Goal: Task Accomplishment & Management: Use online tool/utility

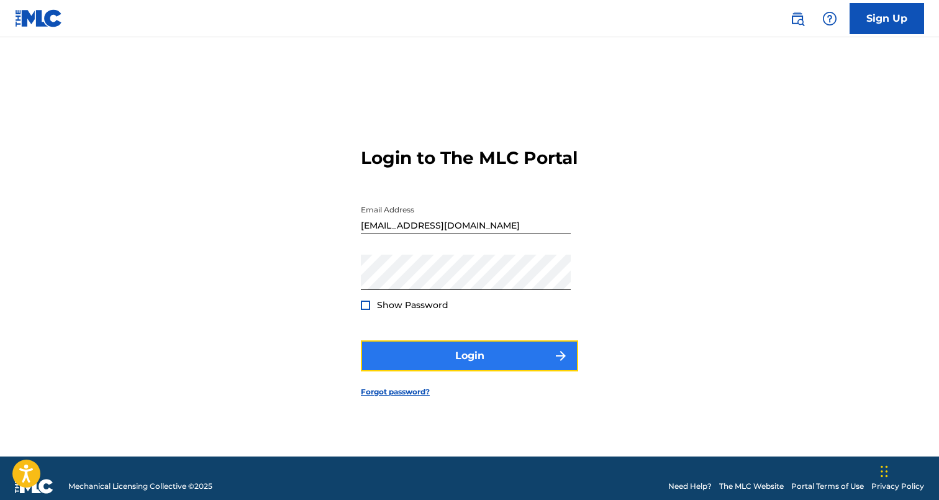
click at [502, 358] on button "Login" at bounding box center [469, 355] width 217 height 31
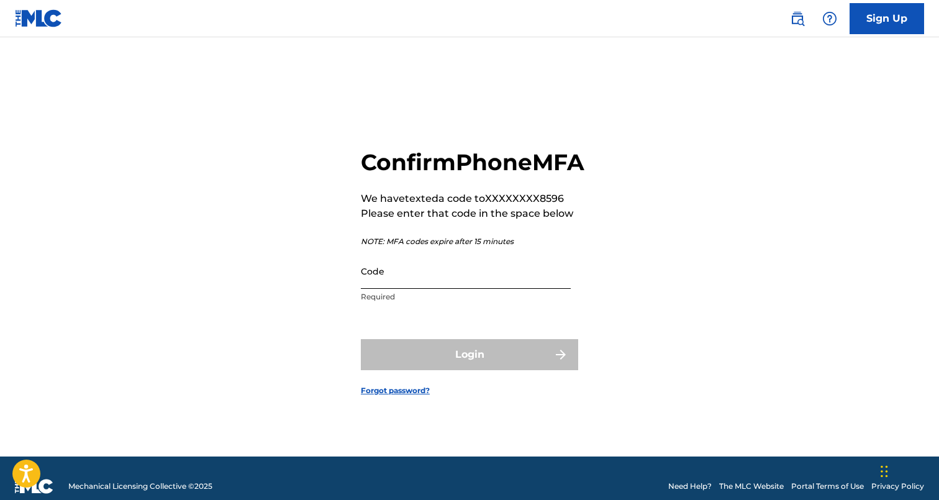
click at [443, 289] on input "Code" at bounding box center [466, 270] width 210 height 35
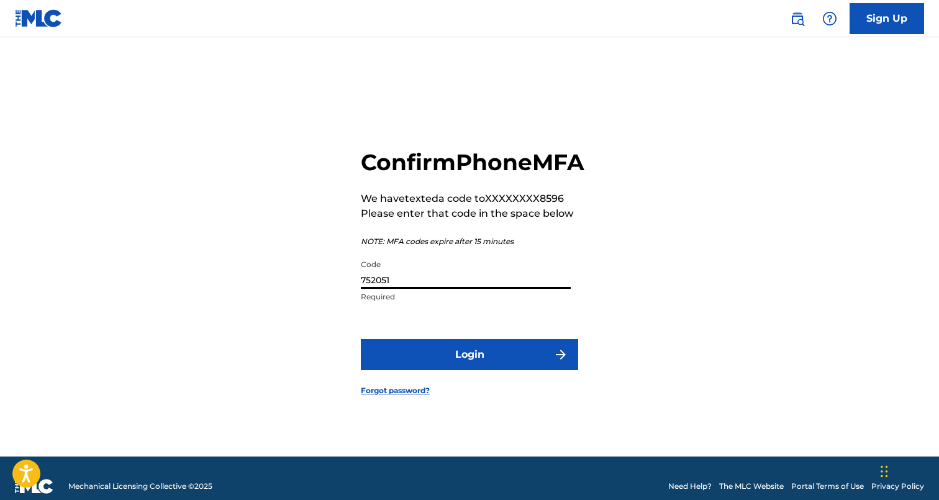
type input "752051"
click at [361, 339] on button "Login" at bounding box center [469, 354] width 217 height 31
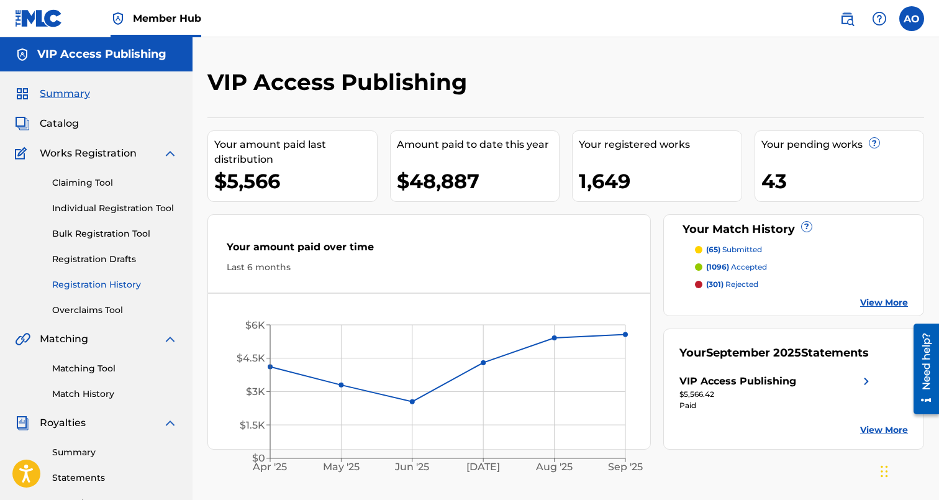
click at [101, 286] on link "Registration History" at bounding box center [114, 284] width 125 height 13
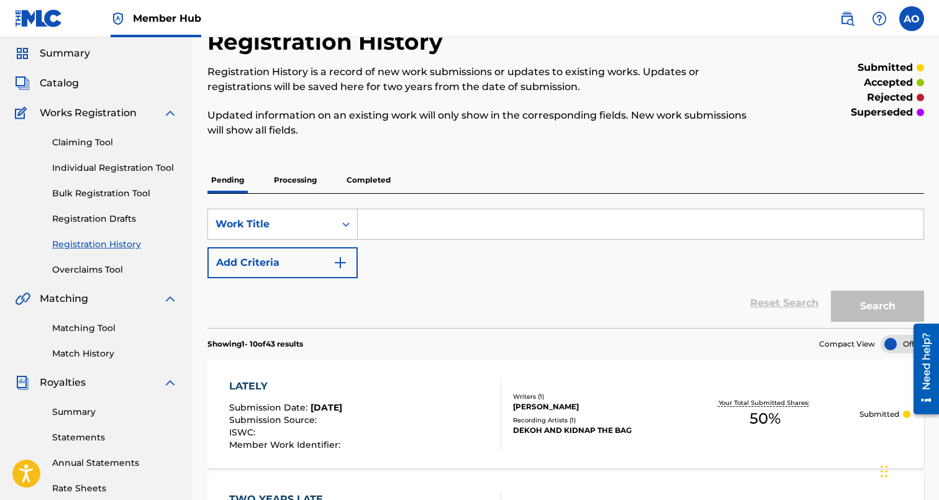
scroll to position [38, 0]
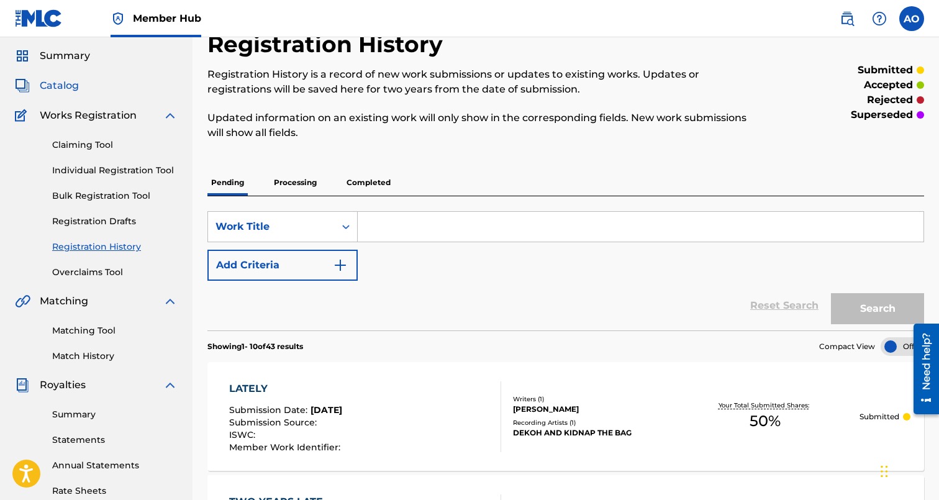
click at [73, 86] on span "Catalog" at bounding box center [59, 85] width 39 height 15
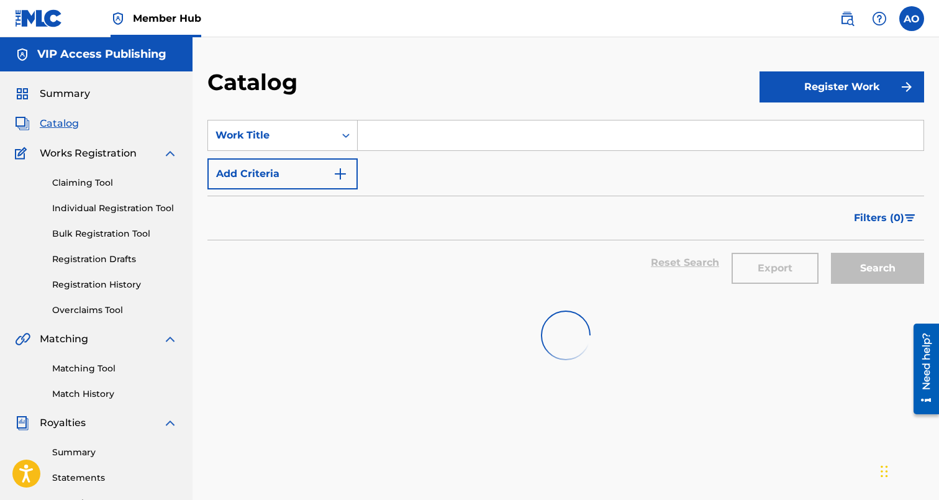
click at [432, 156] on div "SearchWithCriteria5d2ef71b-8c1c-463f-95e0-dbd2a69752ea Work Title Add Criteria" at bounding box center [565, 155] width 717 height 70
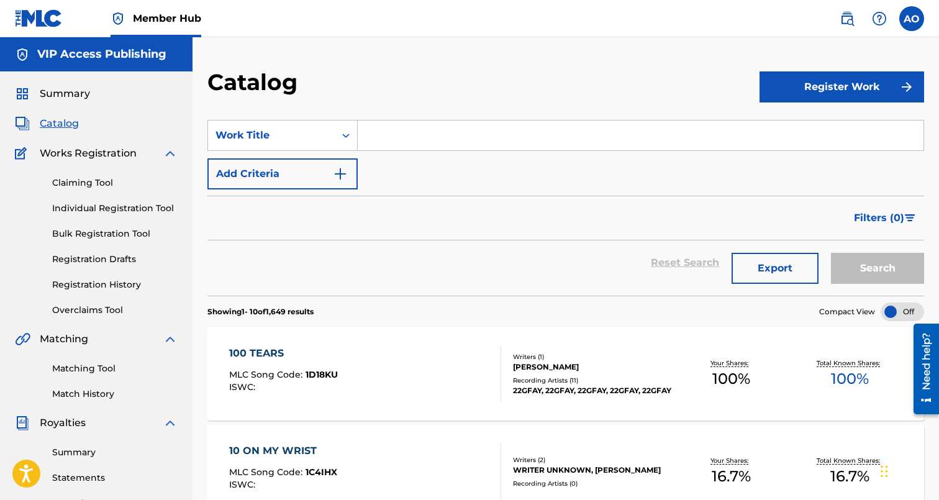
click at [442, 150] on input "Search Form" at bounding box center [641, 135] width 566 height 30
click at [207, 158] on button "Add Criteria" at bounding box center [282, 173] width 150 height 31
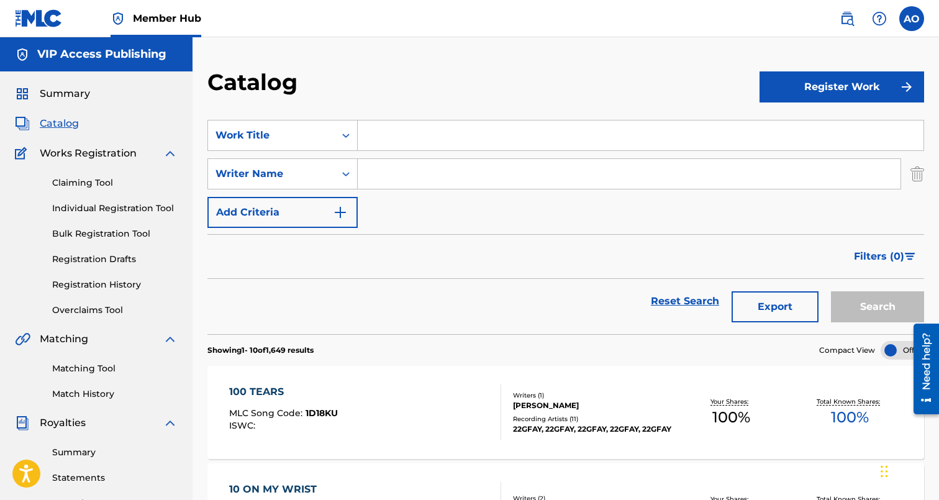
click at [469, 120] on div "Search Form" at bounding box center [641, 135] width 566 height 31
click at [459, 132] on input "Search Form" at bounding box center [641, 135] width 566 height 30
type input "J WOW"
click at [831, 291] on button "Search" at bounding box center [877, 306] width 93 height 31
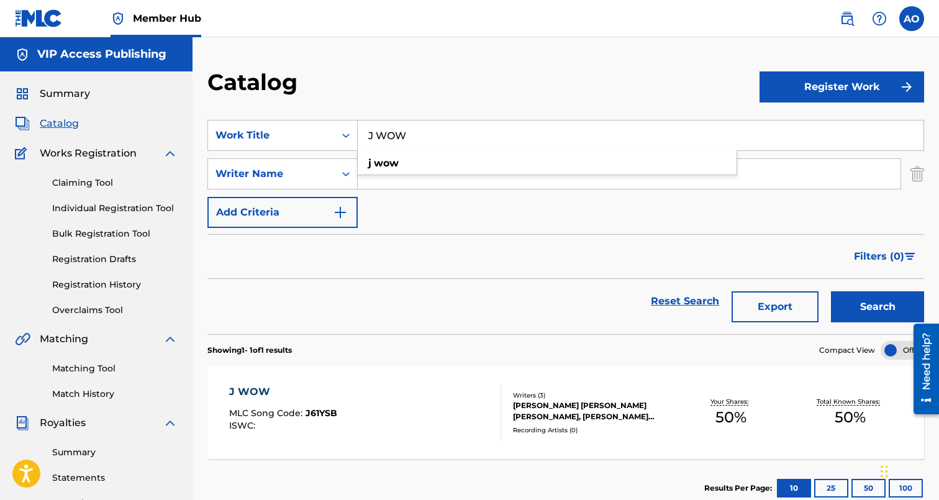
click at [255, 389] on div "J WOW" at bounding box center [283, 391] width 108 height 15
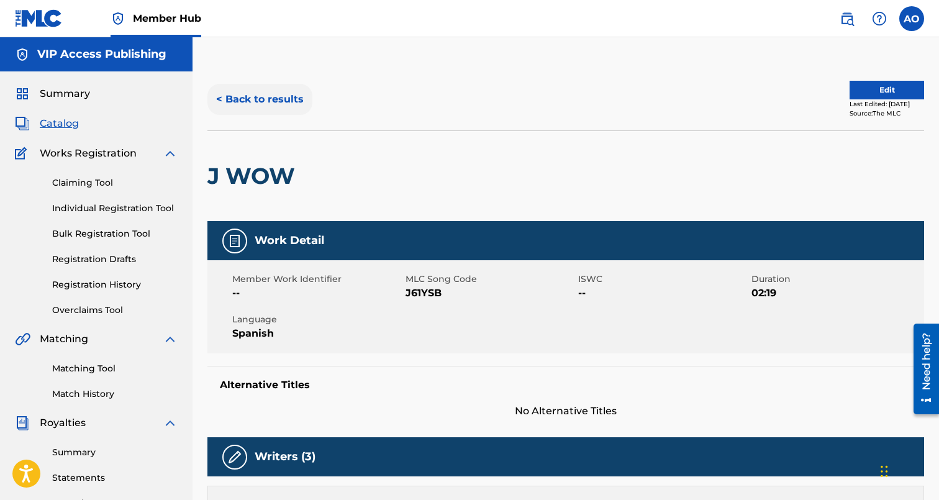
click at [264, 92] on button "< Back to results" at bounding box center [259, 99] width 105 height 31
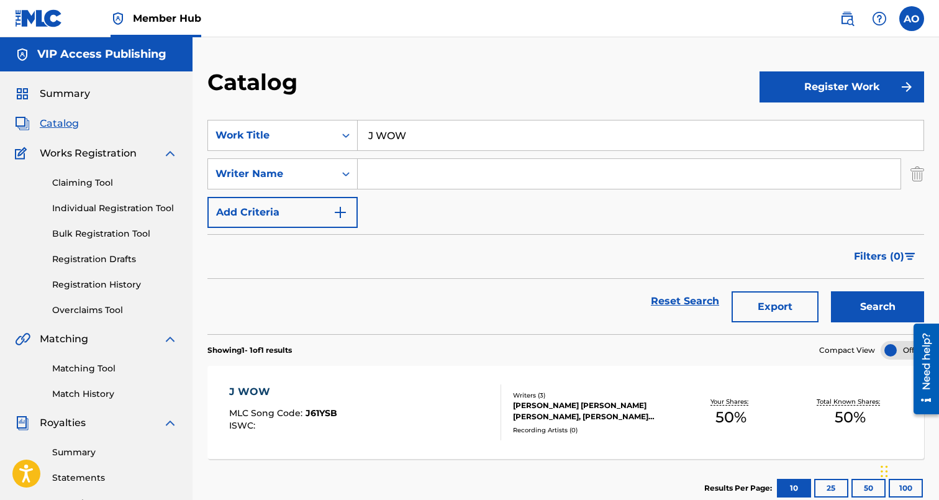
click at [397, 132] on input "J WOW" at bounding box center [641, 135] width 566 height 30
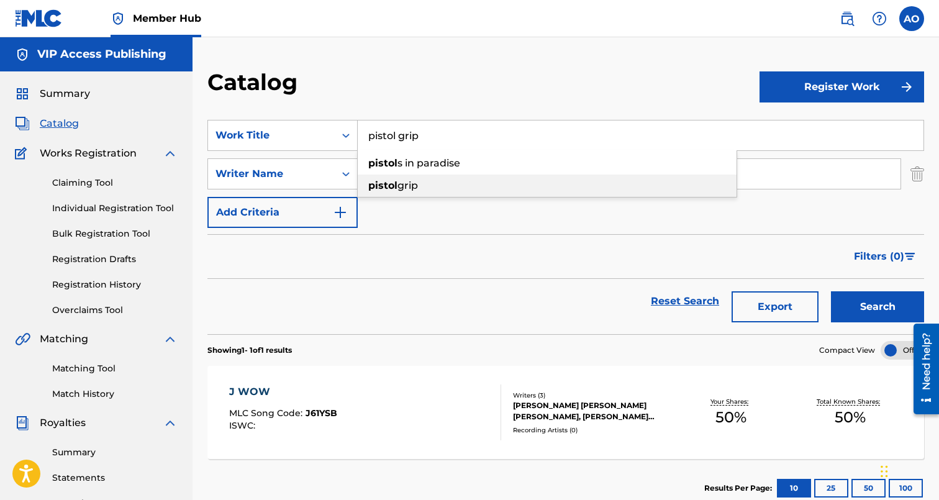
type input "pistol grip"
click at [831, 291] on button "Search" at bounding box center [877, 306] width 93 height 31
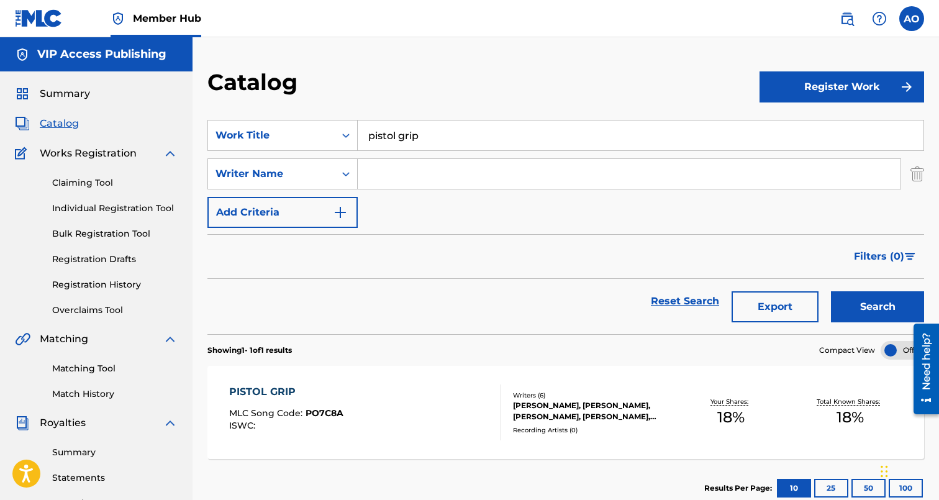
click at [248, 391] on div "PISTOL GRIP" at bounding box center [286, 391] width 114 height 15
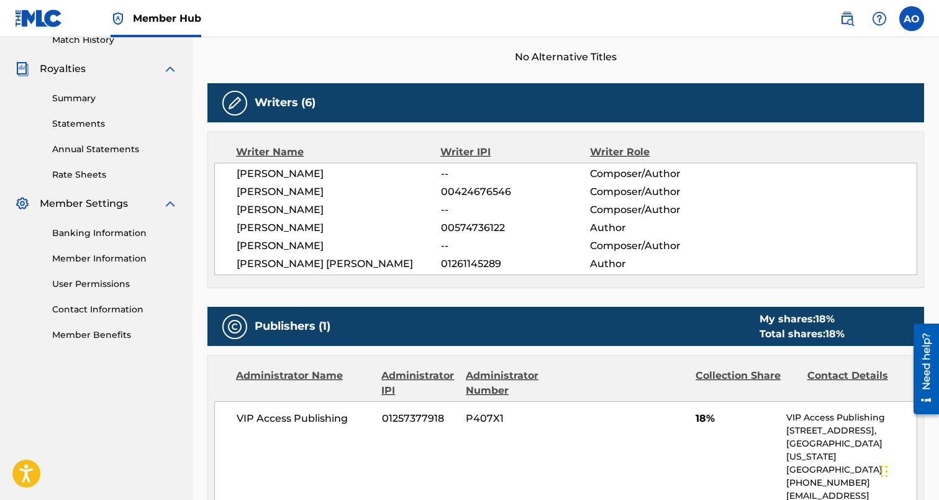
scroll to position [353, 0]
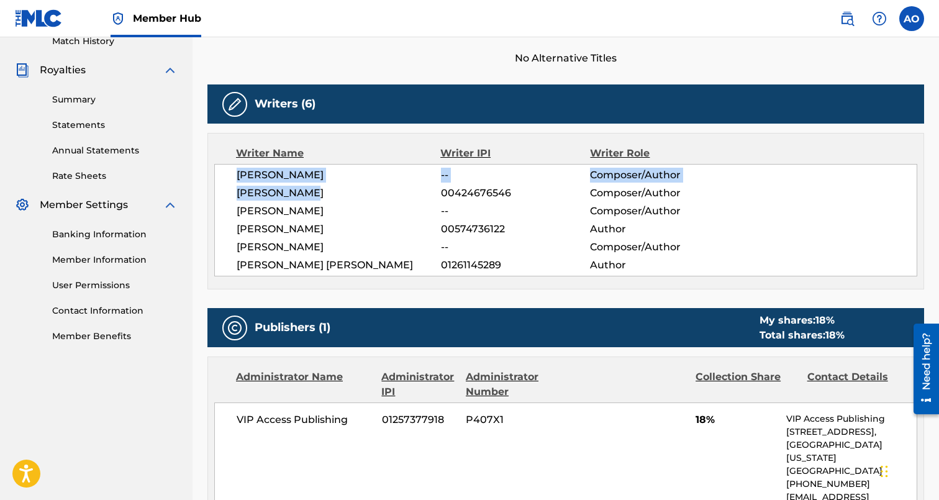
drag, startPoint x: 238, startPoint y: 175, endPoint x: 366, endPoint y: 192, distance: 129.6
click at [365, 192] on div "[PERSON_NAME] -- Composer/Author [PERSON_NAME] 00424676546 Composer/Author [PER…" at bounding box center [565, 220] width 703 height 112
click at [366, 192] on span "[PERSON_NAME]" at bounding box center [339, 193] width 204 height 15
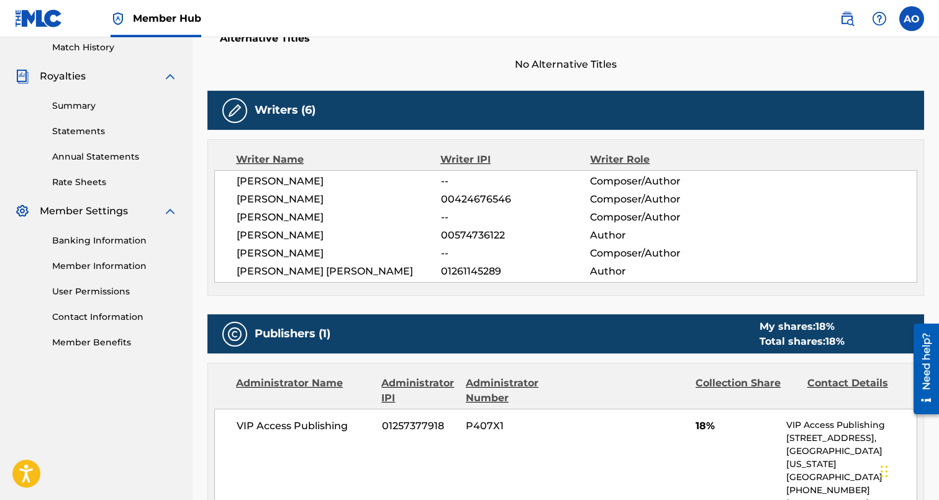
scroll to position [345, 0]
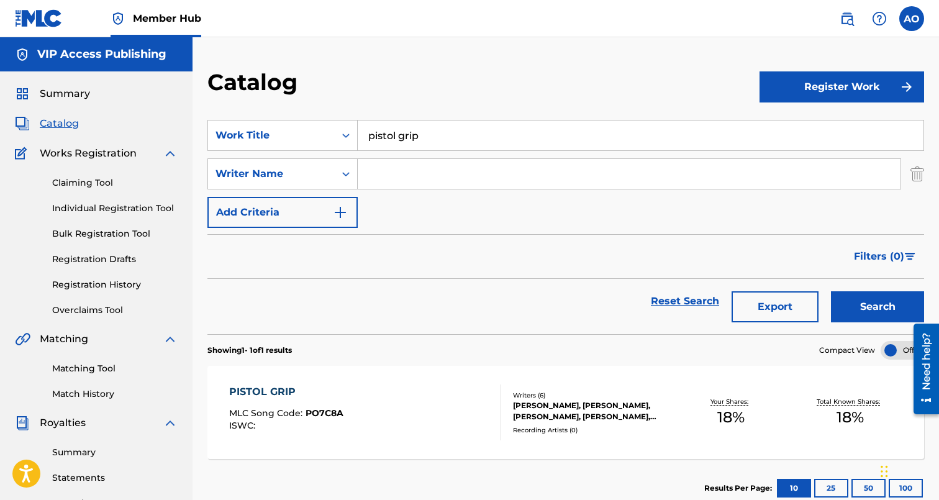
click at [409, 116] on section "SearchWithCriteria5d2ef71b-8c1c-463f-95e0-dbd2a69752ea Work Title pistol grip S…" at bounding box center [565, 219] width 717 height 229
click at [414, 130] on input "pistol grip" at bounding box center [641, 135] width 566 height 30
type input "[GEOGRAPHIC_DATA] in"
click at [831, 291] on button "Search" at bounding box center [877, 306] width 93 height 31
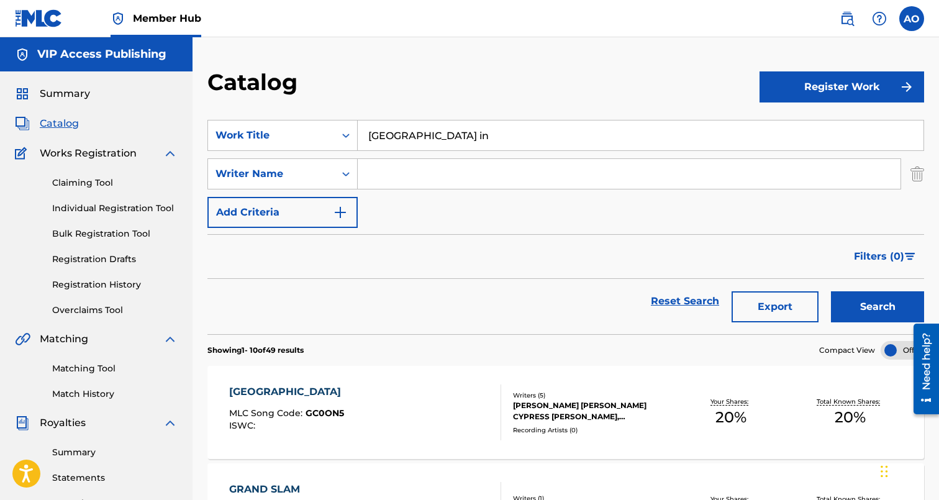
click at [266, 393] on div "[GEOGRAPHIC_DATA]" at bounding box center [288, 391] width 118 height 15
click at [300, 393] on div "[GEOGRAPHIC_DATA]" at bounding box center [288, 391] width 118 height 15
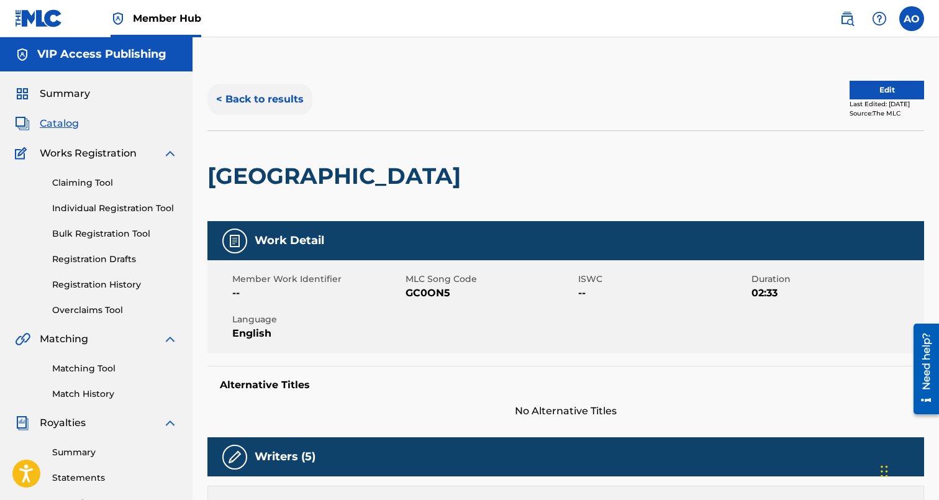
click at [283, 93] on button "< Back to results" at bounding box center [259, 99] width 105 height 31
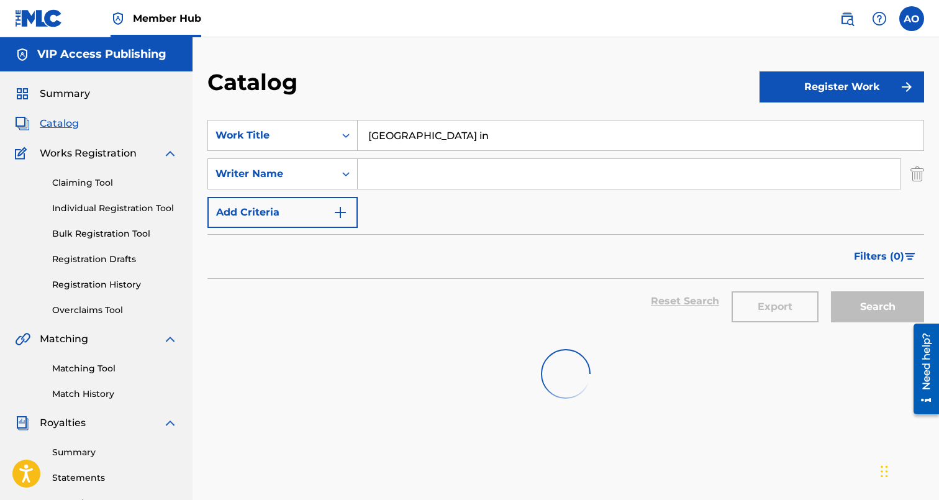
click at [424, 139] on input "[GEOGRAPHIC_DATA] in" at bounding box center [641, 135] width 566 height 30
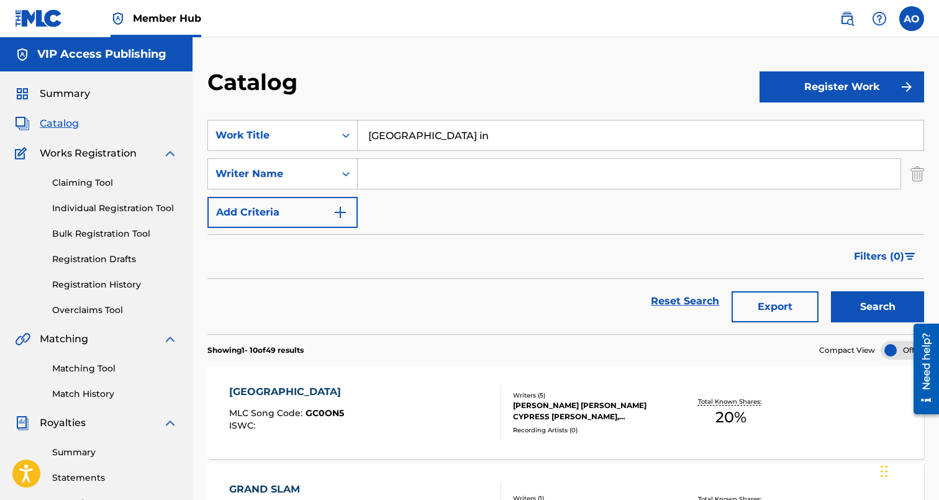
paste input "MARINO"
type input "MARINO"
click at [831, 291] on button "Search" at bounding box center [877, 306] width 93 height 31
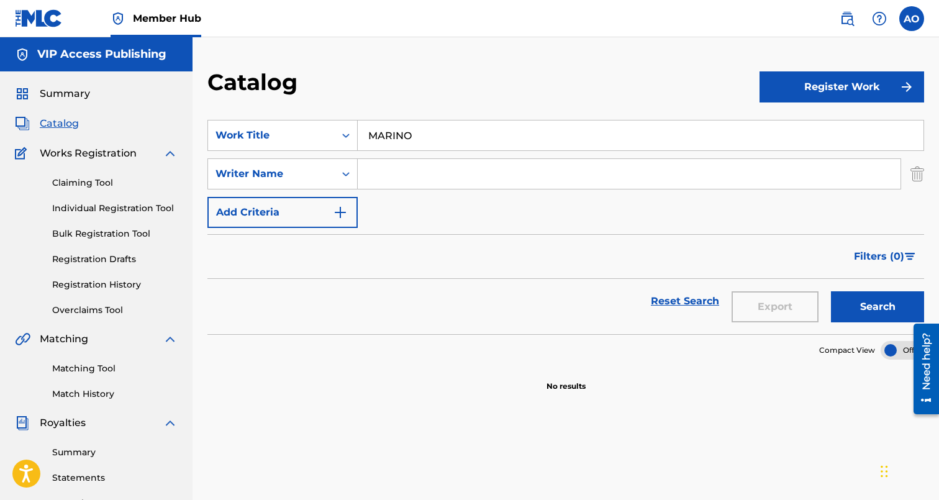
click at [831, 291] on button "Search" at bounding box center [877, 306] width 93 height 31
click at [412, 132] on input "MARINO" at bounding box center [641, 135] width 566 height 30
click at [569, 126] on input "Search Form" at bounding box center [641, 135] width 566 height 30
paste input "NEVER FALL AGAIN"
type input "NEVER FALL AGAIN"
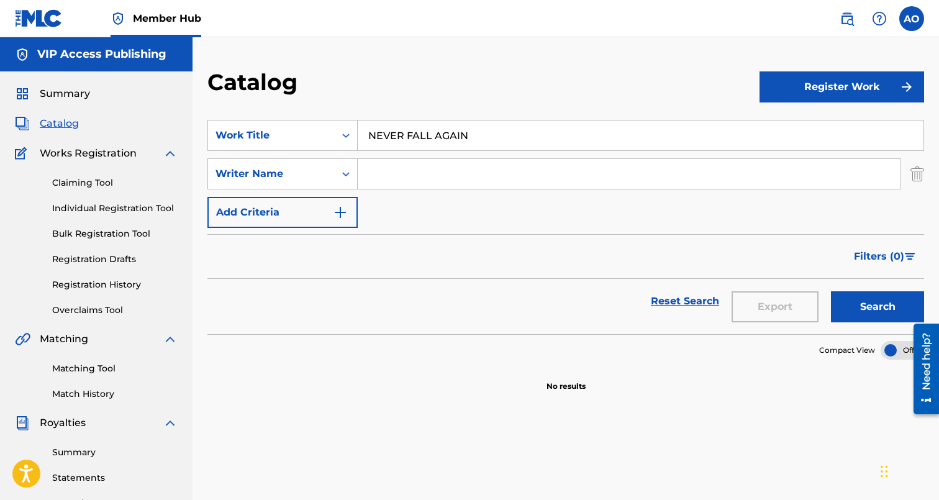
click at [831, 291] on button "Search" at bounding box center [877, 306] width 93 height 31
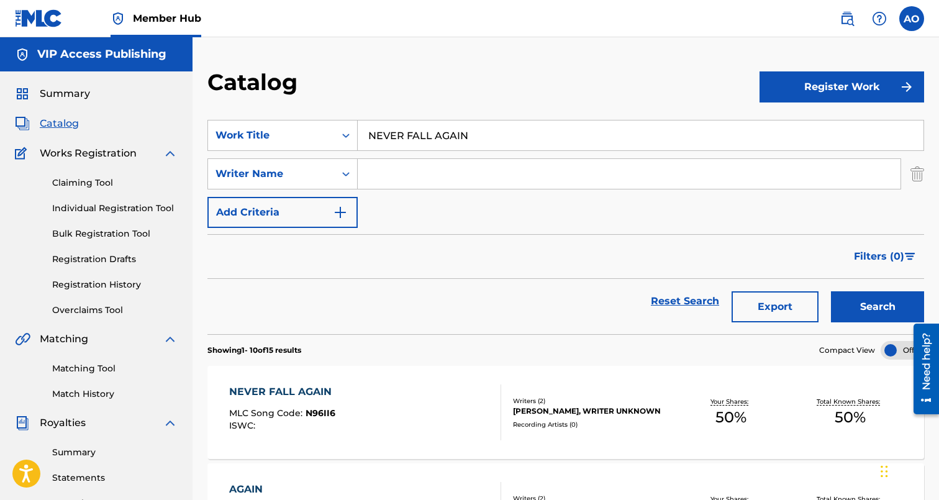
click at [260, 383] on div "NEVER FALL AGAIN MLC Song Code : N96II6 ISWC : Writers ( 2 ) [PERSON_NAME], WRI…" at bounding box center [565, 412] width 717 height 93
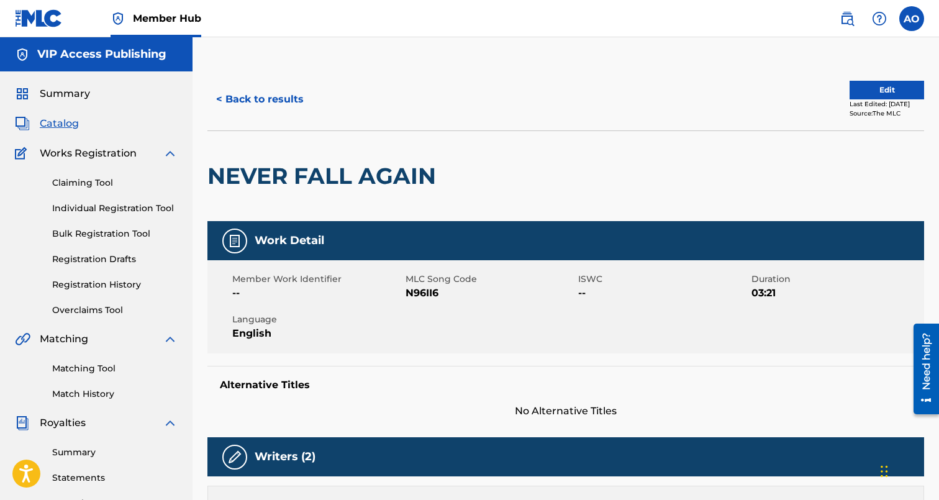
click at [405, 291] on span "N96II6" at bounding box center [490, 293] width 170 height 15
drag, startPoint x: 405, startPoint y: 292, endPoint x: 450, endPoint y: 292, distance: 44.1
click at [450, 292] on span "N96II6" at bounding box center [490, 293] width 170 height 15
copy span "N96II6"
click at [280, 96] on button "< Back to results" at bounding box center [259, 99] width 105 height 31
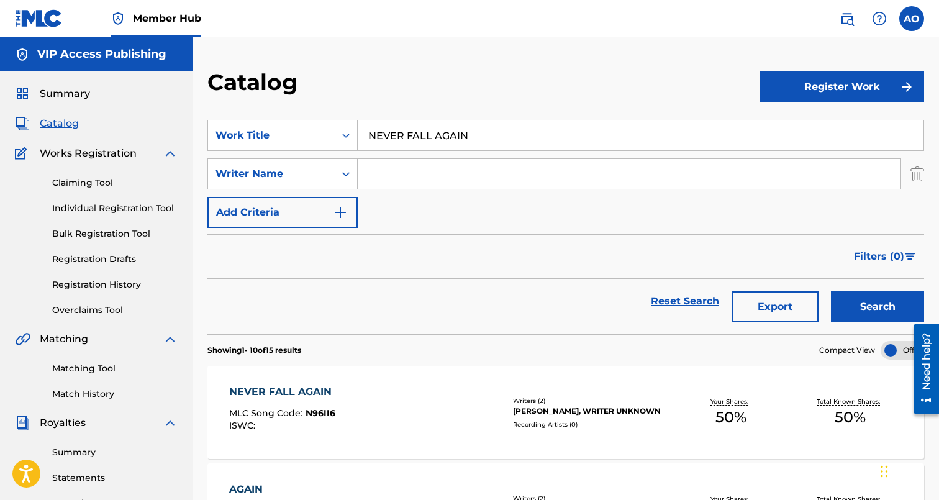
click at [495, 129] on input "NEVER FALL AGAIN" at bounding box center [641, 135] width 566 height 30
paste input "CHOOSY"
type input "CHOOSY"
click at [831, 291] on button "Search" at bounding box center [877, 306] width 93 height 31
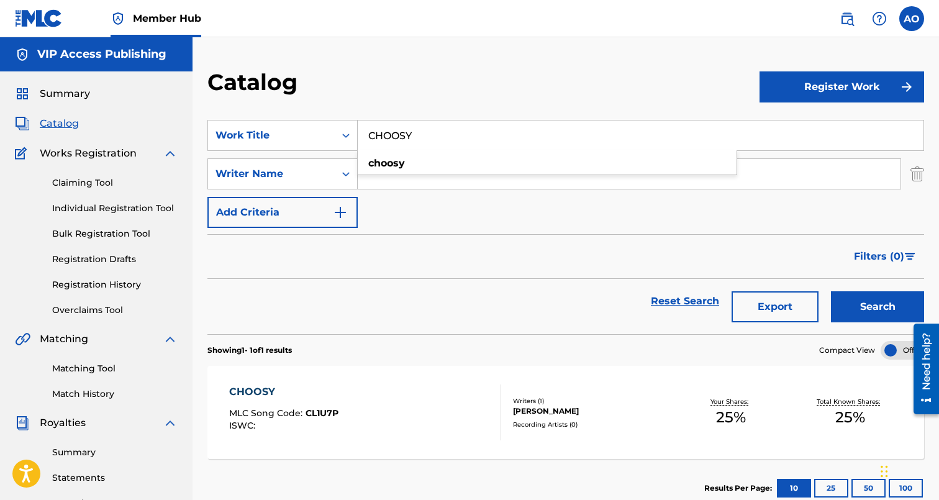
click at [256, 391] on div "CHOOSY" at bounding box center [283, 391] width 109 height 15
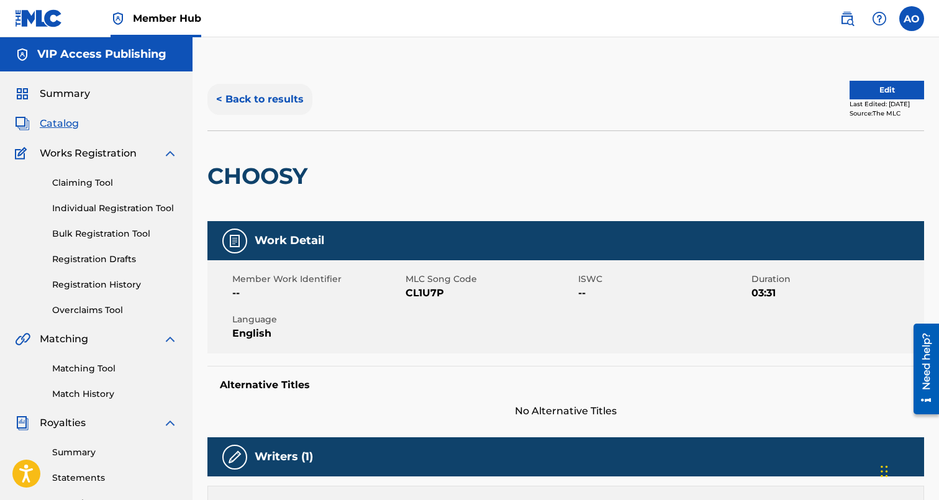
click at [271, 94] on button "< Back to results" at bounding box center [259, 99] width 105 height 31
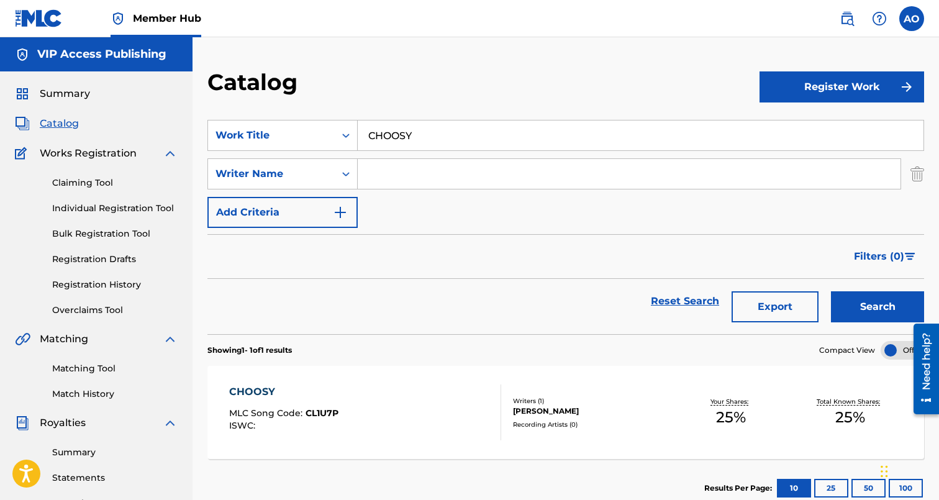
click at [404, 118] on section "SearchWithCriteria5d2ef71b-8c1c-463f-95e0-dbd2a69752ea Work Title CHOOSY Search…" at bounding box center [565, 219] width 717 height 229
click at [420, 127] on input "CHOOSY" at bounding box center [641, 135] width 566 height 30
paste input "ALL STAR"
type input "ALL STAR"
click at [831, 291] on button "Search" at bounding box center [877, 306] width 93 height 31
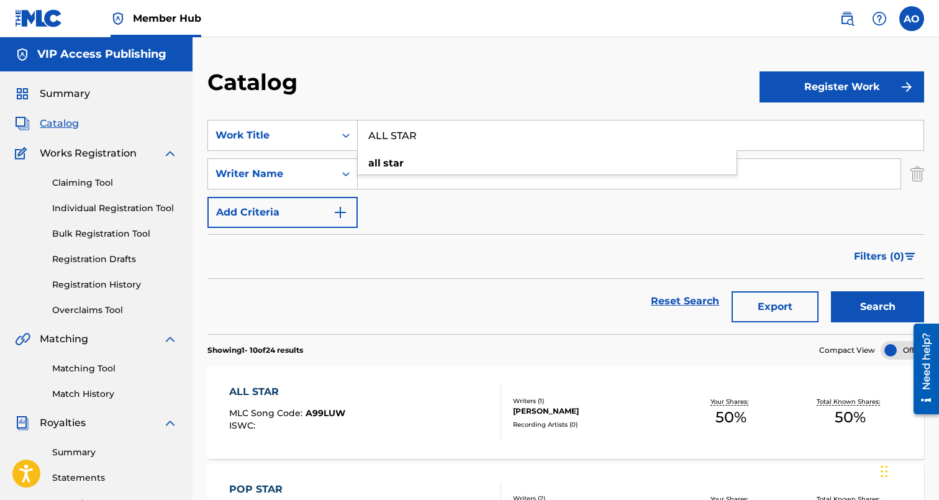
click at [831, 291] on button "Search" at bounding box center [877, 306] width 93 height 31
click at [254, 393] on div "ALL STAR" at bounding box center [287, 391] width 116 height 15
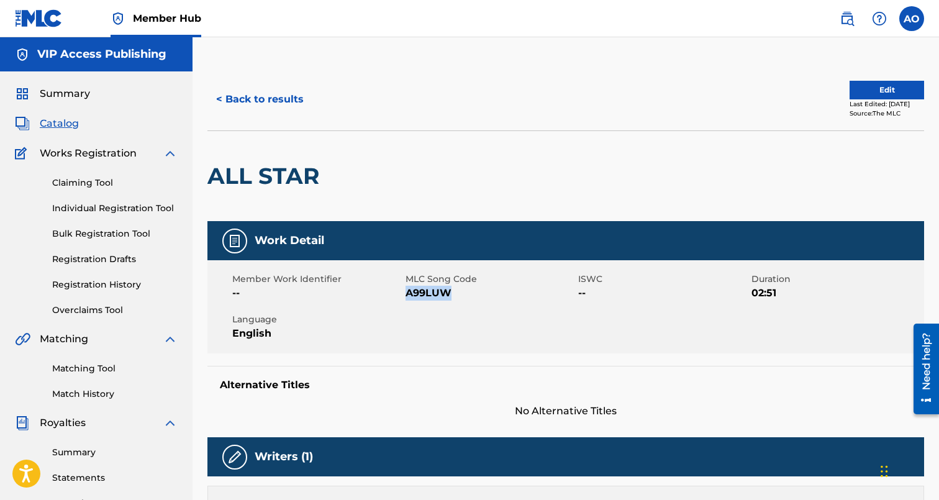
drag, startPoint x: 405, startPoint y: 296, endPoint x: 448, endPoint y: 294, distance: 42.3
click at [448, 294] on span "A99LUW" at bounding box center [490, 293] width 170 height 15
copy span "A99LUW"
click at [296, 104] on button "< Back to results" at bounding box center [259, 99] width 105 height 31
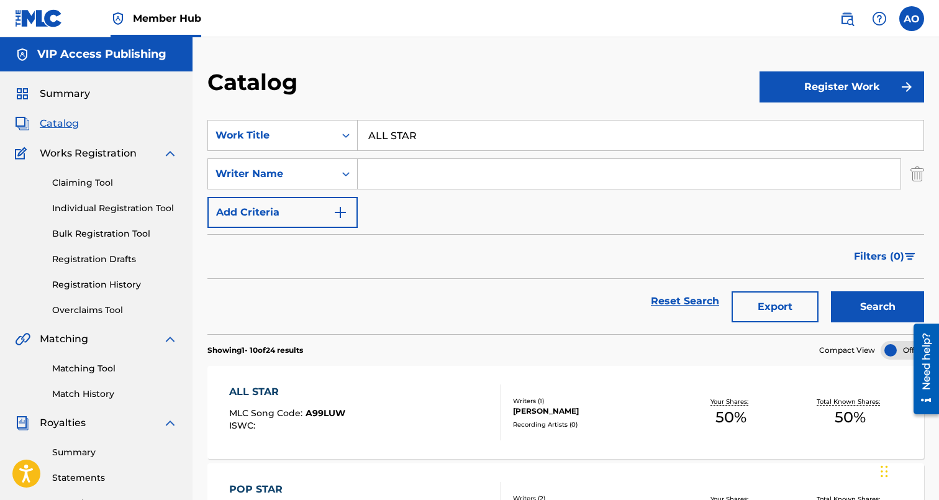
click at [471, 140] on input "ALL STAR" at bounding box center [641, 135] width 566 height 30
paste input "REAL UPGRADE"
type input "REAL UPGRADE"
click at [831, 291] on button "Search" at bounding box center [877, 306] width 93 height 31
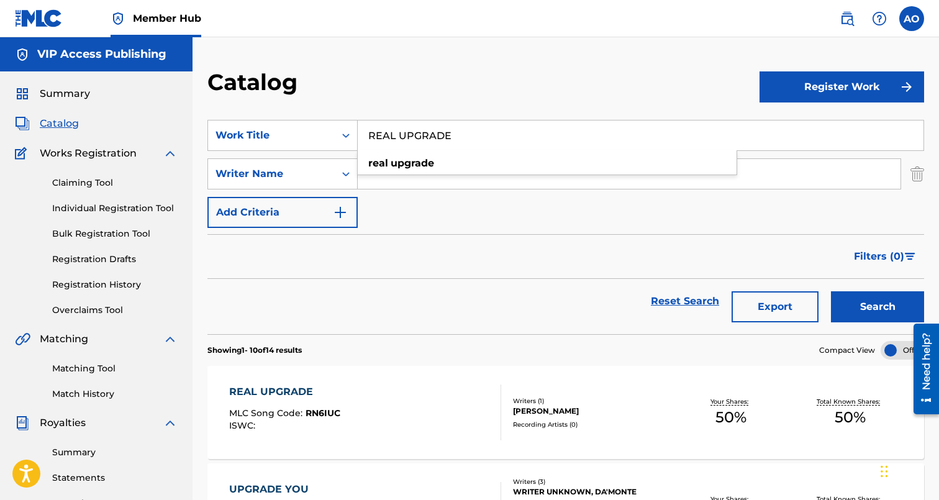
click at [272, 391] on div "REAL UPGRADE" at bounding box center [284, 391] width 111 height 15
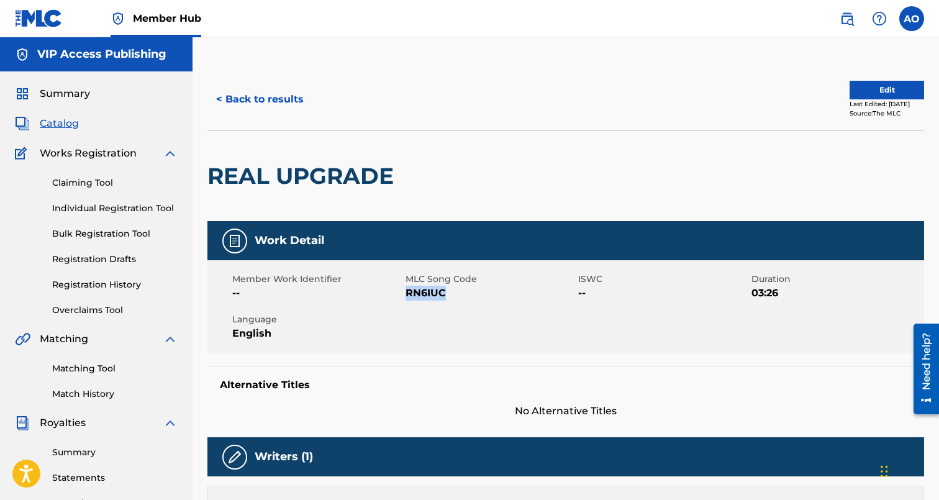
drag, startPoint x: 408, startPoint y: 291, endPoint x: 448, endPoint y: 291, distance: 40.4
click at [448, 291] on span "RN6IUC" at bounding box center [490, 293] width 170 height 15
copy span "RN6IUC"
click at [265, 89] on button "< Back to results" at bounding box center [259, 99] width 105 height 31
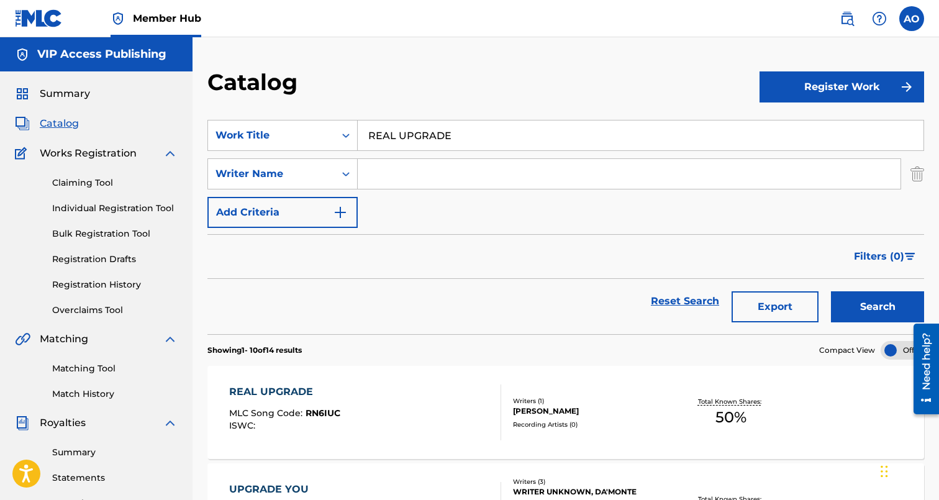
click at [423, 128] on input "REAL UPGRADE" at bounding box center [641, 135] width 566 height 30
paste input "CASANOVA"
type input "CASANOVA"
click at [831, 291] on button "Search" at bounding box center [877, 306] width 93 height 31
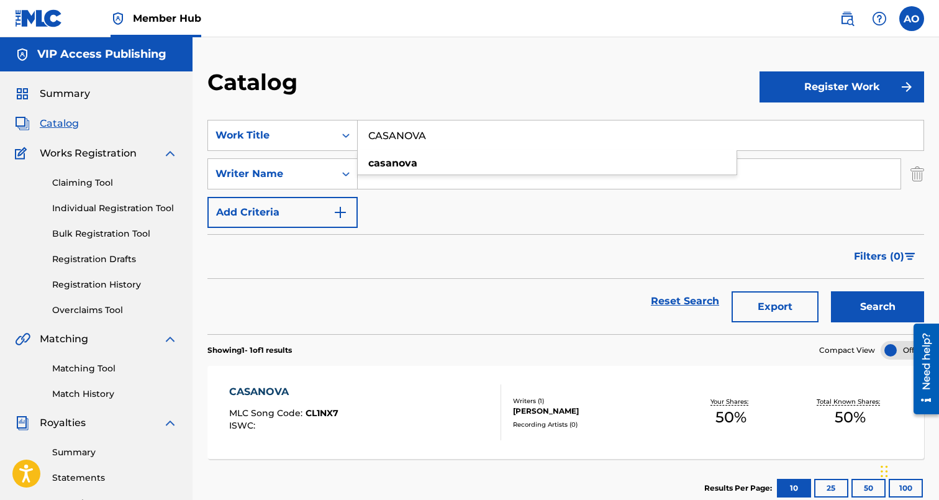
click at [253, 390] on div "CASANOVA" at bounding box center [283, 391] width 109 height 15
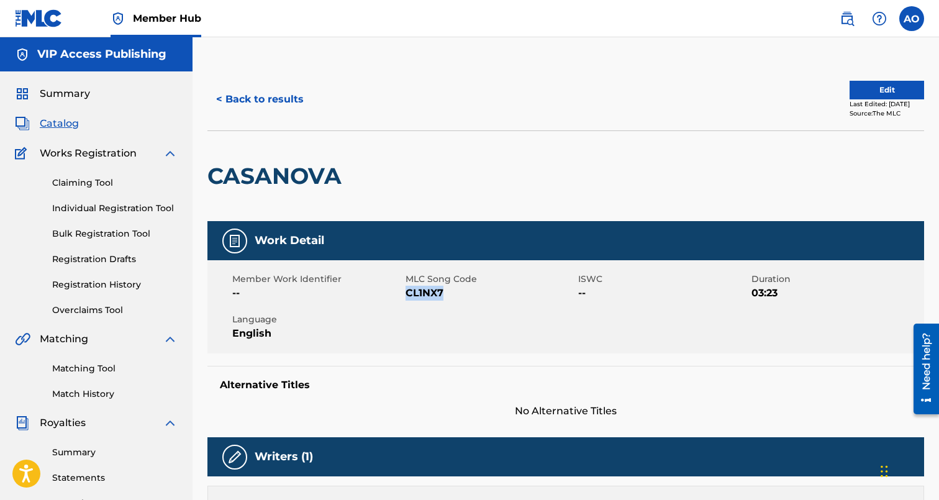
drag, startPoint x: 407, startPoint y: 293, endPoint x: 463, endPoint y: 293, distance: 55.3
click at [463, 293] on span "CL1NX7" at bounding box center [490, 293] width 170 height 15
copy span "CL1NX7"
click at [266, 108] on button "< Back to results" at bounding box center [259, 99] width 105 height 31
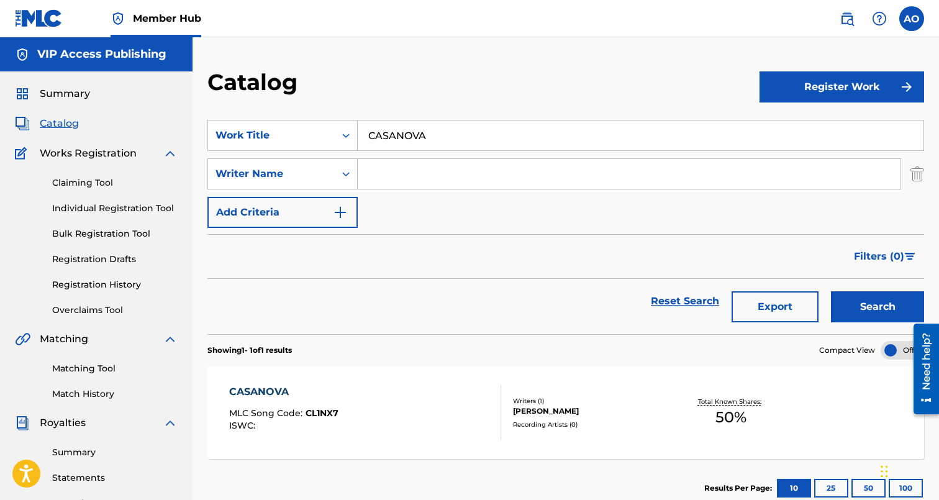
click at [458, 134] on input "CASANOVA" at bounding box center [641, 135] width 566 height 30
paste input "HAUNTED BY YOUR CONSCIENCE"
type input "HAUNTED BY YOUR CONSCIENCE"
click at [831, 291] on button "Search" at bounding box center [877, 306] width 93 height 31
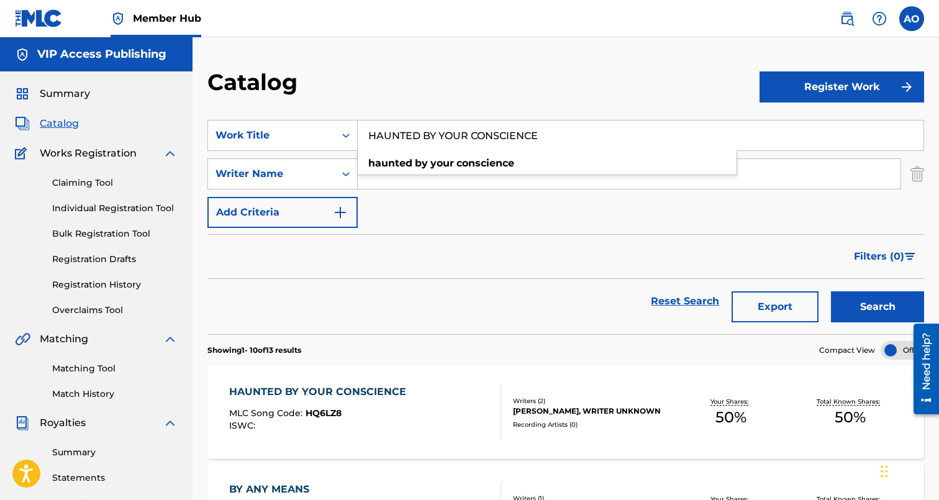
click at [343, 391] on div "HAUNTED BY YOUR CONSCIENCE" at bounding box center [320, 391] width 183 height 15
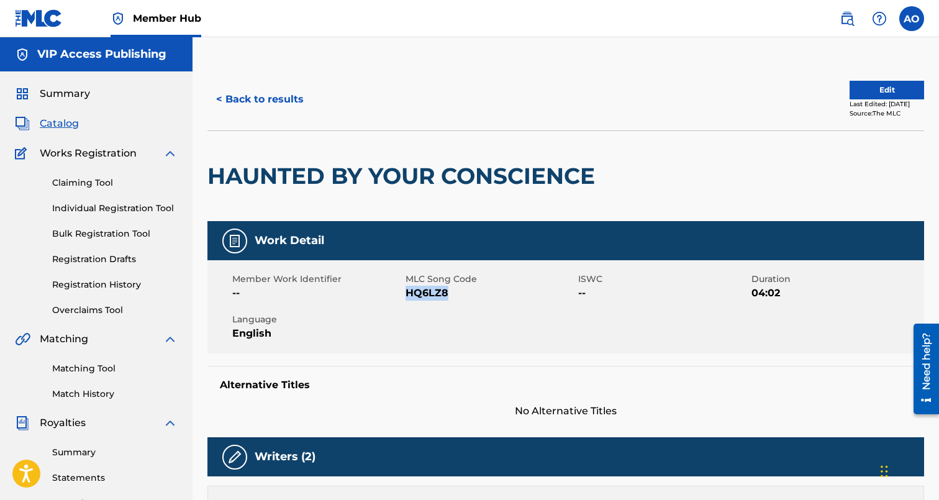
drag, startPoint x: 405, startPoint y: 294, endPoint x: 446, endPoint y: 294, distance: 40.4
click at [446, 294] on span "HQ6LZ8" at bounding box center [490, 293] width 170 height 15
copy span "HQ6LZ8"
click at [259, 104] on button "< Back to results" at bounding box center [259, 99] width 105 height 31
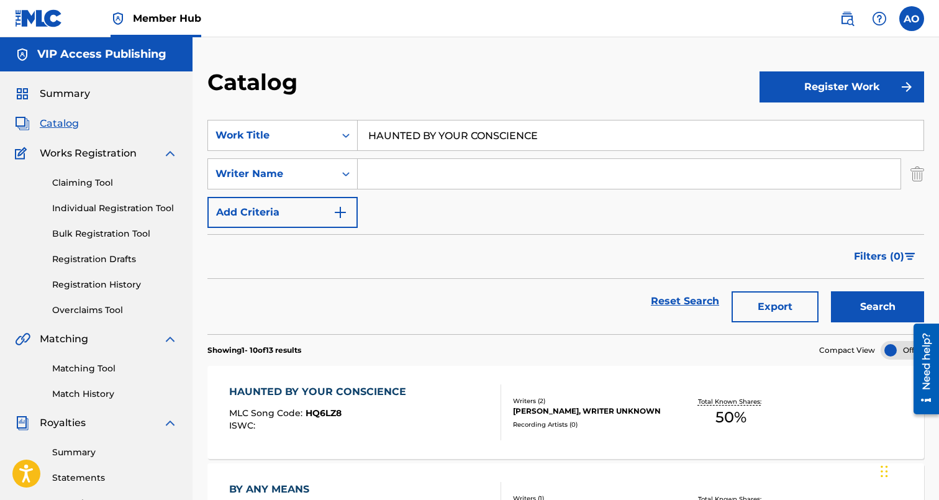
click at [443, 135] on input "HAUNTED BY YOUR CONSCIENCE" at bounding box center [641, 135] width 566 height 30
paste input "EASTSID"
type input "EASTSIDE"
click at [831, 291] on button "Search" at bounding box center [877, 306] width 93 height 31
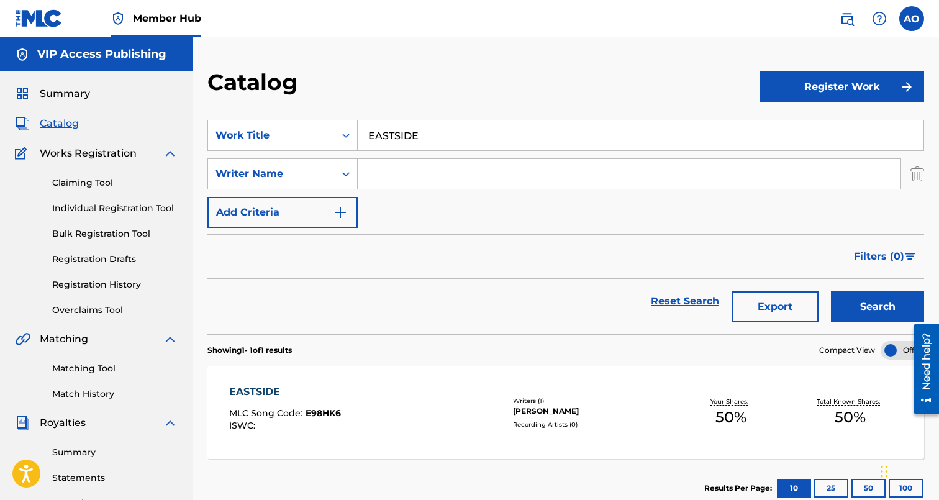
click at [256, 391] on div "EASTSIDE" at bounding box center [285, 391] width 112 height 15
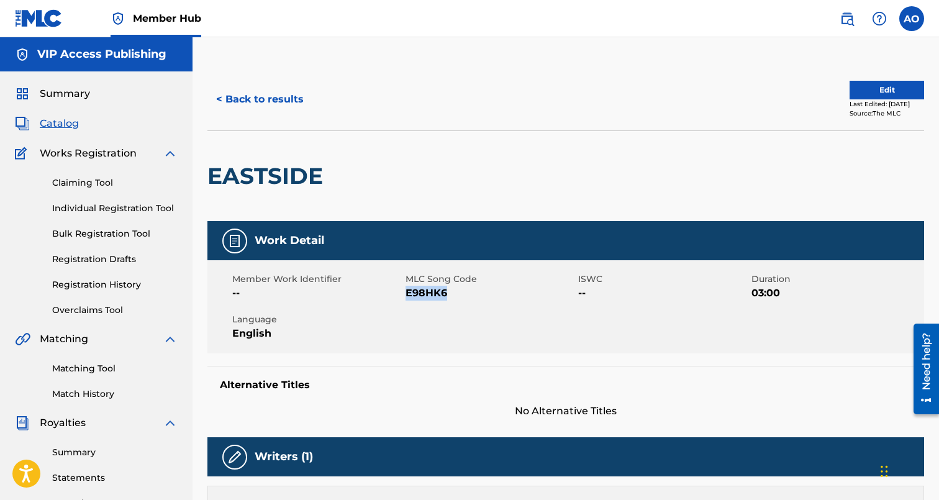
drag, startPoint x: 408, startPoint y: 294, endPoint x: 450, endPoint y: 293, distance: 41.6
click at [450, 293] on span "E98HK6" at bounding box center [490, 293] width 170 height 15
copy span "E98HK6"
click at [261, 96] on button "< Back to results" at bounding box center [259, 99] width 105 height 31
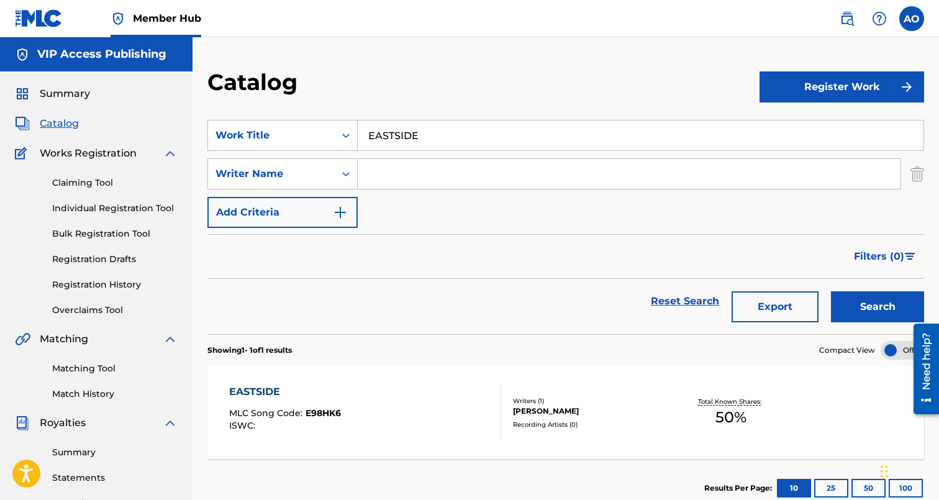
click at [499, 125] on input "EASTSIDE" at bounding box center [641, 135] width 566 height 30
paste input "BUILT FOR THE BATTL"
type input "BUILT FOR THE BATTLE"
click at [831, 291] on button "Search" at bounding box center [877, 306] width 93 height 31
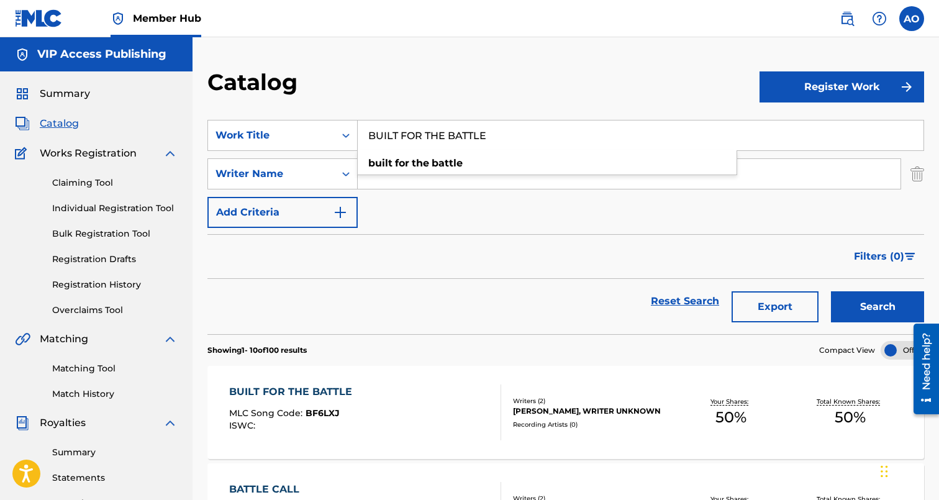
click at [294, 387] on div "BUILT FOR THE BATTLE" at bounding box center [293, 391] width 129 height 15
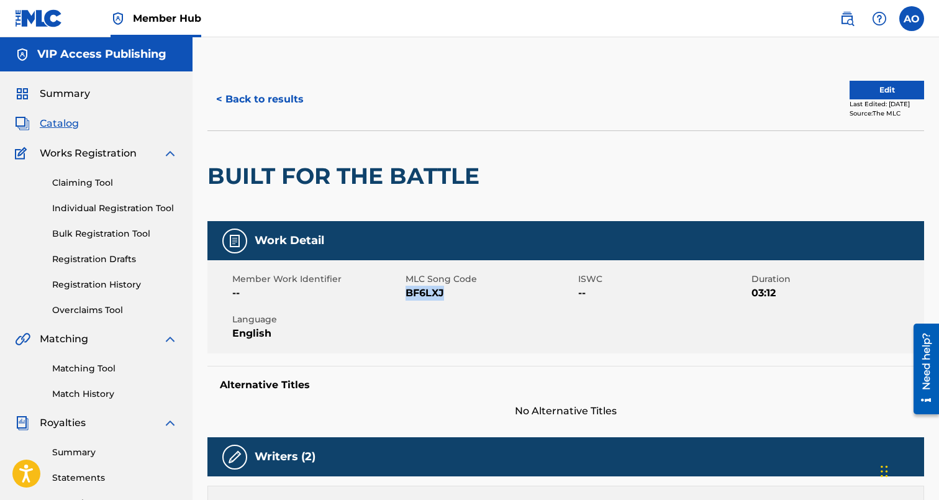
drag, startPoint x: 407, startPoint y: 294, endPoint x: 463, endPoint y: 294, distance: 56.5
click at [463, 294] on span "BF6LXJ" at bounding box center [490, 293] width 170 height 15
copy span "BF6LXJ"
click at [268, 91] on button "< Back to results" at bounding box center [259, 99] width 105 height 31
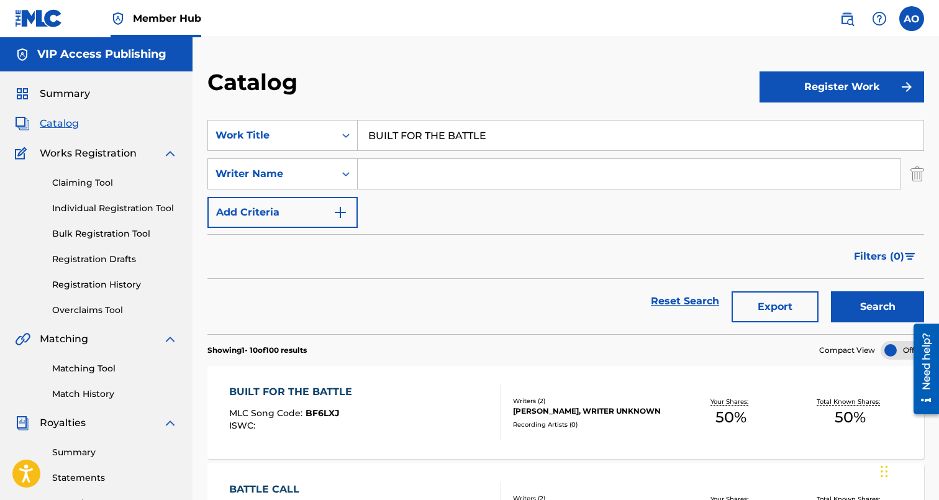
click at [498, 148] on input "BUILT FOR THE BATTLE" at bounding box center [641, 135] width 566 height 30
paste input "FORCE TO BE RECKONED WITH"
type input "FORCE TO BE RECKONED WITH"
click at [831, 291] on button "Search" at bounding box center [877, 306] width 93 height 31
click at [320, 396] on div "FORCE TO BE RECKONED WITH" at bounding box center [316, 391] width 174 height 15
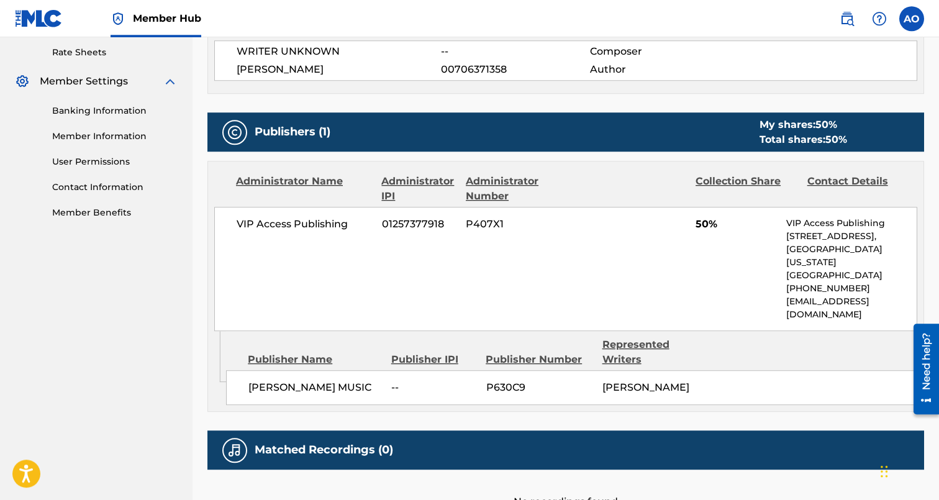
scroll to position [75, 0]
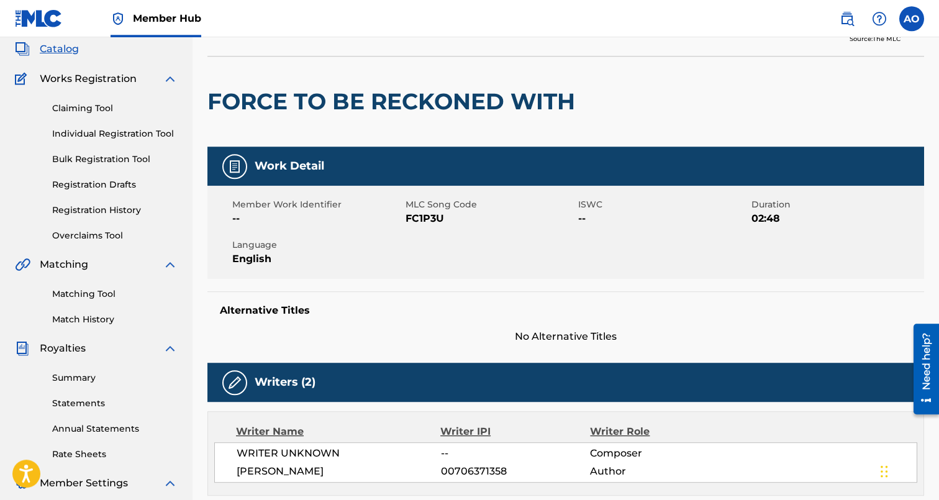
click at [409, 217] on span "FC1P3U" at bounding box center [490, 218] width 170 height 15
drag, startPoint x: 407, startPoint y: 219, endPoint x: 443, endPoint y: 219, distance: 35.4
click at [443, 219] on span "FC1P3U" at bounding box center [490, 218] width 170 height 15
copy span "FC1P3U"
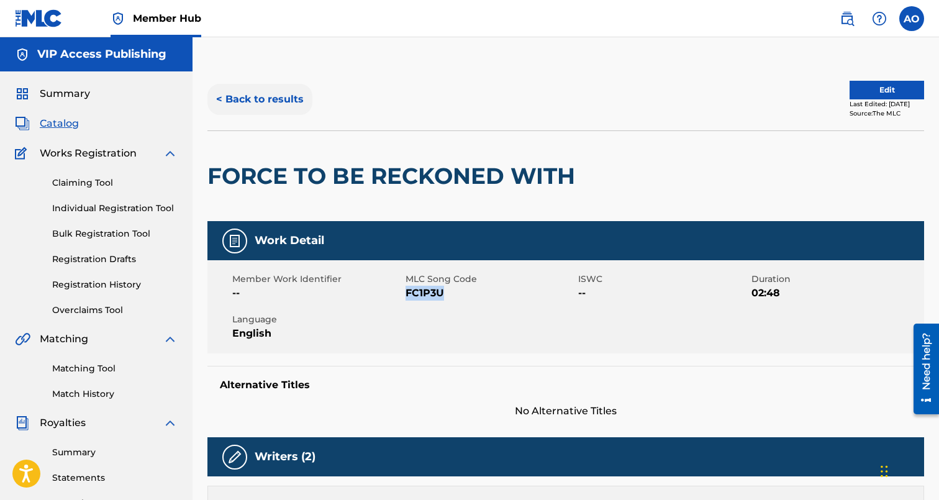
click at [268, 107] on button "< Back to results" at bounding box center [259, 99] width 105 height 31
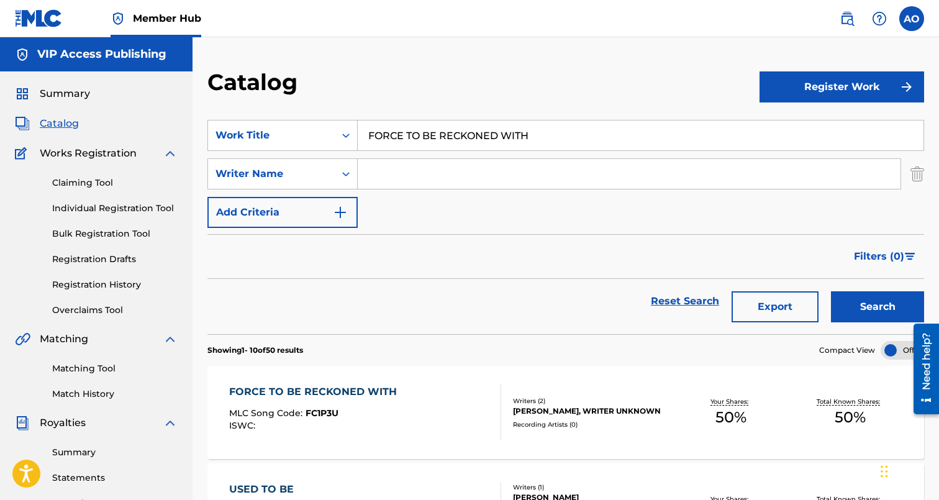
click at [491, 136] on input "FORCE TO BE RECKONED WITH" at bounding box center [641, 135] width 566 height 30
paste input "NOTHING ELSE MATTERS 2"
type input "NOTHING ELSE MATTERS 2"
click at [831, 291] on button "Search" at bounding box center [877, 306] width 93 height 31
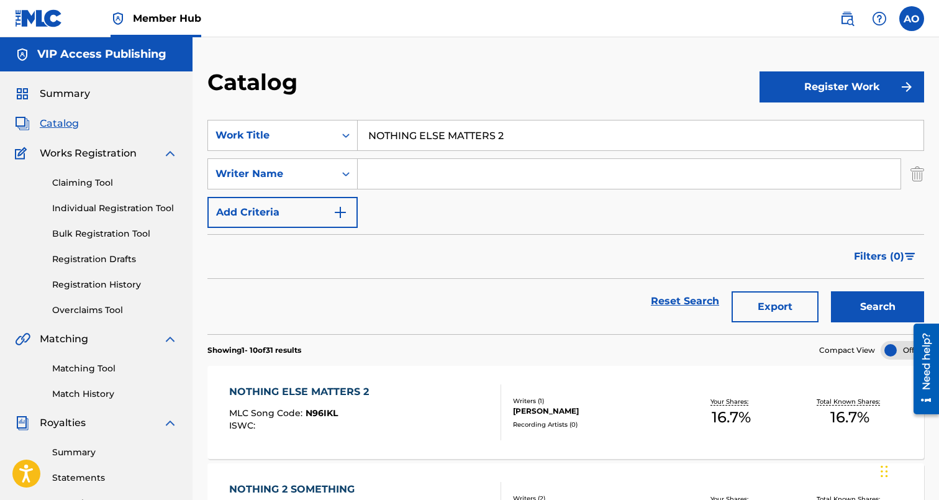
click at [302, 384] on div "NOTHING ELSE MATTERS 2 MLC Song Code : N96IKL ISWC : Writers ( 1 ) [PERSON_NAME…" at bounding box center [565, 412] width 717 height 93
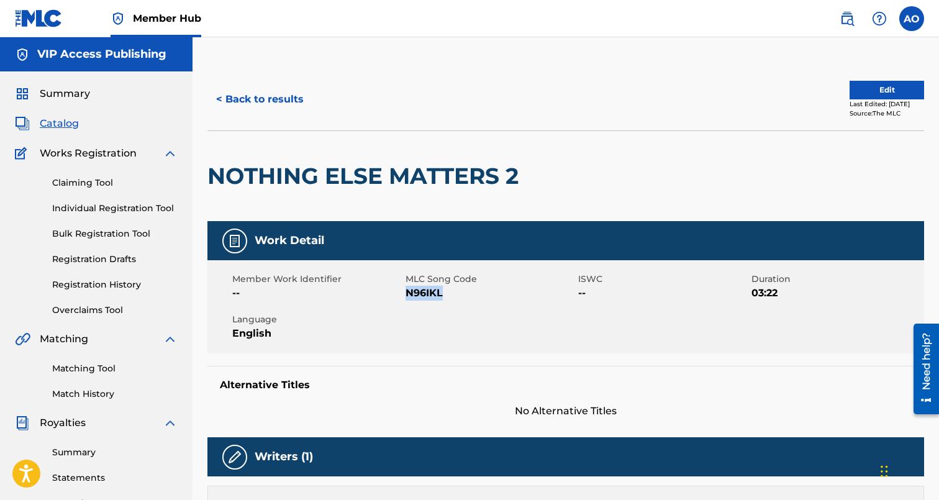
drag, startPoint x: 407, startPoint y: 294, endPoint x: 447, endPoint y: 291, distance: 39.8
click at [447, 291] on span "N96IKL" at bounding box center [490, 293] width 170 height 15
copy span "N96IKL"
click at [273, 97] on button "< Back to results" at bounding box center [259, 99] width 105 height 31
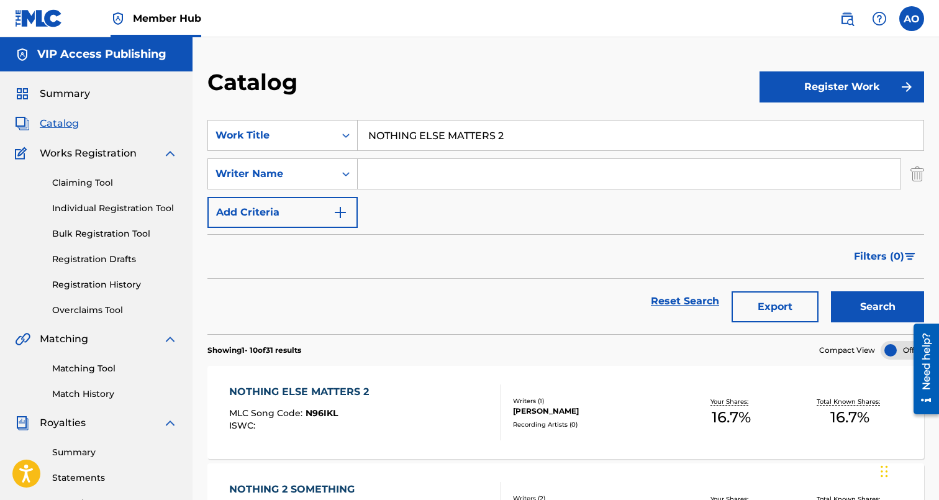
click at [596, 127] on input "NOTHING ELSE MATTERS 2" at bounding box center [641, 135] width 566 height 30
paste input "ME N YOU"
type input "ME N YOU"
click at [831, 291] on button "Search" at bounding box center [877, 306] width 93 height 31
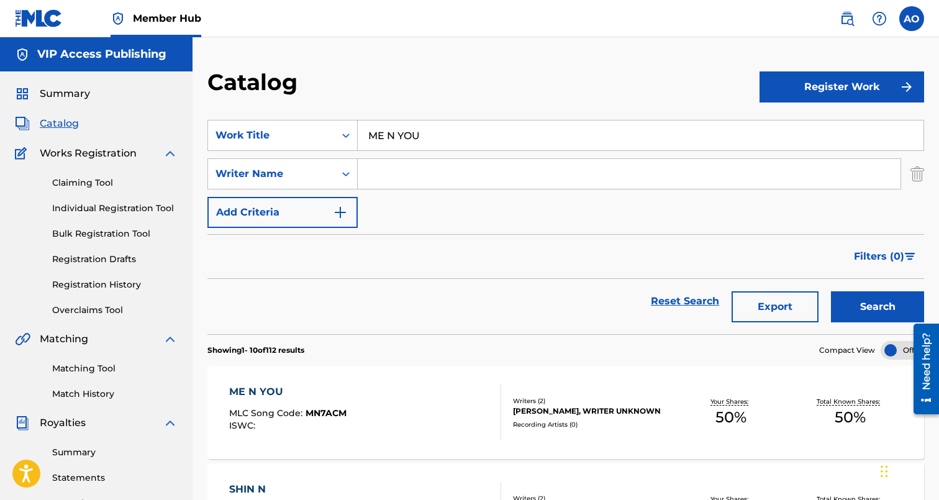
click at [238, 390] on div "ME N YOU" at bounding box center [287, 391] width 117 height 15
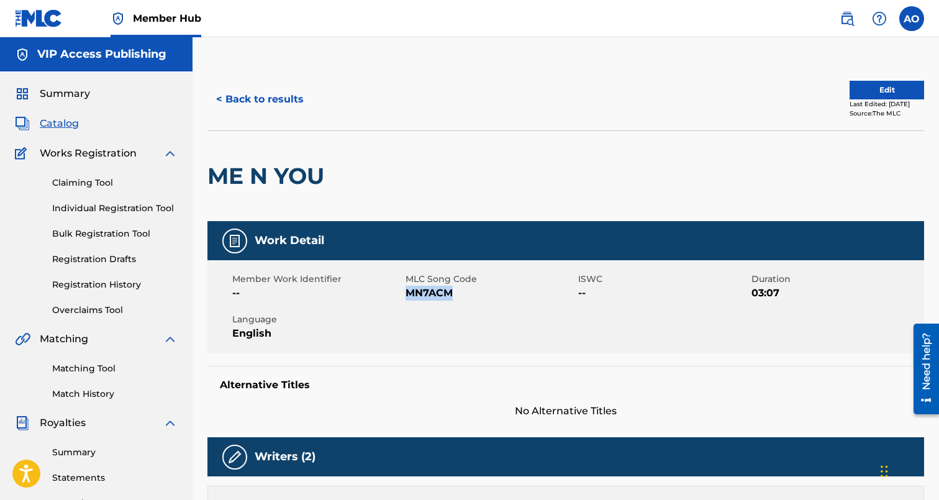
drag, startPoint x: 406, startPoint y: 294, endPoint x: 494, endPoint y: 294, distance: 88.2
click at [494, 294] on span "MN7ACM" at bounding box center [490, 293] width 170 height 15
copy span "MN7ACM"
click at [268, 85] on button "< Back to results" at bounding box center [259, 99] width 105 height 31
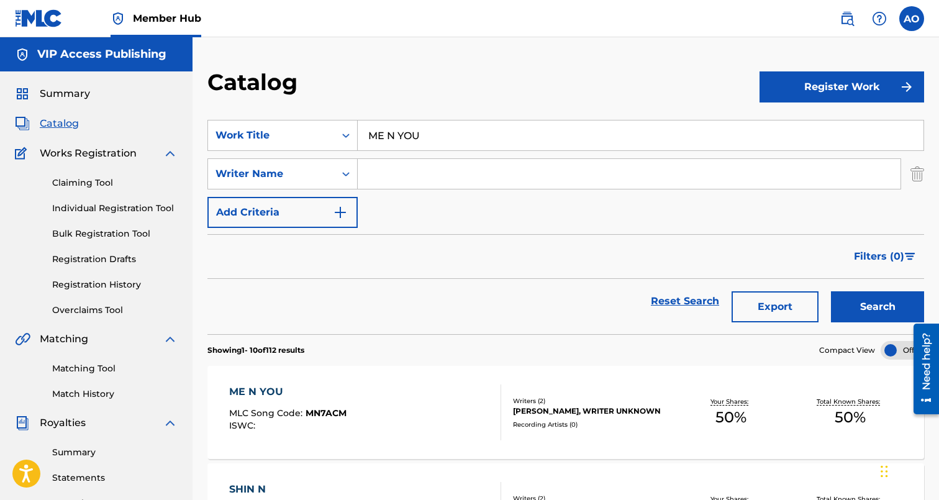
click at [500, 119] on section "SearchWithCriteria5d2ef71b-8c1c-463f-95e0-dbd2a69752ea Work Title ME N YOU Sear…" at bounding box center [565, 219] width 717 height 229
click at [499, 124] on input "ME N YOU" at bounding box center [641, 135] width 566 height 30
paste input "ILL BE YOUR LESSON LEARNED"
type input "ILL BE YOUR LESSON LEARNED"
click at [831, 291] on button "Search" at bounding box center [877, 306] width 93 height 31
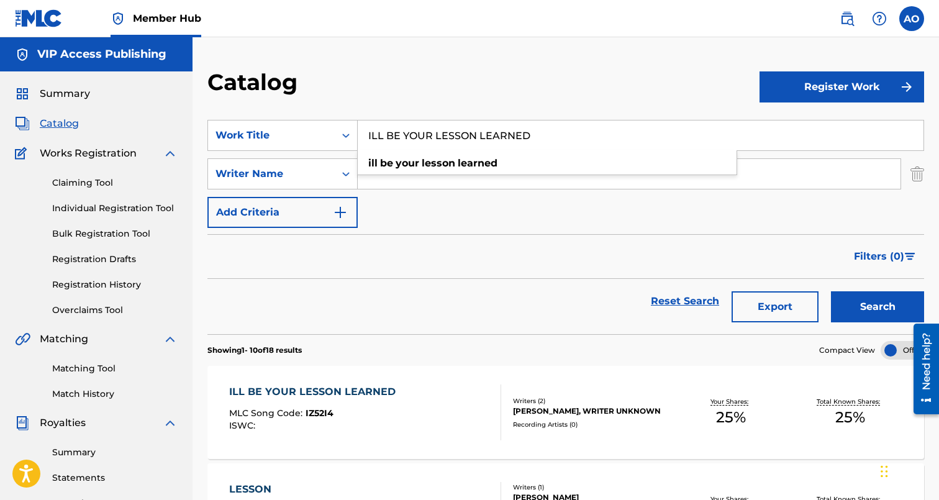
click at [335, 397] on div "ILL BE YOUR LESSON LEARNED" at bounding box center [315, 391] width 173 height 15
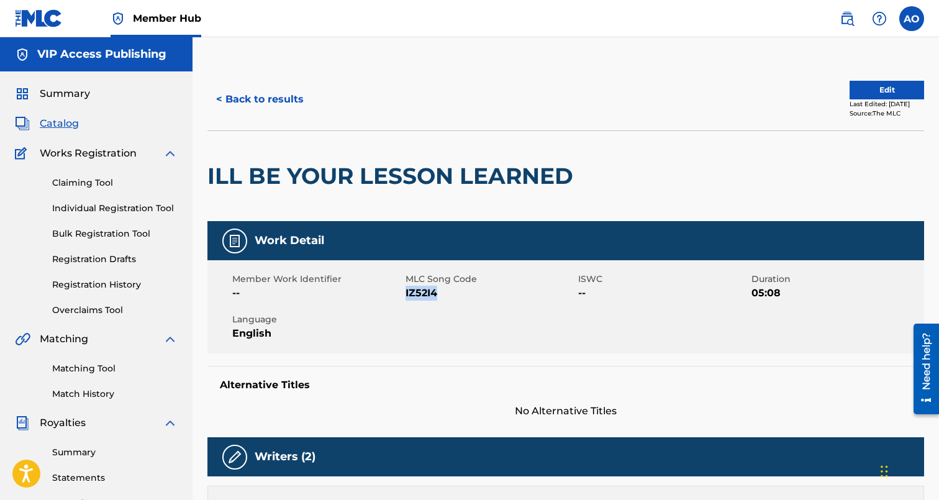
drag, startPoint x: 407, startPoint y: 297, endPoint x: 443, endPoint y: 294, distance: 36.1
click at [443, 294] on span "IZ52I4" at bounding box center [490, 293] width 170 height 15
click at [290, 103] on button "< Back to results" at bounding box center [259, 99] width 105 height 31
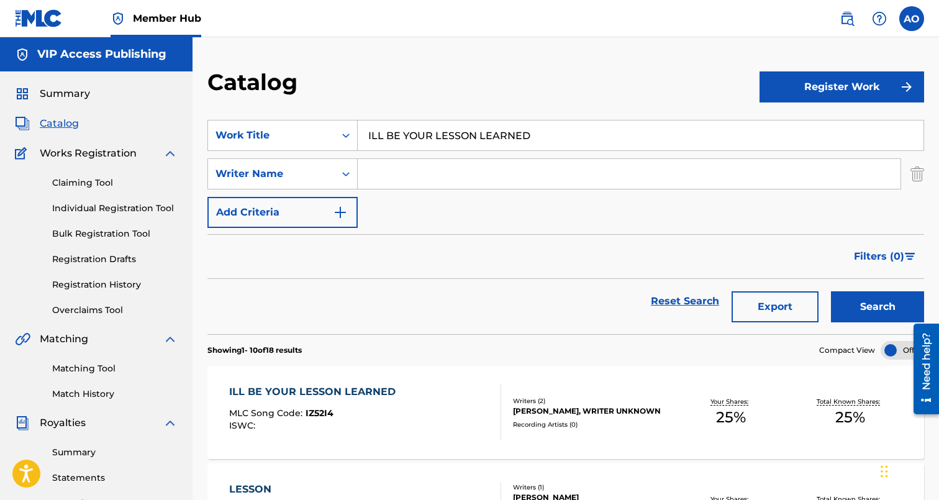
click at [492, 127] on input "ILL BE YOUR LESSON LEARNED" at bounding box center [641, 135] width 566 height 30
paste input "STRIPCLUB"
type input "STRIPCLUB"
click at [831, 291] on button "Search" at bounding box center [877, 306] width 93 height 31
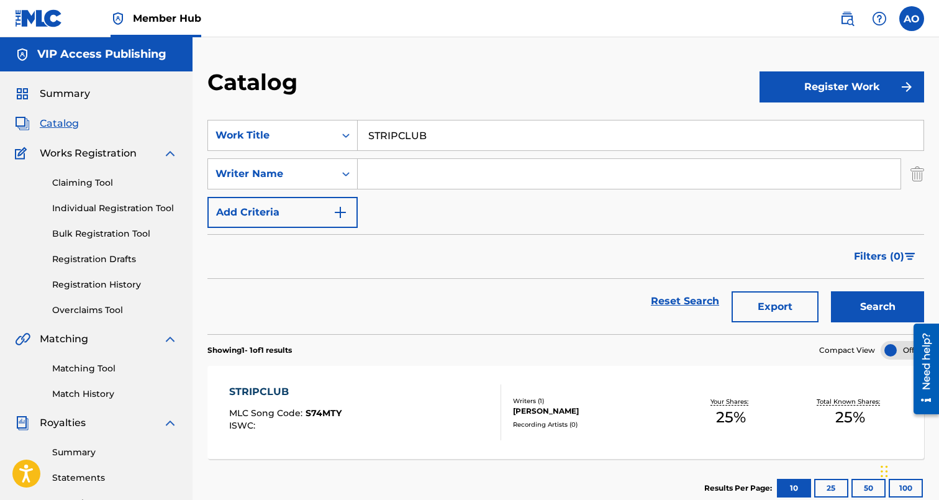
click at [272, 395] on div "STRIPCLUB" at bounding box center [285, 391] width 112 height 15
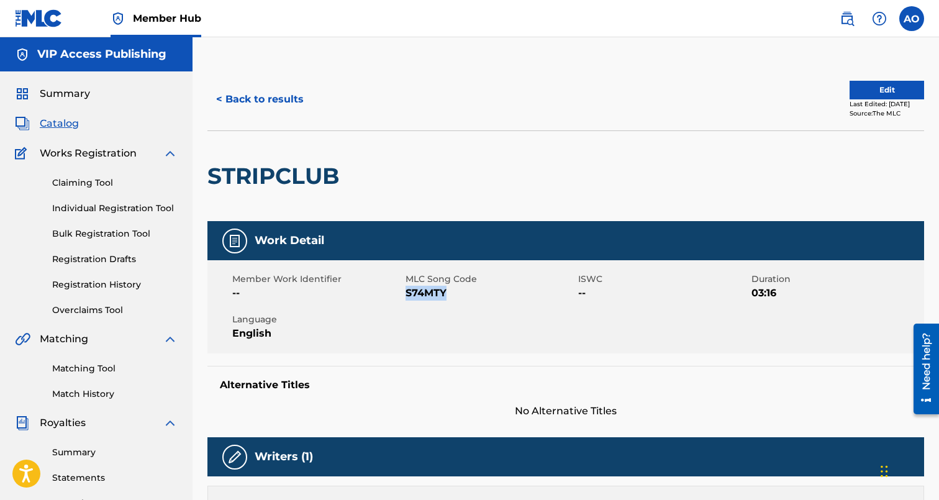
drag, startPoint x: 407, startPoint y: 294, endPoint x: 460, endPoint y: 294, distance: 52.8
click at [460, 294] on span "S74MTY" at bounding box center [490, 293] width 170 height 15
click at [246, 101] on button "< Back to results" at bounding box center [259, 99] width 105 height 31
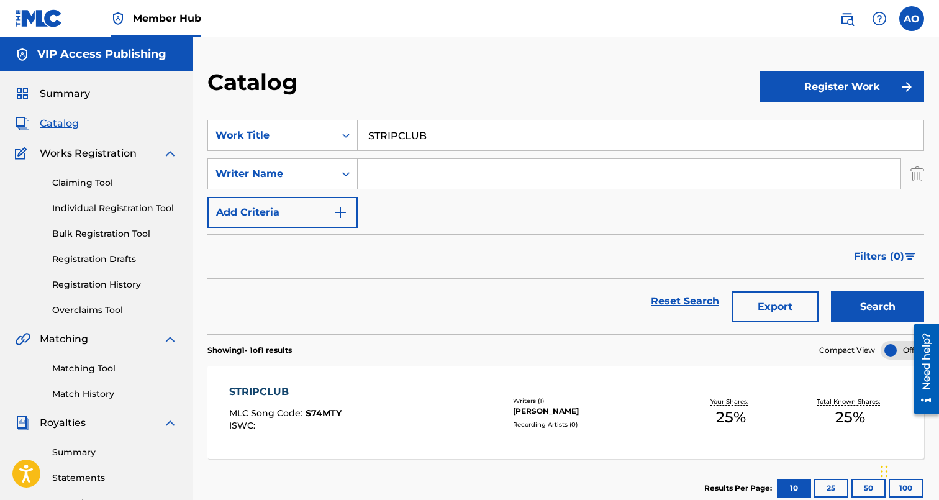
click at [493, 148] on input "STRIPCLUB" at bounding box center [641, 135] width 566 height 30
paste input "GOT NOTHIN ON ME"
type input "GOT NOTHIN ON ME"
click at [831, 291] on button "Search" at bounding box center [877, 306] width 93 height 31
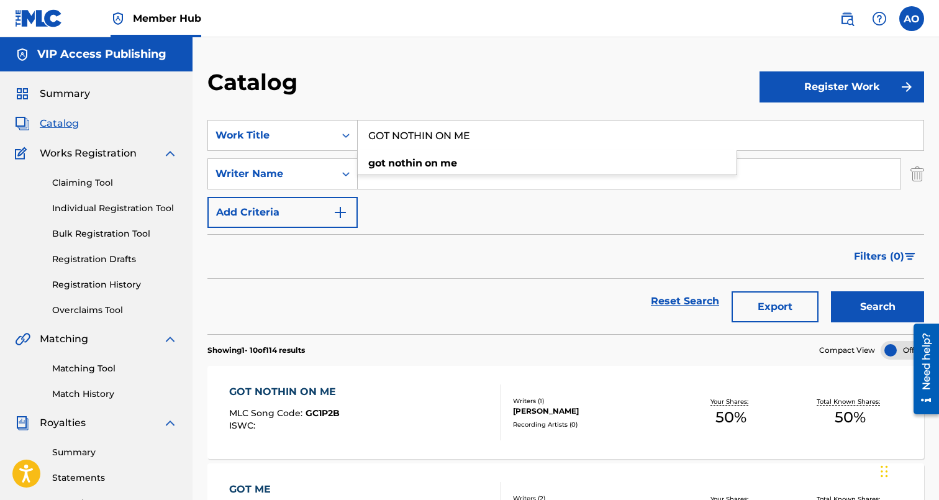
click at [283, 392] on div "GOT NOTHIN ON ME" at bounding box center [285, 391] width 113 height 15
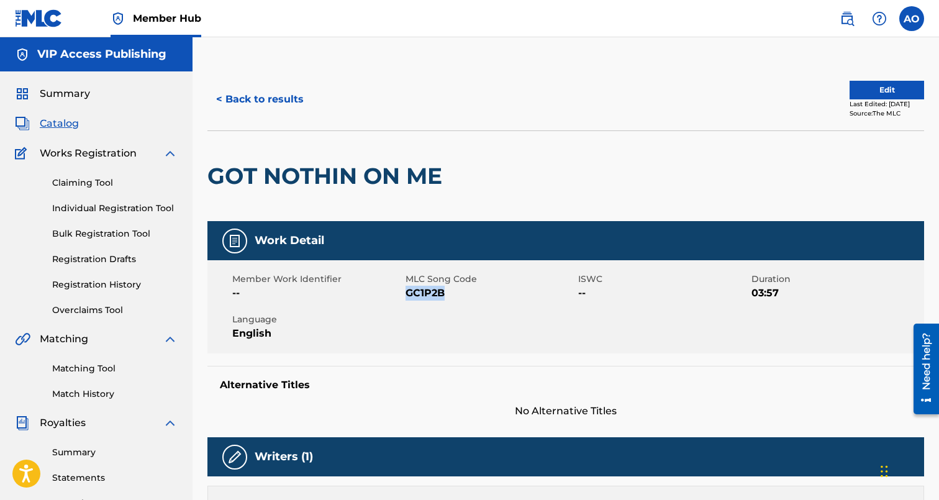
drag, startPoint x: 407, startPoint y: 294, endPoint x: 502, endPoint y: 294, distance: 95.6
click at [502, 294] on span "GC1P2B" at bounding box center [490, 293] width 170 height 15
click at [284, 108] on button "< Back to results" at bounding box center [259, 99] width 105 height 31
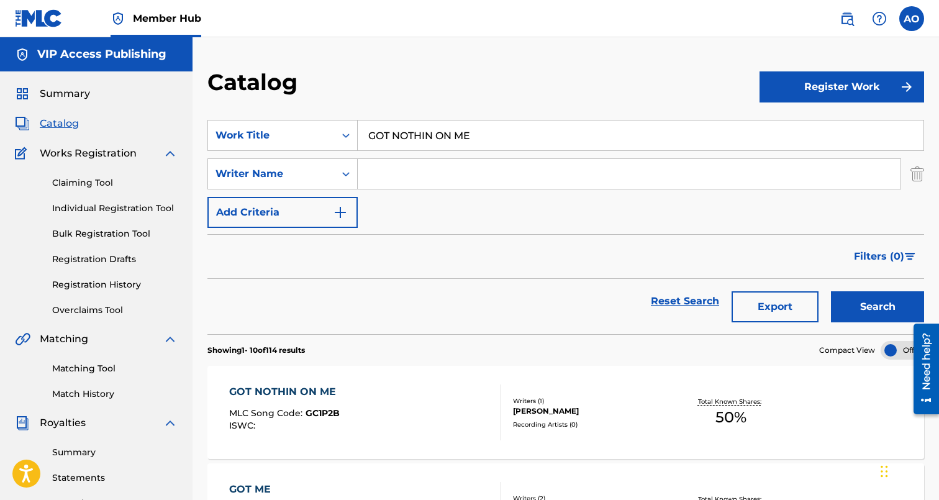
click at [456, 138] on input "GOT NOTHIN ON ME" at bounding box center [641, 135] width 566 height 30
paste input "CHEAT CODES"
type input "CHEAT CODES"
click at [831, 291] on button "Search" at bounding box center [877, 306] width 93 height 31
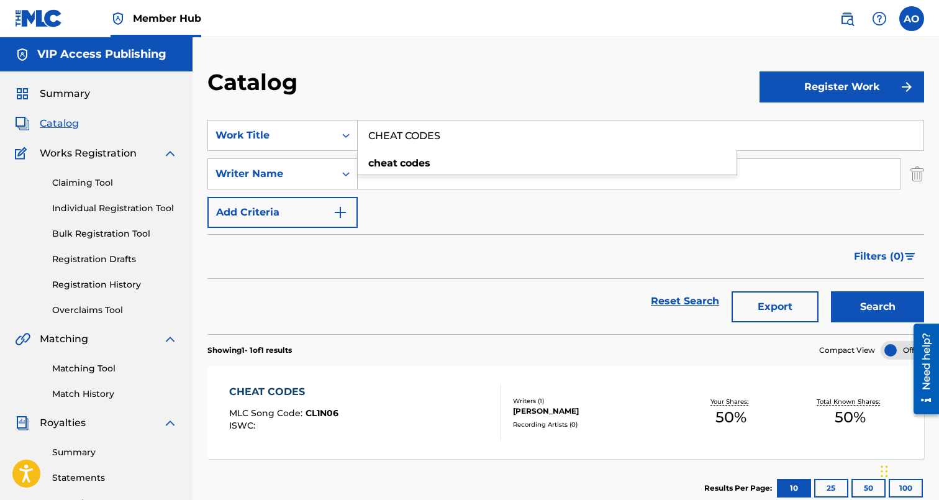
click at [259, 398] on div "CHEAT CODES" at bounding box center [283, 391] width 109 height 15
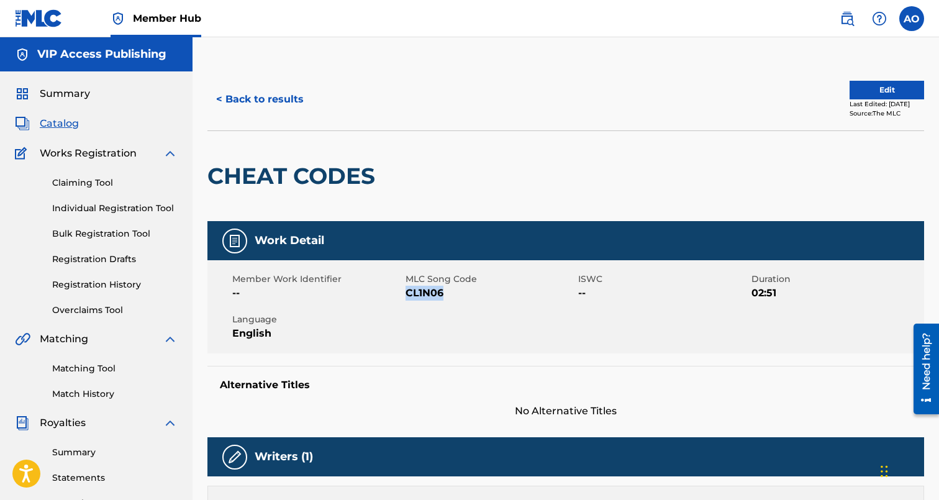
drag, startPoint x: 407, startPoint y: 294, endPoint x: 482, endPoint y: 294, distance: 75.8
click at [482, 294] on span "CL1N06" at bounding box center [490, 293] width 170 height 15
click at [261, 91] on button "< Back to results" at bounding box center [259, 99] width 105 height 31
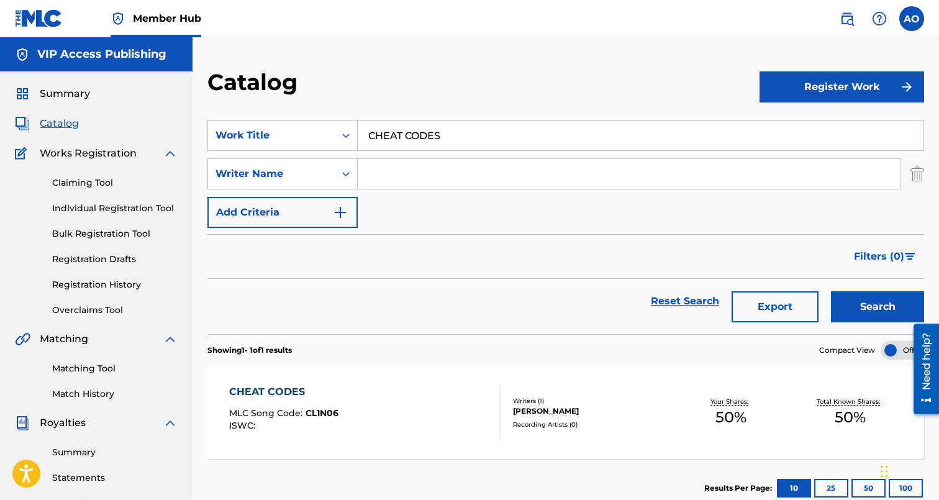
click at [406, 129] on input "CHEAT CODES" at bounding box center [641, 135] width 566 height 30
paste input "[PERSON_NAME] YOUR LIFE"
type input "CHERISH YOUR LIFE"
click at [831, 291] on button "Search" at bounding box center [877, 306] width 93 height 31
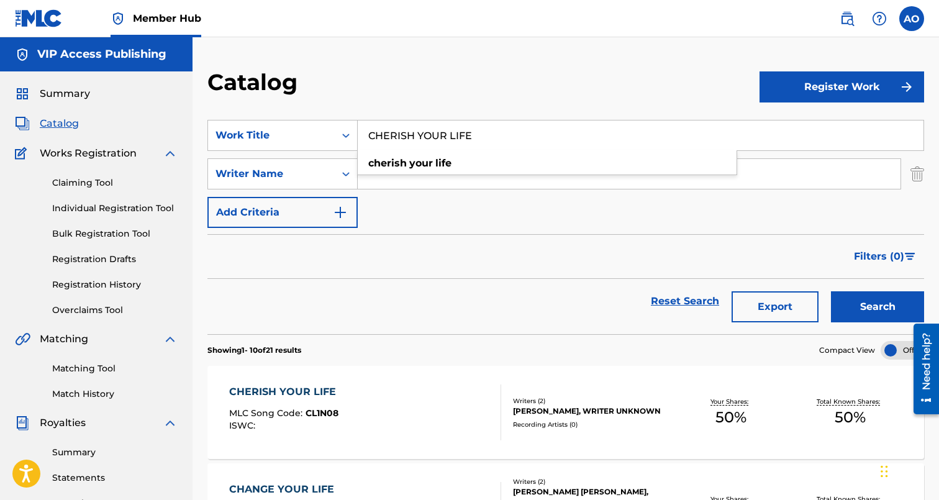
click at [303, 389] on div "CHERISH YOUR LIFE" at bounding box center [285, 391] width 113 height 15
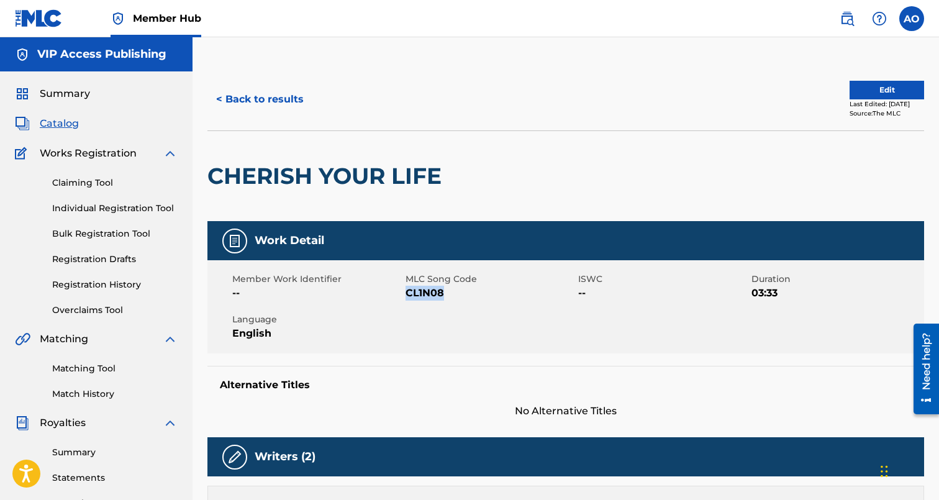
drag, startPoint x: 410, startPoint y: 296, endPoint x: 466, endPoint y: 296, distance: 56.5
click at [466, 296] on span "CL1N08" at bounding box center [490, 293] width 170 height 15
click at [285, 92] on button "< Back to results" at bounding box center [259, 99] width 105 height 31
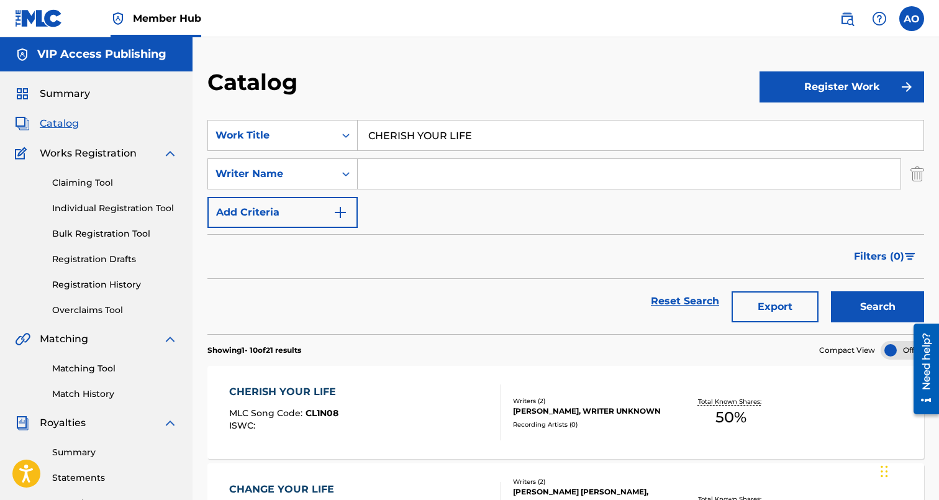
click at [511, 134] on input "CHERISH YOUR LIFE" at bounding box center [641, 135] width 566 height 30
paste input "OKE WHITES"
type input "COKE WHITES"
click at [831, 291] on button "Search" at bounding box center [877, 306] width 93 height 31
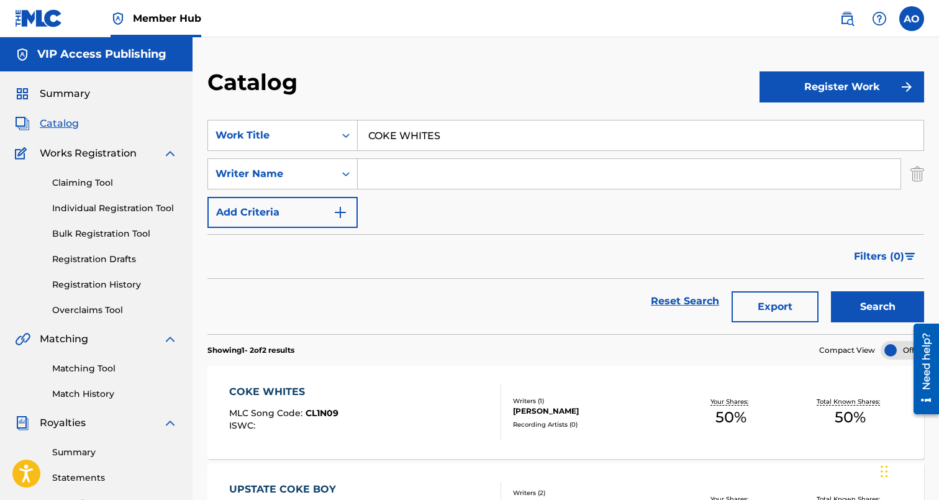
click at [296, 376] on div "COKE WHITES MLC Song Code : CL1N09 ISWC : Writers ( 1 ) [PERSON_NAME] Recording…" at bounding box center [565, 412] width 717 height 93
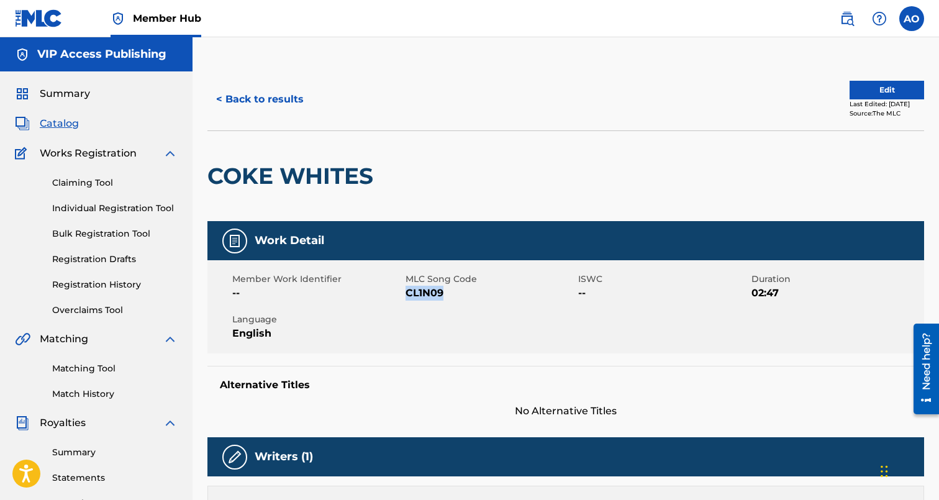
drag, startPoint x: 407, startPoint y: 292, endPoint x: 461, endPoint y: 292, distance: 54.0
click at [461, 292] on span "CL1N09" at bounding box center [490, 293] width 170 height 15
click at [272, 104] on button "< Back to results" at bounding box center [259, 99] width 105 height 31
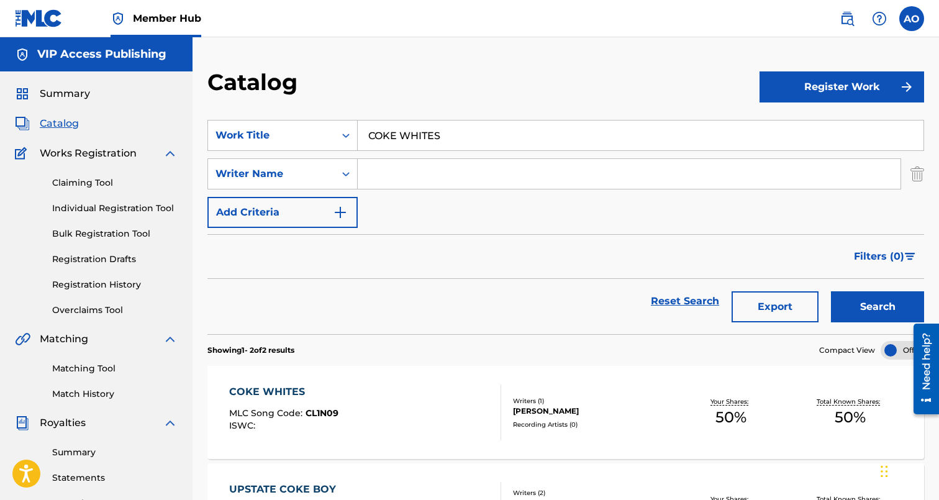
click at [407, 136] on input "COKE WHITES" at bounding box center [641, 135] width 566 height 30
paste input "EVERYDAY"
type input "EVERYDAY"
click at [831, 291] on button "Search" at bounding box center [877, 306] width 93 height 31
click at [250, 402] on div "EVERYDAY MLC Song Code : E98HQ1 ISWC :" at bounding box center [284, 412] width 111 height 56
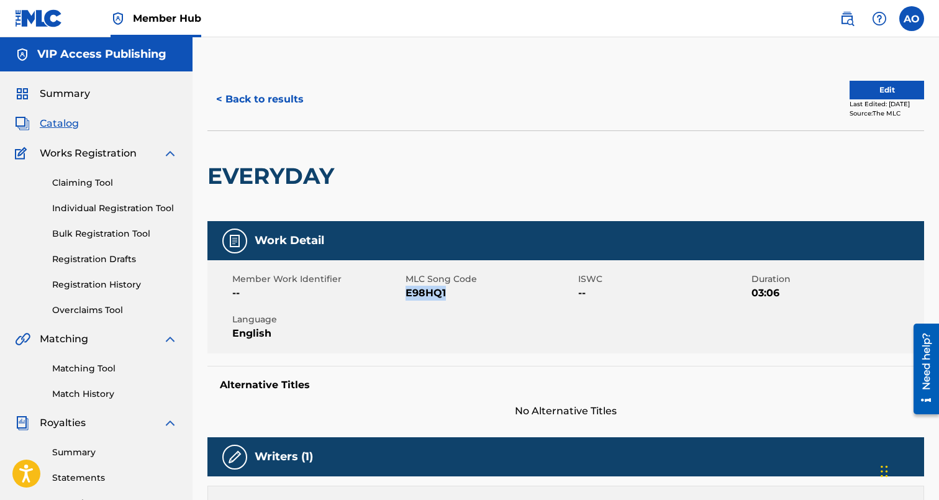
drag, startPoint x: 407, startPoint y: 295, endPoint x: 453, endPoint y: 292, distance: 46.1
click at [452, 292] on span "E98HQ1" at bounding box center [490, 293] width 170 height 15
click at [253, 110] on button "< Back to results" at bounding box center [259, 99] width 105 height 31
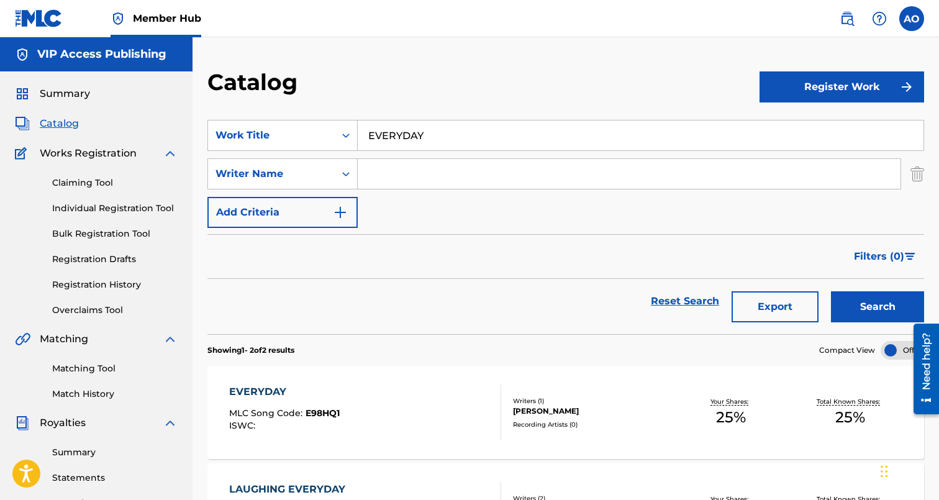
click at [500, 104] on div "Catalog" at bounding box center [483, 86] width 552 height 37
click at [490, 127] on input "EVERYDAY" at bounding box center [641, 135] width 566 height 30
paste input "SUPRIZES"
type input "SUPRIZES"
click at [831, 291] on button "Search" at bounding box center [877, 306] width 93 height 31
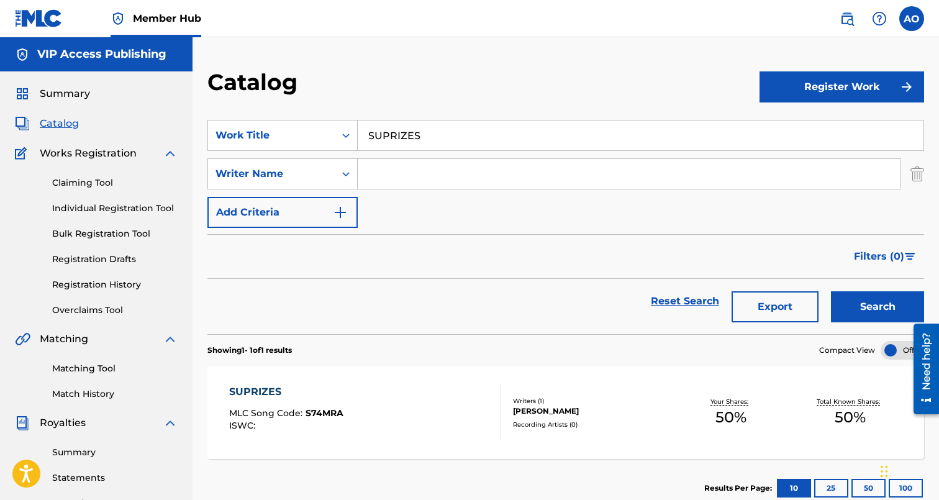
click at [266, 371] on div "SUPRIZES MLC Song Code : S74MRA ISWC : Writers ( 1 ) [PERSON_NAME] Recording Ar…" at bounding box center [565, 412] width 717 height 93
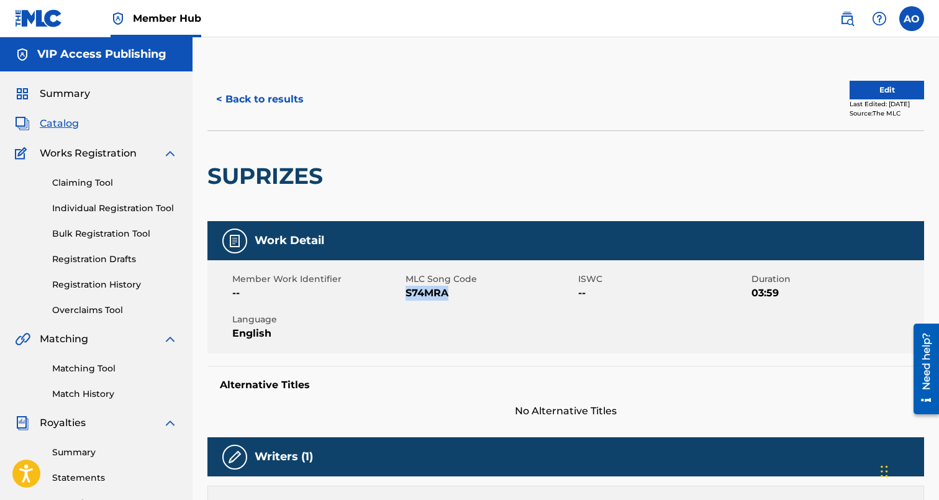
drag, startPoint x: 406, startPoint y: 294, endPoint x: 448, endPoint y: 294, distance: 42.2
click at [448, 294] on span "S74MRA" at bounding box center [490, 293] width 170 height 15
click at [262, 99] on button "< Back to results" at bounding box center [259, 99] width 105 height 31
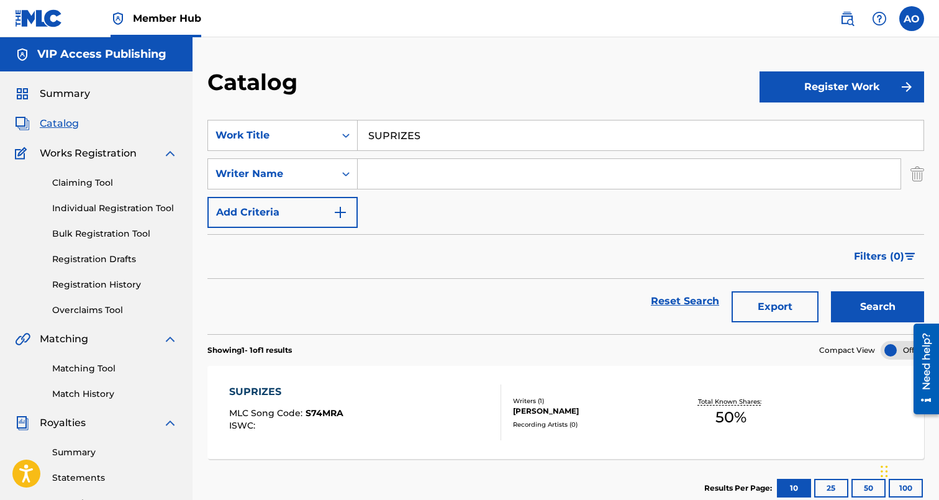
click at [414, 127] on input "SUPRIZES" at bounding box center [641, 135] width 566 height 30
paste input "HIGH OFF THE MUSIC"
type input "HIGH OFF THE MUSIC"
click at [831, 291] on button "Search" at bounding box center [877, 306] width 93 height 31
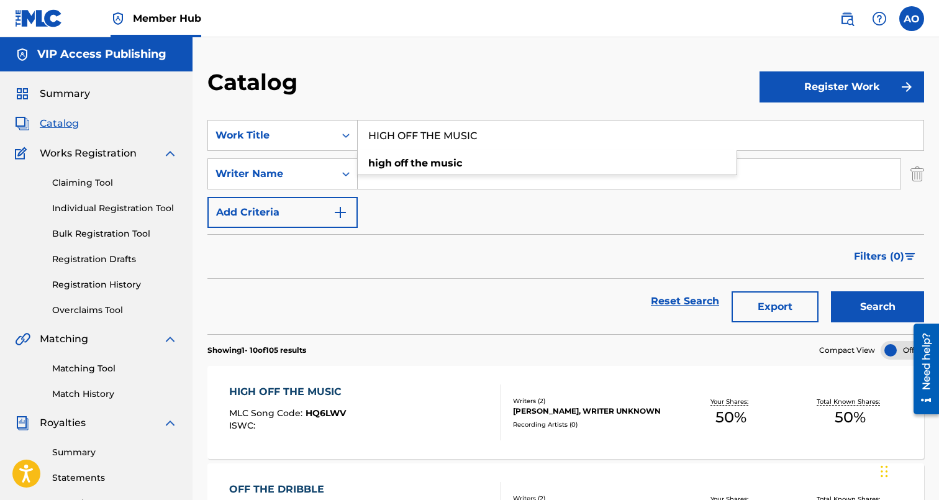
click at [286, 391] on div "HIGH OFF THE MUSIC" at bounding box center [288, 391] width 119 height 15
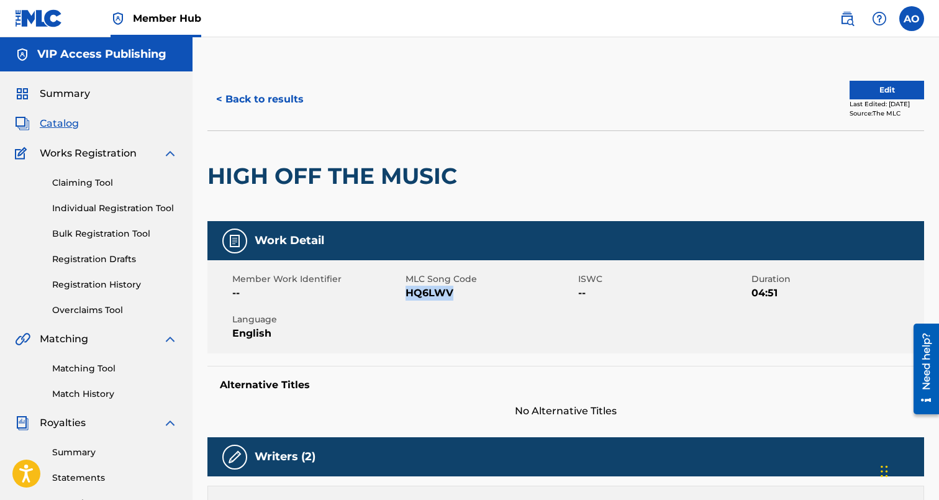
drag, startPoint x: 408, startPoint y: 295, endPoint x: 463, endPoint y: 294, distance: 54.7
click at [463, 294] on span "HQ6LWV" at bounding box center [490, 293] width 170 height 15
click at [261, 97] on button "< Back to results" at bounding box center [259, 99] width 105 height 31
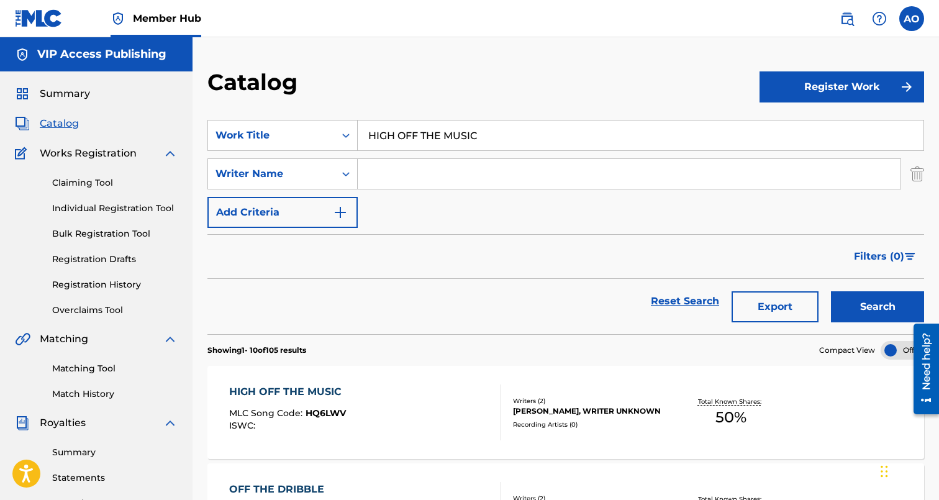
click at [438, 133] on input "HIGH OFF THE MUSIC" at bounding box center [641, 135] width 566 height 30
paste input "AFTERPARTY"
type input "AFTERPARTY"
click at [831, 291] on button "Search" at bounding box center [877, 306] width 93 height 31
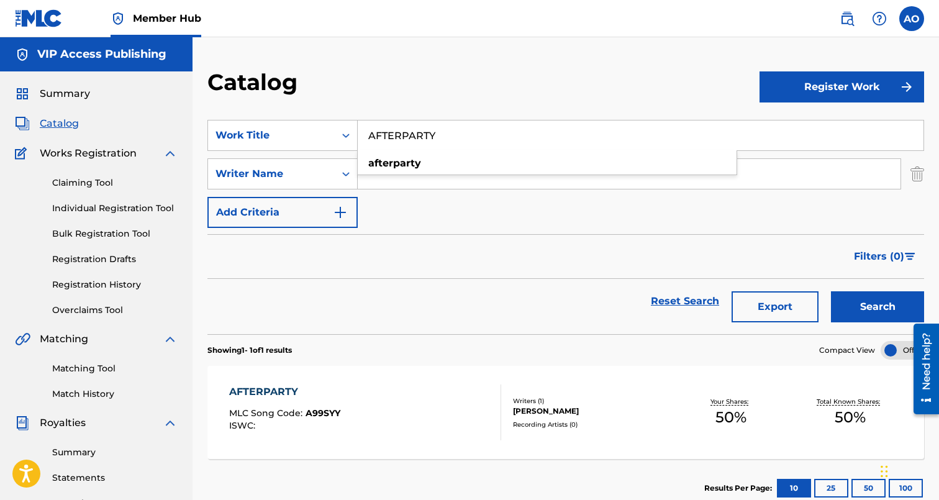
click at [335, 413] on span "A99SYY" at bounding box center [323, 412] width 35 height 11
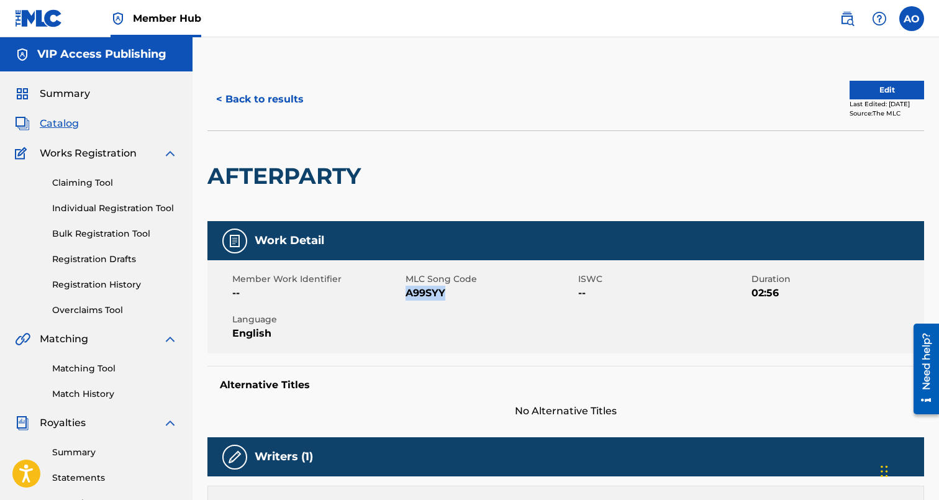
drag, startPoint x: 407, startPoint y: 291, endPoint x: 480, endPoint y: 291, distance: 72.7
click at [480, 291] on span "A99SYY" at bounding box center [490, 293] width 170 height 15
click at [278, 109] on button "< Back to results" at bounding box center [259, 99] width 105 height 31
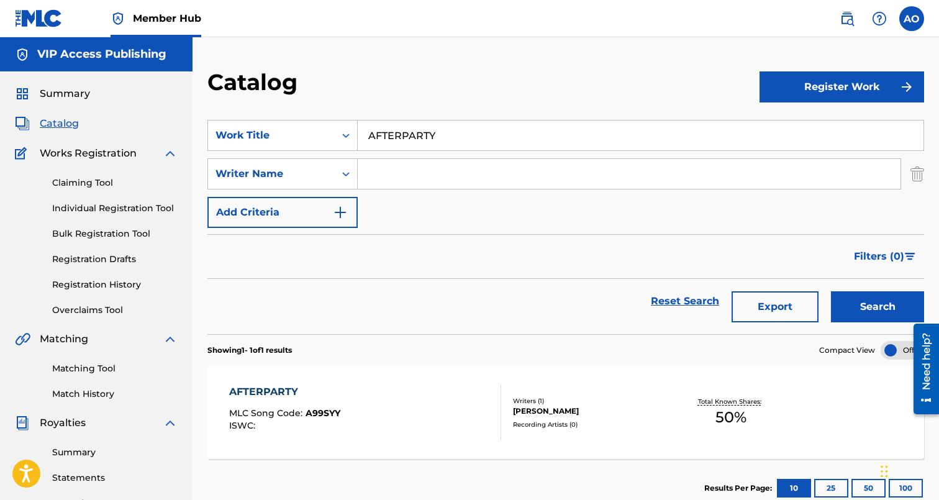
click at [414, 130] on input "AFTERPARTY" at bounding box center [641, 135] width 566 height 30
paste input "BATTLE CALL"
type input "BATTLE CALL"
click at [831, 291] on button "Search" at bounding box center [877, 306] width 93 height 31
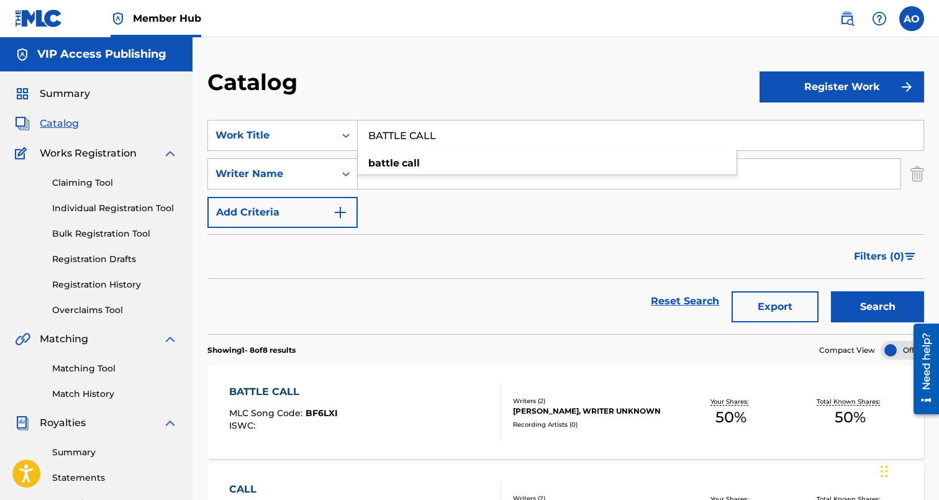
click at [266, 396] on div "BATTLE CALL" at bounding box center [283, 391] width 109 height 15
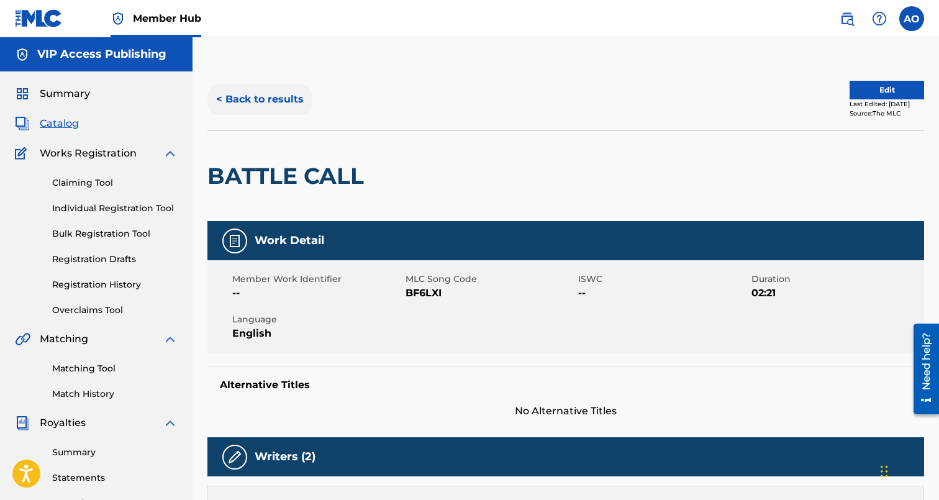
click at [258, 104] on button "< Back to results" at bounding box center [259, 99] width 105 height 31
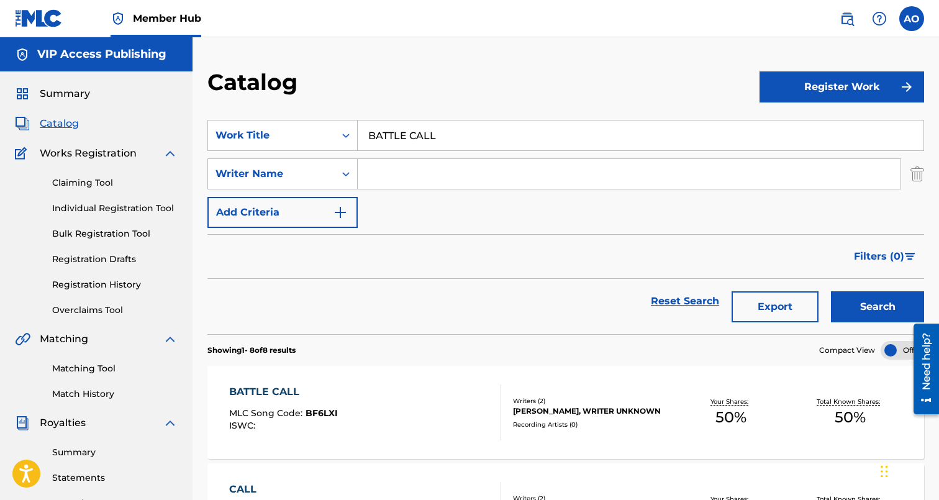
click at [443, 140] on input "BATTLE CALL" at bounding box center [641, 135] width 566 height 30
click at [304, 390] on div "BATTLE CALL" at bounding box center [283, 391] width 109 height 15
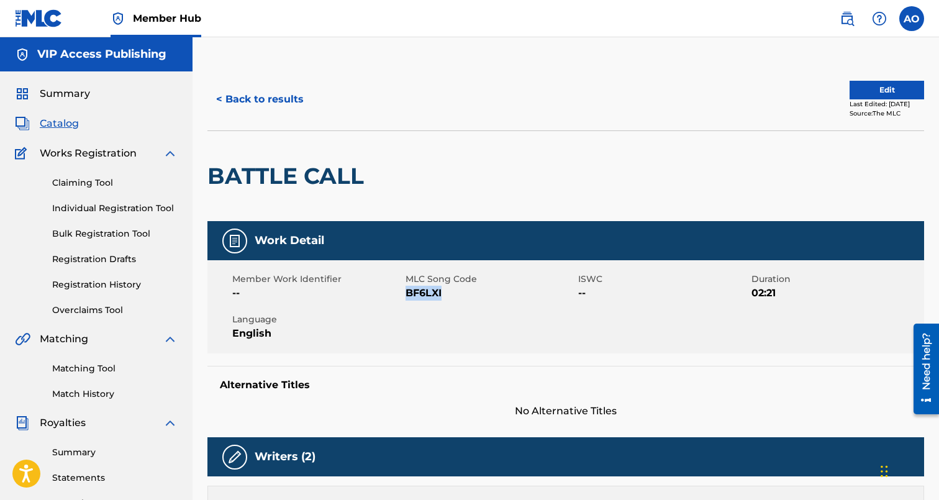
drag, startPoint x: 406, startPoint y: 296, endPoint x: 450, endPoint y: 295, distance: 43.5
click at [450, 295] on span "BF6LXI" at bounding box center [490, 293] width 170 height 15
click at [256, 93] on button "< Back to results" at bounding box center [259, 99] width 105 height 31
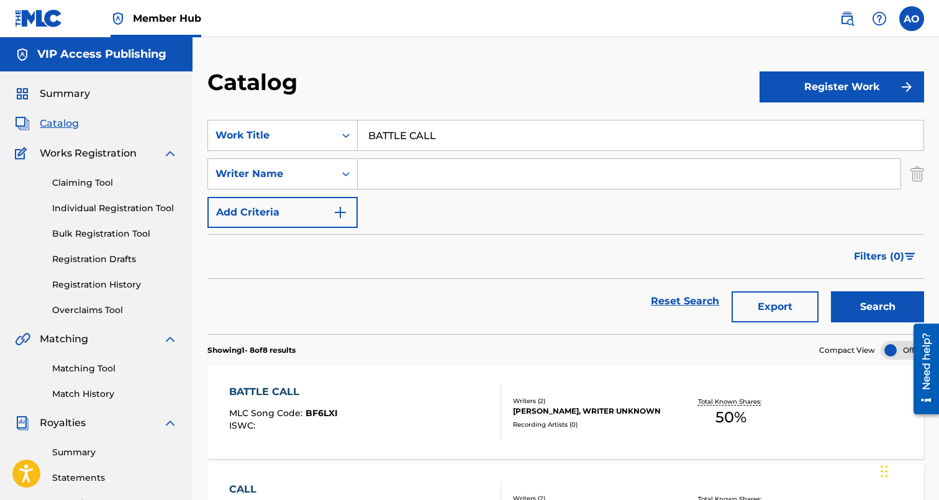
click at [425, 138] on input "BATTLE CALL" at bounding box center [641, 135] width 566 height 30
paste input "COMMITMENT"
type input "COMMITMENT"
click at [831, 291] on button "Search" at bounding box center [877, 306] width 93 height 31
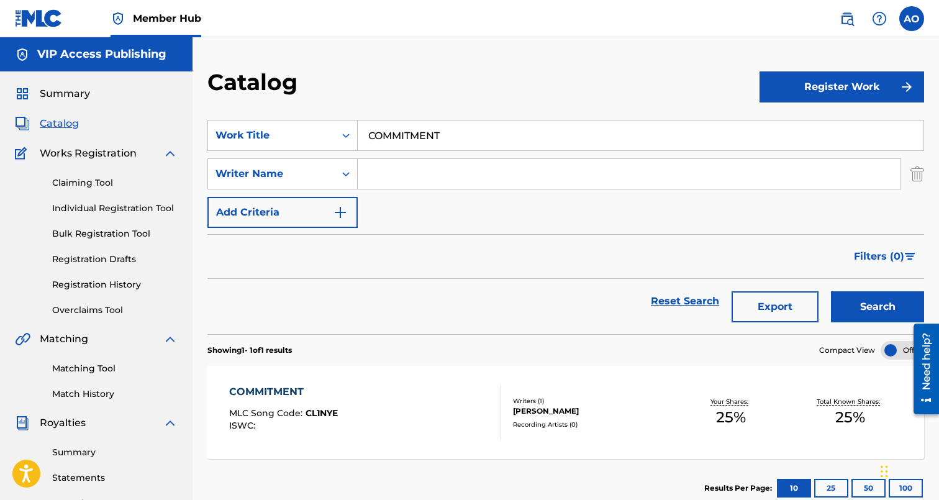
click at [445, 405] on div "COMMITMENT MLC Song Code : CL1NYE ISWC :" at bounding box center [365, 412] width 273 height 56
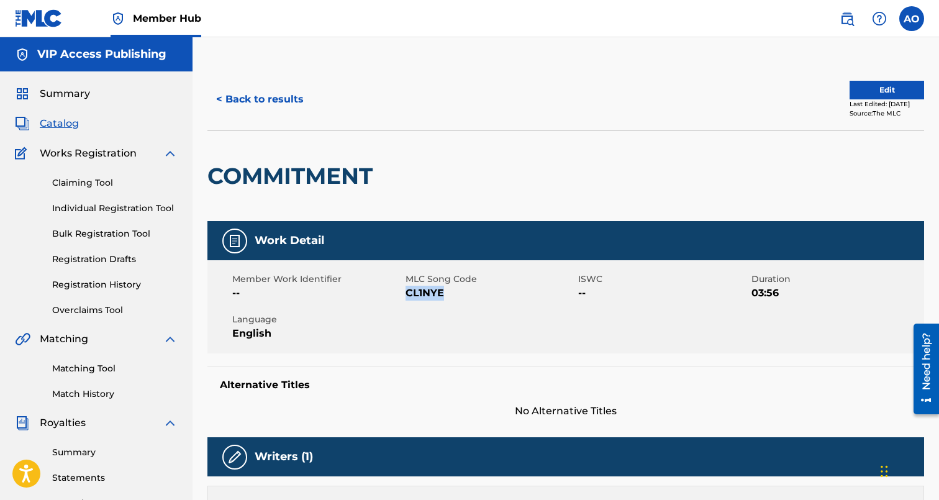
drag, startPoint x: 407, startPoint y: 294, endPoint x: 459, endPoint y: 294, distance: 52.8
click at [459, 294] on span "CL1NYE" at bounding box center [490, 293] width 170 height 15
click at [295, 119] on div "< Back to results Edit Last Edited: [DATE] Source: The MLC" at bounding box center [565, 99] width 717 height 62
click at [294, 97] on button "< Back to results" at bounding box center [259, 99] width 105 height 31
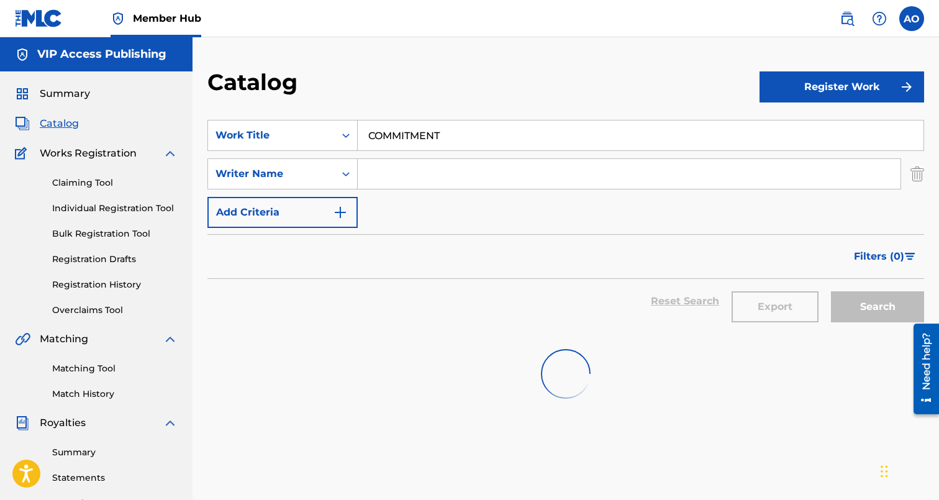
click at [443, 137] on input "COMMITMENT" at bounding box center [641, 135] width 566 height 30
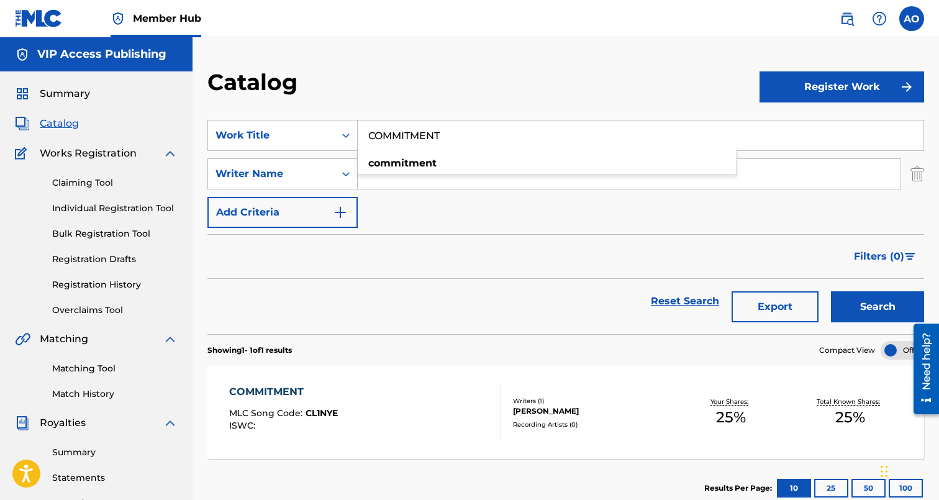
paste input "NOW YOUVE BEEN SEDUCED"
type input "NOW YOUVE BEEN SEDUCED"
click at [831, 291] on button "Search" at bounding box center [877, 306] width 93 height 31
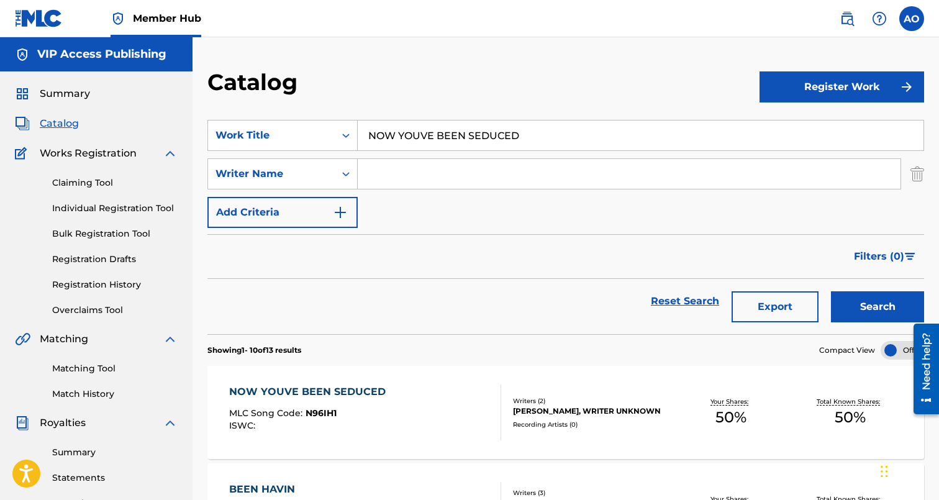
click at [296, 391] on div "NOW YOUVE BEEN SEDUCED" at bounding box center [310, 391] width 163 height 15
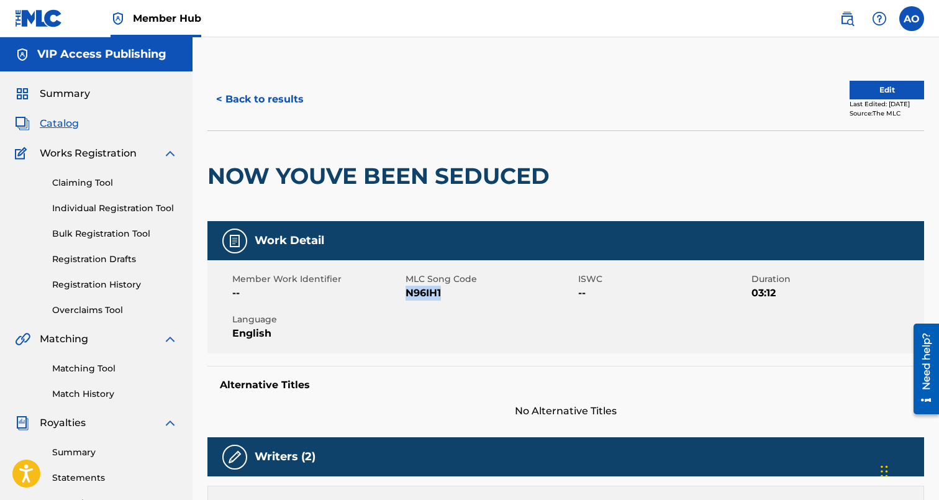
drag, startPoint x: 405, startPoint y: 294, endPoint x: 468, endPoint y: 294, distance: 62.7
click at [468, 294] on span "N96IH1" at bounding box center [490, 293] width 170 height 15
click at [291, 91] on button "< Back to results" at bounding box center [259, 99] width 105 height 31
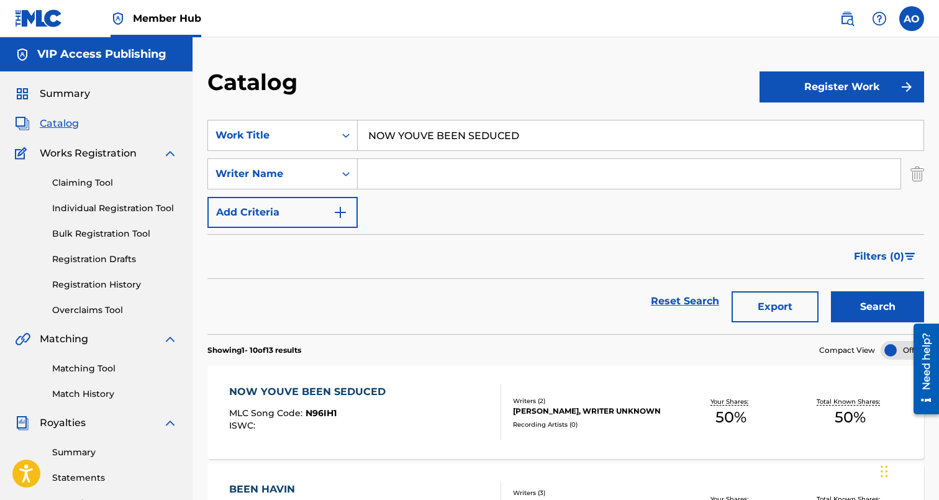
click at [469, 145] on input "NOW YOUVE BEEN SEDUCED" at bounding box center [641, 135] width 566 height 30
paste input "KEEP YOUR NAME ALIVE"
type input "KEEP YOUR NAME ALIVE"
click at [831, 291] on button "Search" at bounding box center [877, 306] width 93 height 31
click at [289, 400] on div "KEEP YOUR NAME ALIVE MLC Song Code : KJ0682 ISWC :" at bounding box center [298, 412] width 138 height 56
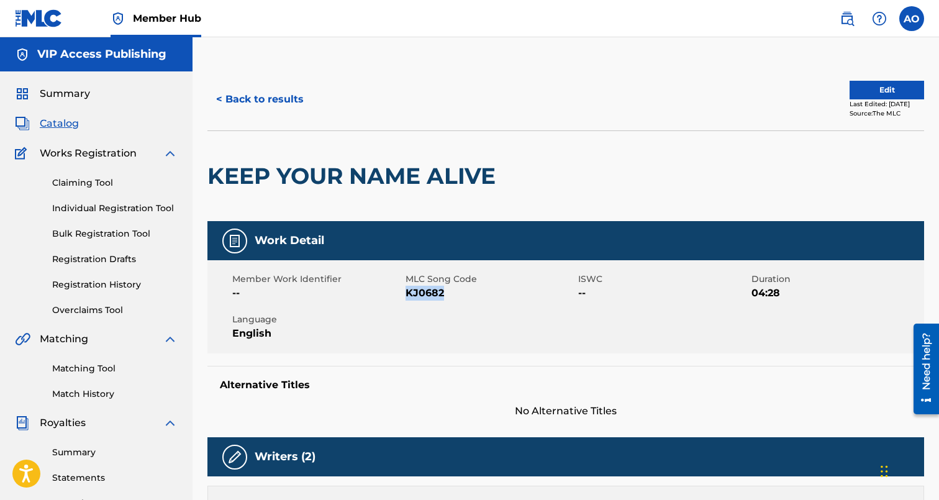
drag, startPoint x: 408, startPoint y: 292, endPoint x: 448, endPoint y: 292, distance: 39.7
click at [448, 292] on span "KJ0682" at bounding box center [490, 293] width 170 height 15
click at [269, 103] on button "< Back to results" at bounding box center [259, 99] width 105 height 31
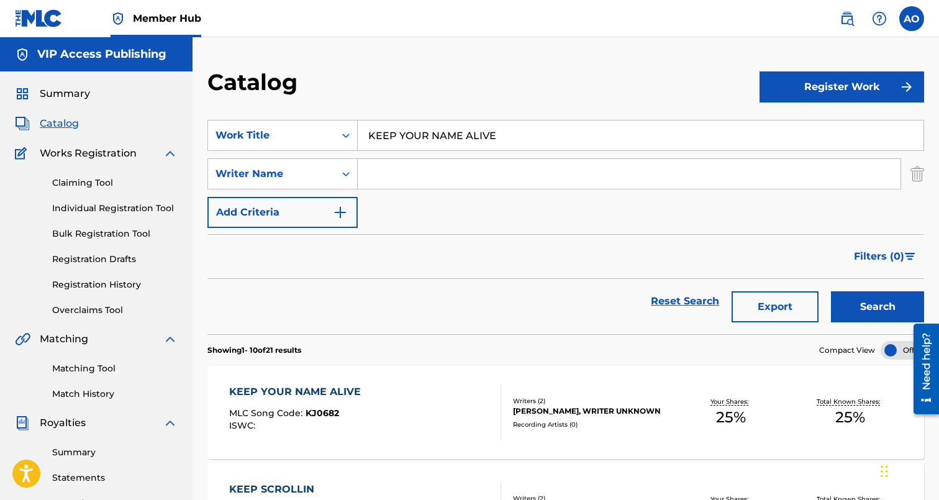
click at [589, 126] on input "KEEP YOUR NAME ALIVE" at bounding box center [641, 135] width 566 height 30
paste input "H I D D E N AGENDAS"
type input "H I D D E N AGENDAS"
click at [831, 291] on button "Search" at bounding box center [877, 306] width 93 height 31
click at [299, 394] on div "H I D D E N AGENDAS" at bounding box center [288, 391] width 119 height 15
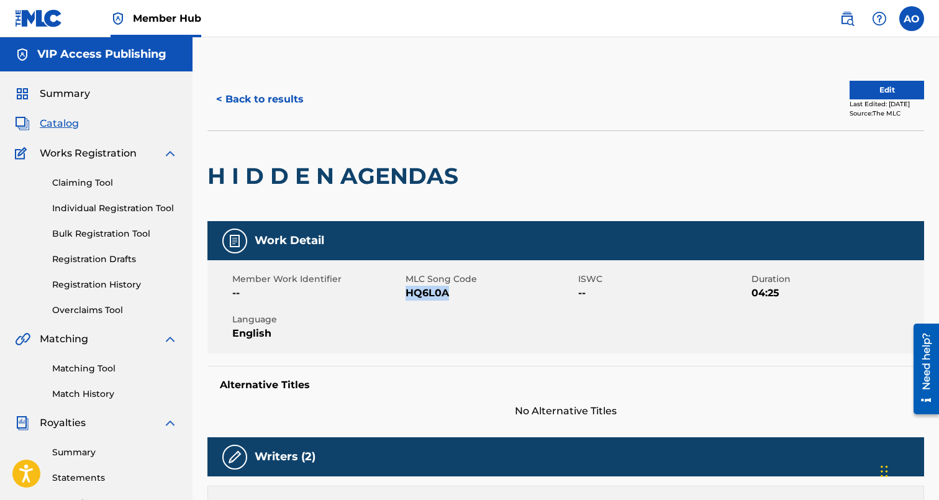
drag, startPoint x: 406, startPoint y: 294, endPoint x: 453, endPoint y: 294, distance: 46.6
click at [453, 294] on span "HQ6L0A" at bounding box center [490, 293] width 170 height 15
click at [264, 102] on button "< Back to results" at bounding box center [259, 99] width 105 height 31
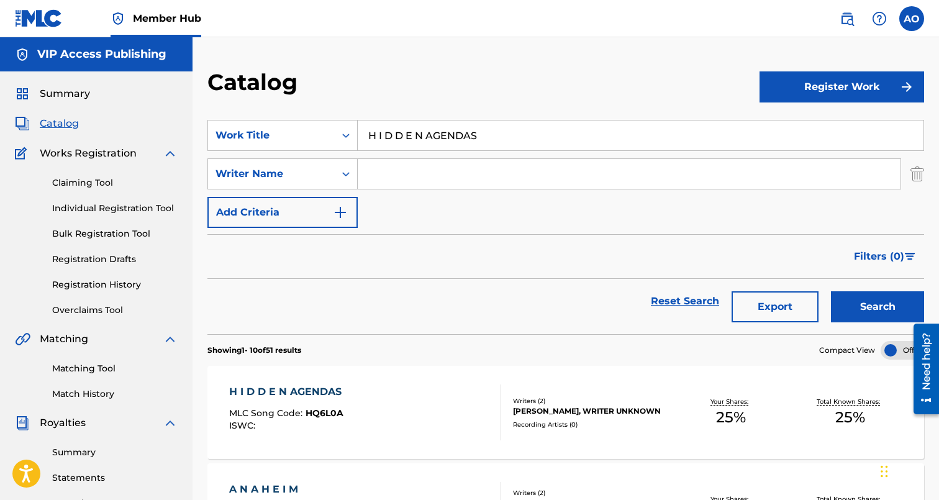
click at [478, 137] on input "H I D D E N AGENDAS" at bounding box center [641, 135] width 566 height 30
paste input "AINT THAT TYPE"
type input "AINT THAT TYPE"
click at [831, 291] on button "Search" at bounding box center [877, 306] width 93 height 31
click at [291, 389] on div "AINT THAT TYPE" at bounding box center [286, 391] width 114 height 15
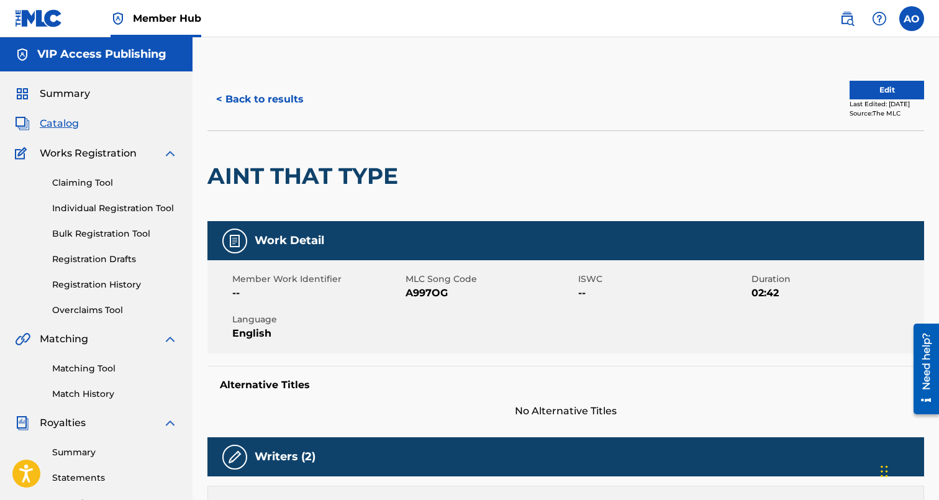
click at [405, 293] on div "Member Work Identifier --" at bounding box center [318, 287] width 173 height 28
drag, startPoint x: 408, startPoint y: 294, endPoint x: 476, endPoint y: 294, distance: 68.3
click at [476, 294] on span "A997OG" at bounding box center [490, 293] width 170 height 15
click at [304, 101] on button "< Back to results" at bounding box center [259, 99] width 105 height 31
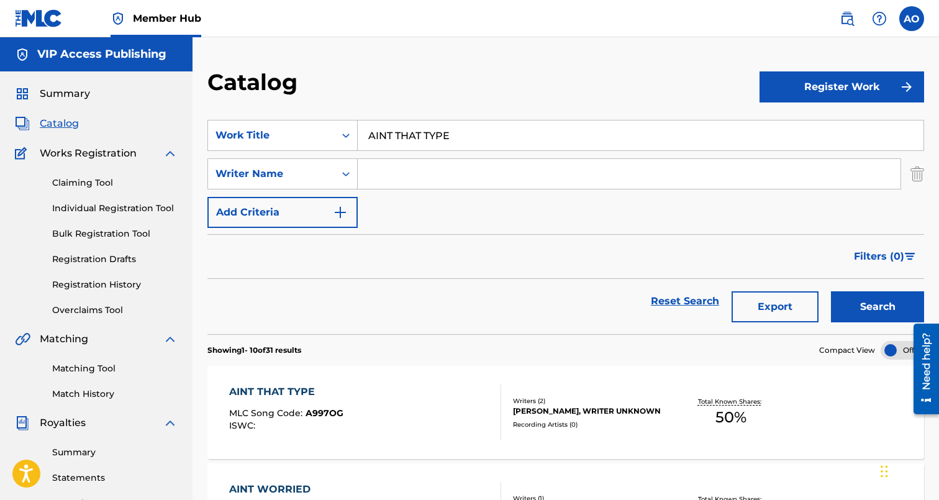
click at [436, 125] on input "AINT THAT TYPE" at bounding box center [641, 135] width 566 height 30
paste input "BEAUTY IN THE BEAST"
type input "BEAUTY IN THE BEAST"
click at [831, 291] on button "Search" at bounding box center [877, 306] width 93 height 31
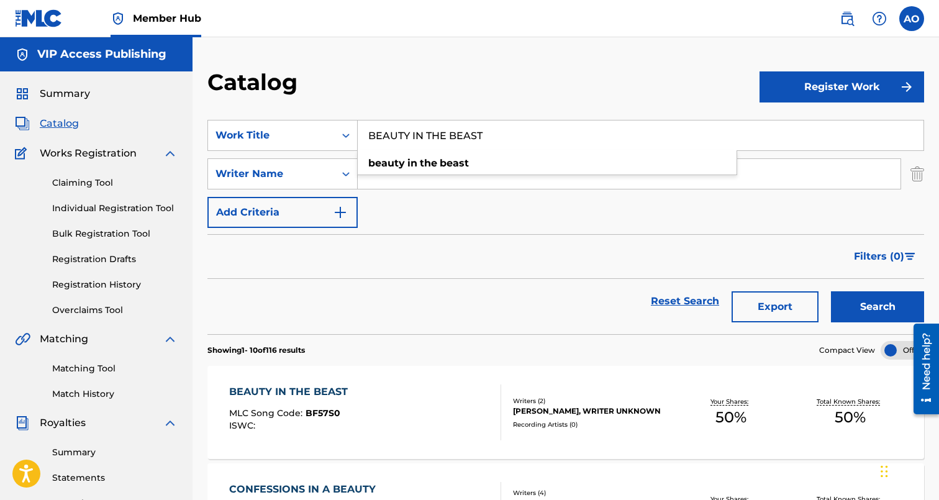
click at [296, 386] on div "BEAUTY IN THE BEAST" at bounding box center [291, 391] width 125 height 15
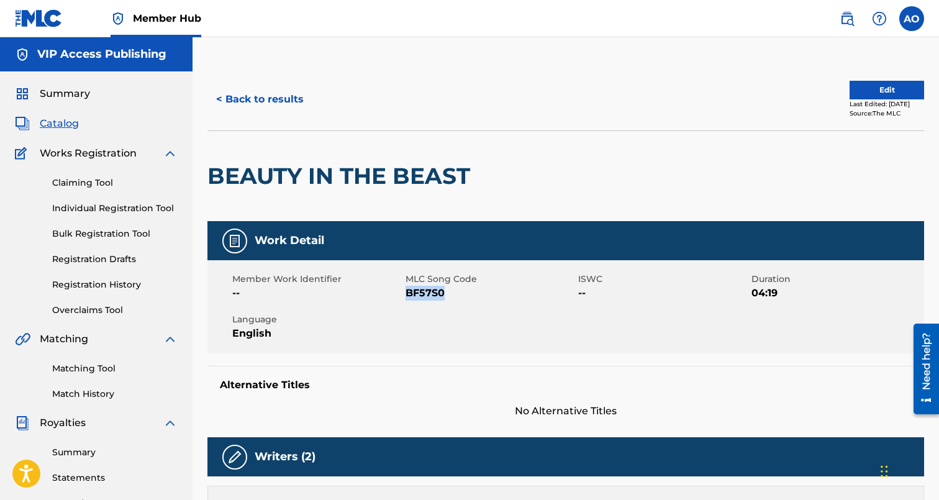
drag, startPoint x: 405, startPoint y: 293, endPoint x: 495, endPoint y: 293, distance: 89.4
click at [495, 293] on span "BF57S0" at bounding box center [490, 293] width 170 height 15
click at [283, 109] on button "< Back to results" at bounding box center [259, 99] width 105 height 31
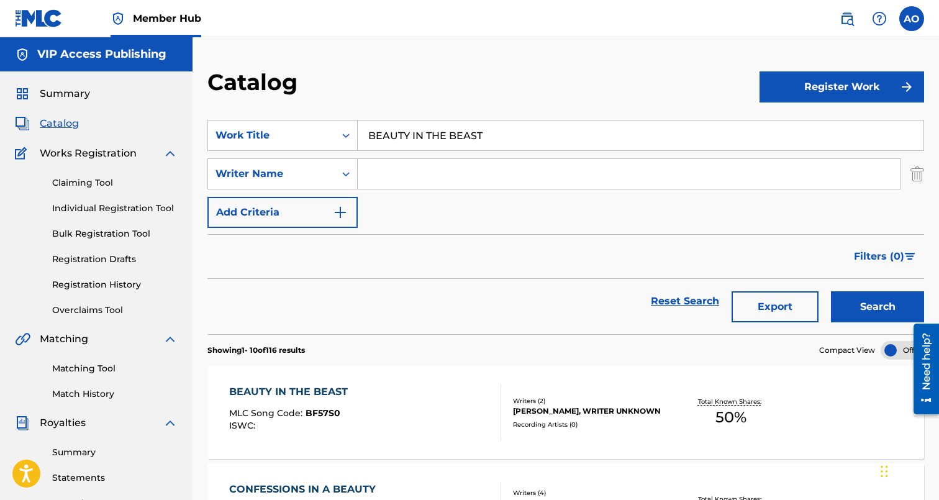
click at [404, 138] on input "BEAUTY IN THE BEAST" at bounding box center [641, 135] width 566 height 30
paste input "TELL HIM"
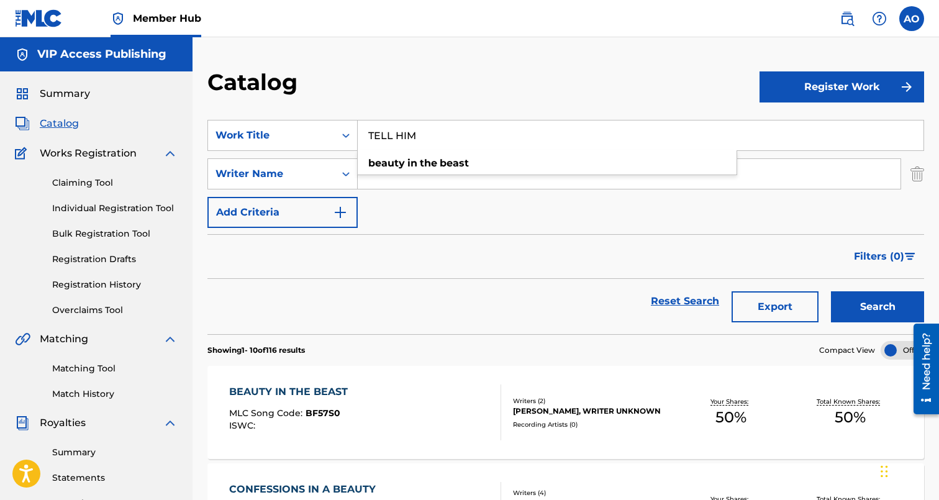
type input "TELL HIM"
click at [831, 291] on button "Search" at bounding box center [877, 306] width 93 height 31
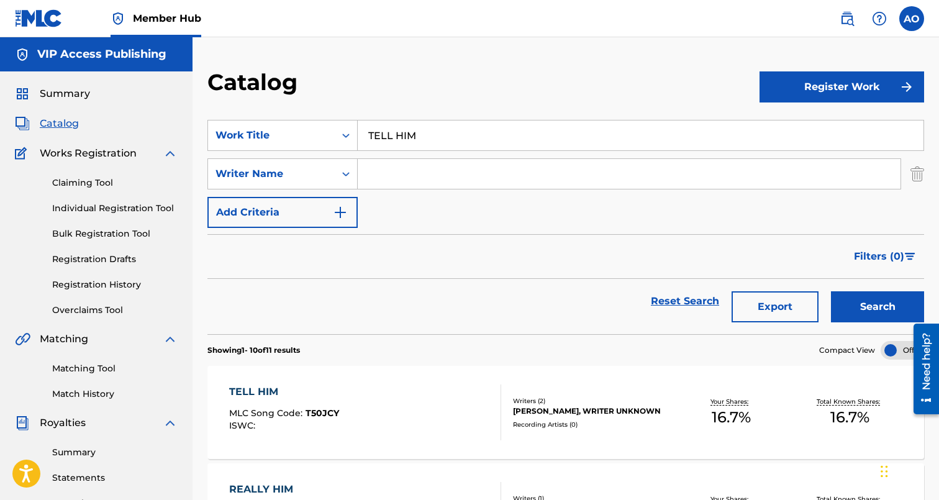
click at [266, 394] on div "TELL HIM" at bounding box center [284, 391] width 110 height 15
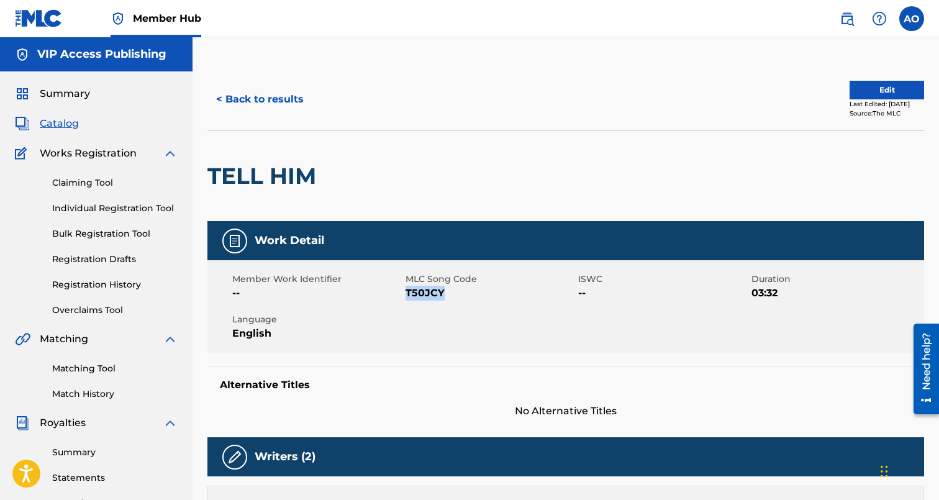
drag, startPoint x: 407, startPoint y: 296, endPoint x: 464, endPoint y: 293, distance: 57.8
click at [464, 293] on span "T50JCY" at bounding box center [490, 293] width 170 height 15
click at [292, 95] on button "< Back to results" at bounding box center [259, 99] width 105 height 31
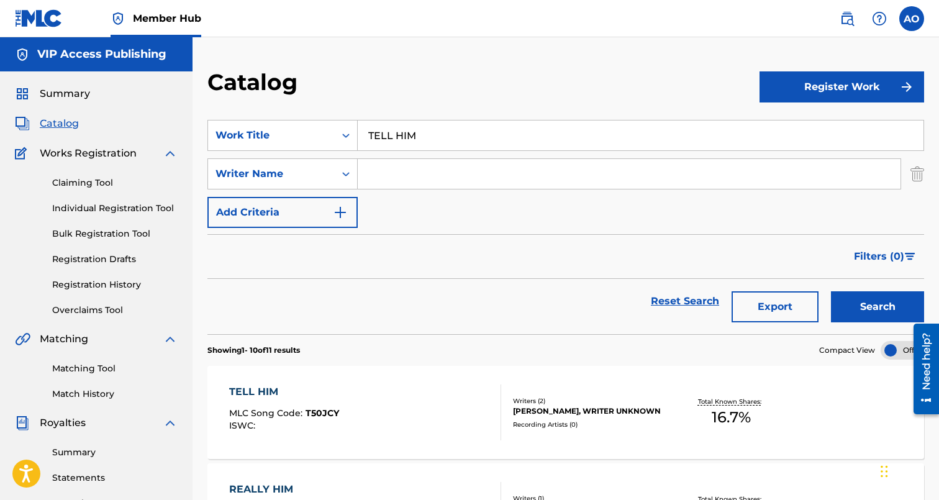
click at [420, 117] on section "SearchWithCriteria5d2ef71b-8c1c-463f-95e0-dbd2a69752ea Work Title TELL HIM Sear…" at bounding box center [565, 219] width 717 height 229
click at [422, 133] on input "TELL HIM" at bounding box center [641, 135] width 566 height 30
paste input "HE BEAT MADE ME DO IT"
type input "THE BEAT MADE ME DO IT"
click at [831, 291] on button "Search" at bounding box center [877, 306] width 93 height 31
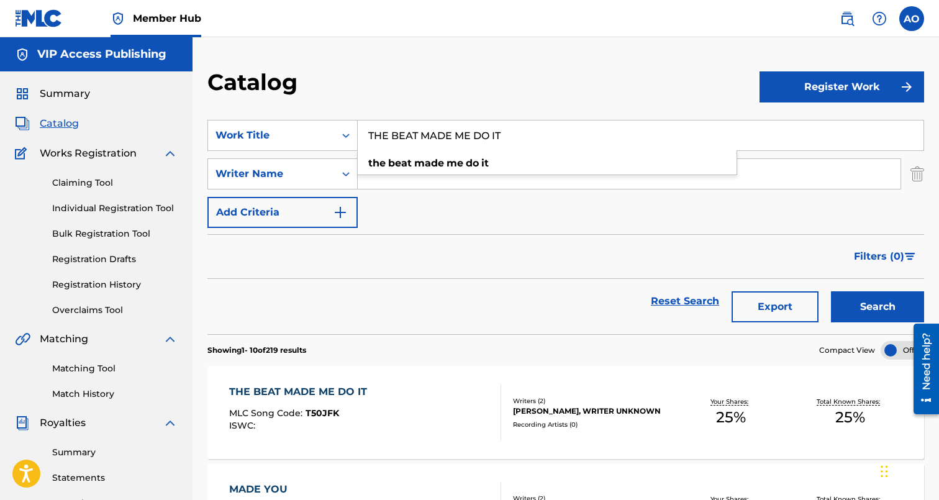
click at [269, 399] on div "THE BEAT MADE ME DO IT" at bounding box center [301, 391] width 144 height 15
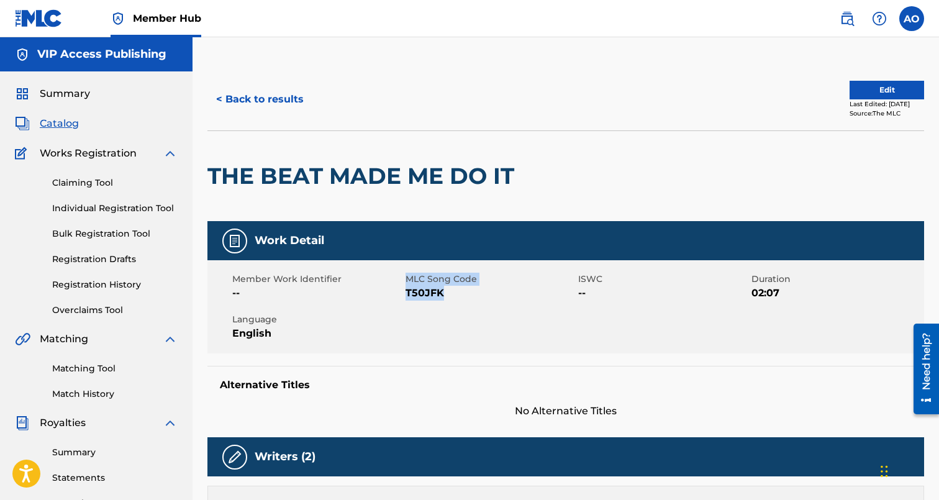
drag, startPoint x: 405, startPoint y: 294, endPoint x: 449, endPoint y: 294, distance: 44.1
click at [449, 294] on div "Member Work Identifier -- MLC Song Code T50JFK ISWC -- Duration 02:07 Language …" at bounding box center [565, 306] width 717 height 93
click at [449, 294] on span "T50JFK" at bounding box center [490, 293] width 170 height 15
drag, startPoint x: 406, startPoint y: 294, endPoint x: 446, endPoint y: 294, distance: 40.4
click at [446, 294] on span "T50JFK" at bounding box center [490, 293] width 170 height 15
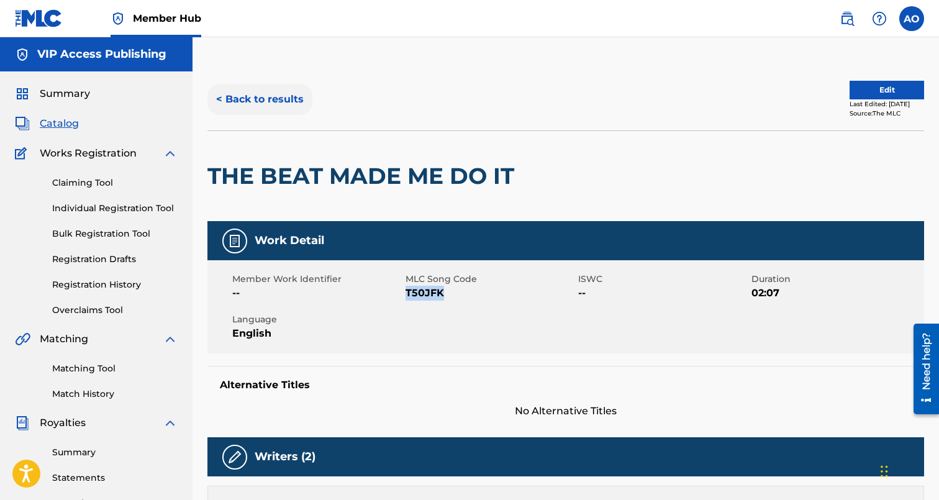
click at [260, 101] on button "< Back to results" at bounding box center [259, 99] width 105 height 31
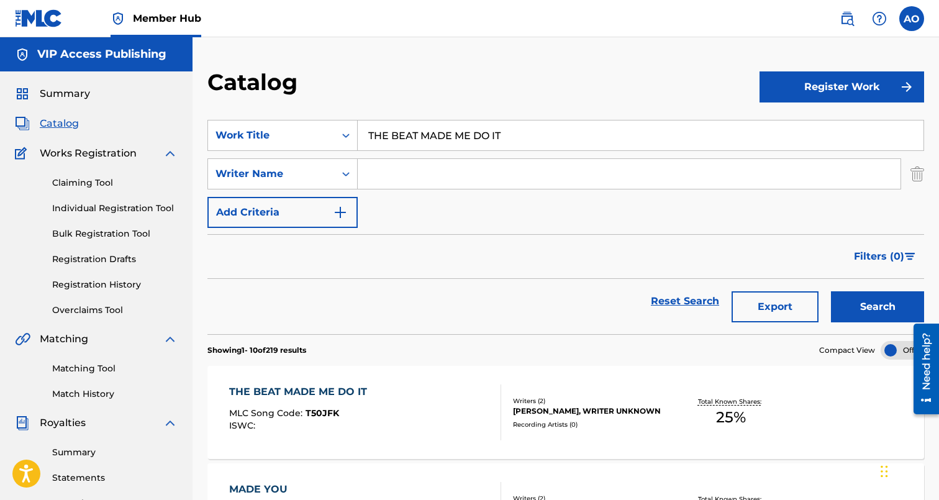
click at [438, 127] on input "THE BEAT MADE ME DO IT" at bounding box center [641, 135] width 566 height 30
paste input "YOU NEVER KNOW WITH ME"
type input "YOU NEVER KNOW WITH ME"
click at [831, 291] on button "Search" at bounding box center [877, 306] width 93 height 31
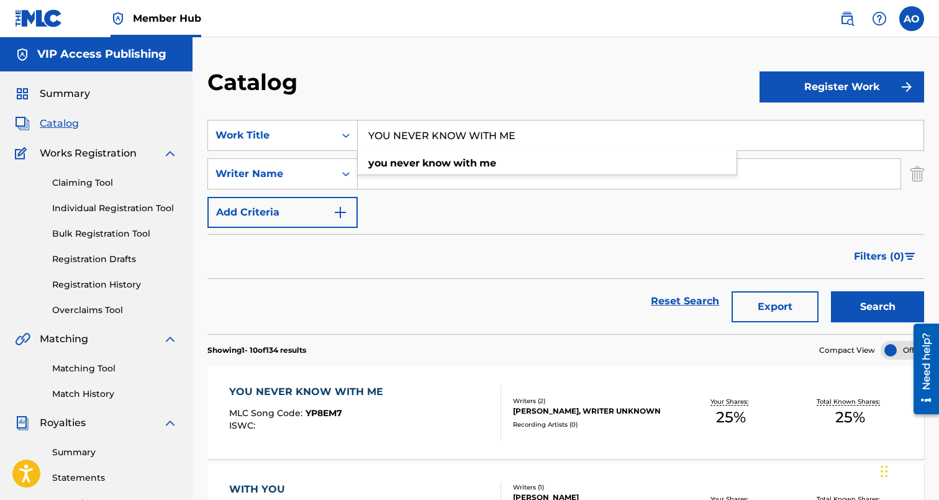
click at [346, 407] on div "YOU NEVER KNOW WITH ME MLC Song Code : YP8EM7 ISWC :" at bounding box center [309, 412] width 160 height 56
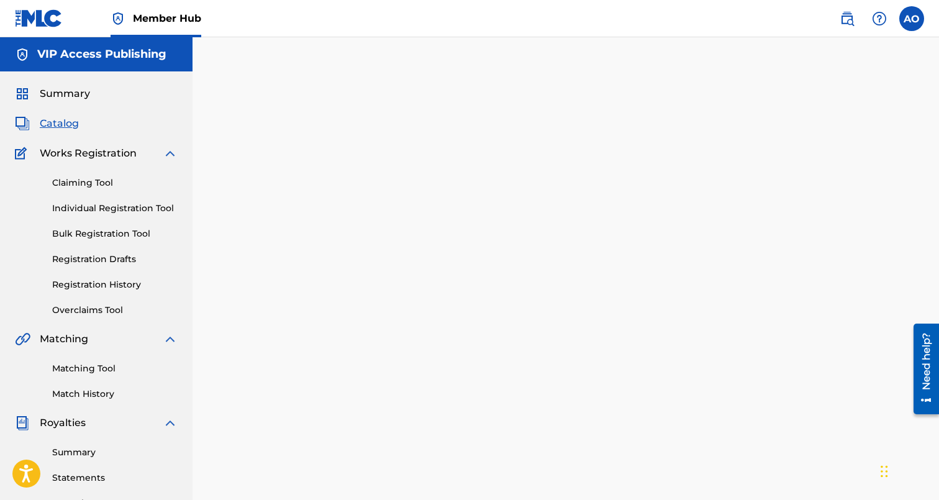
click at [346, 407] on div at bounding box center [565, 389] width 746 height 642
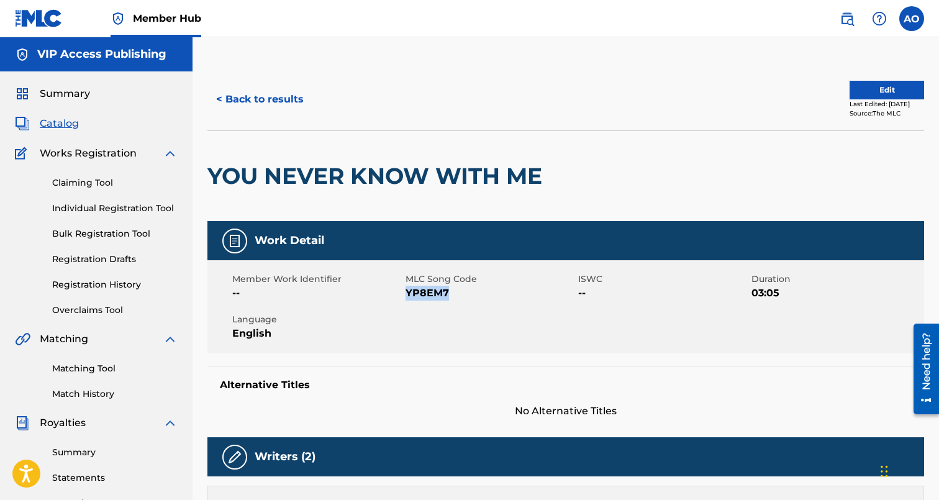
drag, startPoint x: 407, startPoint y: 296, endPoint x: 530, endPoint y: 296, distance: 122.9
click at [530, 296] on span "YP8EM7" at bounding box center [490, 293] width 170 height 15
click at [319, 101] on div "< Back to results" at bounding box center [386, 99] width 358 height 31
click at [288, 101] on button "< Back to results" at bounding box center [259, 99] width 105 height 31
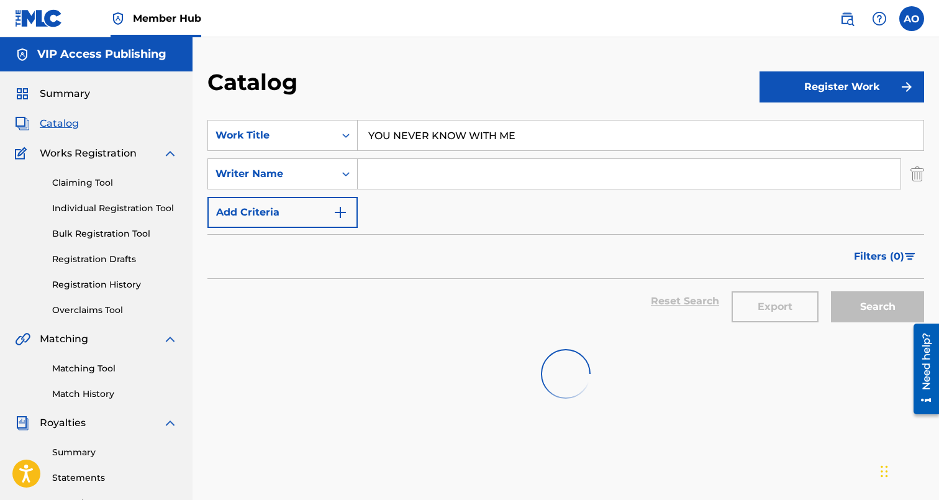
click at [384, 107] on section "SearchWithCriteria5d2ef71b-8c1c-463f-95e0-dbd2a69752ea Work Title YOU NEVER KNO…" at bounding box center [565, 219] width 717 height 229
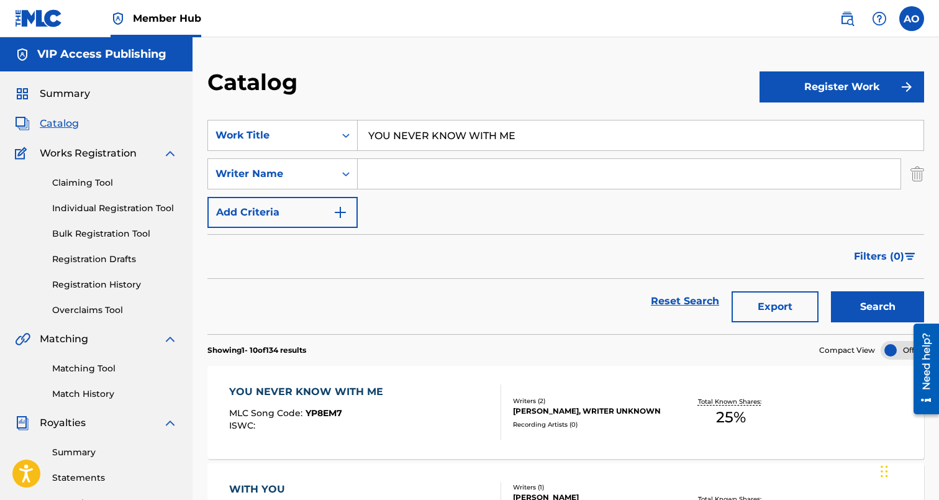
click at [396, 137] on input "YOU NEVER KNOW WITH ME" at bounding box center [641, 135] width 566 height 30
paste input "CALLIN ALL HUSTLAZ"
type input "CALLIN ALL HUSTLAZ"
click at [831, 291] on button "Search" at bounding box center [877, 306] width 93 height 31
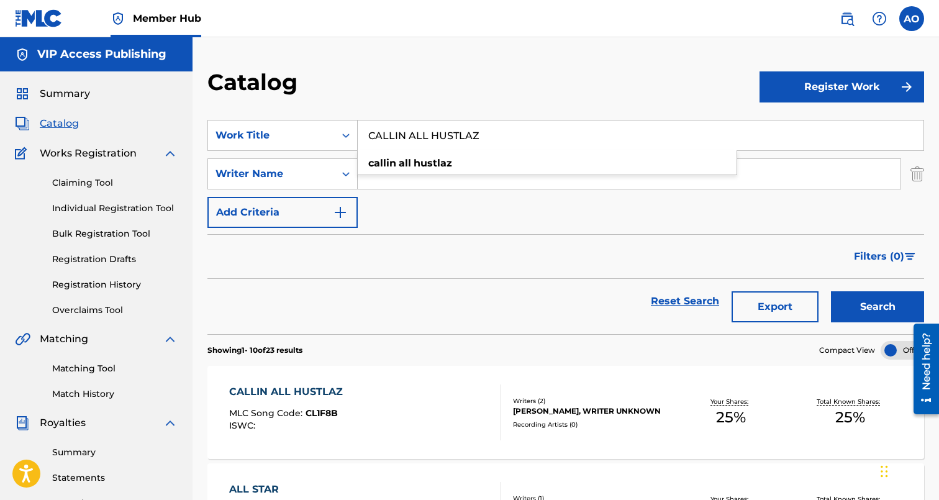
click at [287, 389] on div "CALLIN ALL HUSTLAZ" at bounding box center [289, 391] width 120 height 15
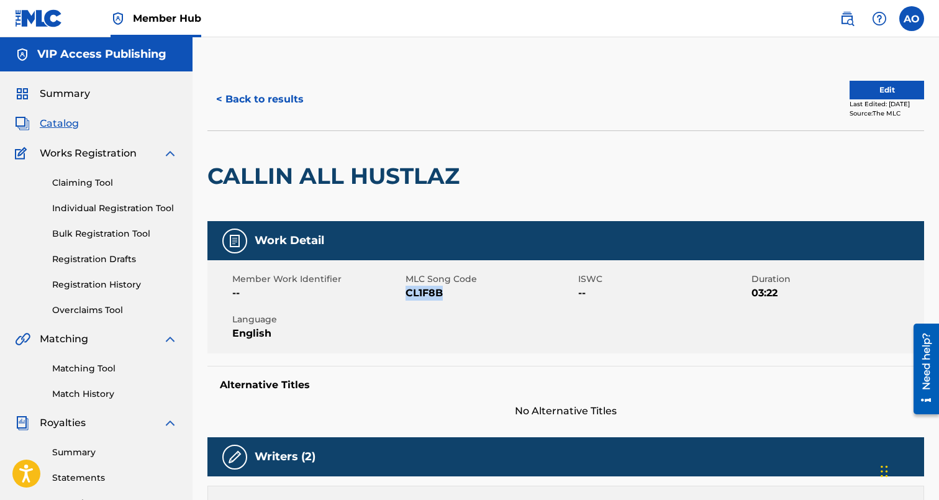
drag, startPoint x: 407, startPoint y: 295, endPoint x: 450, endPoint y: 295, distance: 42.8
click at [450, 295] on span "CL1F8B" at bounding box center [490, 293] width 170 height 15
click at [289, 111] on button "< Back to results" at bounding box center [259, 99] width 105 height 31
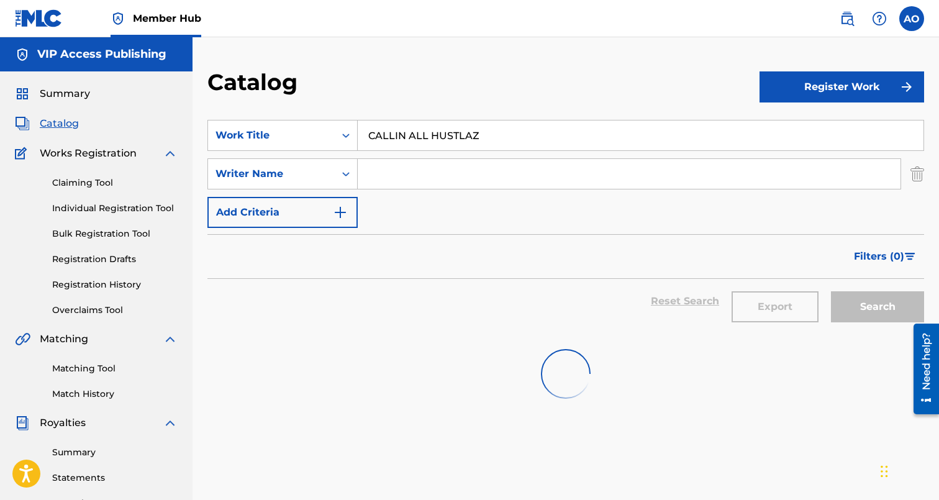
click at [407, 140] on input "CALLIN ALL HUSTLAZ" at bounding box center [641, 135] width 566 height 30
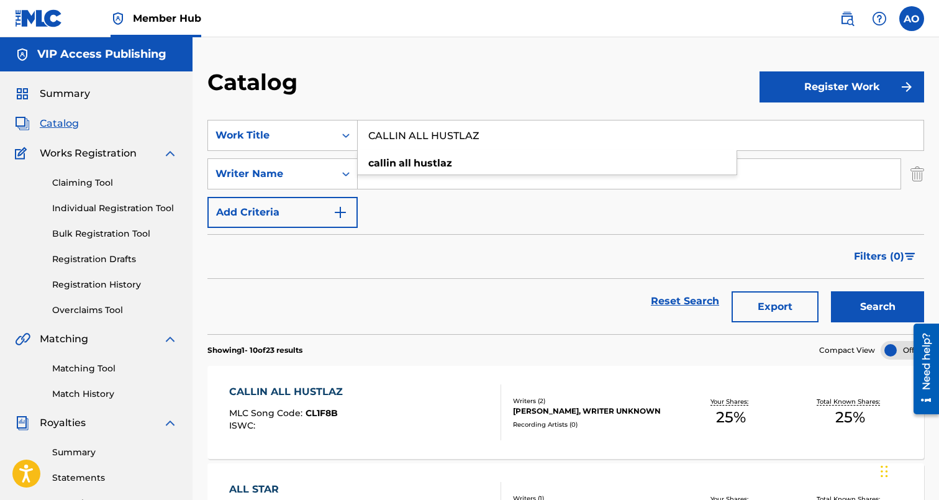
paste input "WELCOME TO MY REALM INTRO"
type input "WELCOME TO MY REALM INTRO"
click at [831, 291] on button "Search" at bounding box center [877, 306] width 93 height 31
click at [337, 394] on div "WELCOME TO MY REALM INTRO" at bounding box center [318, 391] width 178 height 15
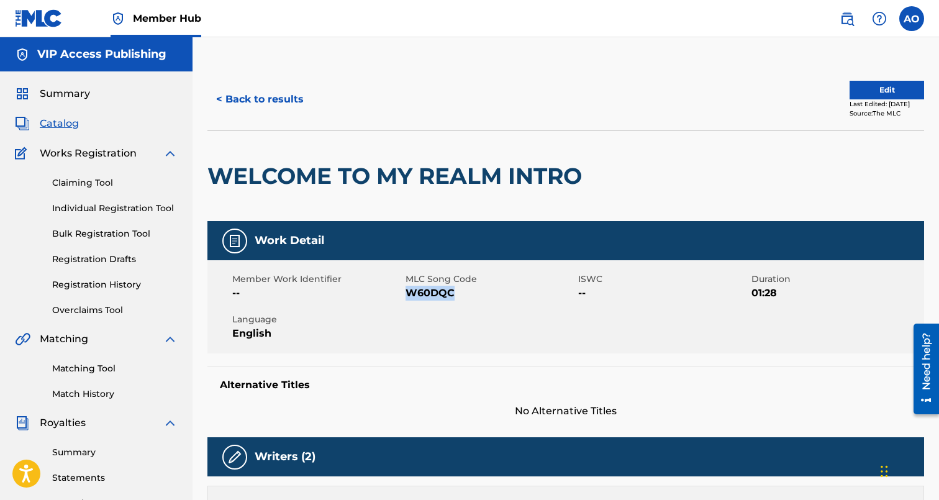
drag, startPoint x: 405, startPoint y: 292, endPoint x: 502, endPoint y: 293, distance: 96.2
click at [502, 293] on span "W60DQC" at bounding box center [490, 293] width 170 height 15
click at [317, 97] on div "< Back to results" at bounding box center [386, 99] width 358 height 31
click at [289, 106] on button "< Back to results" at bounding box center [259, 99] width 105 height 31
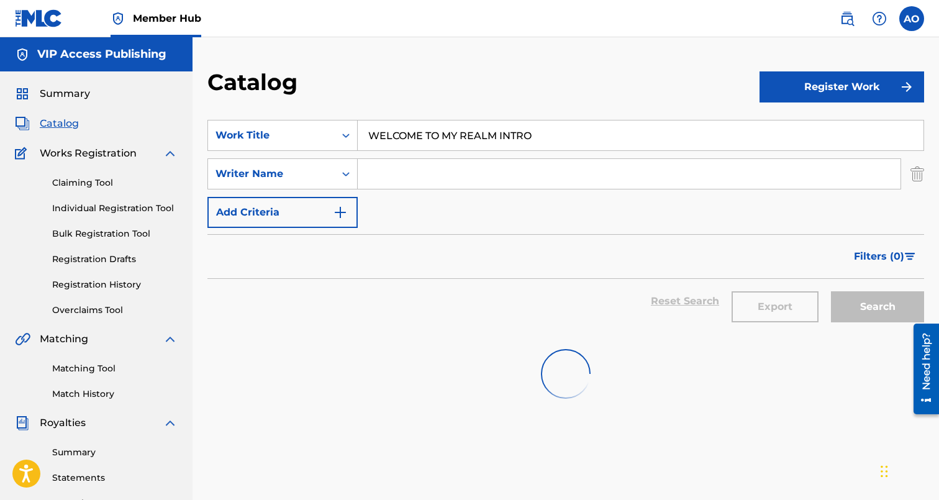
click at [432, 125] on input "WELCOME TO MY REALM INTRO" at bounding box center [641, 135] width 566 height 30
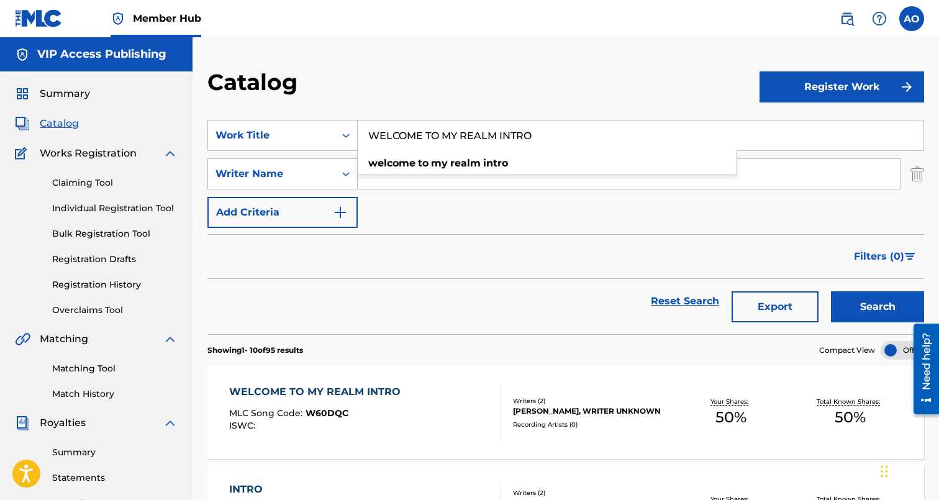
paste input "TEAM WINNIN"
type input "TEAM WINNIN"
click at [831, 291] on button "Search" at bounding box center [877, 306] width 93 height 31
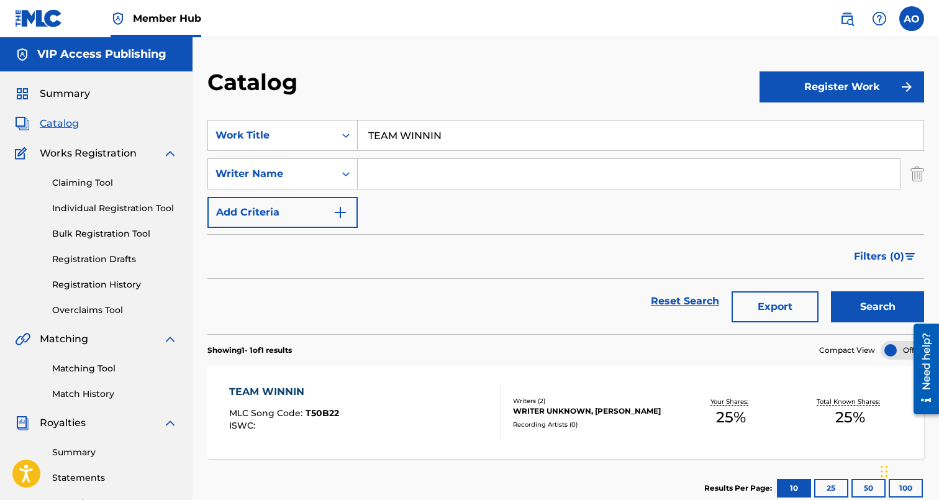
click at [286, 372] on div "TEAM WINNIN MLC Song Code : T50B22 ISWC : Writers ( 2 ) WRITER UNKNOWN, [PERSON…" at bounding box center [565, 412] width 717 height 93
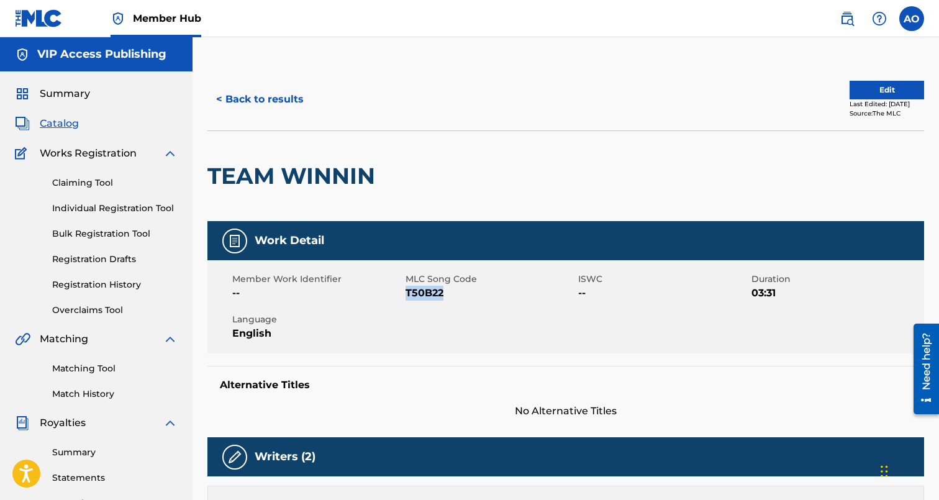
drag, startPoint x: 412, startPoint y: 294, endPoint x: 485, endPoint y: 294, distance: 72.7
click at [485, 294] on span "T50B22" at bounding box center [490, 293] width 170 height 15
click at [283, 94] on button "< Back to results" at bounding box center [259, 99] width 105 height 31
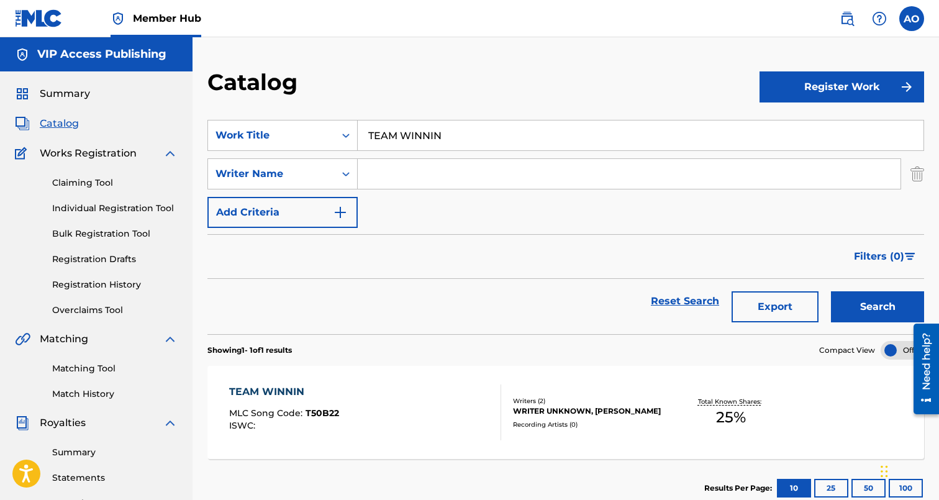
click at [418, 135] on input "TEAM WINNIN" at bounding box center [641, 135] width 566 height 30
paste input "YOURE BAD FOR ME"
type input "YOURE BAD FOR ME"
click at [831, 291] on button "Search" at bounding box center [877, 306] width 93 height 31
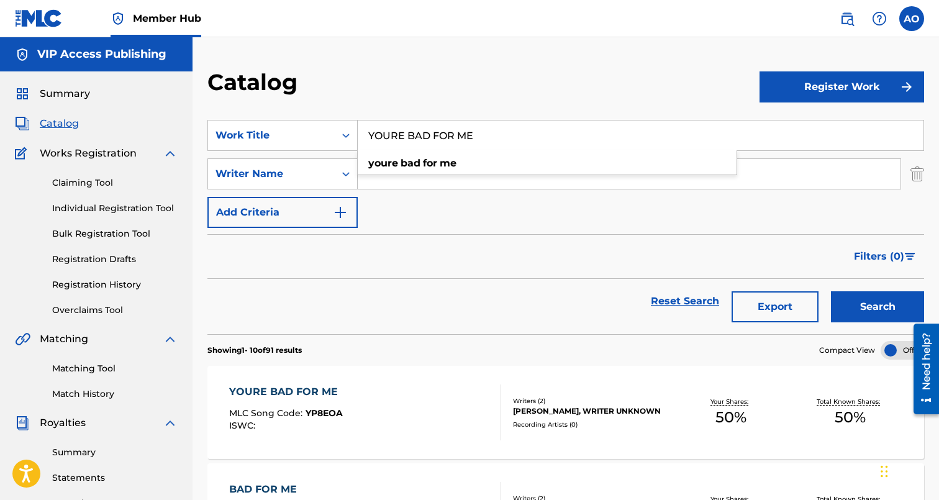
click at [277, 403] on div "YOURE BAD FOR ME MLC Song Code : YP8EOA ISWC :" at bounding box center [286, 412] width 115 height 56
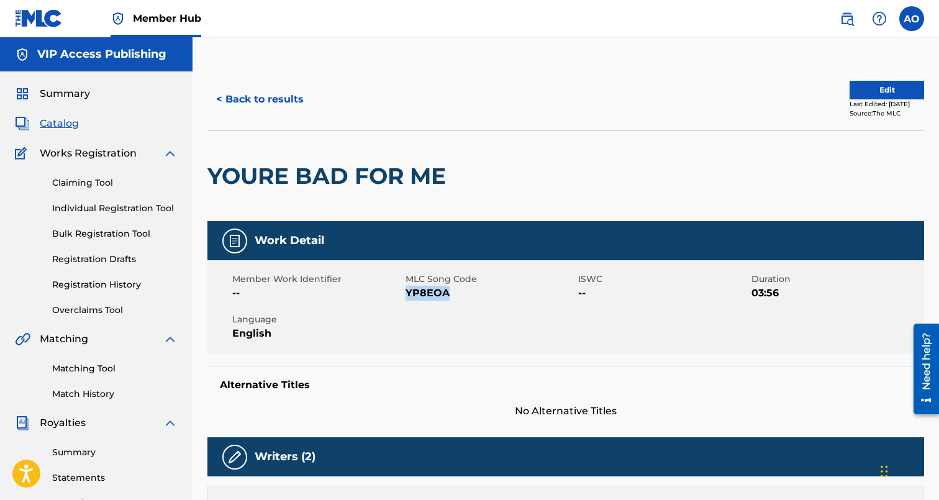
drag, startPoint x: 407, startPoint y: 292, endPoint x: 447, endPoint y: 294, distance: 40.4
click at [447, 294] on span "YP8EOA" at bounding box center [490, 293] width 170 height 15
click at [272, 108] on button "< Back to results" at bounding box center [259, 99] width 105 height 31
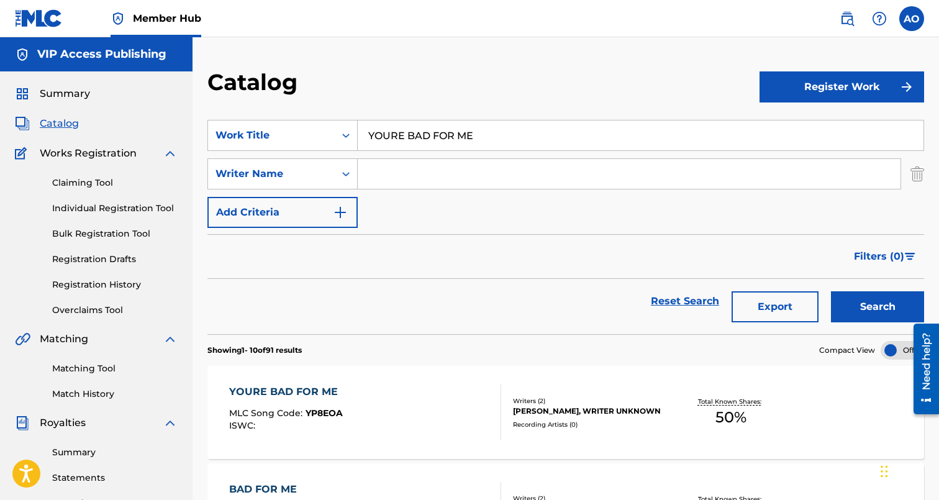
click at [463, 142] on input "YOURE BAD FOR ME" at bounding box center [641, 135] width 566 height 30
paste input "KEEP SCROLLIN"
type input "KEEP SCROLLIN"
click at [831, 291] on button "Search" at bounding box center [877, 306] width 93 height 31
click at [302, 393] on div "KEEP SCROLLIN" at bounding box center [285, 391] width 112 height 15
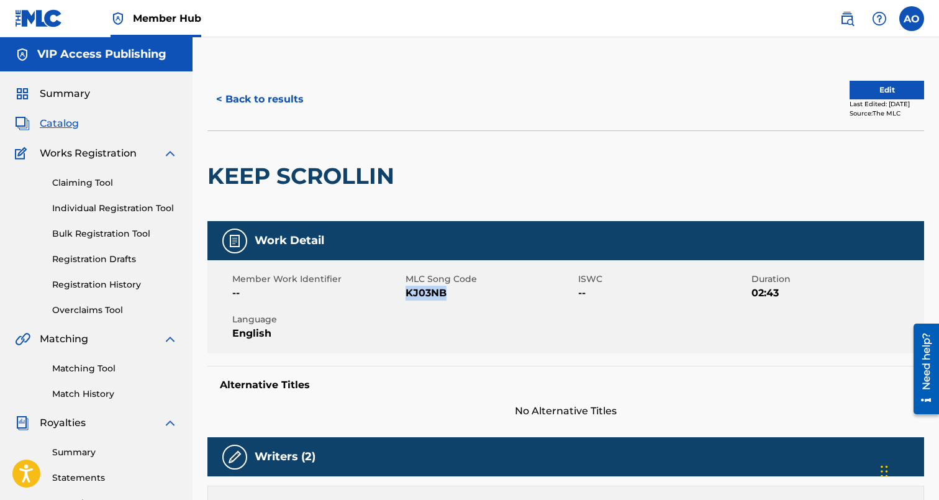
drag, startPoint x: 415, startPoint y: 295, endPoint x: 487, endPoint y: 295, distance: 72.7
click at [487, 295] on span "KJ03NB" at bounding box center [490, 293] width 170 height 15
click at [243, 104] on button "< Back to results" at bounding box center [259, 99] width 105 height 31
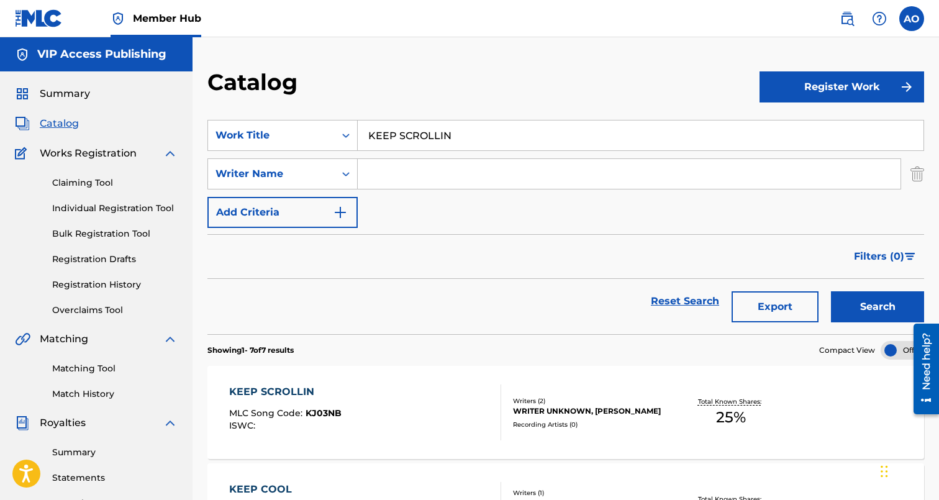
click at [492, 123] on input "KEEP SCROLLIN" at bounding box center [641, 135] width 566 height 30
paste input "LEGENDARY GAME"
type input "LEGENDARY GAME"
click at [831, 291] on button "Search" at bounding box center [877, 306] width 93 height 31
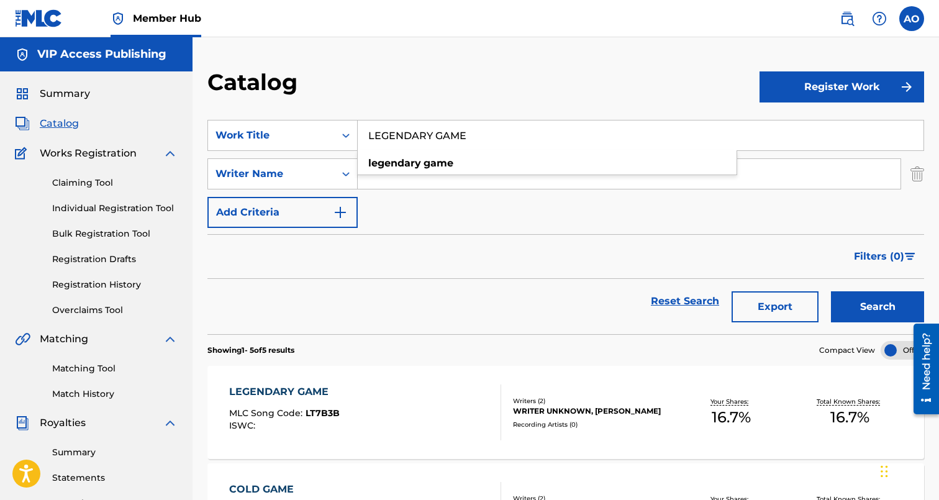
click at [296, 395] on div "LEGENDARY GAME" at bounding box center [284, 391] width 111 height 15
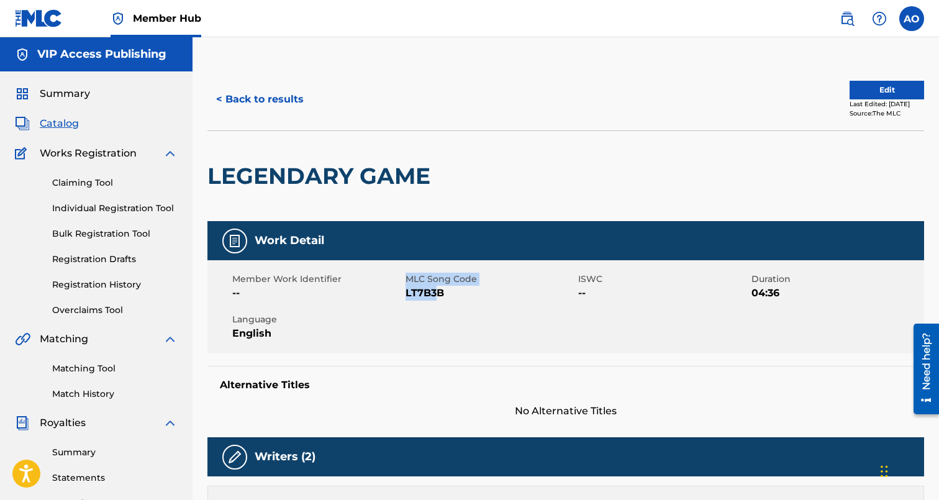
drag, startPoint x: 405, startPoint y: 292, endPoint x: 435, endPoint y: 295, distance: 30.6
click at [435, 295] on div "Member Work Identifier -- MLC Song Code LT7B3B ISWC -- Duration 04:36 Language …" at bounding box center [565, 306] width 717 height 93
click at [435, 295] on span "LT7B3B" at bounding box center [490, 293] width 170 height 15
drag, startPoint x: 406, startPoint y: 296, endPoint x: 459, endPoint y: 296, distance: 53.4
click at [459, 296] on span "LT7B3B" at bounding box center [490, 293] width 170 height 15
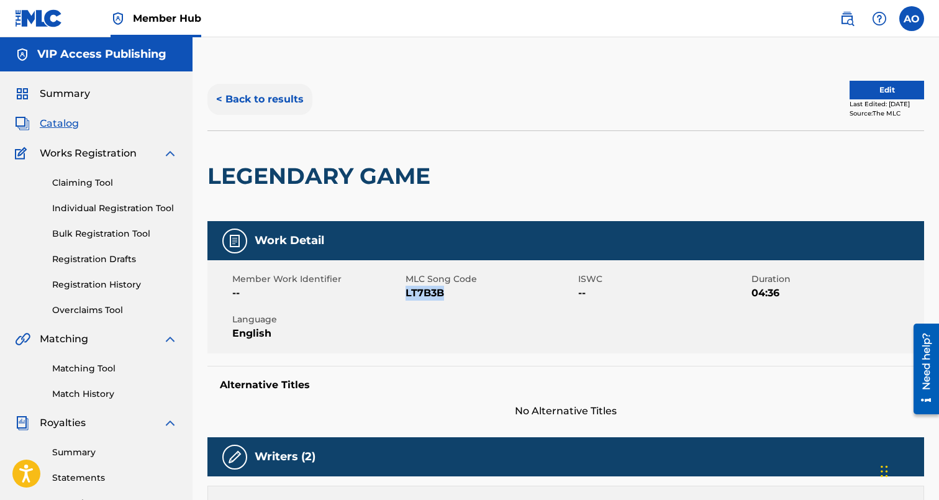
click at [285, 99] on button "< Back to results" at bounding box center [259, 99] width 105 height 31
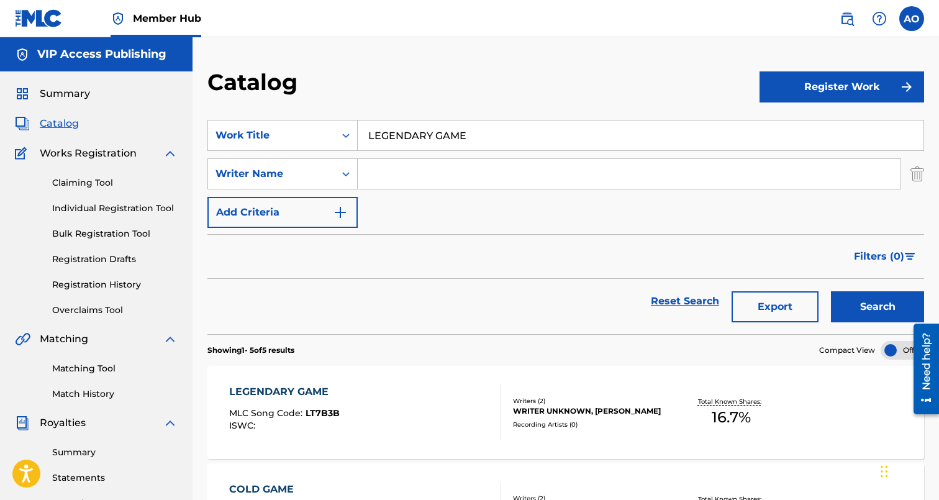
click at [456, 143] on input "LEGENDARY GAME" at bounding box center [641, 135] width 566 height 30
paste input "BE THE VOIC"
type input "BE THE VOICE"
click at [831, 291] on button "Search" at bounding box center [877, 306] width 93 height 31
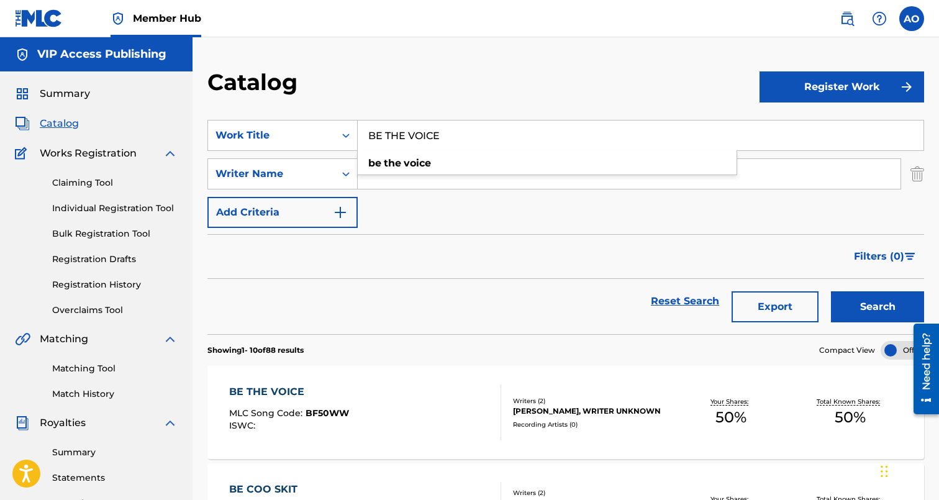
click at [279, 394] on div "BE THE VOICE" at bounding box center [289, 391] width 120 height 15
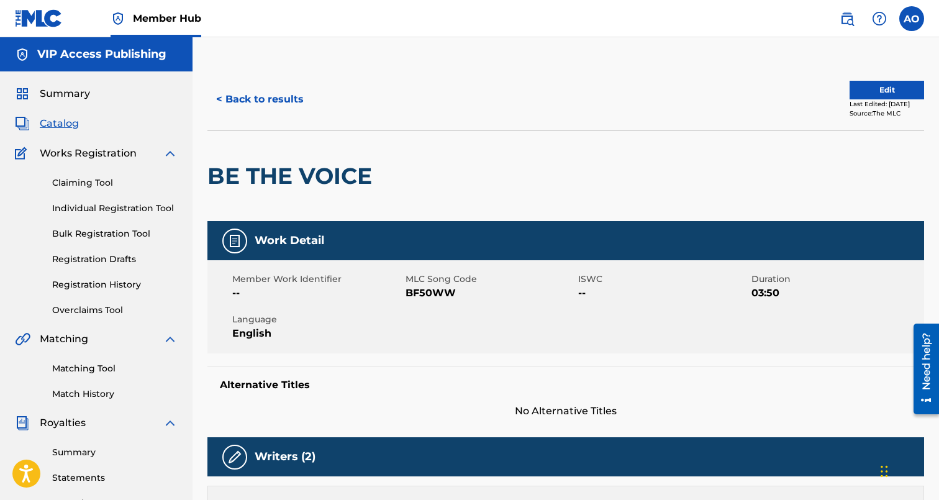
click at [404, 292] on div "Member Work Identifier --" at bounding box center [318, 287] width 173 height 28
drag, startPoint x: 405, startPoint y: 293, endPoint x: 455, endPoint y: 293, distance: 49.7
click at [455, 293] on span "BF50WW" at bounding box center [490, 293] width 170 height 15
click at [260, 121] on div "< Back to results Edit Last Edited: [DATE] Source: The MLC" at bounding box center [565, 99] width 717 height 62
click at [265, 104] on button "< Back to results" at bounding box center [259, 99] width 105 height 31
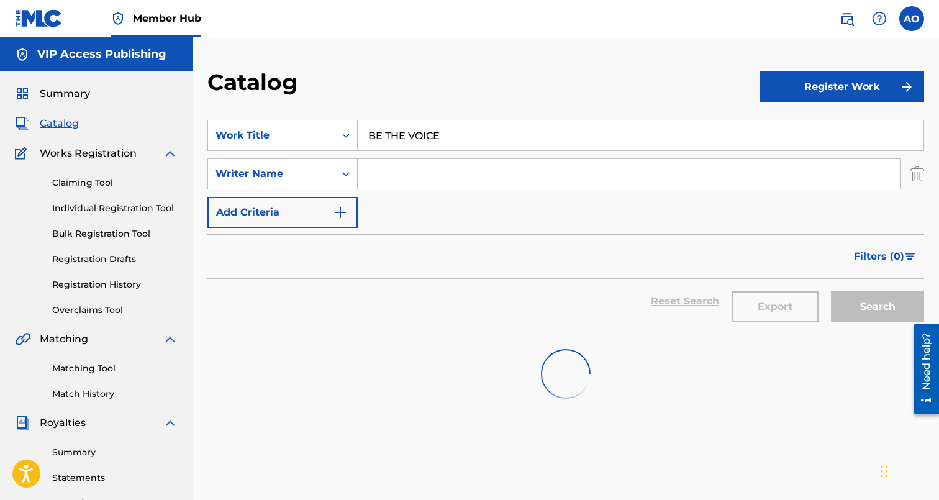
click at [418, 127] on input "BE THE VOICE" at bounding box center [641, 135] width 566 height 30
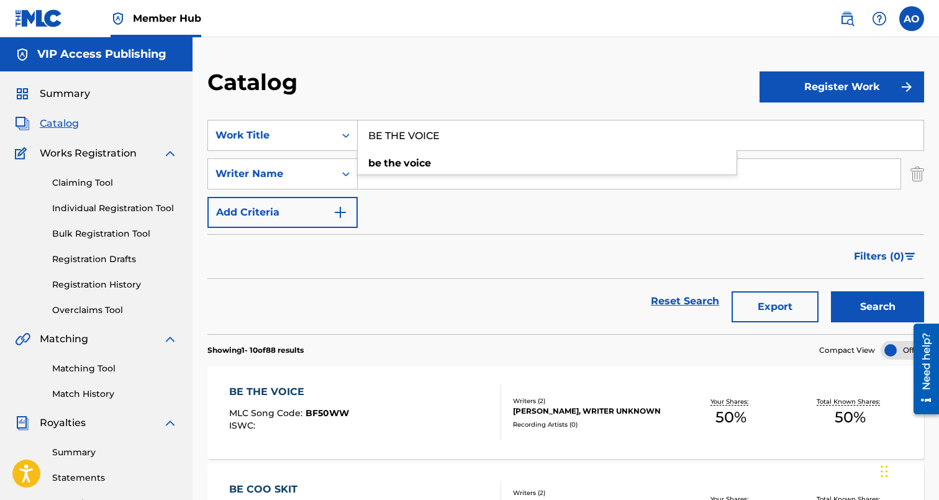
paste input "MUSIC SAVES M"
type input "MUSIC SAVES ME"
click at [831, 291] on button "Search" at bounding box center [877, 306] width 93 height 31
click at [287, 392] on div "MUSIC SAVES ME" at bounding box center [287, 391] width 117 height 15
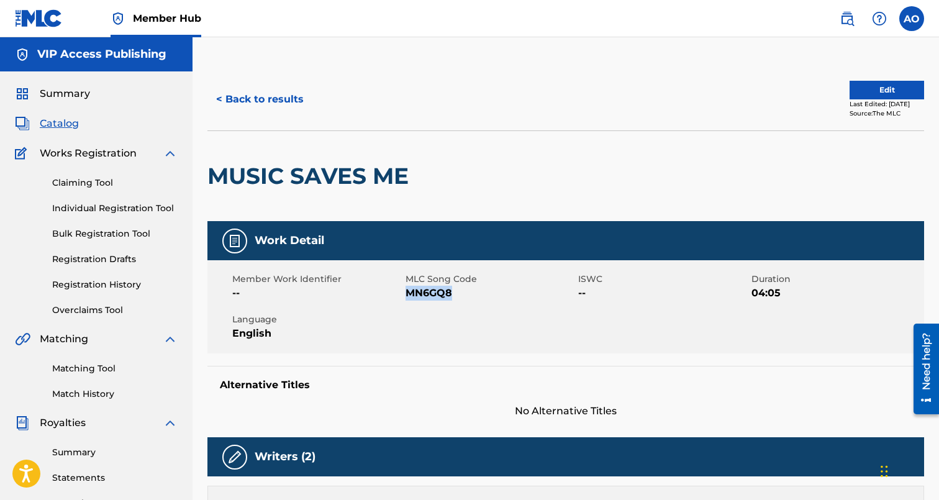
drag, startPoint x: 407, startPoint y: 298, endPoint x: 474, endPoint y: 295, distance: 67.1
click at [474, 295] on span "MN6GQ8" at bounding box center [490, 293] width 170 height 15
click at [271, 83] on div "< Back to results Edit Last Edited: [DATE] Source: The MLC" at bounding box center [565, 99] width 717 height 62
click at [271, 86] on button "< Back to results" at bounding box center [259, 99] width 105 height 31
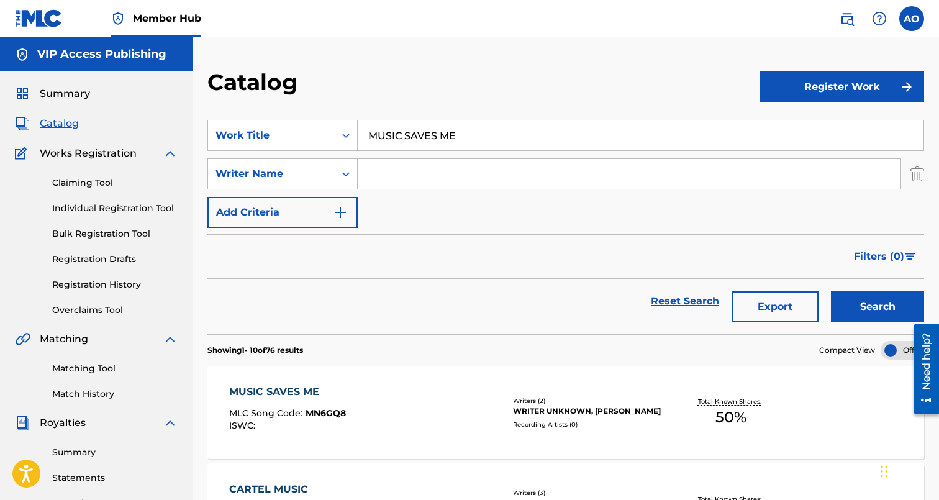
click at [443, 132] on input "MUSIC SAVES ME" at bounding box center [641, 135] width 566 height 30
paste input "TELL YOUR LITTLE STORY"
type input "TELL YOUR LITTLE STORY"
click at [831, 291] on button "Search" at bounding box center [877, 306] width 93 height 31
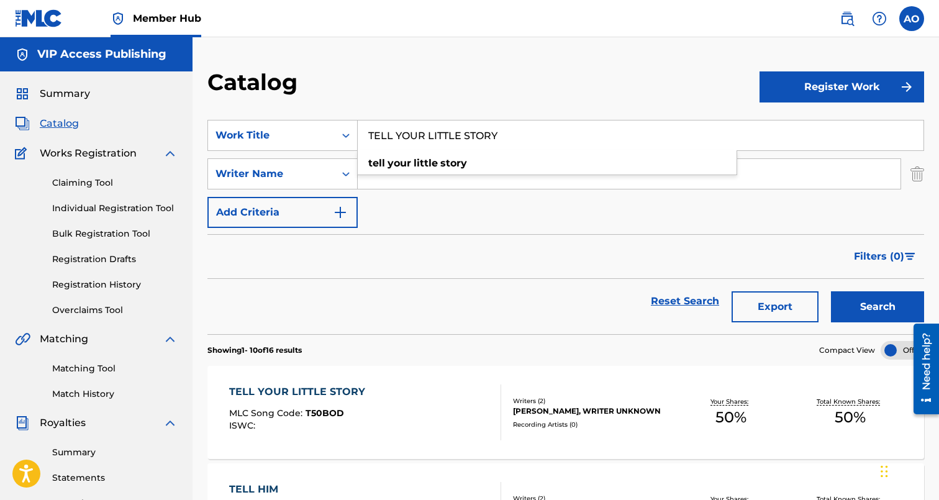
click at [308, 377] on div "TELL YOUR LITTLE STORY MLC Song Code : T50BOD ISWC : Writers ( 2 ) [PERSON_NAME…" at bounding box center [565, 412] width 717 height 93
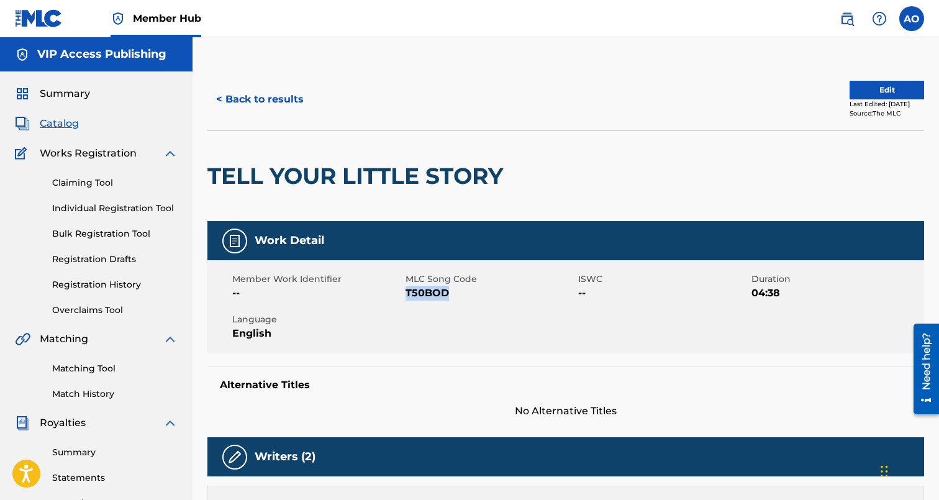
drag, startPoint x: 405, startPoint y: 296, endPoint x: 448, endPoint y: 295, distance: 42.2
click at [448, 295] on span "T50BOD" at bounding box center [490, 293] width 170 height 15
click at [254, 96] on button "< Back to results" at bounding box center [259, 99] width 105 height 31
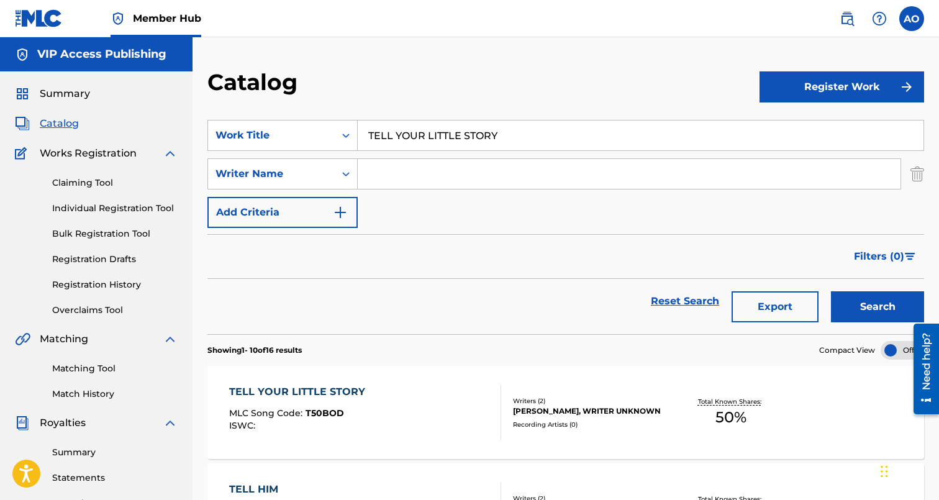
click at [456, 132] on input "TELL YOUR LITTLE STORY" at bounding box center [641, 135] width 566 height 30
paste input "PROBLEMS"
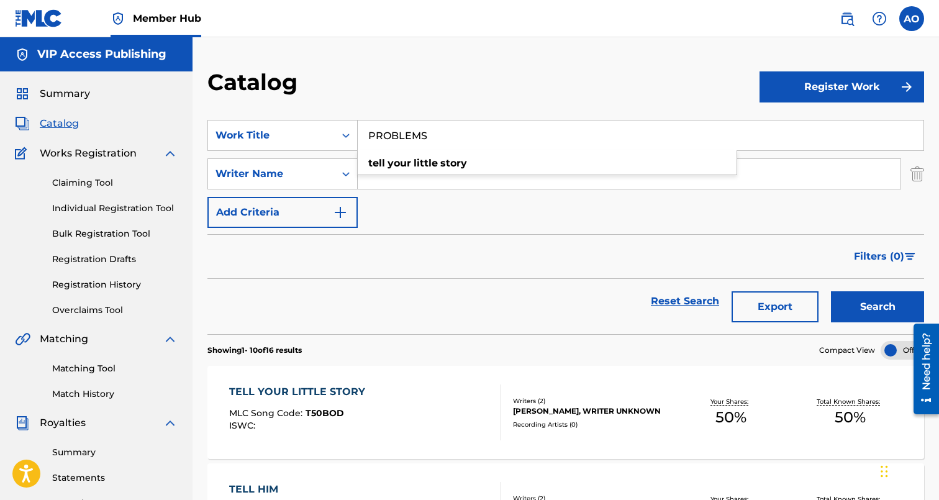
type input "PROBLEMS"
click at [831, 291] on button "Search" at bounding box center [877, 306] width 93 height 31
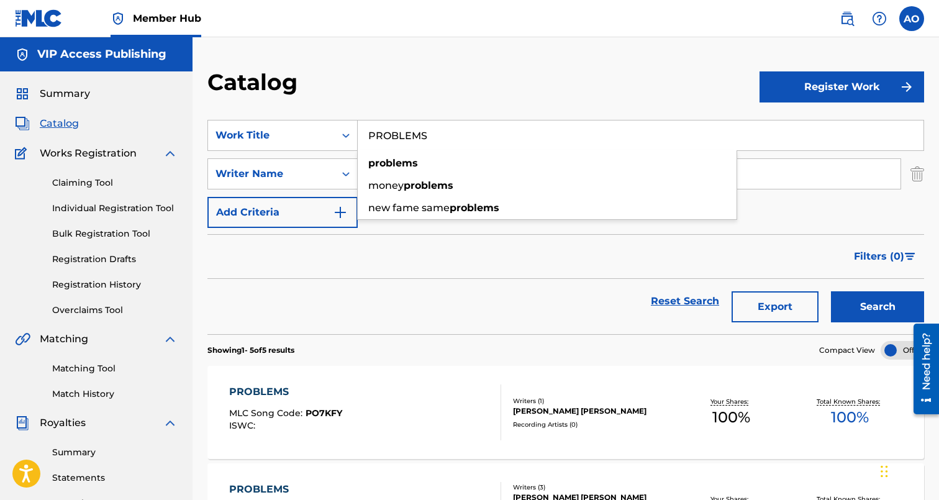
click at [284, 394] on div "PROBLEMS" at bounding box center [285, 391] width 113 height 15
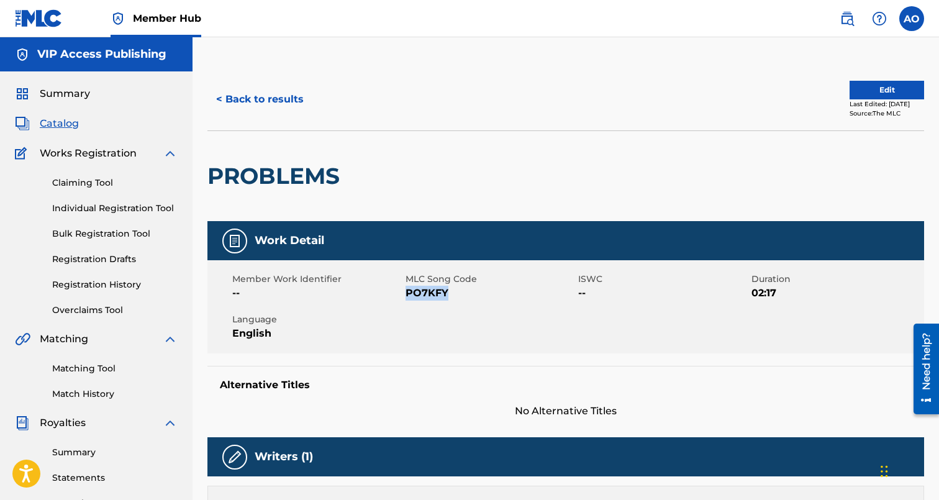
drag, startPoint x: 409, startPoint y: 297, endPoint x: 455, endPoint y: 296, distance: 46.0
click at [455, 296] on span "PO7KFY" at bounding box center [490, 293] width 170 height 15
click at [261, 101] on button "< Back to results" at bounding box center [259, 99] width 105 height 31
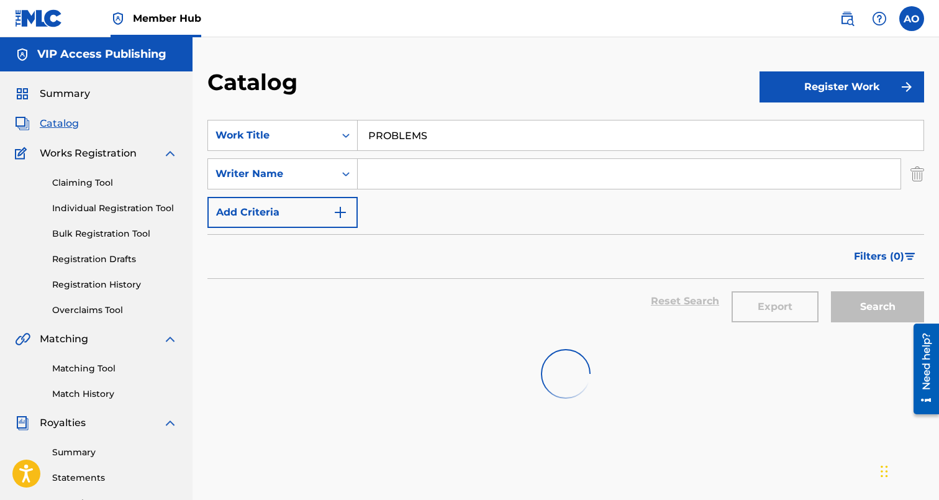
click at [449, 136] on input "PROBLEMS" at bounding box center [641, 135] width 566 height 30
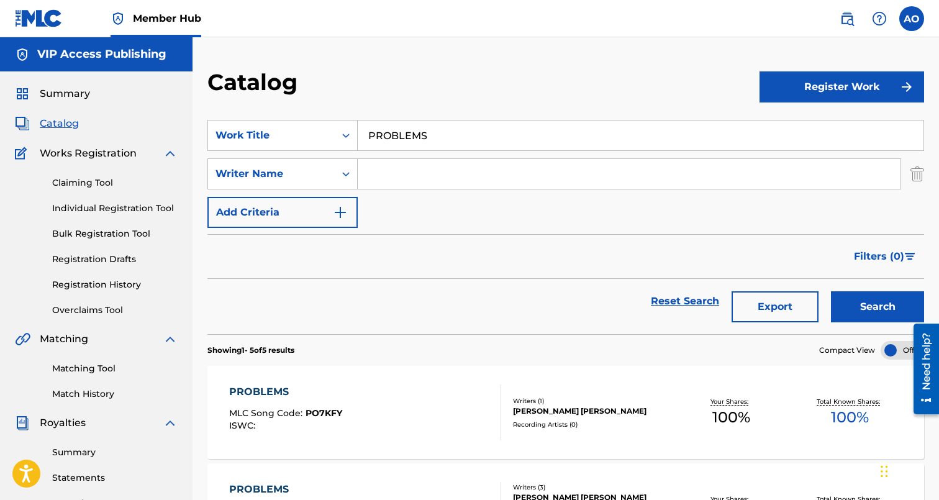
paste input "2 FARIEL"
type input "2 FARIEL"
click at [831, 291] on button "Search" at bounding box center [877, 306] width 93 height 31
click at [276, 398] on div "2 FARIEL" at bounding box center [284, 391] width 111 height 15
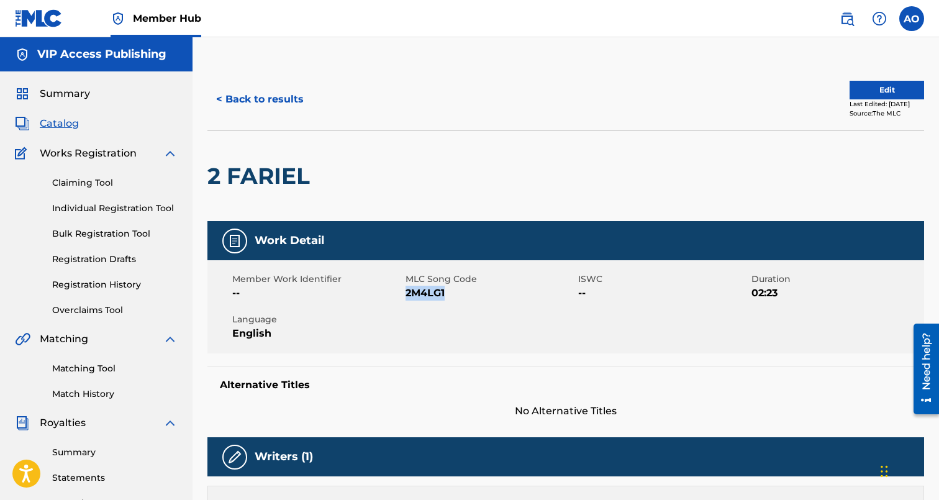
drag, startPoint x: 405, startPoint y: 289, endPoint x: 478, endPoint y: 289, distance: 72.7
click at [478, 289] on span "2M4LG1" at bounding box center [490, 293] width 170 height 15
click at [104, 387] on div "Matching Tool Match History" at bounding box center [96, 373] width 163 height 54
click at [102, 396] on link "Match History" at bounding box center [114, 393] width 125 height 13
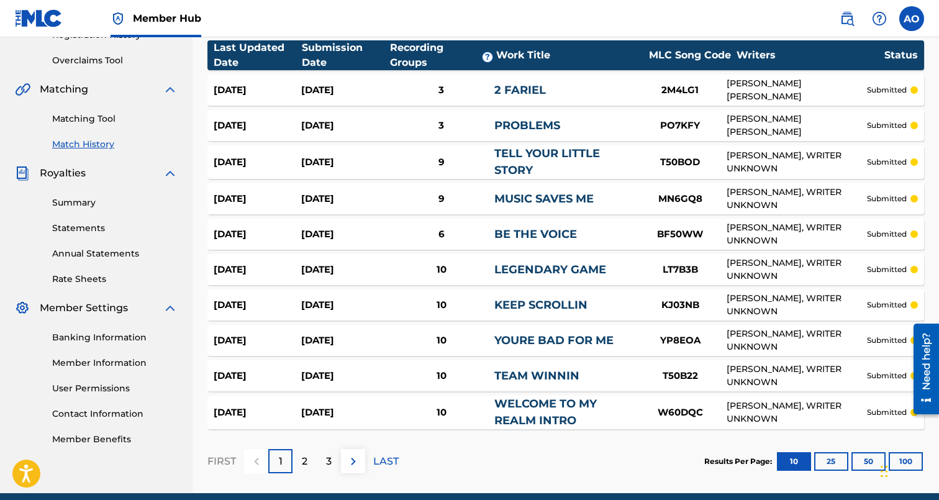
scroll to position [302, 0]
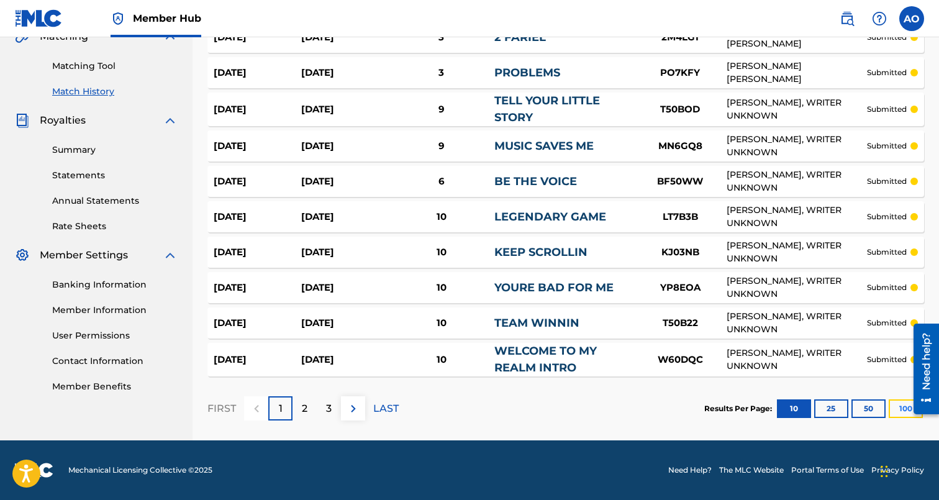
click at [897, 413] on button "100" at bounding box center [906, 408] width 34 height 19
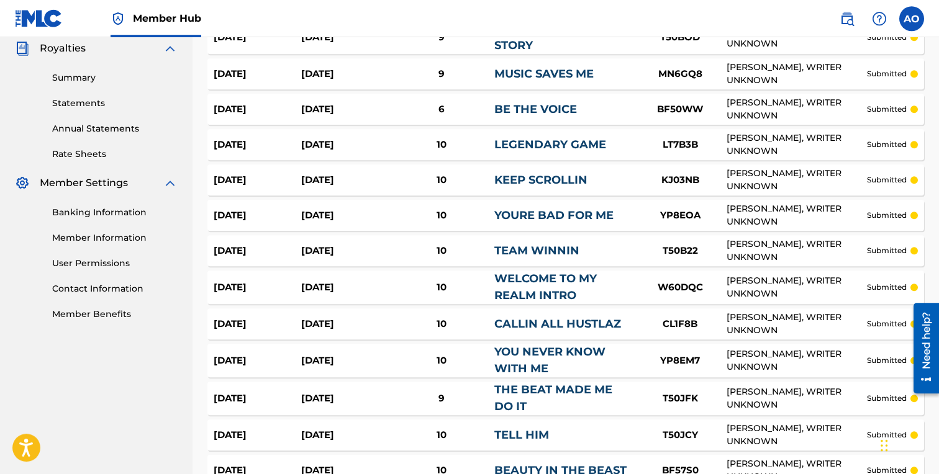
scroll to position [0, 0]
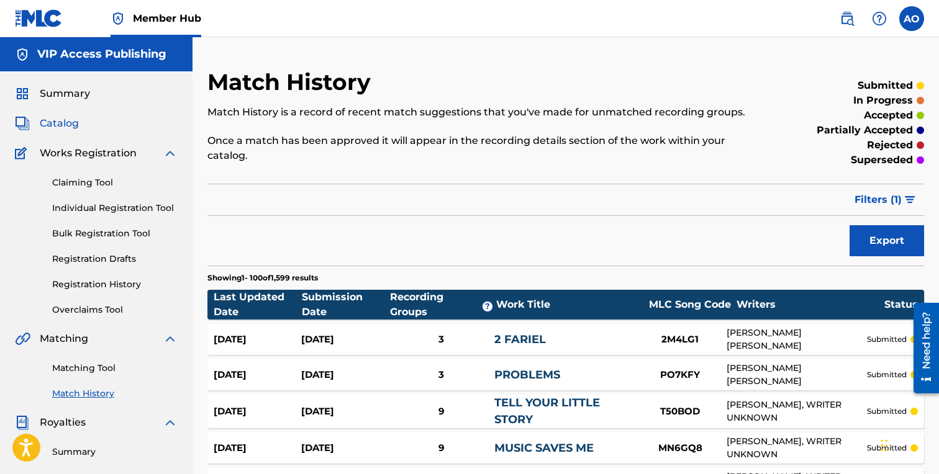
click at [75, 127] on span "Catalog" at bounding box center [59, 123] width 39 height 15
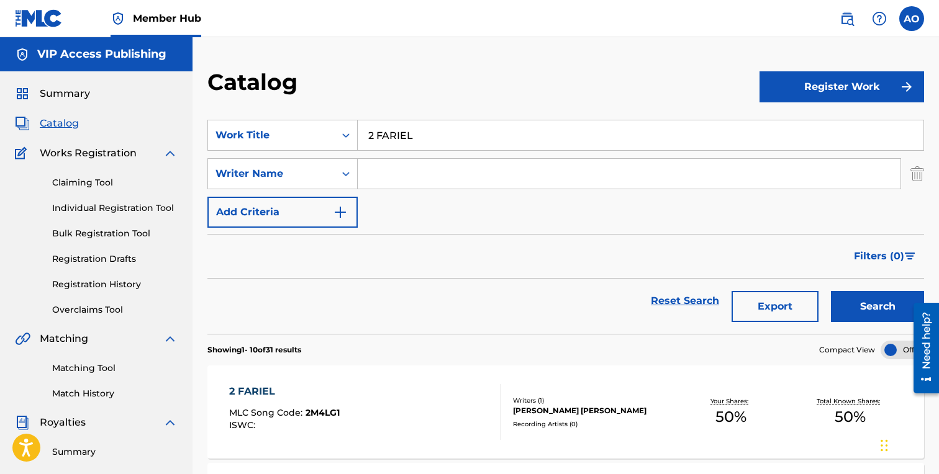
click at [430, 133] on input "2 FARIEL" at bounding box center [641, 135] width 566 height 30
paste input "HEARTBEAT"
type input "HEARTBEAT"
click at [831, 291] on button "Search" at bounding box center [877, 306] width 93 height 31
click at [275, 382] on div "HEARTBEAT MLC Song Code : HQ6KAX ISWC : Writers ( 1 ) [PERSON_NAME] [PERSON_NAM…" at bounding box center [565, 412] width 717 height 93
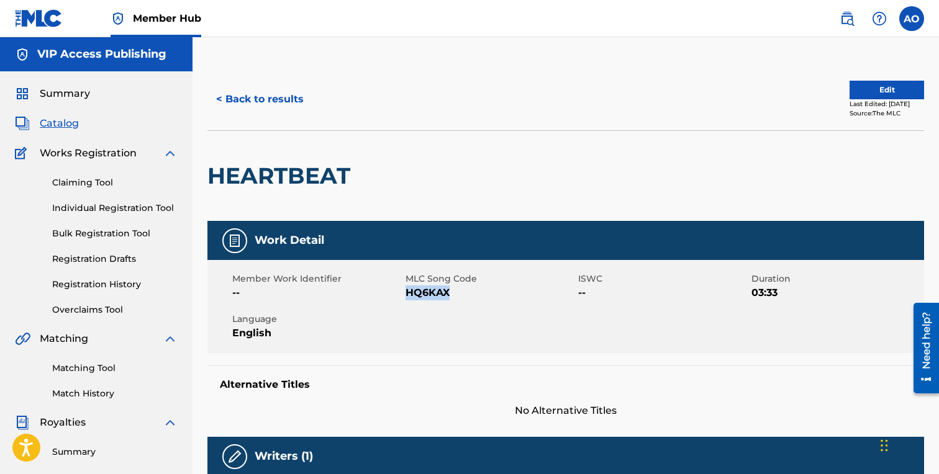
drag, startPoint x: 406, startPoint y: 292, endPoint x: 483, endPoint y: 292, distance: 77.0
click at [483, 292] on span "HQ6KAX" at bounding box center [490, 293] width 170 height 15
click at [260, 107] on button "< Back to results" at bounding box center [259, 99] width 105 height 31
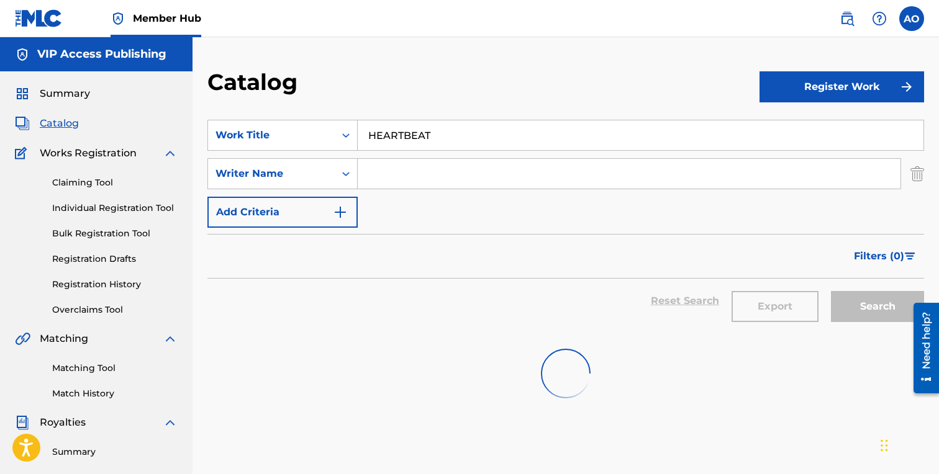
click at [491, 120] on section "SearchWithCriteria5d2ef71b-8c1c-463f-95e0-dbd2a69752ea Work Title HEARTBEAT Sea…" at bounding box center [565, 219] width 717 height 229
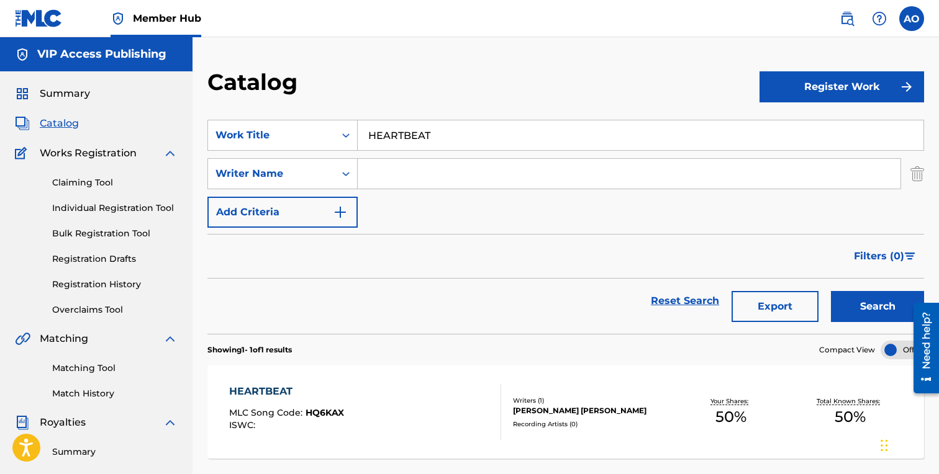
click at [489, 142] on input "HEARTBEAT" at bounding box center [641, 135] width 566 height 30
paste input "STAY SINNIN"
type input "STAY SINNIN"
click at [831, 291] on button "Search" at bounding box center [877, 306] width 93 height 31
click at [266, 387] on div "STAY SINNIN" at bounding box center [283, 391] width 108 height 15
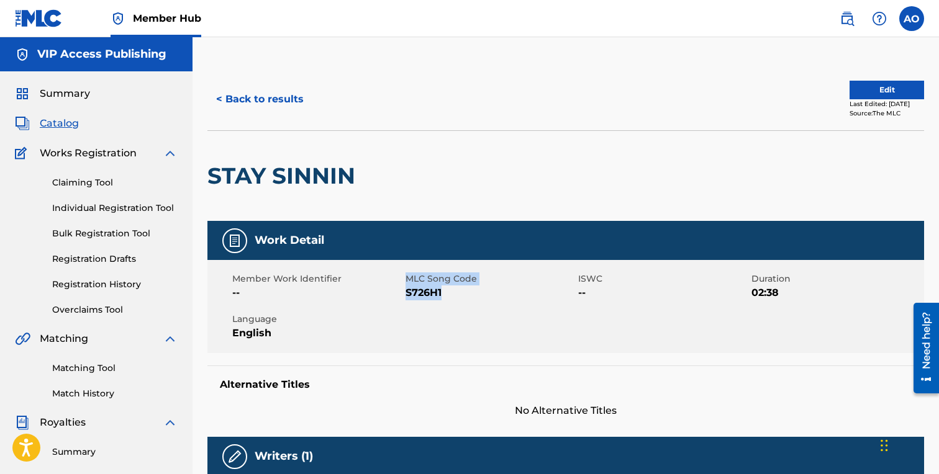
drag, startPoint x: 405, startPoint y: 294, endPoint x: 495, endPoint y: 294, distance: 90.0
click at [495, 294] on div "Member Work Identifier -- MLC Song Code S726H1 ISWC -- Duration 02:38 Language …" at bounding box center [565, 306] width 717 height 93
click at [495, 294] on span "S726H1" at bounding box center [490, 293] width 170 height 15
click at [400, 294] on span "--" at bounding box center [317, 293] width 170 height 15
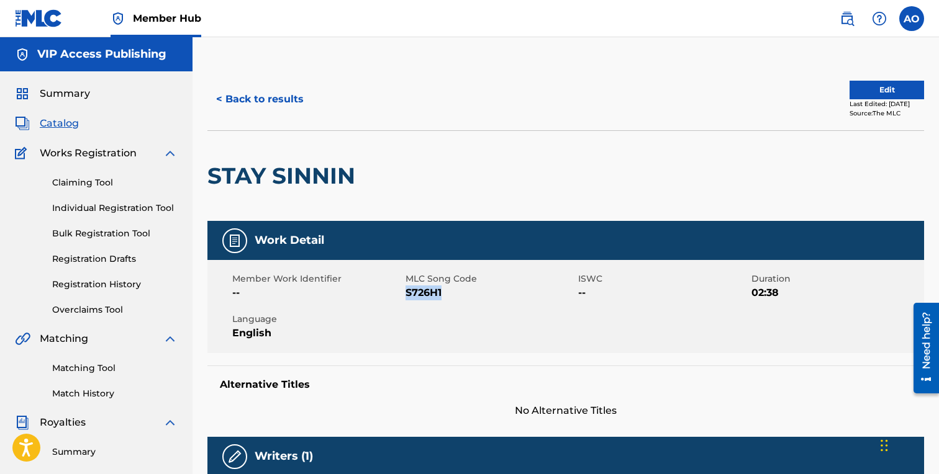
drag, startPoint x: 408, startPoint y: 295, endPoint x: 465, endPoint y: 296, distance: 57.1
click at [465, 296] on span "S726H1" at bounding box center [490, 293] width 170 height 15
click at [282, 99] on button "< Back to results" at bounding box center [259, 99] width 105 height 31
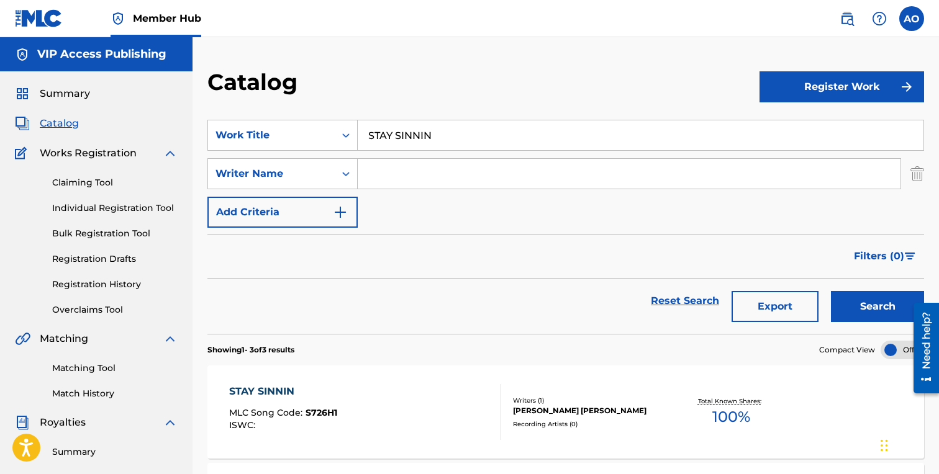
click at [450, 150] on input "STAY SINNIN" at bounding box center [641, 135] width 566 height 30
paste input "ASAALI FIT"
type input "ASAALI FIT"
click at [831, 291] on button "Search" at bounding box center [877, 306] width 93 height 31
click at [324, 411] on span "A99Z2R" at bounding box center [323, 412] width 35 height 11
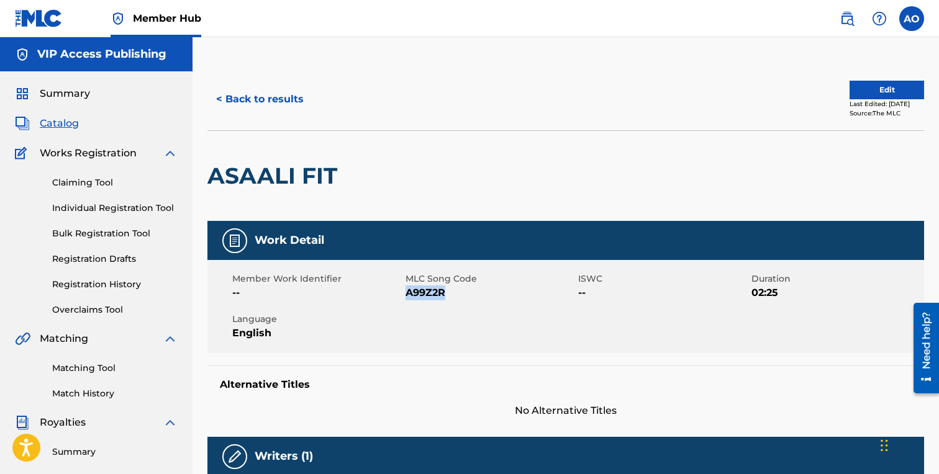
drag, startPoint x: 406, startPoint y: 293, endPoint x: 482, endPoint y: 293, distance: 75.8
click at [482, 293] on span "A99Z2R" at bounding box center [490, 293] width 170 height 15
click at [246, 107] on button "< Back to results" at bounding box center [259, 99] width 105 height 31
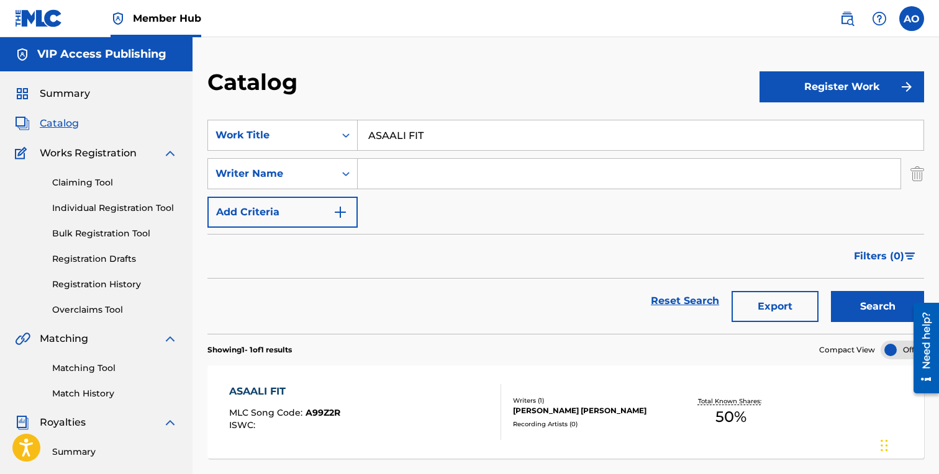
click at [440, 134] on input "ASAALI FIT" at bounding box center [641, 135] width 566 height 30
paste input "NO DEAL"
type input "NO DEAL"
click at [831, 291] on button "Search" at bounding box center [877, 306] width 93 height 31
click at [334, 401] on div "NO DEAL MLC Song Code : N96AUS ISWC :" at bounding box center [286, 412] width 114 height 56
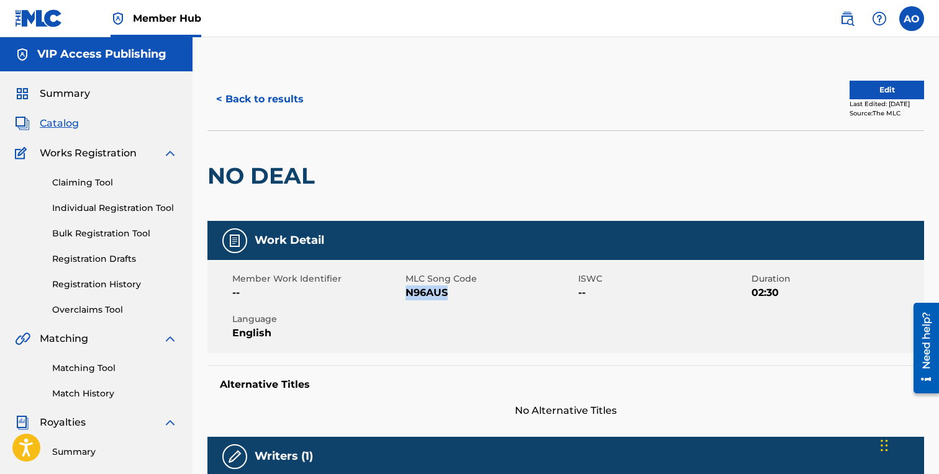
drag, startPoint x: 409, startPoint y: 291, endPoint x: 459, endPoint y: 290, distance: 50.3
click at [459, 290] on span "N96AUS" at bounding box center [490, 293] width 170 height 15
click at [282, 106] on button "< Back to results" at bounding box center [259, 99] width 105 height 31
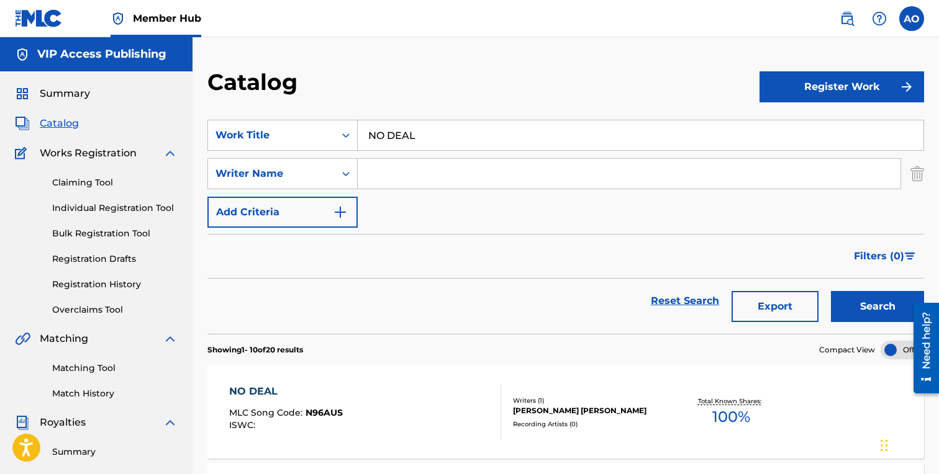
click at [449, 153] on div "SearchWithCriteria5d2ef71b-8c1c-463f-95e0-dbd2a69752ea Work Title NO DEAL Searc…" at bounding box center [565, 174] width 717 height 108
click at [460, 146] on input "NO DEAL" at bounding box center [641, 135] width 566 height 30
paste input "IM HIM FREESTYLE"
type input "IM HIM FREESTYLE"
click at [831, 291] on button "Search" at bounding box center [877, 306] width 93 height 31
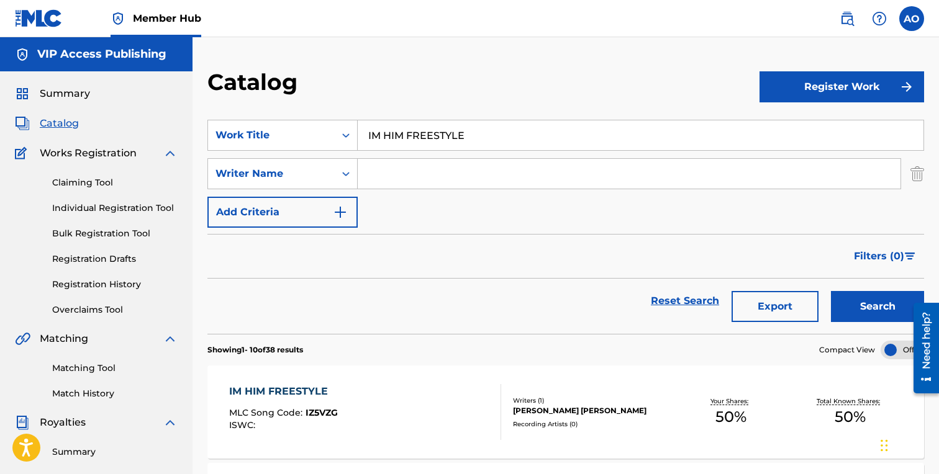
click at [286, 394] on div "IM HIM FREESTYLE" at bounding box center [283, 391] width 109 height 15
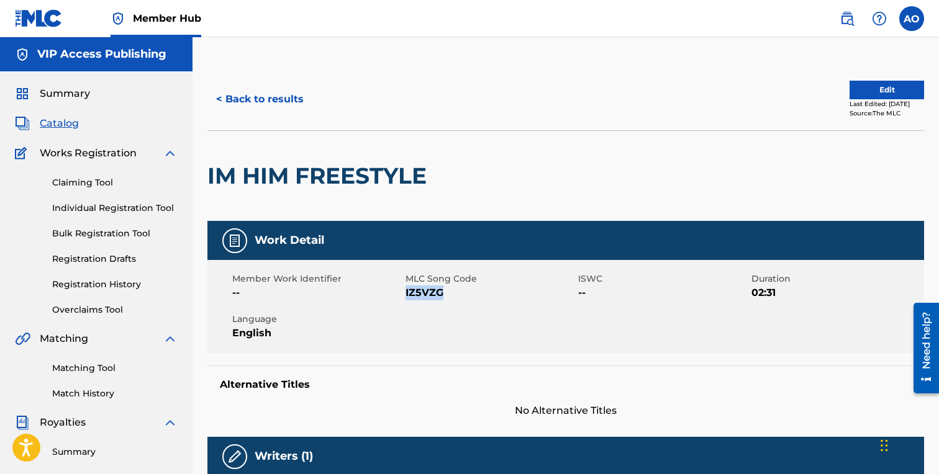
drag, startPoint x: 407, startPoint y: 295, endPoint x: 451, endPoint y: 295, distance: 44.7
click at [451, 295] on span "IZ5VZG" at bounding box center [490, 293] width 170 height 15
click at [287, 96] on button "< Back to results" at bounding box center [259, 99] width 105 height 31
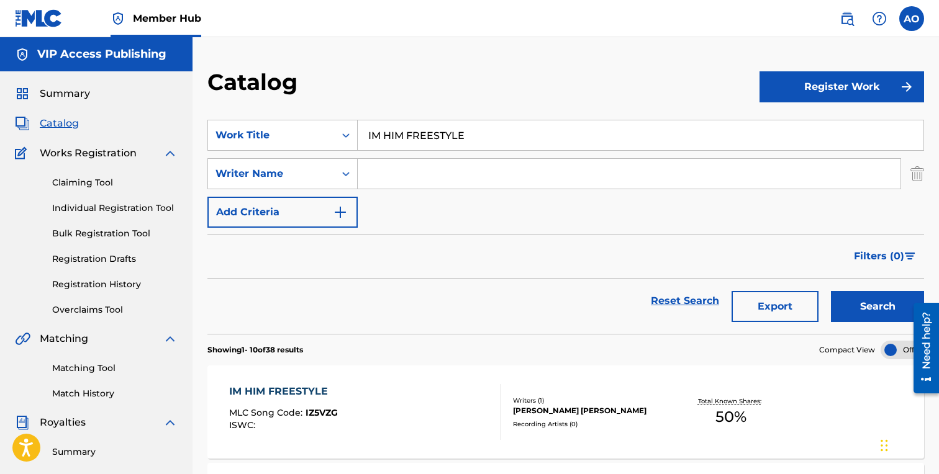
click at [402, 129] on input "IM HIM FREESTYLE" at bounding box center [641, 135] width 566 height 30
paste input "GET TRICKY"
type input "GET TRICKY"
click at [831, 291] on button "Search" at bounding box center [877, 306] width 93 height 31
click at [271, 393] on div "GET TRICKY" at bounding box center [285, 391] width 112 height 15
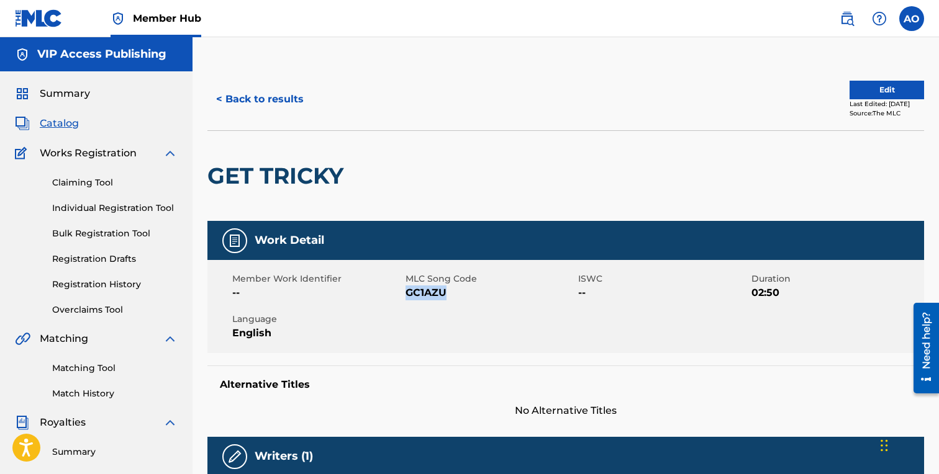
drag, startPoint x: 405, startPoint y: 297, endPoint x: 469, endPoint y: 295, distance: 63.4
click at [469, 295] on span "GC1AZU" at bounding box center [490, 293] width 170 height 15
click at [263, 101] on button "< Back to results" at bounding box center [259, 99] width 105 height 31
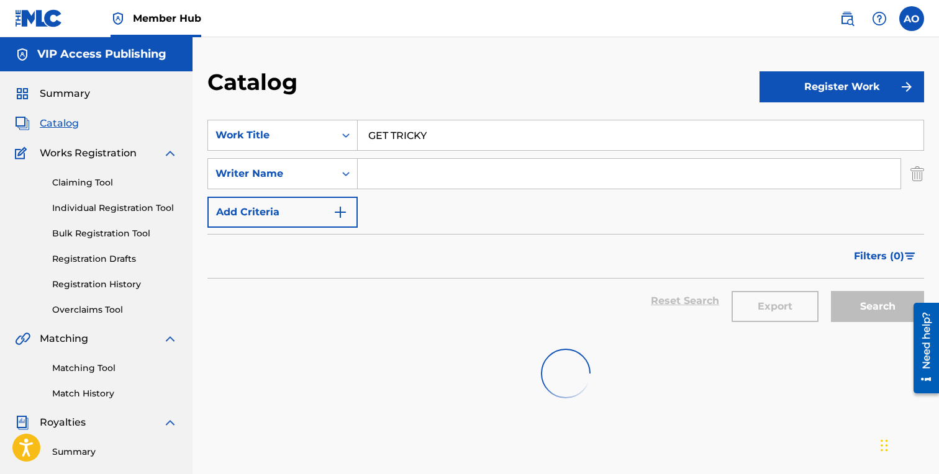
click at [485, 156] on div "SearchWithCriteria5d2ef71b-8c1c-463f-95e0-dbd2a69752ea Work Title GET TRICKY Se…" at bounding box center [565, 174] width 717 height 108
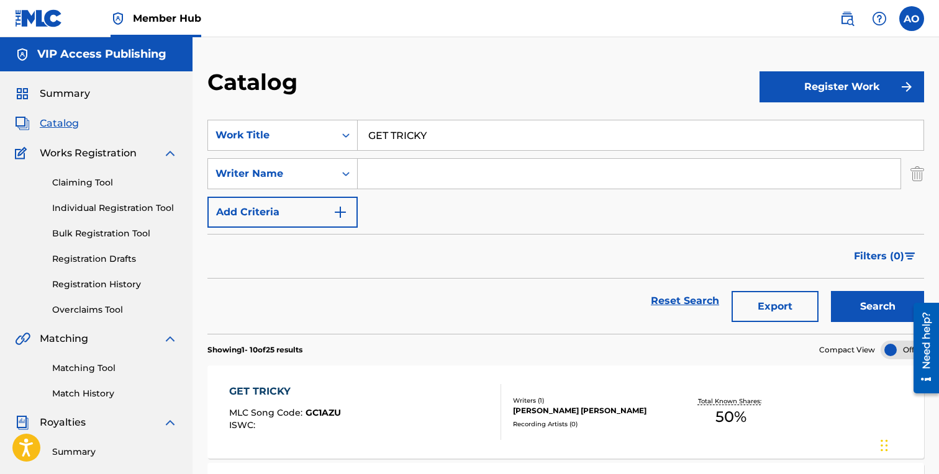
click at [504, 123] on input "GET TRICKY" at bounding box center [641, 135] width 566 height 30
paste input "WAV"
type input "WAVY"
click at [831, 291] on button "Search" at bounding box center [877, 306] width 93 height 31
click at [263, 389] on div "WAVY" at bounding box center [285, 391] width 112 height 15
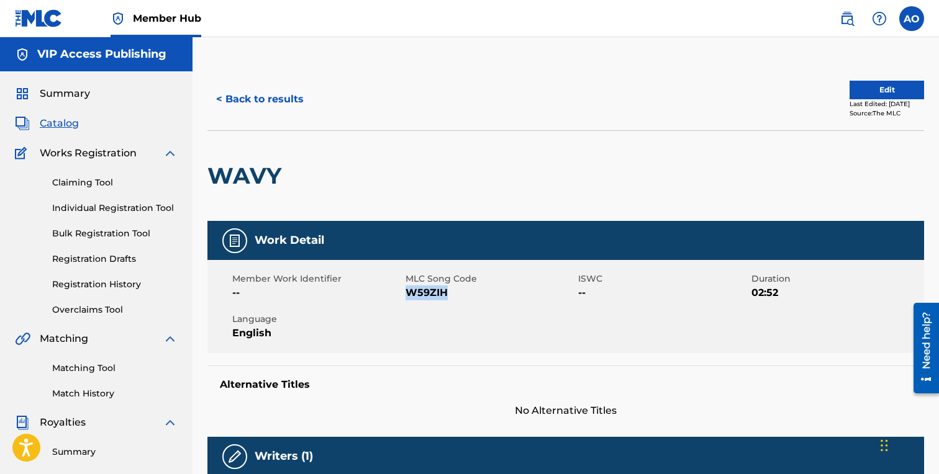
drag, startPoint x: 410, startPoint y: 296, endPoint x: 447, endPoint y: 296, distance: 36.6
click at [447, 296] on span "W59ZIH" at bounding box center [490, 293] width 170 height 15
click at [289, 91] on button "< Back to results" at bounding box center [259, 99] width 105 height 31
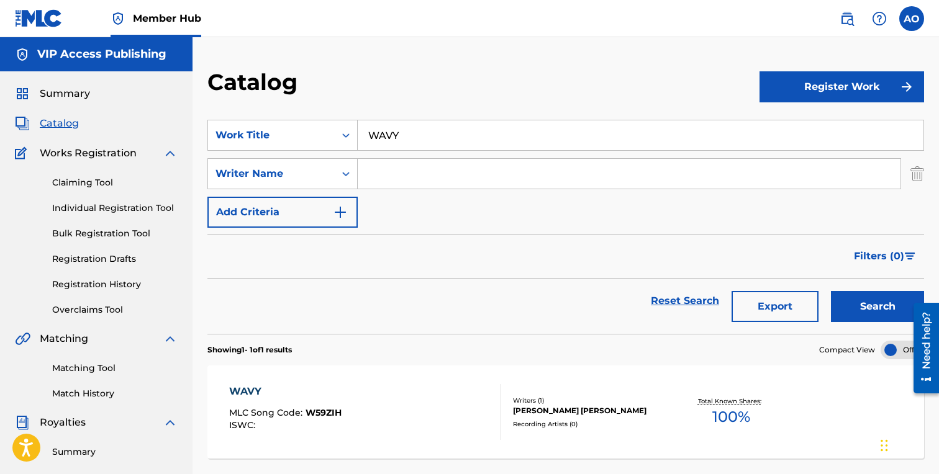
click at [461, 130] on input "WAVY" at bounding box center [641, 135] width 566 height 30
paste input "MAKE A PLA"
type input "MAKE A PLAY"
click at [831, 291] on button "Search" at bounding box center [877, 306] width 93 height 31
click at [303, 378] on div "MAKE A PLAY MLC Song Code : MN5825 ISWC : Writers ( 1 ) [PERSON_NAME] [PERSON_N…" at bounding box center [565, 412] width 717 height 93
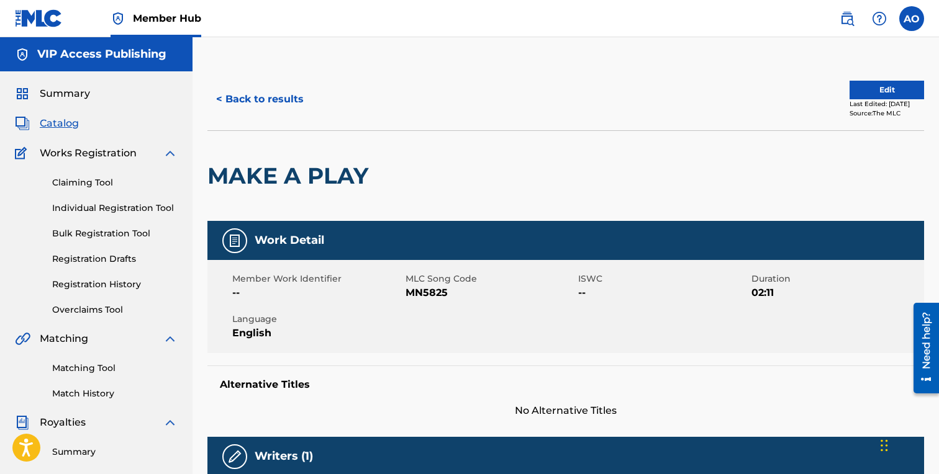
click at [409, 293] on span "MN5825" at bounding box center [490, 293] width 170 height 15
drag, startPoint x: 406, startPoint y: 295, endPoint x: 470, endPoint y: 295, distance: 64.0
click at [470, 295] on span "MN5825" at bounding box center [490, 293] width 170 height 15
click at [296, 94] on button "< Back to results" at bounding box center [259, 99] width 105 height 31
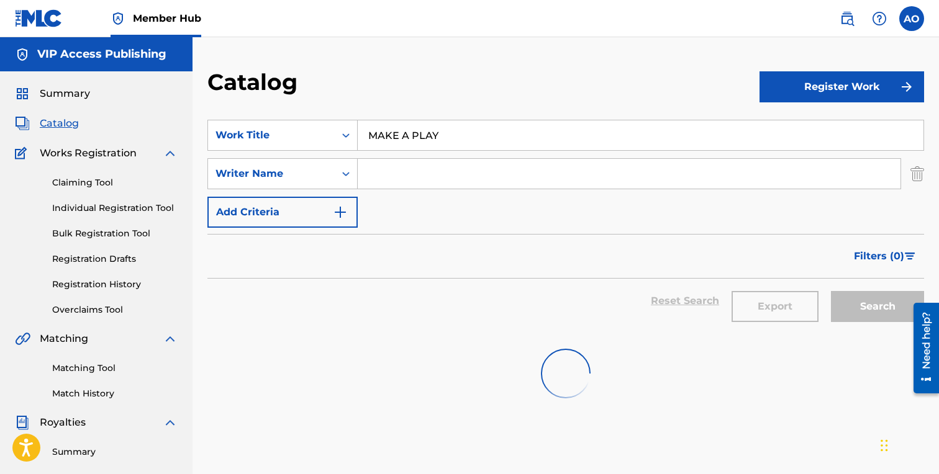
click at [423, 127] on input "MAKE A PLAY" at bounding box center [641, 135] width 566 height 30
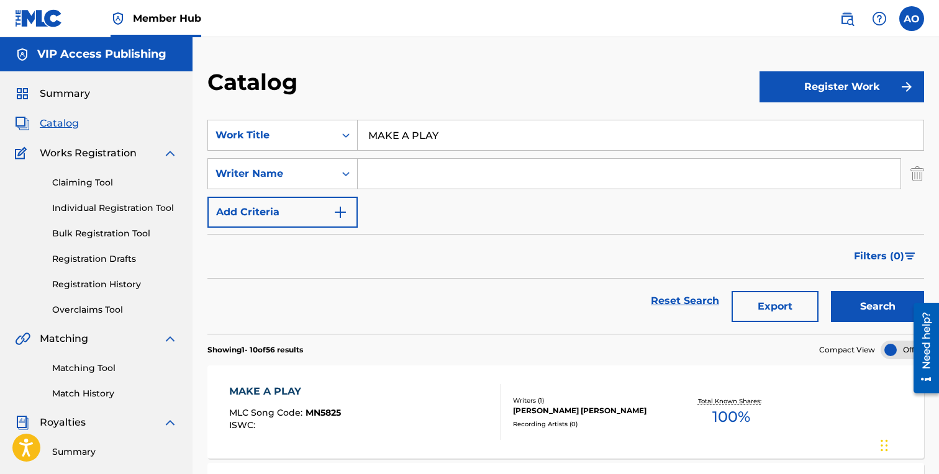
paste input "IM HIM"
type input "IM HIM"
click at [831, 291] on button "Search" at bounding box center [877, 306] width 93 height 31
click at [266, 384] on div "IM HIM" at bounding box center [283, 391] width 108 height 15
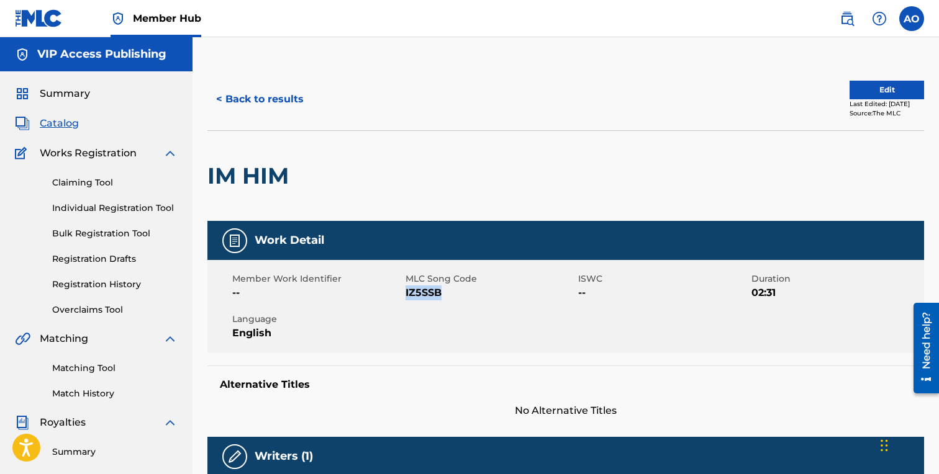
drag, startPoint x: 407, startPoint y: 295, endPoint x: 446, endPoint y: 294, distance: 39.7
click at [446, 294] on span "IZ5SSB" at bounding box center [490, 293] width 170 height 15
click at [246, 115] on div "< Back to results Edit Last Edited: [DATE] Source: The MLC" at bounding box center [565, 99] width 717 height 62
click at [265, 103] on button "< Back to results" at bounding box center [259, 99] width 105 height 31
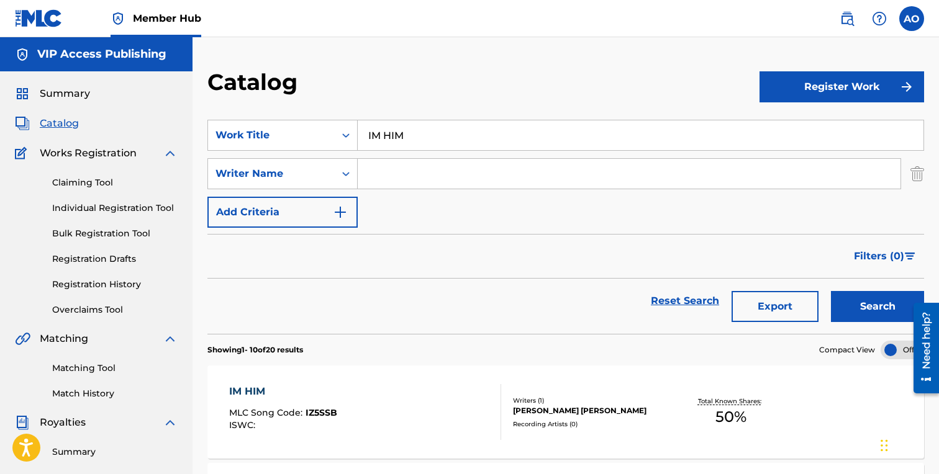
click at [366, 134] on input "IM HIM" at bounding box center [641, 135] width 566 height 30
paste input "WHERE WE P SLIDE"
type input "WHERE WE P SLIDE"
click at [831, 291] on button "Search" at bounding box center [877, 306] width 93 height 31
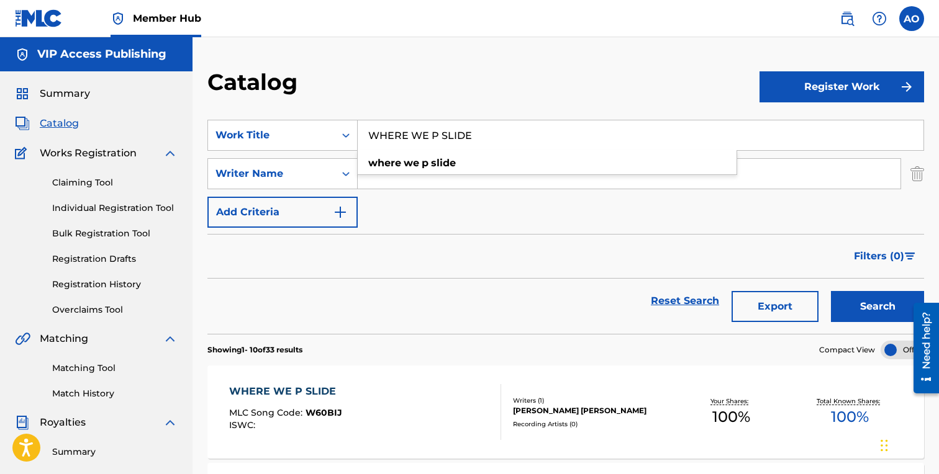
click at [271, 374] on div "WHERE WE P SLIDE MLC Song Code : W60BIJ ISWC : Writers ( 1 ) [PERSON_NAME] [PER…" at bounding box center [565, 412] width 717 height 93
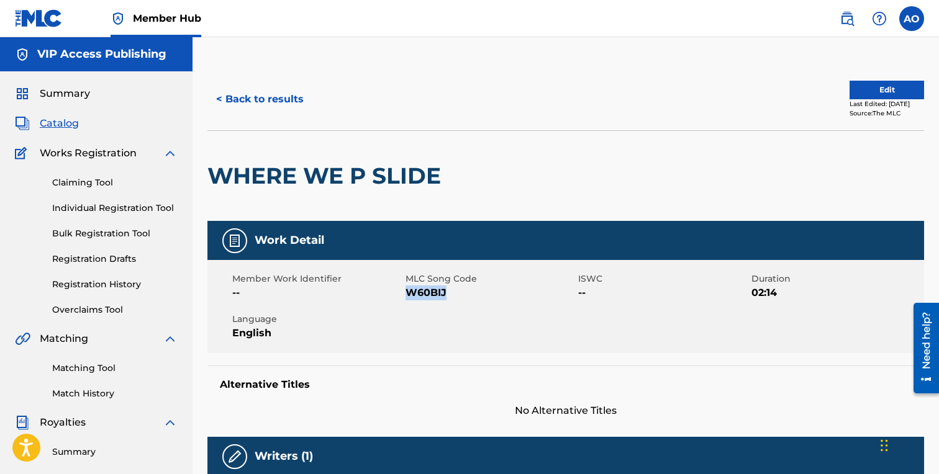
drag, startPoint x: 407, startPoint y: 292, endPoint x: 464, endPoint y: 292, distance: 57.1
click at [464, 292] on span "W60BIJ" at bounding box center [490, 293] width 170 height 15
click at [269, 110] on button "< Back to results" at bounding box center [259, 99] width 105 height 31
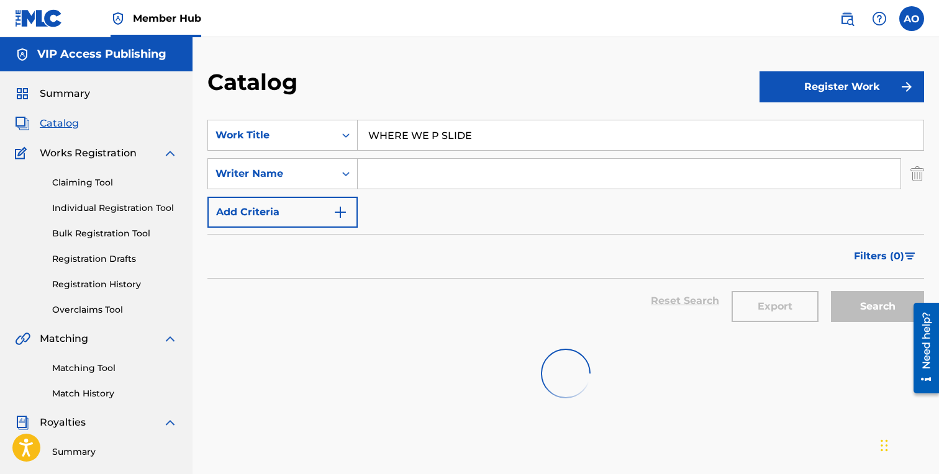
click at [417, 116] on section "SearchWithCriteria5d2ef71b-8c1c-463f-95e0-dbd2a69752ea Work Title WHERE WE P SL…" at bounding box center [565, 219] width 717 height 229
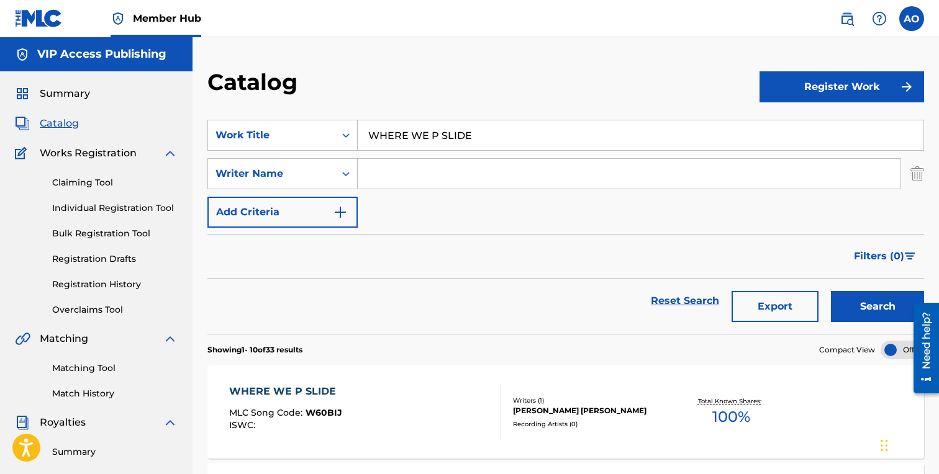
click at [417, 129] on input "WHERE WE P SLIDE" at bounding box center [641, 135] width 566 height 30
paste input "HOW COULD I LOS"
type input "HOW COULD I LOSE"
click at [831, 291] on button "Search" at bounding box center [877, 306] width 93 height 31
click at [275, 380] on div "HOW COULD I LOSE MLC Song Code : HQ6J6K ISWC : Writers ( 1 ) [PERSON_NAME] [PER…" at bounding box center [565, 412] width 717 height 93
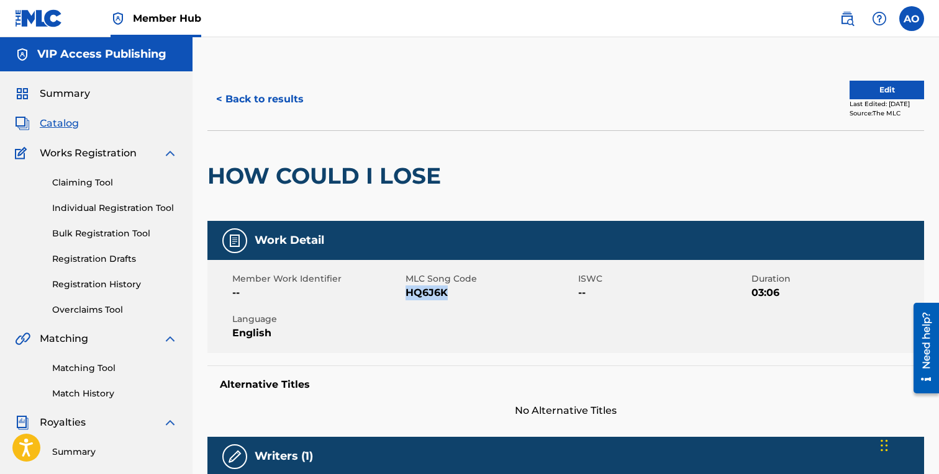
drag, startPoint x: 409, startPoint y: 293, endPoint x: 450, endPoint y: 294, distance: 40.4
click at [450, 294] on span "HQ6J6K" at bounding box center [490, 293] width 170 height 15
click at [279, 101] on button "< Back to results" at bounding box center [259, 99] width 105 height 31
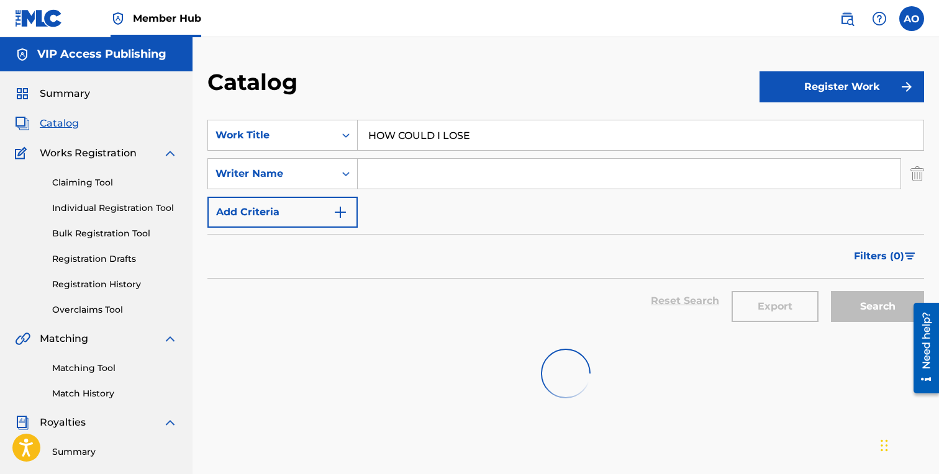
click at [422, 137] on input "HOW COULD I LOSE" at bounding box center [641, 135] width 566 height 30
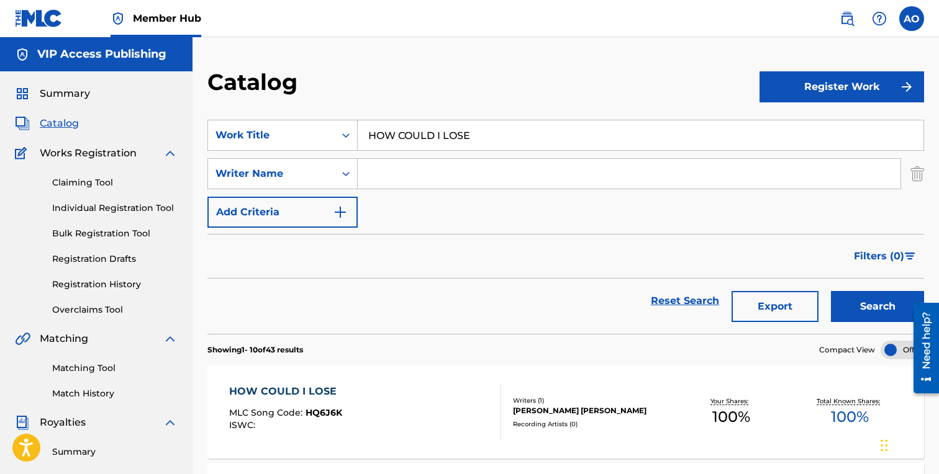
paste input "ARD HEAD"
type input "HARD HEAD"
click at [831, 291] on button "Search" at bounding box center [877, 306] width 93 height 31
click at [318, 396] on div "HARD HEAD" at bounding box center [288, 391] width 119 height 15
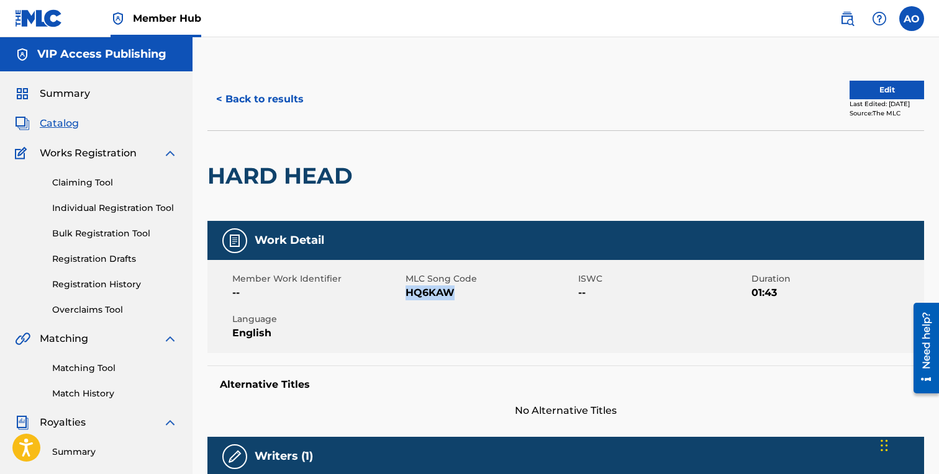
drag, startPoint x: 409, startPoint y: 296, endPoint x: 453, endPoint y: 295, distance: 44.7
click at [453, 295] on span "HQ6KAW" at bounding box center [490, 293] width 170 height 15
click at [253, 93] on button "< Back to results" at bounding box center [259, 99] width 105 height 31
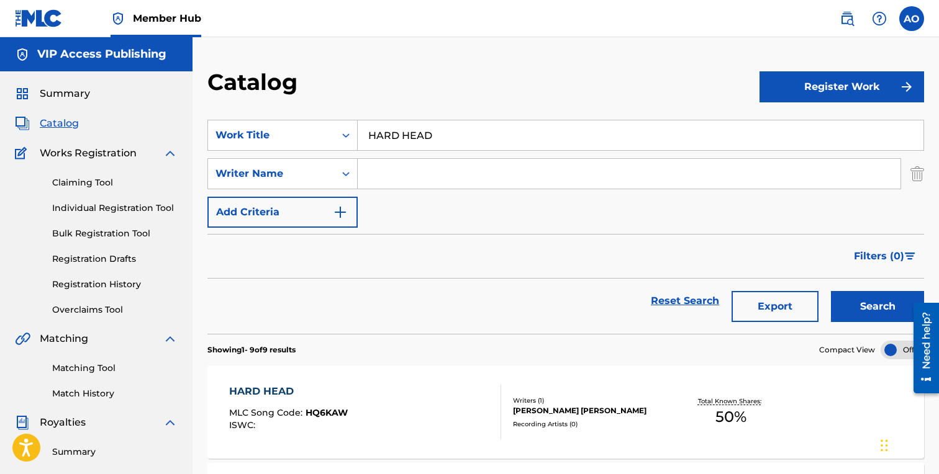
click at [392, 124] on input "HARD HEAD" at bounding box center [641, 135] width 566 height 30
paste input "LETS ROLL"
type input "LETS ROLL"
click at [831, 291] on button "Search" at bounding box center [877, 306] width 93 height 31
click at [270, 390] on div "LETS ROLL" at bounding box center [284, 391] width 110 height 15
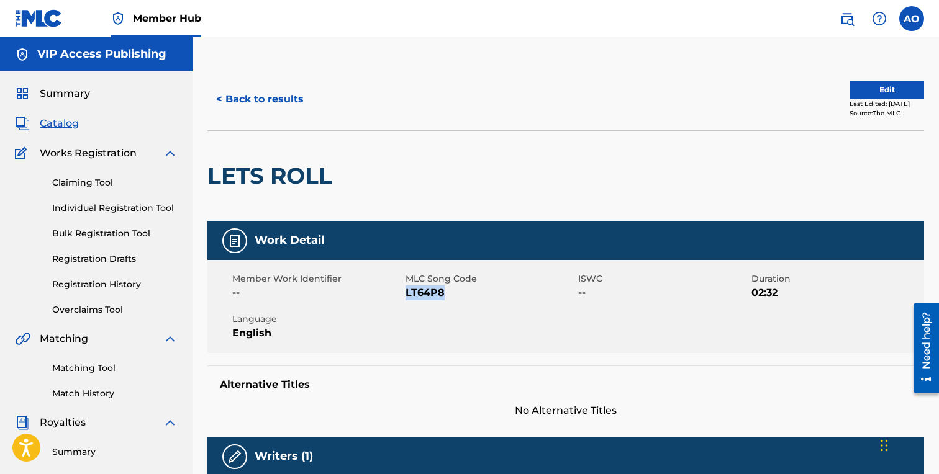
drag, startPoint x: 415, startPoint y: 295, endPoint x: 458, endPoint y: 294, distance: 42.8
click at [458, 294] on span "LT64P8" at bounding box center [490, 293] width 170 height 15
click at [253, 121] on div "< Back to results Edit Last Edited: [DATE] Source: The MLC" at bounding box center [565, 99] width 717 height 62
click at [254, 112] on button "< Back to results" at bounding box center [259, 99] width 105 height 31
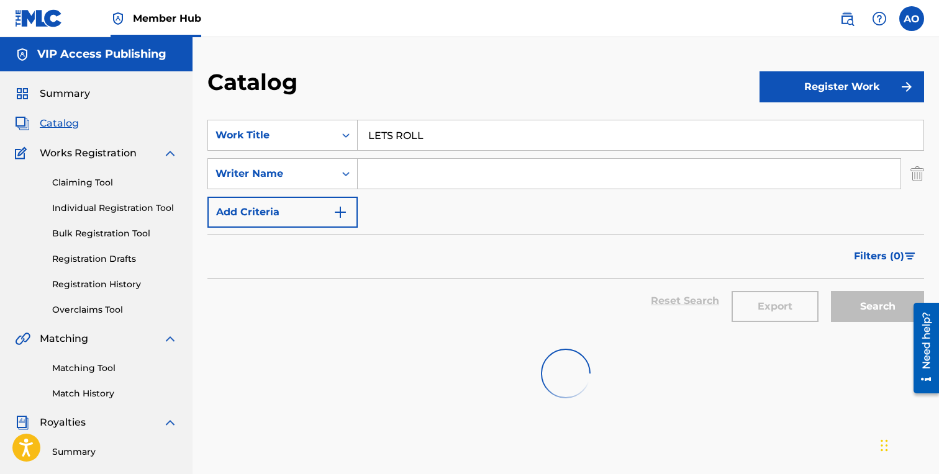
click at [449, 134] on input "LETS ROLL" at bounding box center [641, 135] width 566 height 30
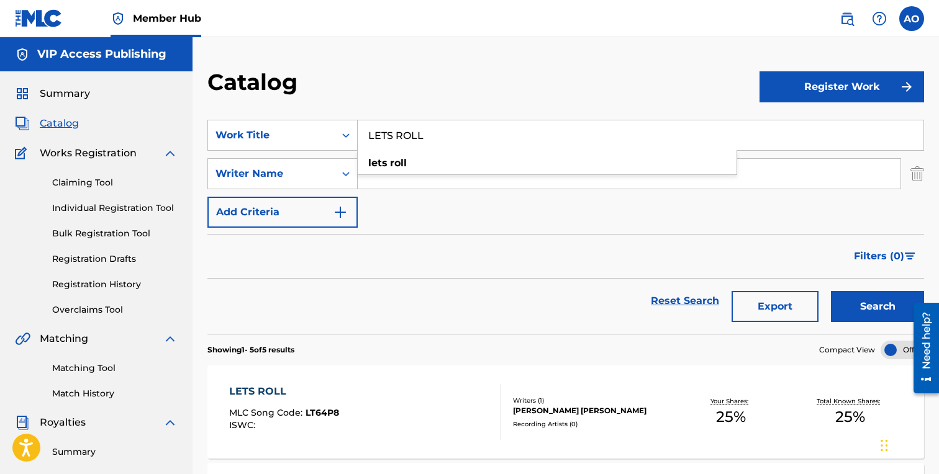
paste input "KICKIN DOORS"
type input "KICKIN DOORS"
click at [831, 291] on button "Search" at bounding box center [877, 306] width 93 height 31
click at [289, 229] on form "SearchWithCriteria5d2ef71b-8c1c-463f-95e0-dbd2a69752ea Work Title KICKIN DOORS …" at bounding box center [565, 227] width 717 height 214
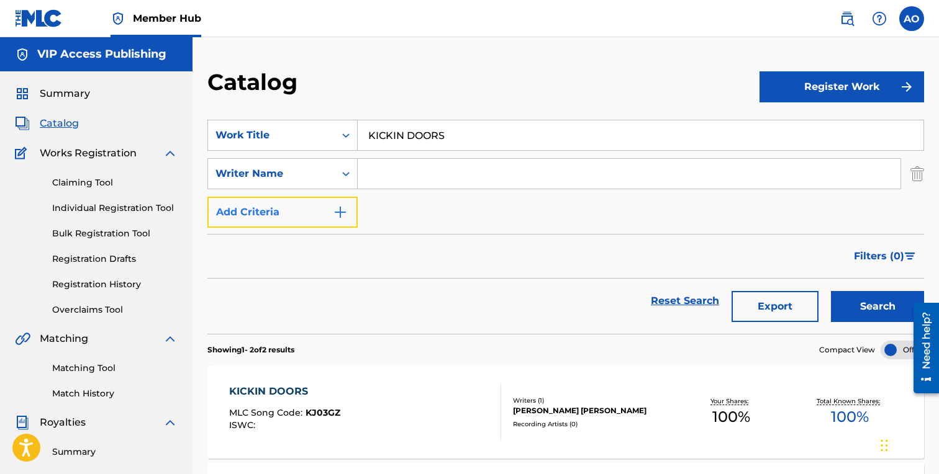
click at [296, 217] on button "Add Criteria" at bounding box center [282, 212] width 150 height 31
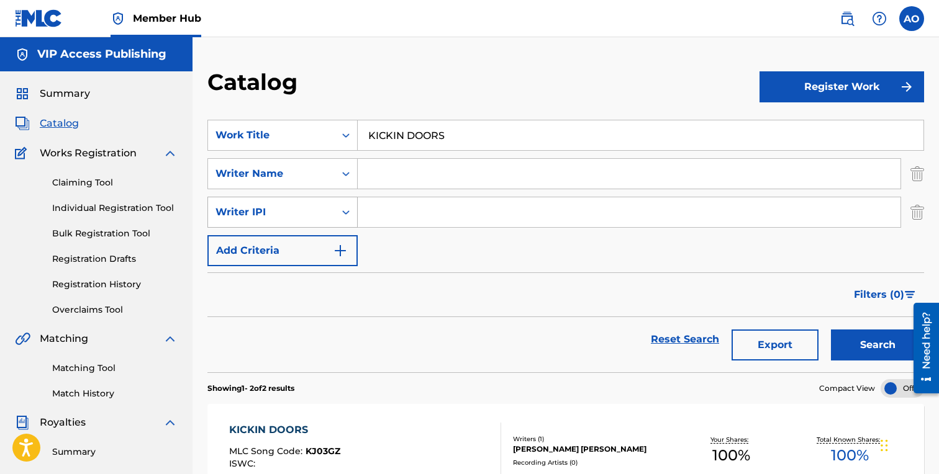
click at [296, 225] on div "Writer IPI" at bounding box center [282, 212] width 150 height 31
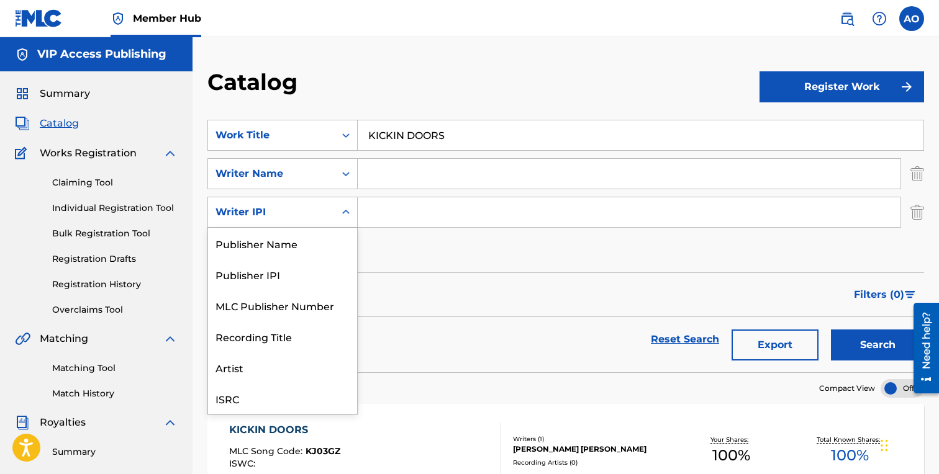
scroll to position [31, 0]
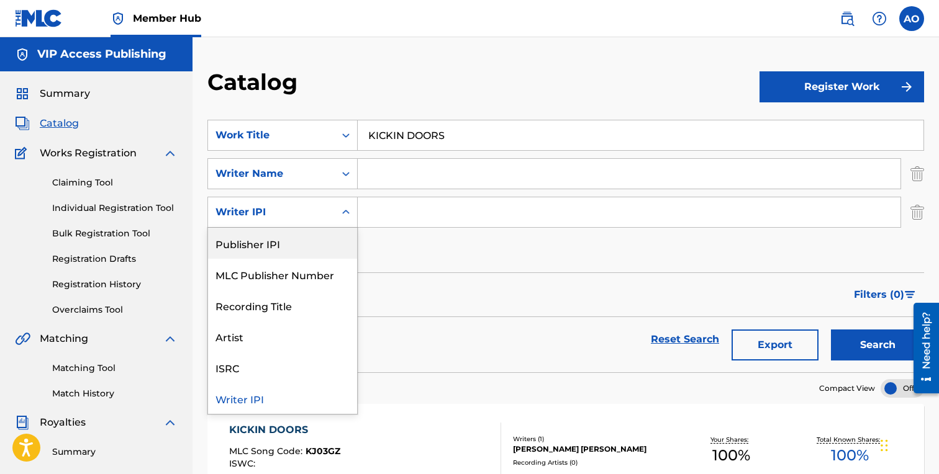
click at [422, 241] on div "SearchWithCriteria5d2ef71b-8c1c-463f-95e0-dbd2a69752ea Work Title KICKIN DOORS …" at bounding box center [565, 193] width 717 height 147
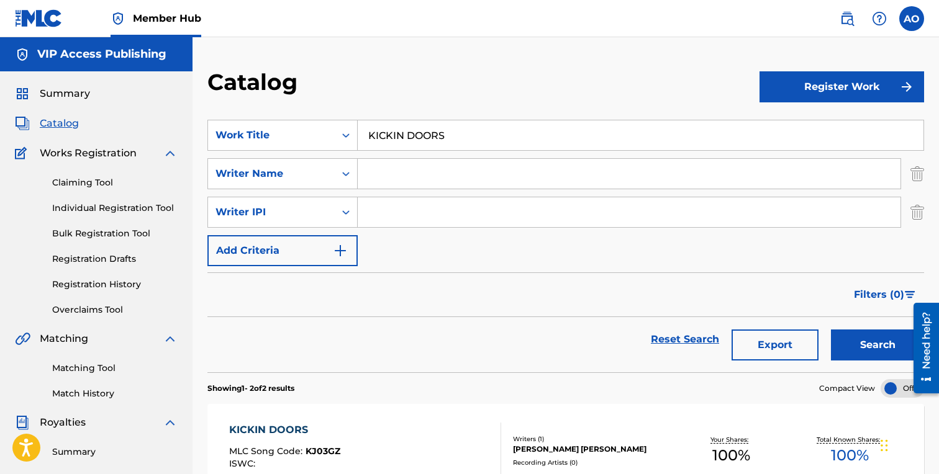
click at [268, 437] on div "KICKIN DOORS" at bounding box center [284, 430] width 111 height 15
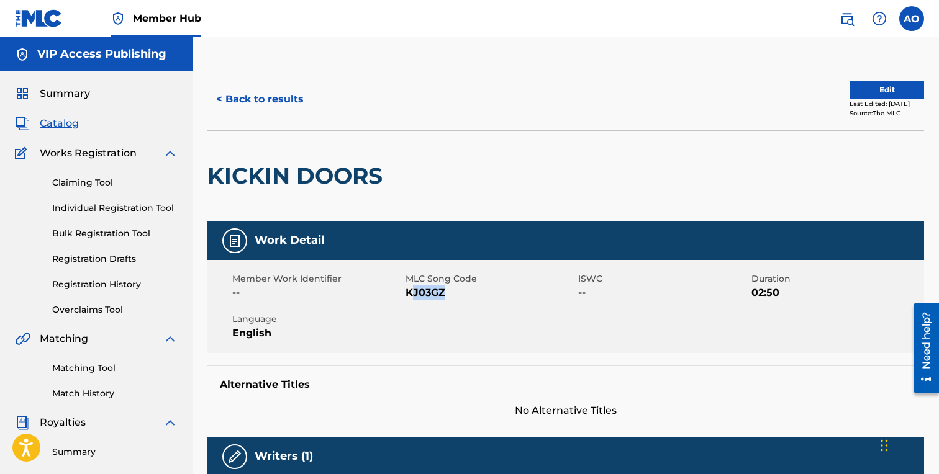
drag, startPoint x: 409, startPoint y: 290, endPoint x: 448, endPoint y: 290, distance: 39.1
click at [448, 290] on span "KJ03GZ" at bounding box center [490, 293] width 170 height 15
click at [414, 292] on span "KJ03GZ" at bounding box center [490, 293] width 170 height 15
drag, startPoint x: 408, startPoint y: 294, endPoint x: 464, endPoint y: 294, distance: 56.5
click at [464, 294] on span "KJ03GZ" at bounding box center [490, 293] width 170 height 15
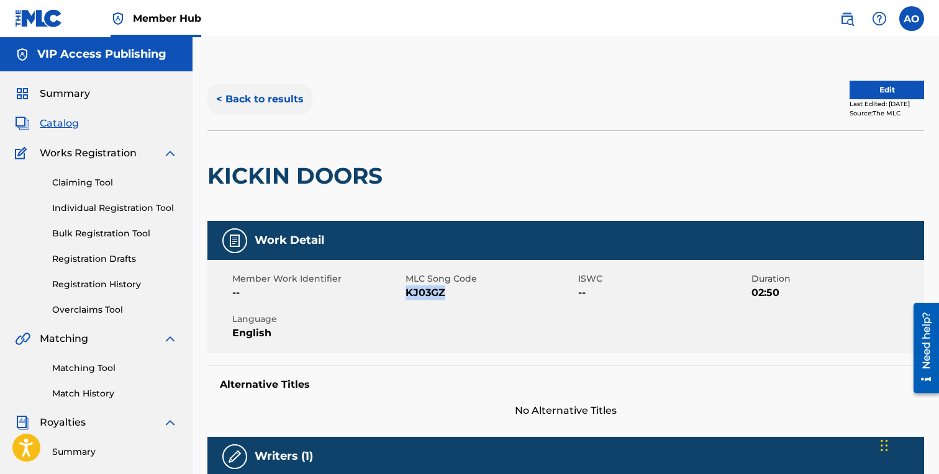
click at [265, 97] on button "< Back to results" at bounding box center [259, 99] width 105 height 31
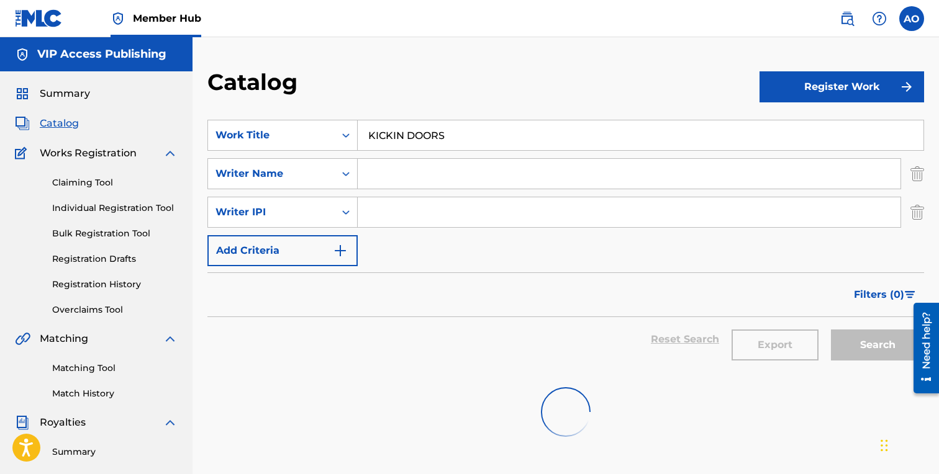
click at [389, 120] on section "SearchWithCriteria5d2ef71b-8c1c-463f-95e0-dbd2a69752ea Work Title KICKIN DOORS …" at bounding box center [565, 239] width 717 height 268
click at [389, 121] on input "KICKIN DOORS" at bounding box center [641, 135] width 566 height 30
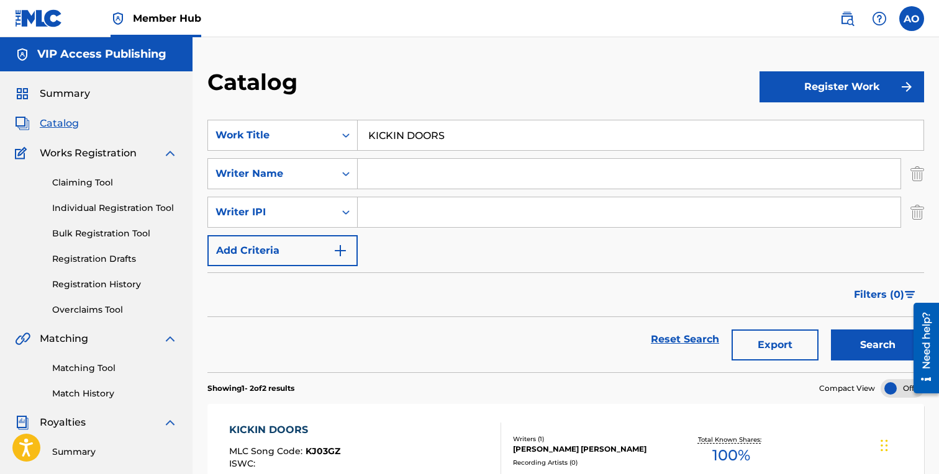
paste input "OFF THAT"
type input "OFF THAT"
click at [831, 330] on button "Search" at bounding box center [877, 345] width 93 height 31
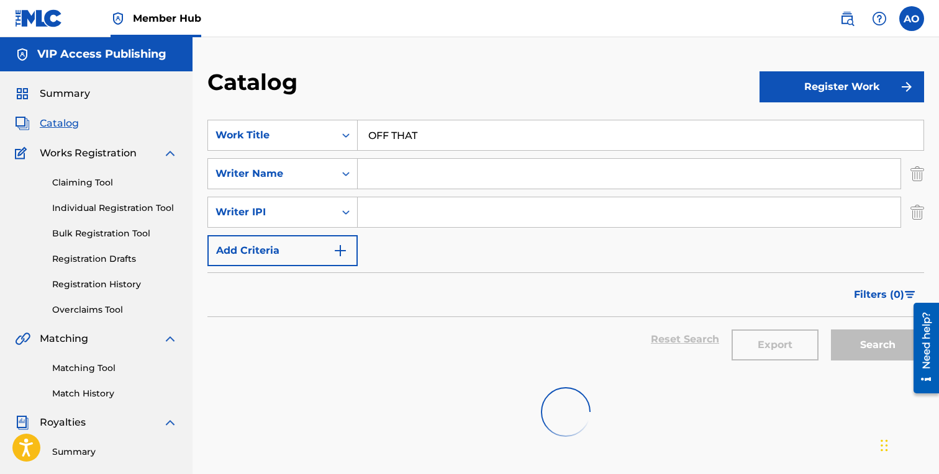
click at [461, 253] on div "SearchWithCriteria5d2ef71b-8c1c-463f-95e0-dbd2a69752ea Work Title OFF THAT Sear…" at bounding box center [565, 193] width 717 height 147
click at [446, 140] on input "OFF THAT" at bounding box center [641, 135] width 566 height 30
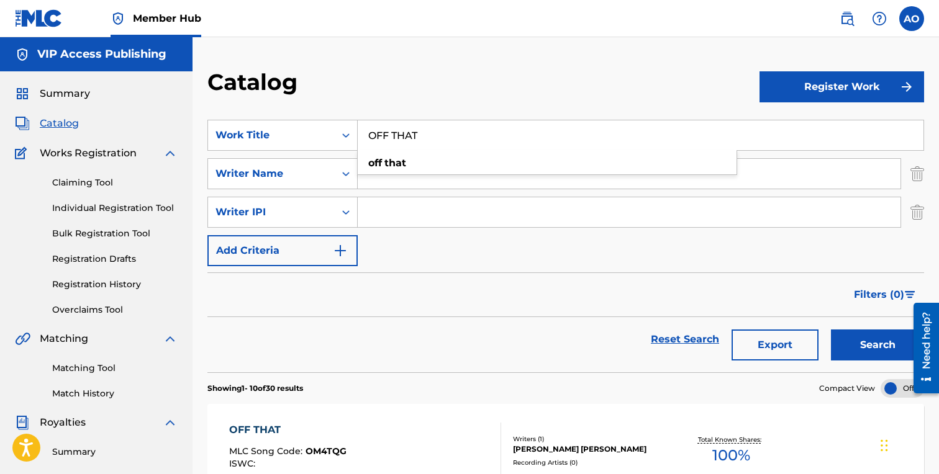
click at [831, 330] on button "Search" at bounding box center [877, 345] width 93 height 31
click at [276, 421] on div "OFF THAT MLC Song Code : OM4TQG ISWC : Writers ( 1 ) [PERSON_NAME] [PERSON_NAME…" at bounding box center [565, 450] width 717 height 93
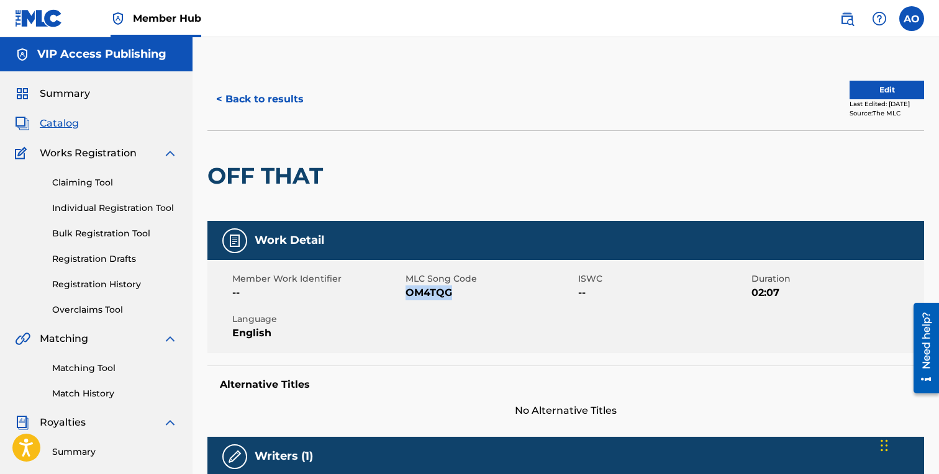
drag, startPoint x: 407, startPoint y: 292, endPoint x: 482, endPoint y: 292, distance: 75.8
click at [482, 292] on span "OM4TQG" at bounding box center [490, 293] width 170 height 15
click at [267, 91] on button "< Back to results" at bounding box center [259, 99] width 105 height 31
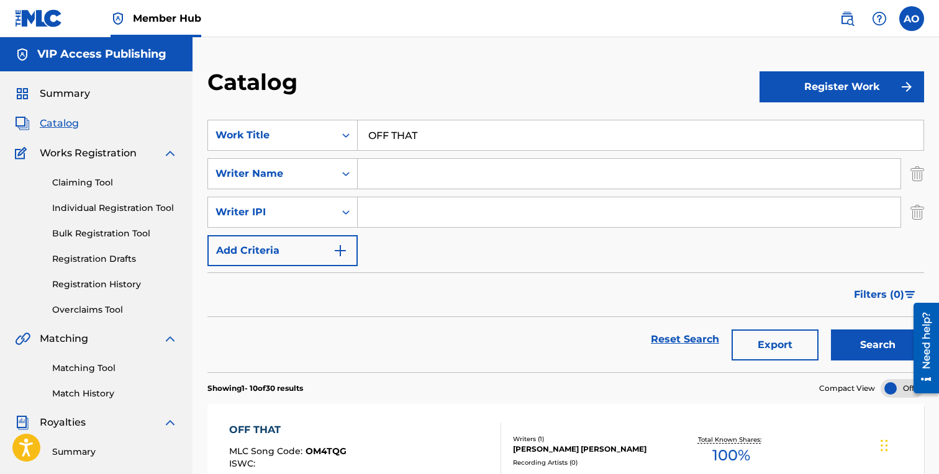
click at [512, 120] on div "OFF THAT" at bounding box center [641, 135] width 566 height 31
click at [506, 130] on input "OFF THAT" at bounding box center [641, 135] width 566 height 30
paste input "REALITY COMES WITH A DEAL"
type input "REALITY COMES WITH A DEAL"
click at [831, 330] on button "Search" at bounding box center [877, 345] width 93 height 31
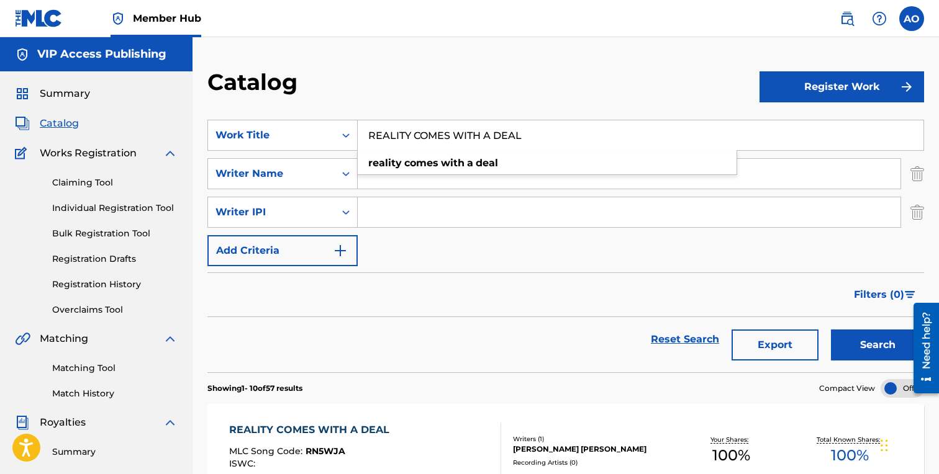
click at [275, 423] on div "REALITY COMES WITH A DEAL" at bounding box center [312, 430] width 166 height 15
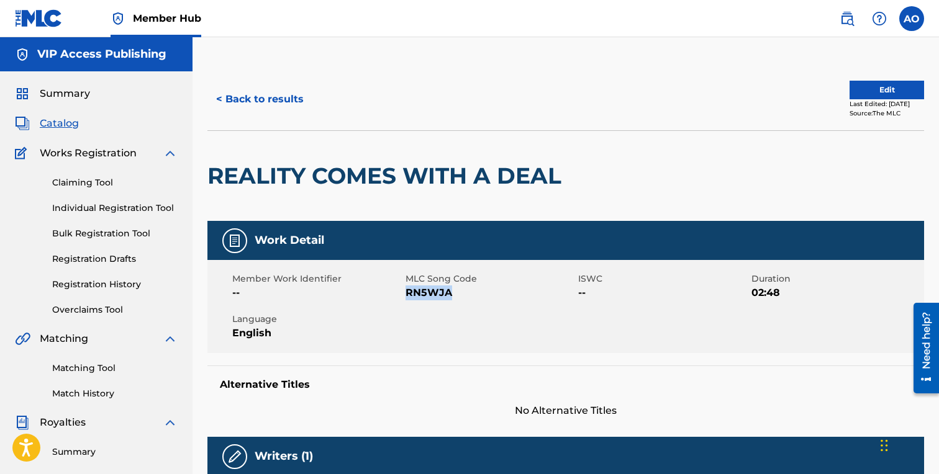
drag, startPoint x: 406, startPoint y: 294, endPoint x: 466, endPoint y: 294, distance: 60.2
click at [466, 294] on span "RN5WJA" at bounding box center [490, 293] width 170 height 15
click at [287, 101] on button "< Back to results" at bounding box center [259, 99] width 105 height 31
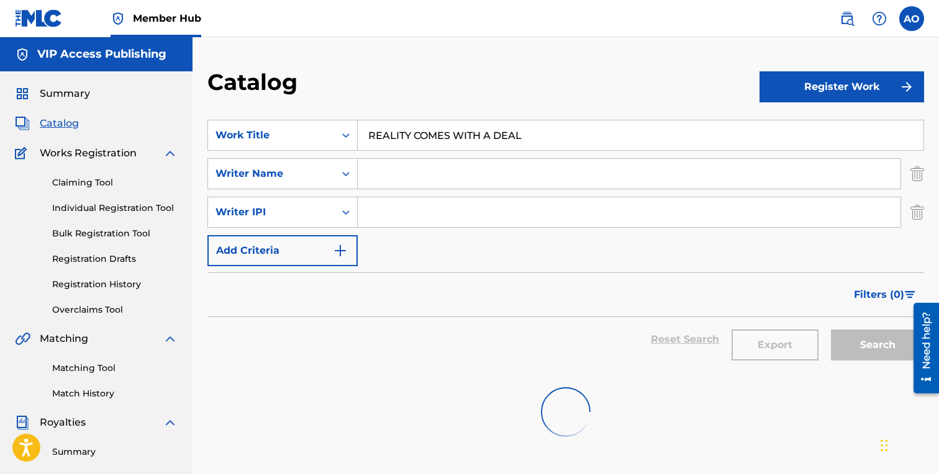
click at [422, 138] on input "REALITY COMES WITH A DEAL" at bounding box center [641, 135] width 566 height 30
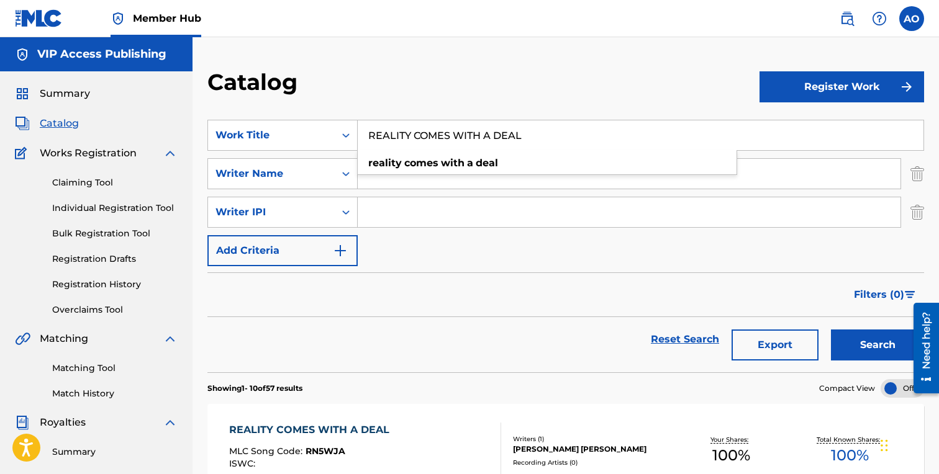
paste input "SO WHAT"
type input "SO WHAT"
click at [831, 330] on button "Search" at bounding box center [877, 345] width 93 height 31
click at [265, 435] on div "SO WHAT" at bounding box center [284, 430] width 111 height 15
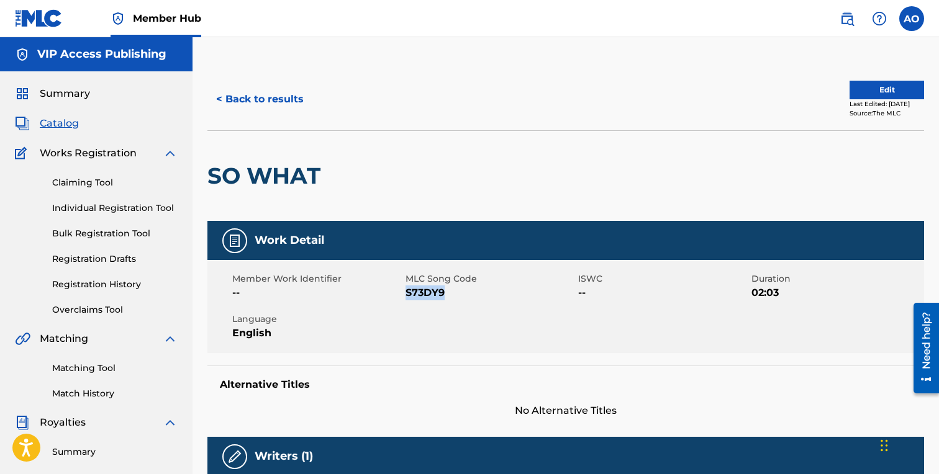
drag, startPoint x: 405, startPoint y: 295, endPoint x: 452, endPoint y: 295, distance: 46.6
click at [452, 295] on span "S73DY9" at bounding box center [490, 293] width 170 height 15
click at [226, 113] on button "< Back to results" at bounding box center [259, 99] width 105 height 31
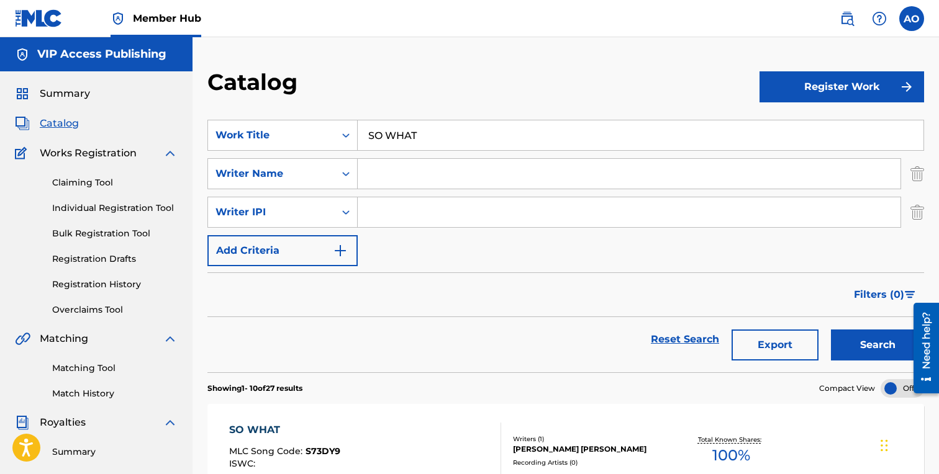
click at [412, 142] on input "SO WHAT" at bounding box center [641, 135] width 566 height 30
paste input "BAD HABBITS"
type input "BAD HABBITS"
click at [831, 330] on button "Search" at bounding box center [877, 345] width 93 height 31
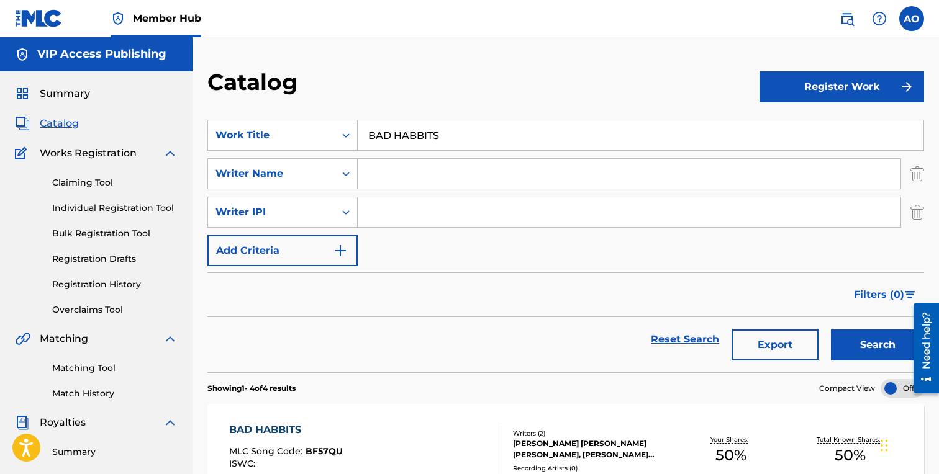
click at [280, 431] on div "BAD HABBITS" at bounding box center [286, 430] width 114 height 15
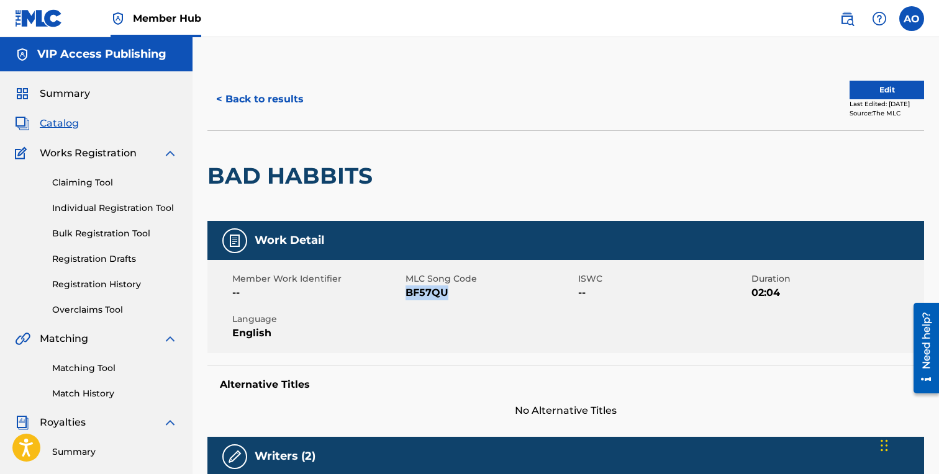
drag, startPoint x: 407, startPoint y: 296, endPoint x: 478, endPoint y: 290, distance: 71.0
click at [478, 290] on span "BF57QU" at bounding box center [490, 293] width 170 height 15
click at [296, 109] on button "< Back to results" at bounding box center [259, 99] width 105 height 31
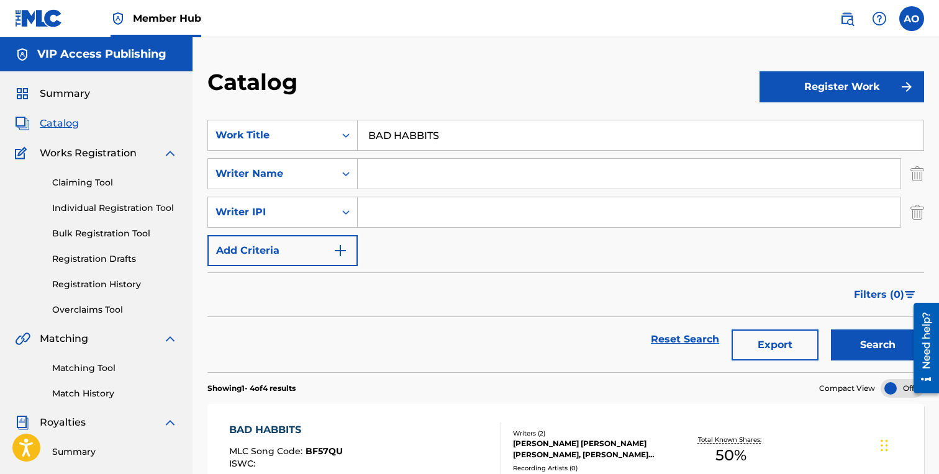
click at [414, 132] on input "BAD HABBITS" at bounding box center [641, 135] width 566 height 30
drag, startPoint x: 473, startPoint y: 134, endPoint x: 319, endPoint y: 125, distance: 154.2
click at [358, 125] on input "BAD HABBITS" at bounding box center [641, 135] width 566 height 30
paste input "MALA"
type input "MALA"
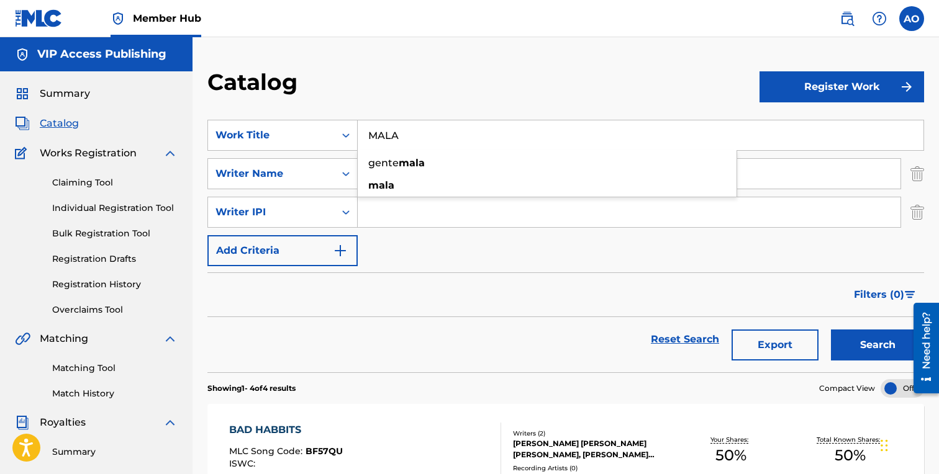
click at [831, 330] on button "Search" at bounding box center [877, 345] width 93 height 31
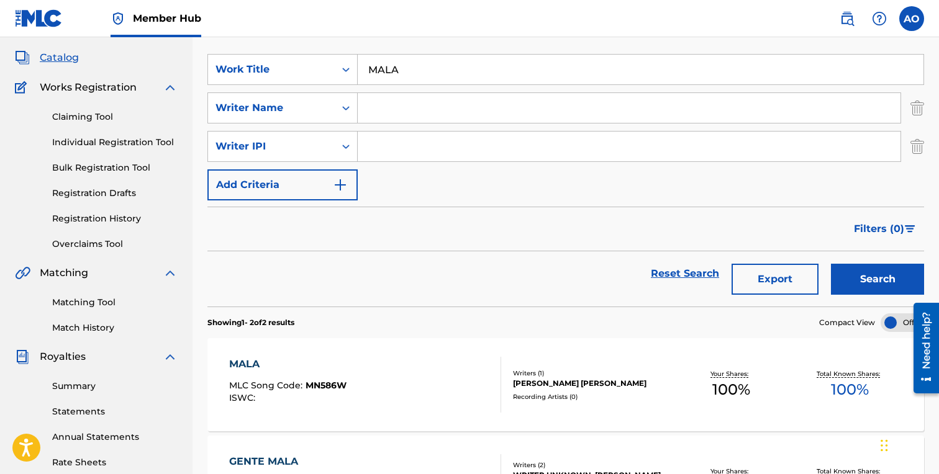
scroll to position [93, 0]
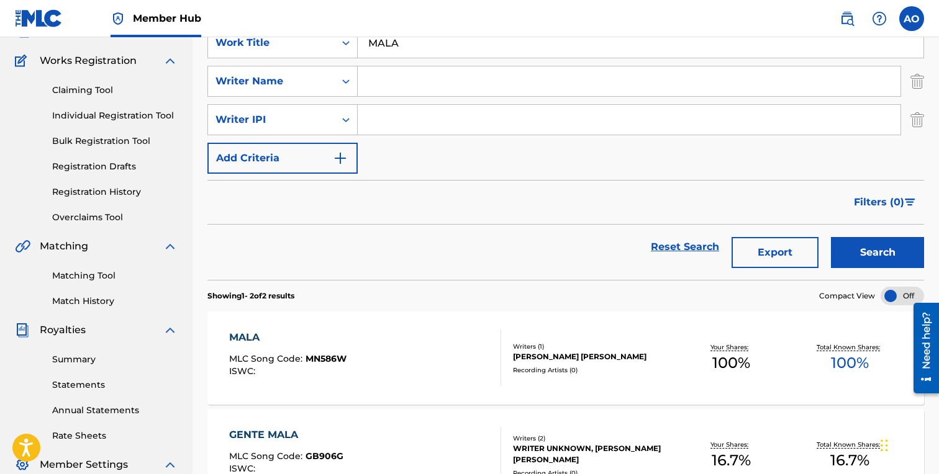
click at [263, 336] on div "MALA" at bounding box center [287, 337] width 117 height 15
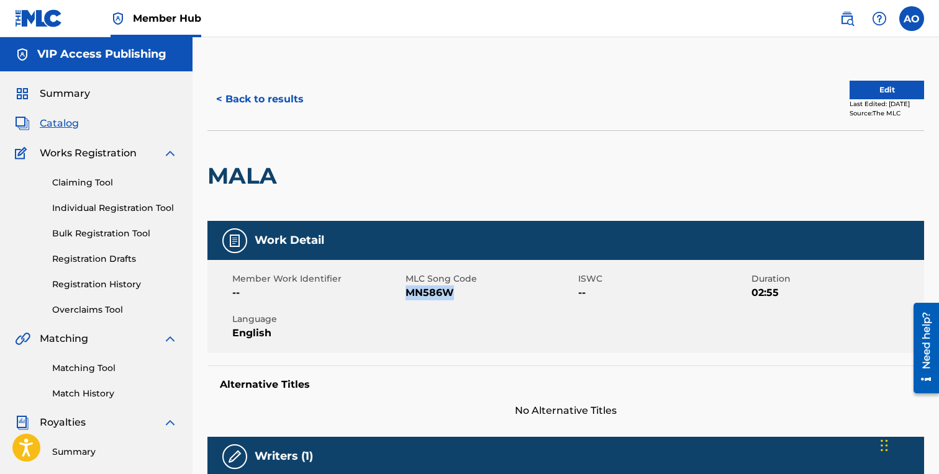
drag, startPoint x: 407, startPoint y: 292, endPoint x: 489, endPoint y: 292, distance: 82.6
click at [486, 292] on span "MN586W" at bounding box center [490, 293] width 170 height 15
click at [271, 96] on button "< Back to results" at bounding box center [259, 99] width 105 height 31
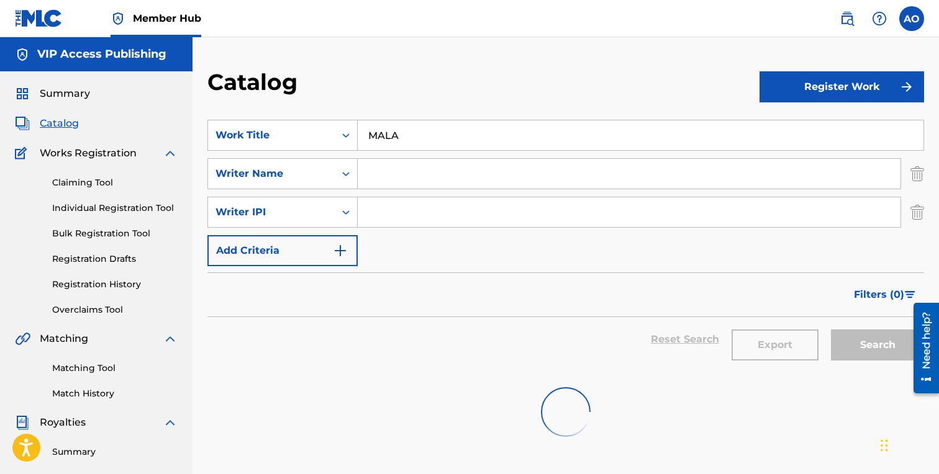
scroll to position [93, 0]
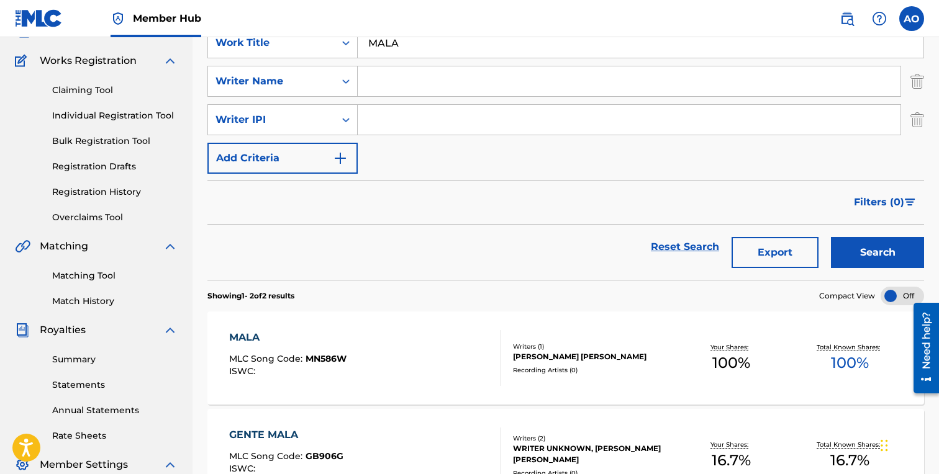
click at [484, 48] on input "MALA" at bounding box center [641, 43] width 566 height 30
paste input "GET TRICKY"
type input "GET TRICKY"
click at [831, 237] on button "Search" at bounding box center [877, 252] width 93 height 31
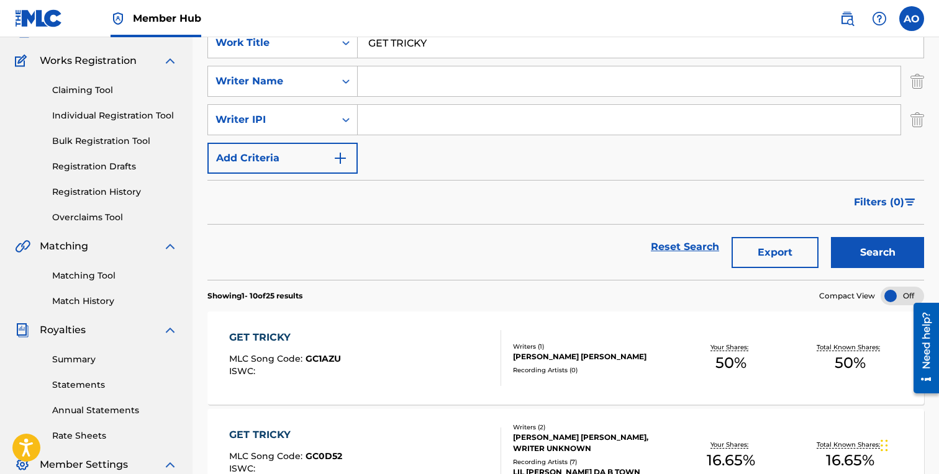
click at [261, 324] on div "GET TRICKY MLC Song Code : GC1AZU ISWC : Writers ( 1 ) [PERSON_NAME] [PERSON_NA…" at bounding box center [565, 358] width 717 height 93
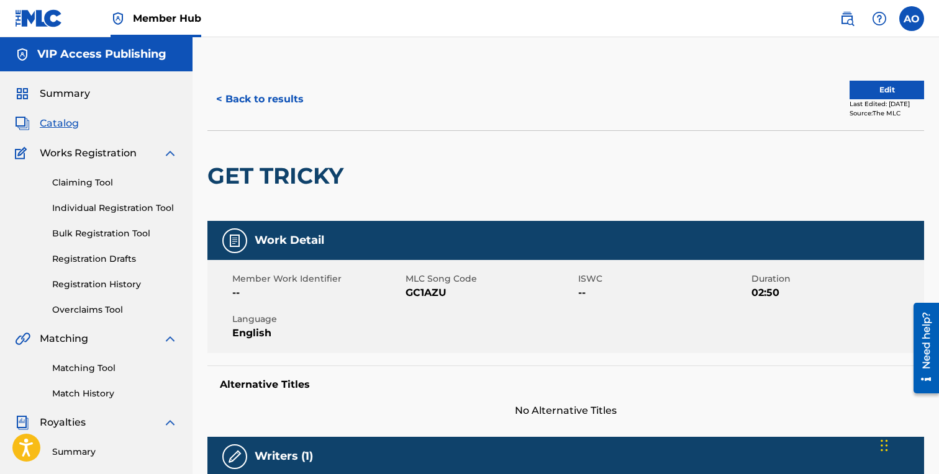
click at [405, 292] on div "Member Work Identifier --" at bounding box center [318, 287] width 173 height 28
drag, startPoint x: 406, startPoint y: 294, endPoint x: 466, endPoint y: 294, distance: 59.6
click at [466, 294] on span "GC1AZU" at bounding box center [490, 293] width 170 height 15
click at [283, 96] on button "< Back to results" at bounding box center [259, 99] width 105 height 31
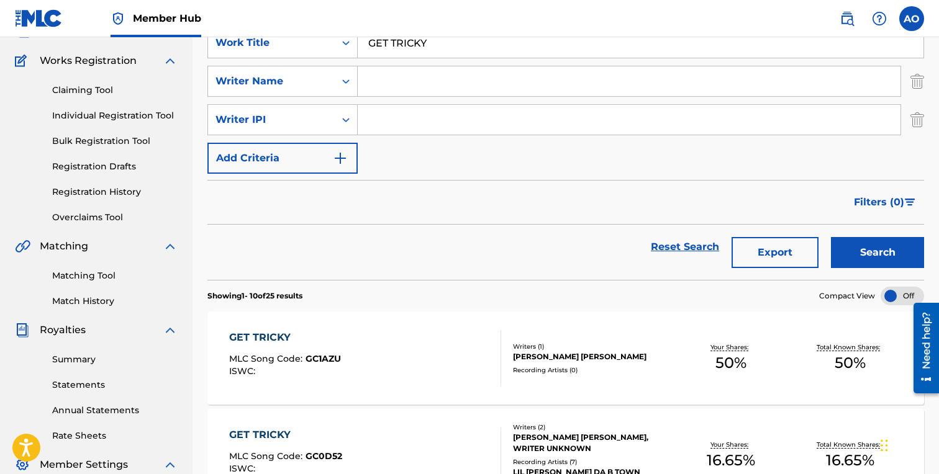
click at [497, 39] on input "GET TRICKY" at bounding box center [641, 43] width 566 height 30
paste input "IM SO OBSESSED"
type input "IM SO OBSESSED"
click at [831, 237] on button "Search" at bounding box center [877, 252] width 93 height 31
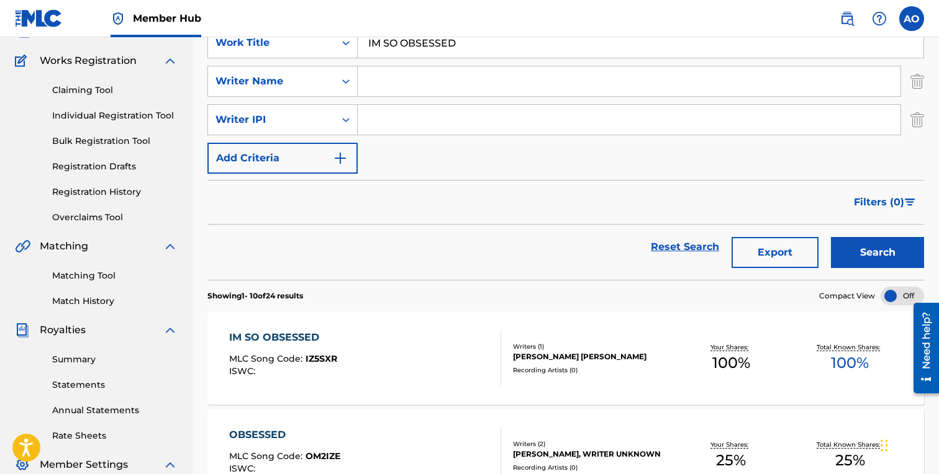
click at [279, 340] on div "IM SO OBSESSED" at bounding box center [283, 337] width 108 height 15
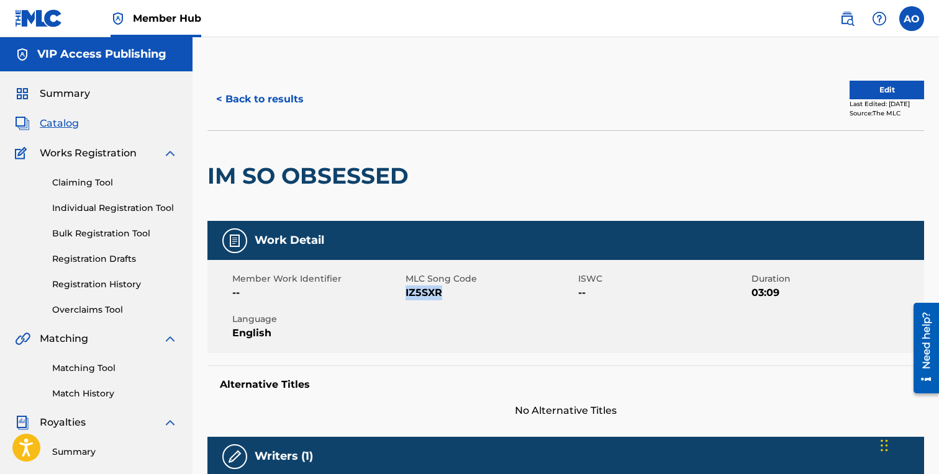
drag, startPoint x: 406, startPoint y: 292, endPoint x: 464, endPoint y: 294, distance: 57.8
click at [464, 294] on span "IZ5SXR" at bounding box center [490, 293] width 170 height 15
click at [260, 99] on button "< Back to results" at bounding box center [259, 99] width 105 height 31
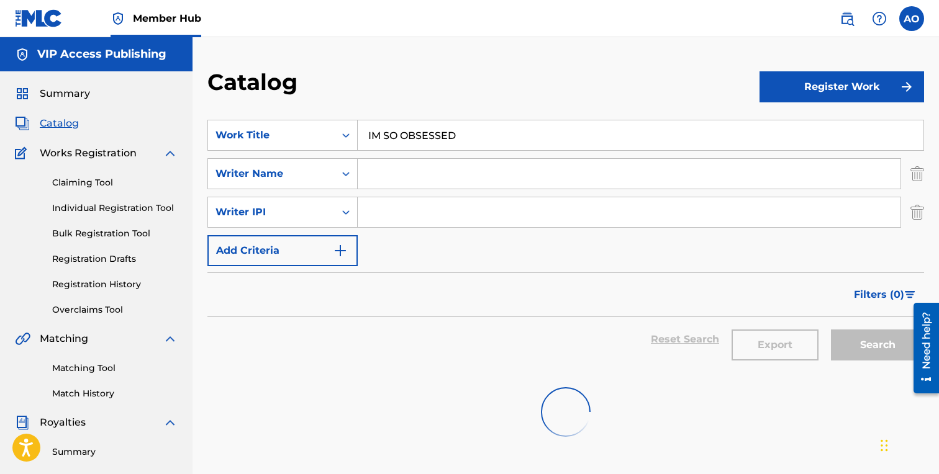
scroll to position [93, 0]
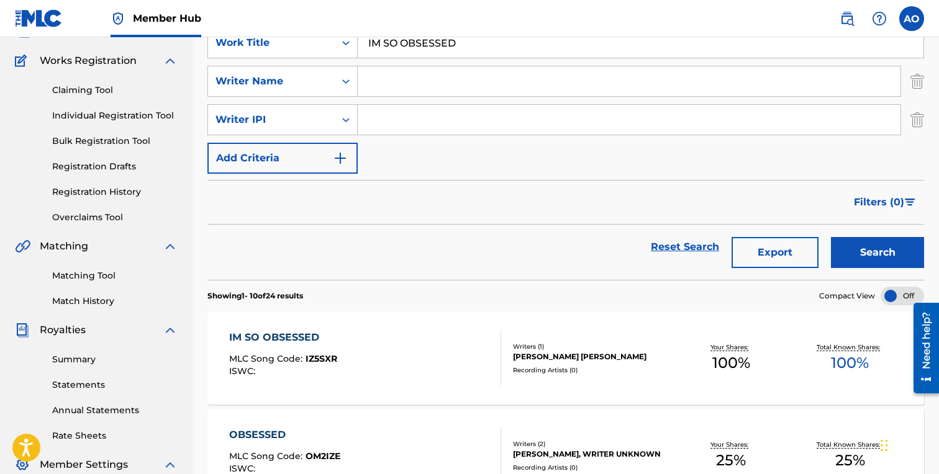
click at [497, 48] on input "IM SO OBSESSED" at bounding box center [641, 43] width 566 height 30
paste input "TO YOUR LEVEL"
type input "TO YOUR LEVEL"
click at [831, 237] on button "Search" at bounding box center [877, 252] width 93 height 31
click at [276, 342] on div "TO YOUR LEVEL" at bounding box center [284, 337] width 111 height 15
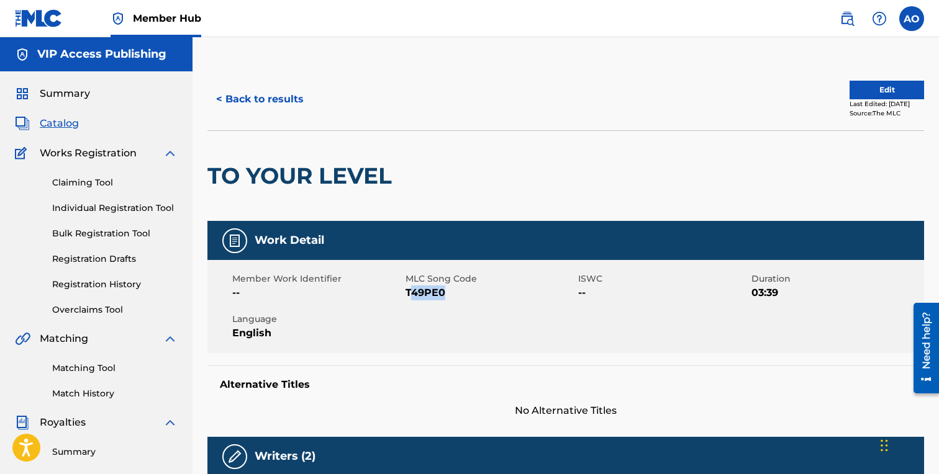
drag, startPoint x: 408, startPoint y: 295, endPoint x: 474, endPoint y: 294, distance: 65.8
click at [474, 294] on span "T49PE0" at bounding box center [490, 293] width 170 height 15
click at [405, 292] on div "Member Work Identifier --" at bounding box center [318, 287] width 173 height 28
drag, startPoint x: 406, startPoint y: 293, endPoint x: 449, endPoint y: 293, distance: 42.8
click at [449, 293] on span "T49PE0" at bounding box center [490, 293] width 170 height 15
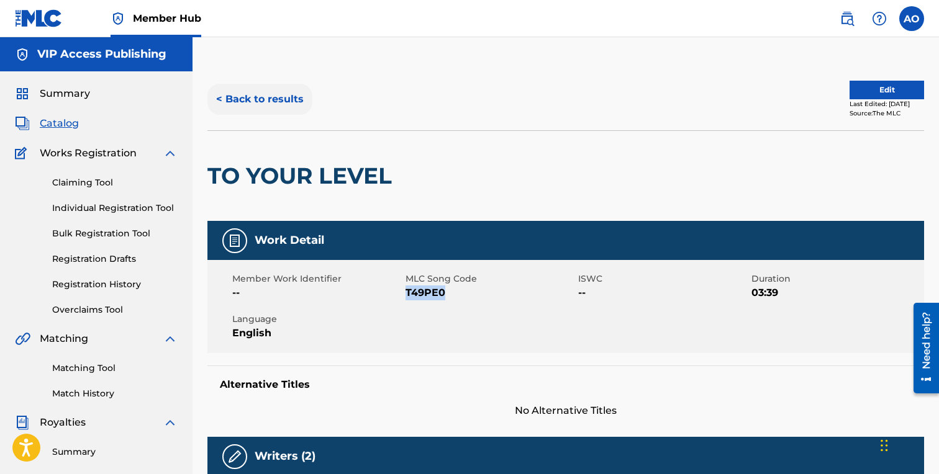
click at [297, 99] on button "< Back to results" at bounding box center [259, 99] width 105 height 31
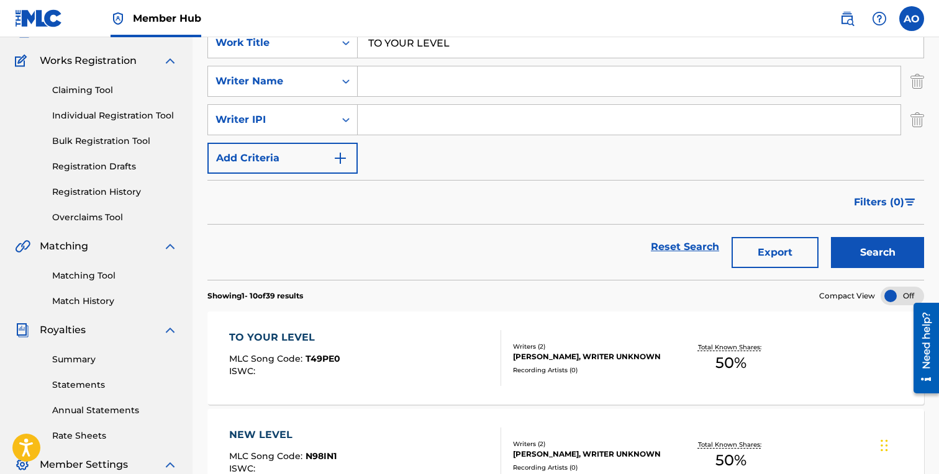
click at [445, 48] on input "TO YOUR LEVEL" at bounding box center [641, 43] width 566 height 30
paste input "A MOTHERS LOVE"
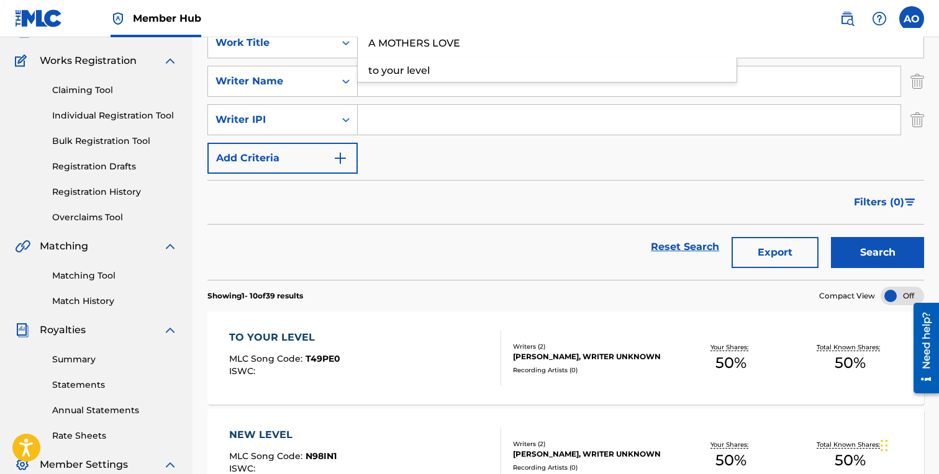
type input "A MOTHERS LOVE"
click at [831, 237] on button "Search" at bounding box center [877, 252] width 93 height 31
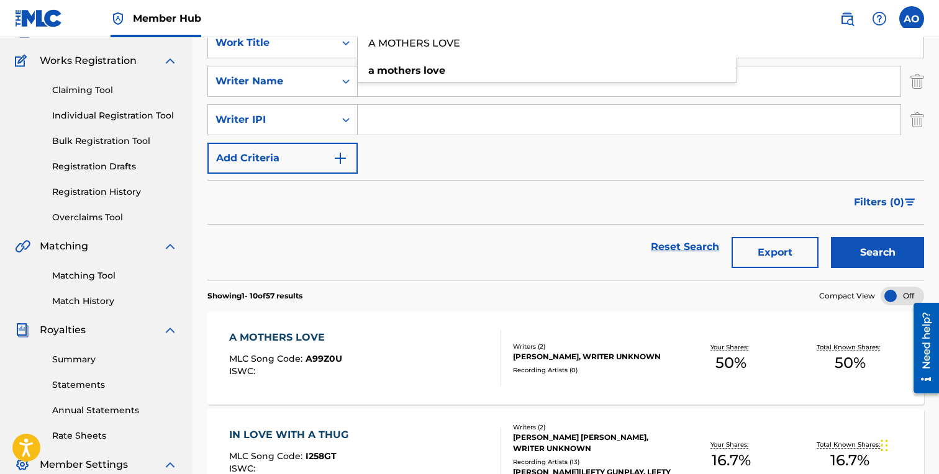
click at [286, 340] on div "A MOTHERS LOVE" at bounding box center [285, 337] width 113 height 15
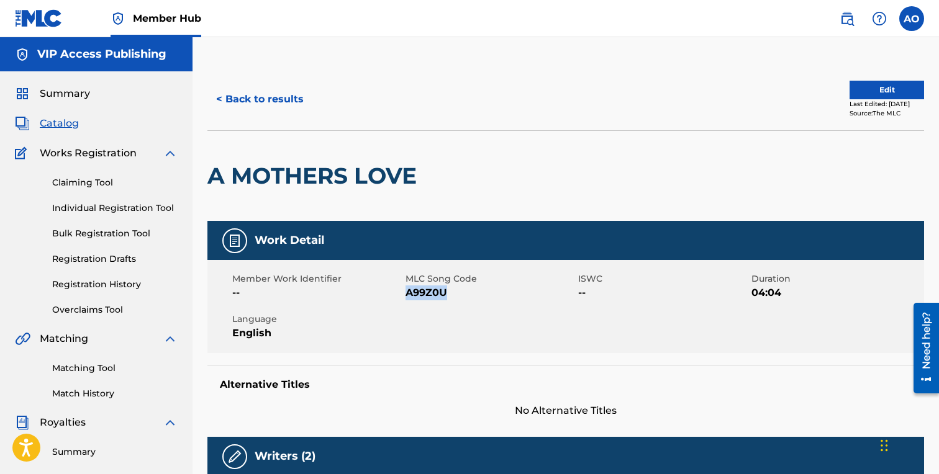
drag, startPoint x: 407, startPoint y: 296, endPoint x: 455, endPoint y: 295, distance: 47.2
click at [455, 295] on span "A99Z0U" at bounding box center [490, 293] width 170 height 15
click at [269, 98] on button "< Back to results" at bounding box center [259, 99] width 105 height 31
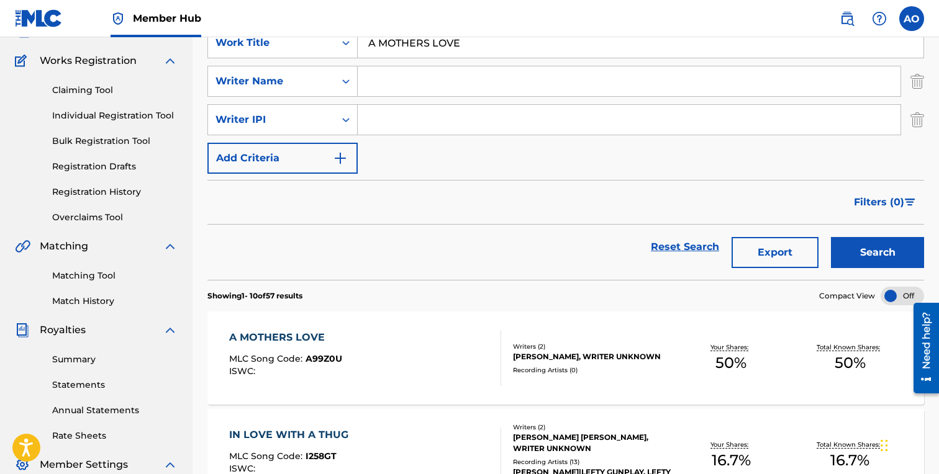
click at [483, 40] on input "A MOTHERS LOVE" at bounding box center [641, 43] width 566 height 30
paste input "MOTION BROS"
type input "MOTION BROS"
click at [831, 237] on button "Search" at bounding box center [877, 252] width 93 height 31
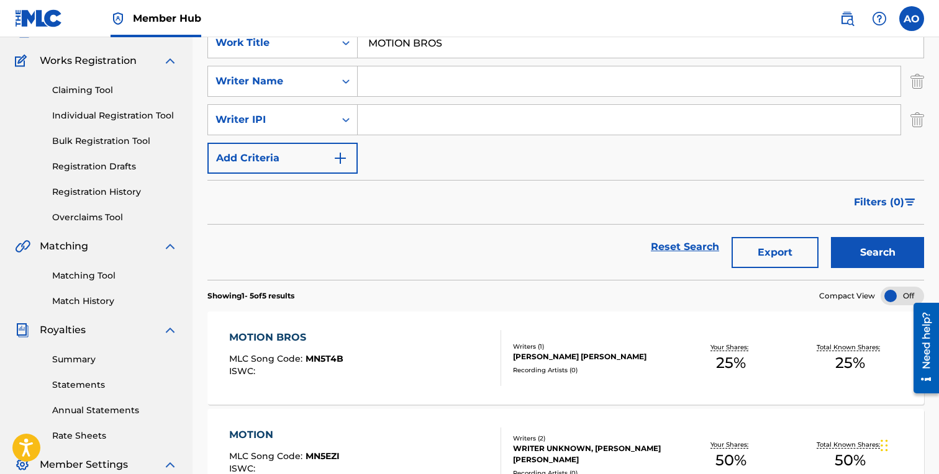
click at [291, 334] on div "MOTION BROS" at bounding box center [286, 337] width 114 height 15
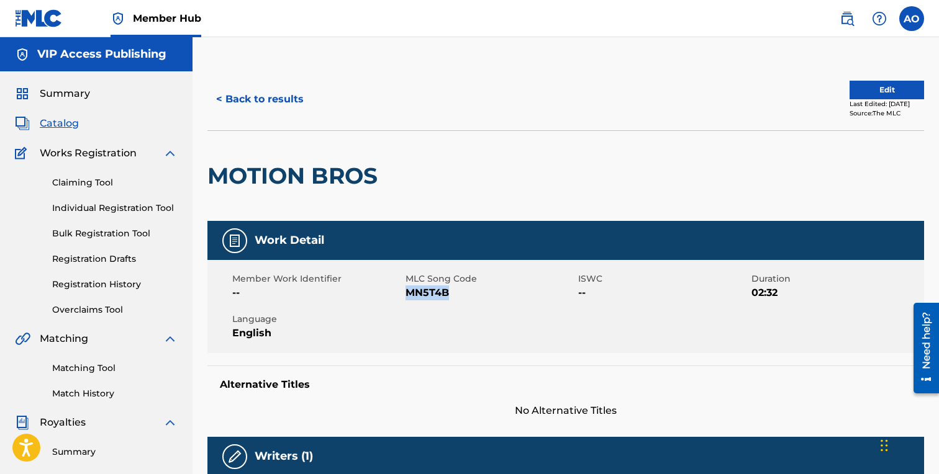
drag, startPoint x: 407, startPoint y: 293, endPoint x: 463, endPoint y: 293, distance: 56.5
click at [463, 293] on span "MN5T4B" at bounding box center [490, 293] width 170 height 15
click at [298, 98] on button "< Back to results" at bounding box center [259, 99] width 105 height 31
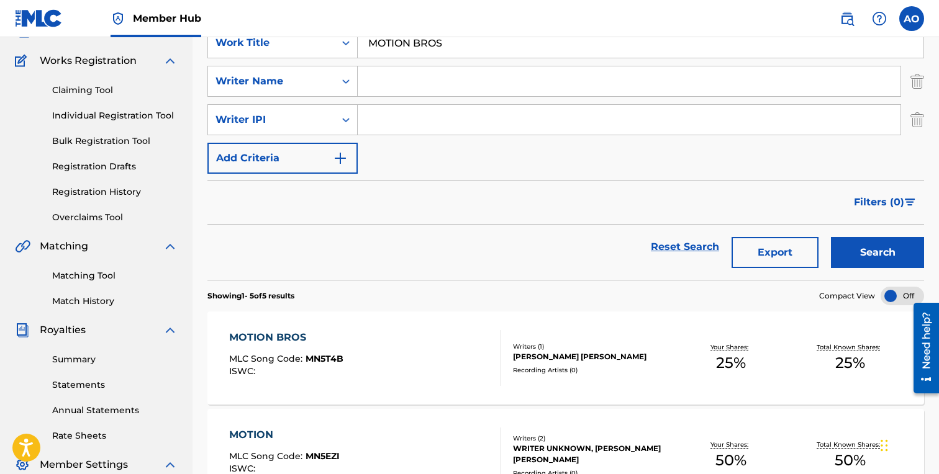
click at [473, 40] on input "MOTION BROS" at bounding box center [641, 43] width 566 height 30
paste input "NEVER NEEDED HELP"
type input "NEVER NEEDED HELP"
click at [831, 237] on button "Search" at bounding box center [877, 252] width 93 height 31
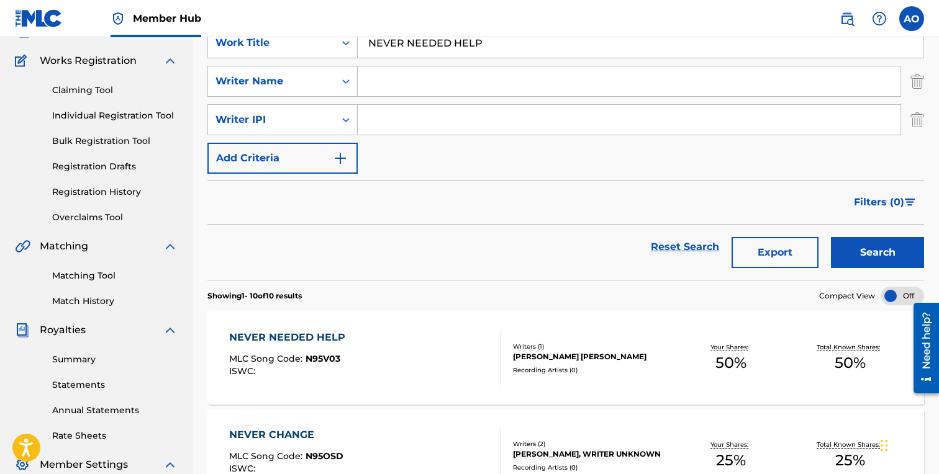
click at [304, 330] on div "NEVER NEEDED HELP" at bounding box center [290, 337] width 122 height 15
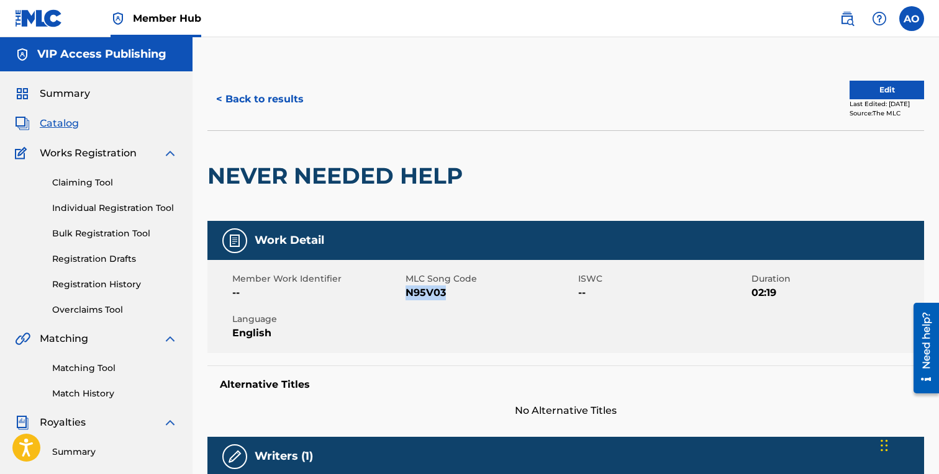
drag, startPoint x: 407, startPoint y: 297, endPoint x: 474, endPoint y: 296, distance: 66.5
click at [474, 296] on span "N95V03" at bounding box center [490, 293] width 170 height 15
click at [248, 95] on button "< Back to results" at bounding box center [259, 99] width 105 height 31
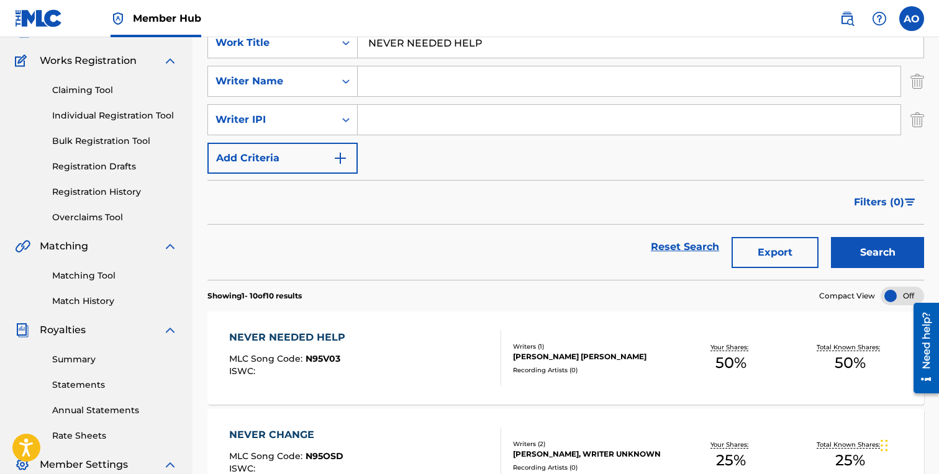
click at [459, 56] on input "NEVER NEEDED HELP" at bounding box center [641, 43] width 566 height 30
paste input "MISSION"
type input "MISSION"
click at [831, 237] on button "Search" at bounding box center [877, 252] width 93 height 31
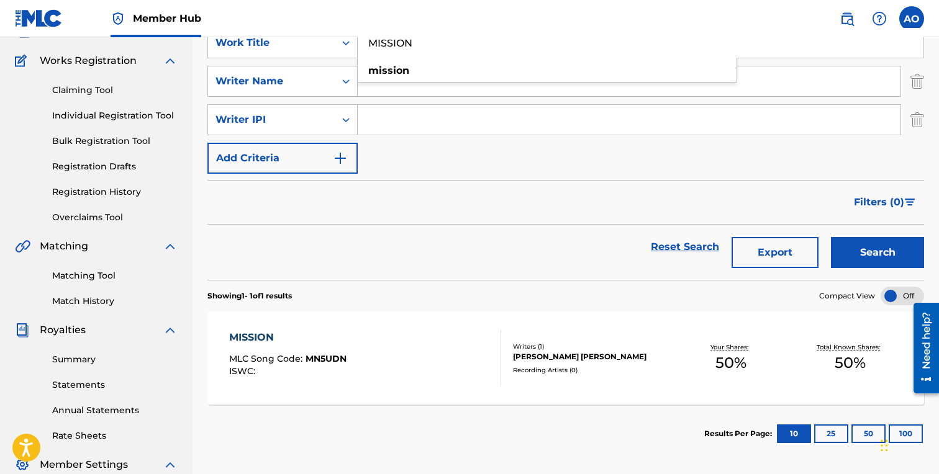
click at [263, 332] on div "MISSION" at bounding box center [287, 337] width 117 height 15
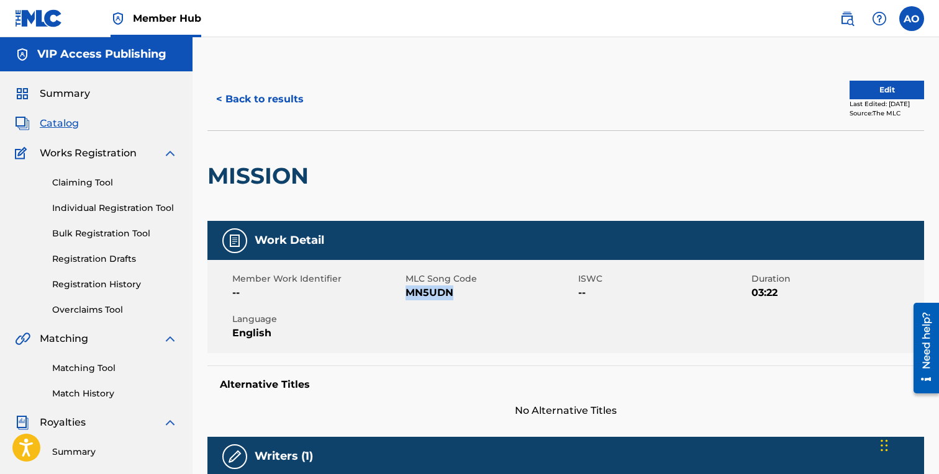
drag, startPoint x: 406, startPoint y: 292, endPoint x: 458, endPoint y: 291, distance: 51.5
click at [458, 291] on span "MN5UDN" at bounding box center [490, 293] width 170 height 15
click at [254, 109] on button "< Back to results" at bounding box center [259, 99] width 105 height 31
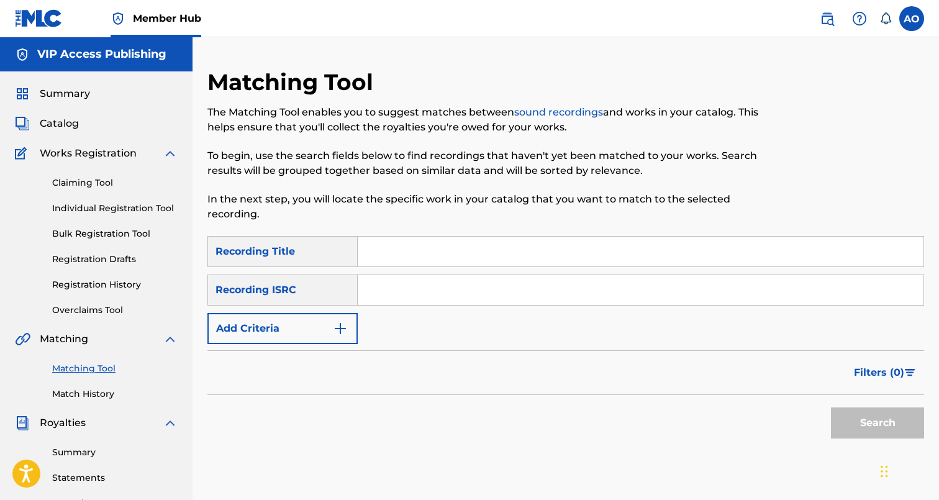
click at [389, 248] on input "Search Form" at bounding box center [641, 252] width 566 height 30
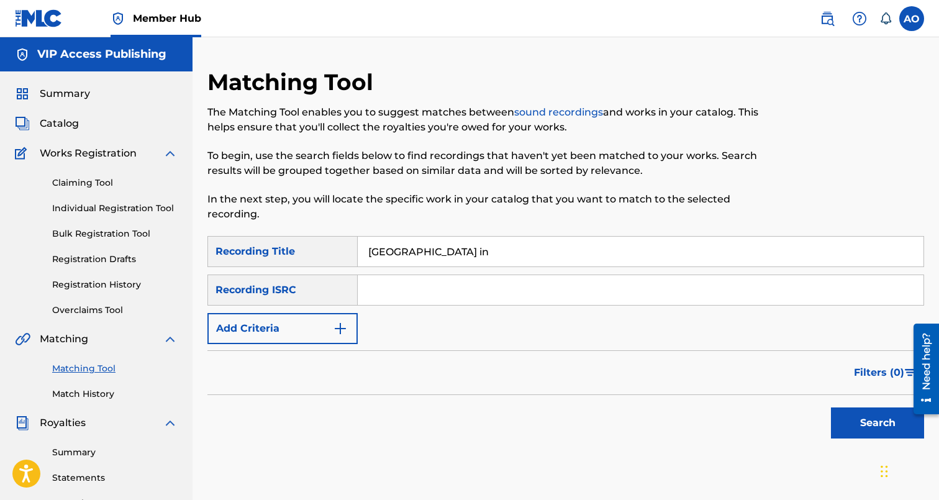
click at [831, 407] on button "Search" at bounding box center [877, 422] width 93 height 31
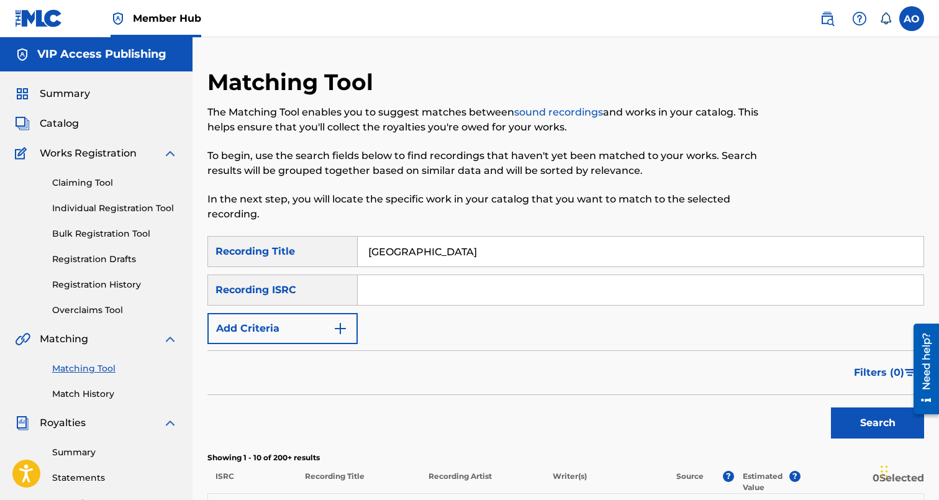
type input "grand park inn"
click at [831, 407] on button "Search" at bounding box center [877, 422] width 93 height 31
click at [53, 123] on span "Catalog" at bounding box center [59, 123] width 39 height 15
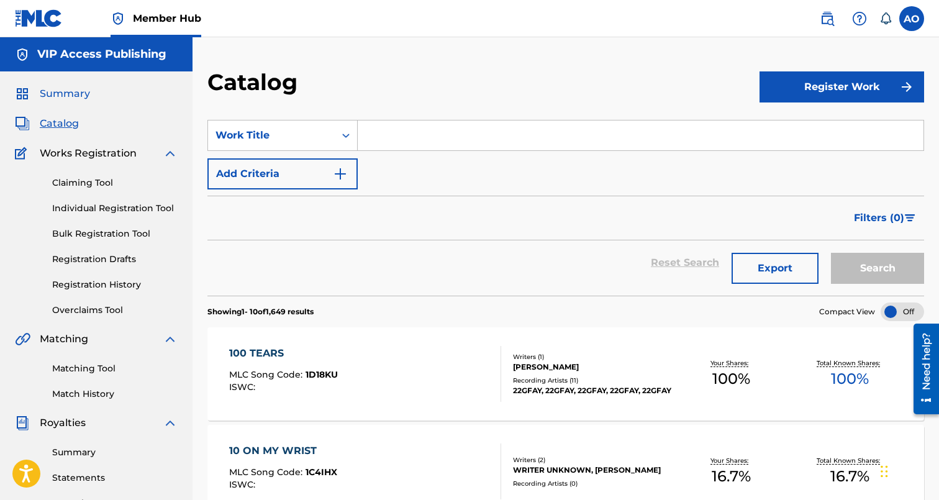
click at [75, 98] on span "Summary" at bounding box center [65, 93] width 50 height 15
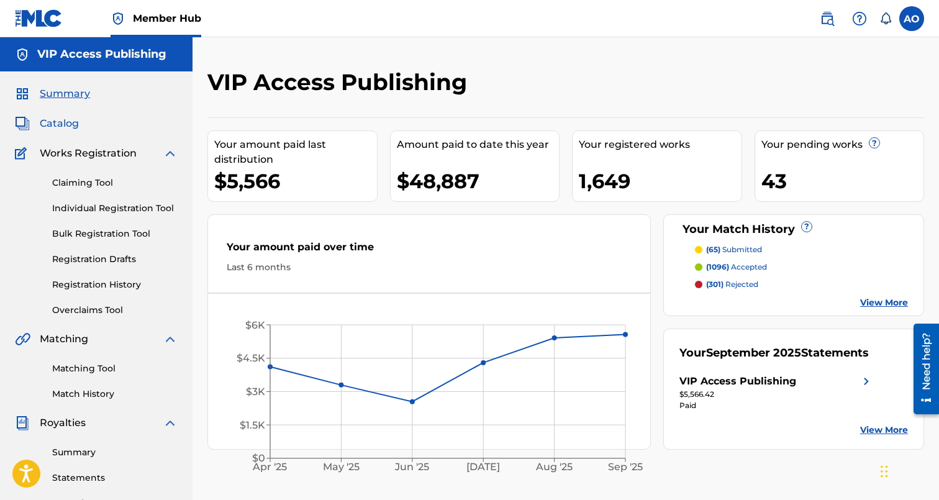
click at [70, 123] on span "Catalog" at bounding box center [59, 123] width 39 height 15
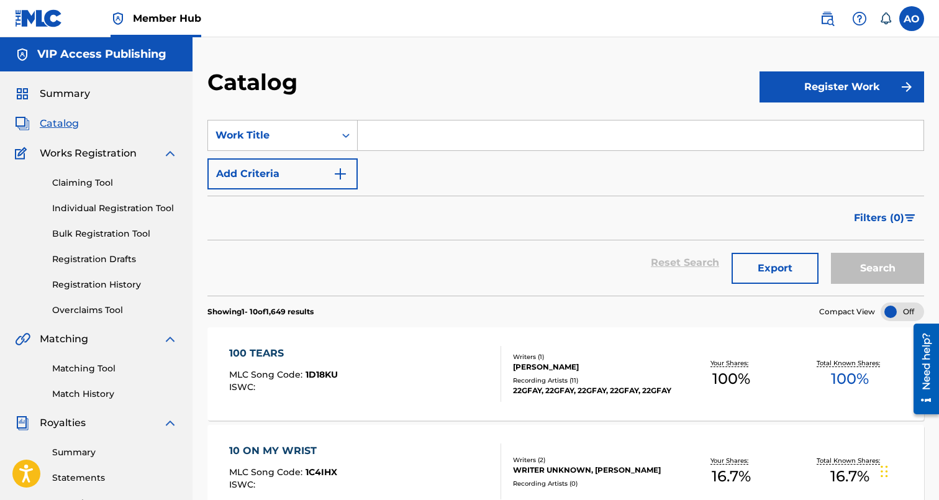
click at [66, 105] on div "Summary Catalog Works Registration Claiming Tool Individual Registration Tool B…" at bounding box center [96, 390] width 192 height 639
click at [65, 88] on span "Summary" at bounding box center [65, 93] width 50 height 15
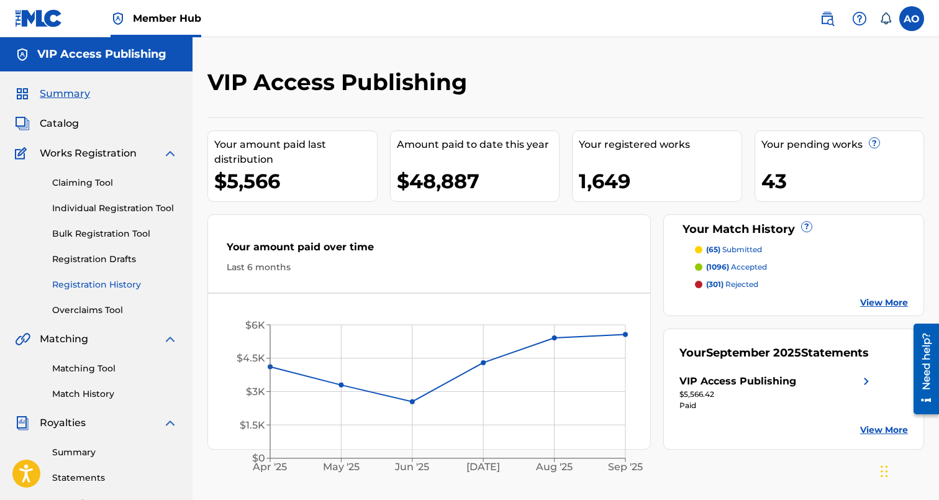
click at [101, 281] on link "Registration History" at bounding box center [114, 284] width 125 height 13
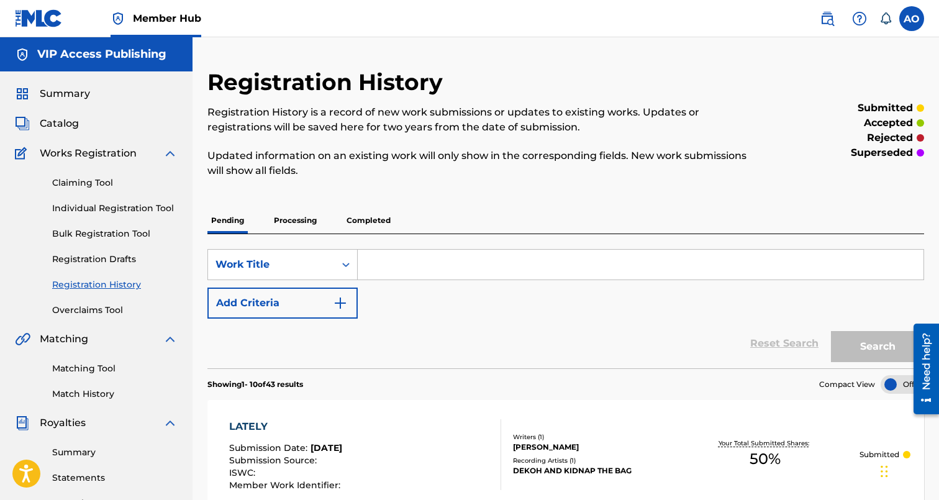
click at [374, 223] on p "Completed" at bounding box center [369, 220] width 52 height 26
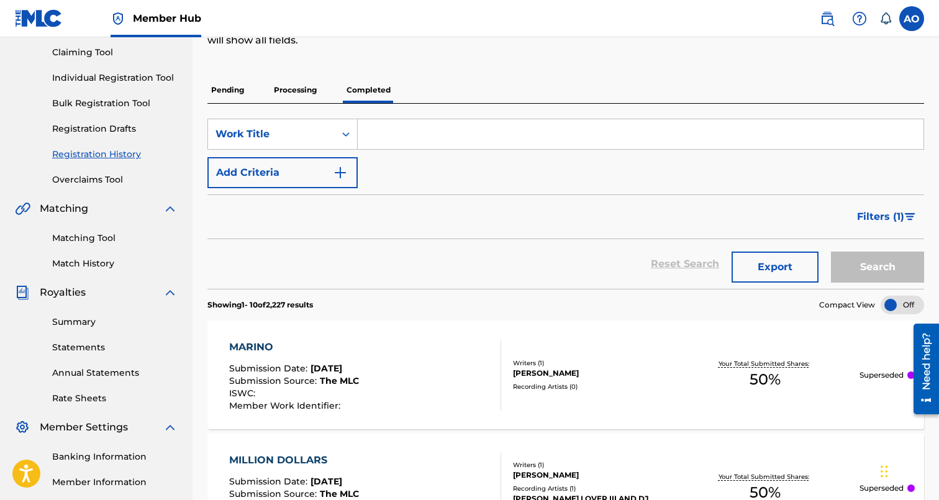
scroll to position [137, 0]
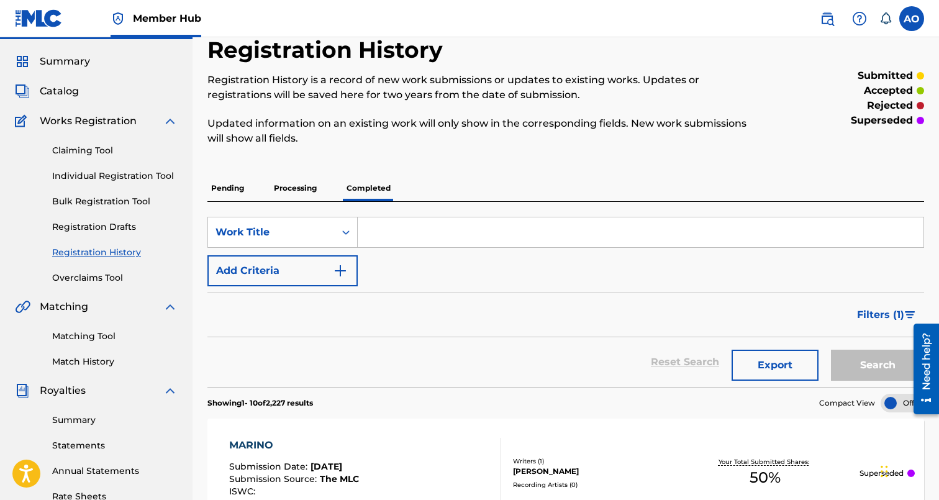
scroll to position [0, 0]
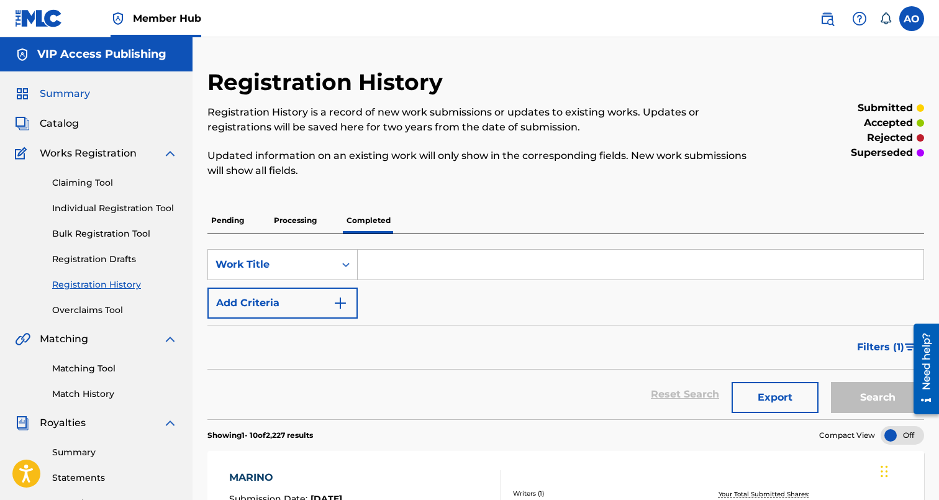
click at [47, 88] on span "Summary" at bounding box center [65, 93] width 50 height 15
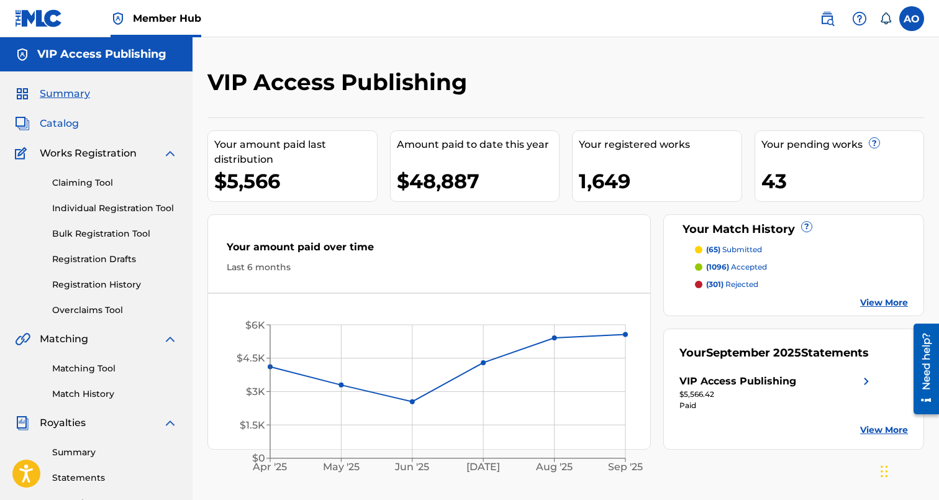
click at [76, 124] on span "Catalog" at bounding box center [59, 123] width 39 height 15
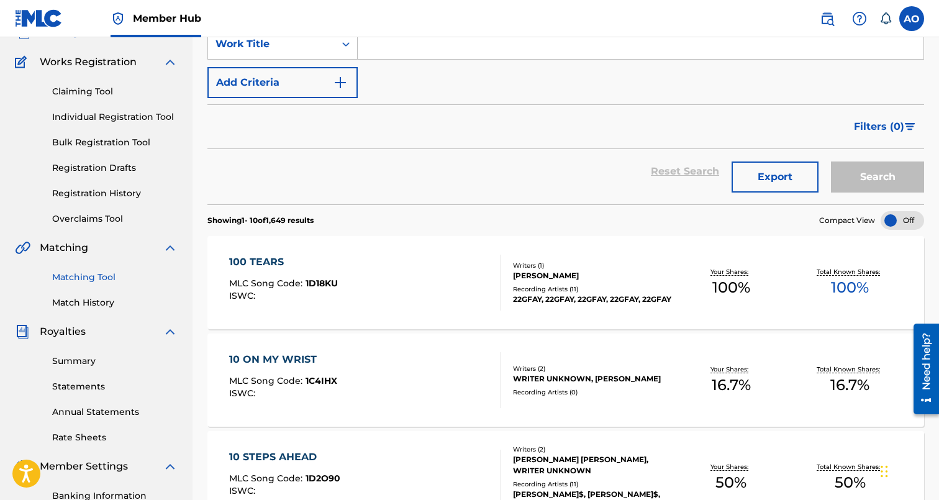
scroll to position [90, 0]
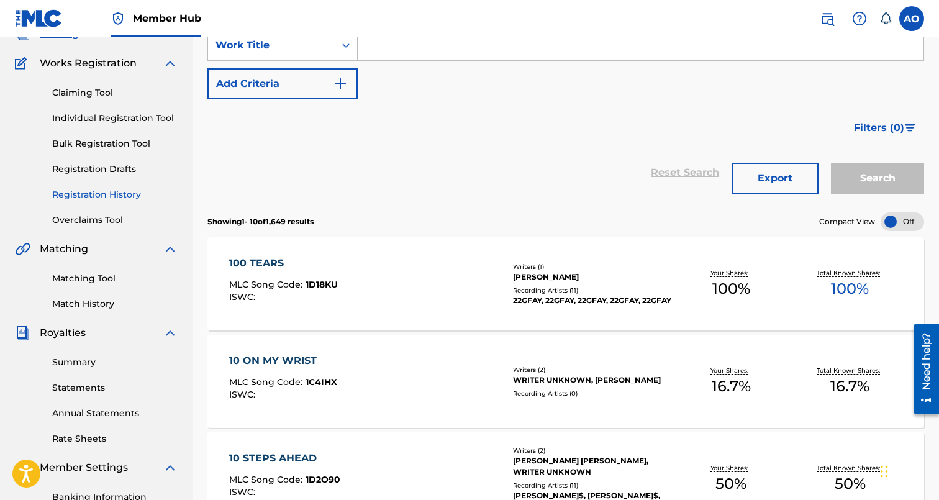
click at [99, 193] on link "Registration History" at bounding box center [114, 194] width 125 height 13
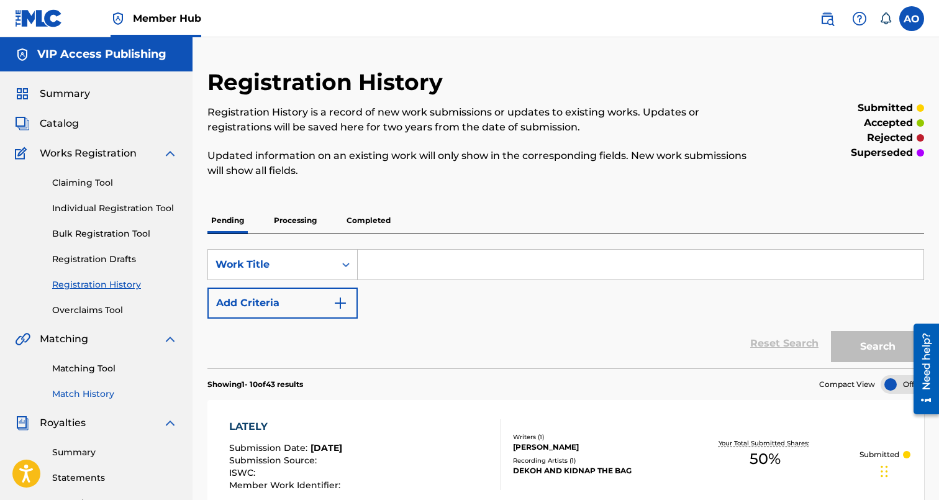
click at [94, 392] on link "Match History" at bounding box center [114, 393] width 125 height 13
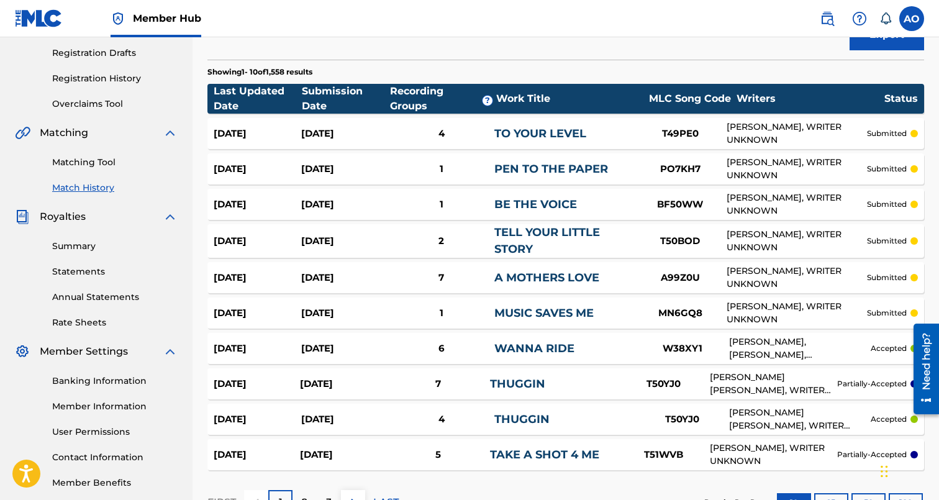
scroll to position [215, 0]
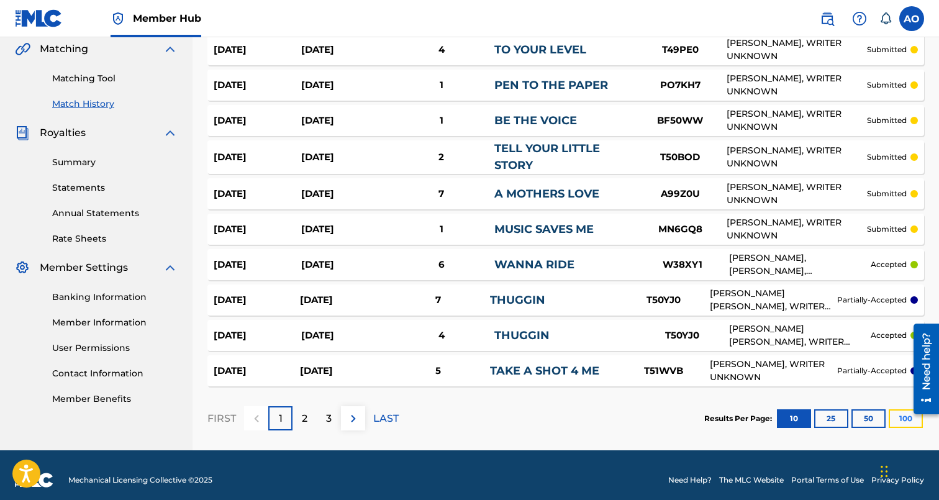
click at [903, 411] on button "100" at bounding box center [906, 418] width 34 height 19
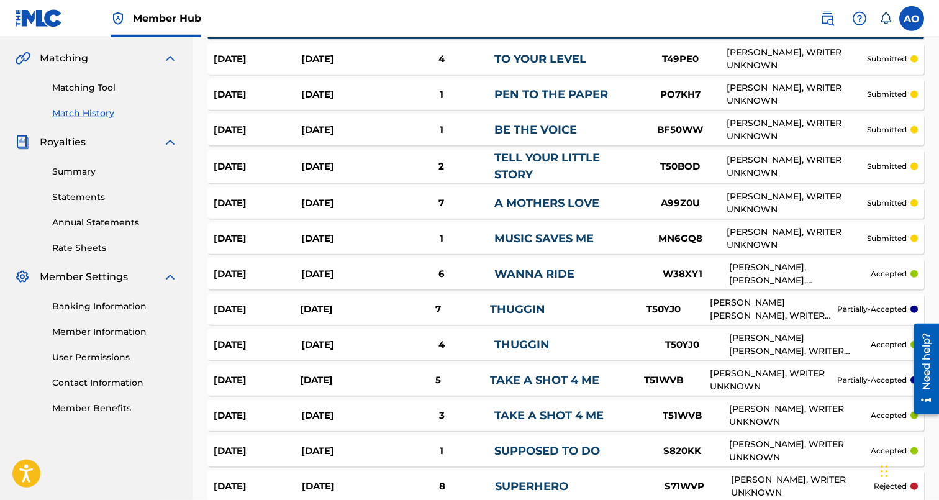
scroll to position [0, 0]
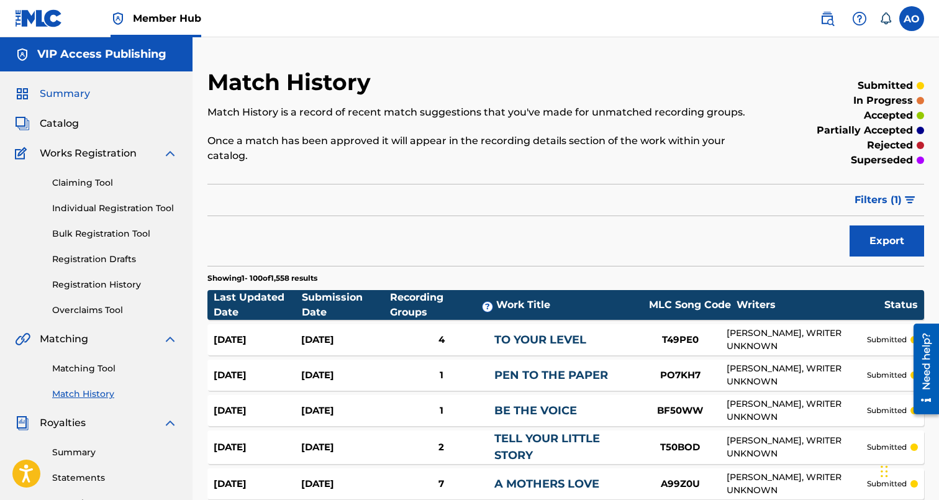
click at [60, 94] on span "Summary" at bounding box center [65, 93] width 50 height 15
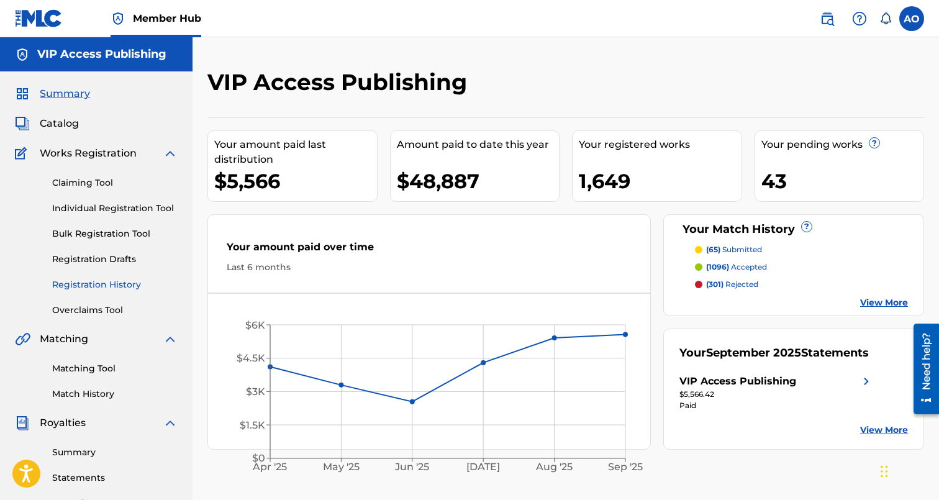
click at [123, 288] on link "Registration History" at bounding box center [114, 284] width 125 height 13
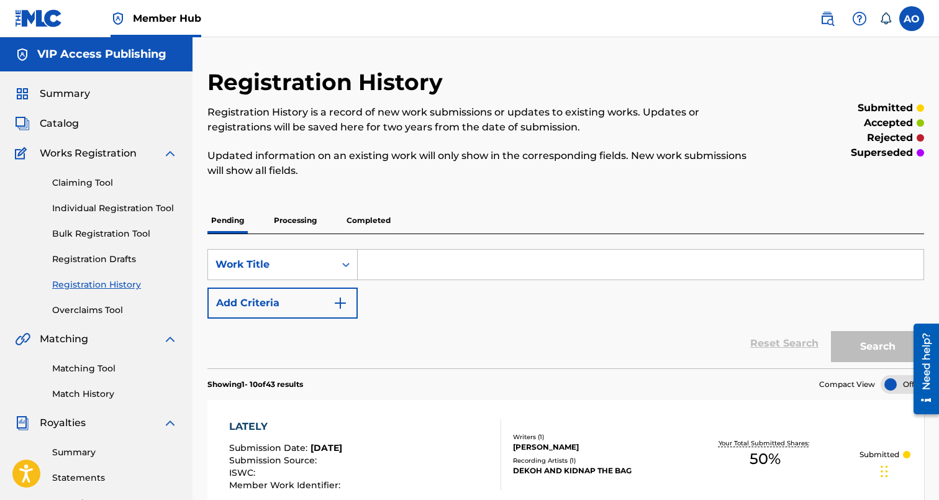
click at [384, 220] on p "Completed" at bounding box center [369, 220] width 52 height 26
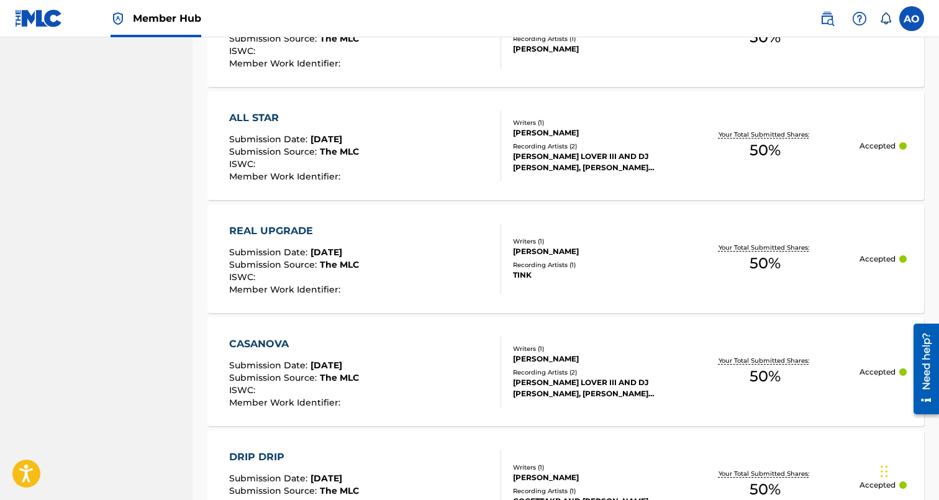
scroll to position [1220, 0]
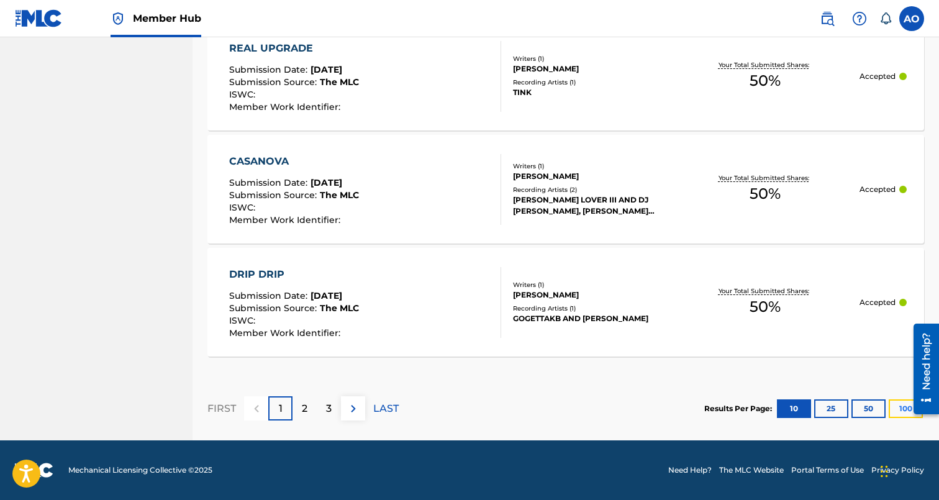
click at [899, 410] on button "100" at bounding box center [906, 408] width 34 height 19
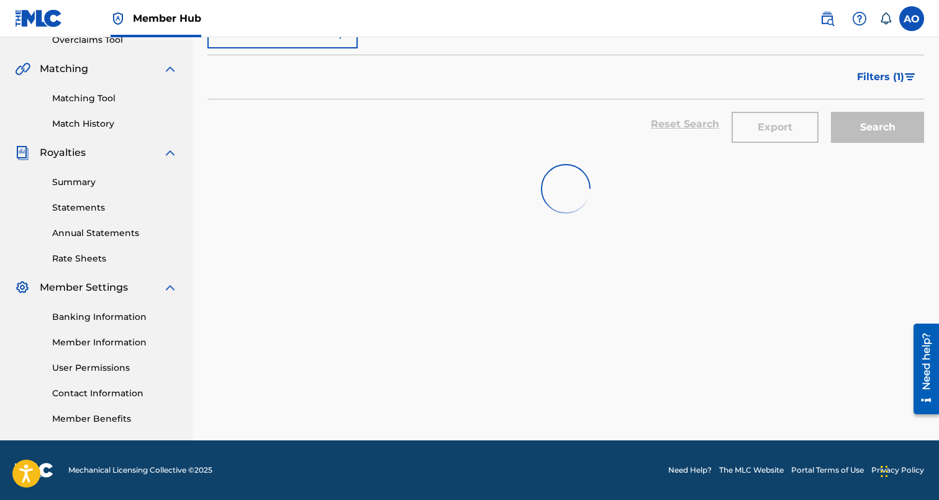
scroll to position [270, 0]
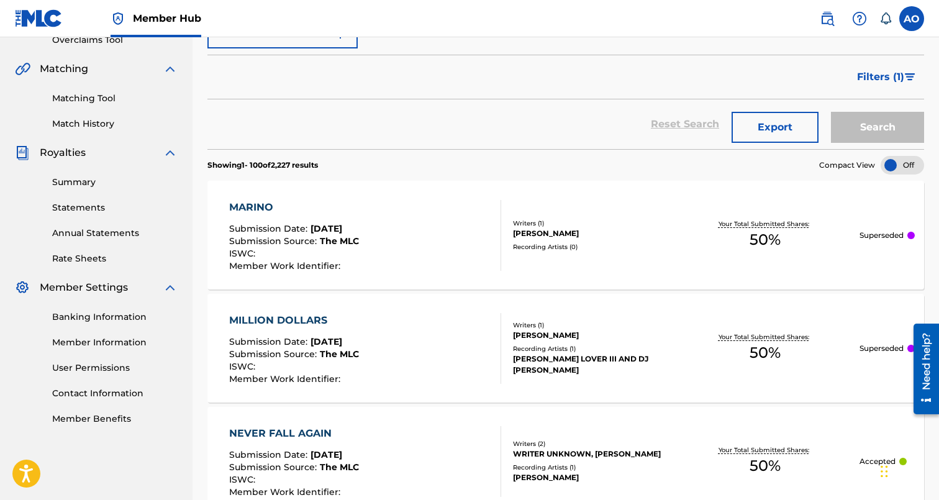
drag, startPoint x: 194, startPoint y: 203, endPoint x: 296, endPoint y: 197, distance: 102.0
drag, startPoint x: 200, startPoint y: 204, endPoint x: 272, endPoint y: 202, distance: 72.0
copy div "MARINO"
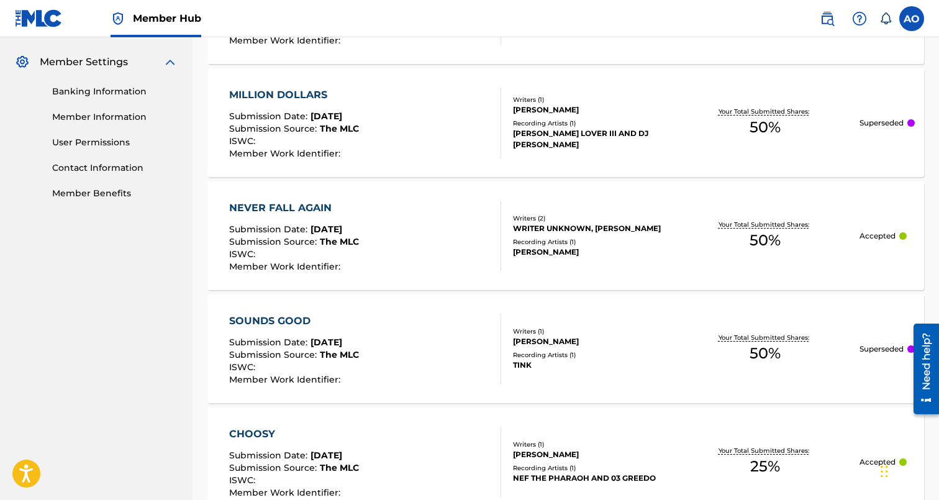
scroll to position [494, 0]
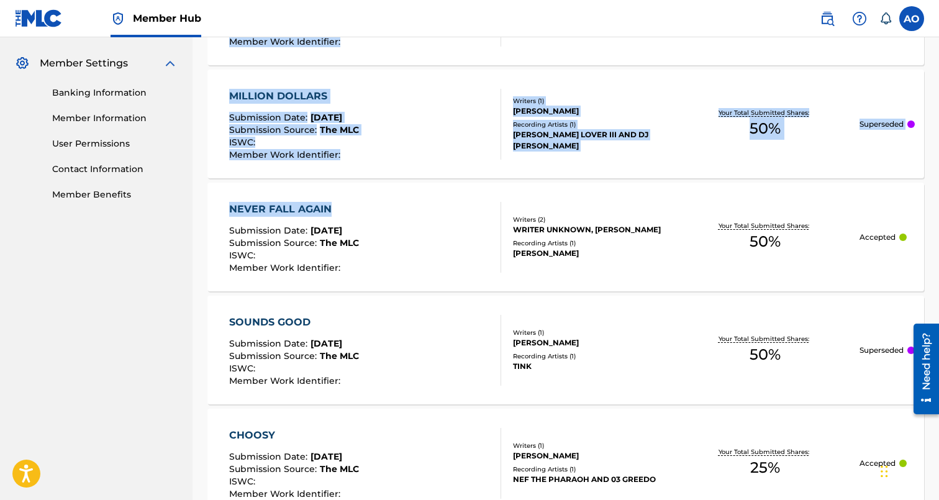
drag, startPoint x: 191, startPoint y: 205, endPoint x: 358, endPoint y: 207, distance: 167.7
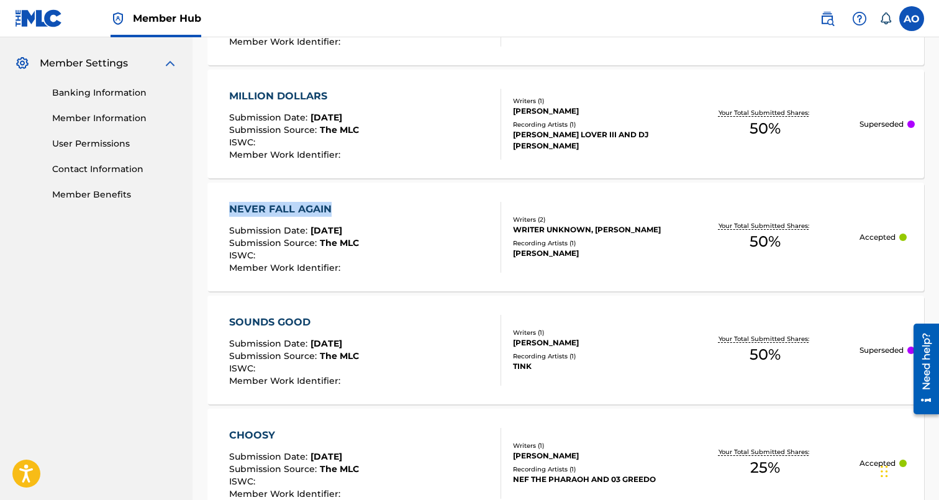
drag, startPoint x: 195, startPoint y: 210, endPoint x: 348, endPoint y: 202, distance: 153.0
copy div "NEVER FALL AGAIN"
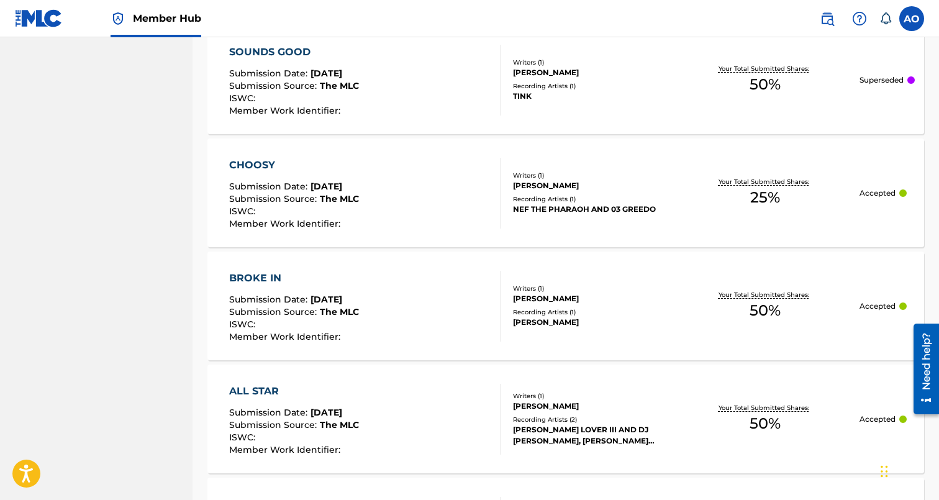
scroll to position [779, 0]
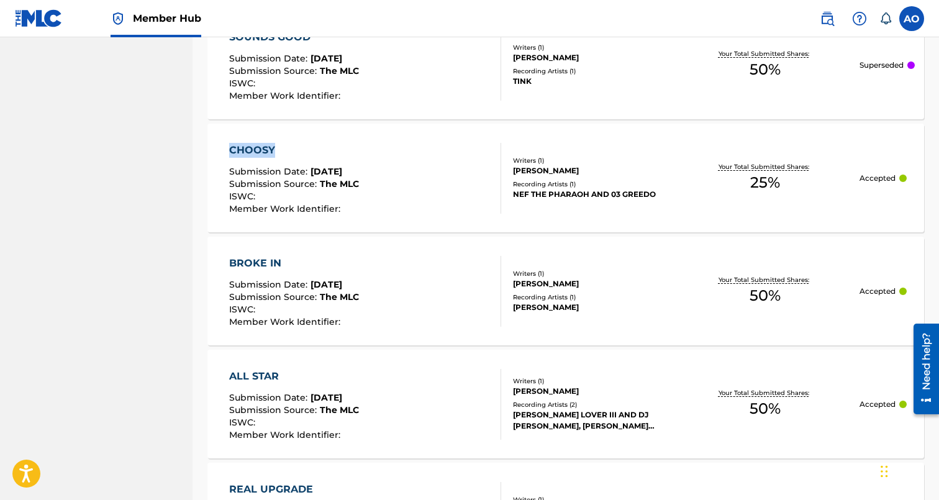
drag, startPoint x: 197, startPoint y: 142, endPoint x: 293, endPoint y: 152, distance: 96.7
copy div "CHOOSY"
drag, startPoint x: 198, startPoint y: 259, endPoint x: 302, endPoint y: 256, distance: 104.4
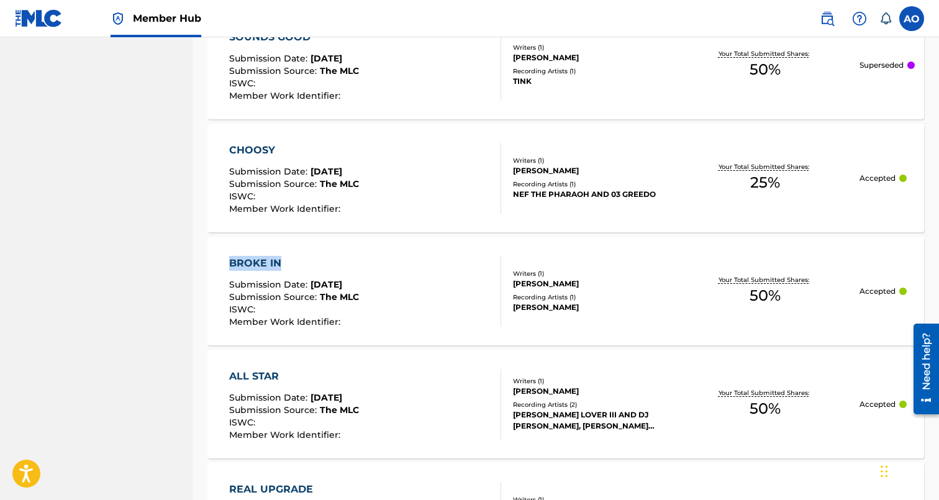
copy div "BROKE IN"
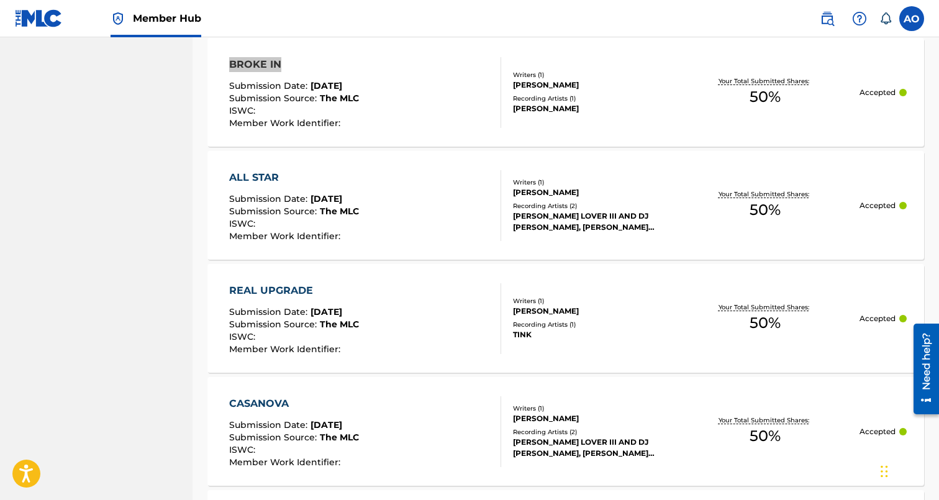
scroll to position [994, 0]
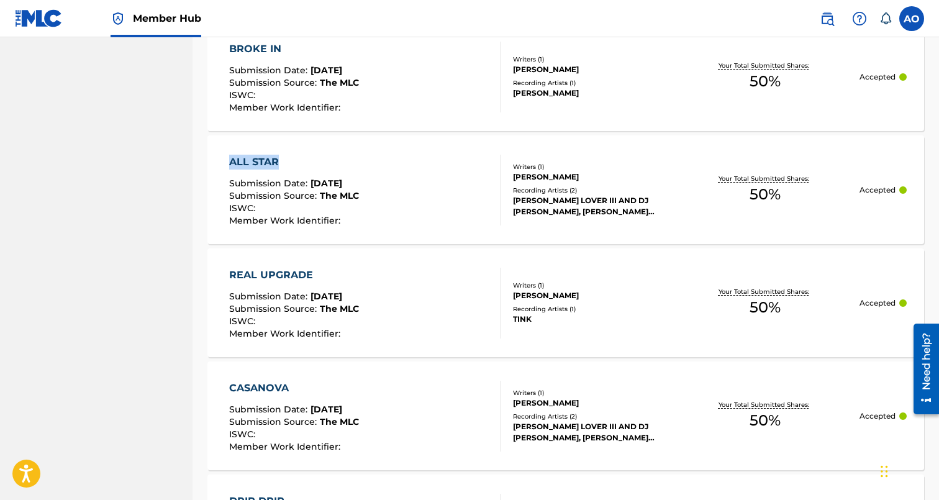
drag, startPoint x: 196, startPoint y: 167, endPoint x: 296, endPoint y: 164, distance: 100.0
copy div "ALL STAR"
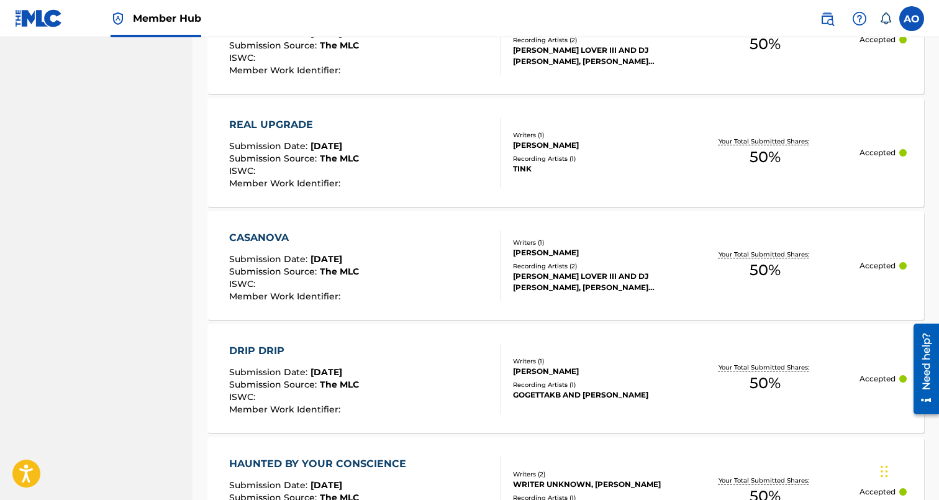
scroll to position [1147, 0]
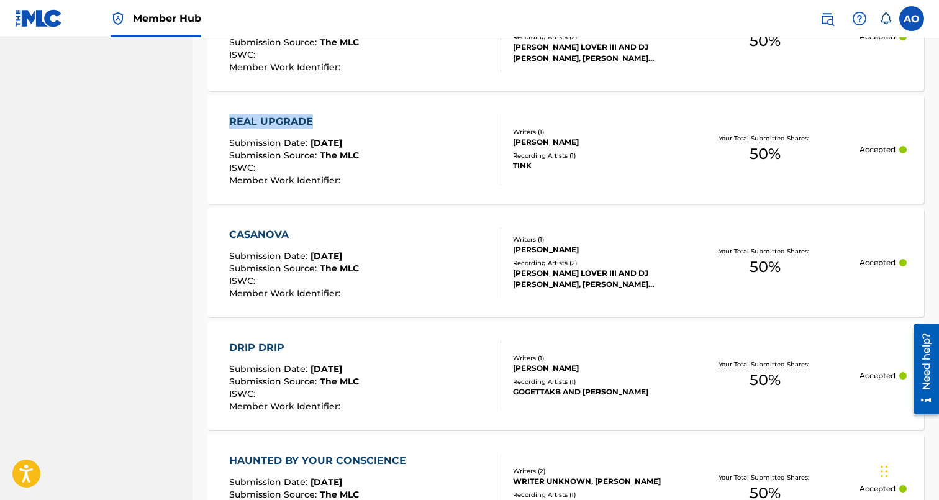
drag, startPoint x: 193, startPoint y: 117, endPoint x: 315, endPoint y: 116, distance: 121.7
copy div "REAL UPGRADE"
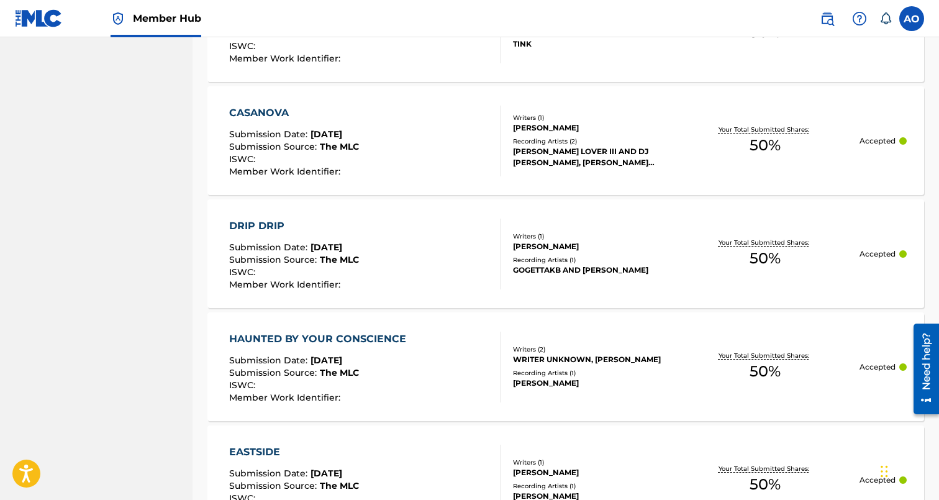
scroll to position [1275, 0]
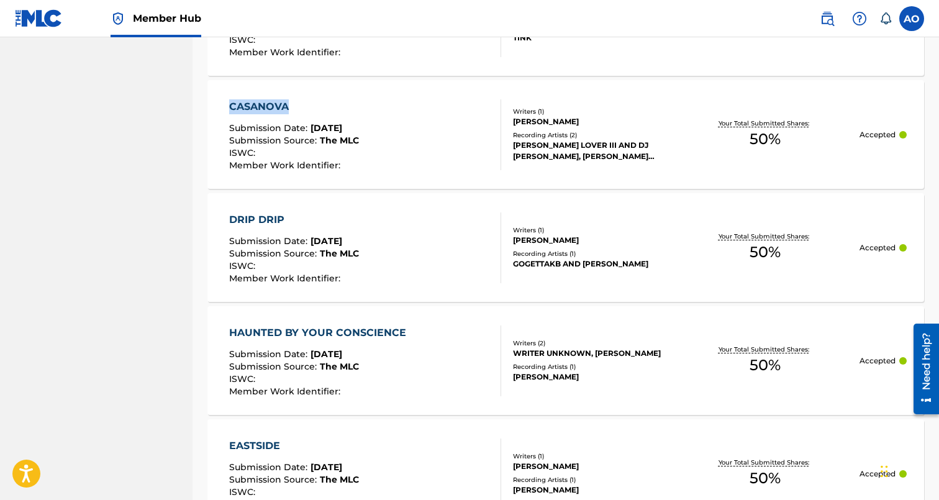
drag, startPoint x: 198, startPoint y: 102, endPoint x: 297, endPoint y: 107, distance: 99.5
copy div "CASANOVA"
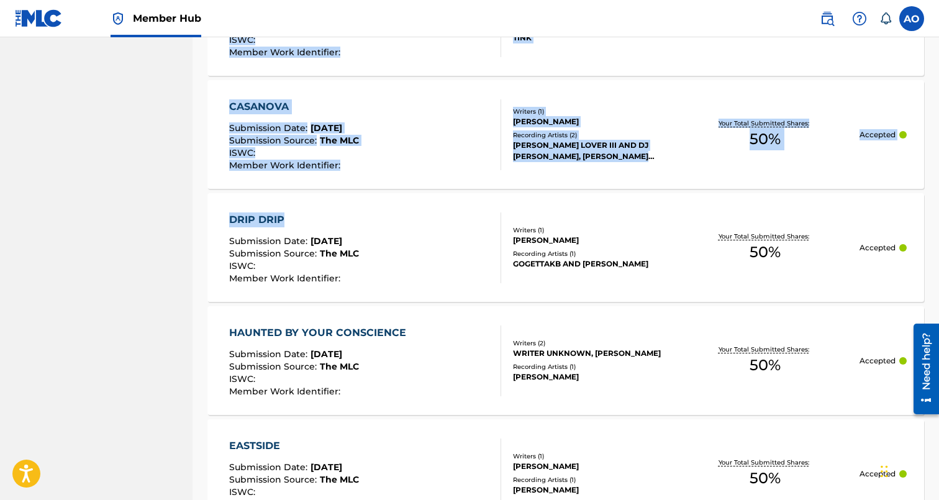
drag, startPoint x: 193, startPoint y: 220, endPoint x: 296, endPoint y: 212, distance: 103.4
click at [211, 219] on div "DRIP DRIP Submission Date : Sep 25, 2025 Submission Source : The MLC ISWC : Mem…" at bounding box center [565, 247] width 717 height 109
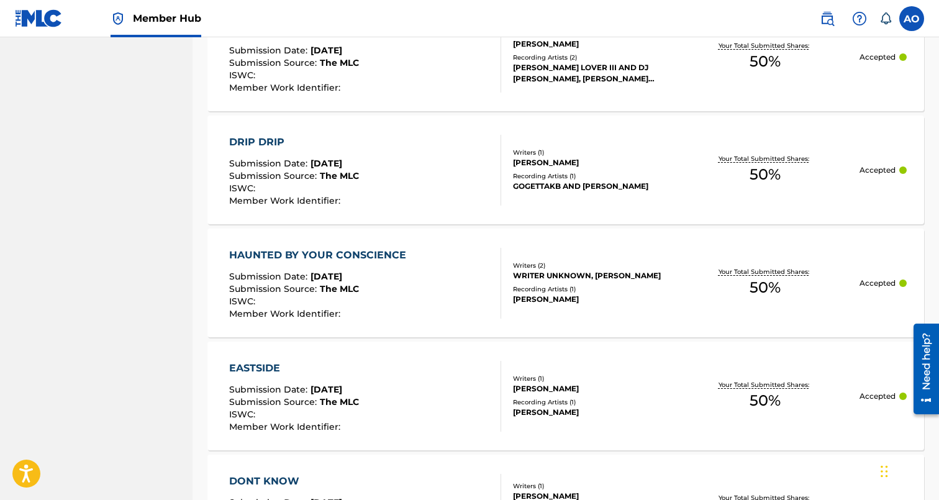
scroll to position [1365, 0]
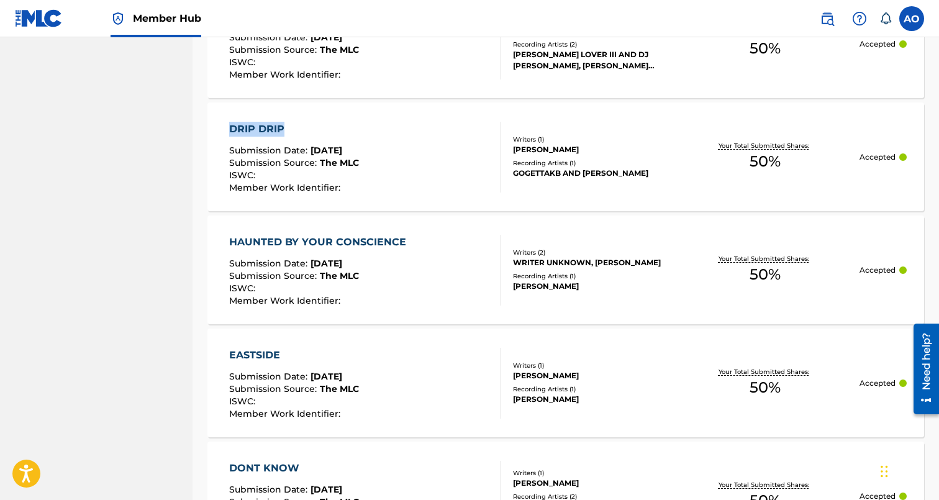
drag, startPoint x: 200, startPoint y: 122, endPoint x: 293, endPoint y: 124, distance: 93.1
copy div "DRIP DRIP"
drag, startPoint x: 196, startPoint y: 240, endPoint x: 416, endPoint y: 241, distance: 220.4
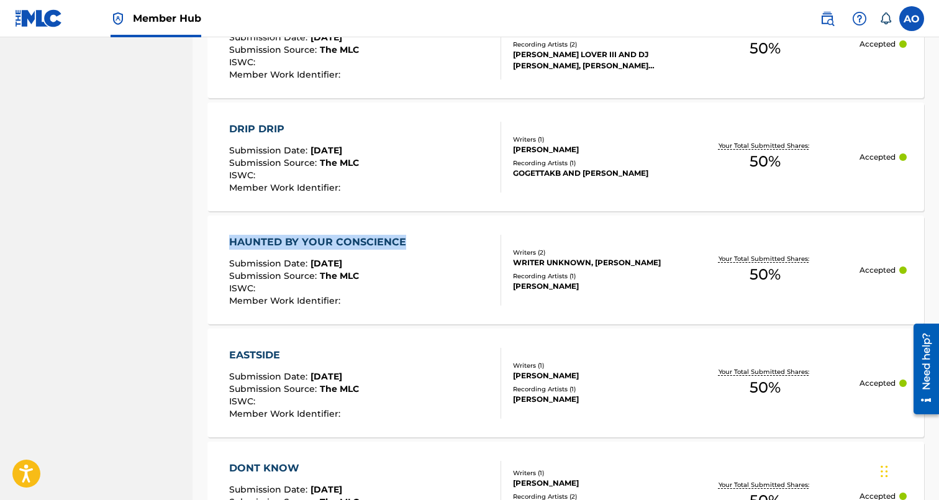
copy div "HAUNTED BY YOUR CONSCIENCE"
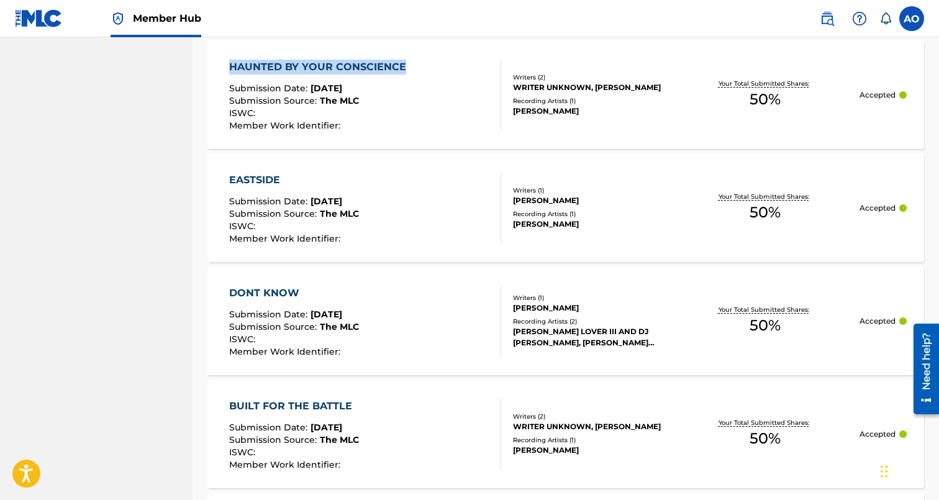
scroll to position [1559, 0]
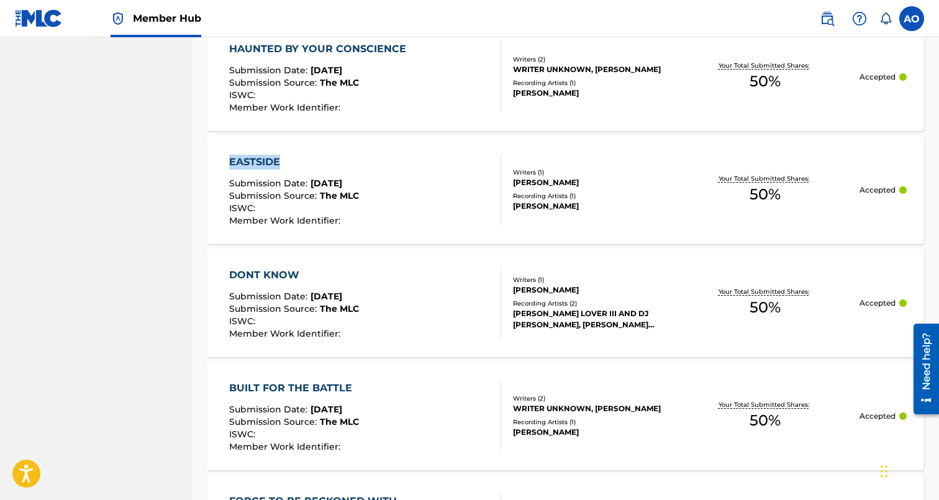
drag, startPoint x: 201, startPoint y: 157, endPoint x: 302, endPoint y: 160, distance: 101.3
copy div "EASTSIDE"
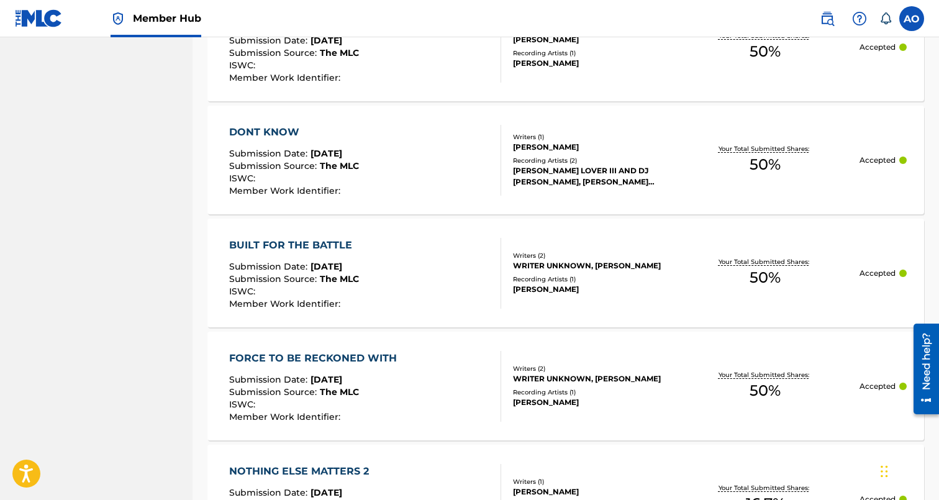
scroll to position [1711, 0]
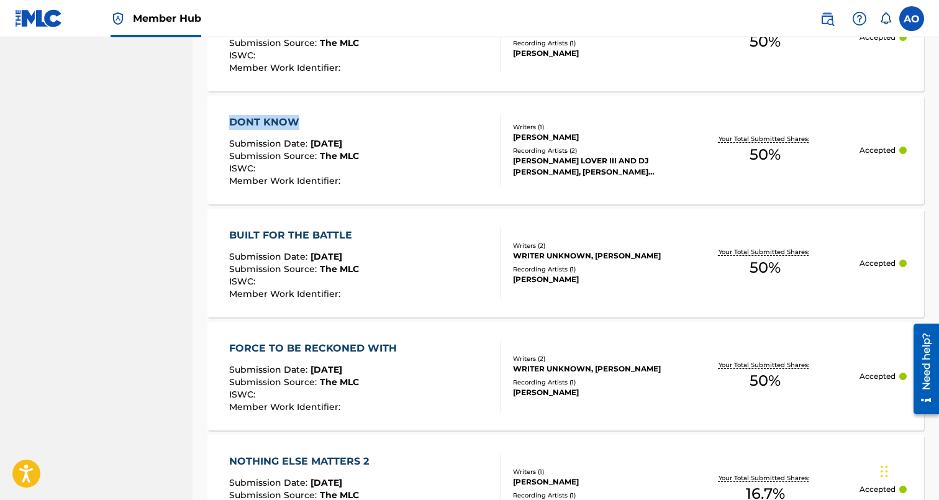
drag, startPoint x: 197, startPoint y: 122, endPoint x: 299, endPoint y: 116, distance: 102.0
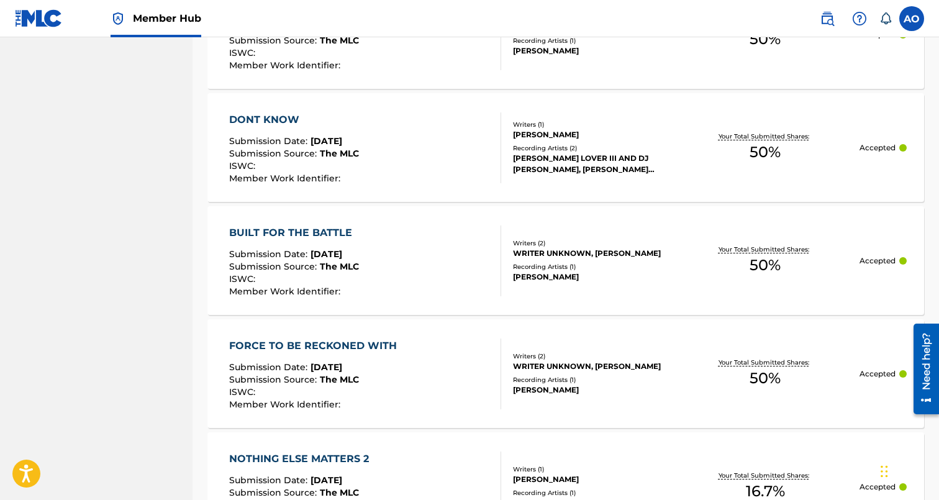
drag, startPoint x: 197, startPoint y: 229, endPoint x: 351, endPoint y: 224, distance: 154.1
drag, startPoint x: 197, startPoint y: 232, endPoint x: 358, endPoint y: 227, distance: 160.9
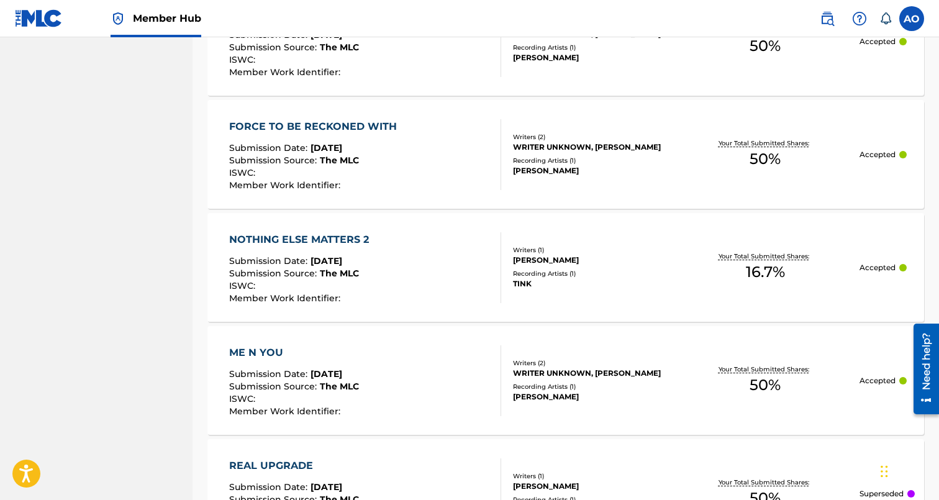
scroll to position [1935, 0]
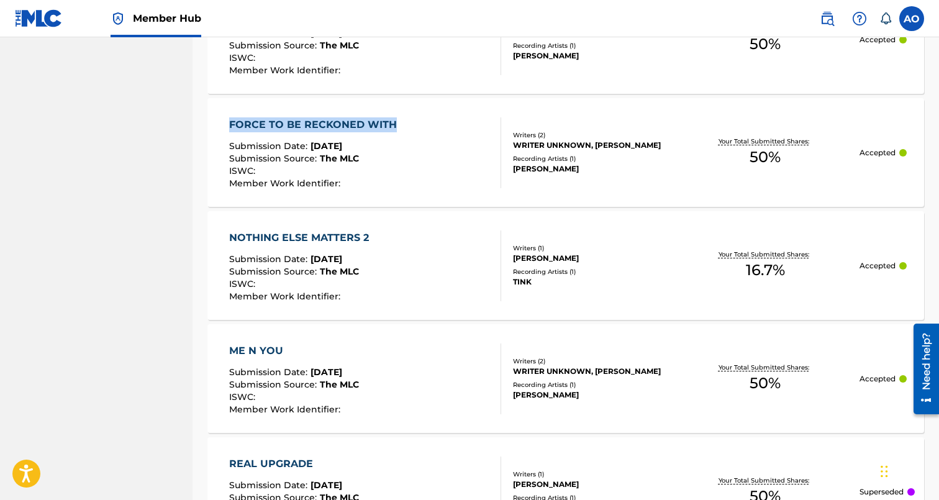
drag, startPoint x: 196, startPoint y: 125, endPoint x: 395, endPoint y: 119, distance: 199.4
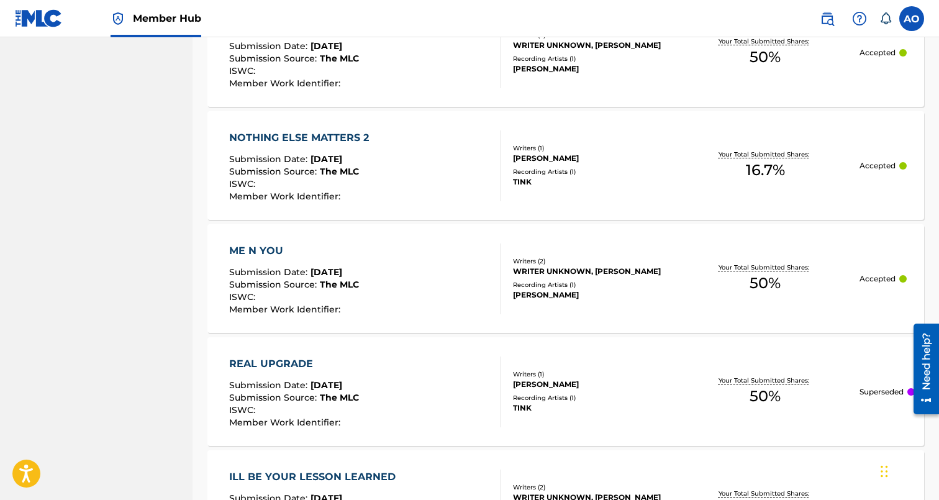
scroll to position [2042, 0]
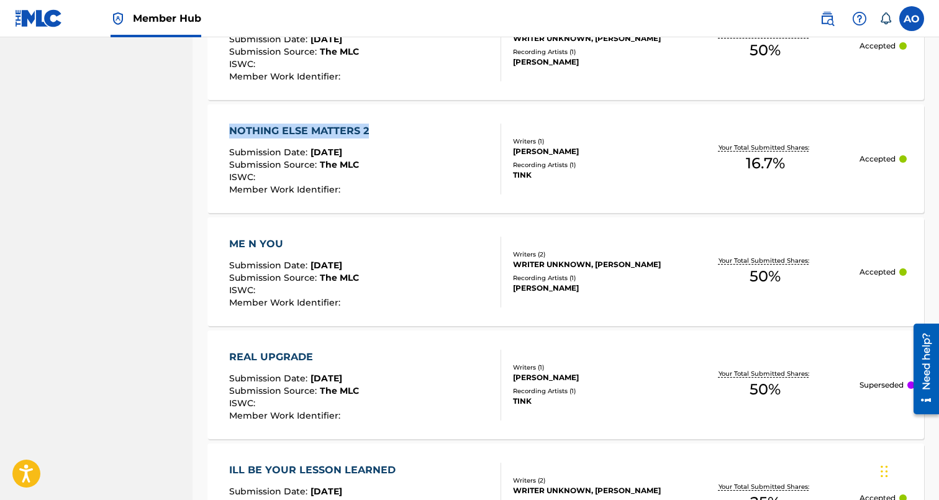
drag, startPoint x: 200, startPoint y: 124, endPoint x: 394, endPoint y: 125, distance: 194.4
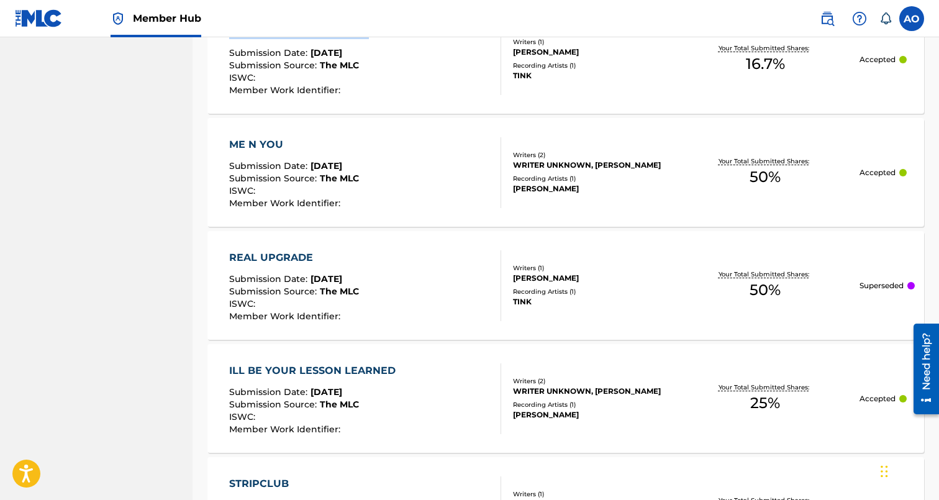
scroll to position [2162, 0]
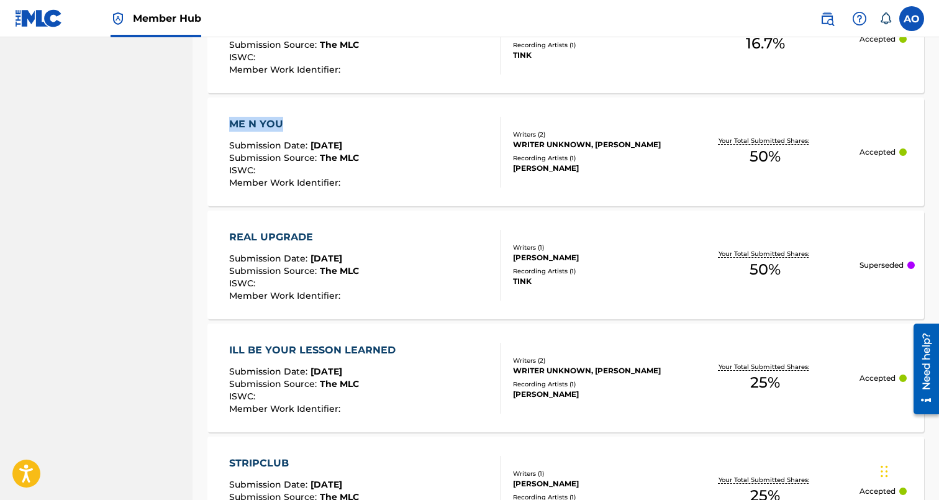
drag, startPoint x: 196, startPoint y: 120, endPoint x: 322, endPoint y: 117, distance: 126.7
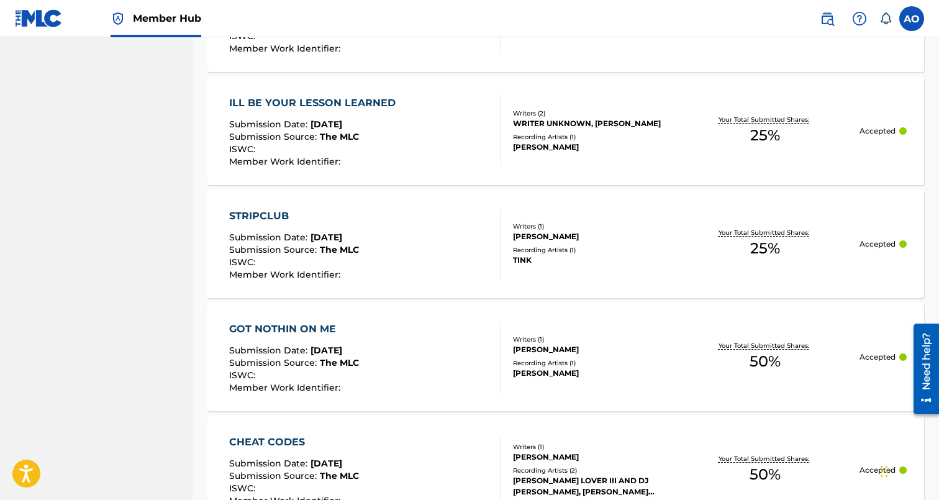
scroll to position [2414, 0]
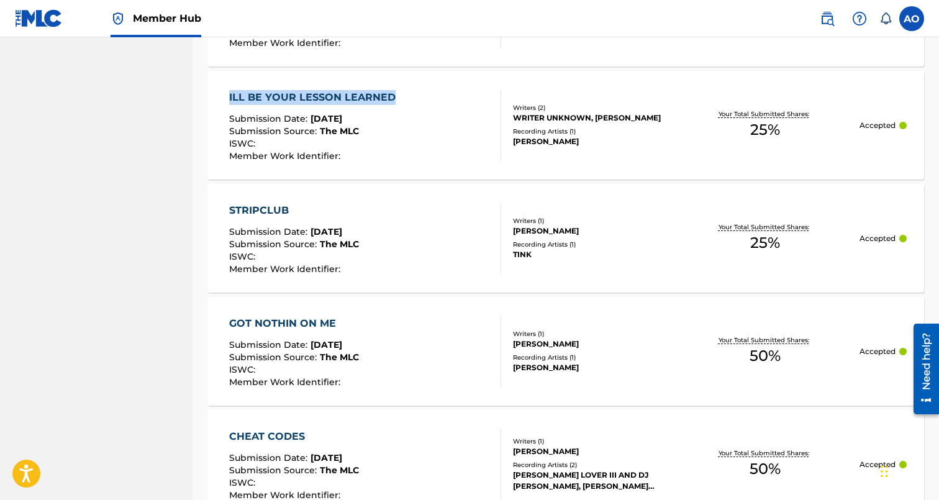
drag, startPoint x: 194, startPoint y: 96, endPoint x: 392, endPoint y: 91, distance: 198.7
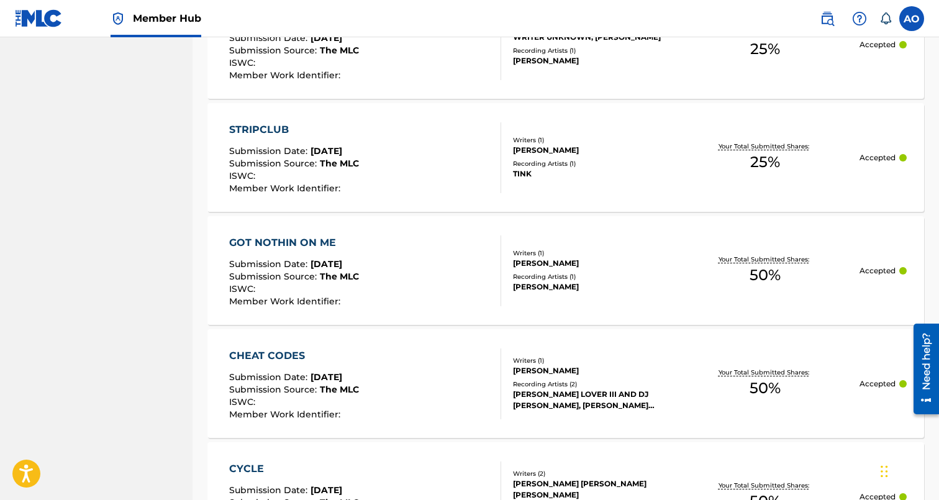
scroll to position [2517, 0]
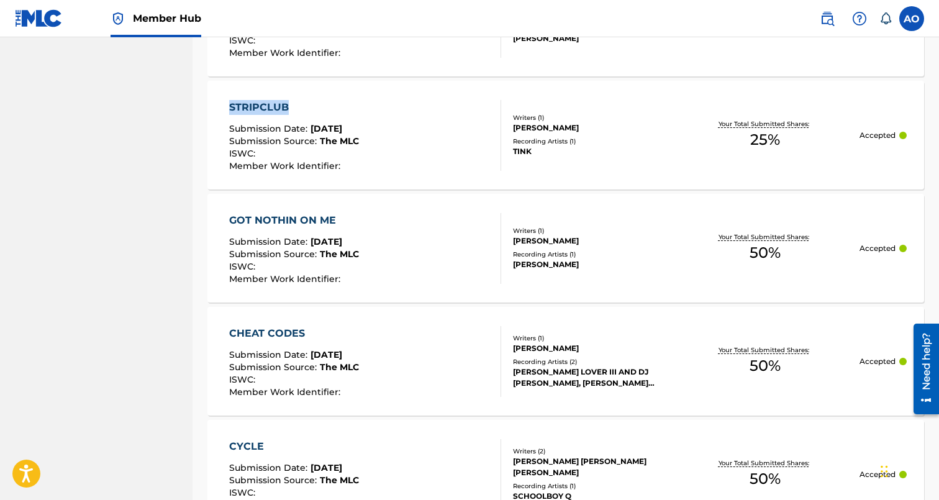
drag, startPoint x: 198, startPoint y: 103, endPoint x: 326, endPoint y: 103, distance: 127.9
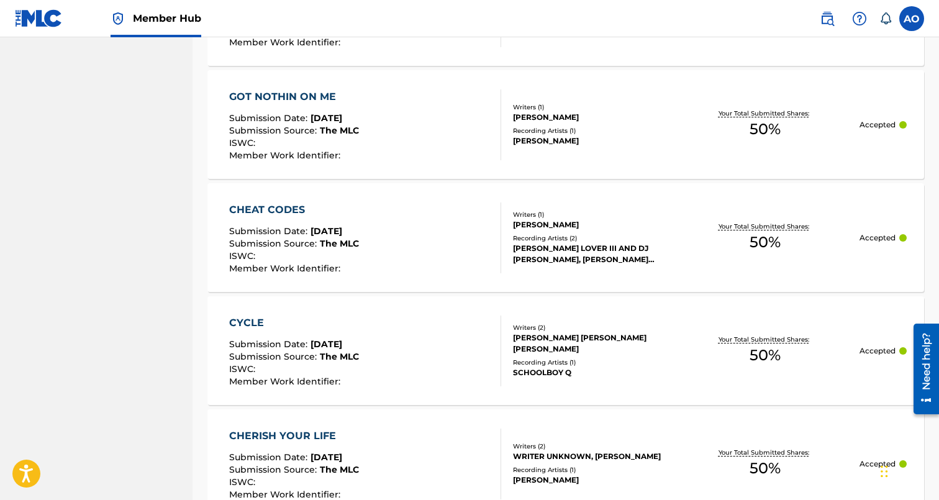
scroll to position [2639, 0]
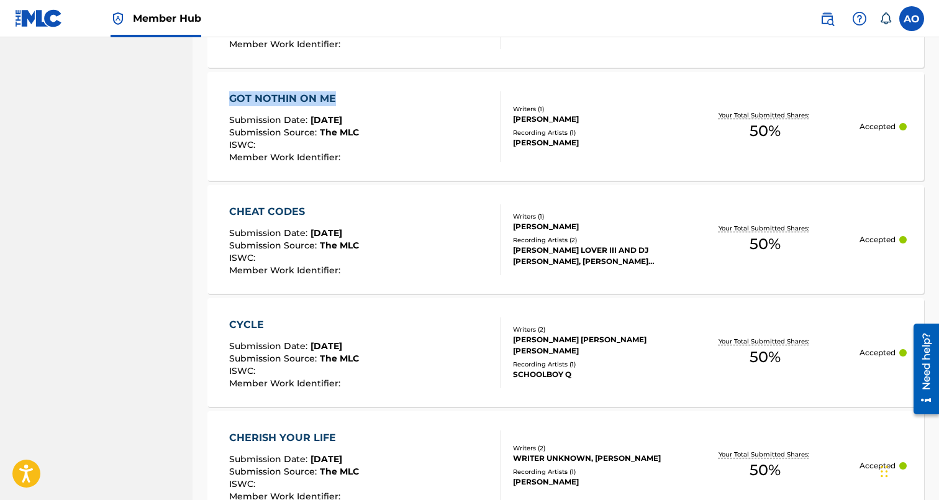
drag, startPoint x: 198, startPoint y: 98, endPoint x: 337, endPoint y: 94, distance: 138.5
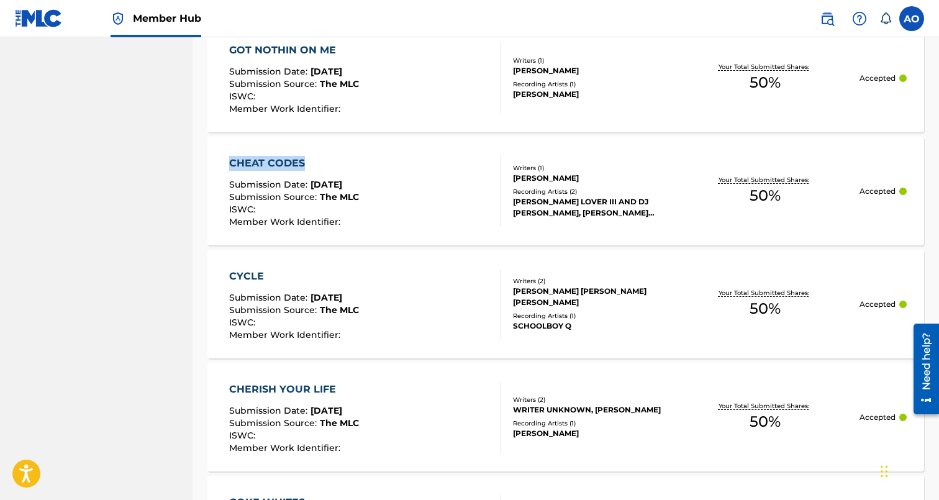
drag, startPoint x: 195, startPoint y: 157, endPoint x: 324, endPoint y: 160, distance: 128.6
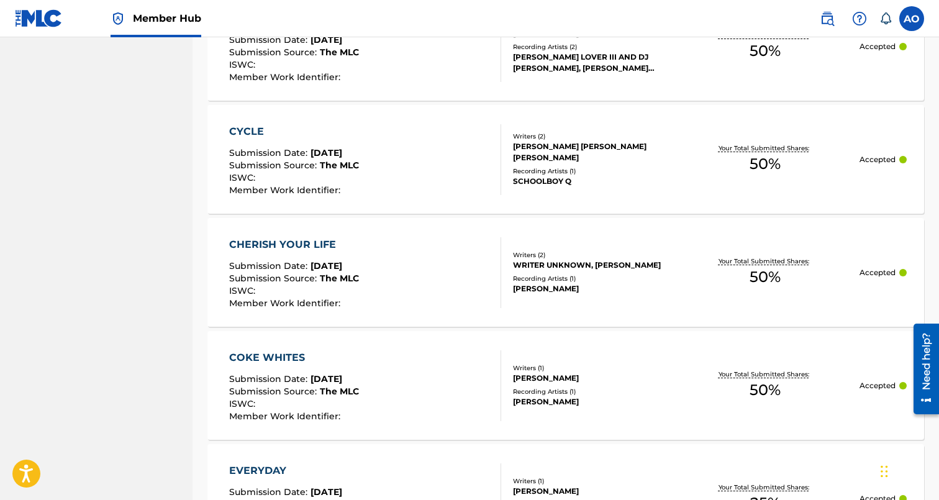
scroll to position [2838, 0]
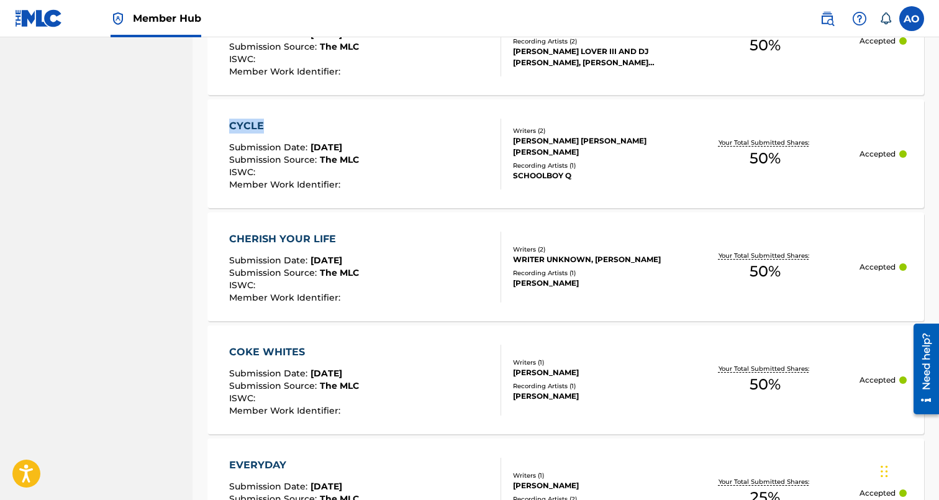
drag, startPoint x: 194, startPoint y: 122, endPoint x: 280, endPoint y: 119, distance: 85.7
drag, startPoint x: 202, startPoint y: 235, endPoint x: 343, endPoint y: 239, distance: 140.4
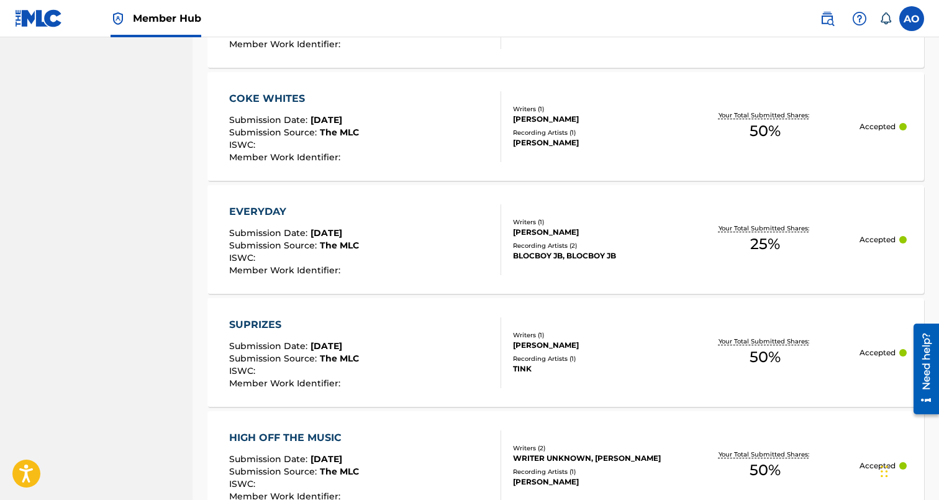
scroll to position [3107, 0]
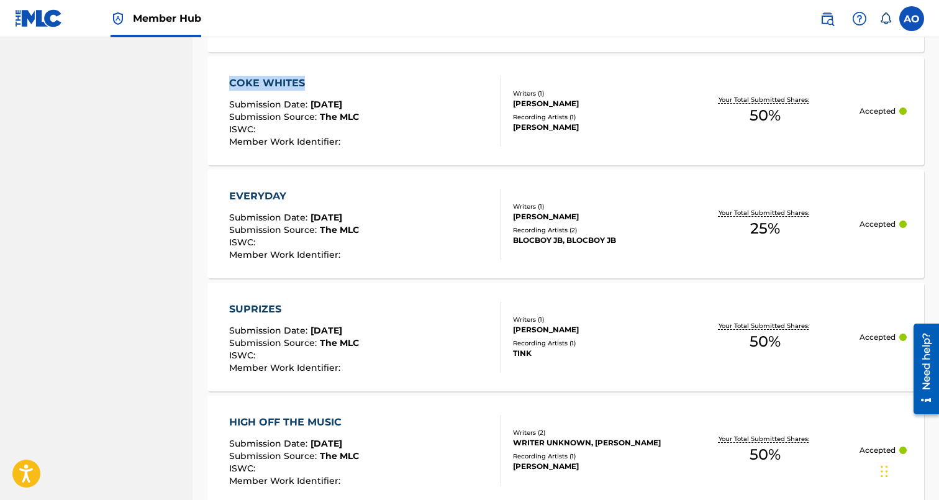
drag, startPoint x: 196, startPoint y: 74, endPoint x: 333, endPoint y: 80, distance: 138.0
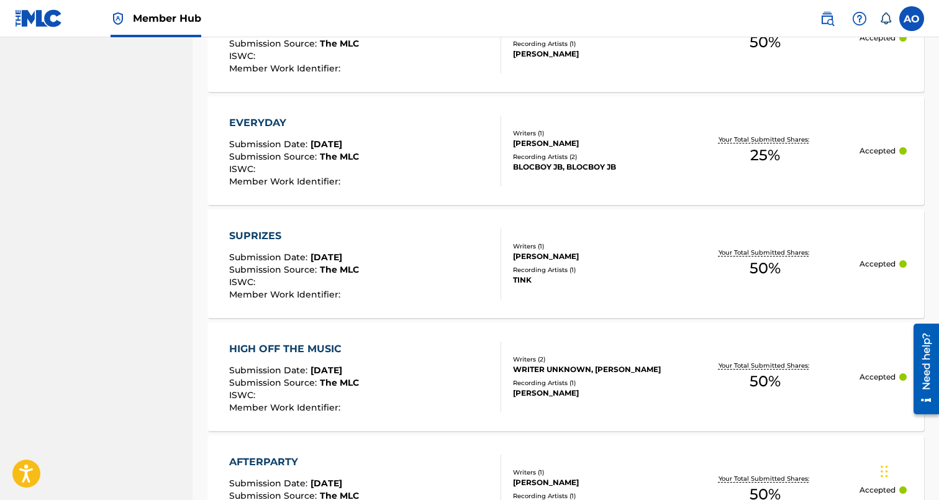
scroll to position [3180, 0]
drag, startPoint x: 194, startPoint y: 122, endPoint x: 298, endPoint y: 114, distance: 104.6
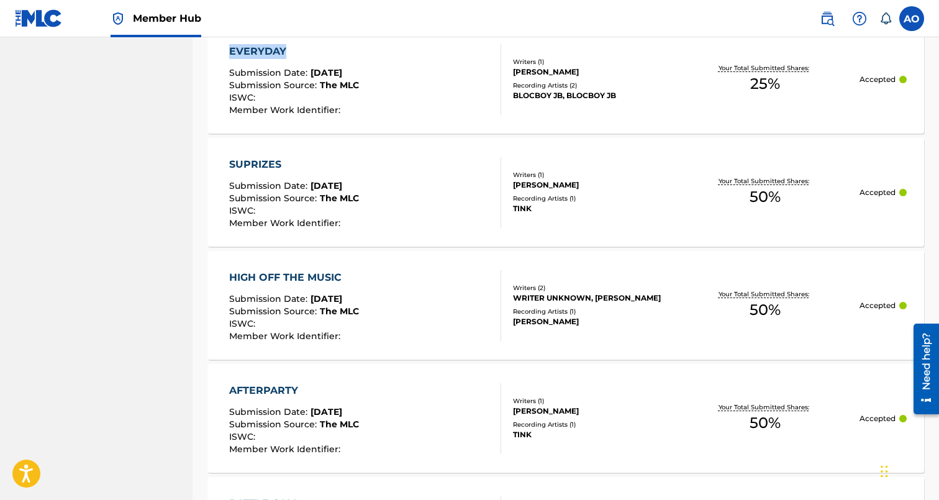
scroll to position [3261, 0]
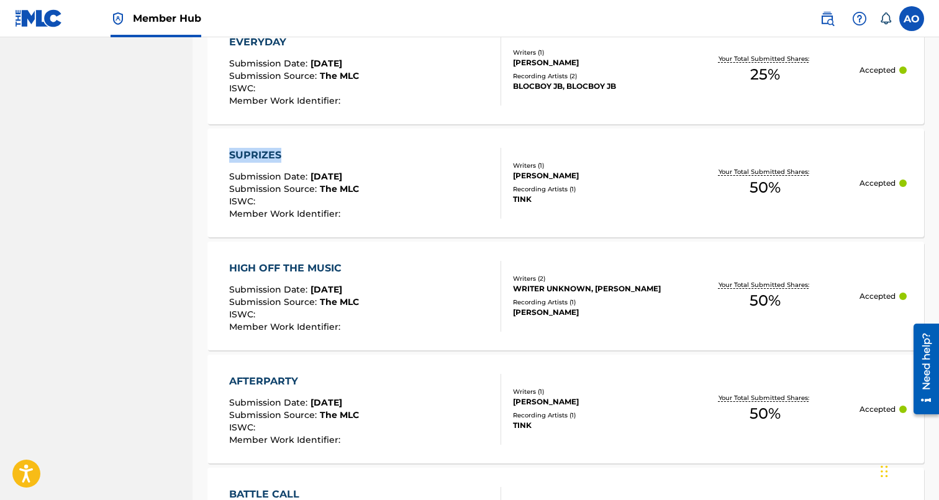
drag, startPoint x: 195, startPoint y: 152, endPoint x: 301, endPoint y: 149, distance: 105.6
drag, startPoint x: 199, startPoint y: 264, endPoint x: 362, endPoint y: 264, distance: 163.3
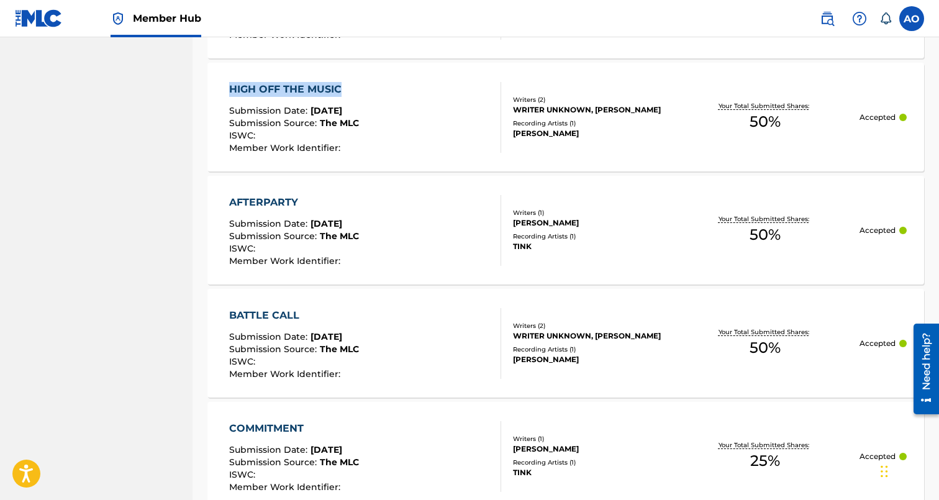
scroll to position [3483, 0]
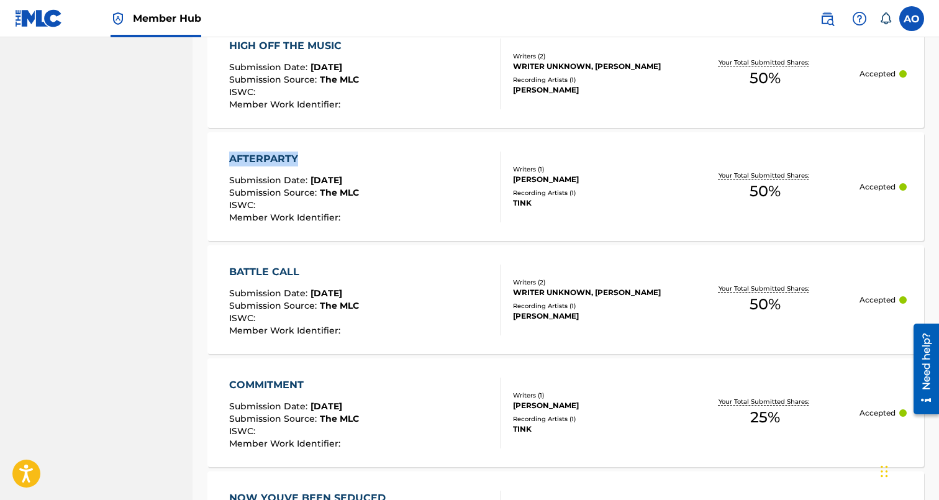
drag, startPoint x: 198, startPoint y: 154, endPoint x: 353, endPoint y: 154, distance: 155.2
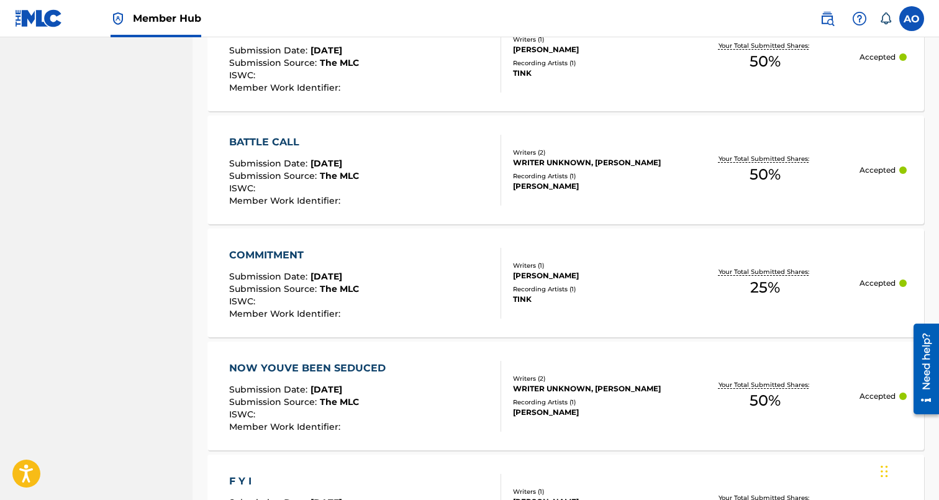
scroll to position [3618, 0]
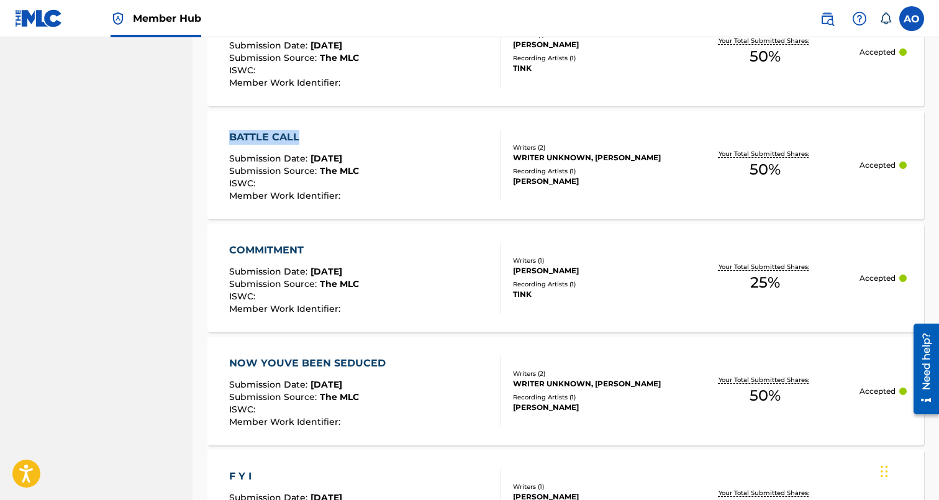
drag, startPoint x: 195, startPoint y: 137, endPoint x: 309, endPoint y: 140, distance: 114.3
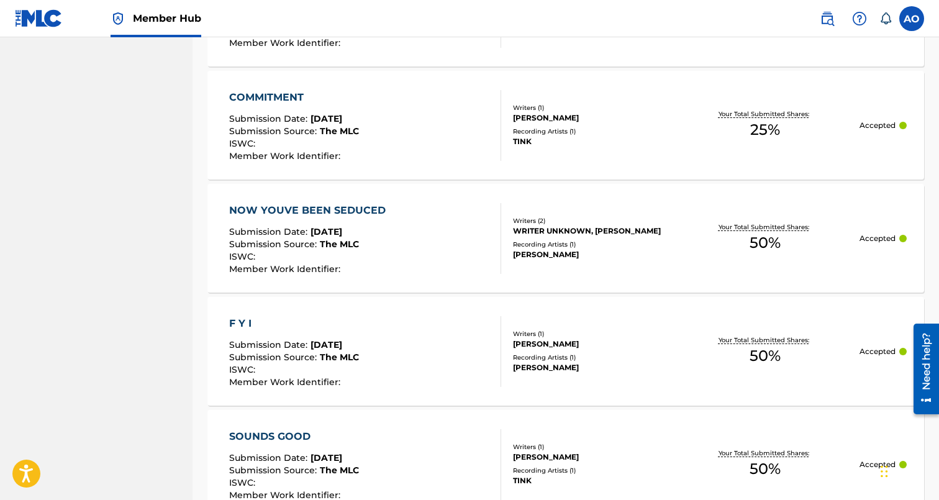
scroll to position [3783, 0]
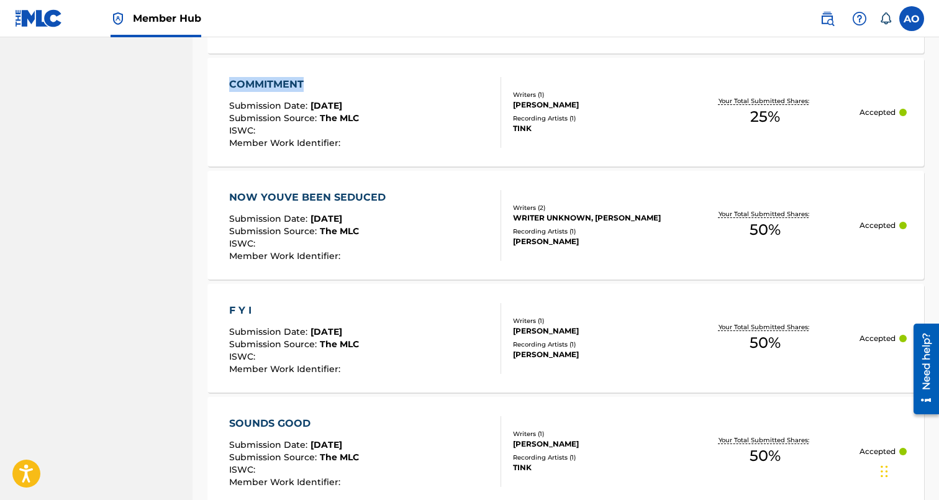
drag, startPoint x: 198, startPoint y: 78, endPoint x: 325, endPoint y: 79, distance: 126.7
drag, startPoint x: 198, startPoint y: 197, endPoint x: 386, endPoint y: 191, distance: 187.6
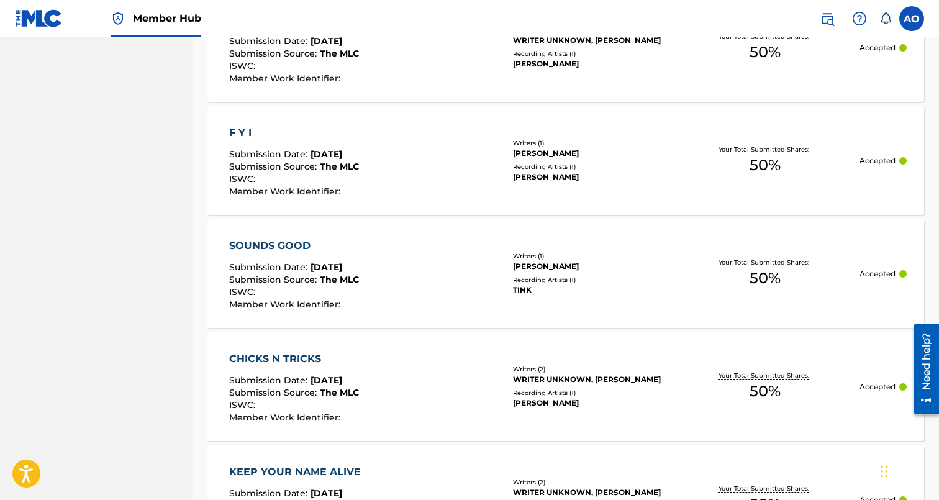
scroll to position [3965, 0]
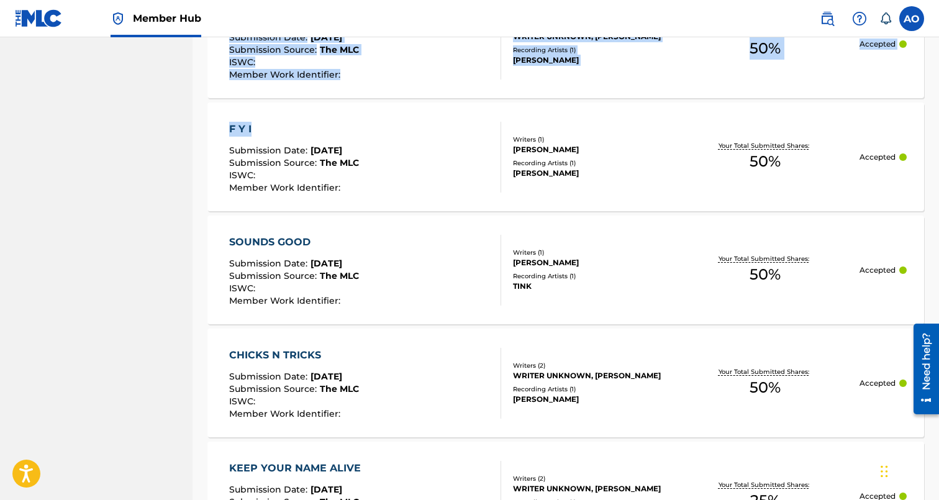
drag, startPoint x: 192, startPoint y: 124, endPoint x: 269, endPoint y: 124, distance: 77.0
drag, startPoint x: 191, startPoint y: 128, endPoint x: 273, endPoint y: 126, distance: 82.0
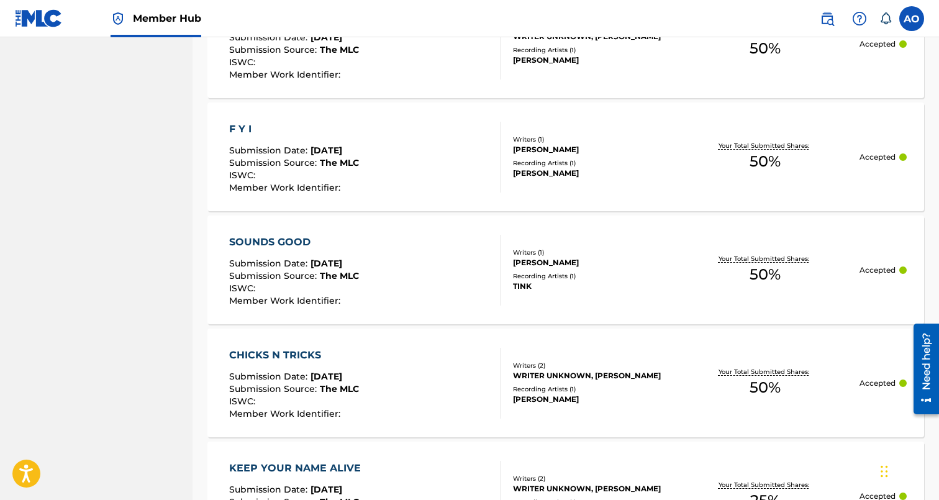
drag, startPoint x: 202, startPoint y: 129, endPoint x: 273, endPoint y: 127, distance: 70.2
drag, startPoint x: 199, startPoint y: 240, endPoint x: 359, endPoint y: 240, distance: 160.2
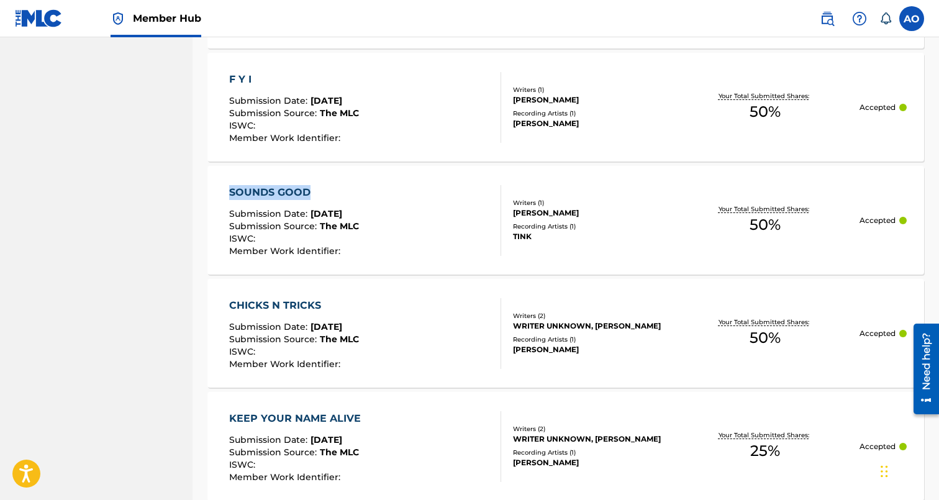
scroll to position [4050, 0]
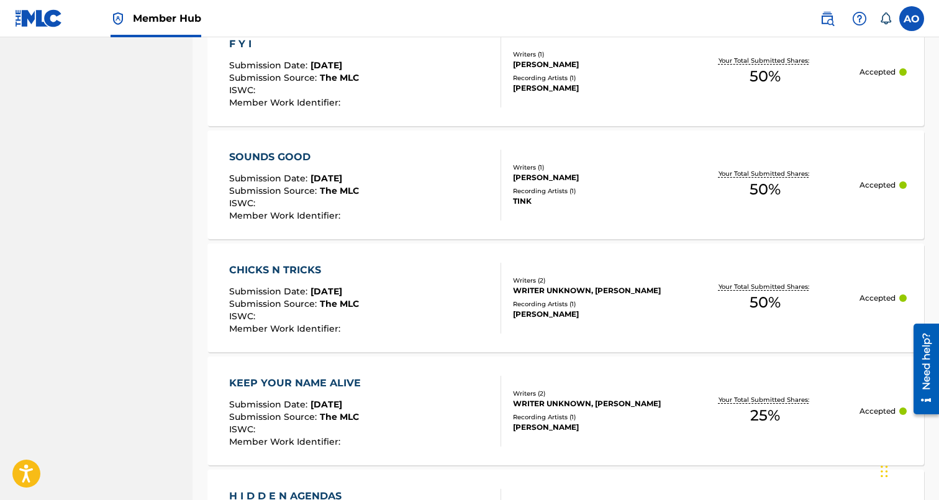
drag, startPoint x: 239, startPoint y: 266, endPoint x: 339, endPoint y: 265, distance: 100.0
drag, startPoint x: 198, startPoint y: 378, endPoint x: 394, endPoint y: 376, distance: 196.2
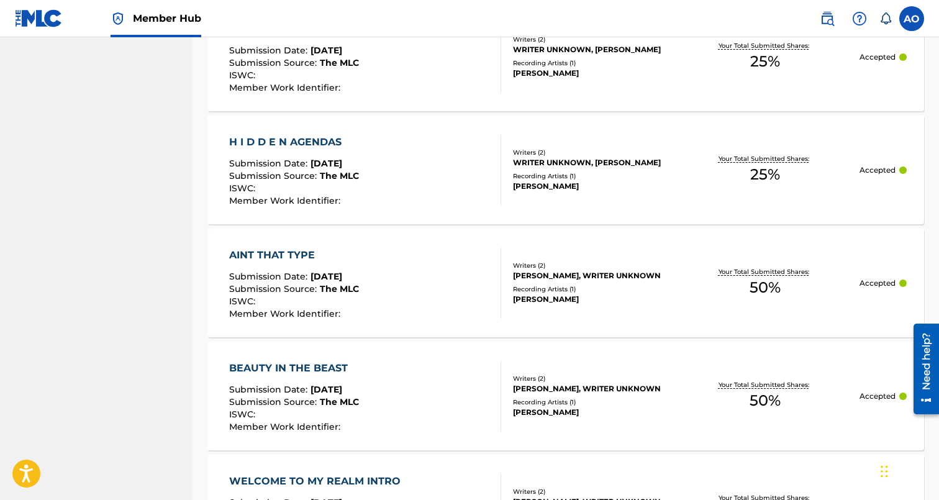
scroll to position [4407, 0]
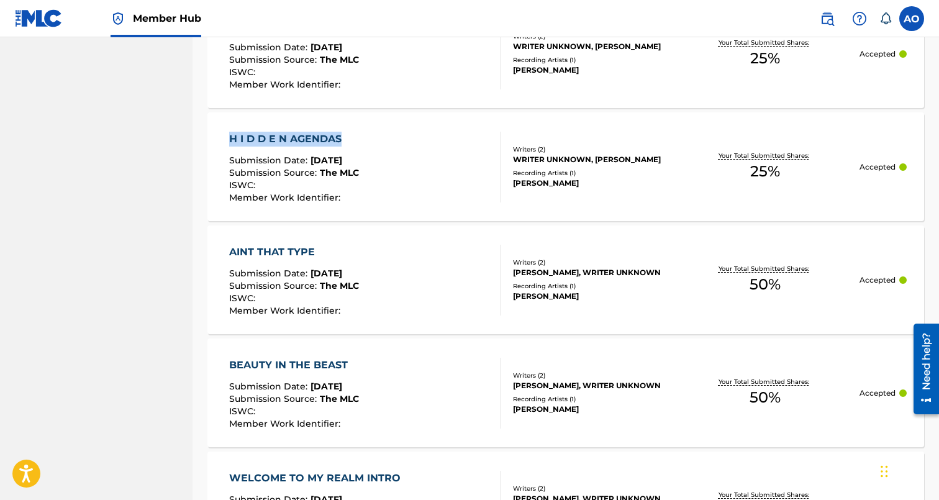
drag, startPoint x: 203, startPoint y: 137, endPoint x: 343, endPoint y: 132, distance: 140.4
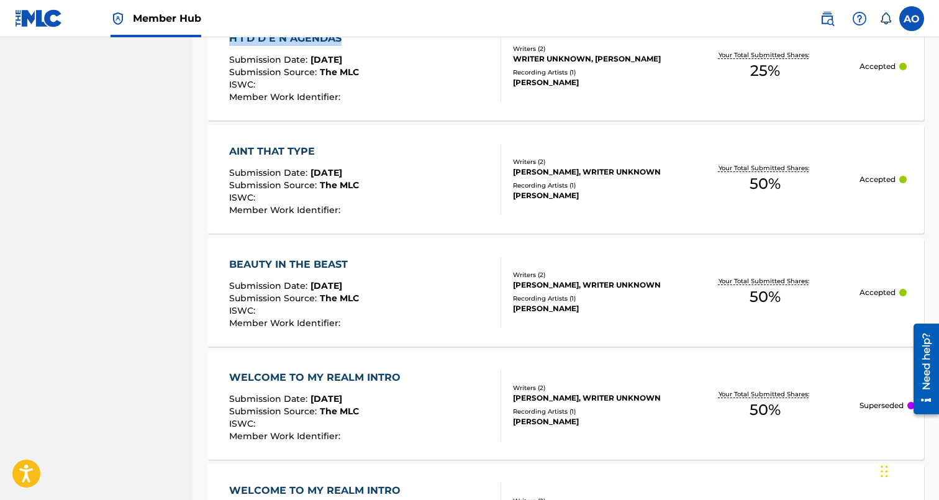
scroll to position [4507, 0]
drag, startPoint x: 197, startPoint y: 146, endPoint x: 314, endPoint y: 144, distance: 116.8
drag, startPoint x: 193, startPoint y: 154, endPoint x: 360, endPoint y: 151, distance: 167.1
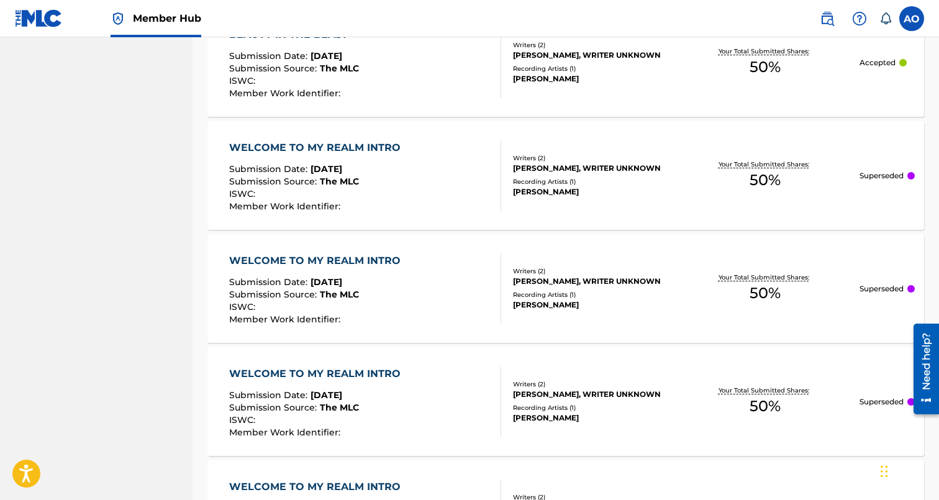
scroll to position [4706, 0]
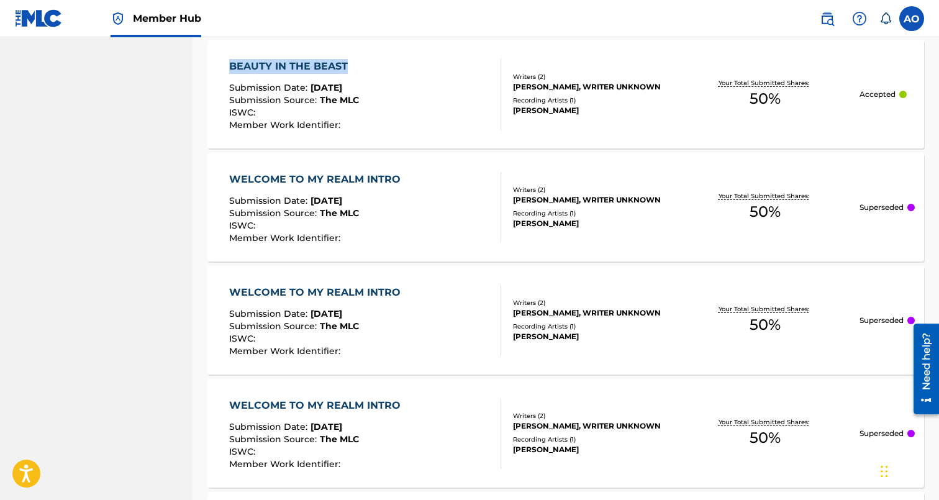
drag, startPoint x: 202, startPoint y: 65, endPoint x: 352, endPoint y: 60, distance: 150.3
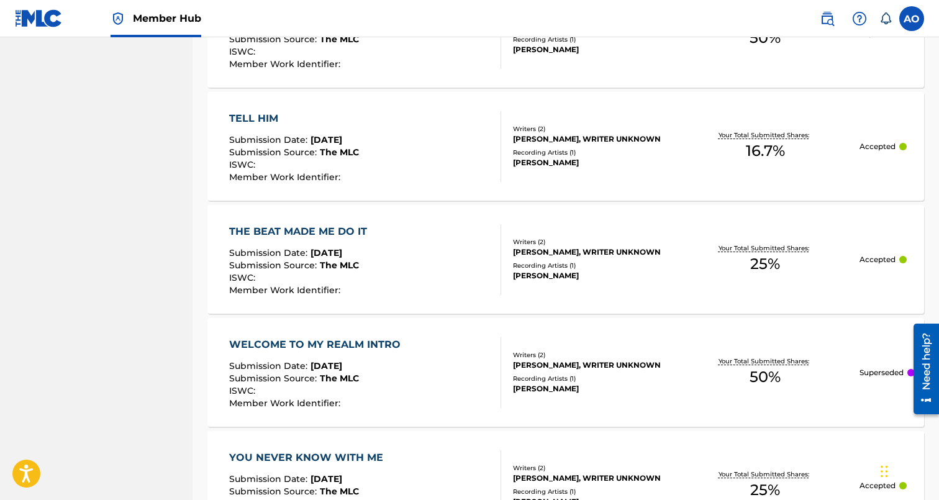
scroll to position [5218, 0]
drag, startPoint x: 197, startPoint y: 117, endPoint x: 311, endPoint y: 115, distance: 113.6
drag, startPoint x: 196, startPoint y: 230, endPoint x: 384, endPoint y: 227, distance: 187.6
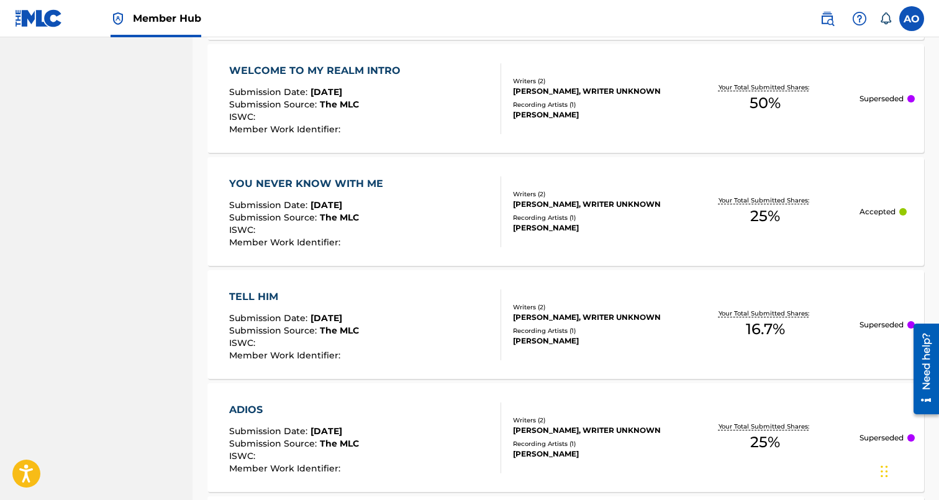
scroll to position [5491, 0]
drag, startPoint x: 194, startPoint y: 184, endPoint x: 399, endPoint y: 181, distance: 204.3
click at [399, 181] on div "Registration History Registration History is a record of new work submissions o…" at bounding box center [565, 458] width 746 height 11763
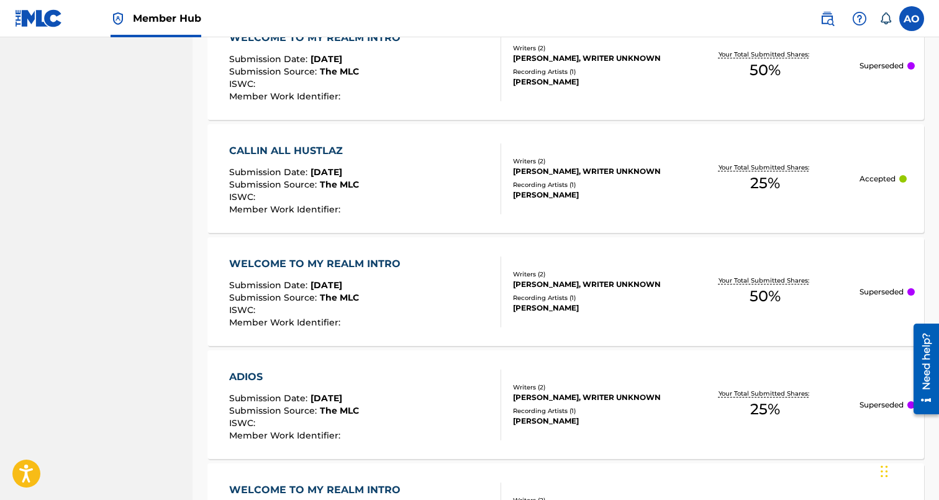
scroll to position [5990, 0]
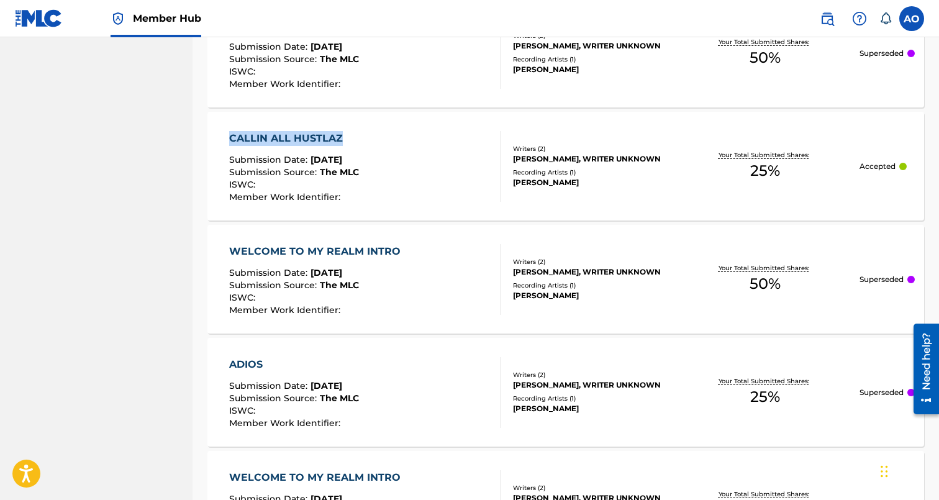
drag, startPoint x: 196, startPoint y: 138, endPoint x: 348, endPoint y: 132, distance: 152.3
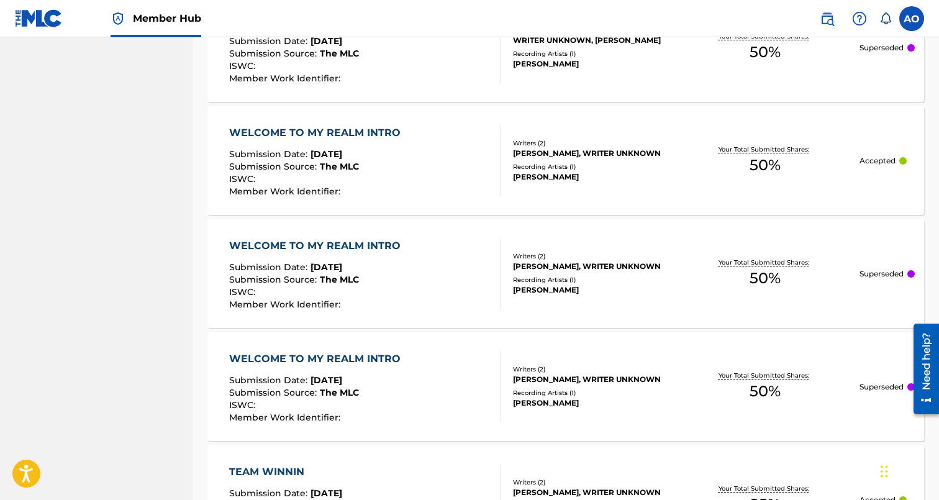
scroll to position [7352, 0]
drag, startPoint x: 198, startPoint y: 124, endPoint x: 405, endPoint y: 128, distance: 207.4
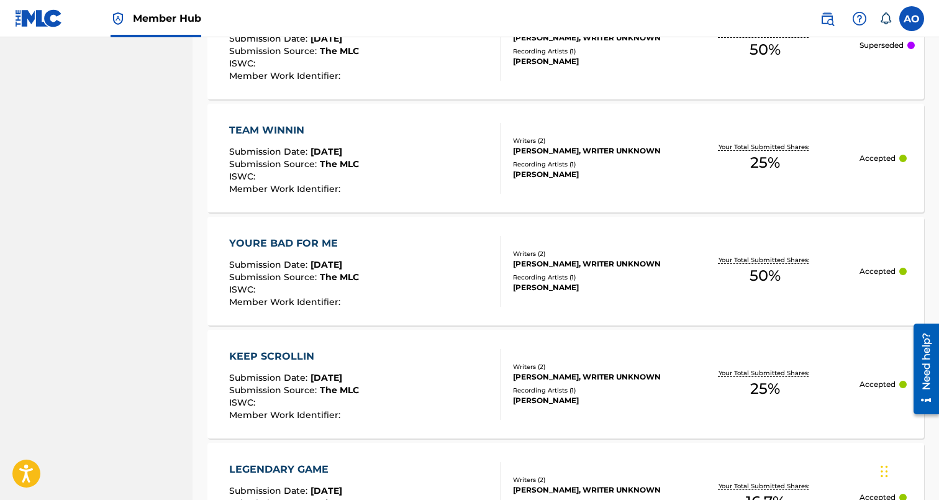
scroll to position [7711, 0]
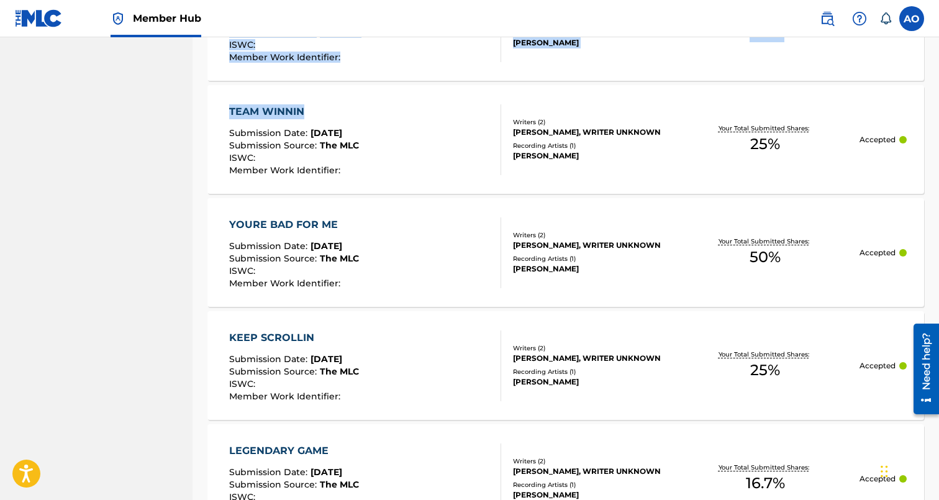
drag, startPoint x: 191, startPoint y: 107, endPoint x: 342, endPoint y: 109, distance: 150.9
drag, startPoint x: 196, startPoint y: 107, endPoint x: 337, endPoint y: 106, distance: 140.3
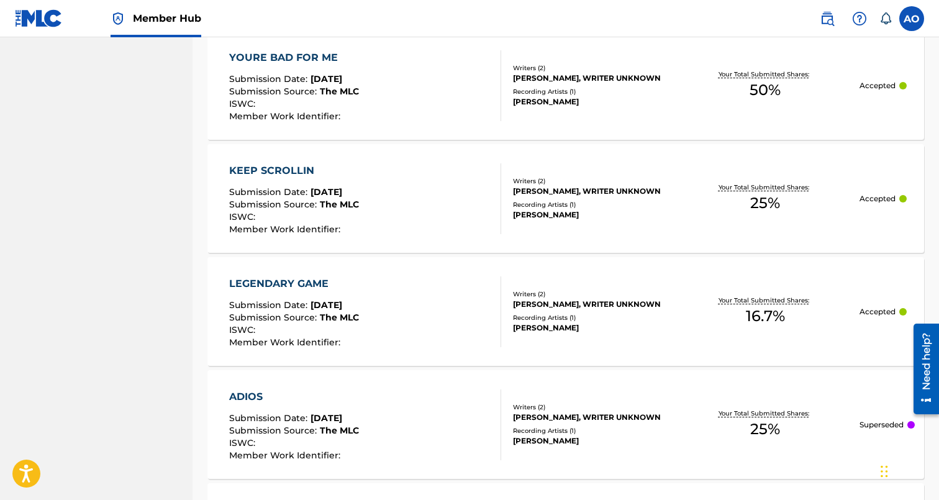
scroll to position [7873, 0]
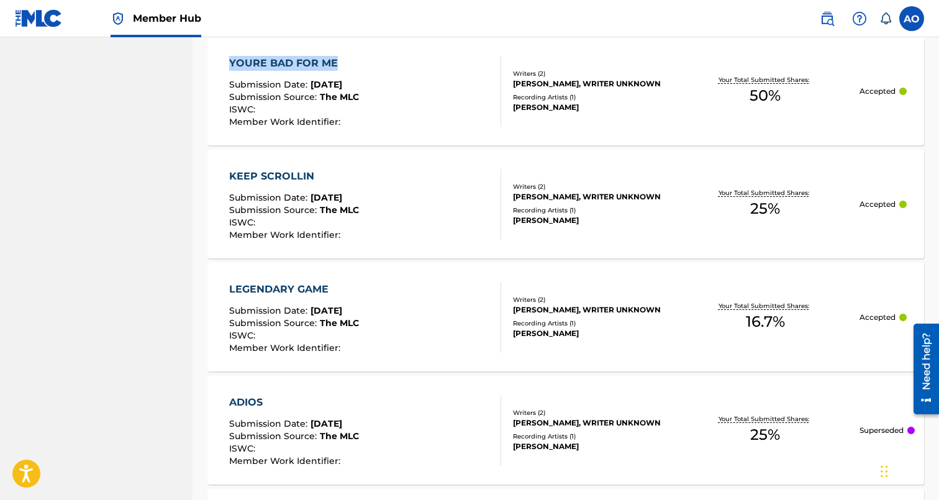
drag, startPoint x: 196, startPoint y: 63, endPoint x: 342, endPoint y: 57, distance: 146.0
drag, startPoint x: 201, startPoint y: 174, endPoint x: 345, endPoint y: 171, distance: 143.5
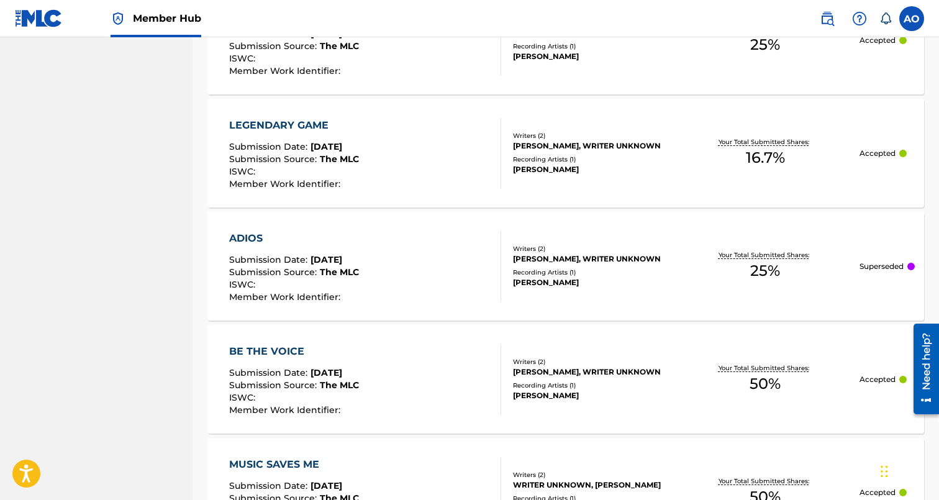
scroll to position [8080, 0]
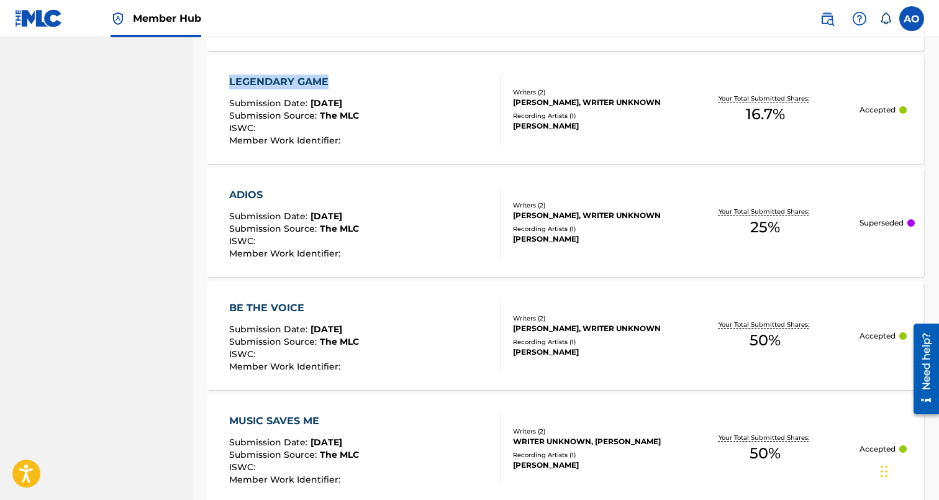
drag, startPoint x: 200, startPoint y: 76, endPoint x: 358, endPoint y: 78, distance: 158.4
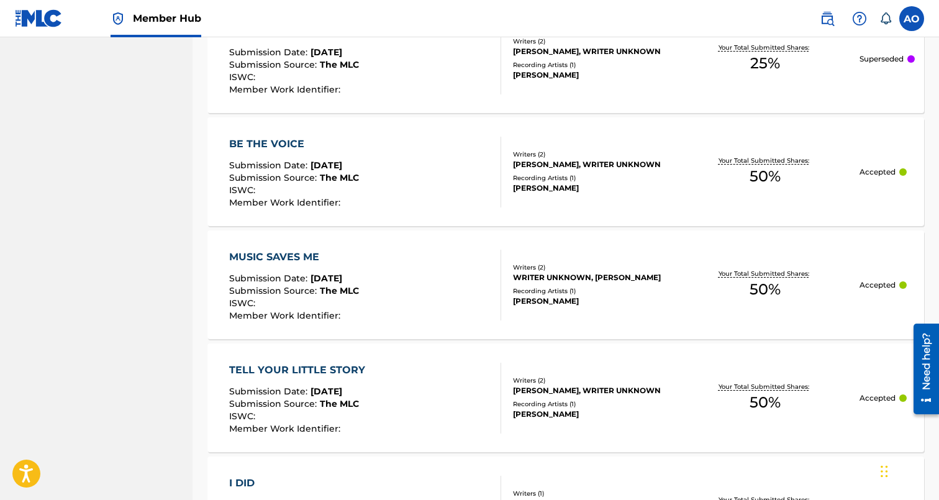
scroll to position [8271, 0]
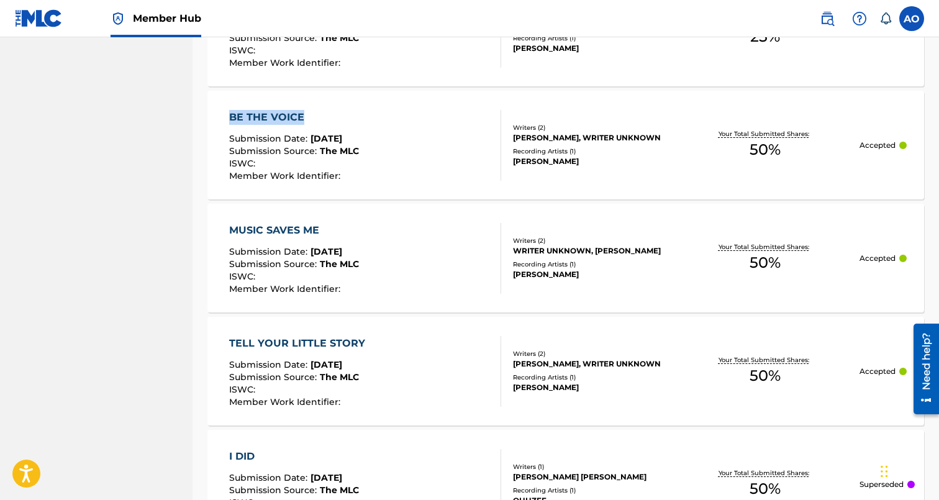
drag, startPoint x: 219, startPoint y: 114, endPoint x: 322, endPoint y: 111, distance: 103.1
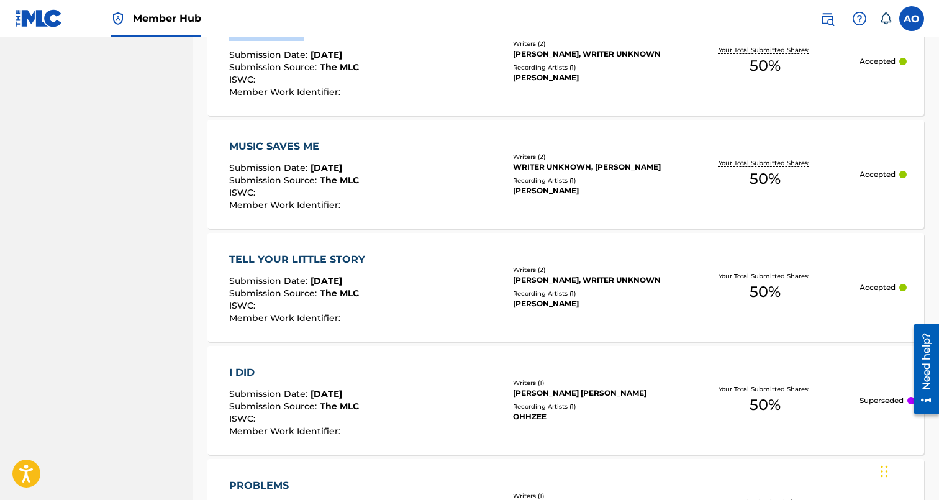
scroll to position [8354, 0]
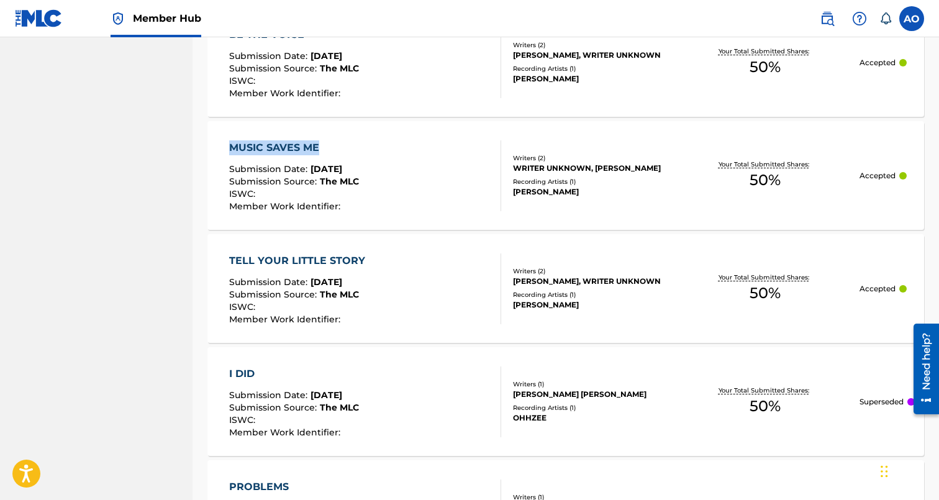
drag, startPoint x: 201, startPoint y: 143, endPoint x: 325, endPoint y: 143, distance: 124.2
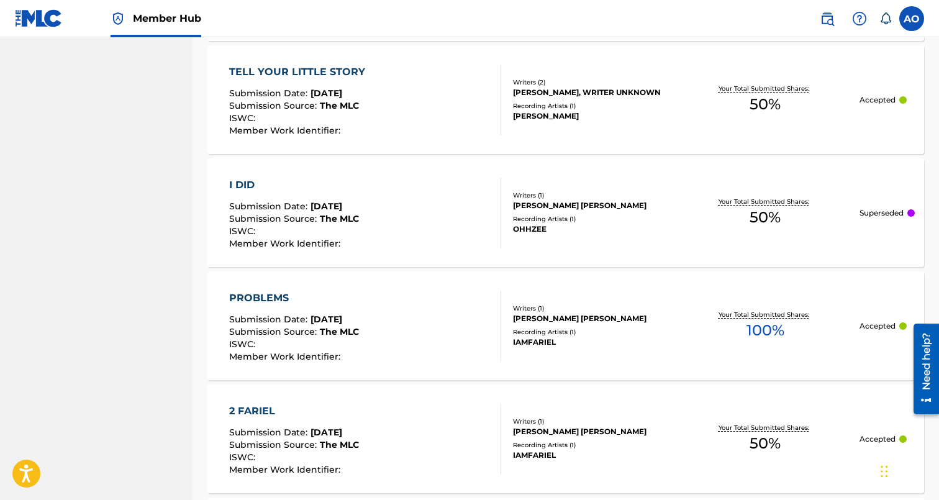
scroll to position [8542, 0]
drag, startPoint x: 199, startPoint y: 73, endPoint x: 361, endPoint y: 67, distance: 161.5
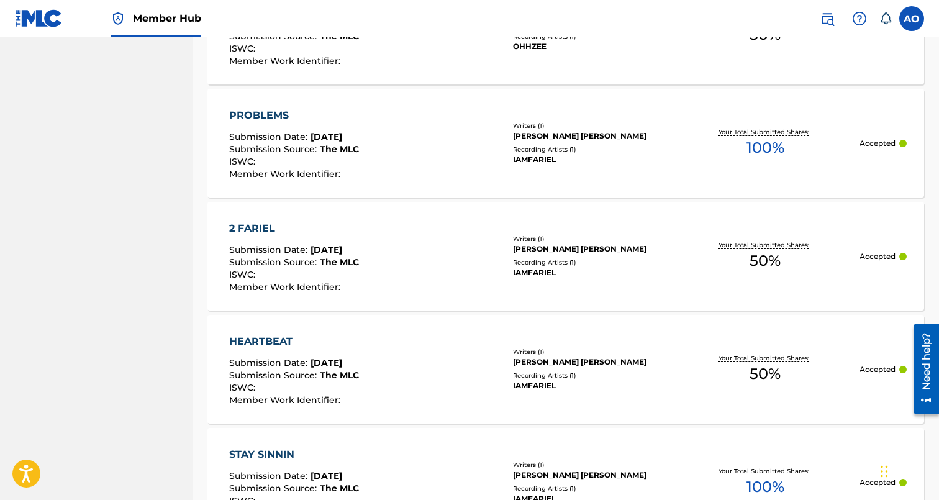
scroll to position [8755, 0]
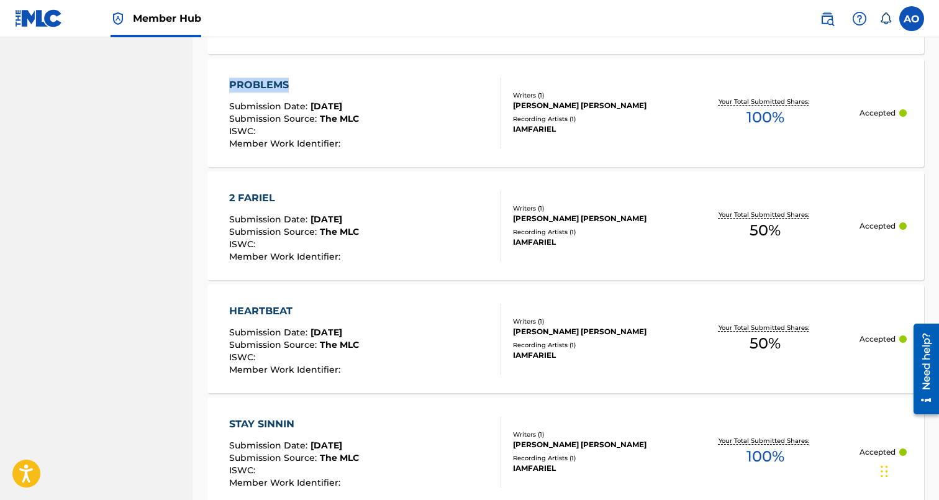
drag, startPoint x: 204, startPoint y: 81, endPoint x: 327, endPoint y: 81, distance: 122.3
drag, startPoint x: 200, startPoint y: 199, endPoint x: 312, endPoint y: 198, distance: 111.8
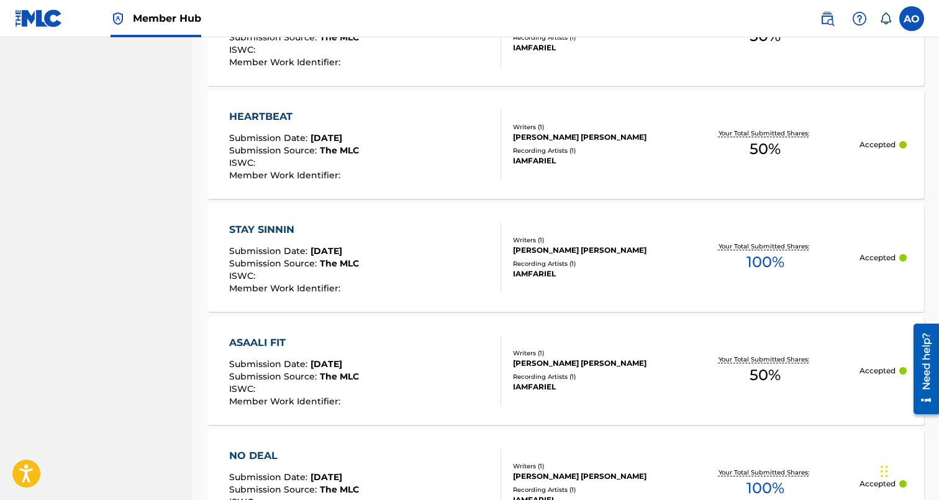
scroll to position [8965, 0]
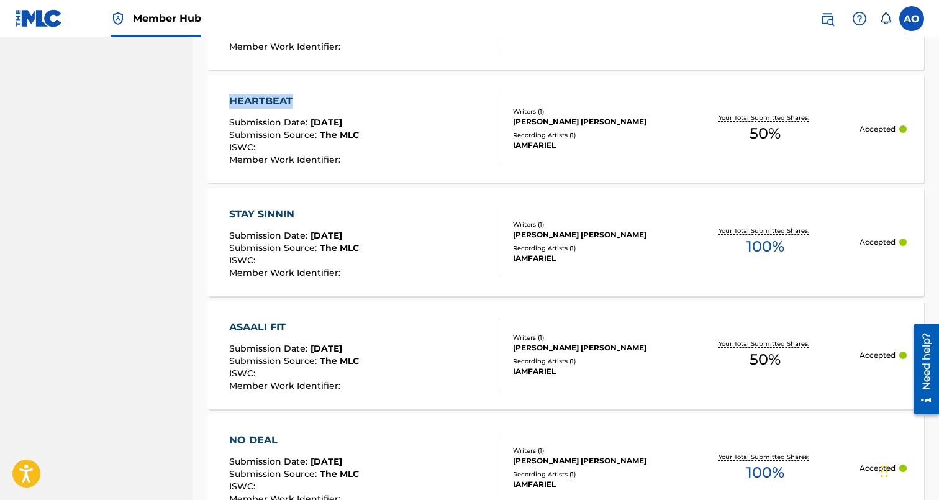
drag, startPoint x: 197, startPoint y: 97, endPoint x: 306, endPoint y: 96, distance: 108.7
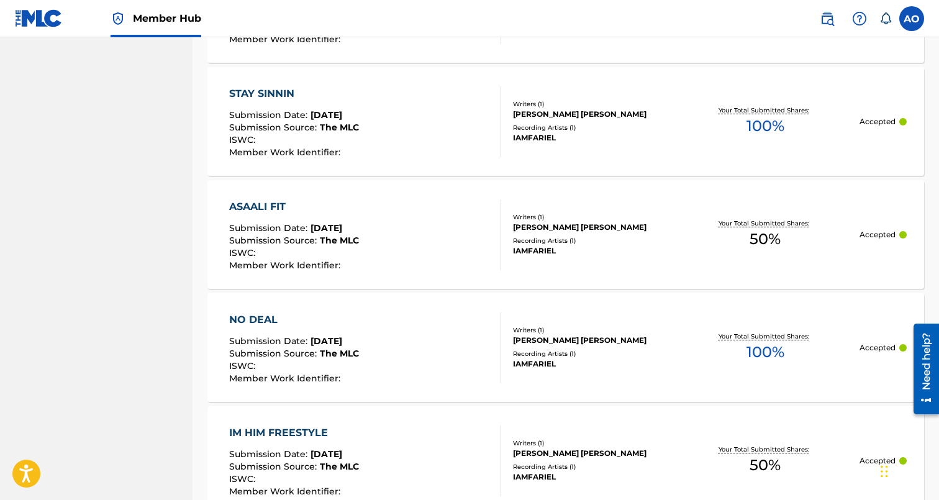
scroll to position [9104, 0]
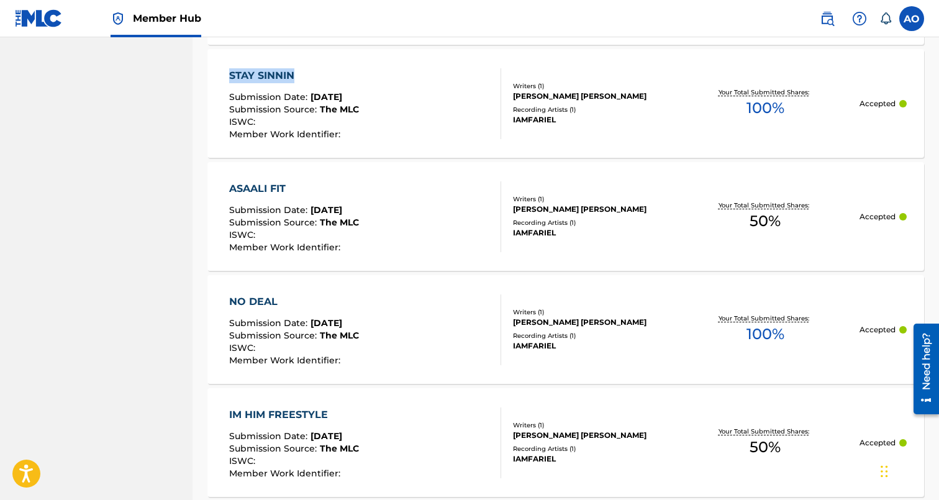
drag, startPoint x: 197, startPoint y: 67, endPoint x: 347, endPoint y: 68, distance: 150.3
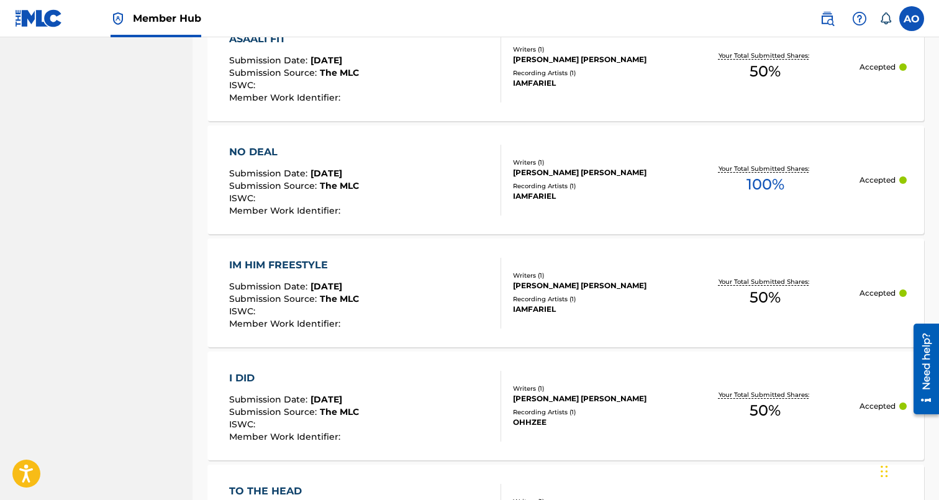
scroll to position [9207, 0]
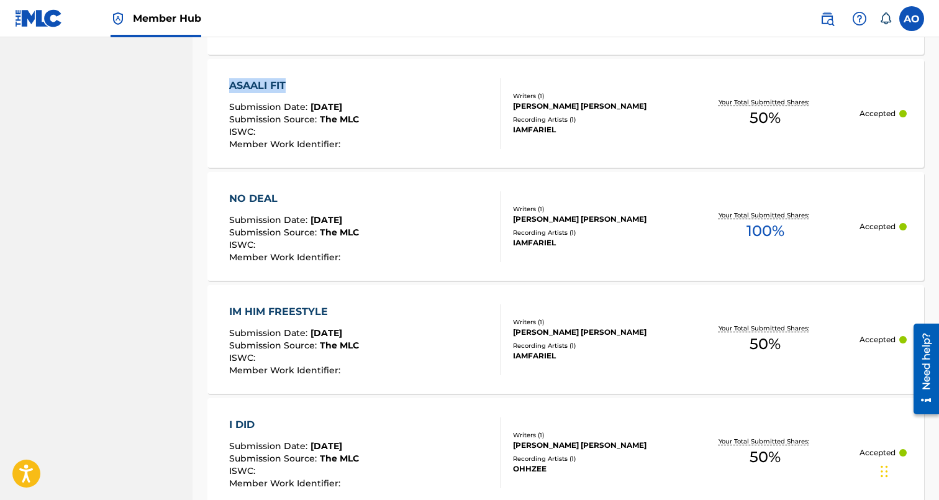
drag, startPoint x: 197, startPoint y: 81, endPoint x: 328, endPoint y: 81, distance: 131.0
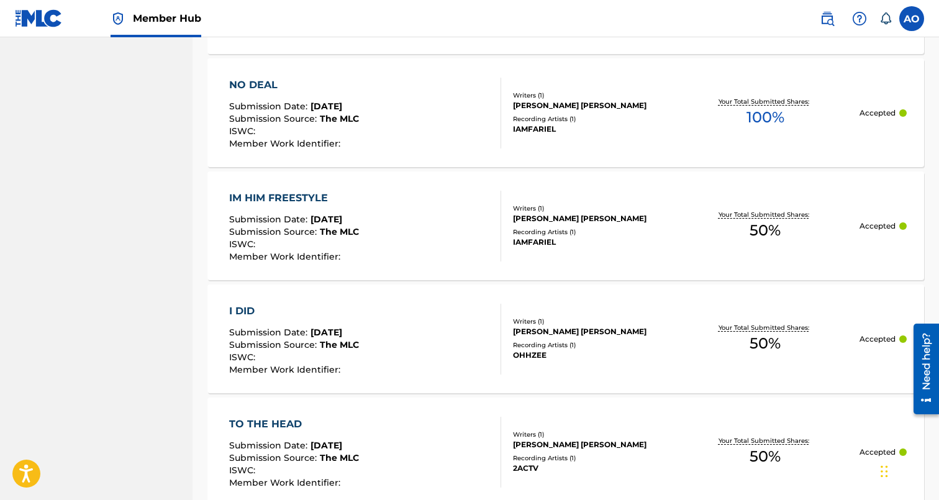
scroll to position [9332, 0]
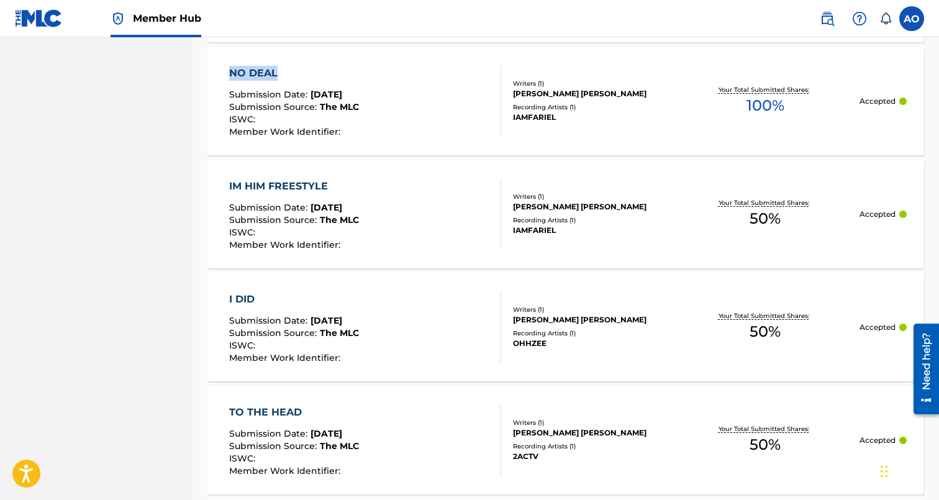
drag, startPoint x: 207, startPoint y: 64, endPoint x: 302, endPoint y: 68, distance: 95.1
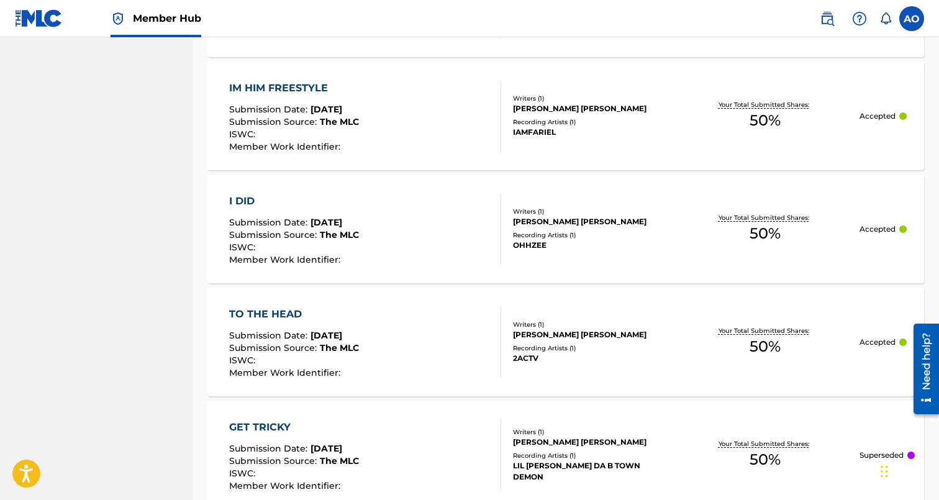
scroll to position [9432, 0]
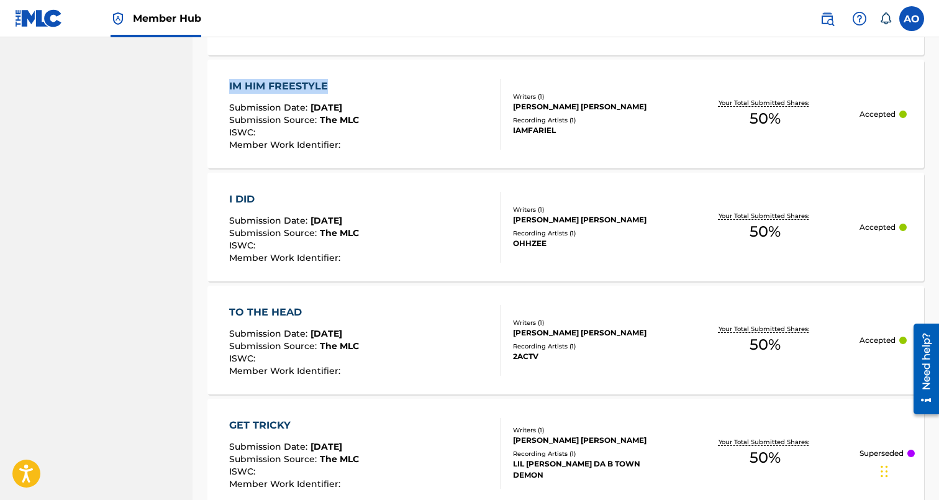
drag, startPoint x: 200, startPoint y: 80, endPoint x: 332, endPoint y: 79, distance: 132.3
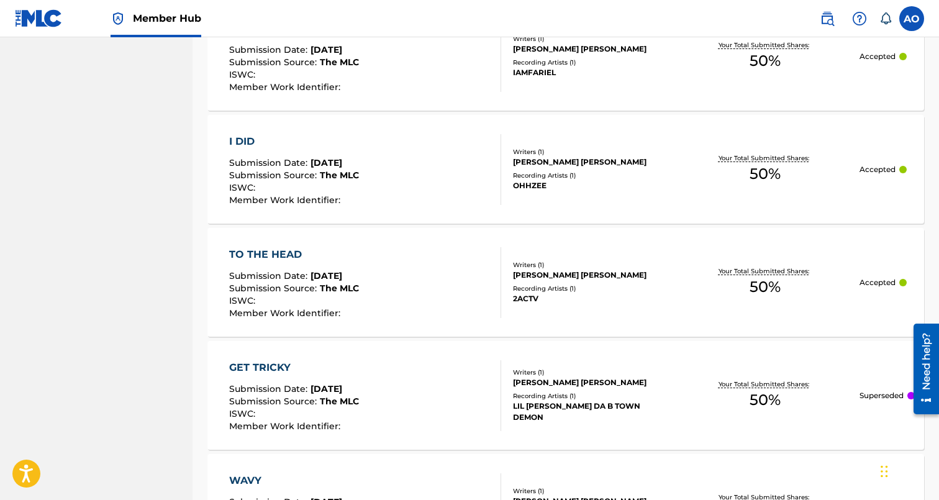
scroll to position [9497, 0]
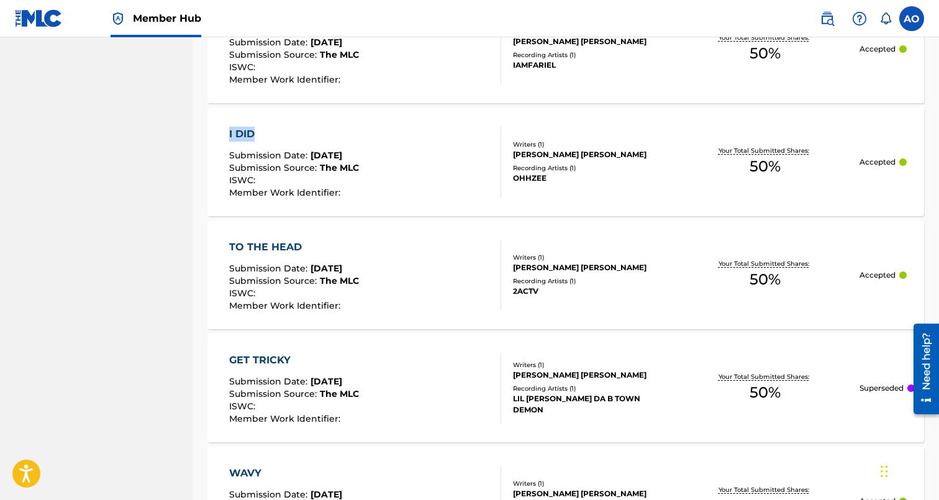
drag, startPoint x: 198, startPoint y: 129, endPoint x: 277, endPoint y: 129, distance: 78.9
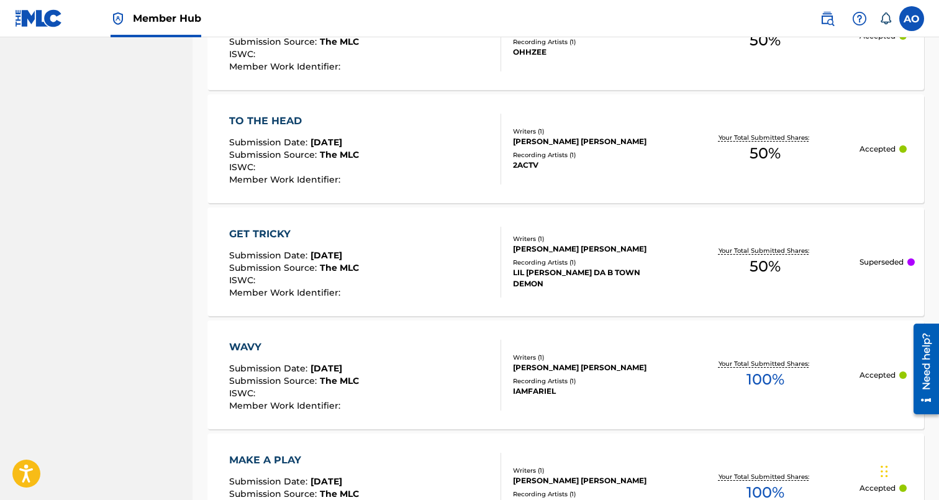
scroll to position [9635, 0]
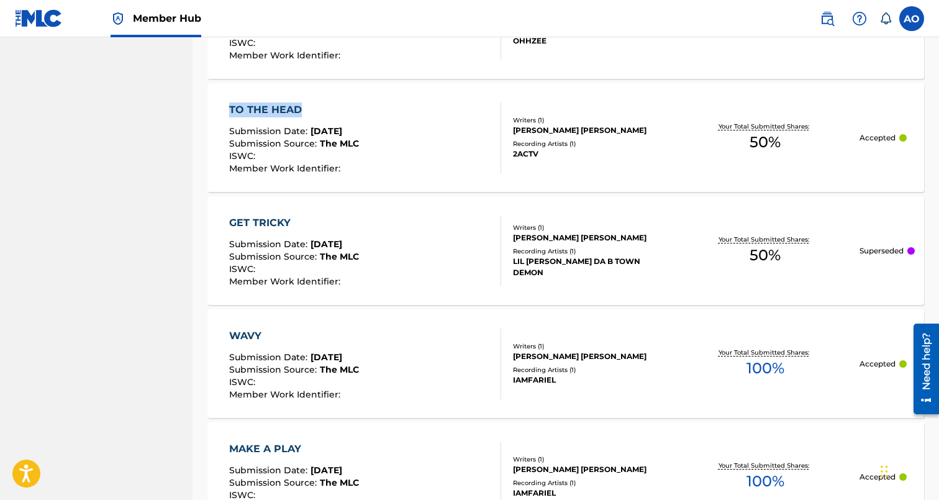
drag, startPoint x: 199, startPoint y: 103, endPoint x: 299, endPoint y: 109, distance: 100.1
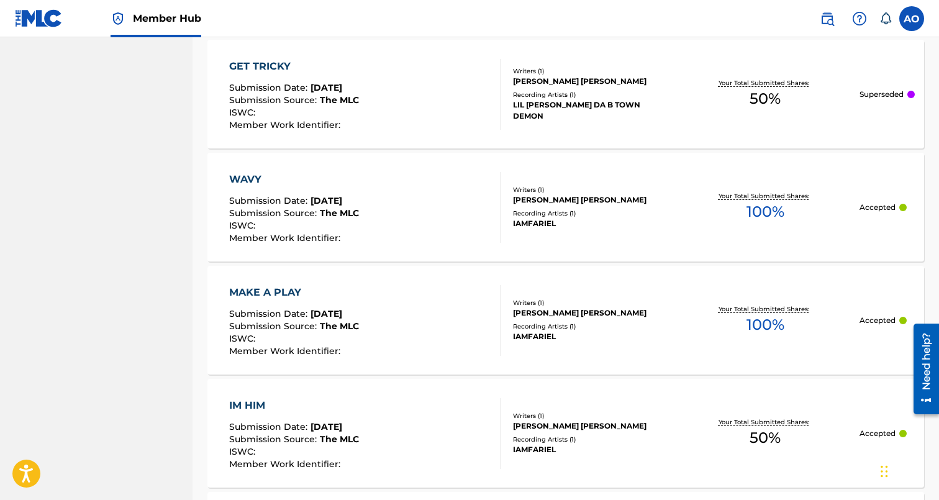
scroll to position [9805, 0]
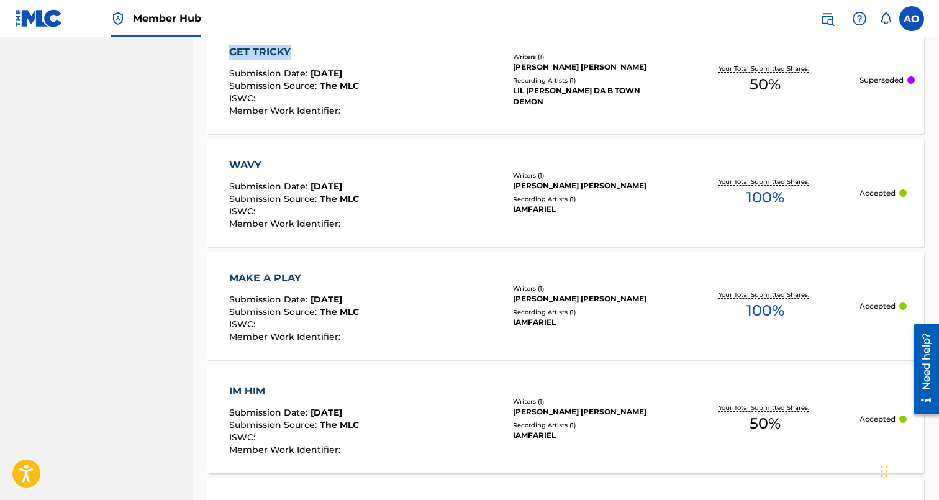
drag, startPoint x: 200, startPoint y: 52, endPoint x: 299, endPoint y: 51, distance: 98.7
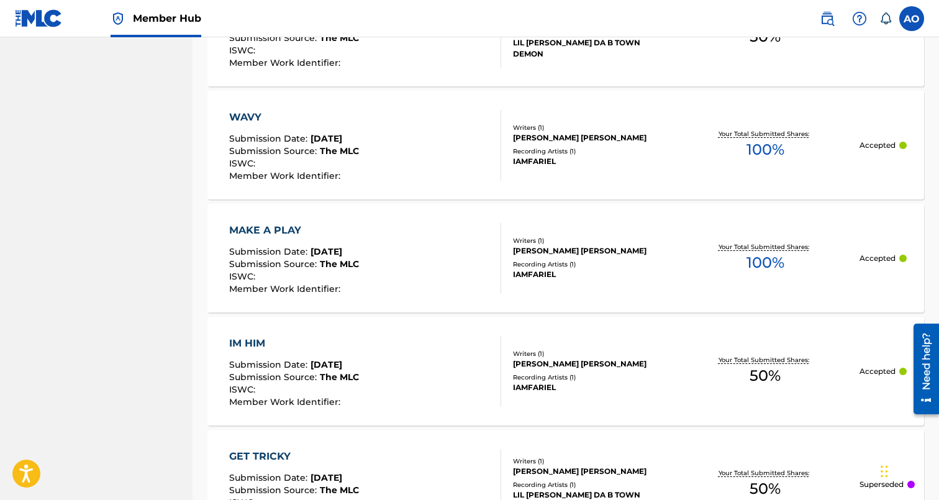
scroll to position [9854, 0]
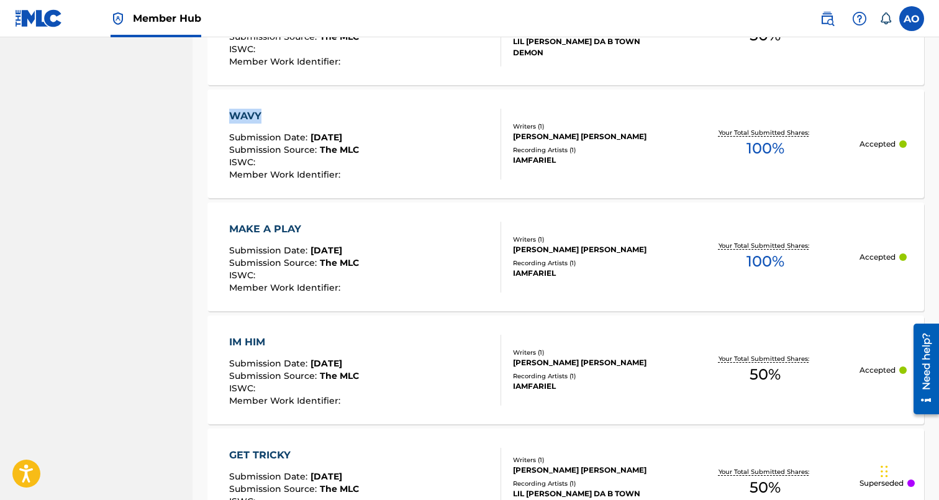
drag, startPoint x: 199, startPoint y: 112, endPoint x: 302, endPoint y: 113, distance: 103.1
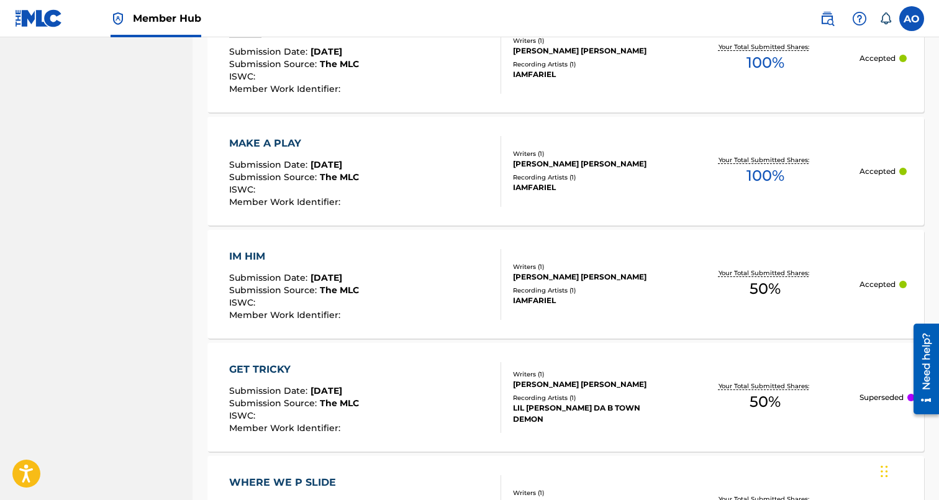
scroll to position [9949, 0]
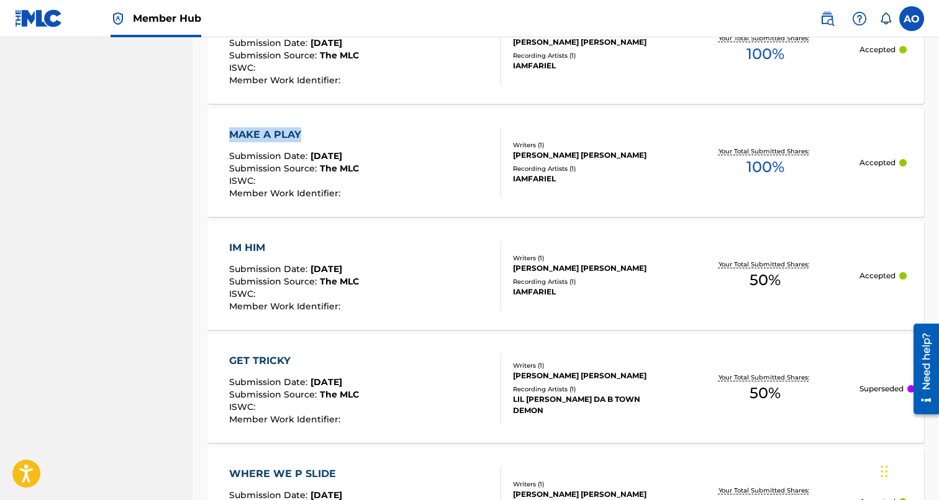
drag, startPoint x: 235, startPoint y: 132, endPoint x: 303, endPoint y: 129, distance: 68.3
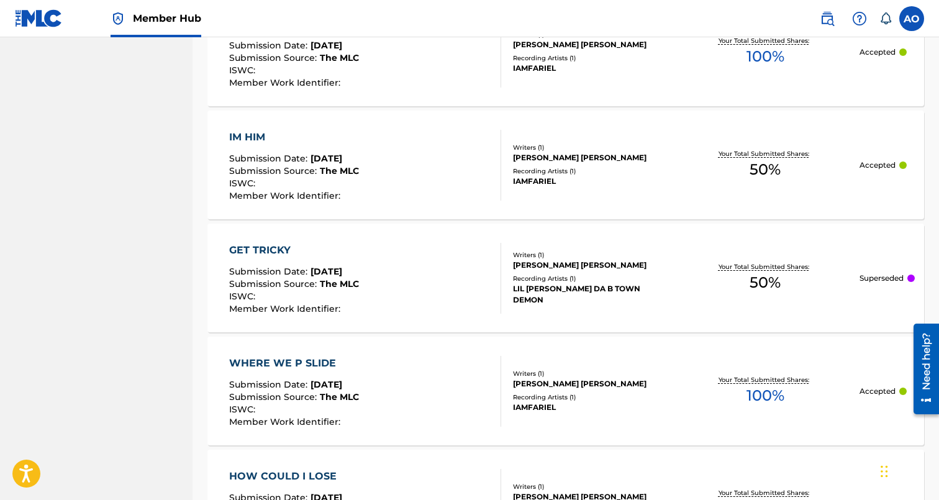
scroll to position [10080, 0]
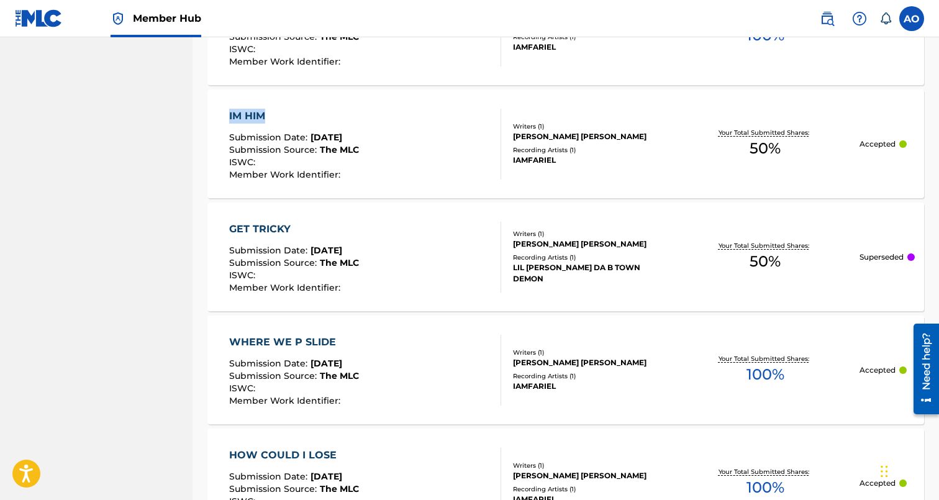
drag, startPoint x: 197, startPoint y: 114, endPoint x: 306, endPoint y: 110, distance: 108.8
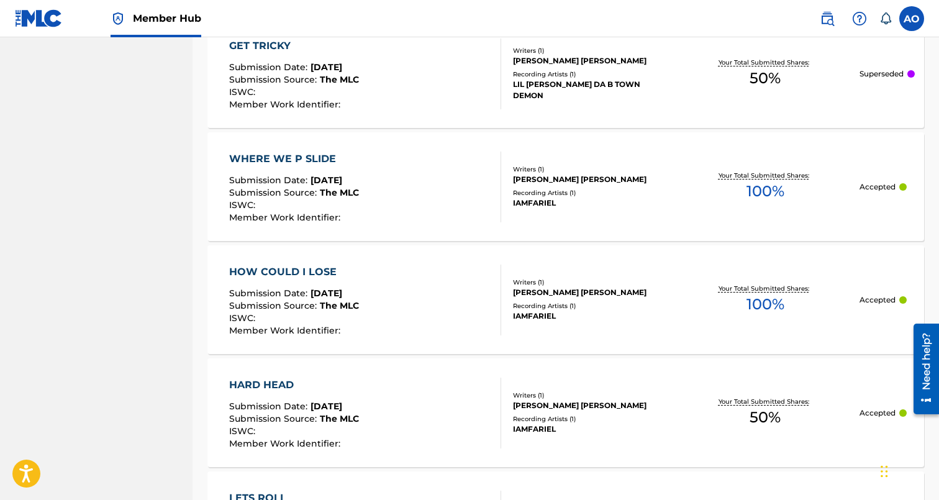
scroll to position [10273, 0]
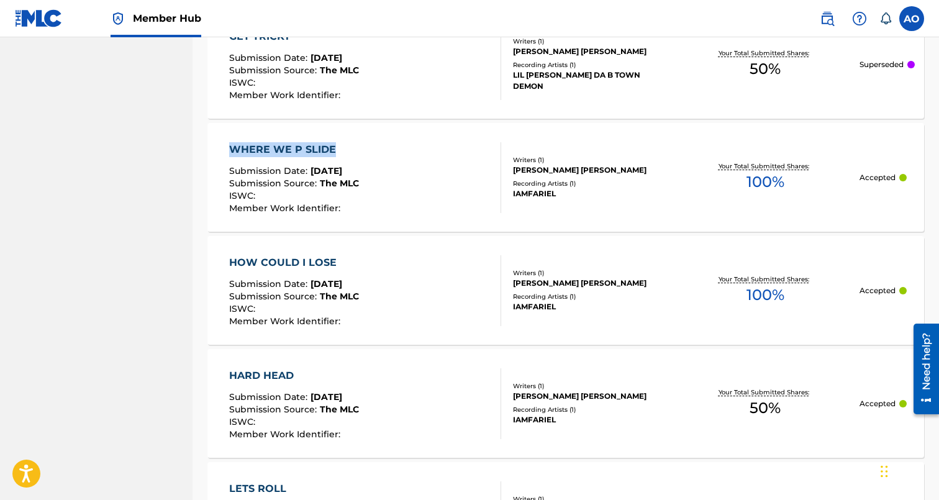
drag, startPoint x: 199, startPoint y: 145, endPoint x: 335, endPoint y: 146, distance: 136.6
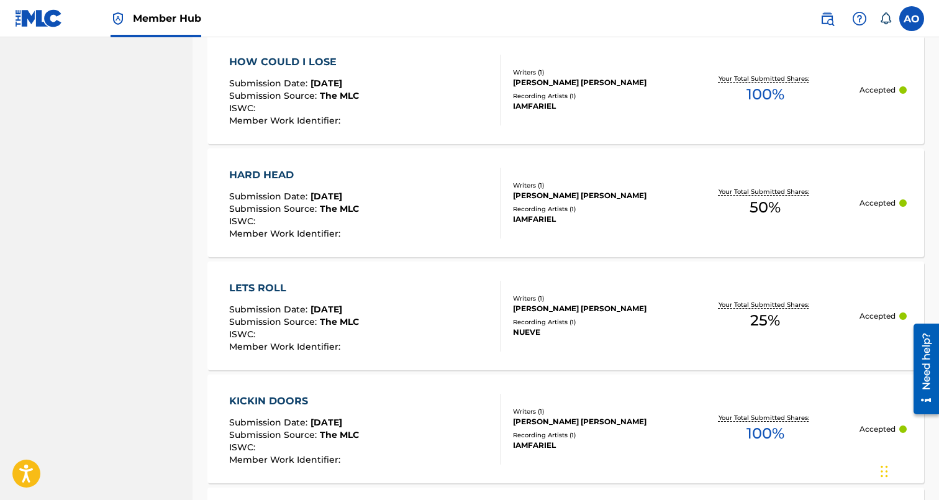
scroll to position [10475, 0]
drag, startPoint x: 200, startPoint y: 56, endPoint x: 337, endPoint y: 58, distance: 137.2
drag, startPoint x: 209, startPoint y: 170, endPoint x: 299, endPoint y: 168, distance: 90.1
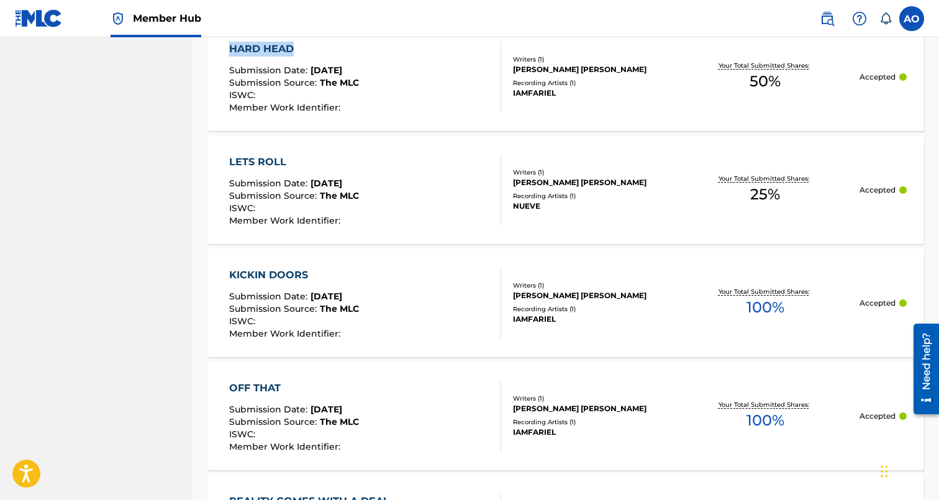
scroll to position [10608, 0]
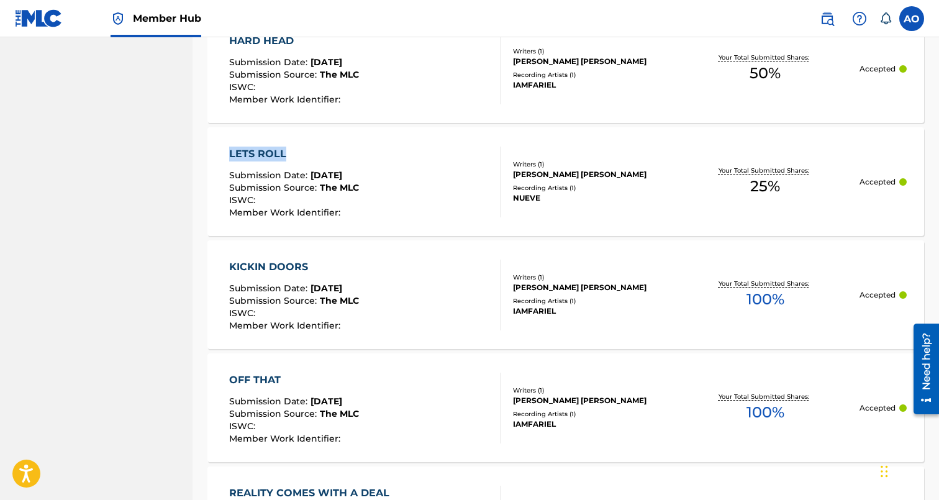
drag, startPoint x: 203, startPoint y: 147, endPoint x: 326, endPoint y: 148, distance: 122.9
drag, startPoint x: 199, startPoint y: 265, endPoint x: 368, endPoint y: 260, distance: 169.0
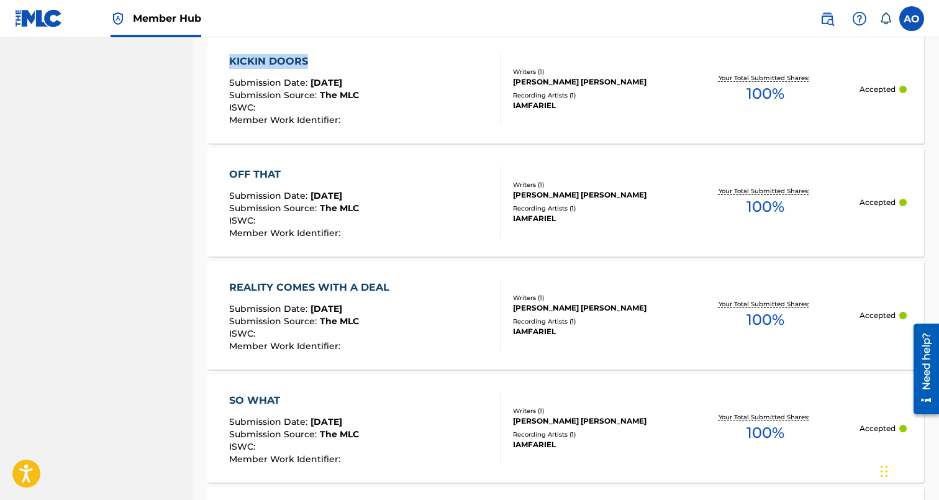
scroll to position [10828, 0]
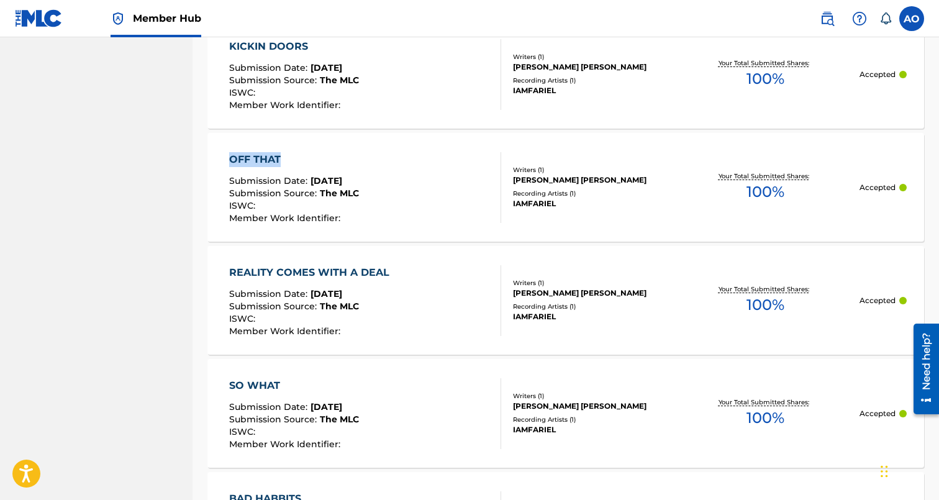
drag, startPoint x: 197, startPoint y: 155, endPoint x: 317, endPoint y: 152, distance: 119.9
drag, startPoint x: 196, startPoint y: 269, endPoint x: 393, endPoint y: 269, distance: 196.8
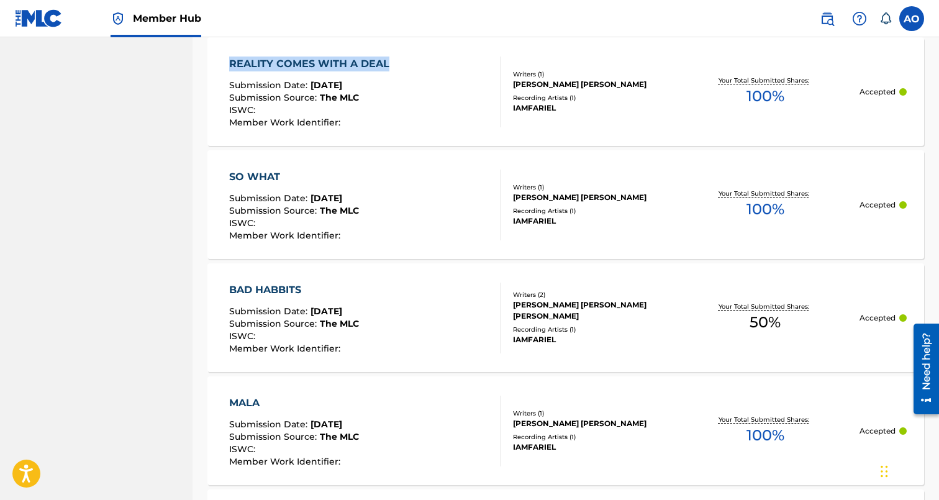
scroll to position [11045, 0]
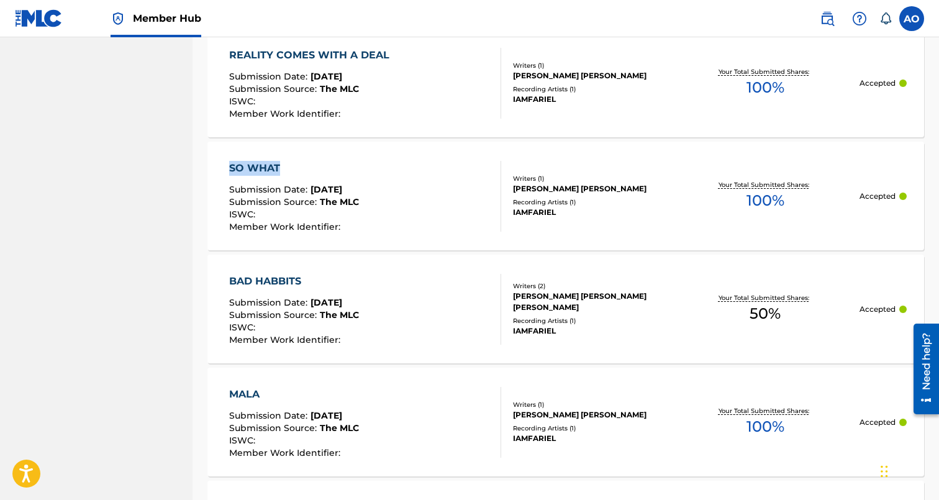
drag, startPoint x: 197, startPoint y: 165, endPoint x: 312, endPoint y: 165, distance: 115.5
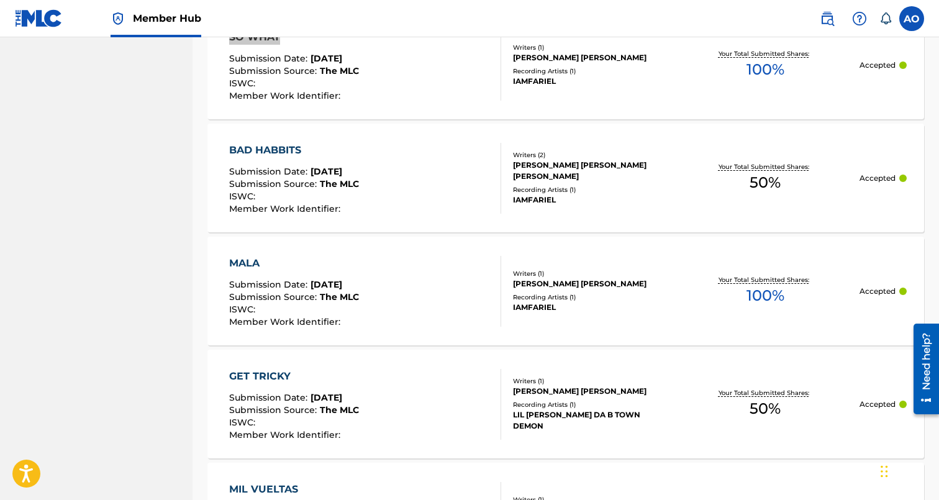
scroll to position [11177, 0]
drag, startPoint x: 201, startPoint y: 147, endPoint x: 324, endPoint y: 142, distance: 123.6
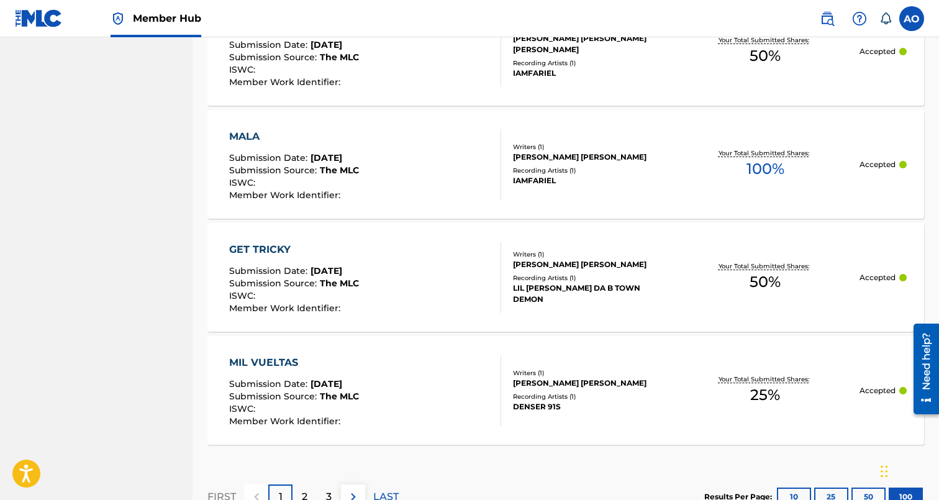
scroll to position [11319, 0]
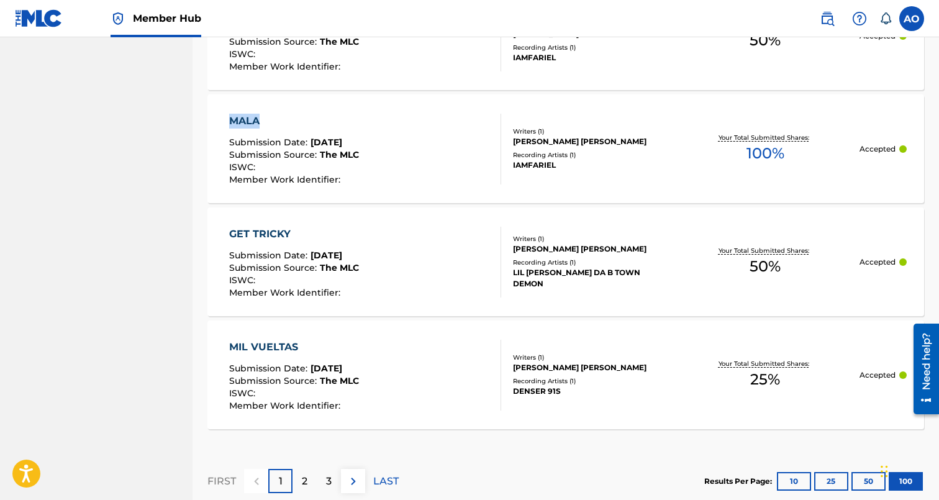
drag, startPoint x: 196, startPoint y: 115, endPoint x: 301, endPoint y: 115, distance: 104.9
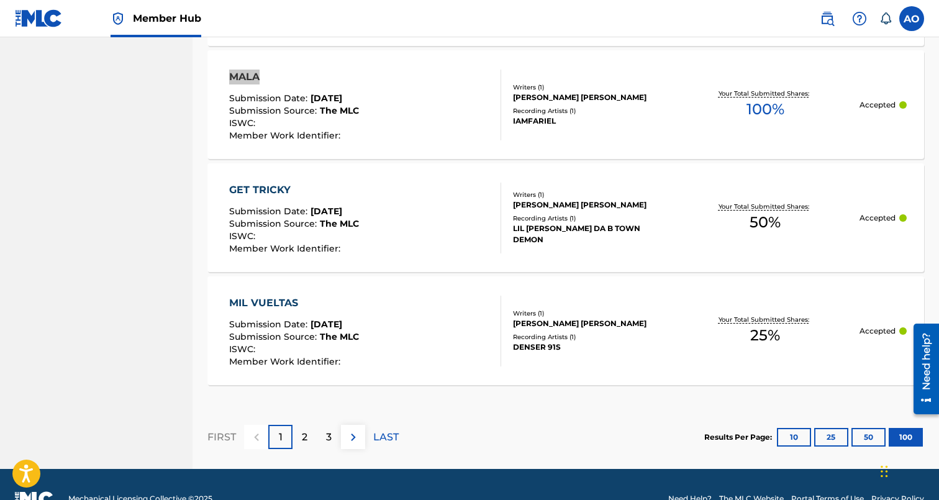
scroll to position [11365, 0]
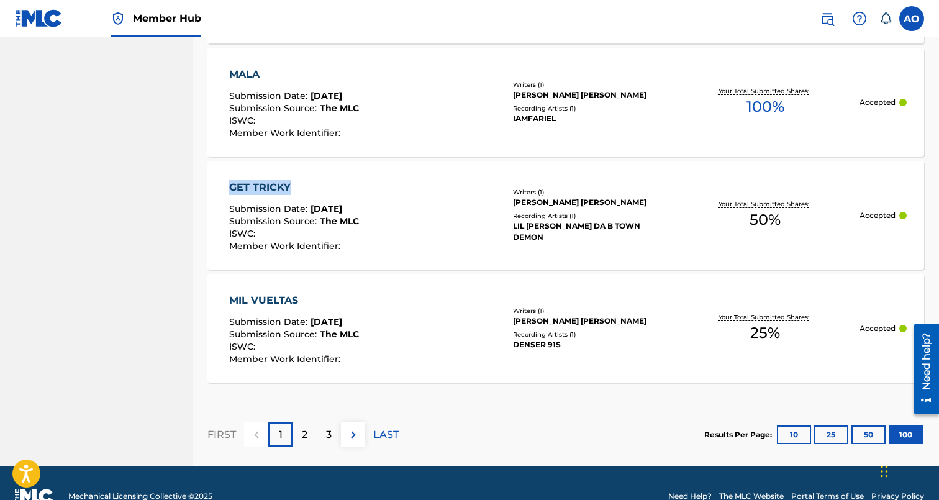
drag, startPoint x: 199, startPoint y: 185, endPoint x: 332, endPoint y: 183, distance: 132.9
drag, startPoint x: 201, startPoint y: 296, endPoint x: 337, endPoint y: 297, distance: 135.4
click at [306, 419] on div "FIRST 1 2 3 LAST" at bounding box center [302, 434] width 191 height 64
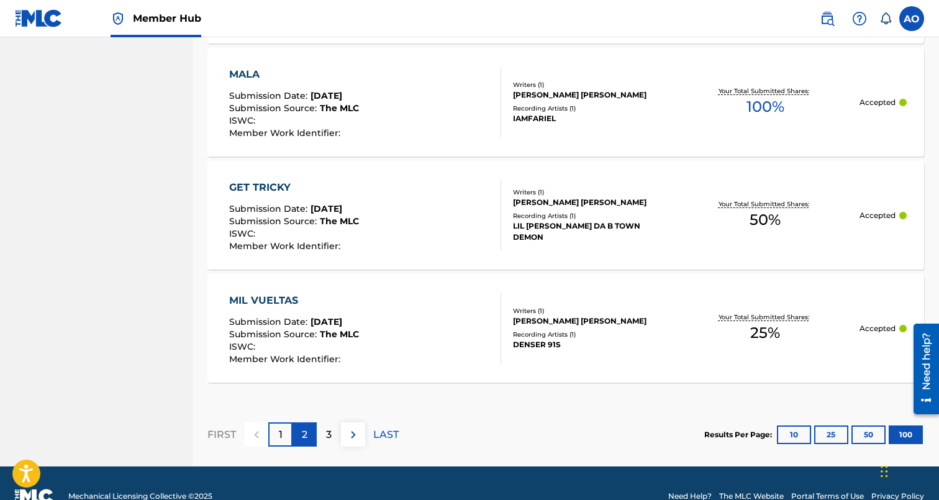
click at [304, 428] on p "2" at bounding box center [305, 434] width 6 height 15
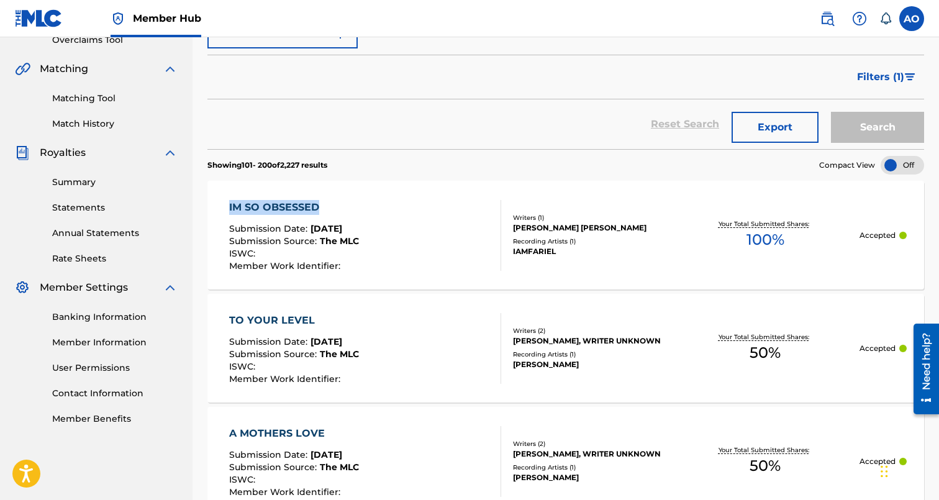
drag, startPoint x: 204, startPoint y: 204, endPoint x: 359, endPoint y: 203, distance: 155.2
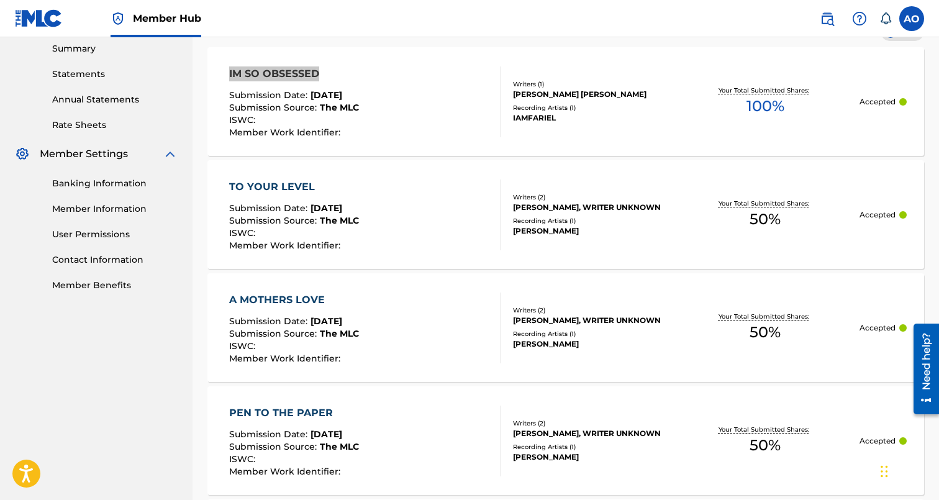
scroll to position [408, 0]
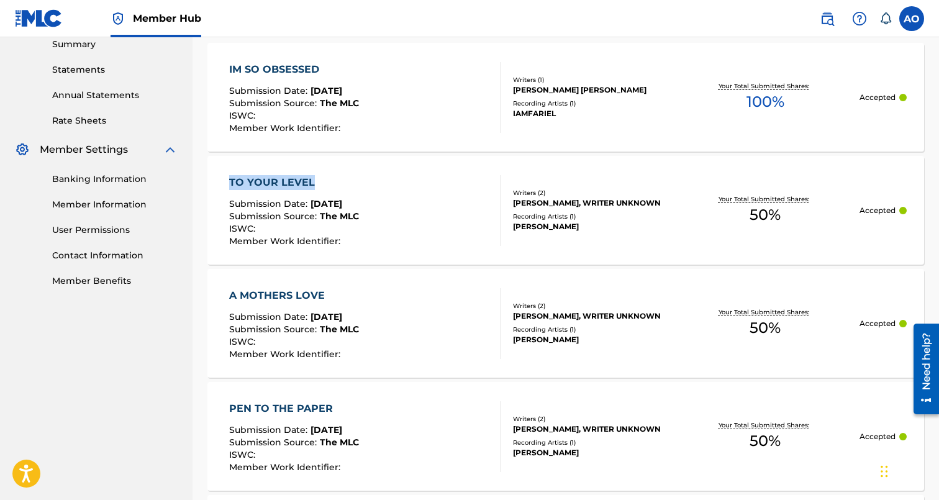
drag, startPoint x: 200, startPoint y: 183, endPoint x: 325, endPoint y: 183, distance: 125.4
drag, startPoint x: 201, startPoint y: 291, endPoint x: 324, endPoint y: 291, distance: 122.9
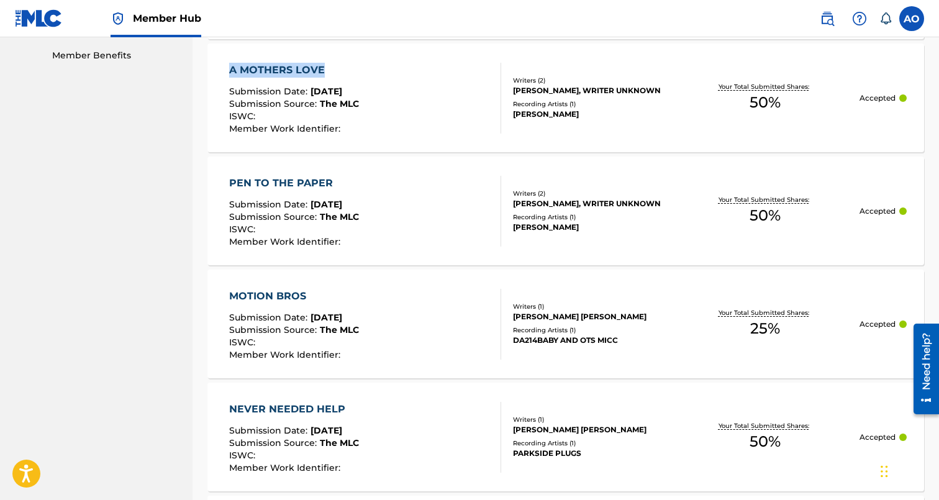
scroll to position [643, 0]
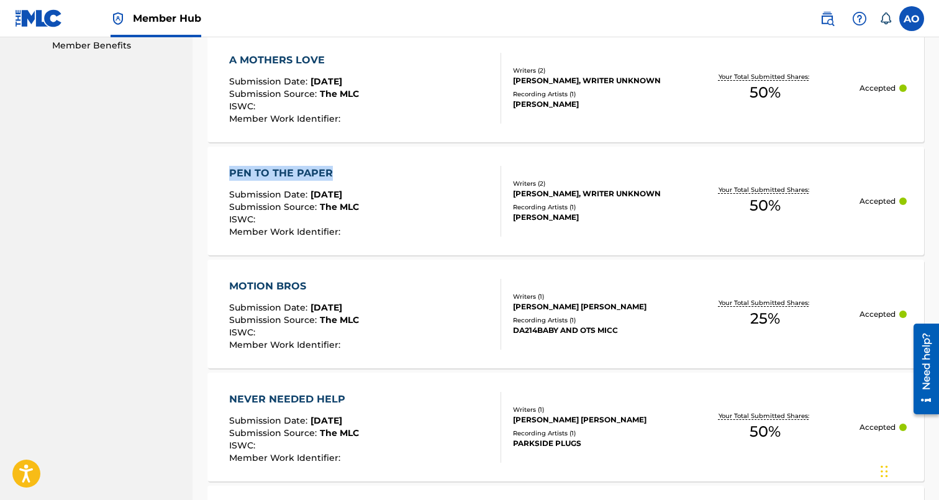
drag, startPoint x: 201, startPoint y: 168, endPoint x: 345, endPoint y: 168, distance: 144.1
drag, startPoint x: 202, startPoint y: 285, endPoint x: 358, endPoint y: 280, distance: 155.9
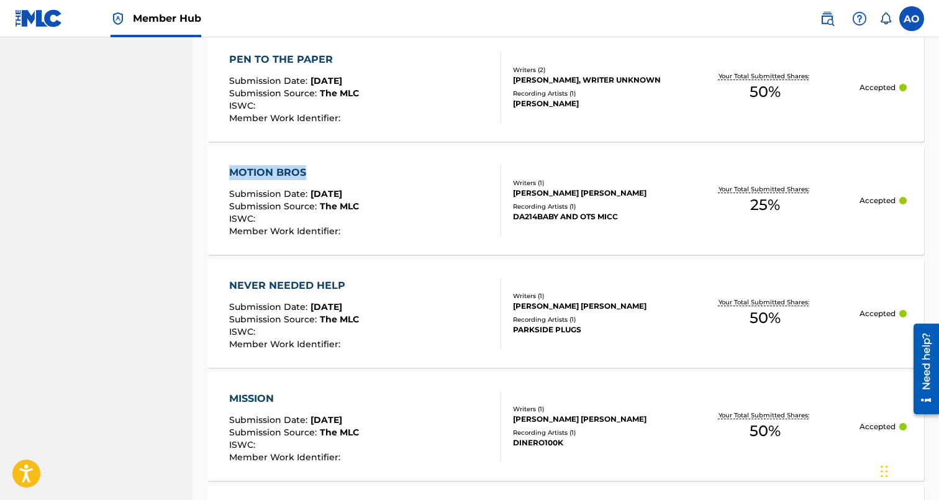
scroll to position [765, 0]
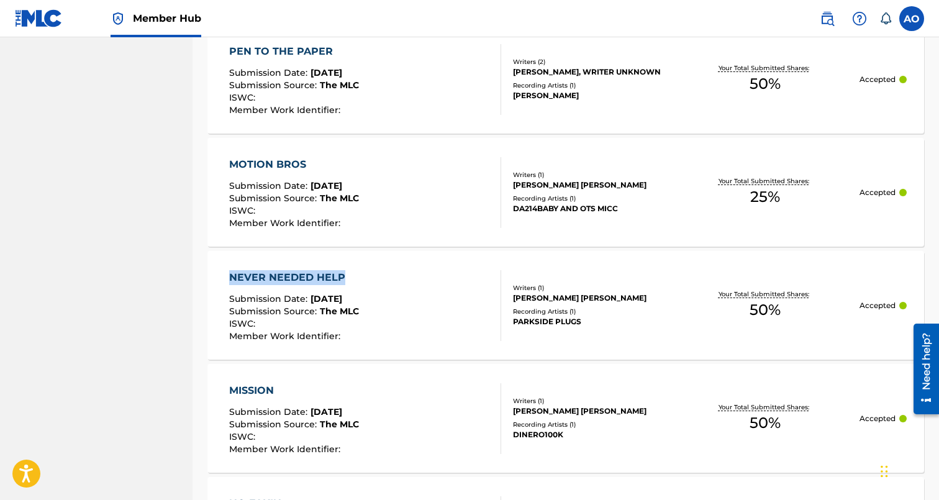
drag, startPoint x: 204, startPoint y: 273, endPoint x: 356, endPoint y: 273, distance: 152.8
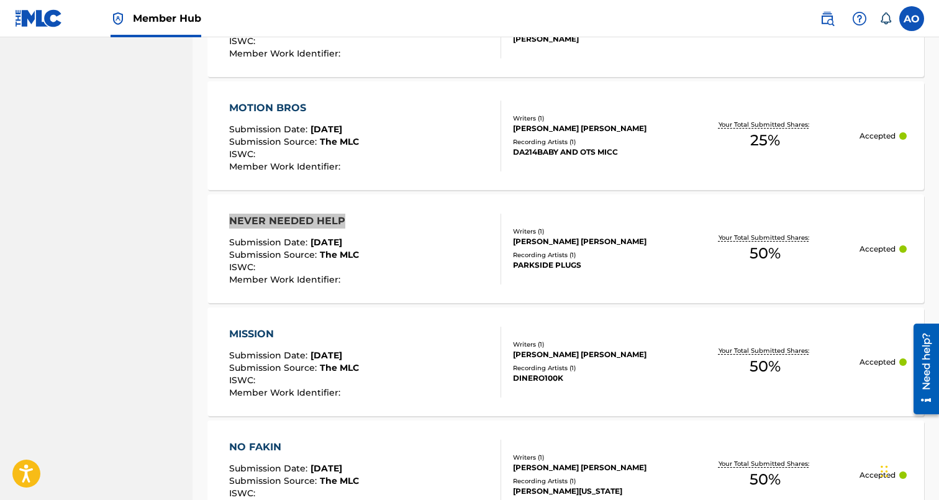
scroll to position [848, 0]
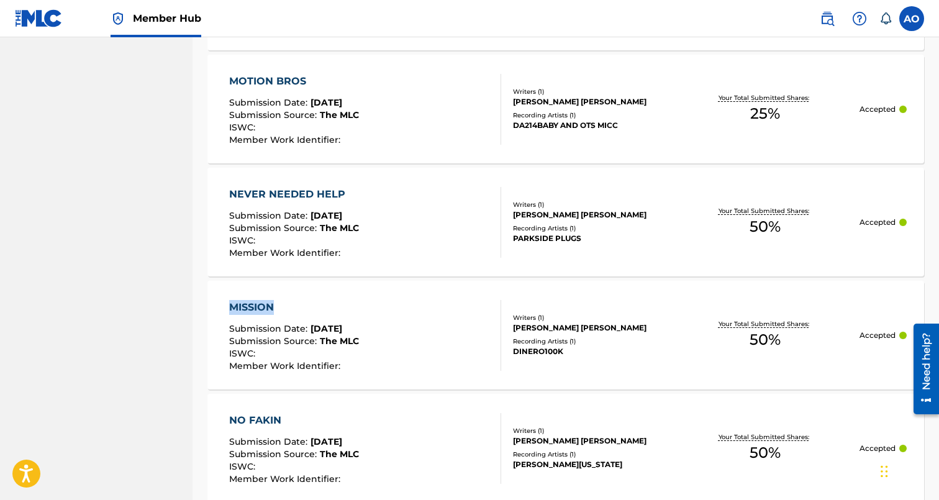
drag, startPoint x: 202, startPoint y: 306, endPoint x: 304, endPoint y: 306, distance: 101.8
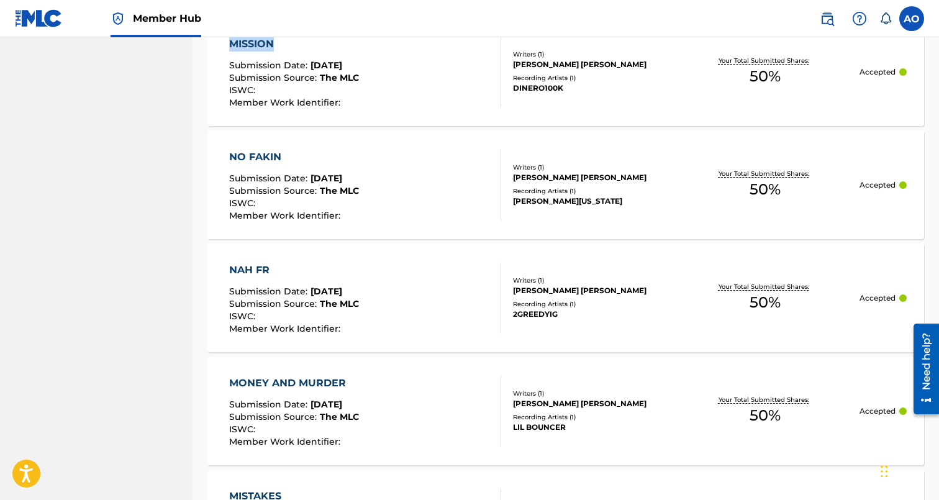
scroll to position [1116, 0]
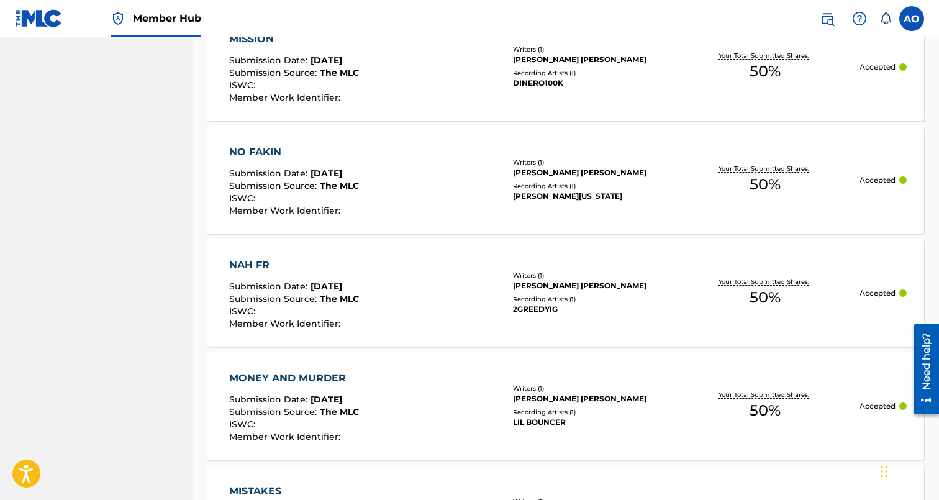
drag, startPoint x: 202, startPoint y: 149, endPoint x: 322, endPoint y: 143, distance: 120.0
drag, startPoint x: 204, startPoint y: 151, endPoint x: 303, endPoint y: 148, distance: 99.4
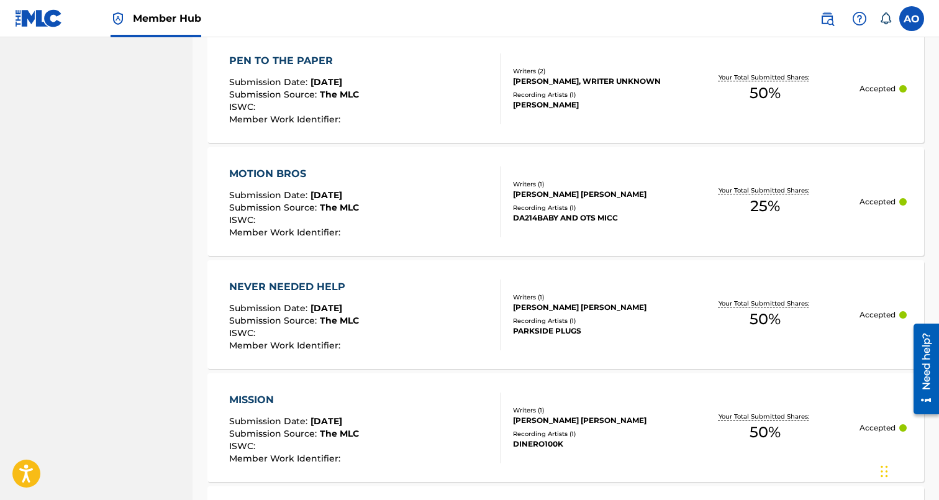
scroll to position [759, 0]
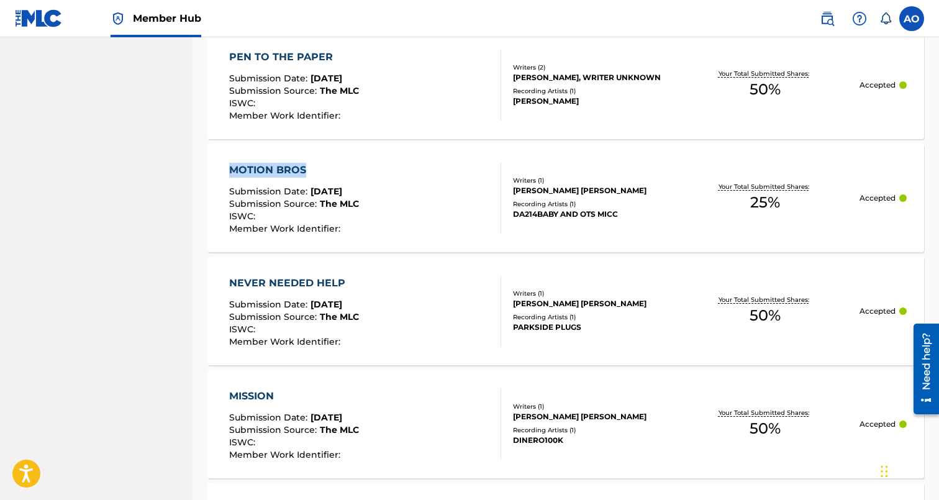
drag, startPoint x: 198, startPoint y: 171, endPoint x: 310, endPoint y: 166, distance: 111.9
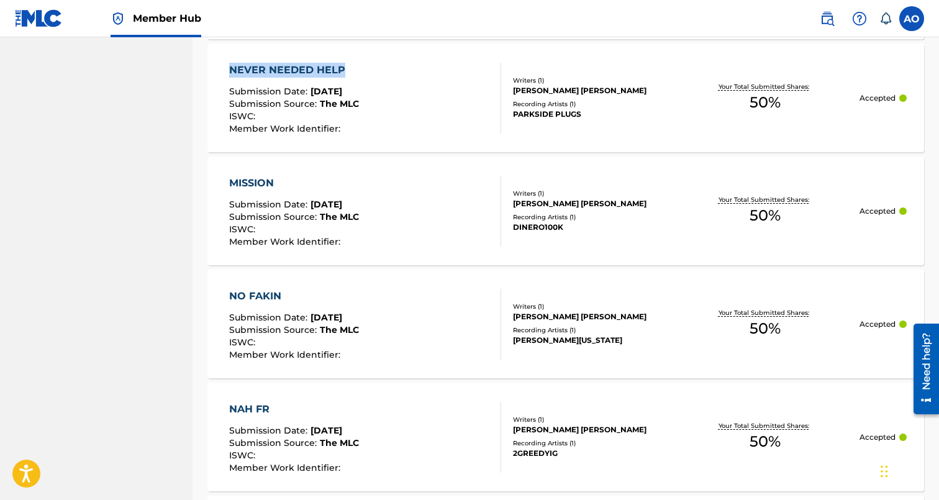
drag, startPoint x: 202, startPoint y: 71, endPoint x: 344, endPoint y: 71, distance: 142.2
drag, startPoint x: 199, startPoint y: 181, endPoint x: 310, endPoint y: 177, distance: 111.2
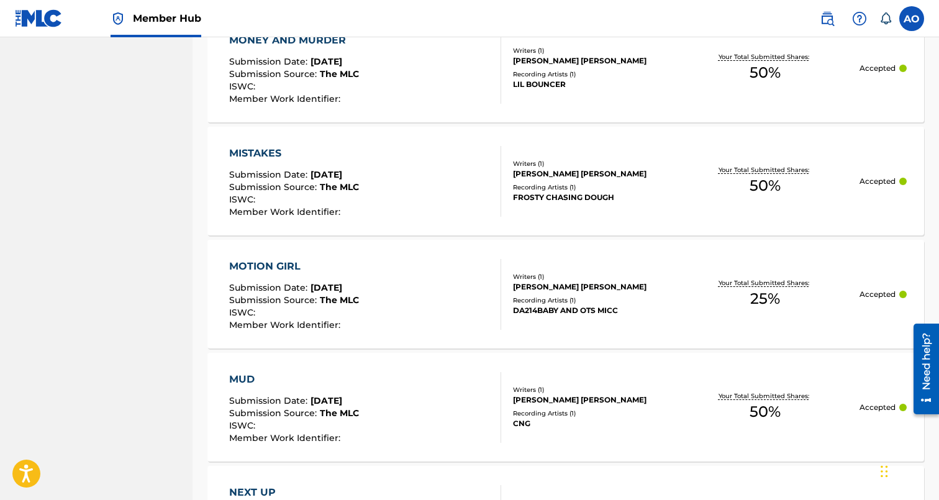
scroll to position [1455, 0]
drag, startPoint x: 199, startPoint y: 151, endPoint x: 312, endPoint y: 151, distance: 113.0
click at [235, 183] on span "Submission Source :" at bounding box center [274, 186] width 91 height 11
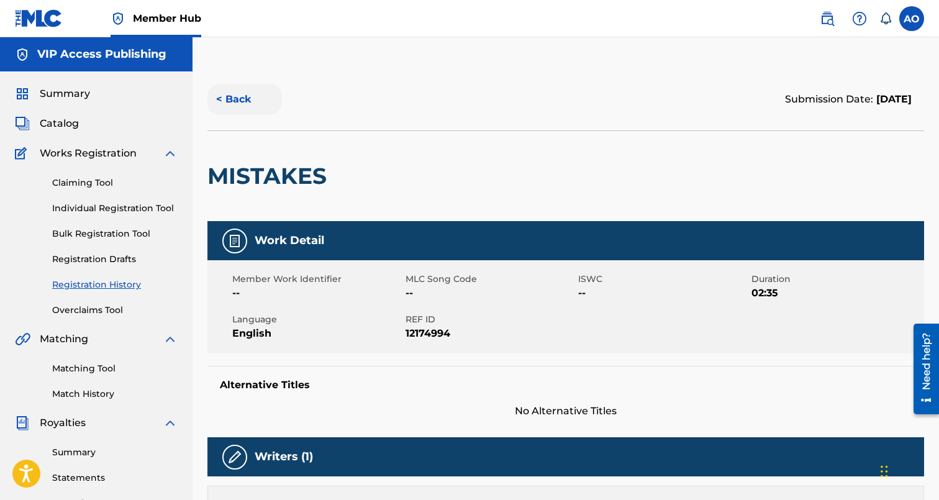
click at [232, 110] on button "< Back" at bounding box center [244, 99] width 75 height 31
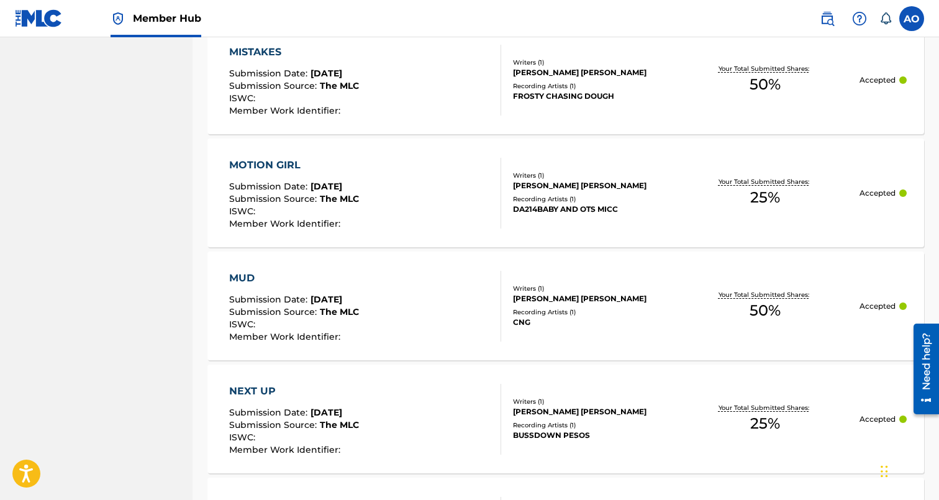
scroll to position [1557, 0]
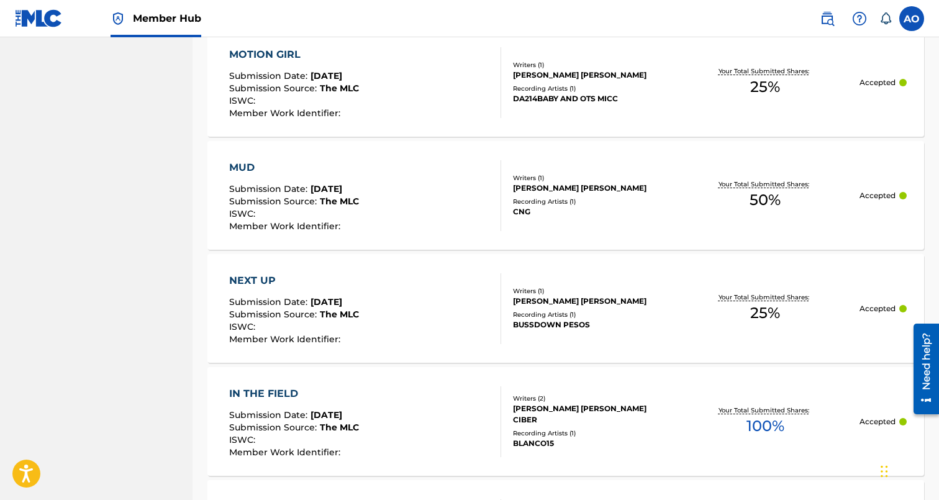
scroll to position [1667, 0]
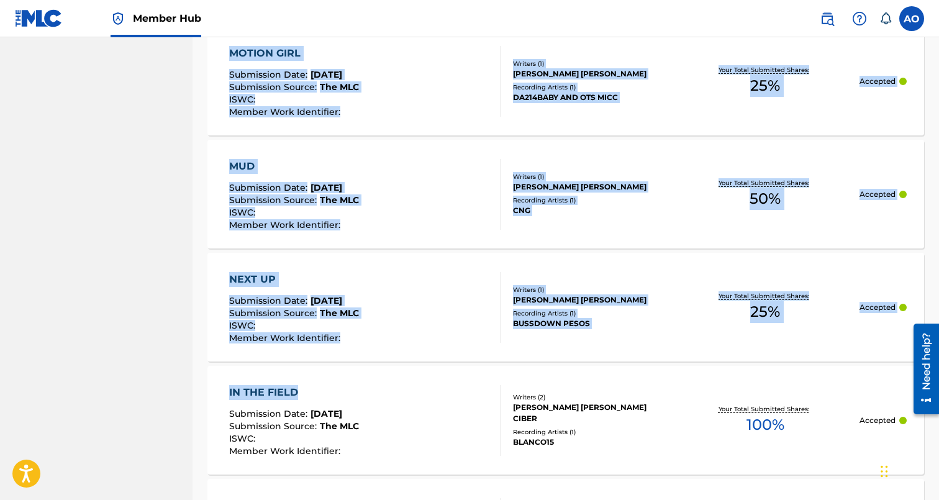
drag, startPoint x: 192, startPoint y: 391, endPoint x: 315, endPoint y: 396, distance: 123.0
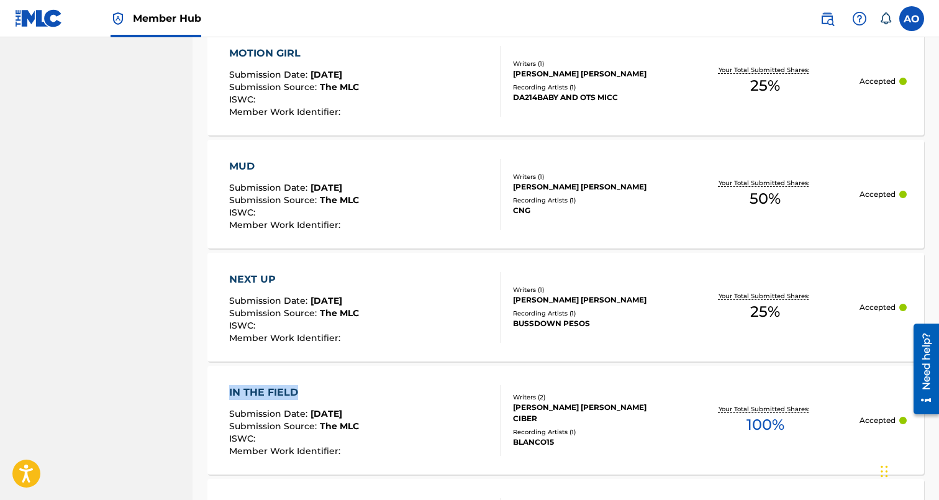
drag, startPoint x: 199, startPoint y: 389, endPoint x: 299, endPoint y: 392, distance: 99.4
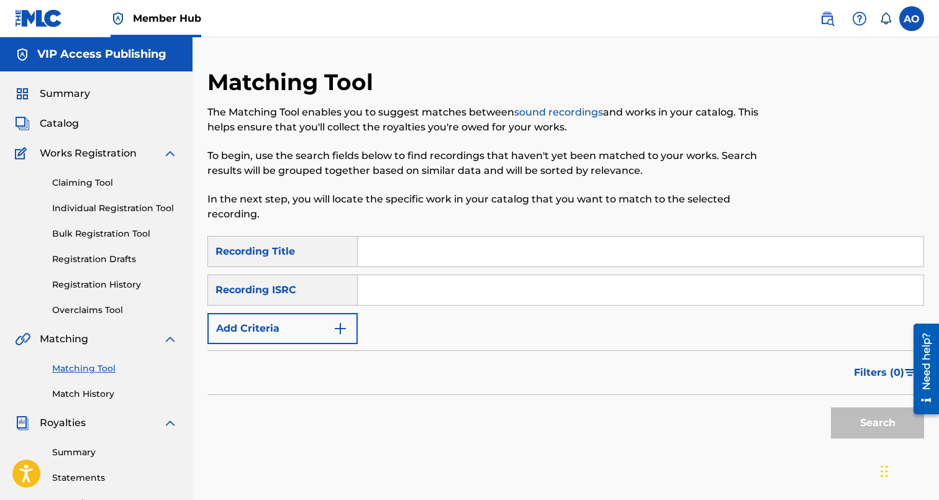
click at [380, 261] on input "Search Form" at bounding box center [641, 252] width 566 height 30
paste input "NEVER FALL AGAIN"
type input "NEVER FALL AGAIN"
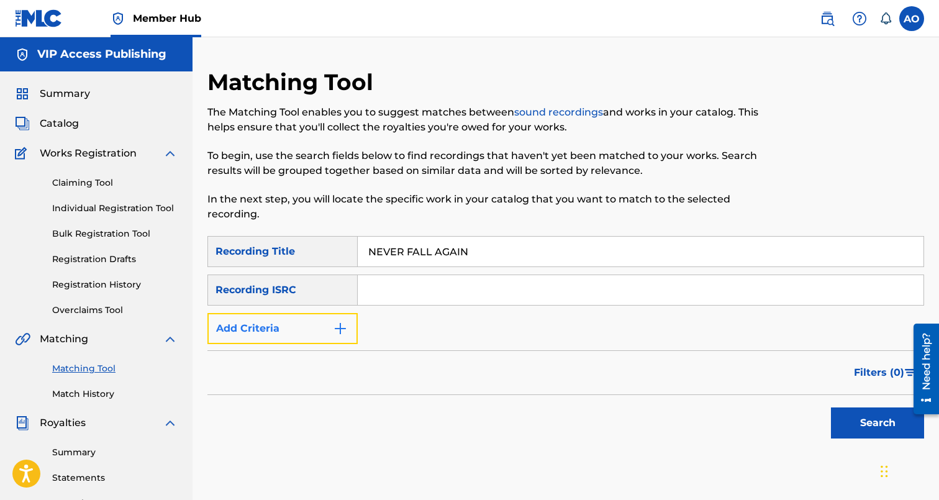
click at [299, 329] on button "Add Criteria" at bounding box center [282, 328] width 150 height 31
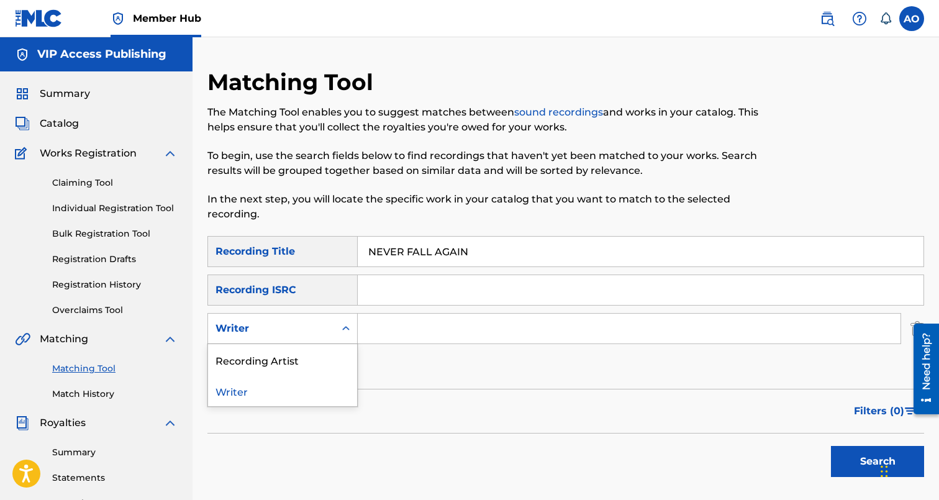
click at [299, 336] on div "Writer" at bounding box center [271, 329] width 127 height 24
click at [301, 363] on div "Recording Artist" at bounding box center [282, 359] width 149 height 31
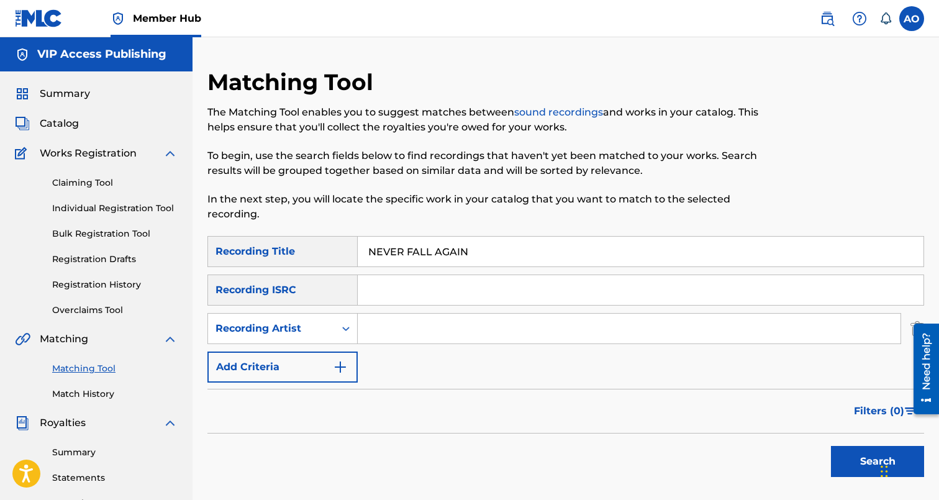
click at [390, 340] on input "Search Form" at bounding box center [629, 329] width 543 height 30
type input "davina"
click at [831, 446] on button "Search" at bounding box center [877, 461] width 93 height 31
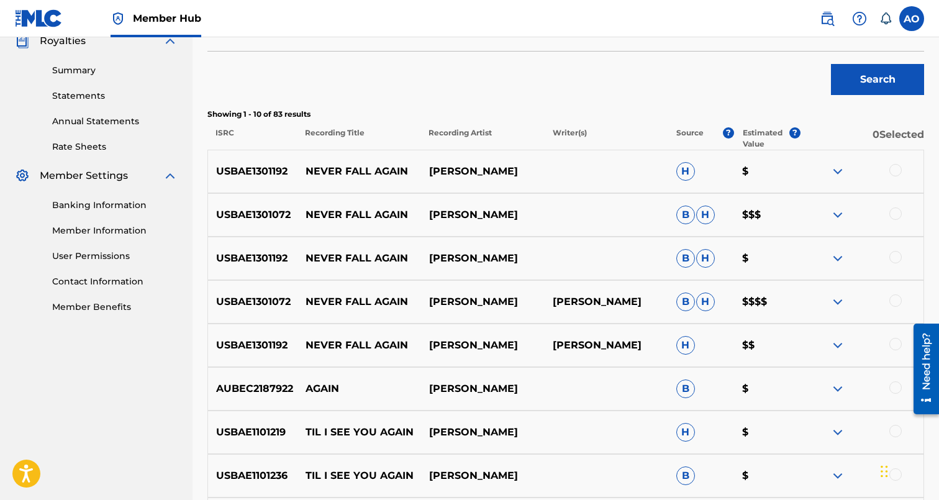
scroll to position [384, 0]
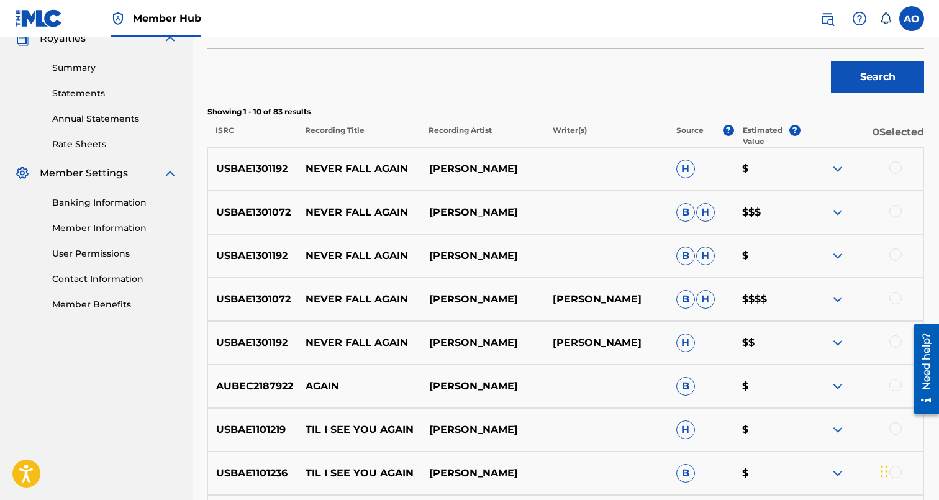
click at [894, 343] on div at bounding box center [895, 341] width 12 height 12
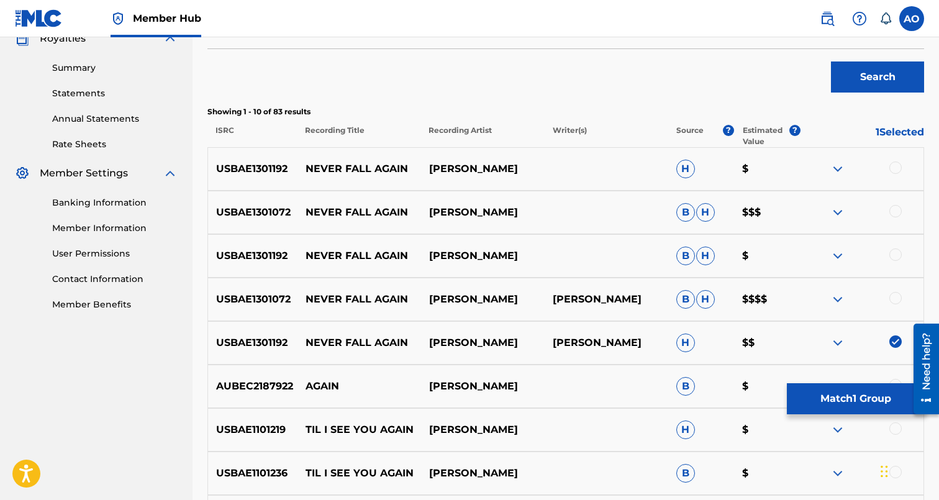
click at [894, 296] on div at bounding box center [895, 298] width 12 height 12
click at [895, 259] on div at bounding box center [895, 254] width 12 height 12
click at [895, 211] on div at bounding box center [895, 211] width 12 height 12
click at [900, 161] on div "USBAE1301192 NEVER FALL AGAIN DAVINA H $" at bounding box center [565, 168] width 717 height 43
click at [899, 164] on div at bounding box center [895, 167] width 12 height 12
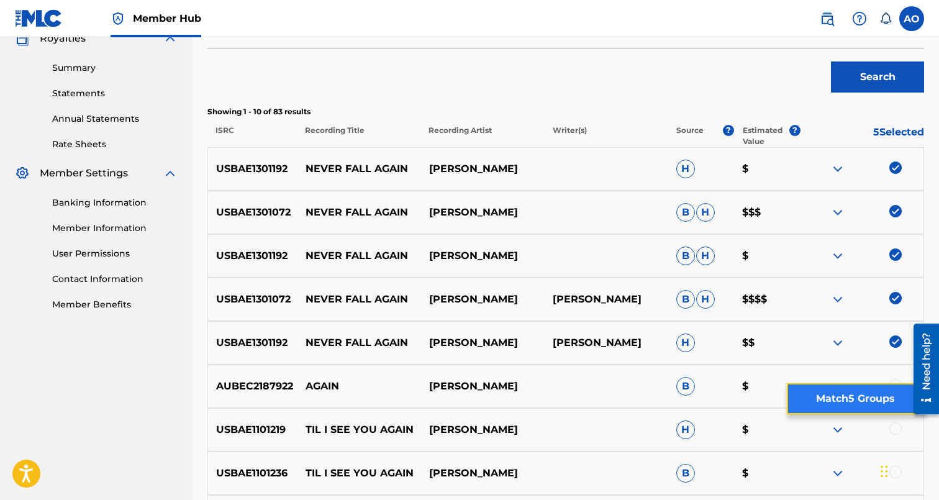
click at [860, 391] on button "Match 5 Groups" at bounding box center [855, 398] width 137 height 31
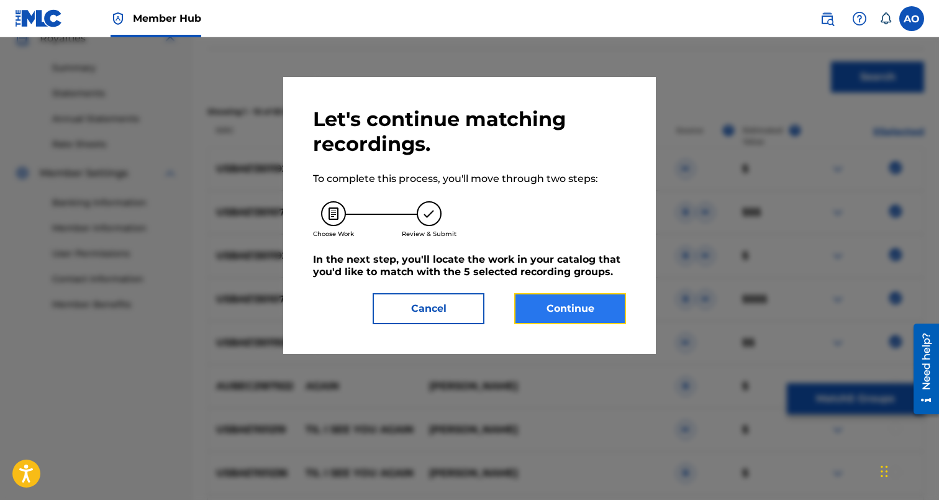
click at [563, 315] on button "Continue" at bounding box center [570, 308] width 112 height 31
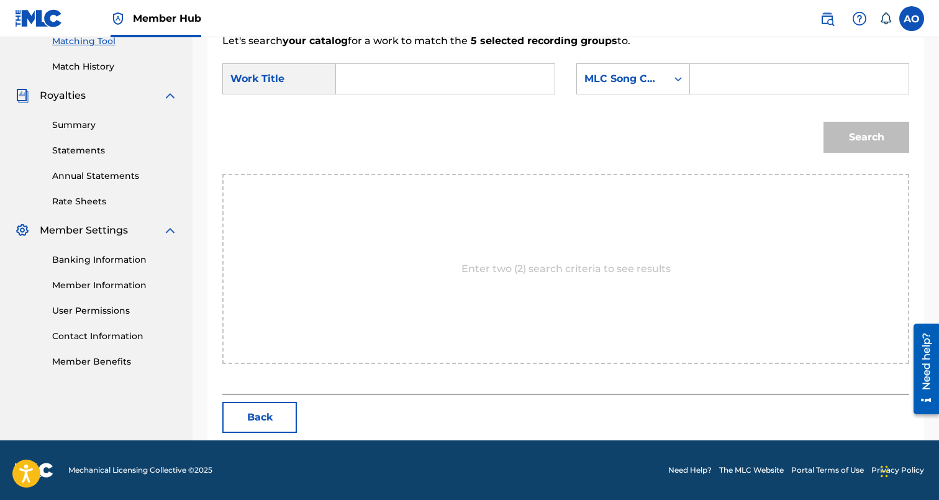
scroll to position [270, 0]
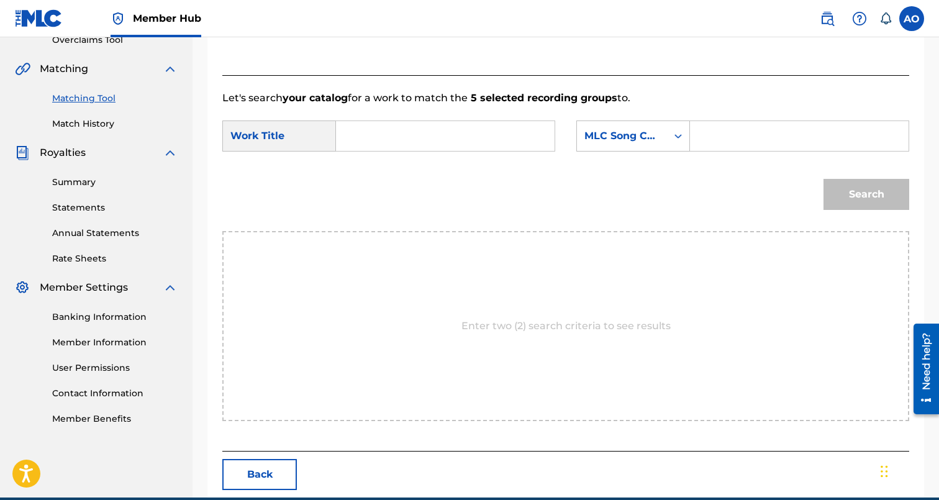
click at [420, 134] on input "Search Form" at bounding box center [444, 136] width 197 height 30
paste input "NEVER FALL AGAIN"
type input "NEVER FALL AGAIN"
click at [727, 147] on input "Search Form" at bounding box center [798, 136] width 197 height 30
paste input "N96II6"
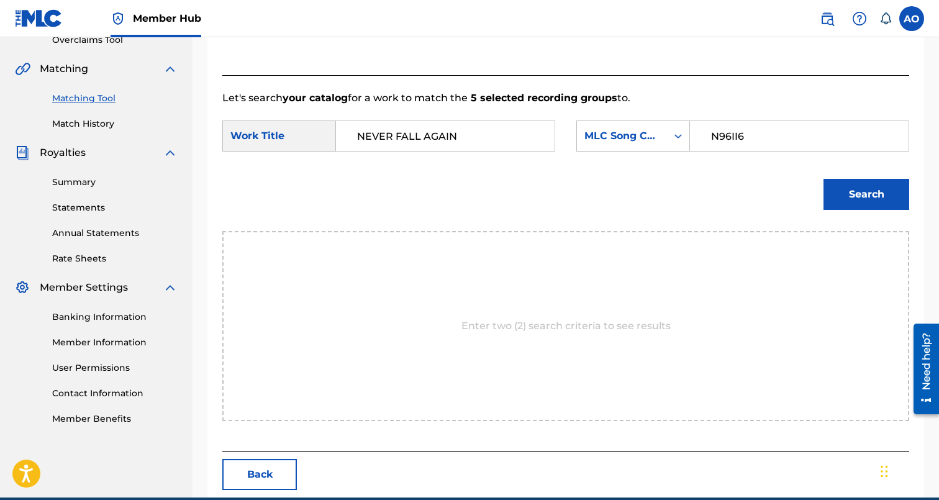
type input "N96II6"
click at [823, 179] on button "Search" at bounding box center [866, 194] width 86 height 31
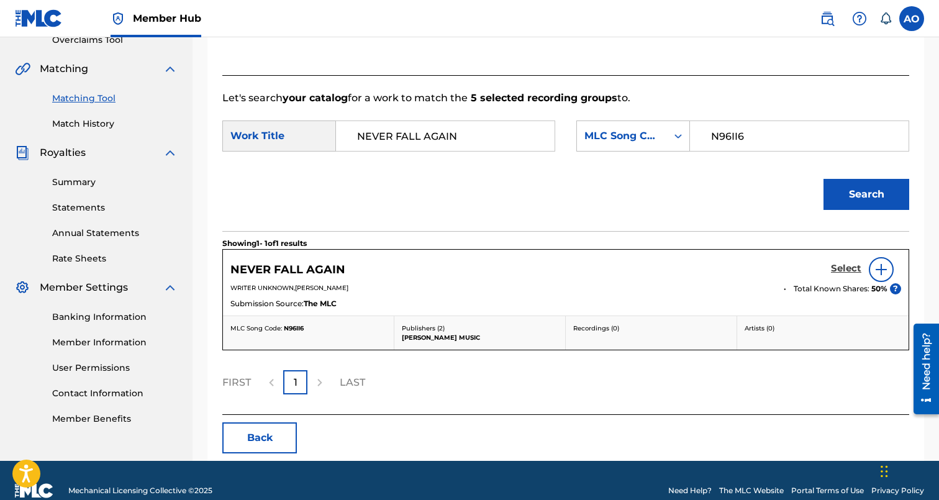
click at [843, 273] on h5 "Select" at bounding box center [846, 269] width 30 height 12
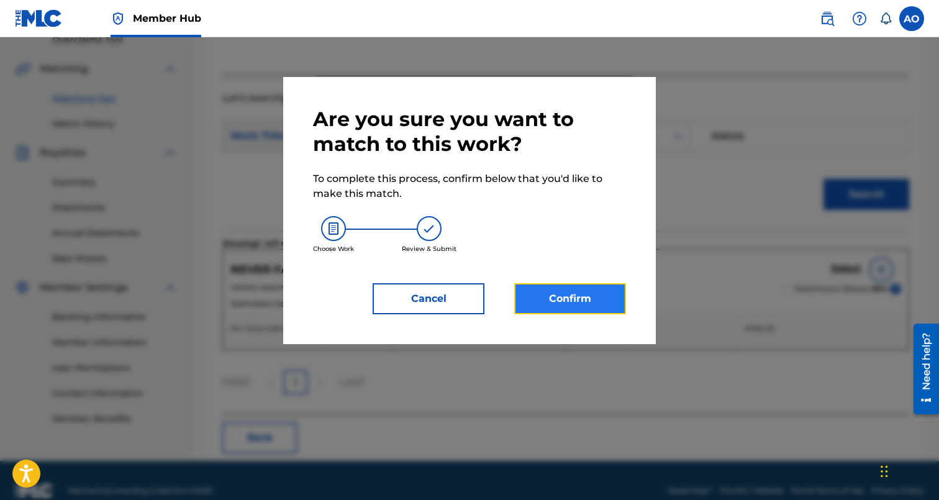
click at [561, 304] on button "Confirm" at bounding box center [570, 298] width 112 height 31
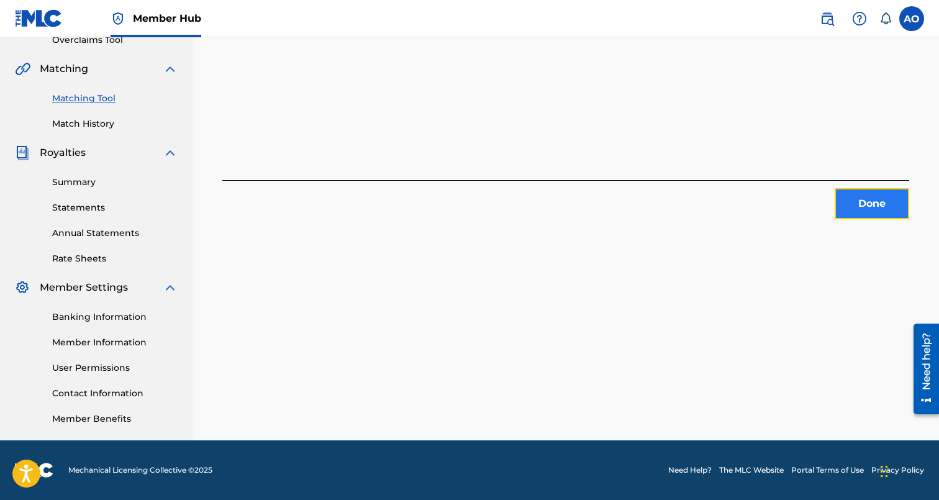
click at [876, 192] on button "Done" at bounding box center [872, 203] width 75 height 31
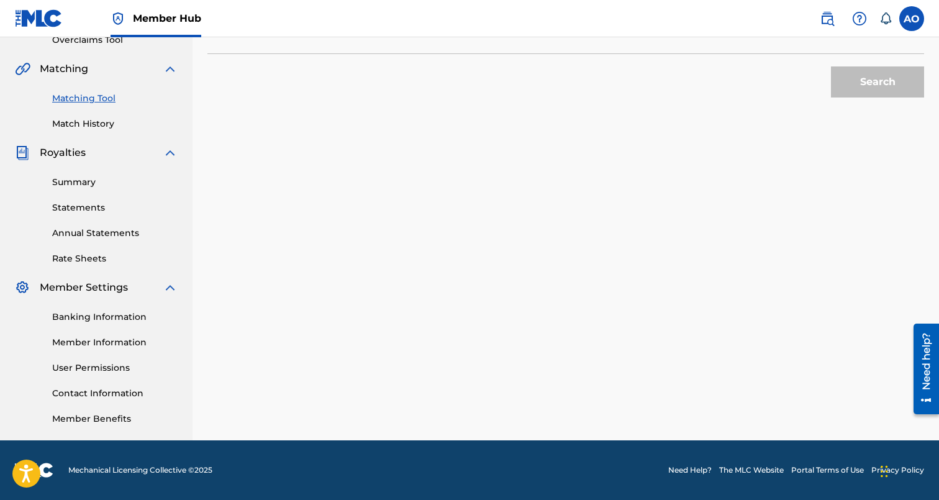
click at [876, 192] on div "Matching Tool The Matching Tool enables you to suggest matches between sound re…" at bounding box center [565, 119] width 717 height 642
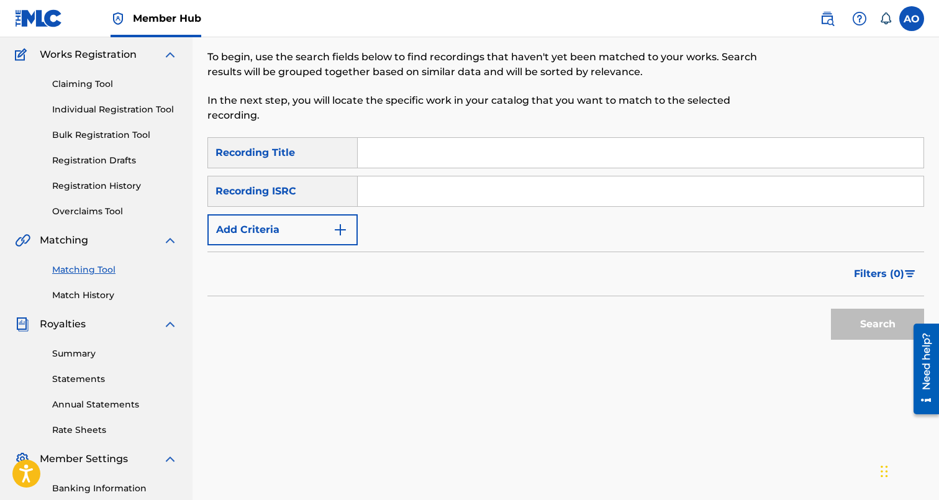
scroll to position [0, 0]
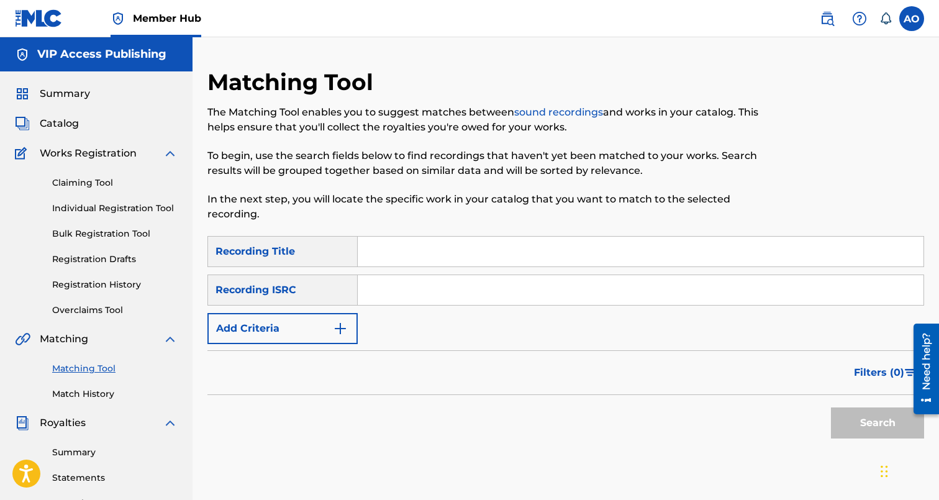
click at [445, 247] on input "Search Form" at bounding box center [641, 252] width 566 height 30
paste input "CHOOSY"
type input "CHOOSY"
click at [292, 355] on div "Filters ( 0 )" at bounding box center [565, 372] width 717 height 45
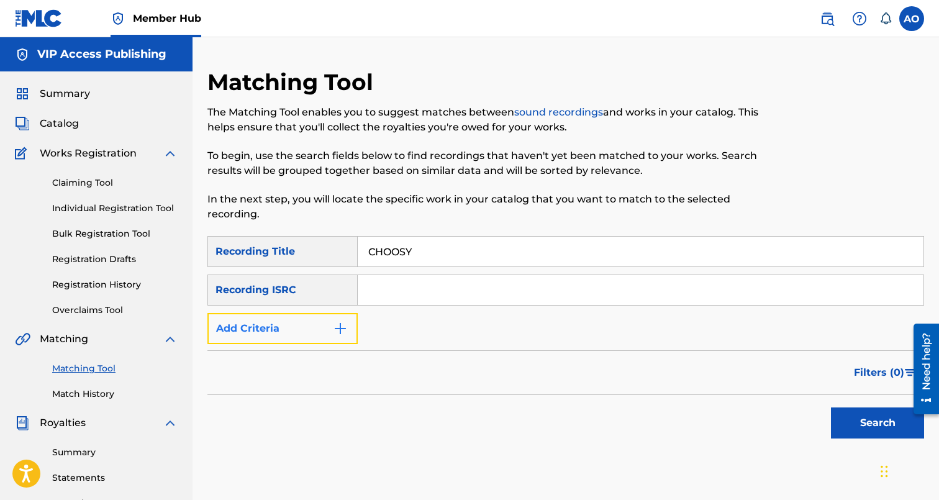
click at [296, 321] on button "Add Criteria" at bounding box center [282, 328] width 150 height 31
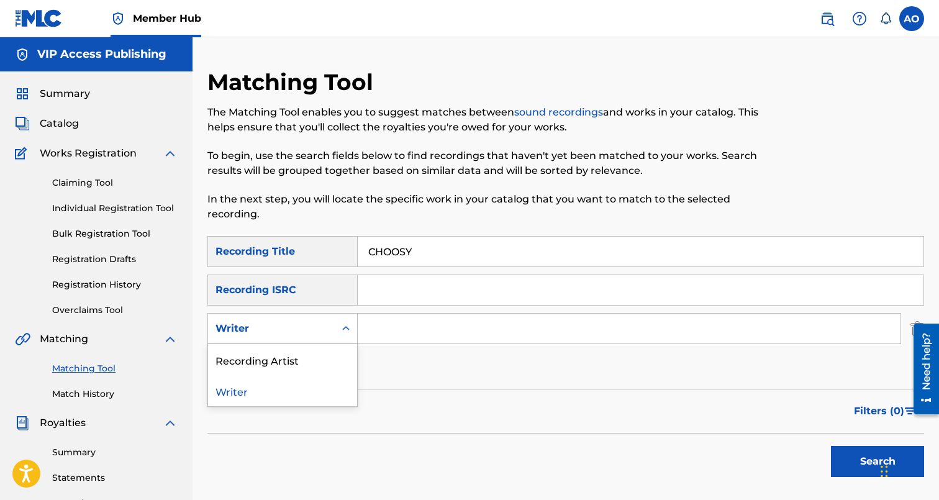
click at [294, 337] on div "Writer" at bounding box center [271, 329] width 127 height 24
click at [294, 358] on div "Recording Artist" at bounding box center [282, 359] width 149 height 31
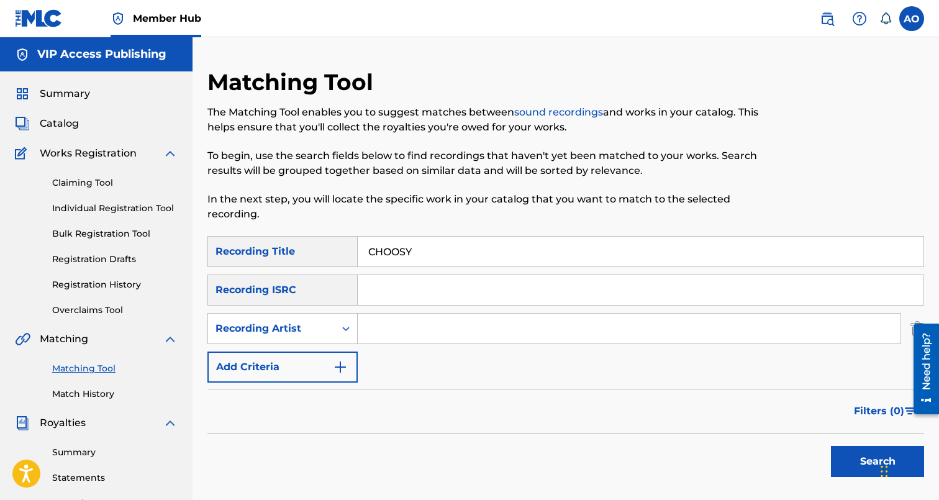
click at [378, 327] on input "Search Form" at bounding box center [629, 329] width 543 height 30
click at [831, 446] on button "Search" at bounding box center [877, 461] width 93 height 31
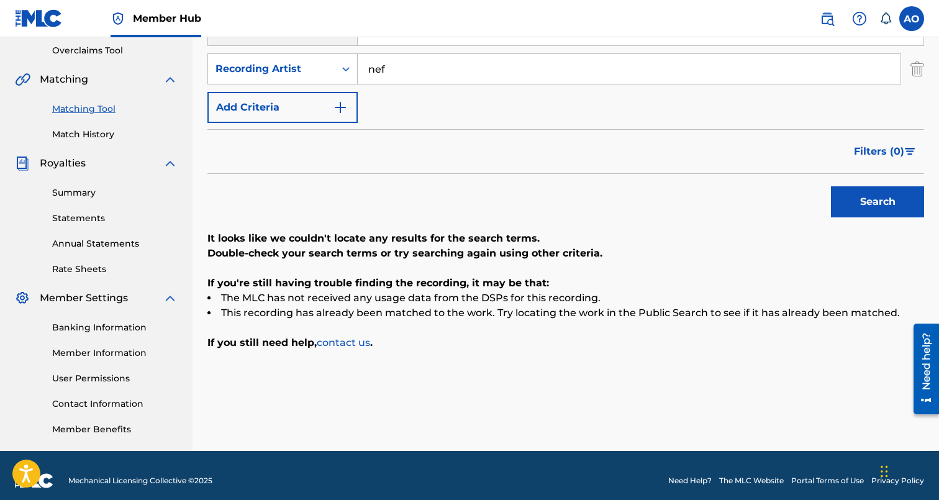
scroll to position [261, 0]
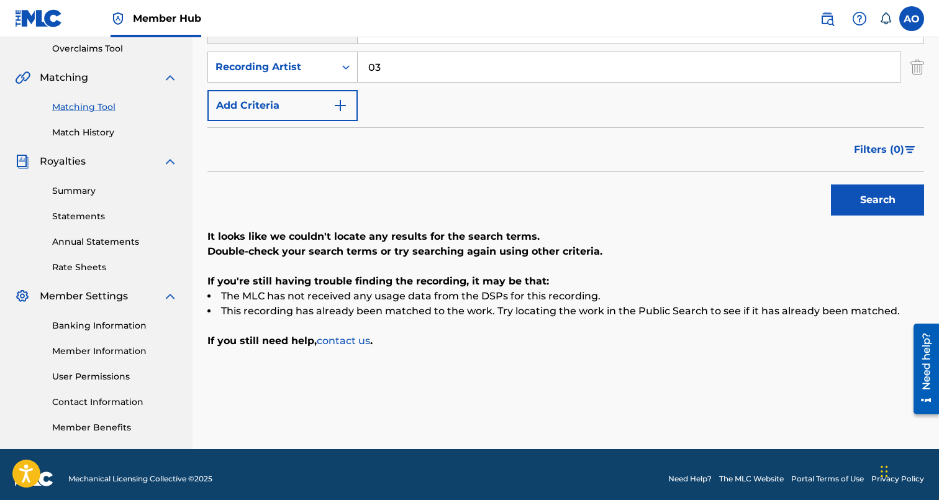
click at [831, 184] on button "Search" at bounding box center [877, 199] width 93 height 31
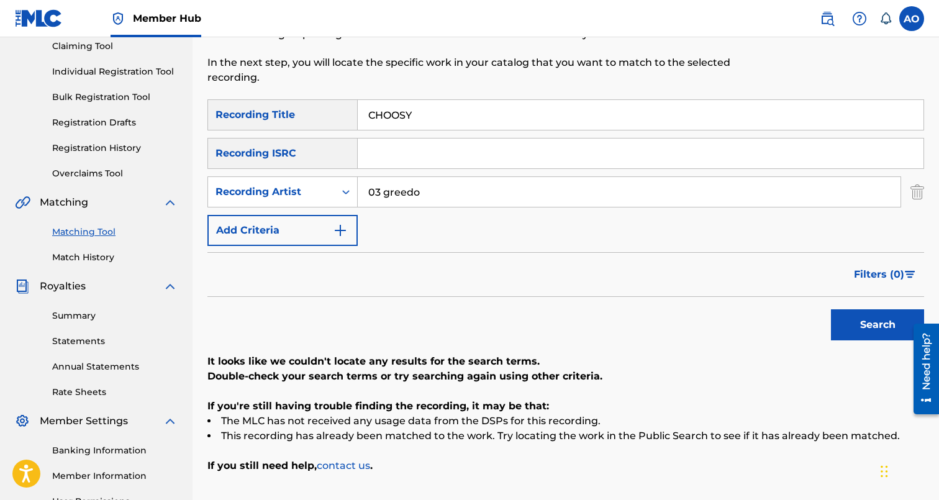
scroll to position [130, 0]
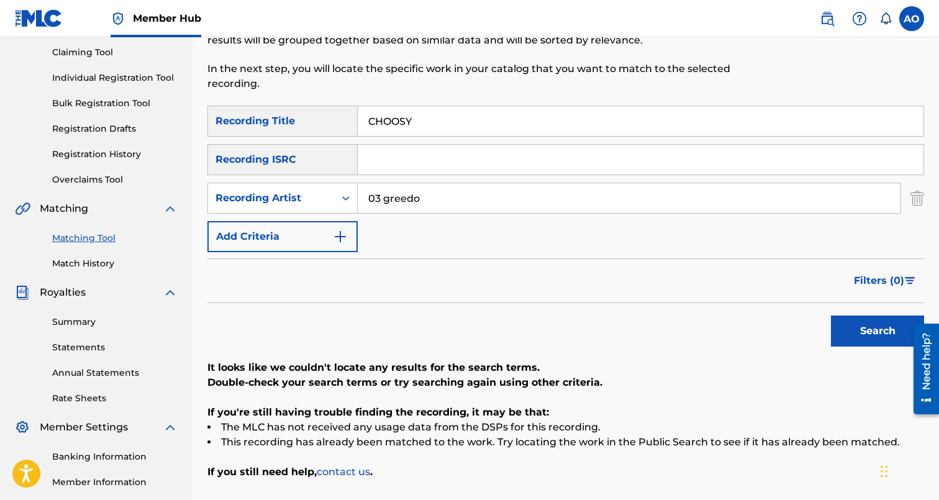
click at [470, 109] on input "CHOOSY" at bounding box center [641, 121] width 566 height 30
click at [451, 206] on input "03 greedo" at bounding box center [629, 198] width 543 height 30
type input "nef the"
click at [831, 315] on button "Search" at bounding box center [877, 330] width 93 height 31
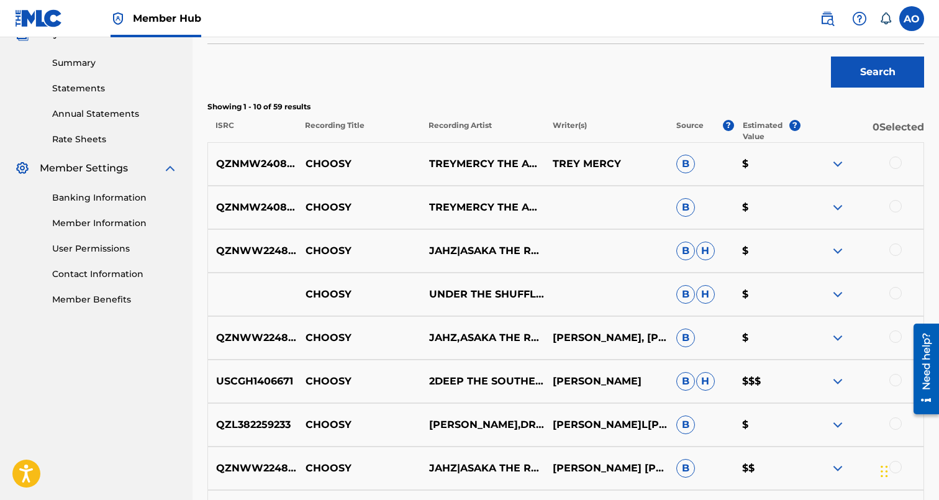
scroll to position [400, 0]
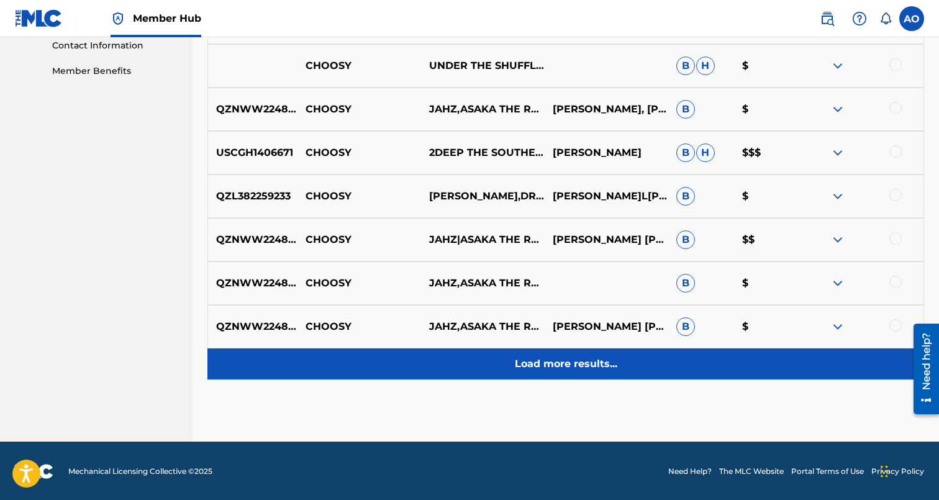
click at [537, 363] on p "Load more results..." at bounding box center [566, 363] width 102 height 15
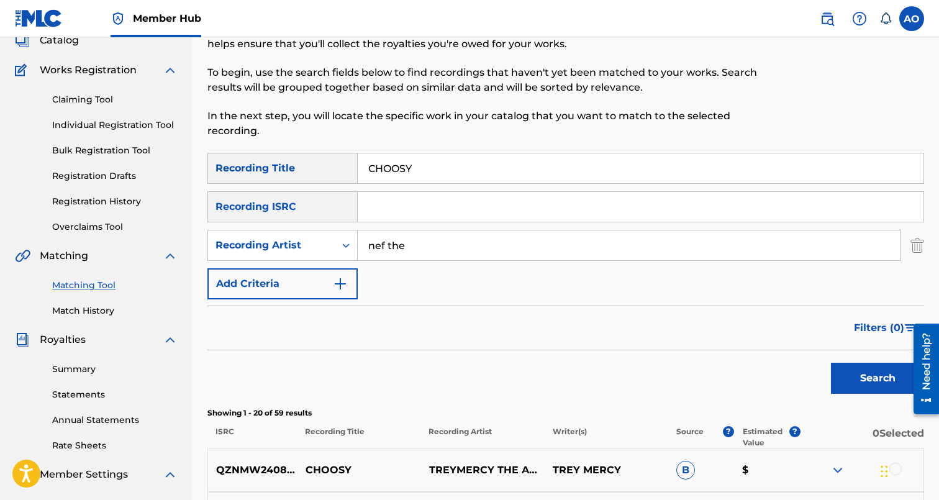
scroll to position [0, 0]
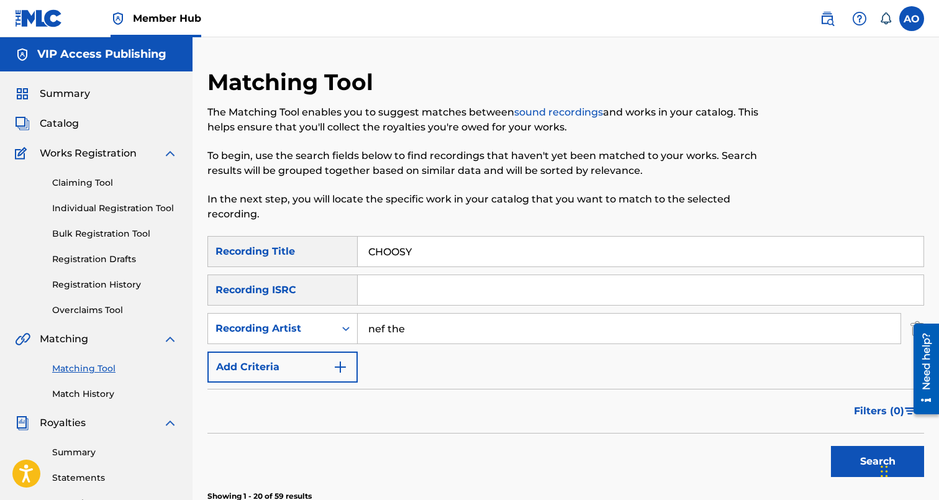
click at [459, 265] on input "CHOOSY" at bounding box center [641, 252] width 566 height 30
paste input "BROKE IN"
type input "BROKE IN"
click at [433, 324] on input "nef the" at bounding box center [629, 329] width 543 height 30
click at [831, 446] on button "Search" at bounding box center [877, 461] width 93 height 31
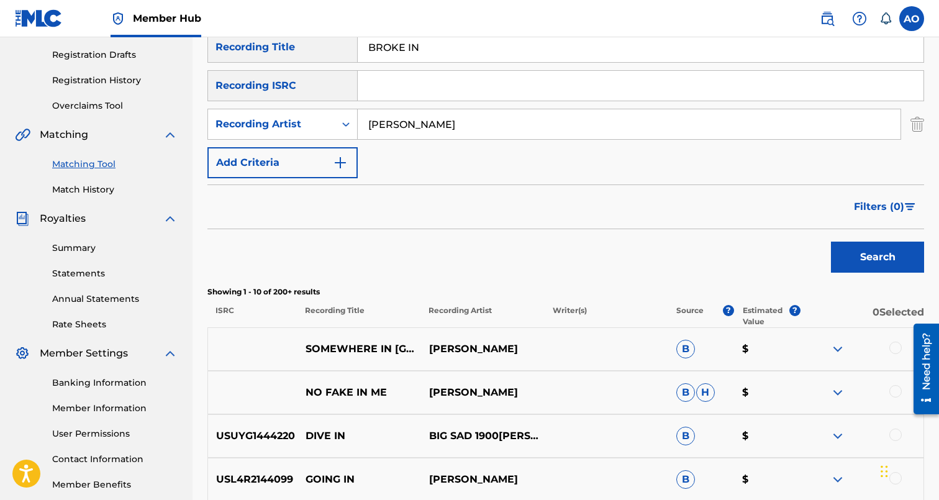
scroll to position [203, 0]
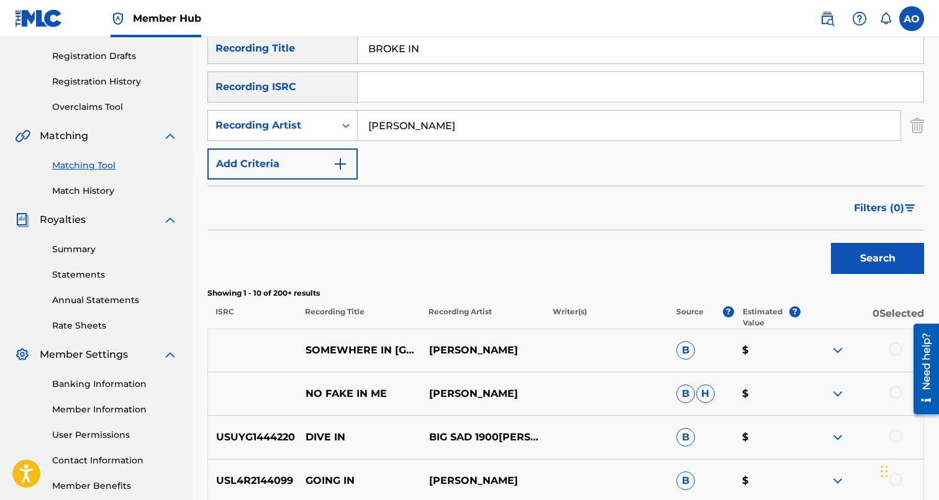
click at [397, 129] on input "chris o bannon" at bounding box center [629, 126] width 543 height 30
click at [404, 128] on input "chris o bannon" at bounding box center [629, 126] width 543 height 30
type input "chris obannon"
click at [831, 243] on button "Search" at bounding box center [877, 258] width 93 height 31
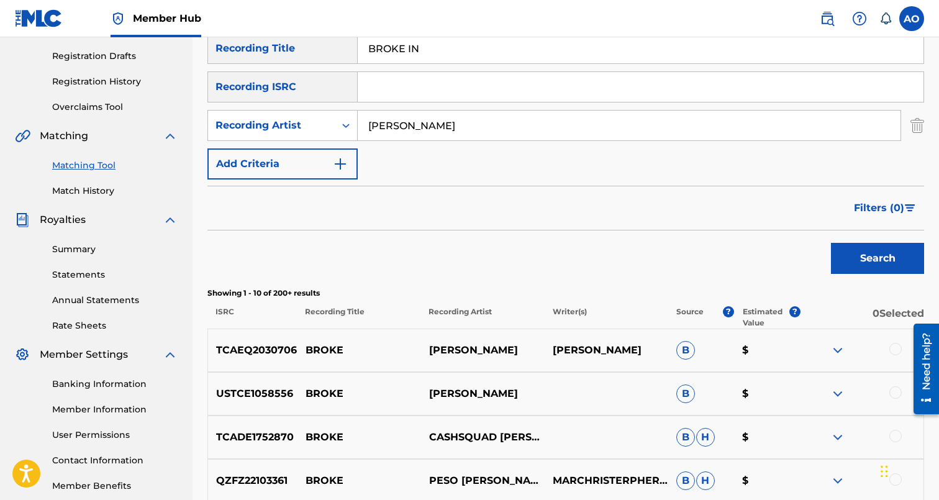
click at [483, 45] on input "BROKE IN" at bounding box center [641, 49] width 566 height 30
paste input "ALL STAR"
type input "ALL STAR"
type input "steve lover"
click at [831, 243] on button "Search" at bounding box center [877, 258] width 93 height 31
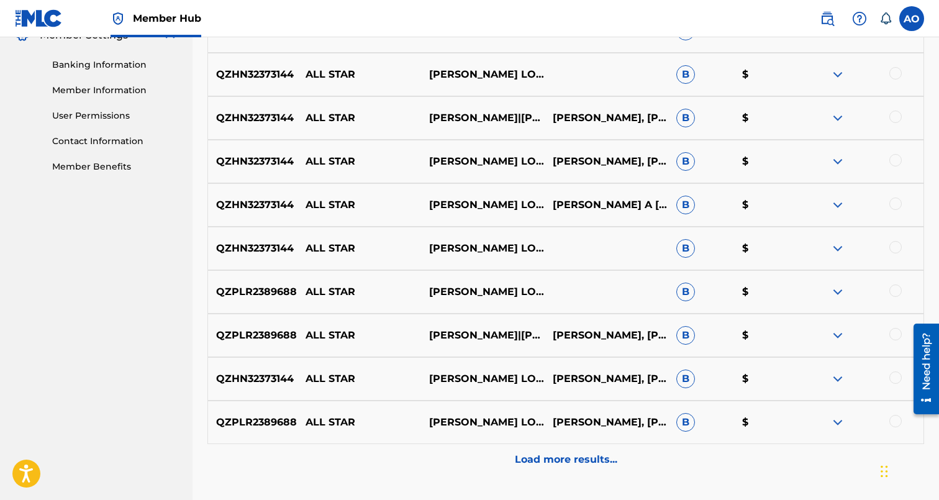
scroll to position [531, 0]
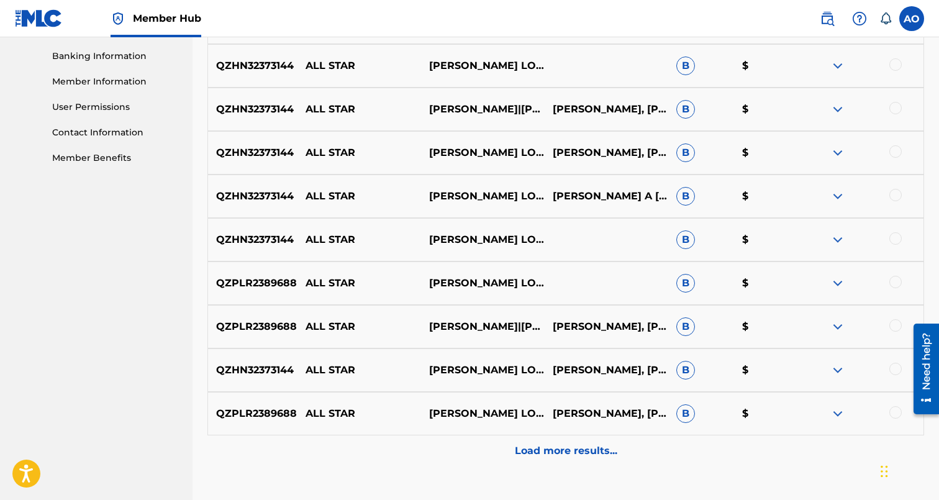
click at [892, 409] on div at bounding box center [895, 412] width 12 height 12
click at [892, 361] on div "QZHN32373144 ALL STAR STEVE G. LOVER III,DJ-WES STEPHEN GLOVER, WESLEY A DEES B…" at bounding box center [565, 369] width 717 height 43
click at [892, 367] on div at bounding box center [895, 369] width 12 height 12
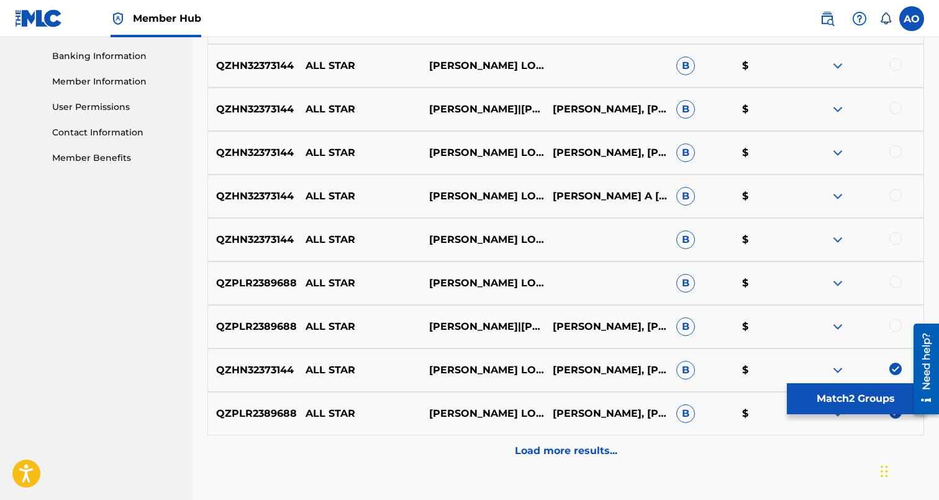
click at [892, 331] on div at bounding box center [862, 326] width 124 height 15
click at [892, 328] on div at bounding box center [895, 325] width 12 height 12
click at [895, 281] on div at bounding box center [895, 282] width 12 height 12
click at [892, 241] on div at bounding box center [895, 238] width 12 height 12
click at [892, 197] on div at bounding box center [895, 195] width 12 height 12
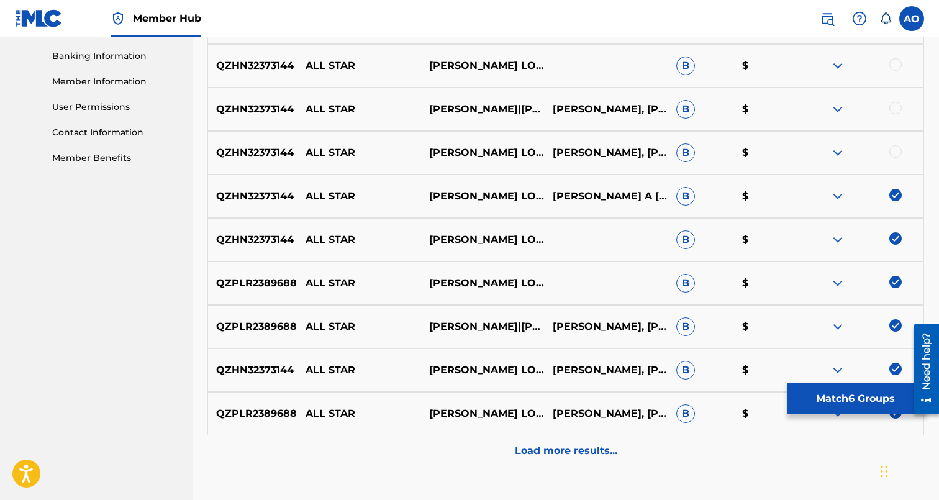
click at [894, 152] on div at bounding box center [895, 151] width 12 height 12
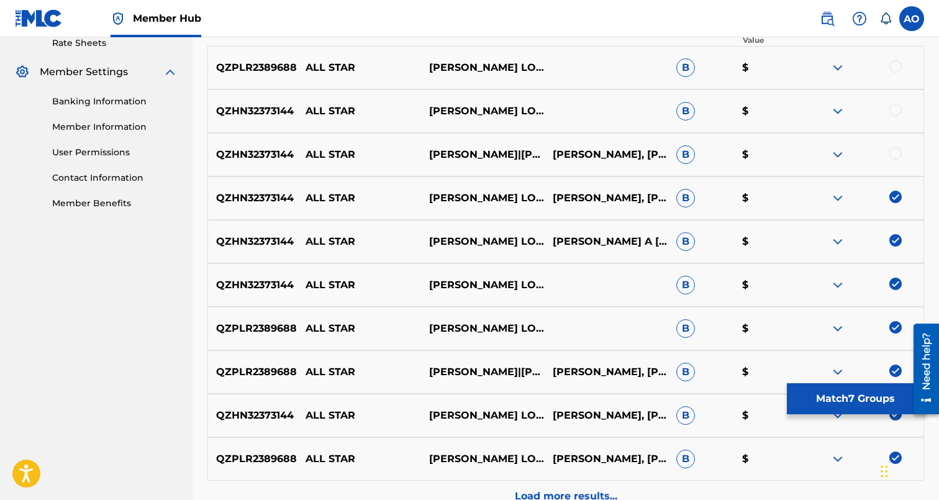
click at [894, 147] on div at bounding box center [862, 154] width 124 height 15
click at [894, 153] on div at bounding box center [895, 153] width 12 height 12
click at [894, 115] on div at bounding box center [895, 110] width 12 height 12
click at [892, 70] on div at bounding box center [895, 66] width 12 height 12
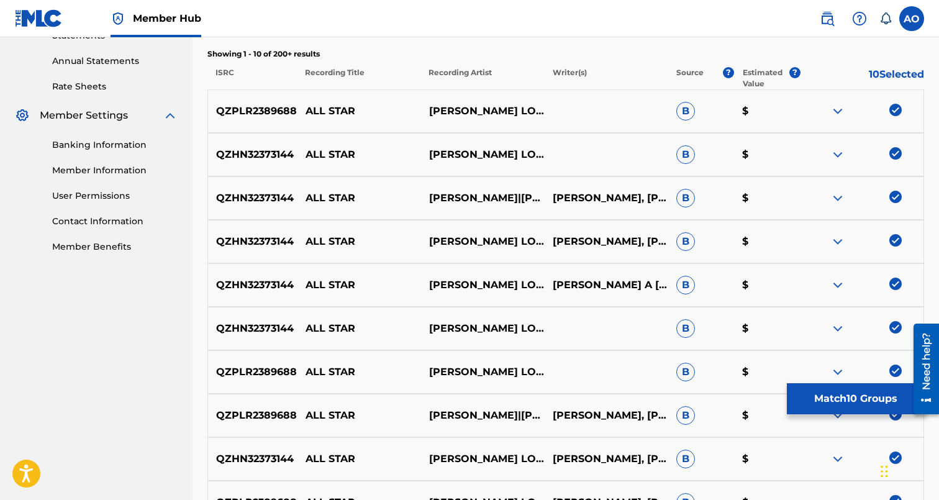
click at [866, 382] on div "QZPLR2389688 ALL STAR STEVE G. LOVER III & DJ-WES B $" at bounding box center [565, 371] width 717 height 43
click at [864, 390] on button "Match 10 Groups" at bounding box center [855, 398] width 137 height 31
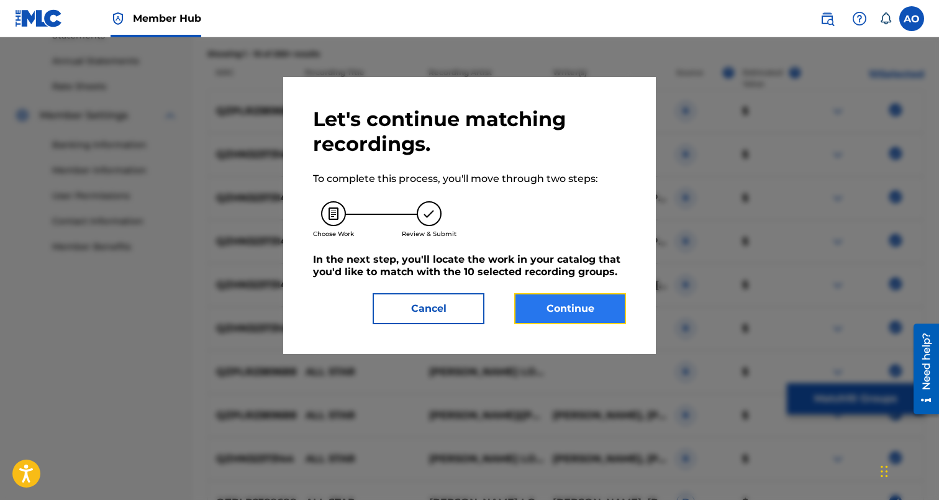
click at [577, 309] on button "Continue" at bounding box center [570, 308] width 112 height 31
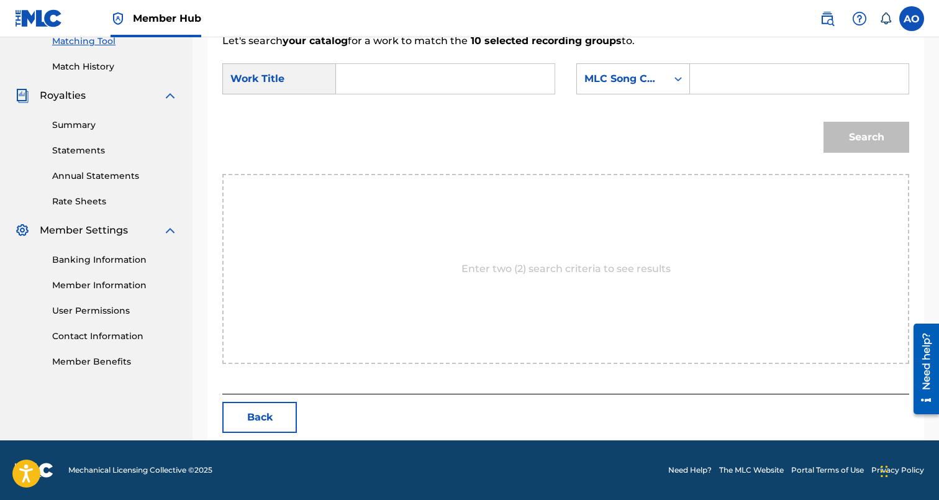
scroll to position [270, 0]
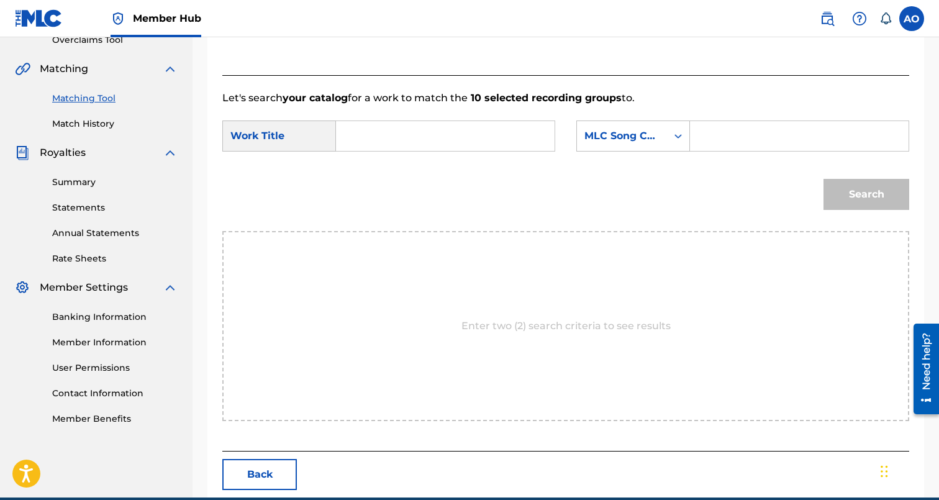
click at [474, 127] on input "Search Form" at bounding box center [444, 136] width 197 height 30
paste input "ALL STAR"
type input "ALL STAR"
click at [720, 136] on input "Search Form" at bounding box center [798, 136] width 197 height 30
paste input "A99LUW"
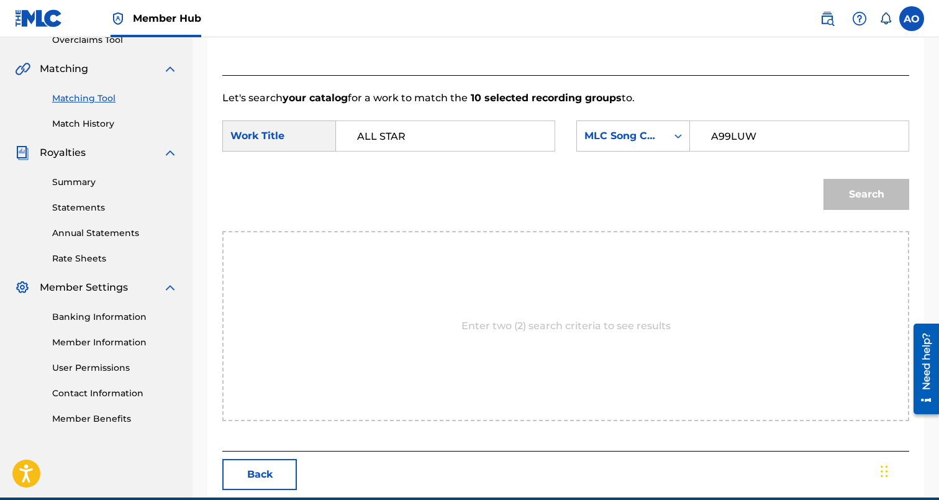
type input "A99LUW"
click at [823, 179] on button "Search" at bounding box center [866, 194] width 86 height 31
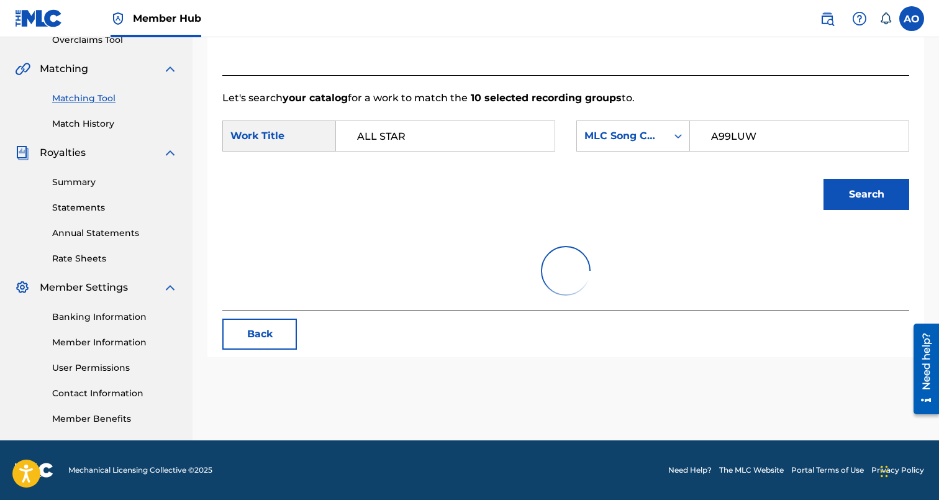
click at [823, 179] on button "Search" at bounding box center [866, 194] width 86 height 31
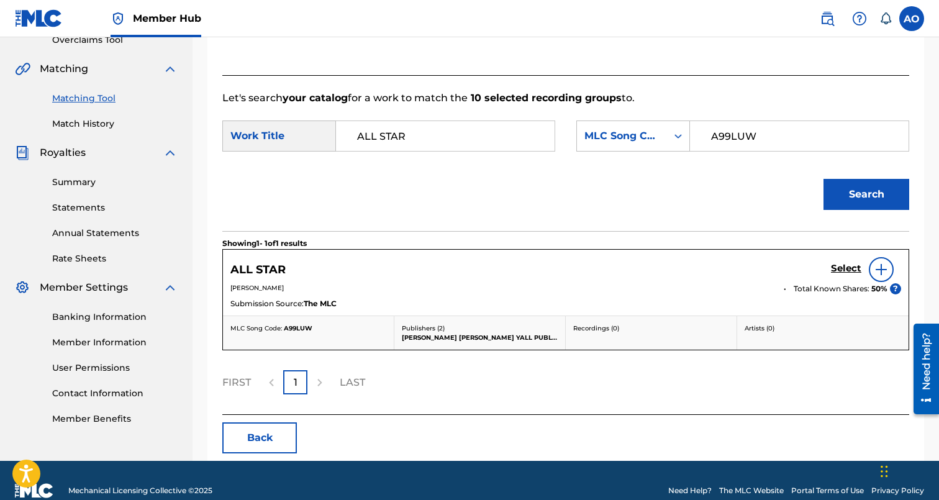
click at [862, 275] on div "Select" at bounding box center [866, 269] width 70 height 25
click at [844, 269] on h5 "Select" at bounding box center [846, 269] width 30 height 12
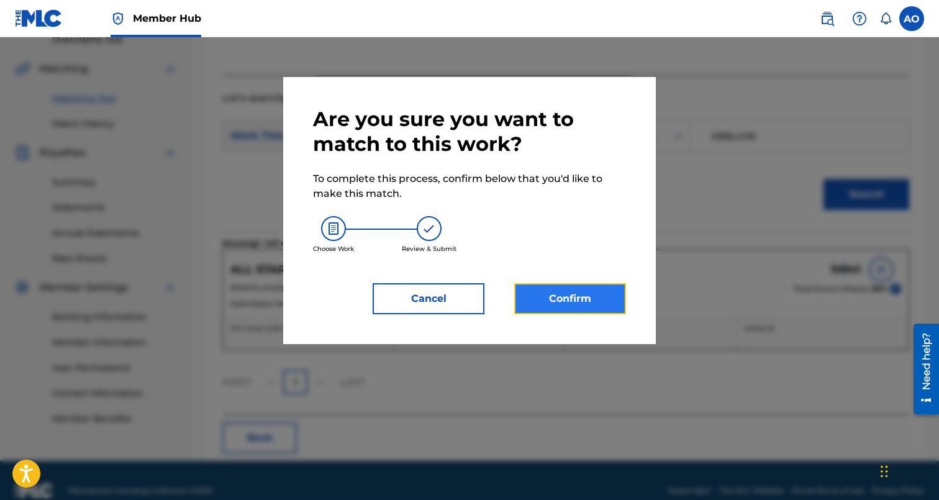
click at [613, 292] on button "Confirm" at bounding box center [570, 298] width 112 height 31
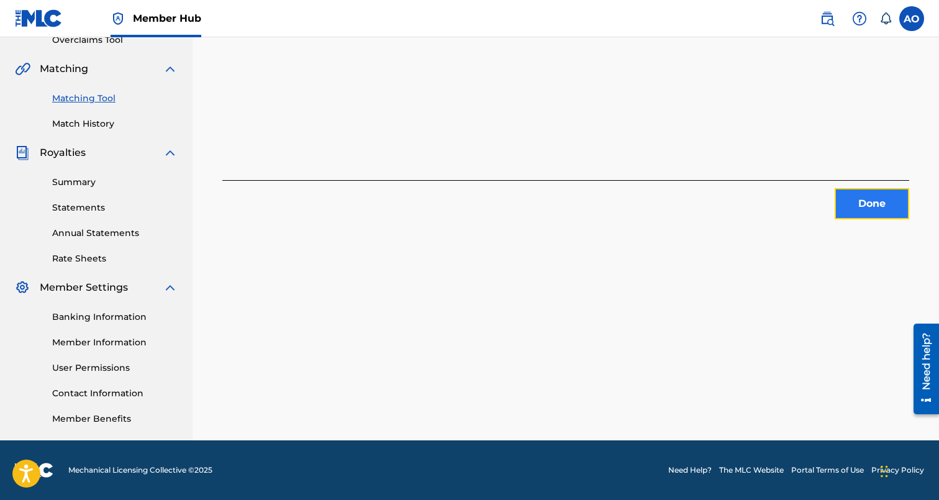
click at [864, 196] on button "Done" at bounding box center [872, 203] width 75 height 31
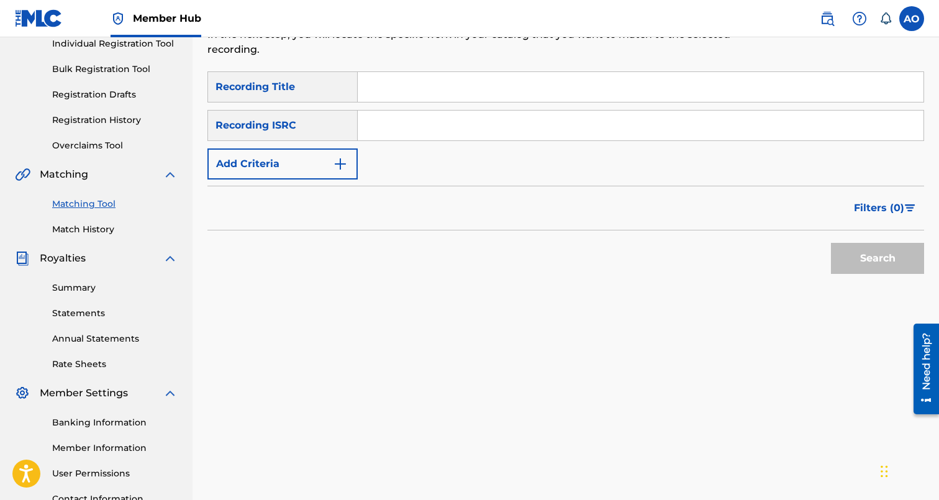
scroll to position [143, 0]
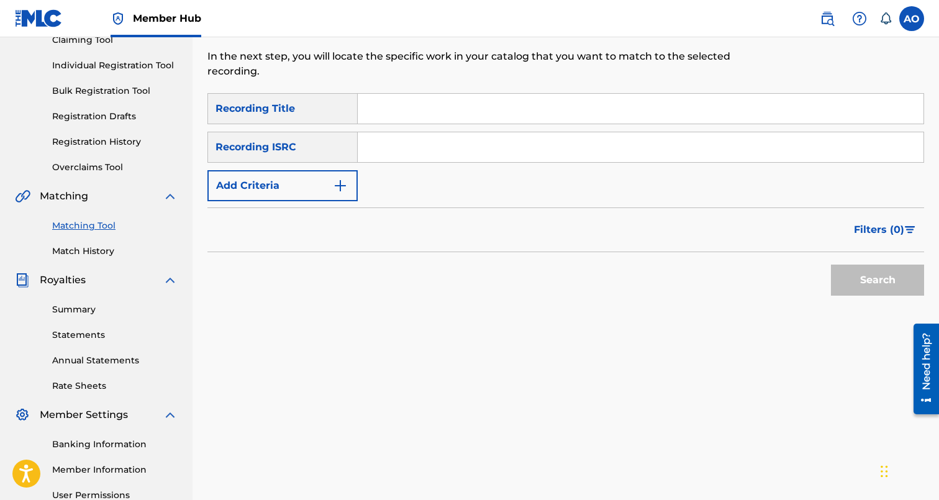
click at [429, 112] on input "Search Form" at bounding box center [641, 109] width 566 height 30
paste input "REAL UPGRADE"
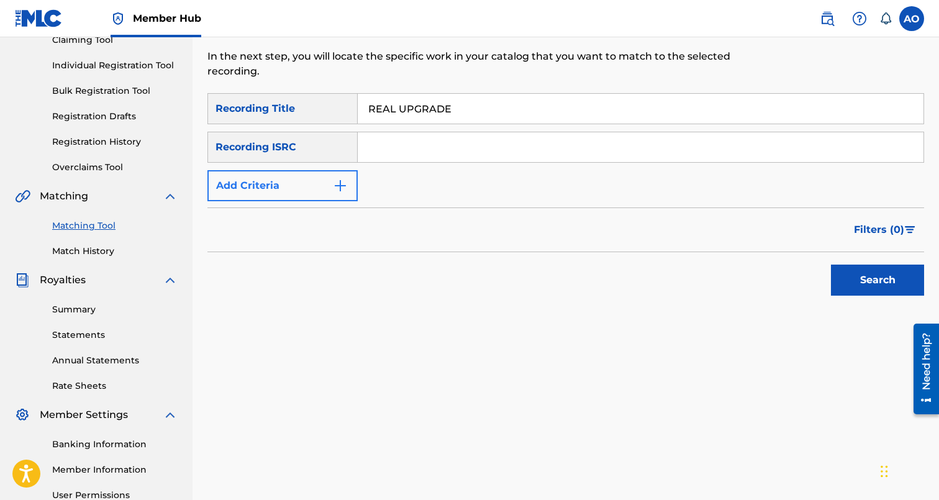
type input "REAL UPGRADE"
click at [304, 188] on button "Add Criteria" at bounding box center [282, 185] width 150 height 31
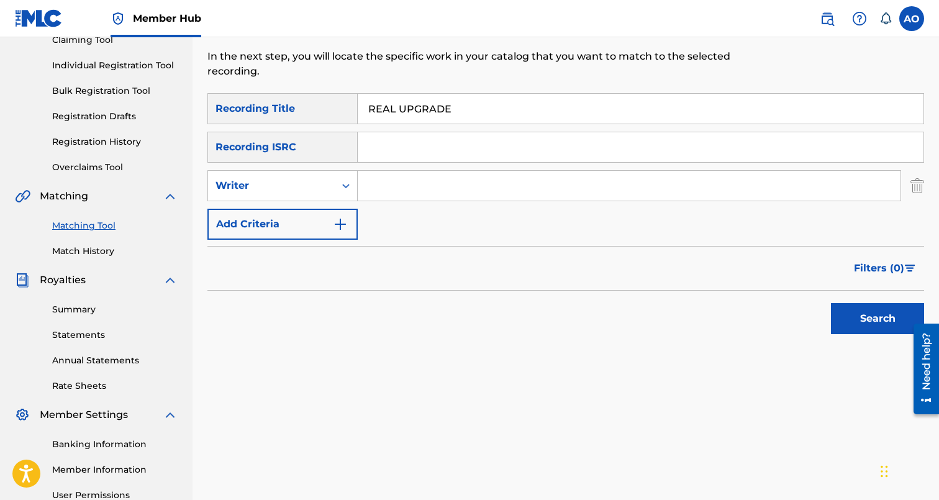
click at [333, 166] on div "SearchWithCriteria6baf87fb-e984-4033-aa16-72c7748ebd7b Recording Title REAL UPG…" at bounding box center [565, 166] width 717 height 147
click at [330, 183] on div "Writer" at bounding box center [271, 186] width 127 height 24
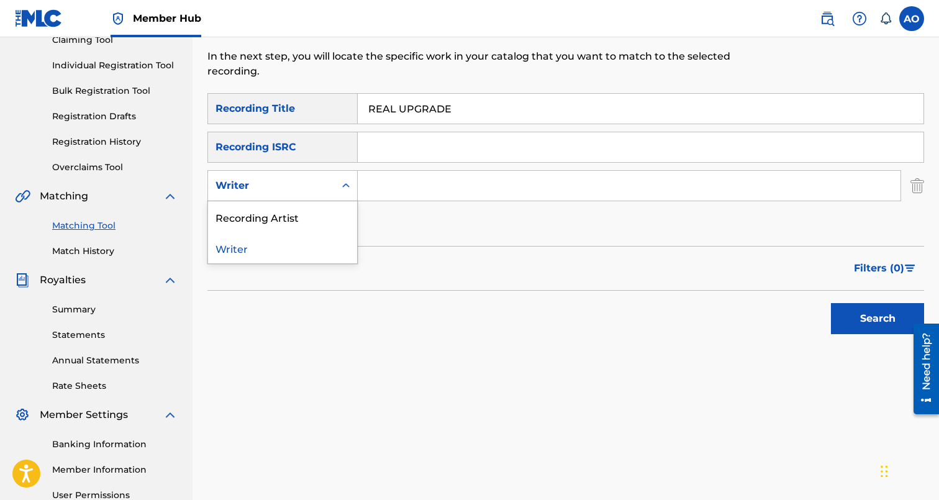
click at [333, 203] on div "Recording Artist" at bounding box center [282, 216] width 149 height 31
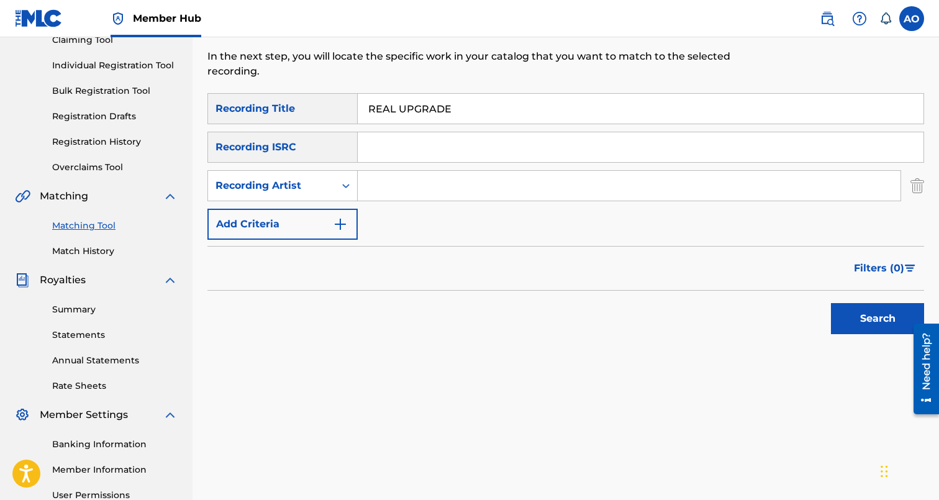
click at [388, 179] on input "Search Form" at bounding box center [629, 186] width 543 height 30
type input "tink"
click at [831, 303] on button "Search" at bounding box center [877, 318] width 93 height 31
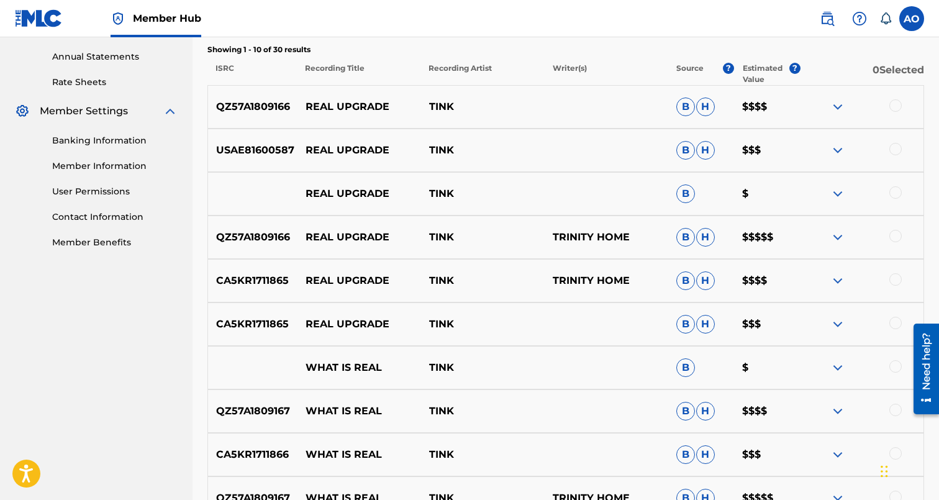
scroll to position [448, 0]
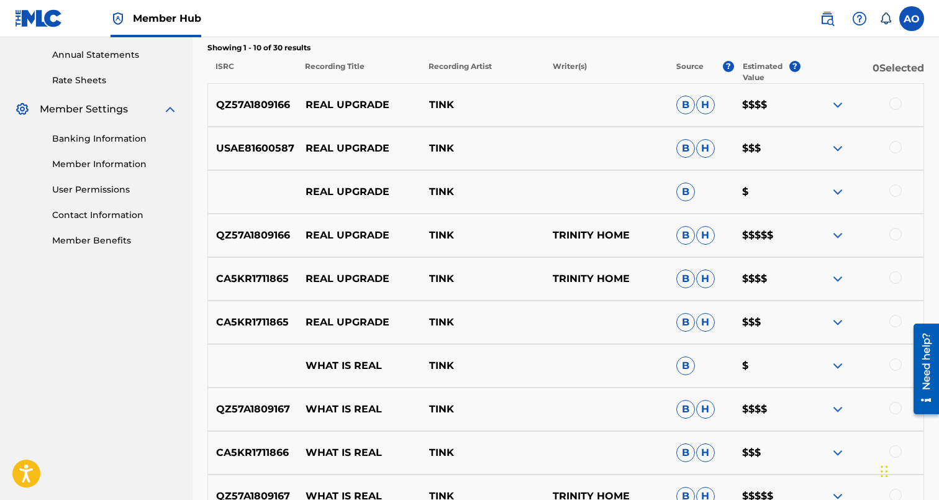
click at [899, 320] on div at bounding box center [895, 321] width 12 height 12
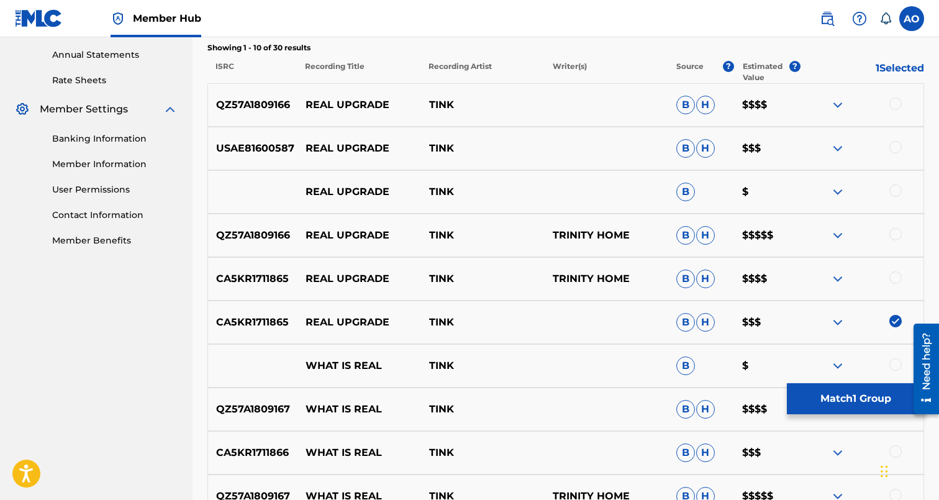
click at [898, 279] on div at bounding box center [895, 277] width 12 height 12
click at [899, 232] on div at bounding box center [895, 234] width 12 height 12
click at [899, 202] on div "REAL UPGRADE TINK B $" at bounding box center [565, 191] width 717 height 43
click at [899, 191] on div at bounding box center [895, 190] width 12 height 12
click at [899, 149] on div at bounding box center [895, 147] width 12 height 12
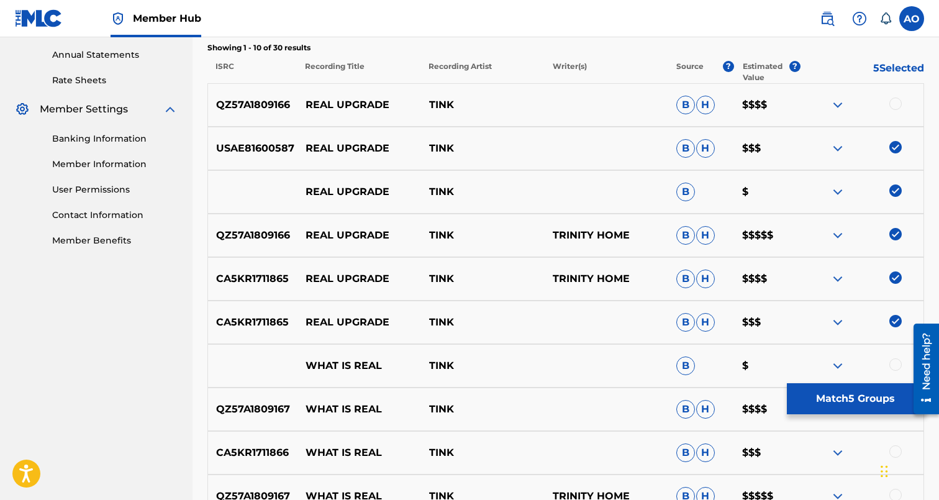
click at [895, 105] on div at bounding box center [895, 103] width 12 height 12
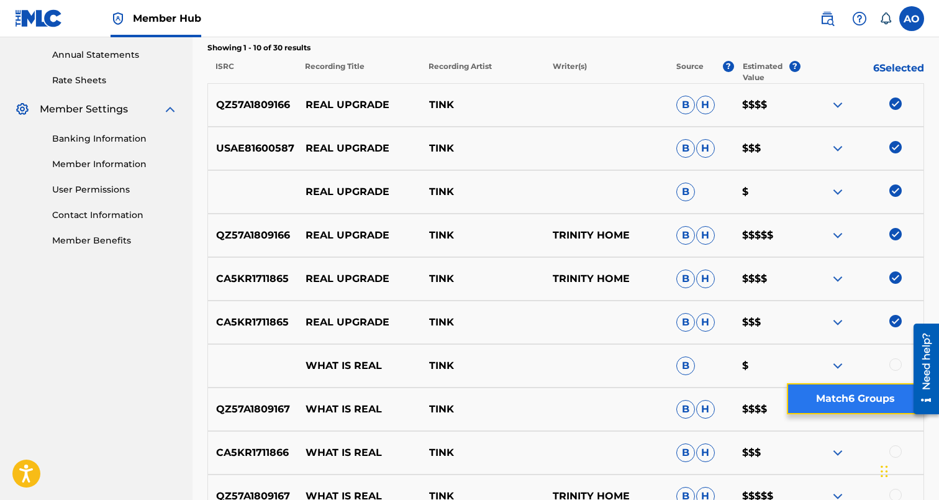
click at [884, 401] on button "Match 6 Groups" at bounding box center [855, 398] width 137 height 31
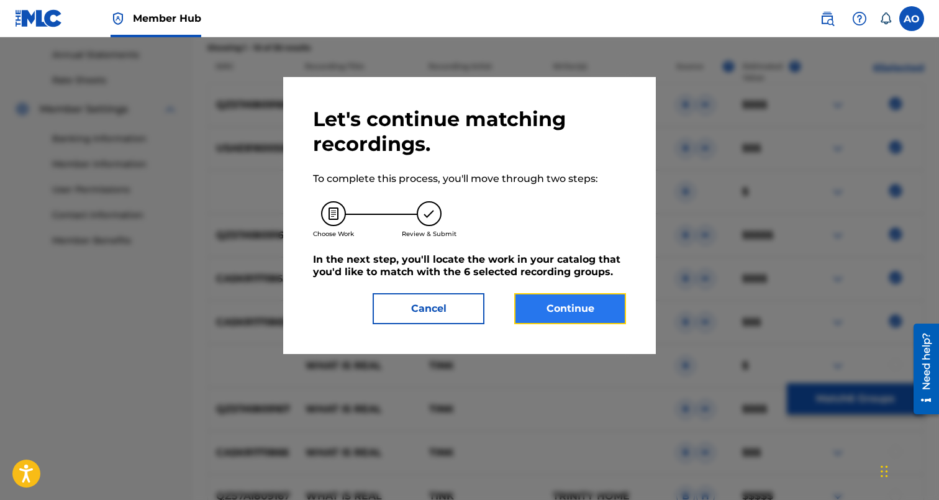
click at [591, 323] on button "Continue" at bounding box center [570, 308] width 112 height 31
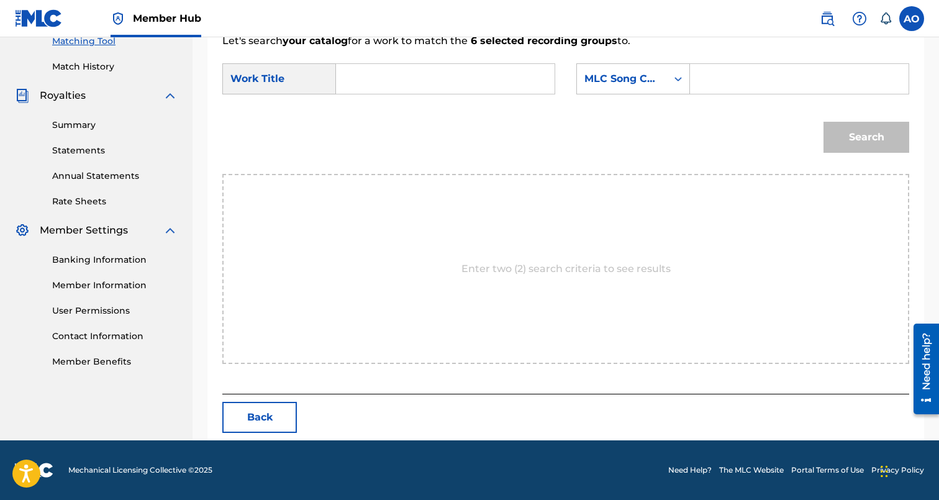
scroll to position [270, 0]
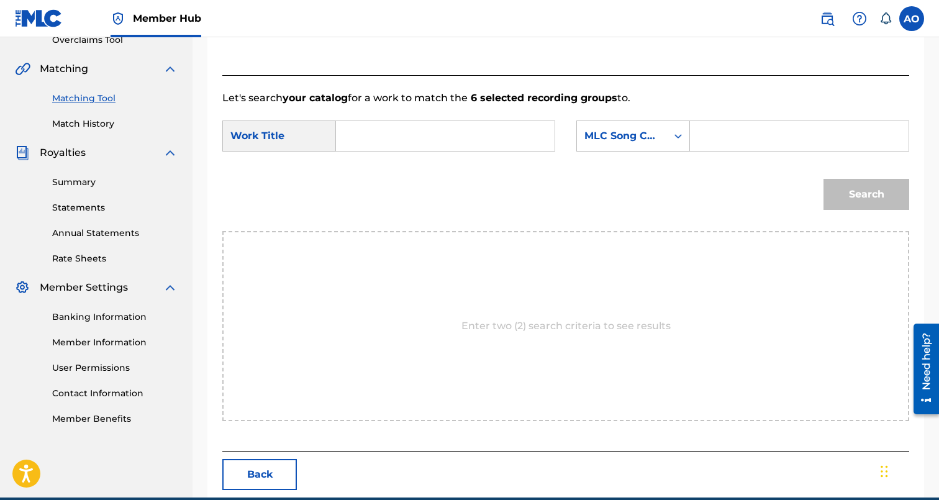
click at [505, 129] on input "Search Form" at bounding box center [444, 136] width 197 height 30
paste input "REAL UPGRADE"
type input "REAL UPGRADE"
click at [723, 133] on input "Search Form" at bounding box center [798, 136] width 197 height 30
paste input "RN6IUC"
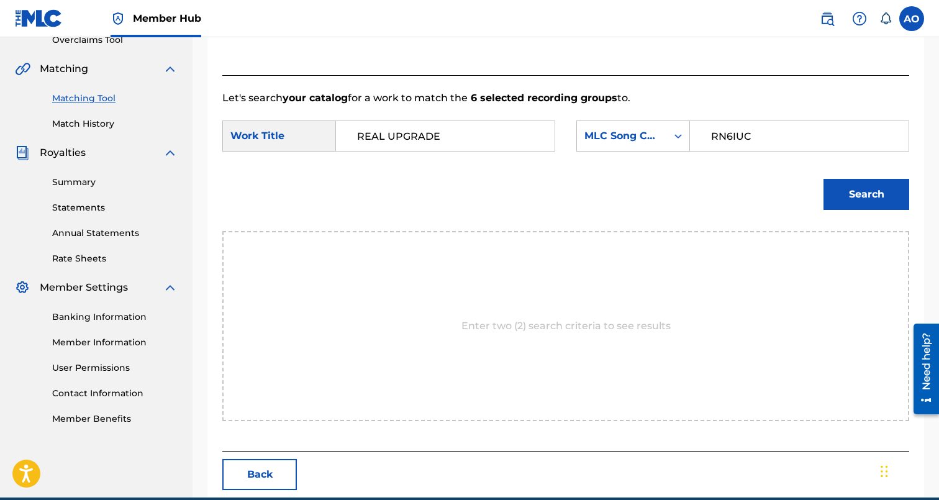
type input "RN6IUC"
click at [823, 179] on button "Search" at bounding box center [866, 194] width 86 height 31
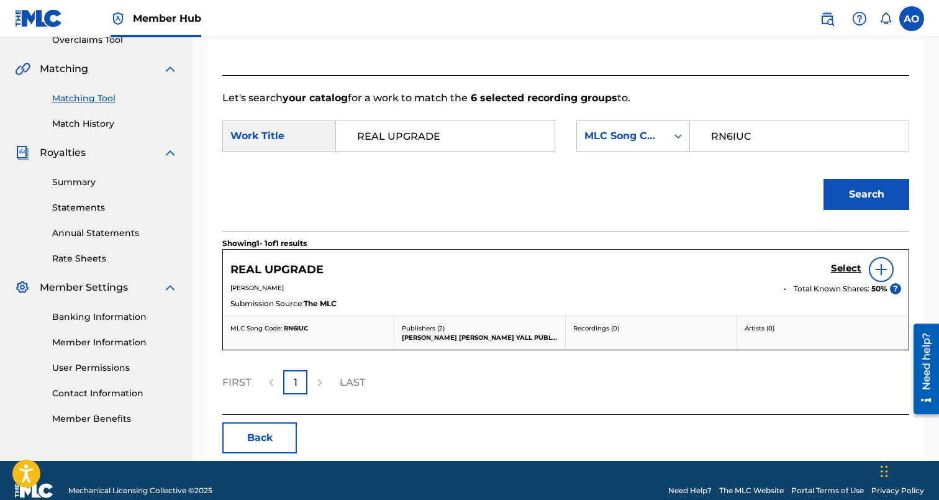
click at [858, 276] on div "Select" at bounding box center [866, 269] width 70 height 25
click at [839, 267] on h5 "Select" at bounding box center [846, 269] width 30 height 12
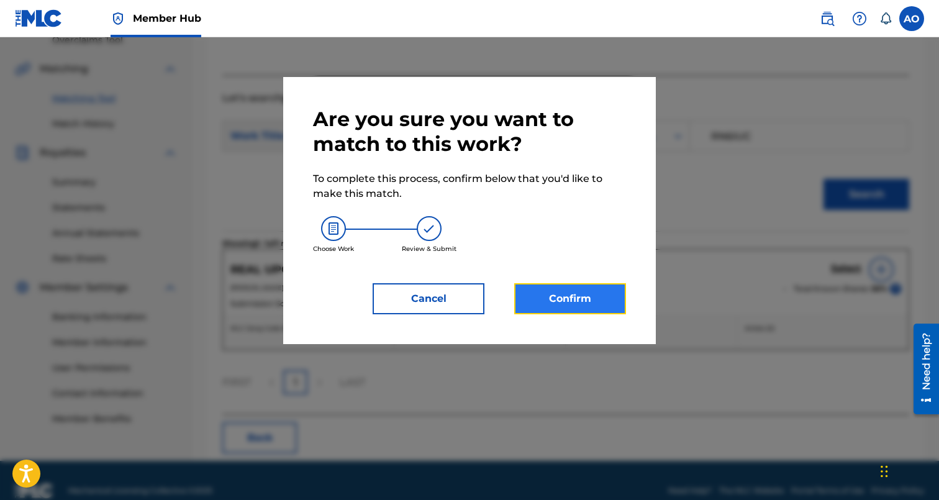
click at [616, 287] on button "Confirm" at bounding box center [570, 298] width 112 height 31
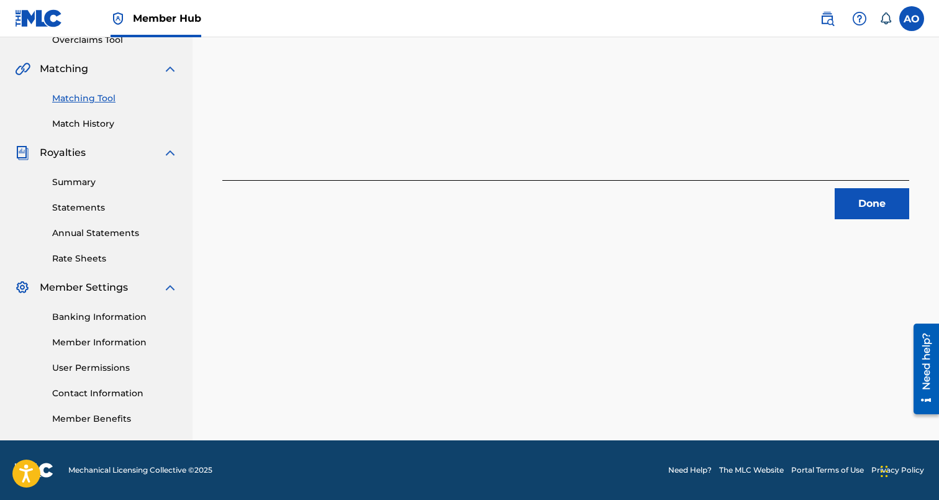
click at [867, 233] on div "6 Recording Groups are pending usage match to the work REAL UPGRADE . Congratul…" at bounding box center [565, 119] width 746 height 642
click at [872, 214] on button "Done" at bounding box center [872, 203] width 75 height 31
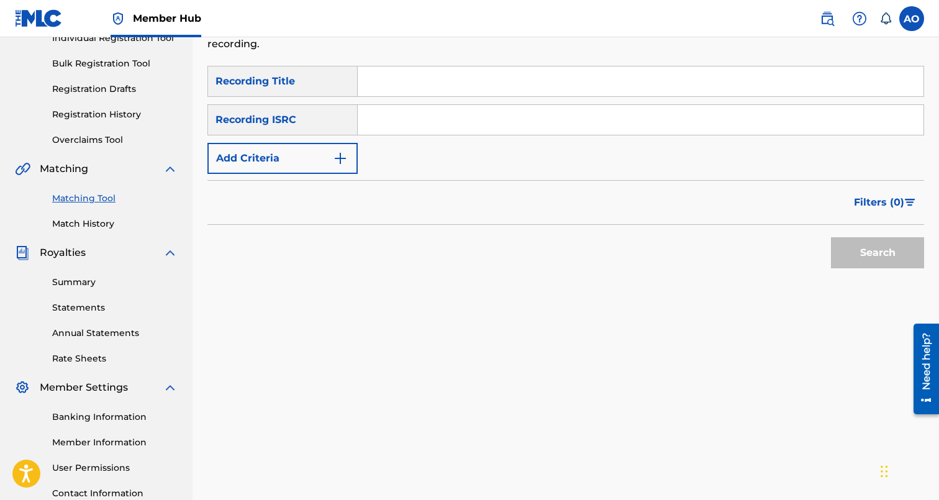
scroll to position [0, 0]
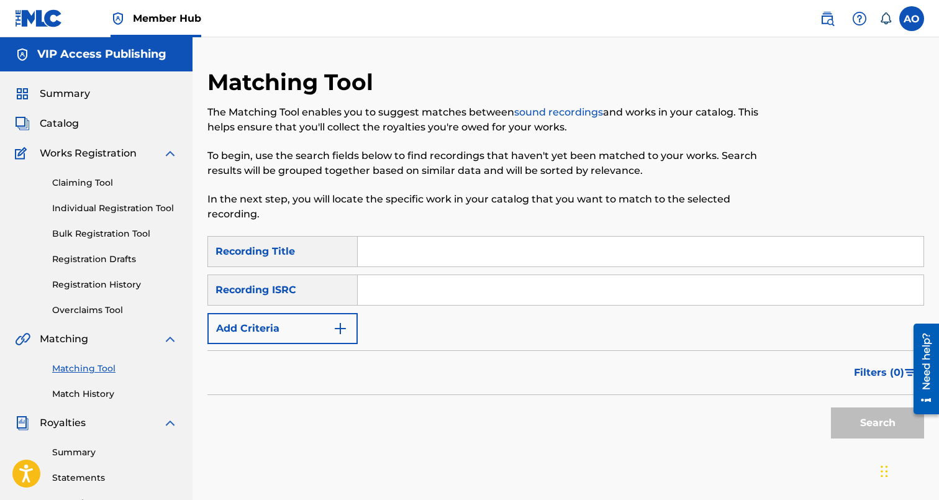
click at [415, 247] on input "Search Form" at bounding box center [641, 252] width 566 height 30
paste input "CASANOVA"
type input "CASANOVA"
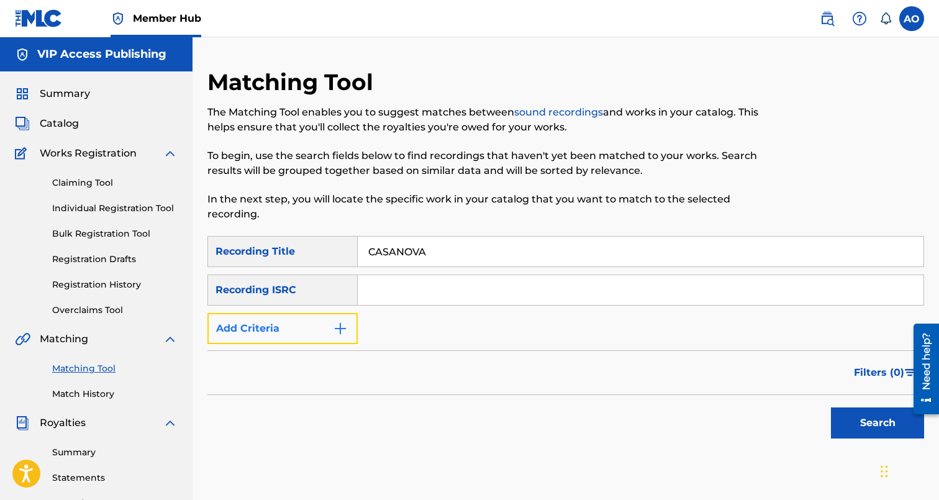
click at [297, 319] on button "Add Criteria" at bounding box center [282, 328] width 150 height 31
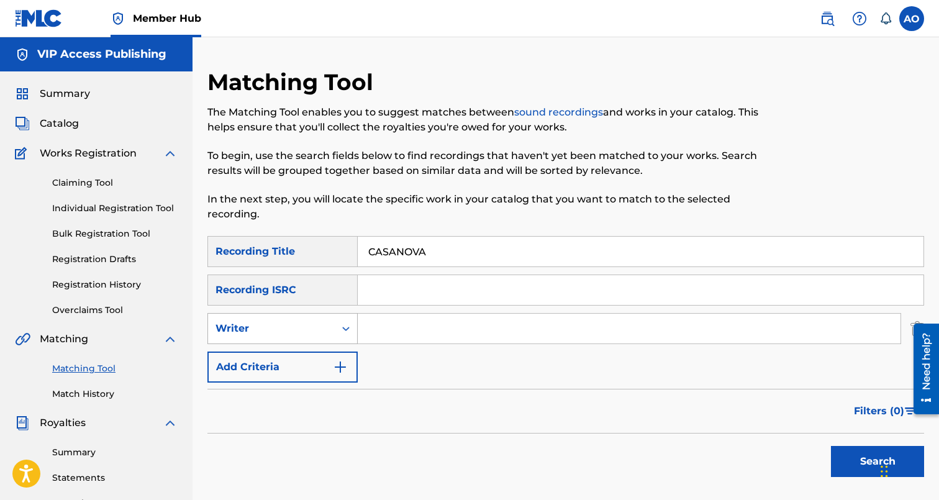
click at [299, 328] on div "Writer" at bounding box center [271, 328] width 112 height 15
click at [311, 365] on div "Recording Artist" at bounding box center [282, 359] width 149 height 31
click at [405, 321] on input "Search Form" at bounding box center [629, 329] width 543 height 30
type input "steve lover"
click at [831, 446] on button "Search" at bounding box center [877, 461] width 93 height 31
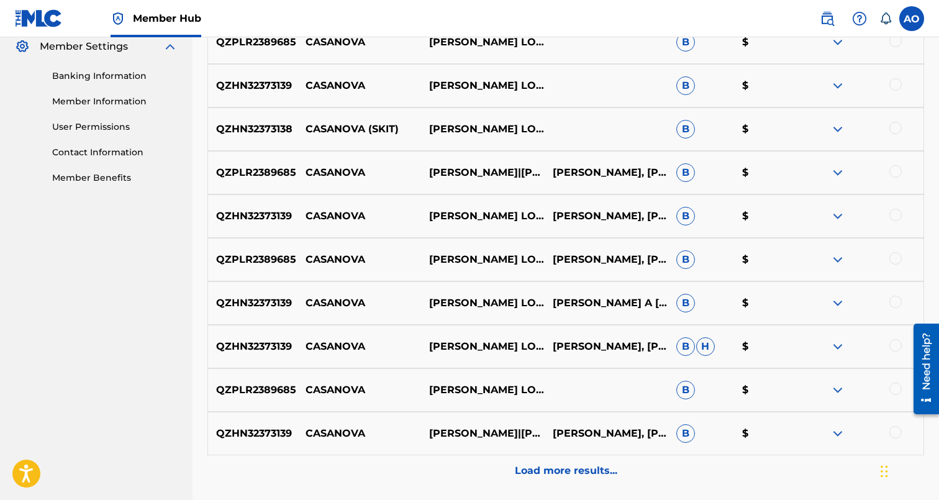
scroll to position [525, 0]
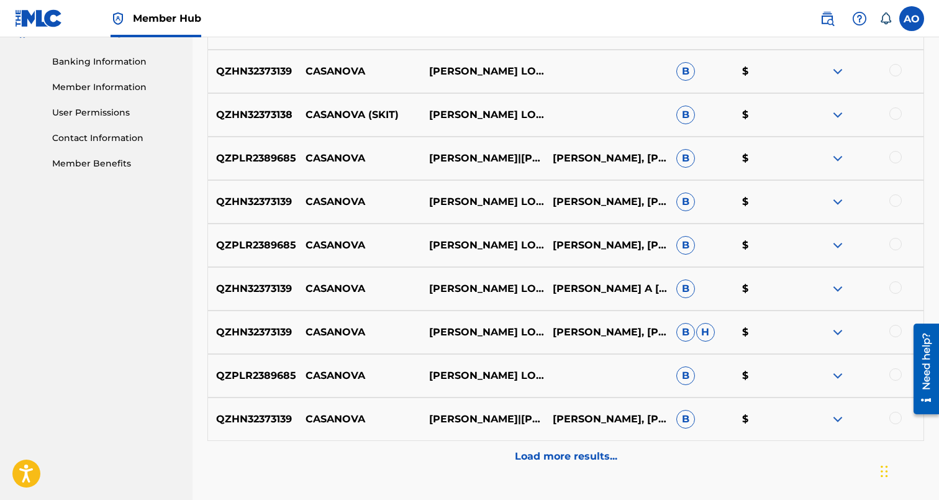
click at [893, 412] on div at bounding box center [895, 418] width 12 height 12
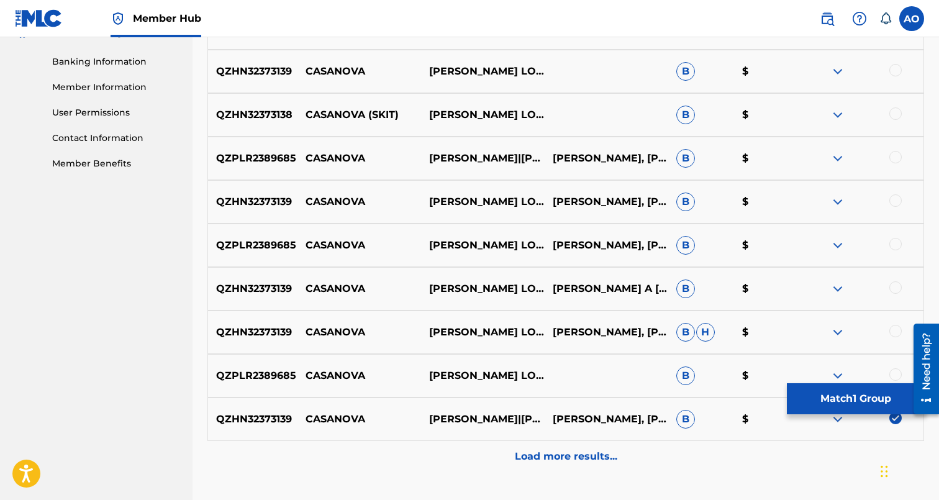
click at [895, 364] on div "QZPLR2389685 CASANOVA STEVE G. LOVER III & DJ-WES B $" at bounding box center [565, 375] width 717 height 43
click at [894, 373] on div at bounding box center [895, 374] width 12 height 12
click at [897, 335] on div at bounding box center [895, 331] width 12 height 12
click at [897, 290] on div at bounding box center [895, 287] width 12 height 12
click at [900, 248] on div at bounding box center [895, 244] width 12 height 12
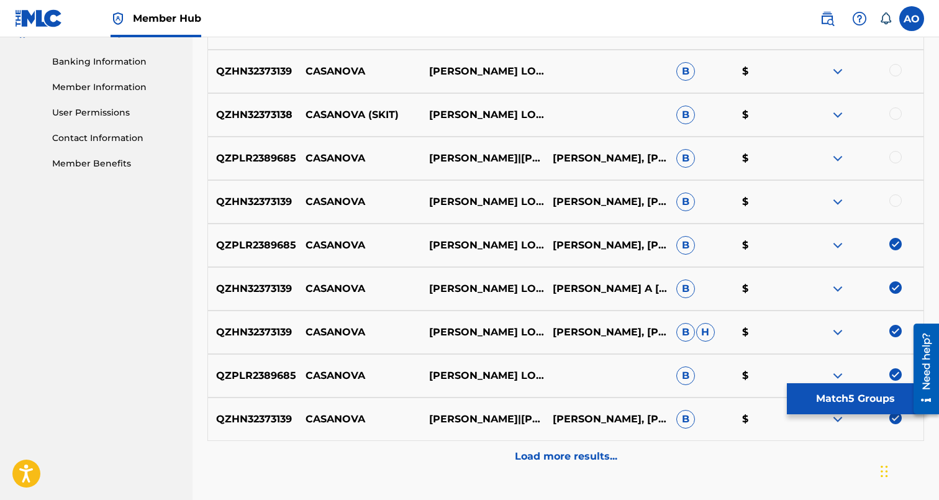
click at [896, 201] on div at bounding box center [895, 200] width 12 height 12
click at [892, 155] on div at bounding box center [895, 157] width 12 height 12
click at [895, 106] on div "QZHN32373138 CASANOVA (SKIT) STEVE G. LOVER III B $" at bounding box center [565, 114] width 717 height 43
click at [895, 109] on div at bounding box center [895, 113] width 12 height 12
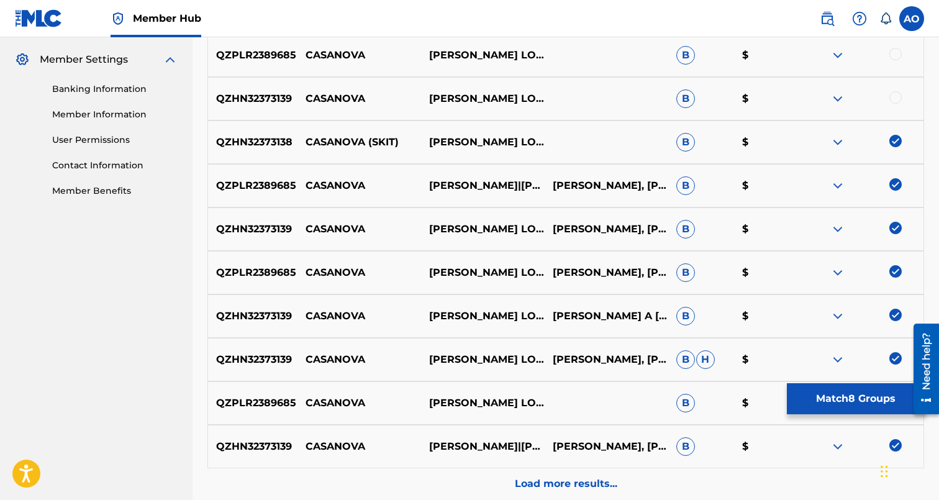
click at [895, 101] on div at bounding box center [895, 97] width 12 height 12
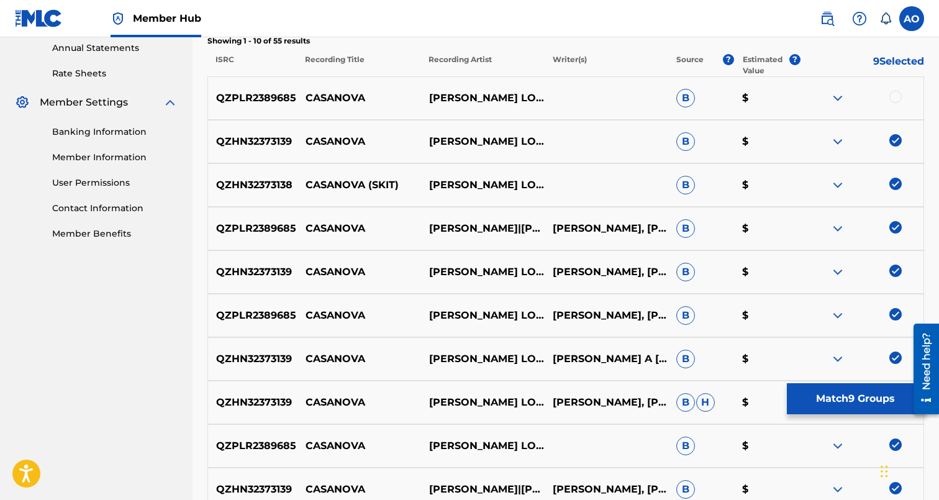
scroll to position [451, 0]
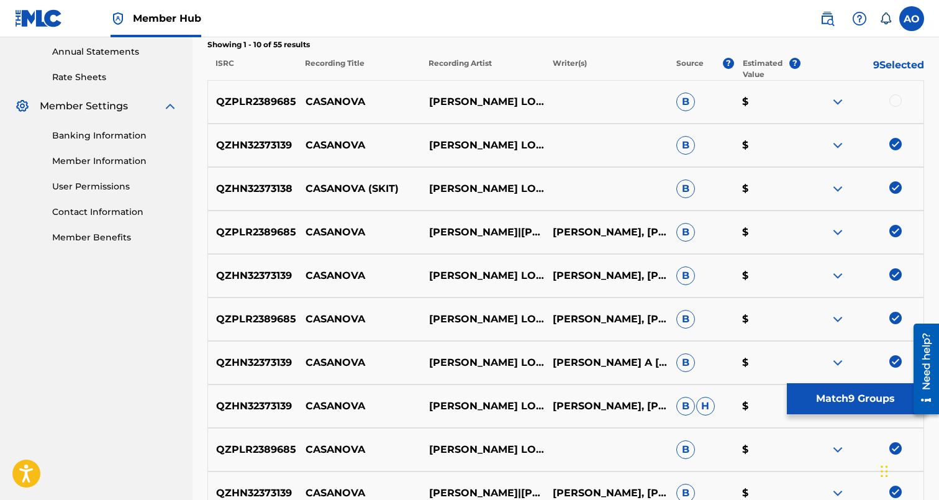
click at [895, 101] on div at bounding box center [895, 100] width 12 height 12
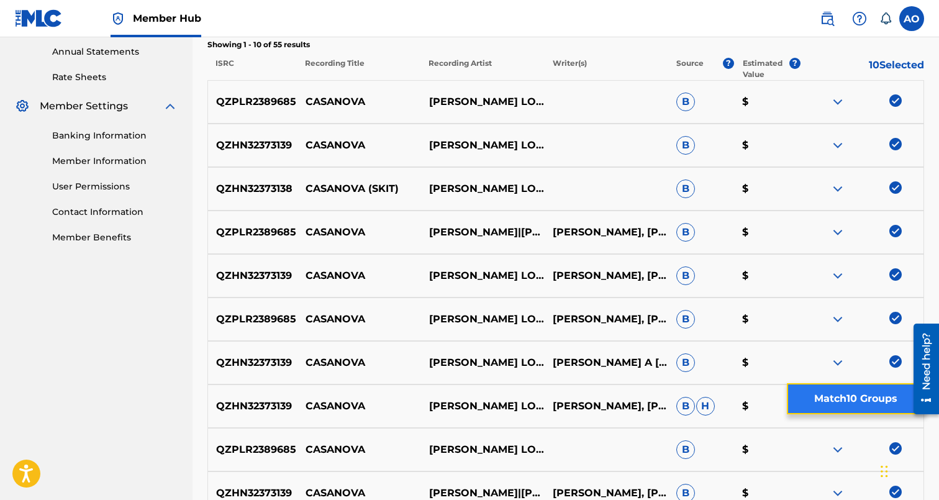
click at [874, 387] on button "Match 10 Groups" at bounding box center [855, 398] width 137 height 31
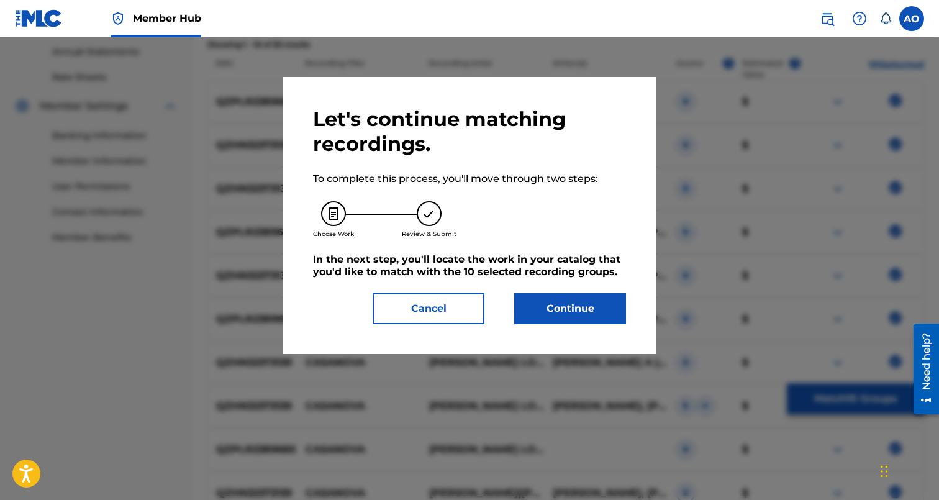
click at [601, 324] on div "Let's continue matching recordings. To complete this process, you'll move throu…" at bounding box center [469, 215] width 373 height 277
click at [591, 314] on button "Continue" at bounding box center [570, 308] width 112 height 31
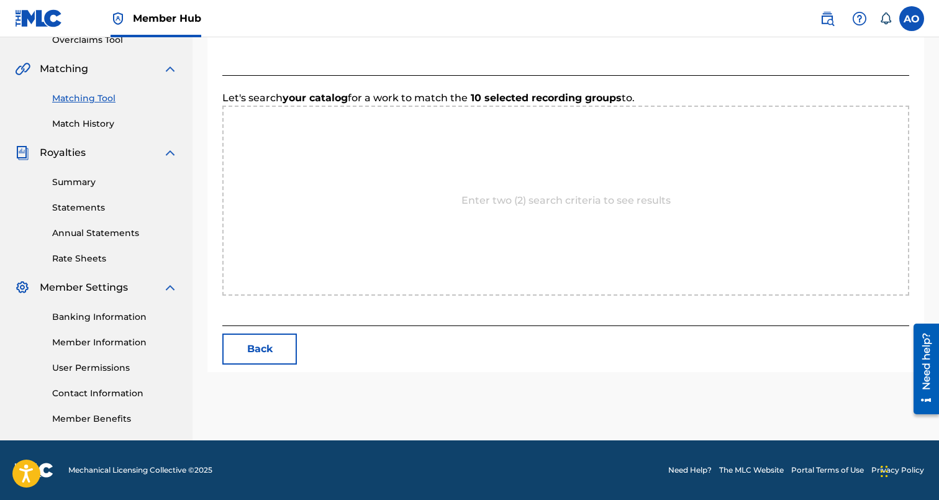
scroll to position [270, 0]
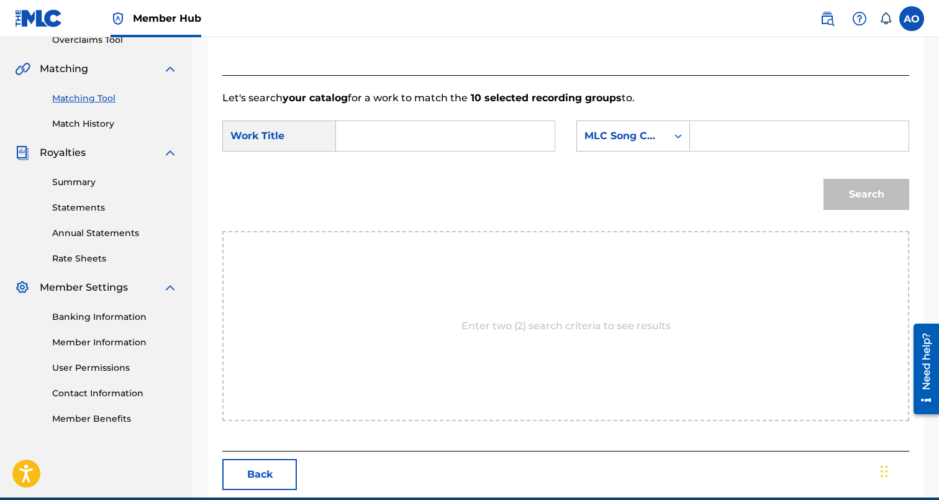
click at [443, 142] on input "Search Form" at bounding box center [444, 136] width 197 height 30
paste input "CASANOVA"
type input "CASANOVA"
click at [725, 143] on input "Search Form" at bounding box center [798, 136] width 197 height 30
paste input "CL1NX7"
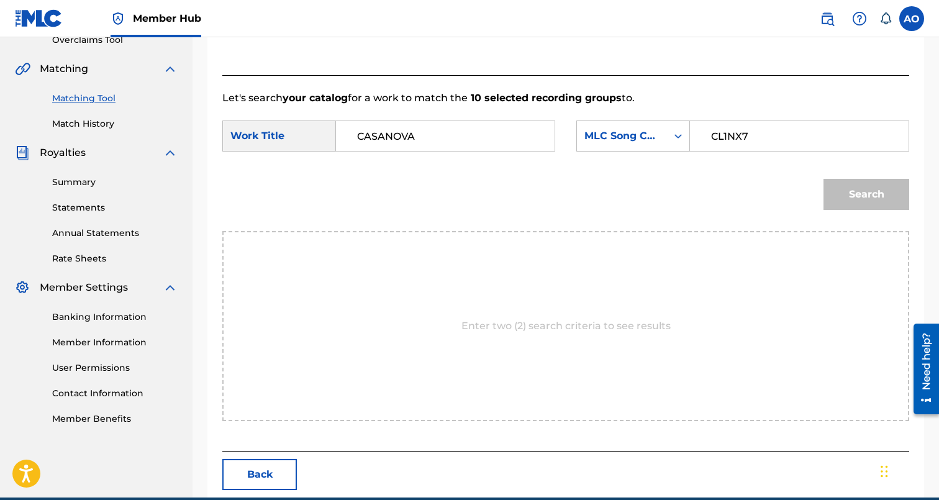
type input "CL1NX7"
click at [823, 179] on button "Search" at bounding box center [866, 194] width 86 height 31
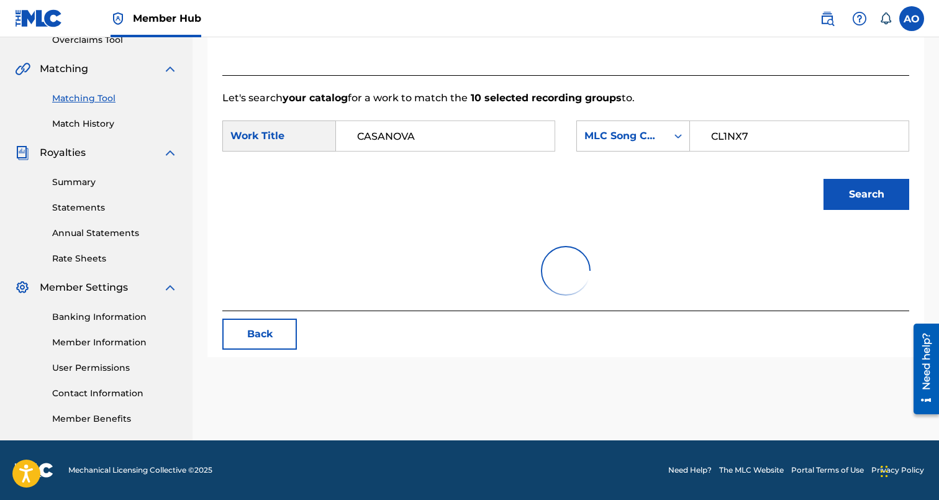
click at [823, 179] on button "Search" at bounding box center [866, 194] width 86 height 31
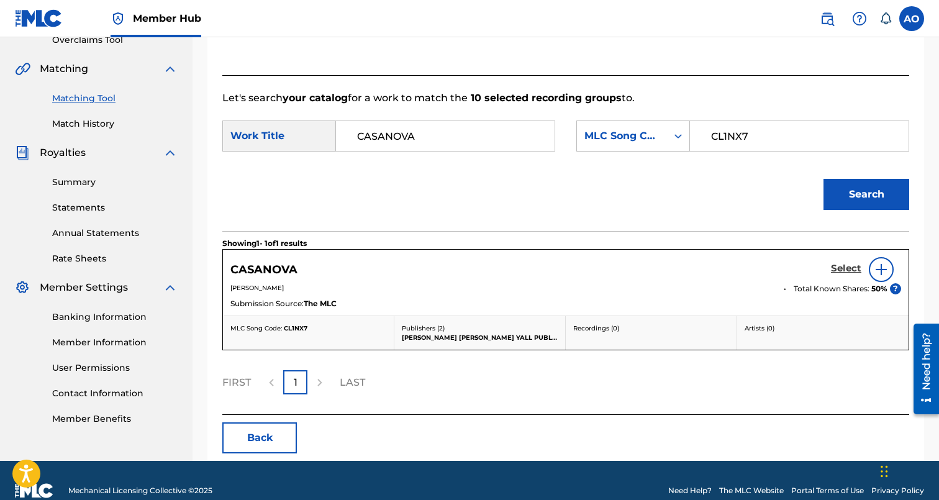
click at [840, 271] on h5 "Select" at bounding box center [846, 269] width 30 height 12
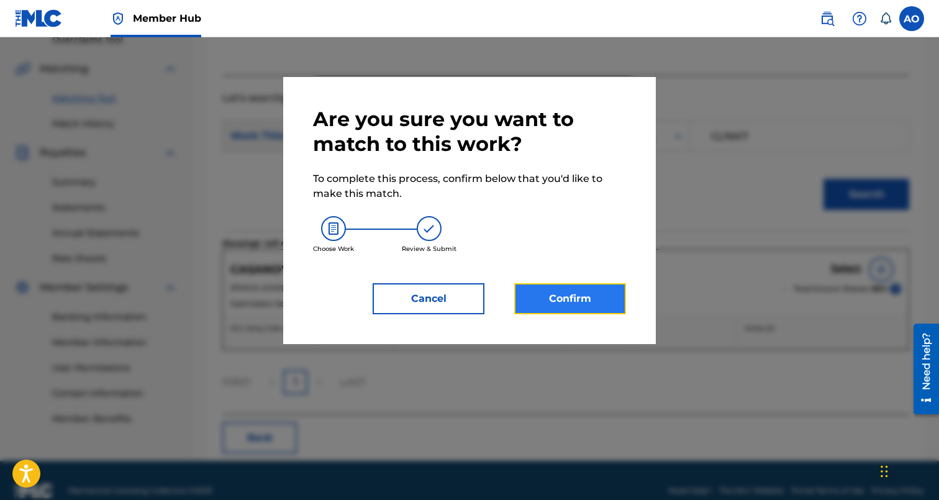
click at [595, 298] on button "Confirm" at bounding box center [570, 298] width 112 height 31
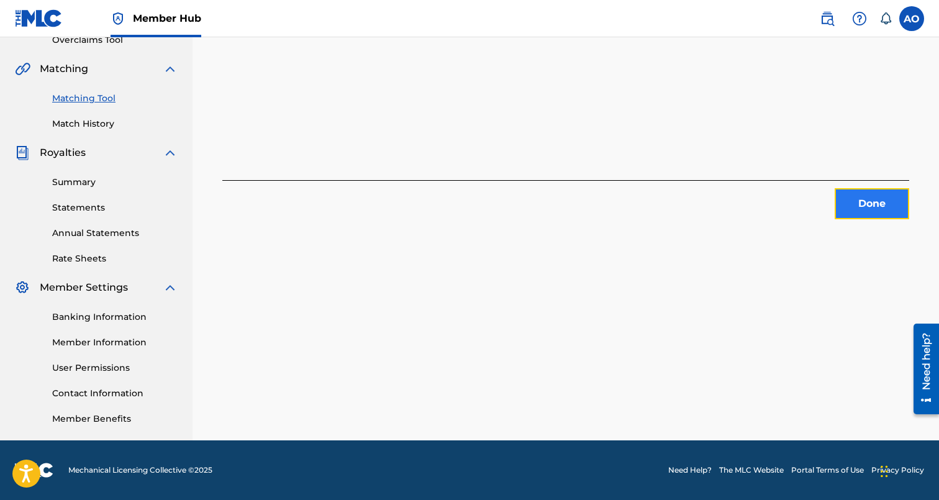
click at [867, 196] on button "Done" at bounding box center [872, 203] width 75 height 31
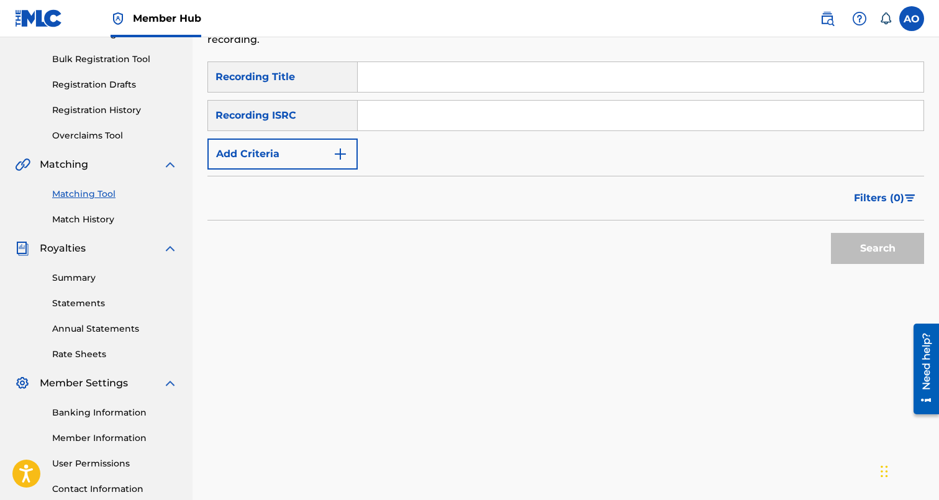
scroll to position [153, 0]
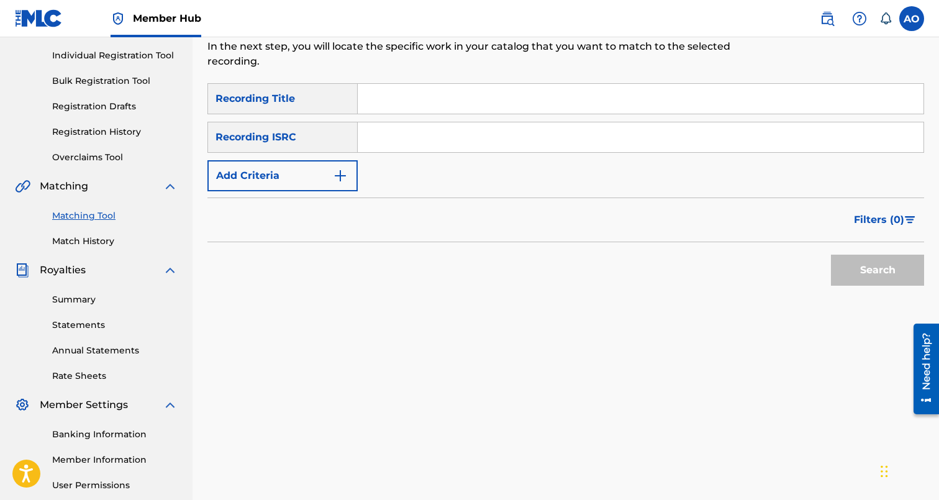
click at [418, 111] on input "Search Form" at bounding box center [641, 99] width 566 height 30
paste input "DRIP DRIP"
type input "DRIP DRIP"
click at [322, 159] on div "SearchWithCriteria6baf87fb-e984-4033-aa16-72c7748ebd7b Recording Title DRIP DRI…" at bounding box center [565, 137] width 717 height 108
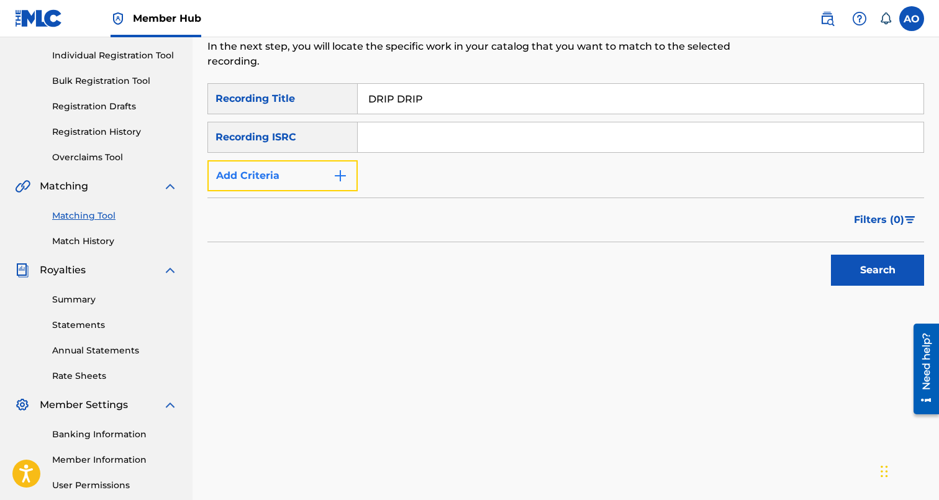
click at [314, 176] on button "Add Criteria" at bounding box center [282, 175] width 150 height 31
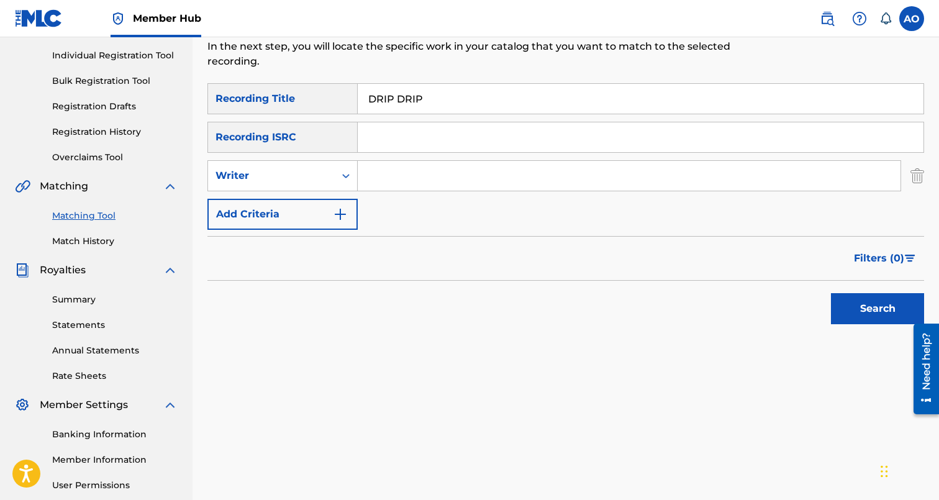
click at [312, 192] on div "SearchWithCriteria6baf87fb-e984-4033-aa16-72c7748ebd7b Recording Title DRIP DRI…" at bounding box center [565, 156] width 717 height 147
click at [320, 182] on div "Writer" at bounding box center [271, 175] width 112 height 15
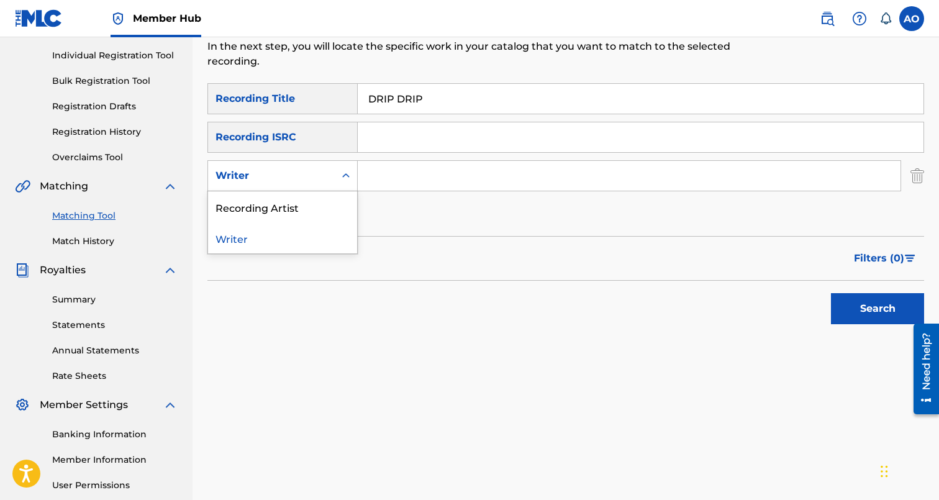
click at [320, 208] on div "Recording Artist" at bounding box center [282, 206] width 149 height 31
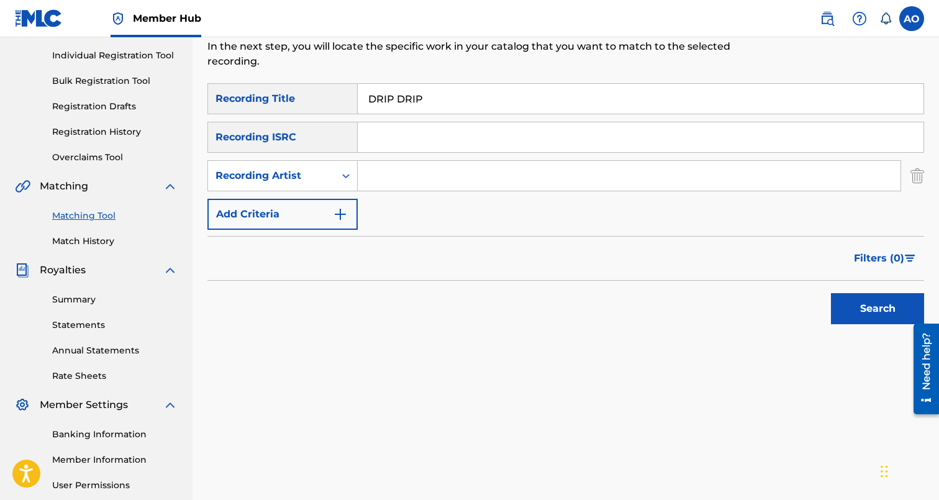
click at [412, 187] on input "Search Form" at bounding box center [629, 176] width 543 height 30
type input "chris obannon"
click at [831, 293] on button "Search" at bounding box center [877, 308] width 93 height 31
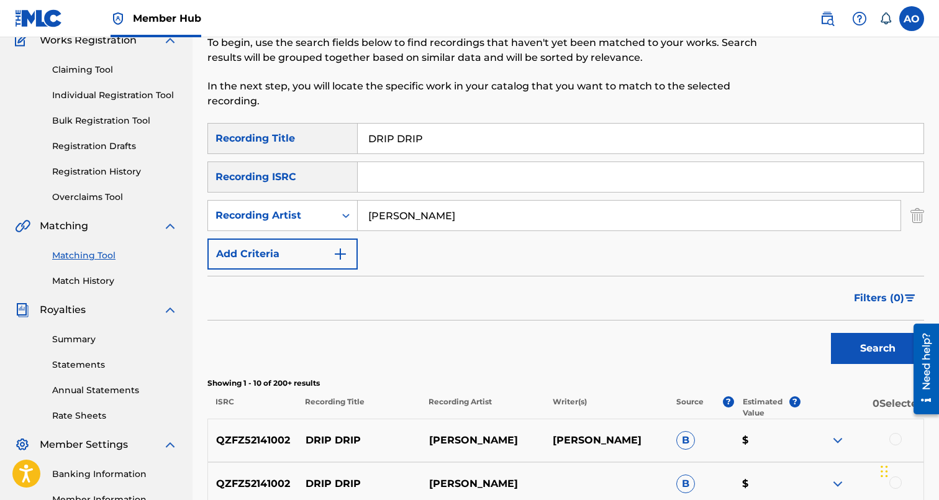
scroll to position [0, 0]
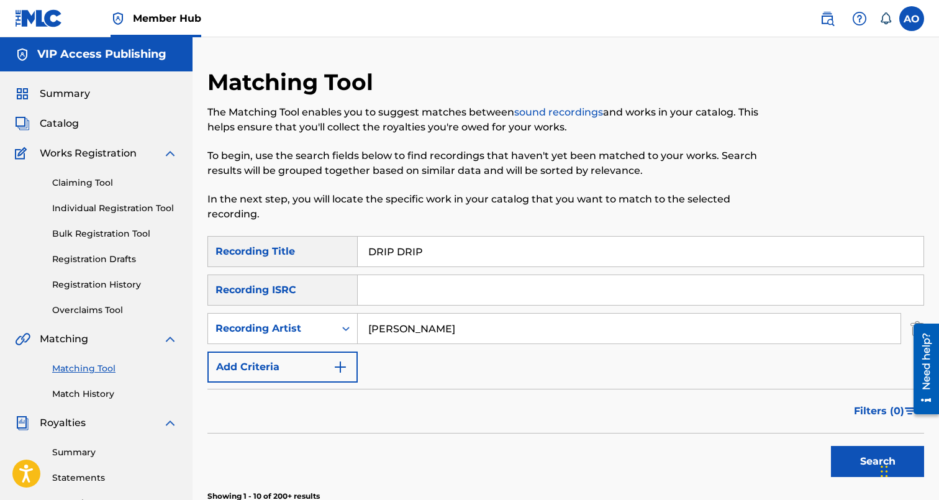
click at [527, 249] on input "DRIP DRIP" at bounding box center [641, 252] width 566 height 30
paste input "HAUNTED BY YOUR CONSCIENCE"
type input "HAUNTED BY YOUR CONSCIENCE"
click at [444, 332] on input "chris obannon" at bounding box center [629, 329] width 543 height 30
type input "davina joy"
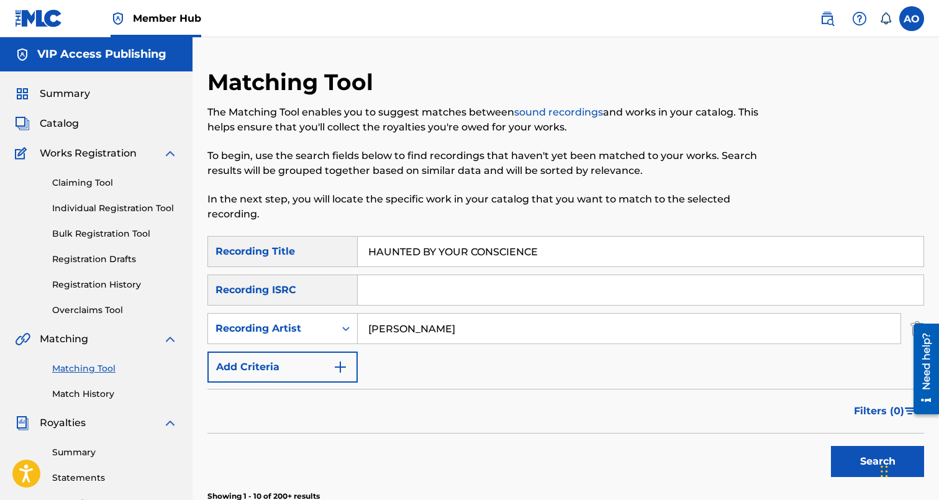
click at [831, 446] on button "Search" at bounding box center [877, 461] width 93 height 31
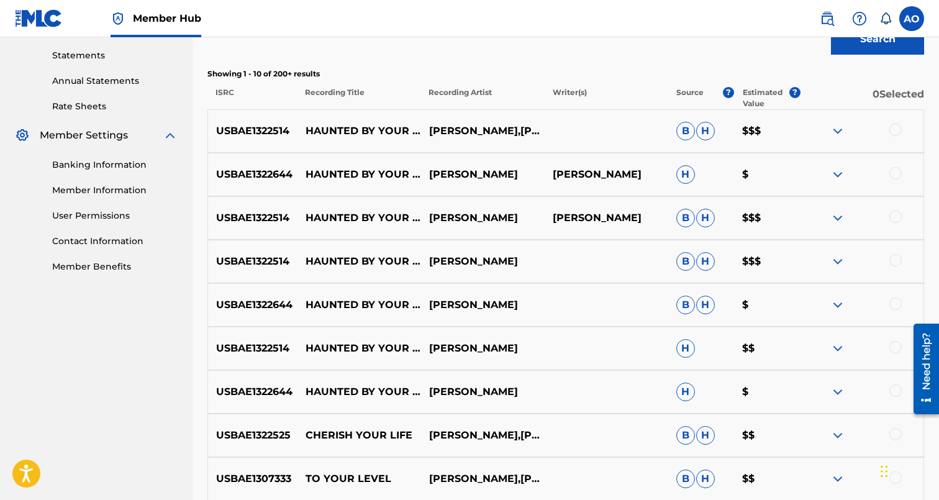
scroll to position [412, 0]
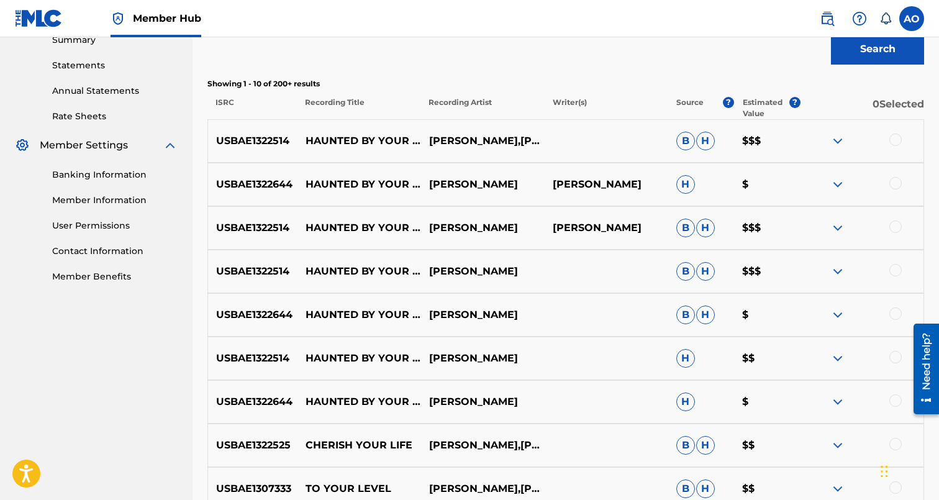
click at [896, 401] on div at bounding box center [895, 400] width 12 height 12
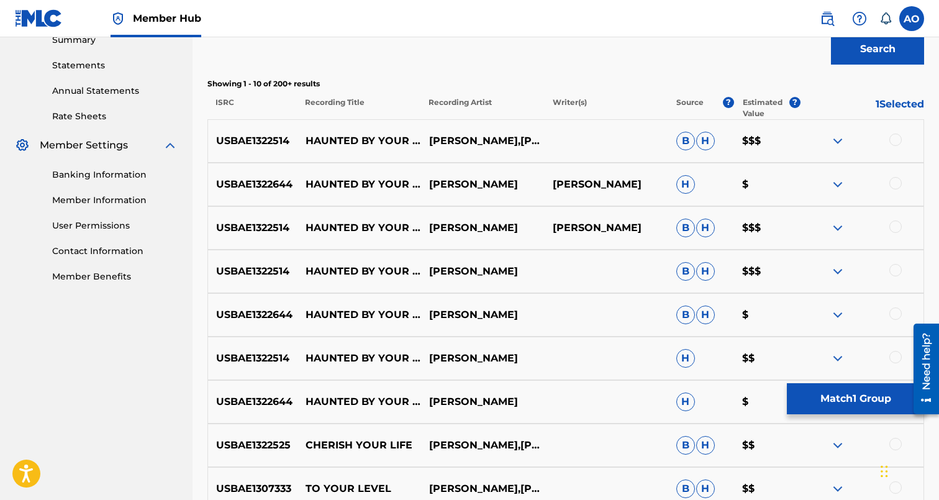
click at [896, 358] on div at bounding box center [895, 357] width 12 height 12
click at [897, 313] on div at bounding box center [895, 313] width 12 height 12
click at [895, 269] on div at bounding box center [895, 270] width 12 height 12
click at [895, 238] on div "USBAE1322514 HAUNTED BY YOUR CONSCIENCE DAVINA JOY DAVINA JOY B H $$$" at bounding box center [565, 227] width 717 height 43
click at [895, 224] on div at bounding box center [895, 226] width 12 height 12
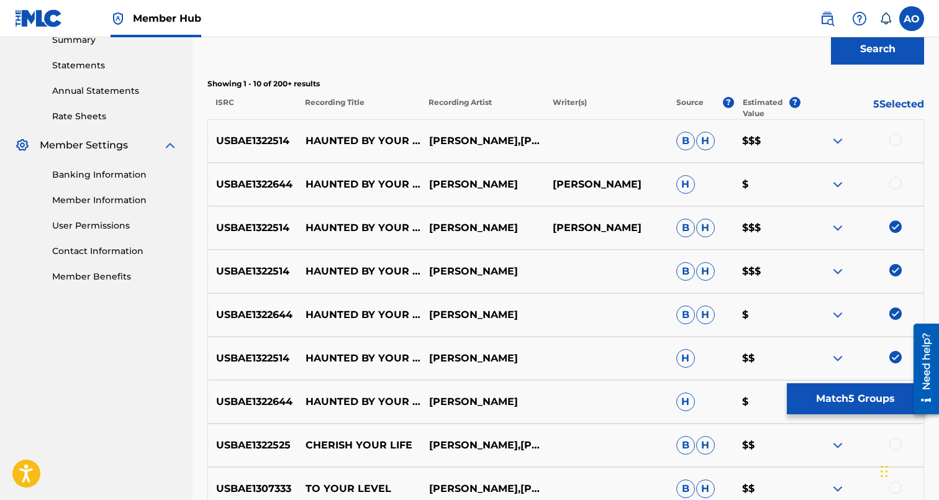
click at [894, 174] on div "USBAE1322644 HAUNTED BY YOUR CONSCIENCE DAVINA JOY DAVINA JOY H $" at bounding box center [565, 184] width 717 height 43
click at [894, 177] on div "USBAE1322644 HAUNTED BY YOUR CONSCIENCE DAVINA JOY DAVINA JOY H $" at bounding box center [565, 184] width 717 height 43
click at [894, 179] on div at bounding box center [895, 183] width 12 height 12
click at [899, 129] on div "USBAE1322514 HAUNTED BY YOUR CONSCIENCE DAVINA JOY,DAVINA JOY B H $$$" at bounding box center [565, 140] width 717 height 43
click at [899, 138] on div at bounding box center [895, 140] width 12 height 12
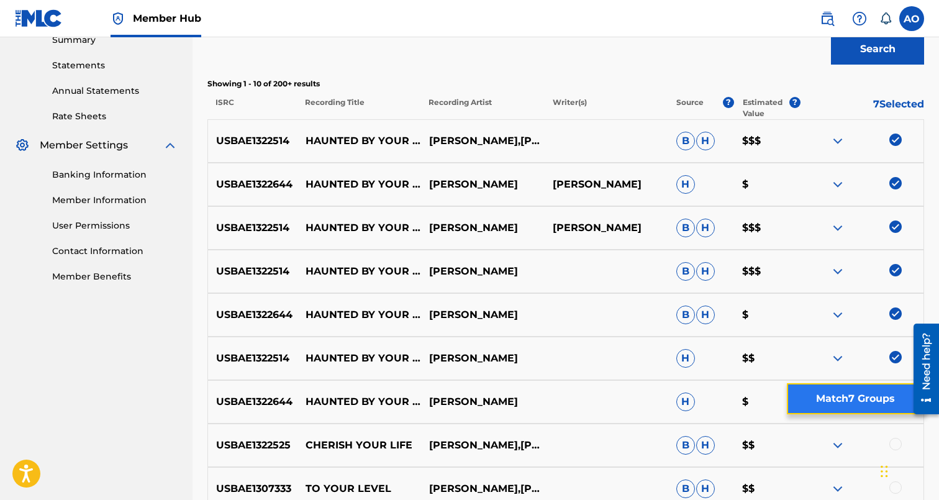
click at [853, 394] on button "Match 7 Groups" at bounding box center [855, 398] width 137 height 31
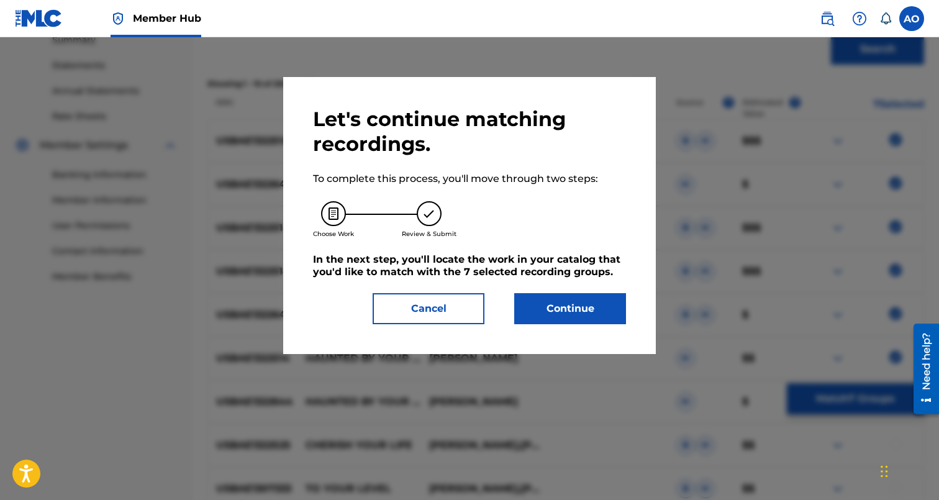
click at [576, 290] on div "Let's continue matching recordings. To complete this process, you'll move throu…" at bounding box center [469, 215] width 313 height 217
click at [573, 310] on button "Continue" at bounding box center [570, 308] width 112 height 31
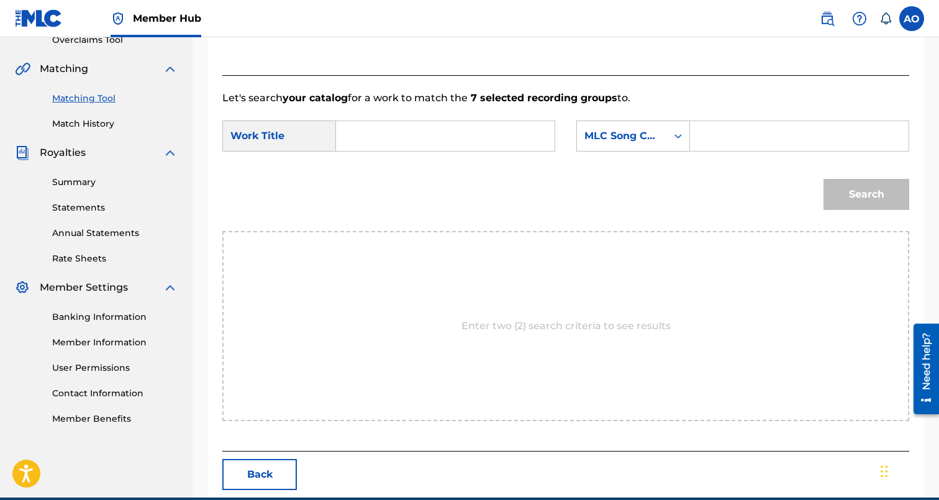
click at [517, 143] on input "Search Form" at bounding box center [444, 136] width 197 height 30
paste input "HAUNTED BY YOUR CONSCIENCE"
type input "HAUNTED BY YOUR CONSCIENCE"
click at [758, 143] on input "Search Form" at bounding box center [798, 136] width 197 height 30
paste input "HQ6LZ8"
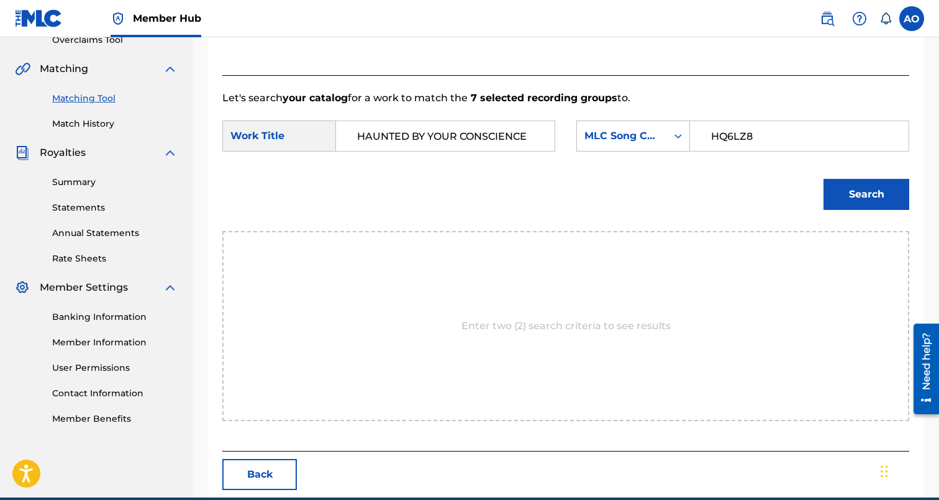
type input "HQ6LZ8"
click at [823, 179] on button "Search" at bounding box center [866, 194] width 86 height 31
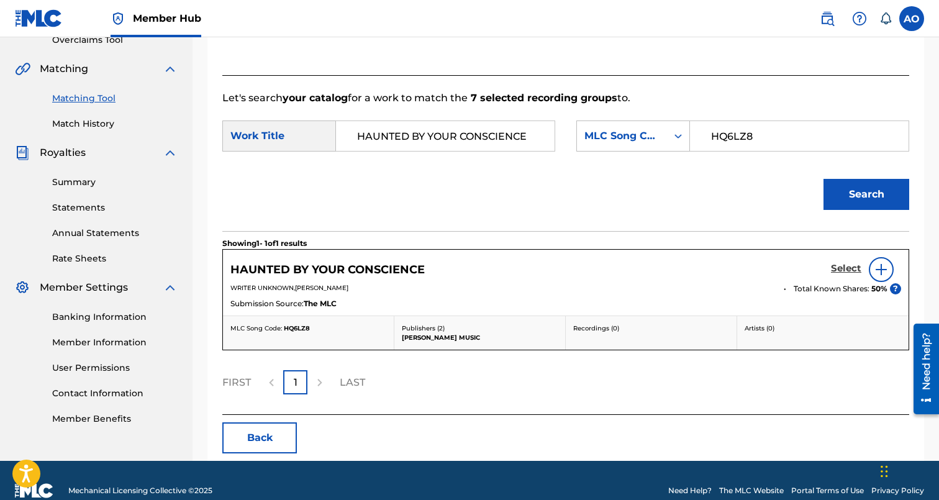
click at [846, 274] on link "Select" at bounding box center [846, 270] width 30 height 14
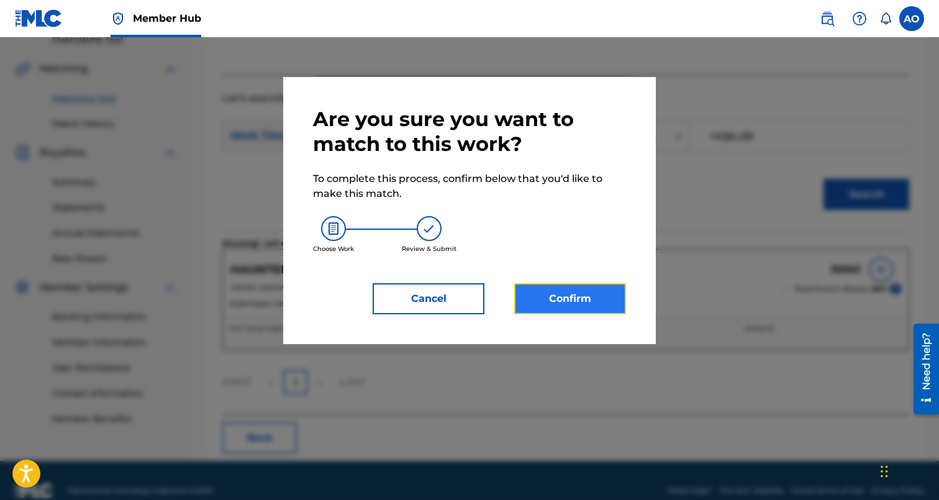
click at [535, 286] on button "Confirm" at bounding box center [570, 298] width 112 height 31
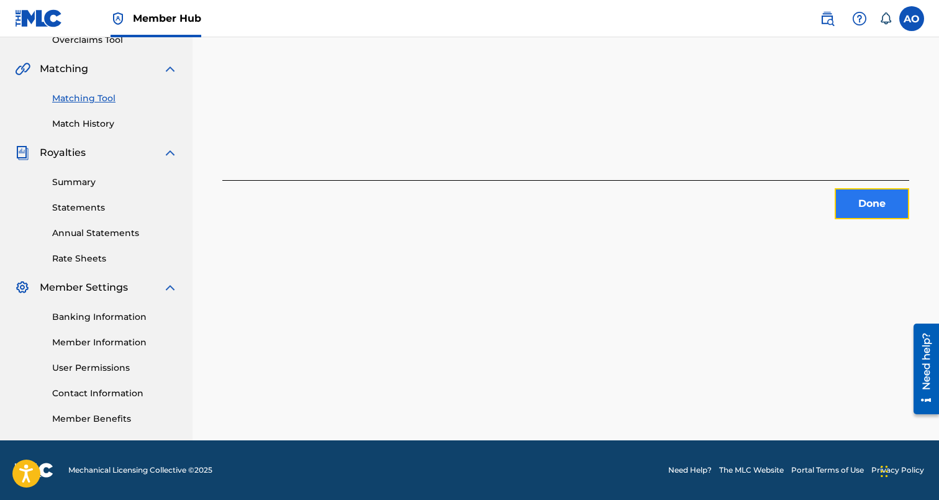
click at [860, 203] on button "Done" at bounding box center [872, 203] width 75 height 31
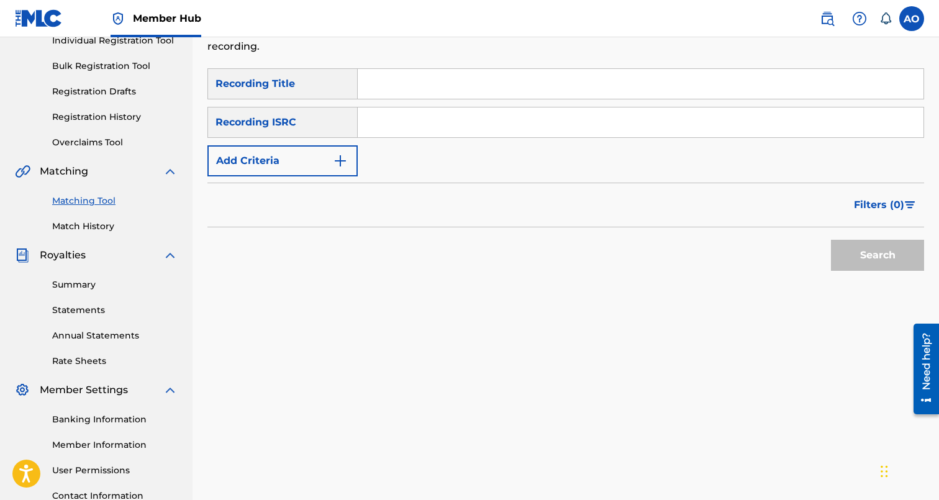
scroll to position [169, 0]
click at [445, 87] on input "Search Form" at bounding box center [641, 83] width 566 height 30
paste input "EASTSIDE"
type input "EASTSIDE"
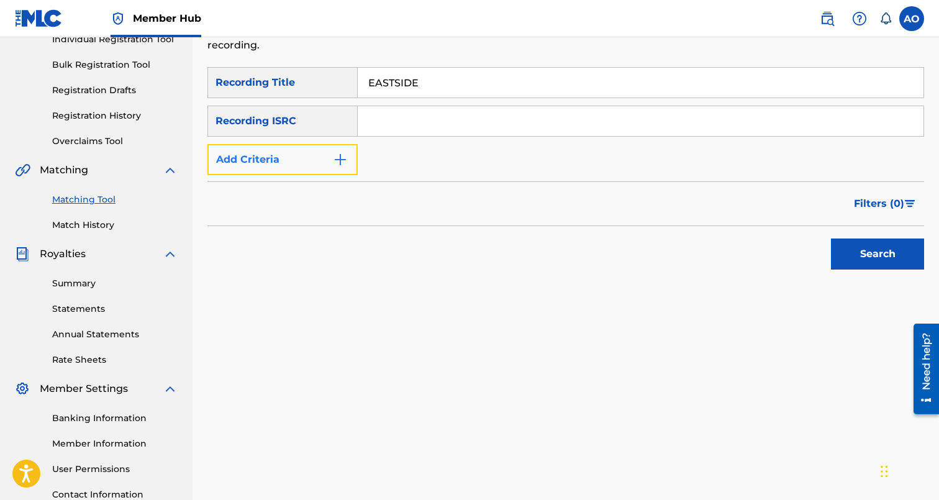
click at [305, 174] on button "Add Criteria" at bounding box center [282, 159] width 150 height 31
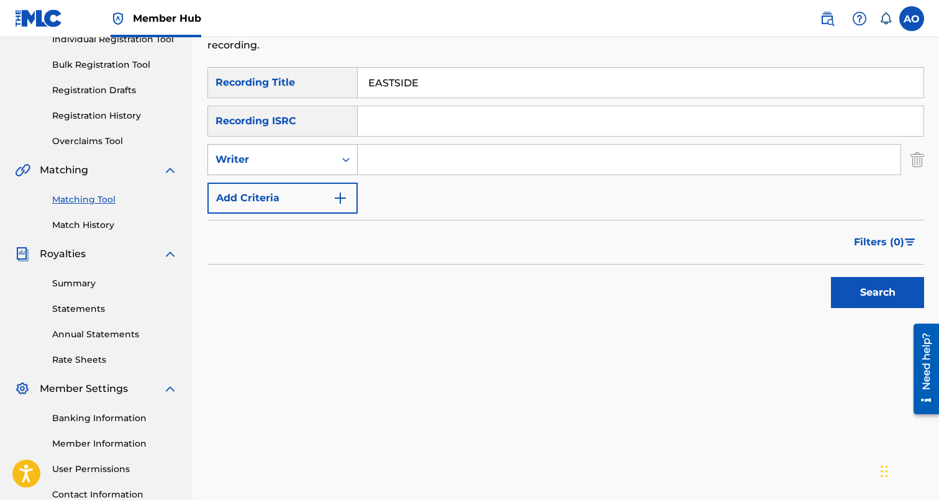
click at [305, 171] on div "Writer" at bounding box center [282, 159] width 150 height 31
click at [305, 191] on div "Recording Artist" at bounding box center [282, 190] width 149 height 31
click at [425, 164] on input "Search Form" at bounding box center [629, 160] width 543 height 30
type input "bobby luv"
click at [831, 277] on button "Search" at bounding box center [877, 292] width 93 height 31
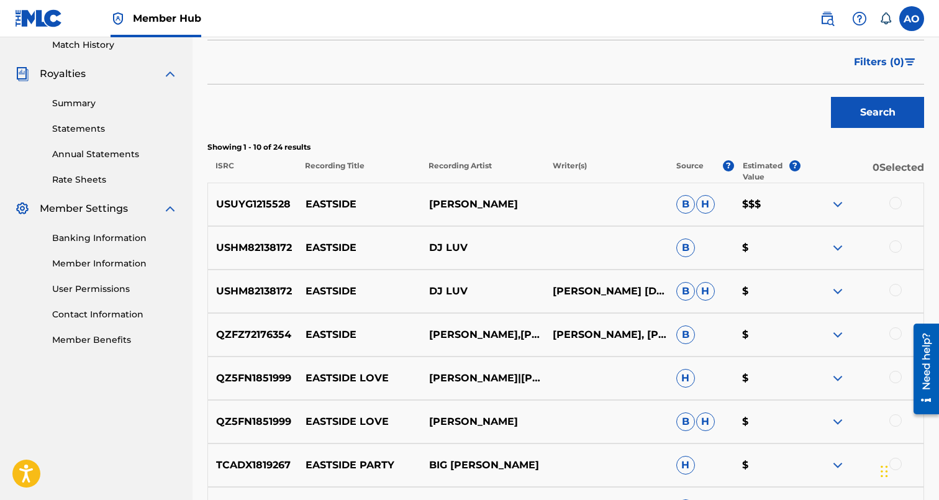
scroll to position [361, 0]
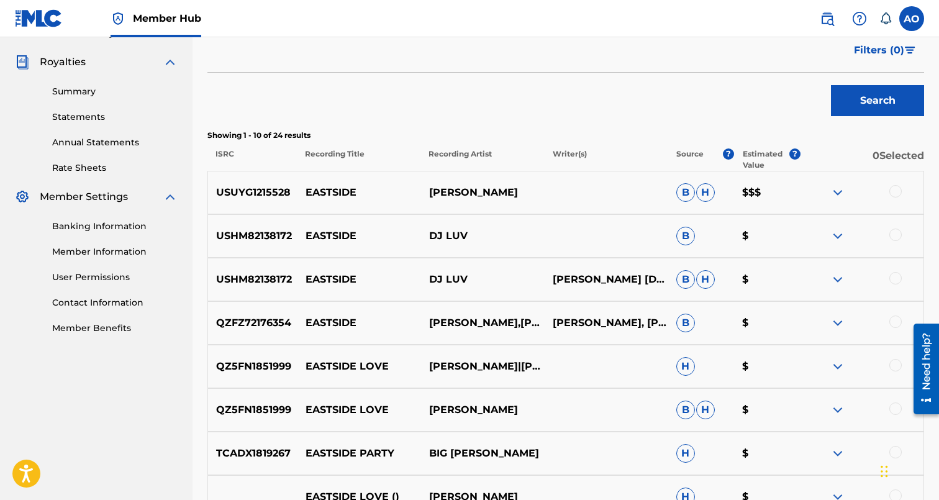
click at [895, 184] on div "USUYG1215528 EASTSIDE BOBBY LUV B H $$$" at bounding box center [565, 192] width 717 height 43
click at [895, 188] on div at bounding box center [895, 191] width 12 height 12
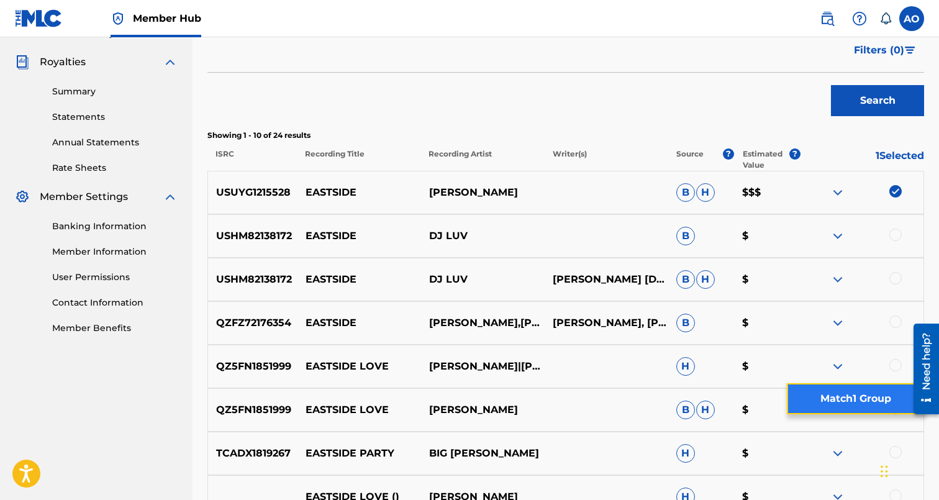
click at [861, 409] on button "Match 1 Group" at bounding box center [855, 398] width 137 height 31
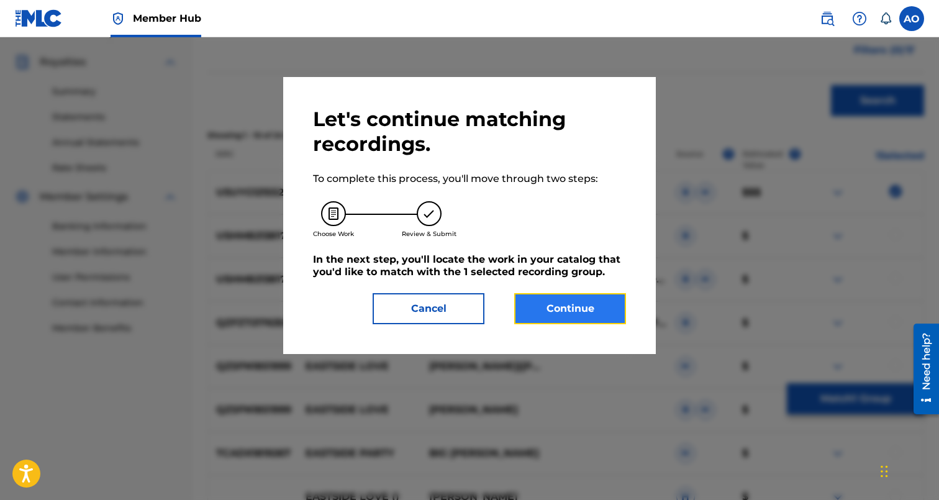
click at [604, 310] on button "Continue" at bounding box center [570, 308] width 112 height 31
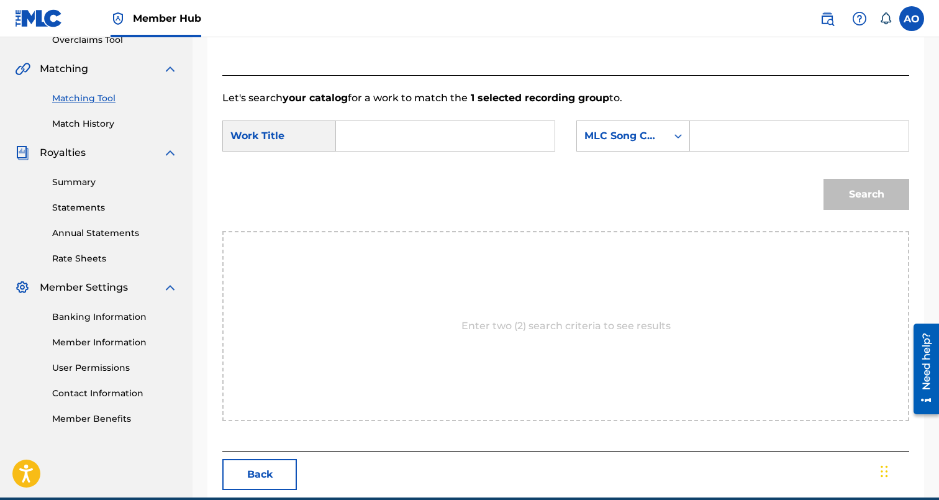
click at [425, 158] on div "SearchWithCriteria7282e1a1-208f-423b-b1db-c3d959bb7b24 Work Title SearchWithCri…" at bounding box center [565, 139] width 687 height 38
click at [425, 147] on input "Search Form" at bounding box center [444, 136] width 197 height 30
paste input "EASTSIDE"
type input "EASTSIDE"
click at [733, 121] on input "Search Form" at bounding box center [798, 136] width 197 height 30
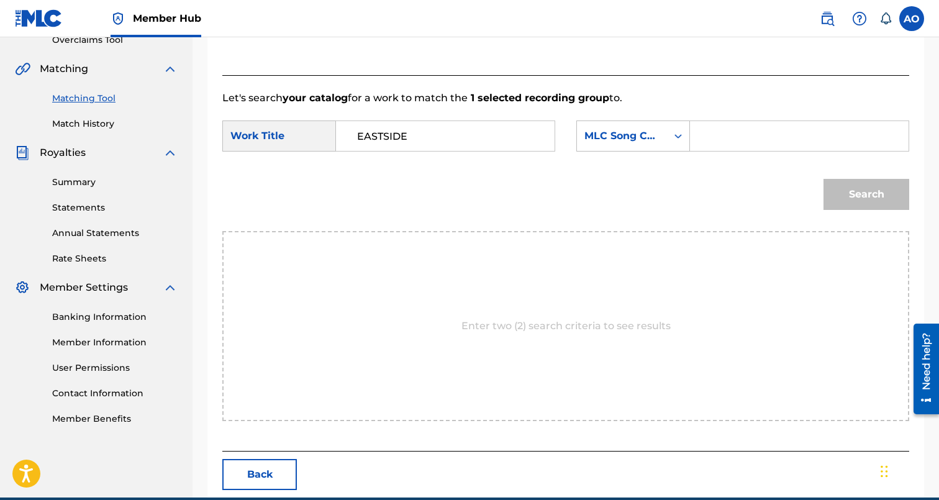
paste input "E98HK6"
type input "E98HK6"
click at [823, 179] on button "Search" at bounding box center [866, 194] width 86 height 31
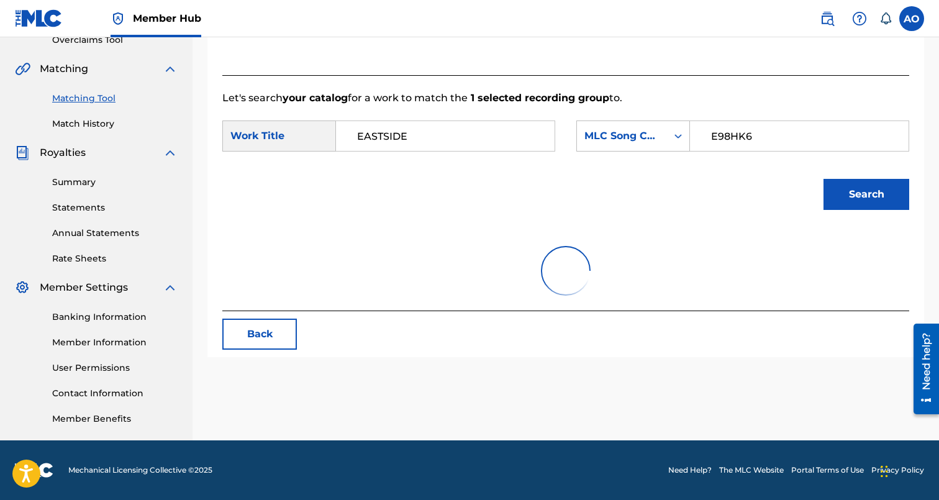
click at [823, 179] on button "Search" at bounding box center [866, 194] width 86 height 31
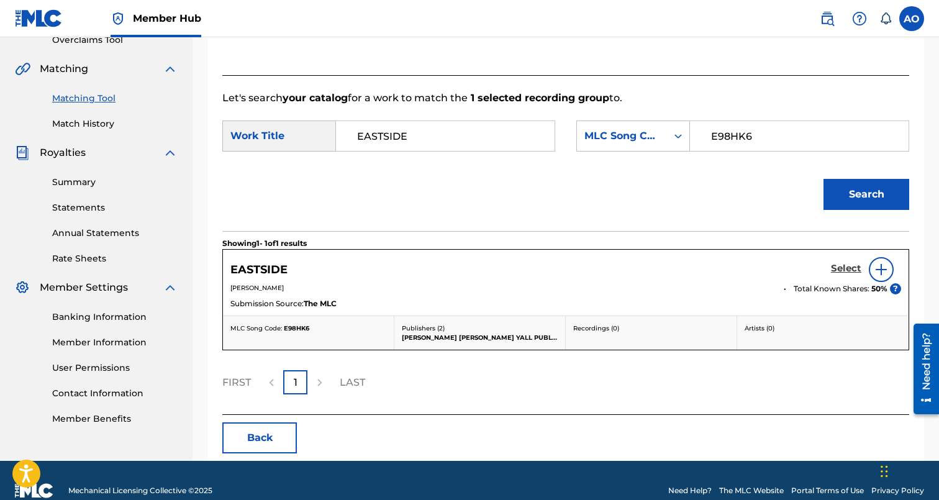
click at [838, 276] on link "Select" at bounding box center [846, 270] width 30 height 14
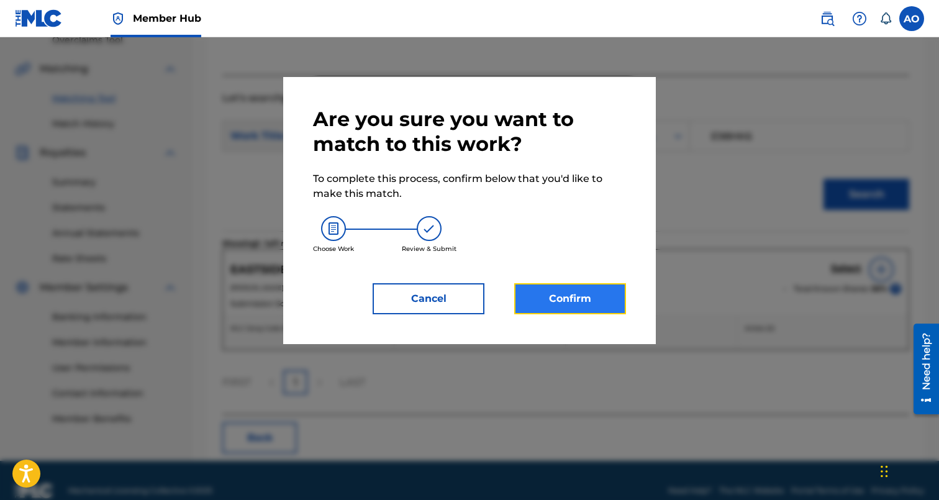
click at [548, 312] on button "Confirm" at bounding box center [570, 298] width 112 height 31
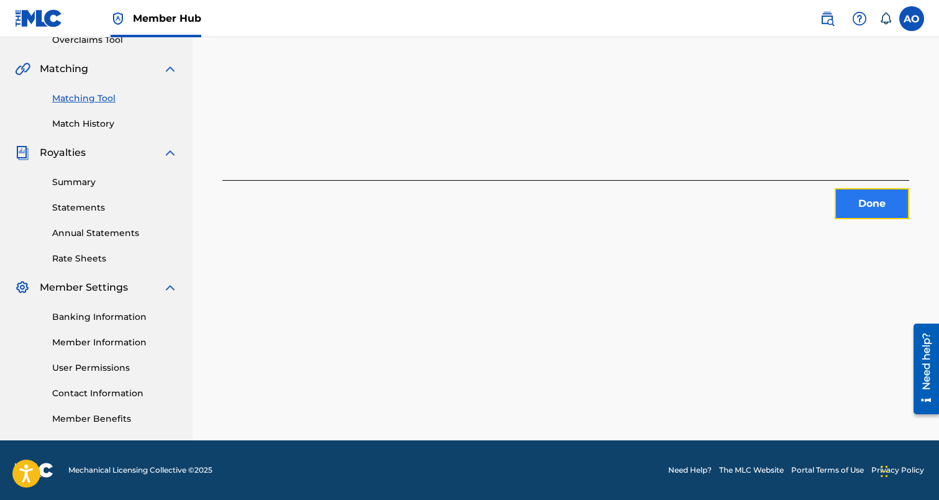
click at [852, 209] on button "Done" at bounding box center [872, 203] width 75 height 31
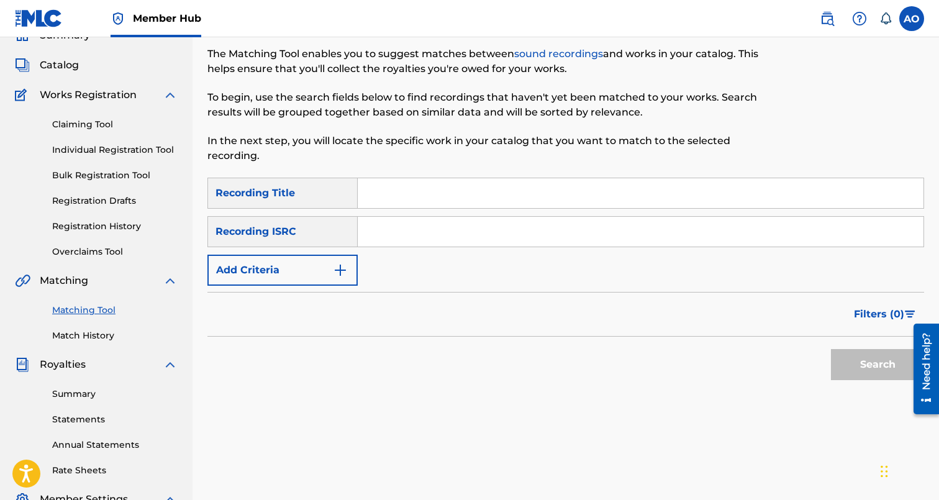
scroll to position [0, 0]
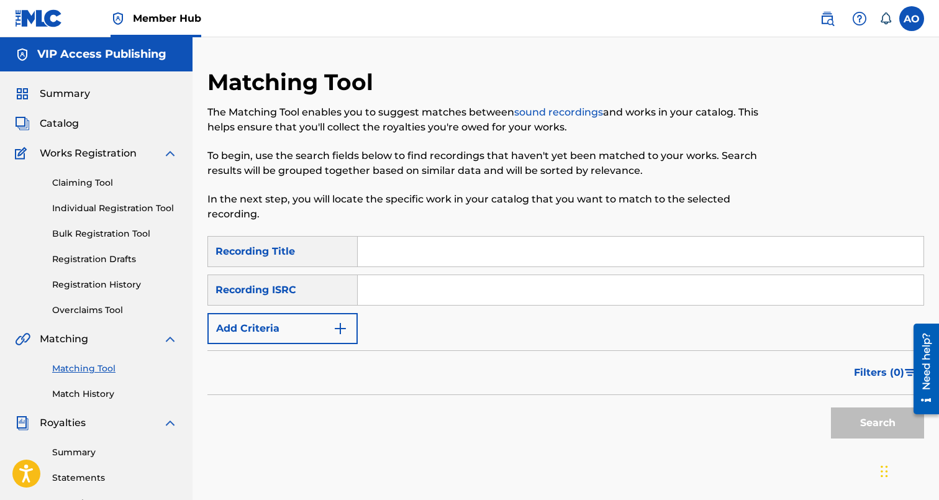
click at [453, 268] on div "SearchWithCriteria6baf87fb-e984-4033-aa16-72c7748ebd7b Recording Title SearchWi…" at bounding box center [565, 290] width 717 height 108
click at [455, 253] on input "Search Form" at bounding box center [641, 252] width 566 height 30
paste input "DONT KNOW"
type input "DONT KNOW"
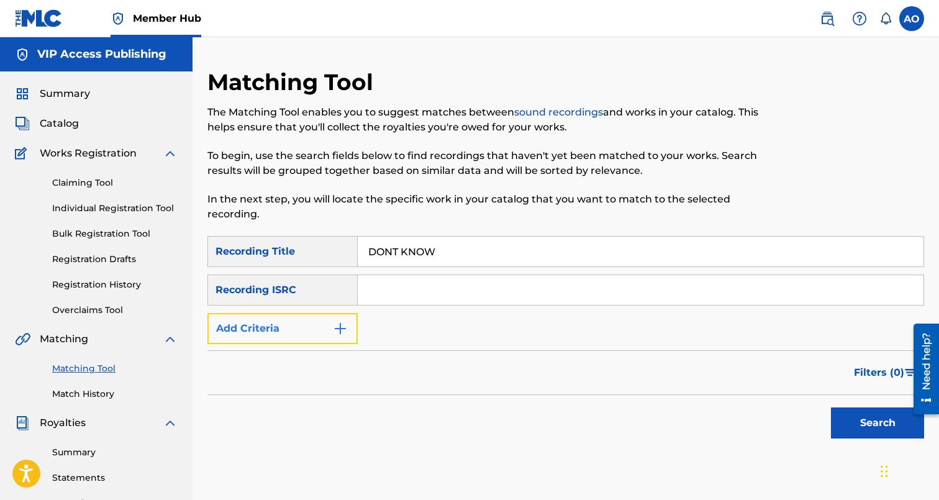
click at [289, 317] on button "Add Criteria" at bounding box center [282, 328] width 150 height 31
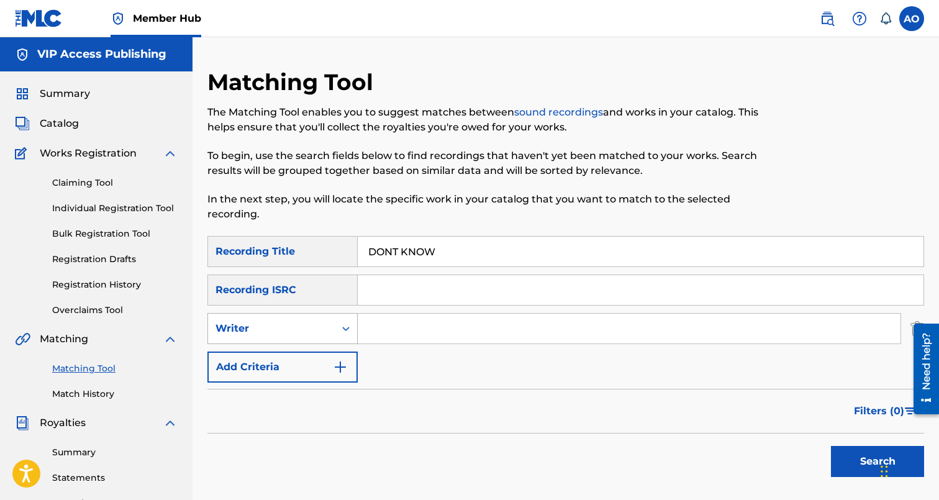
click at [300, 332] on div "Writer" at bounding box center [271, 328] width 112 height 15
click at [302, 365] on div "Recording Artist" at bounding box center [282, 359] width 149 height 31
click at [382, 336] on input "Search Form" at bounding box center [629, 329] width 543 height 30
type input "steve lover"
click at [831, 446] on button "Search" at bounding box center [877, 461] width 93 height 31
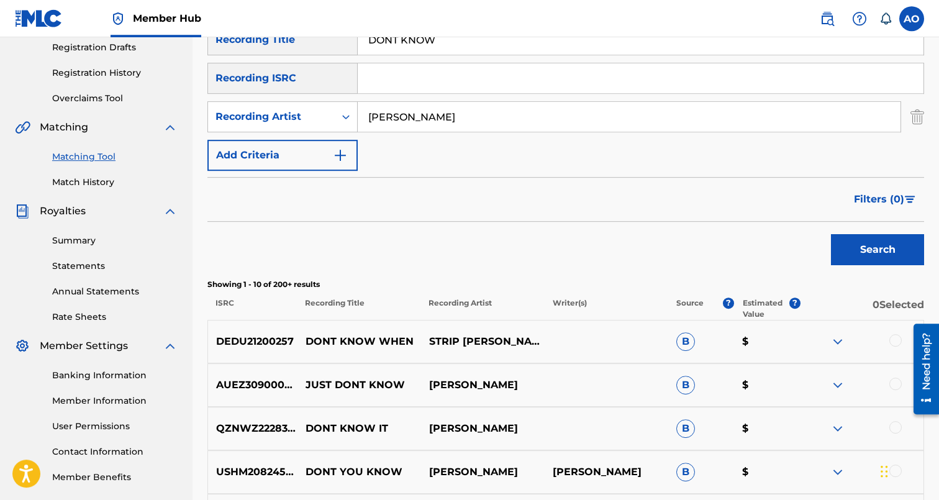
scroll to position [209, 0]
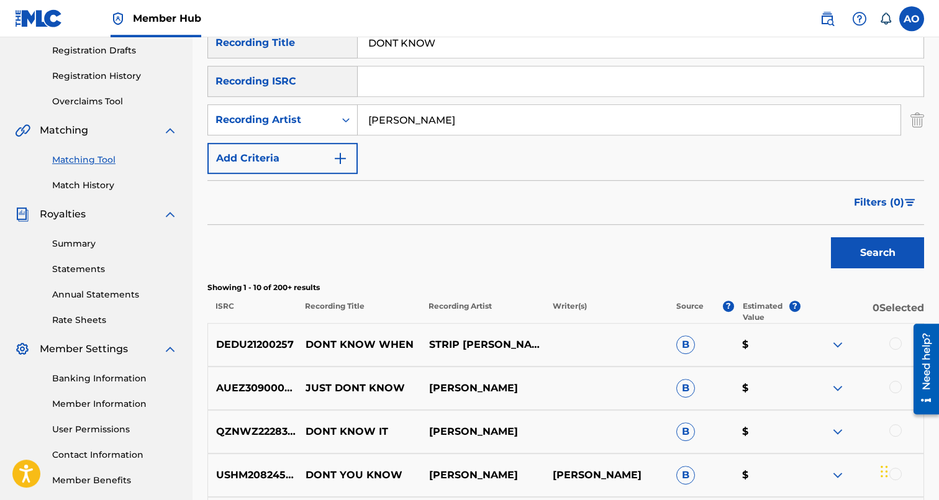
click at [451, 55] on input "DONT KNOW" at bounding box center [641, 43] width 566 height 30
paste input "BUILT FOR THE BATTLE"
type input "BUILT FOR THE BATTLE"
click at [450, 115] on input "steve lover" at bounding box center [629, 120] width 543 height 30
type input "davina joy"
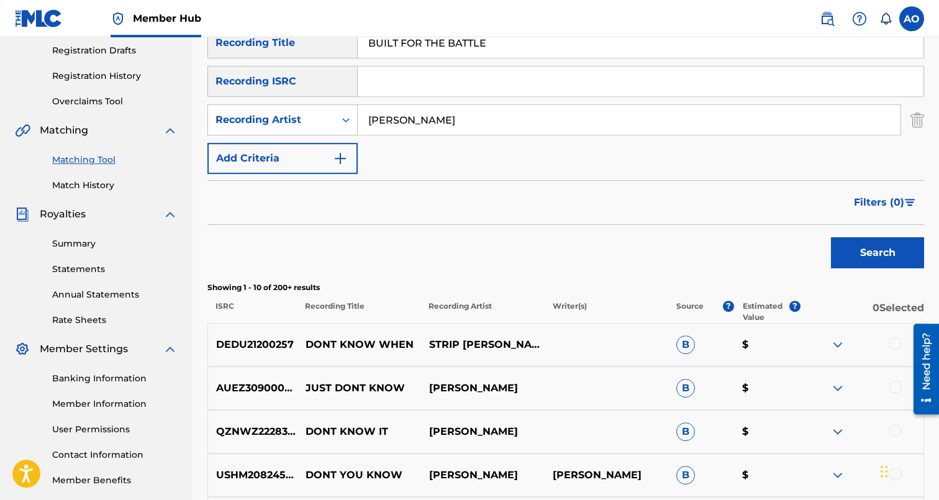
click at [831, 237] on button "Search" at bounding box center [877, 252] width 93 height 31
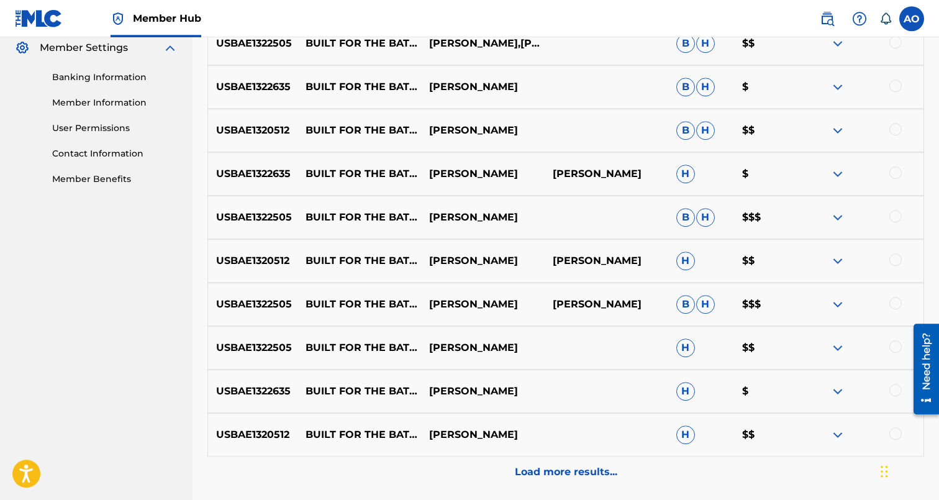
scroll to position [514, 0]
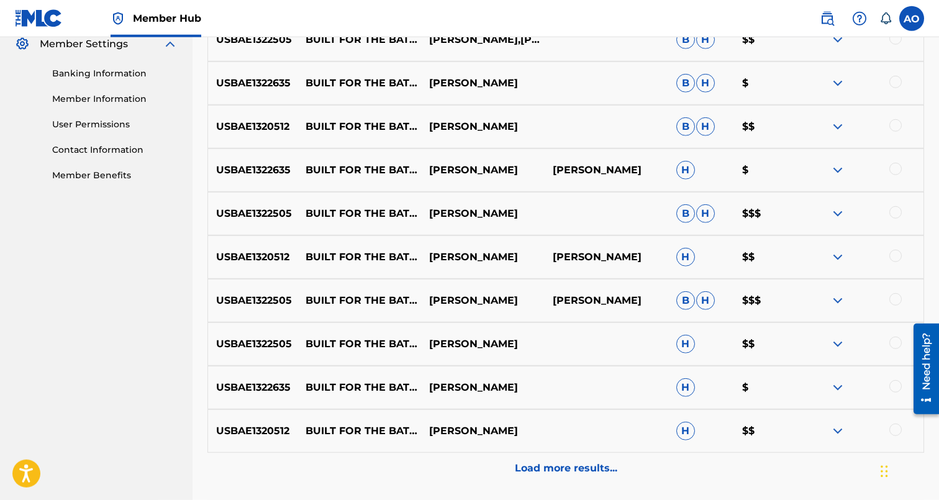
click at [897, 429] on div at bounding box center [895, 429] width 12 height 12
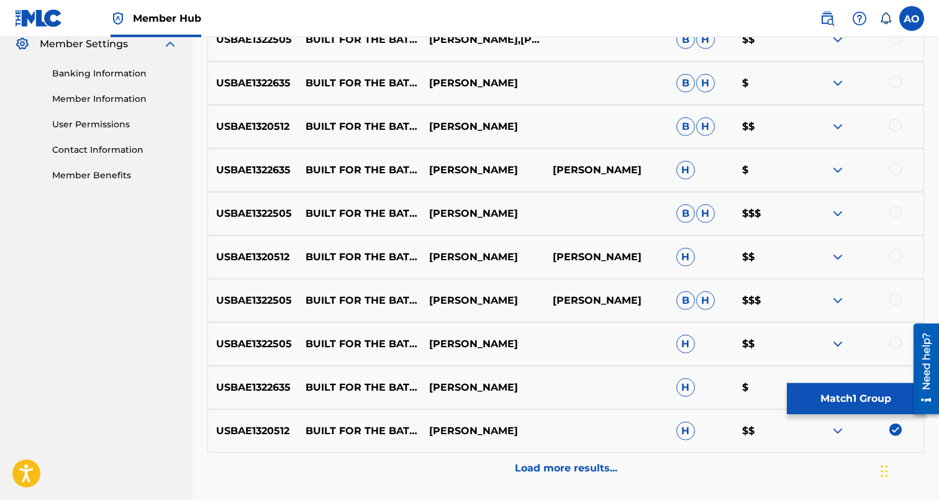
click at [897, 381] on div at bounding box center [895, 386] width 12 height 12
click at [892, 343] on div at bounding box center [895, 343] width 12 height 12
click at [897, 302] on div at bounding box center [895, 299] width 12 height 12
click at [898, 258] on div at bounding box center [895, 256] width 12 height 12
click at [899, 213] on div at bounding box center [895, 212] width 12 height 12
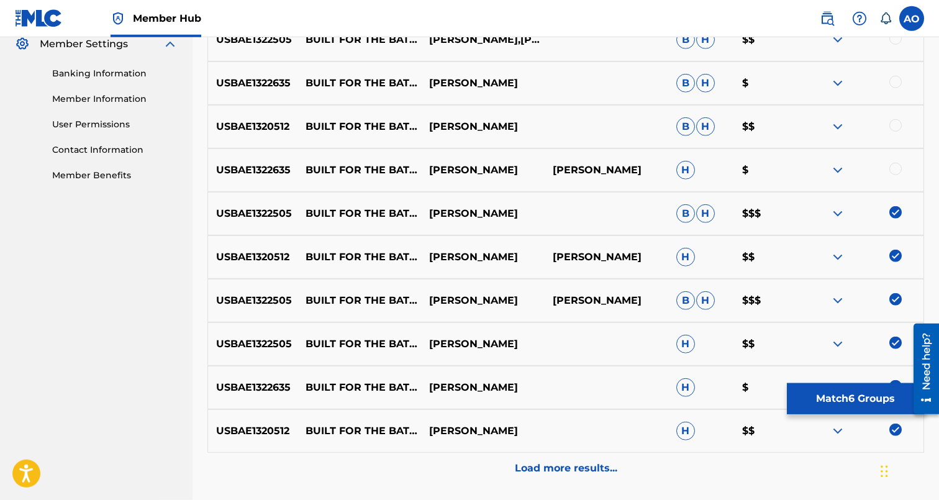
click at [899, 165] on div at bounding box center [895, 169] width 12 height 12
click at [899, 128] on div at bounding box center [895, 125] width 12 height 12
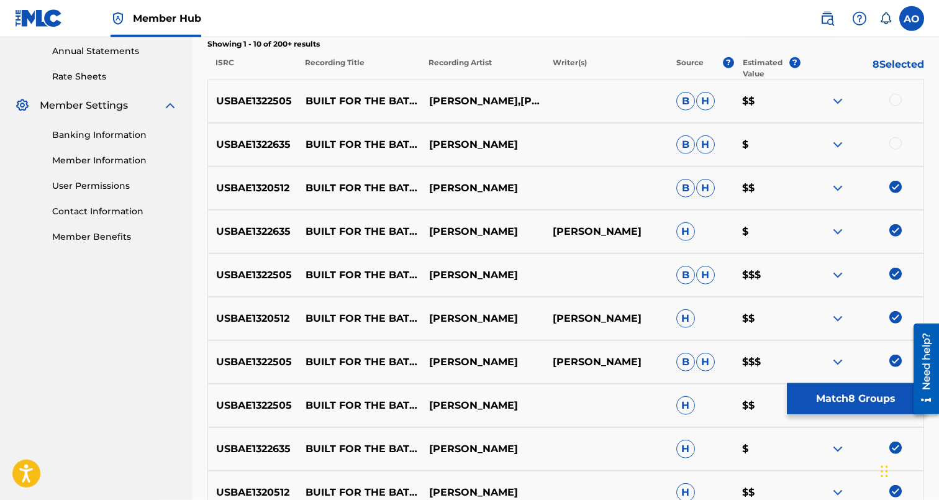
scroll to position [447, 0]
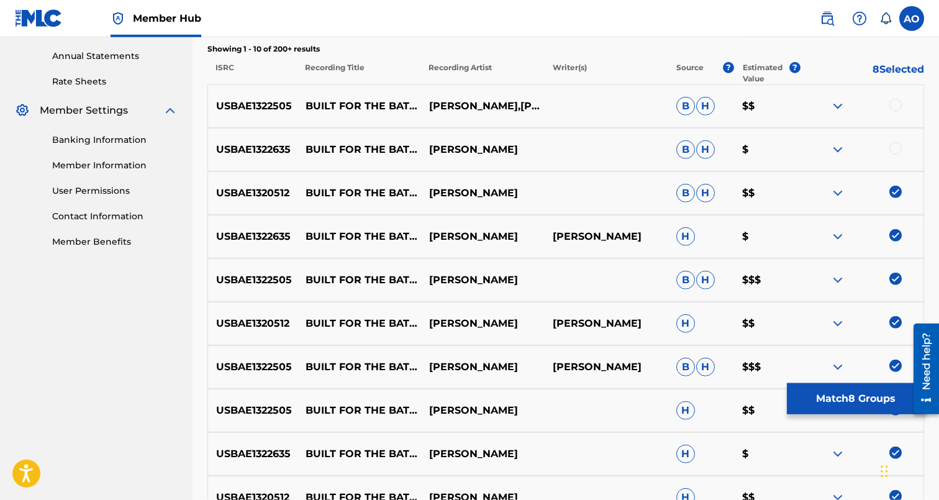
click at [897, 151] on div at bounding box center [895, 148] width 12 height 12
click at [897, 107] on div at bounding box center [895, 105] width 12 height 12
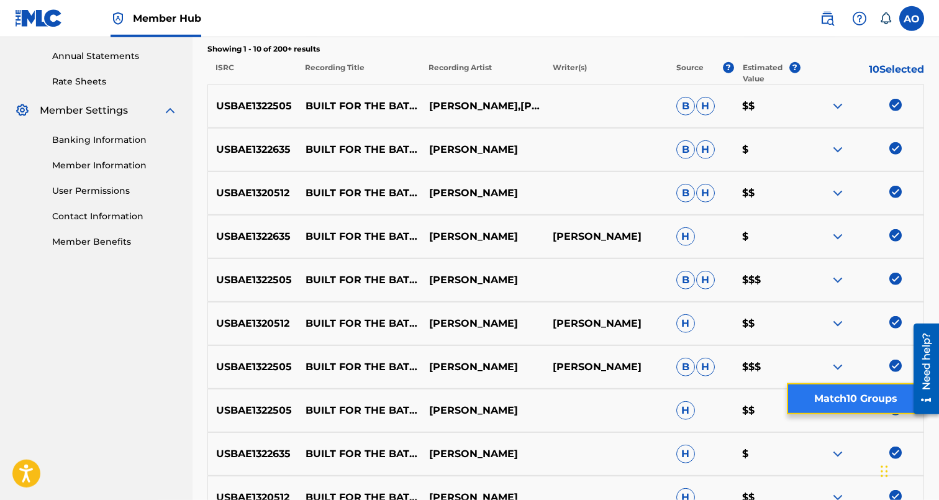
click at [863, 403] on button "Match 10 Groups" at bounding box center [855, 398] width 137 height 31
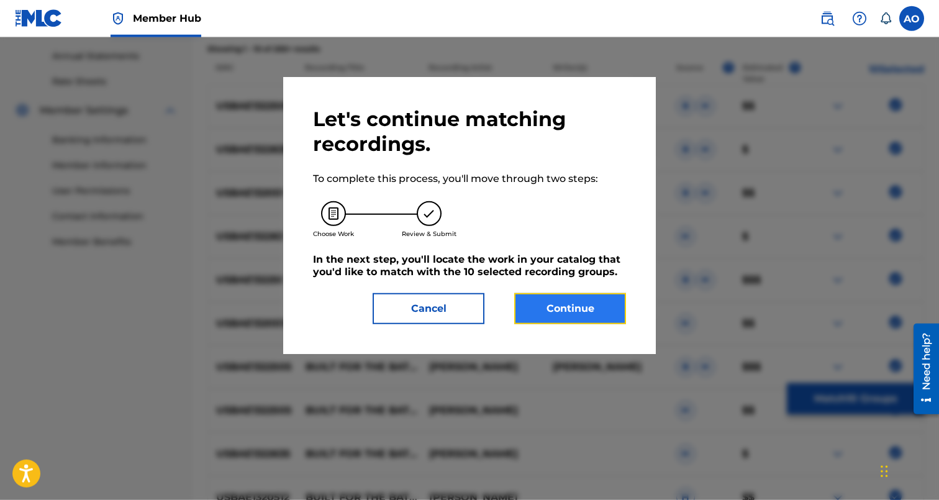
click at [593, 316] on button "Continue" at bounding box center [570, 308] width 112 height 31
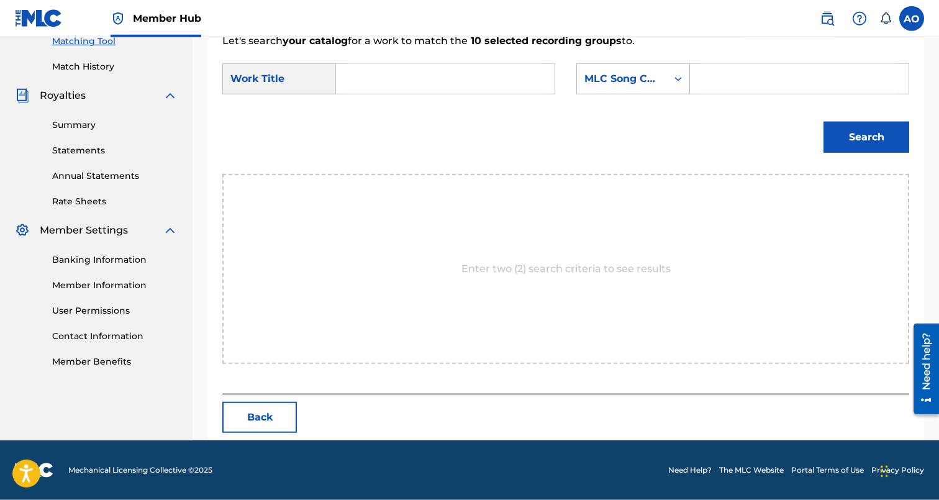
scroll to position [270, 0]
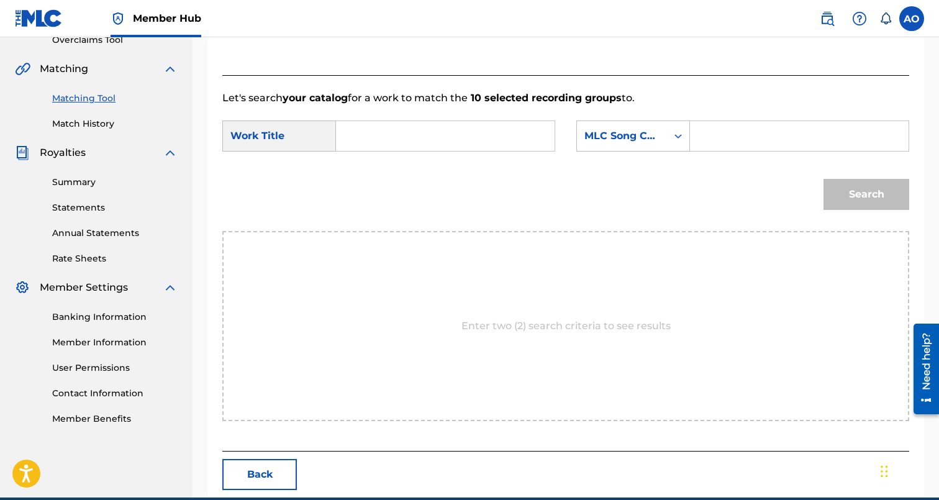
click at [464, 144] on input "Search Form" at bounding box center [444, 136] width 197 height 30
paste input "BUILT FOR THE BATTLE"
type input "BUILT FOR THE BATTLE"
click at [772, 145] on input "Search Form" at bounding box center [798, 136] width 197 height 30
paste input "BF6LXJ"
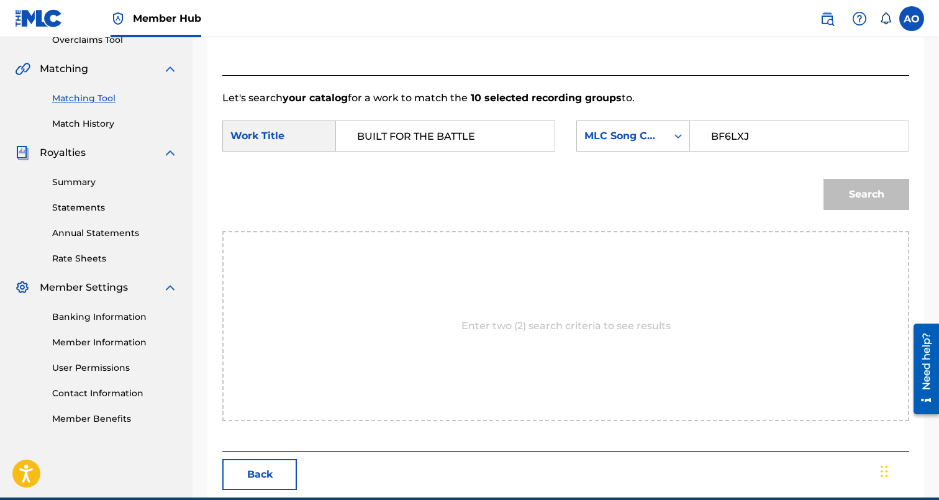
type input "BF6LXJ"
click at [823, 179] on button "Search" at bounding box center [866, 194] width 86 height 31
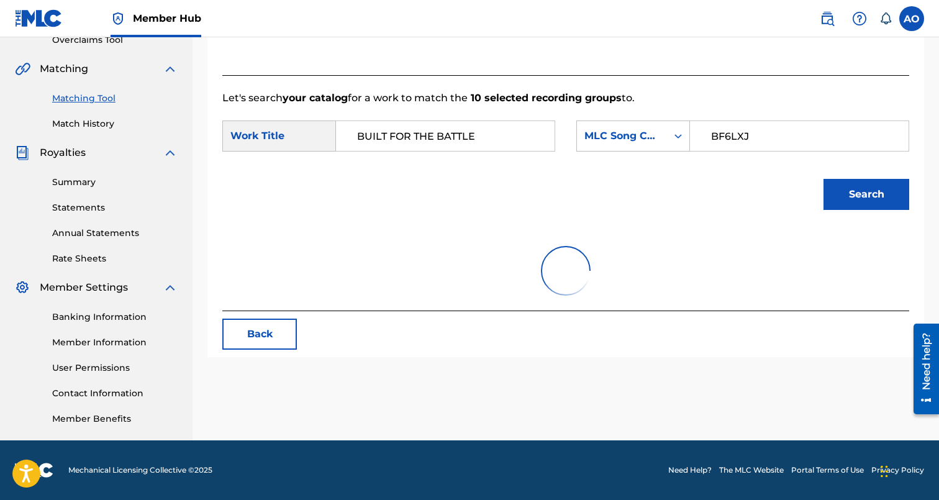
click at [823, 179] on button "Search" at bounding box center [866, 194] width 86 height 31
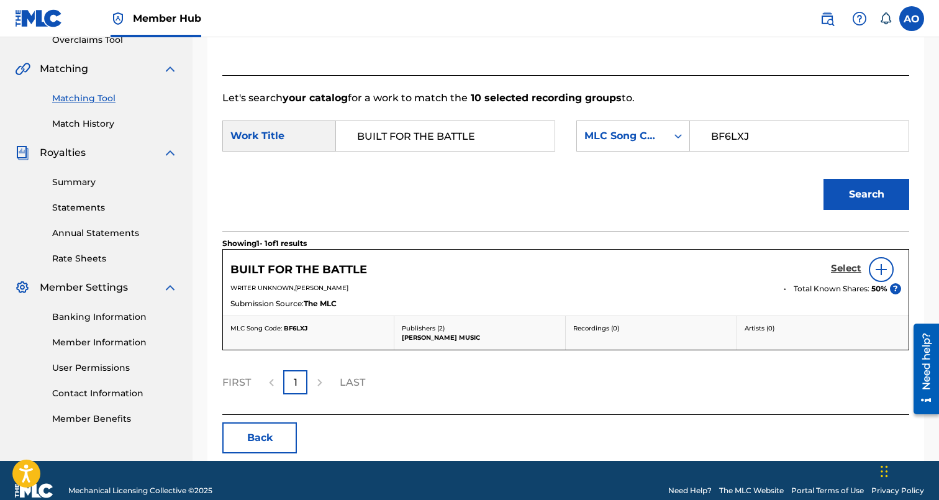
click at [854, 273] on h5 "Select" at bounding box center [846, 269] width 30 height 12
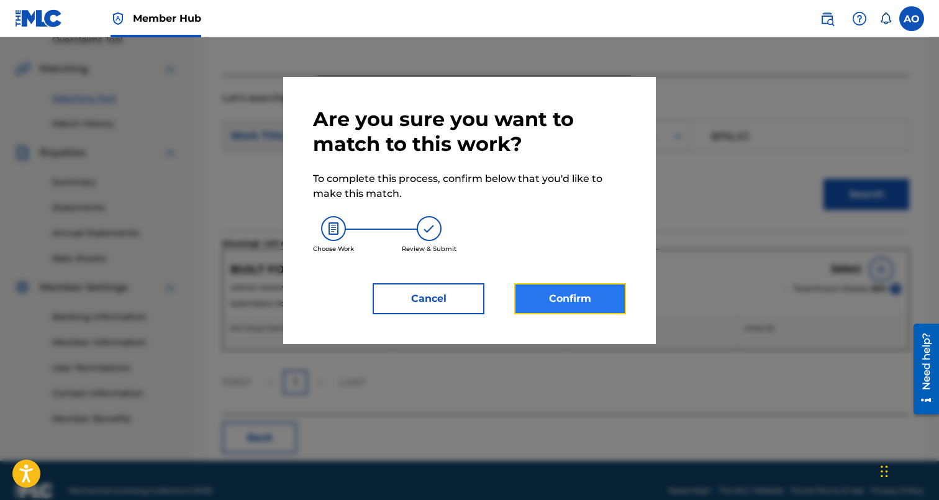
click at [564, 296] on button "Confirm" at bounding box center [570, 298] width 112 height 31
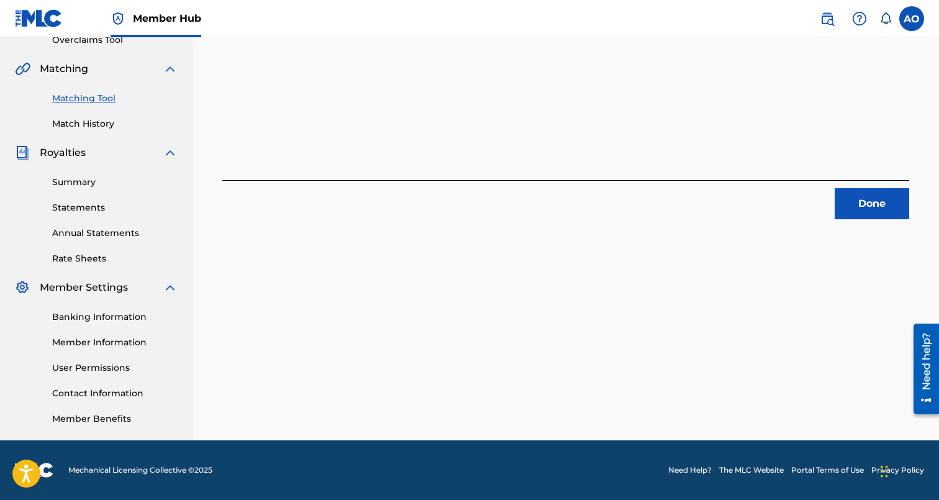
click at [838, 186] on div "Done" at bounding box center [565, 199] width 687 height 39
click at [876, 210] on button "Done" at bounding box center [872, 203] width 75 height 31
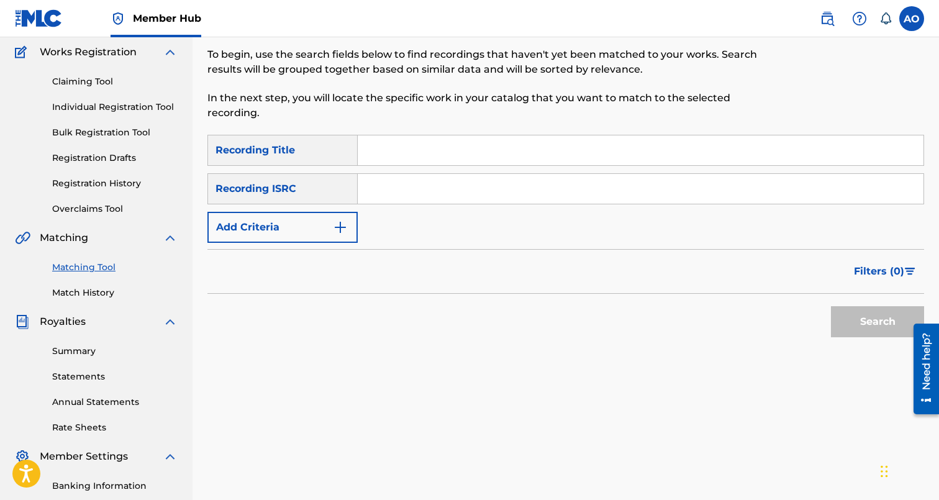
scroll to position [101, 0]
click at [414, 154] on input "Search Form" at bounding box center [641, 151] width 566 height 30
paste input "FORCE TO BE RECKONED WITH"
type input "FORCE TO BE RECKONED WITH"
click at [336, 209] on div "SearchWithCriteria6baf87fb-e984-4033-aa16-72c7748ebd7b Recording Title FORCE TO…" at bounding box center [565, 189] width 717 height 108
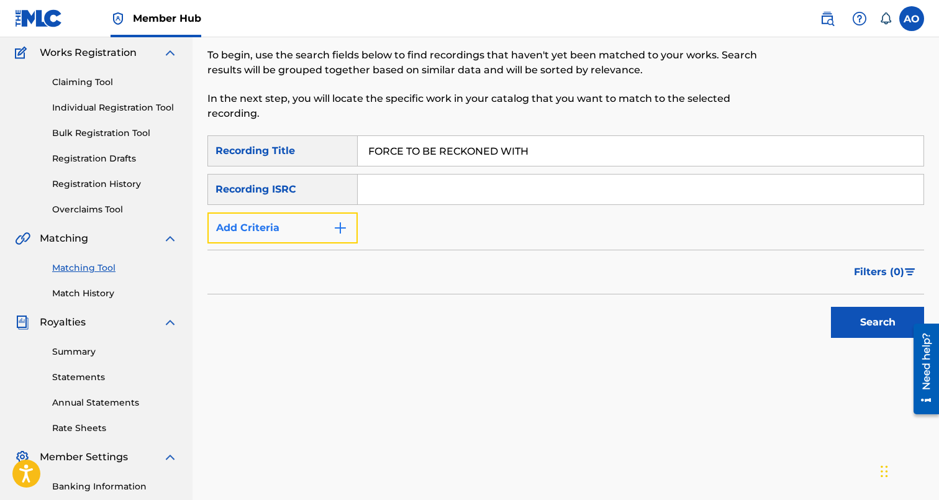
click at [324, 240] on button "Add Criteria" at bounding box center [282, 227] width 150 height 31
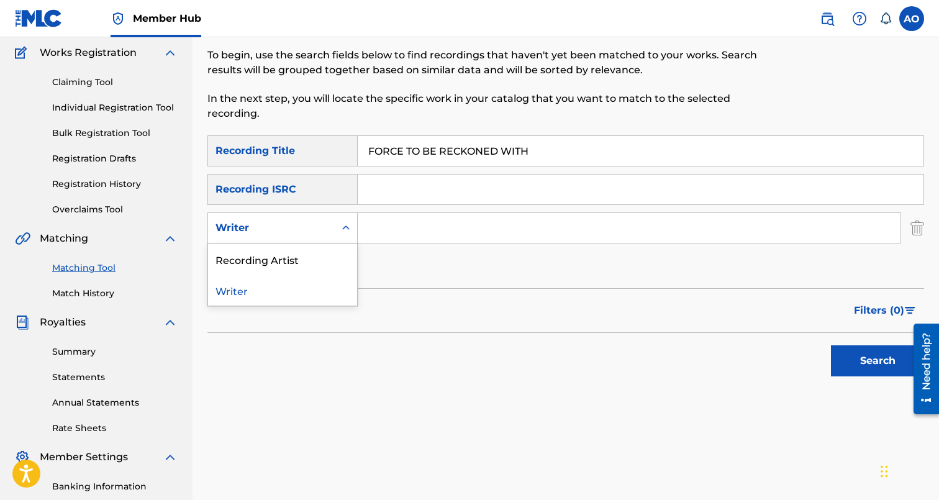
click at [324, 238] on div "Writer" at bounding box center [271, 228] width 127 height 24
click at [323, 260] on div "Recording Artist" at bounding box center [282, 258] width 149 height 31
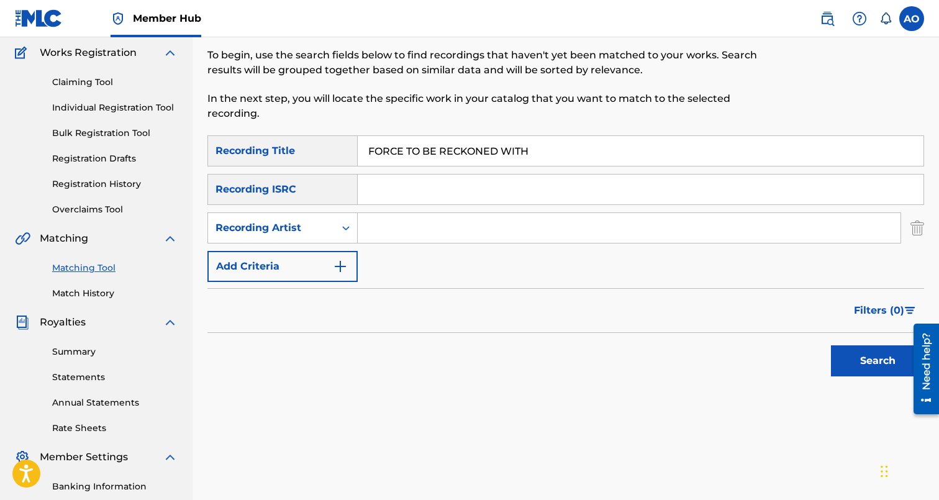
click at [394, 221] on input "Search Form" at bounding box center [629, 228] width 543 height 30
type input "davina joy"
click at [831, 345] on button "Search" at bounding box center [877, 360] width 93 height 31
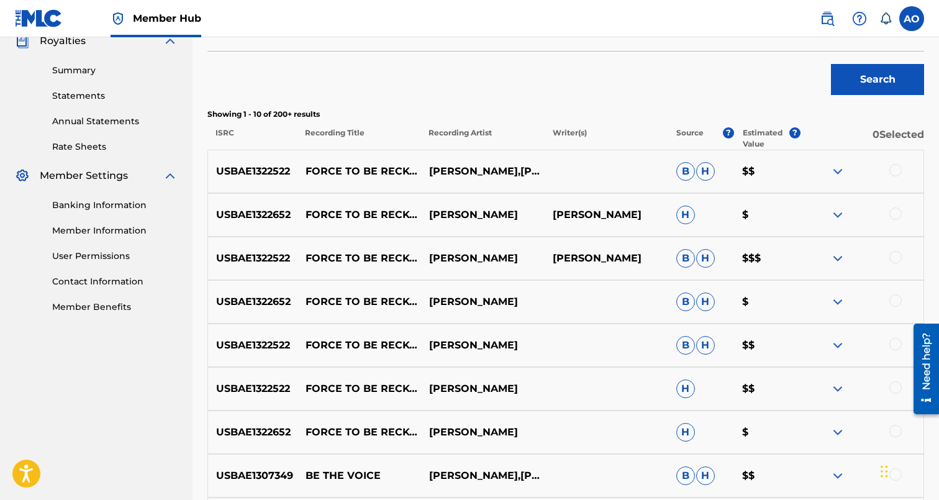
scroll to position [394, 0]
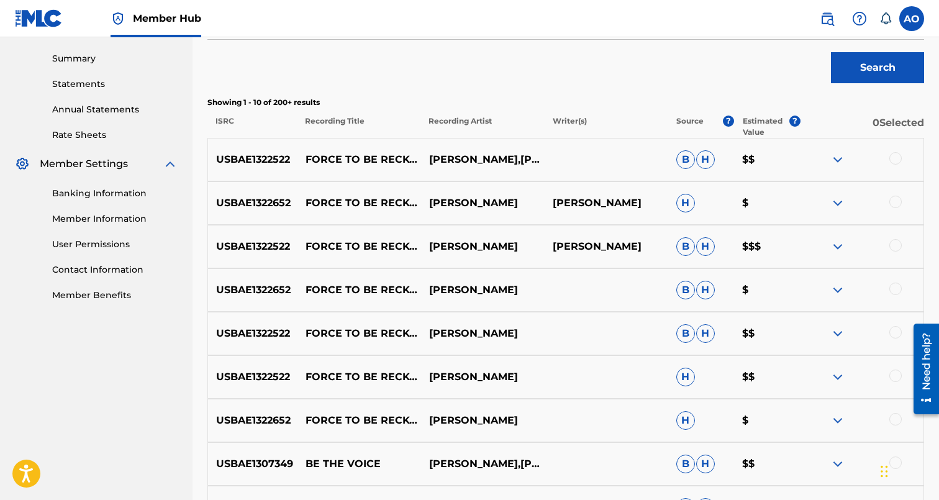
click at [897, 332] on div at bounding box center [895, 332] width 12 height 12
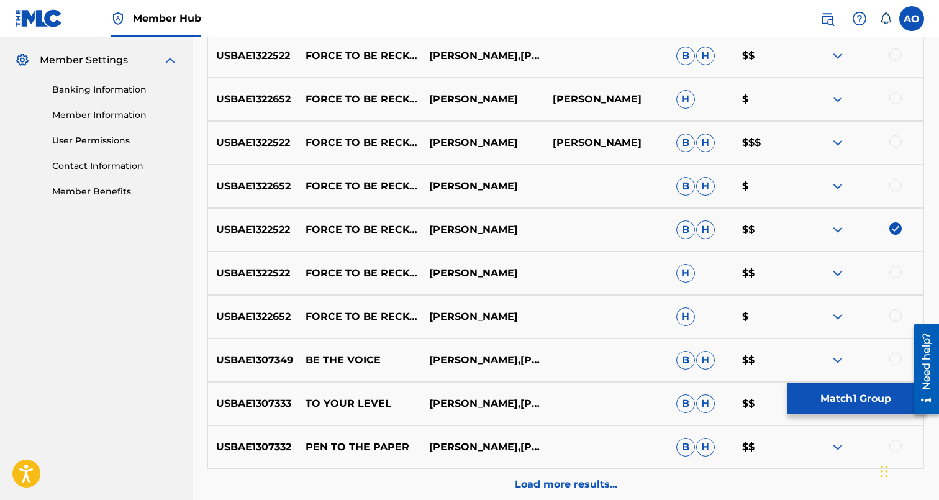
scroll to position [497, 0]
click at [893, 320] on div at bounding box center [895, 316] width 12 height 12
click at [897, 276] on div at bounding box center [895, 272] width 12 height 12
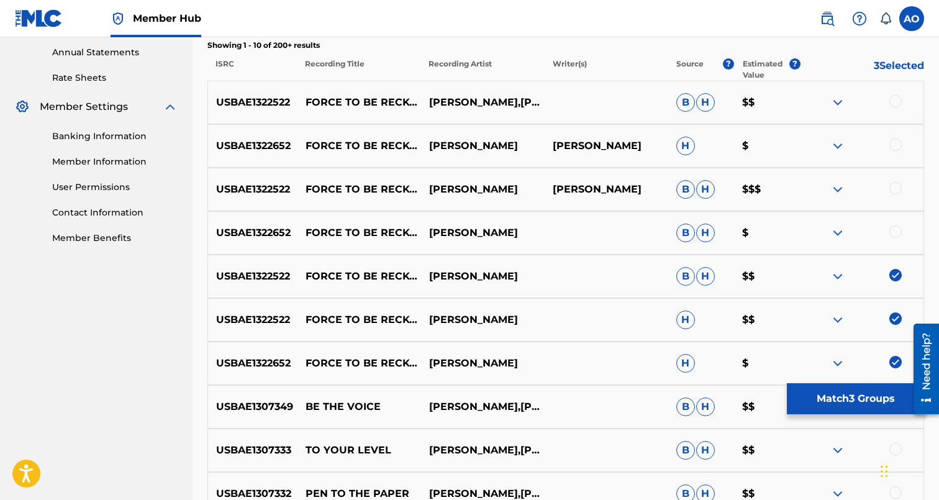
scroll to position [453, 0]
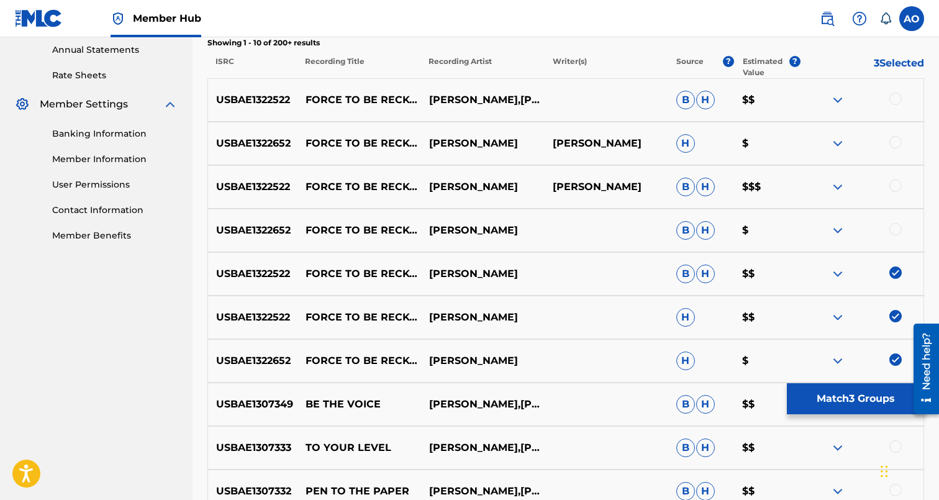
click at [893, 223] on div at bounding box center [862, 230] width 124 height 15
click at [897, 242] on div "USBAE1322652 FORCE TO BE RECKONED WITH DAVINA JOY B H $" at bounding box center [565, 230] width 717 height 43
click at [897, 229] on div at bounding box center [895, 229] width 12 height 12
click at [899, 178] on div "USBAE1322522 FORCE TO BE RECKONED WITH DAVINA JOY DAVINA JOY B H $$$" at bounding box center [565, 186] width 717 height 43
click at [895, 194] on div at bounding box center [862, 186] width 124 height 15
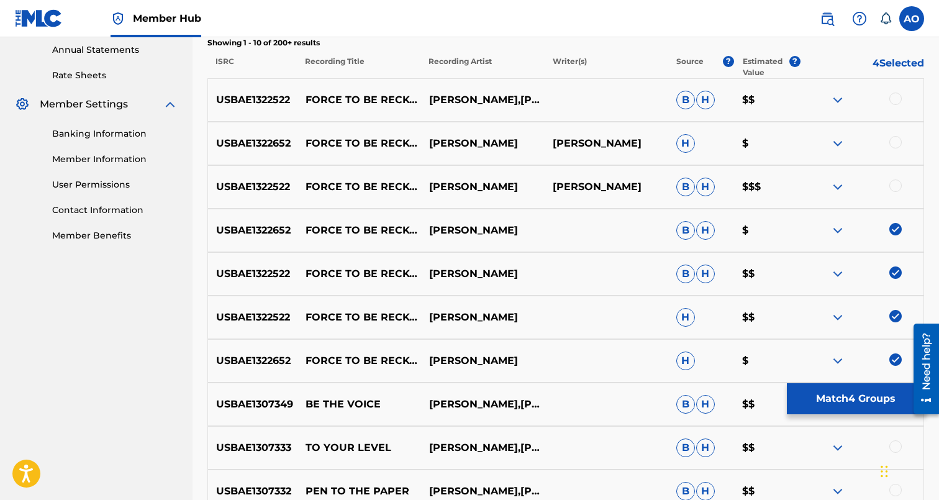
click at [895, 186] on div at bounding box center [895, 185] width 12 height 12
click at [897, 137] on div at bounding box center [895, 142] width 12 height 12
click at [900, 102] on div at bounding box center [895, 99] width 12 height 12
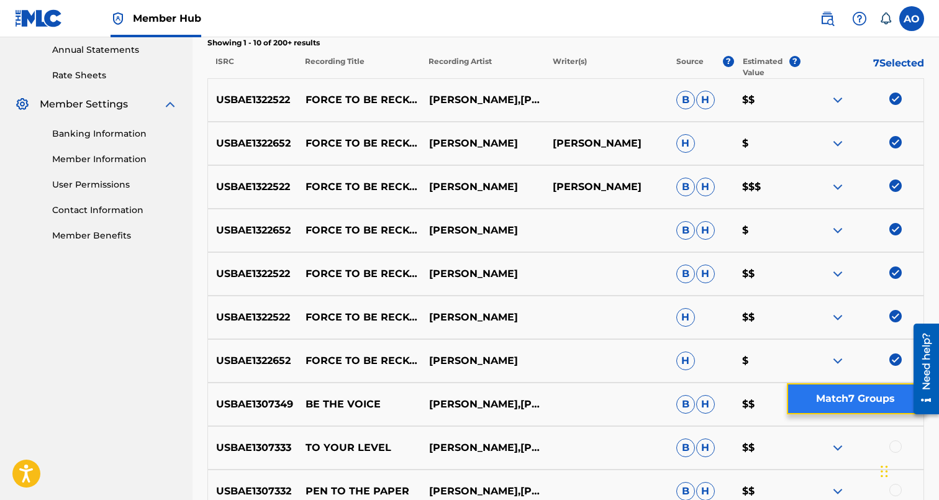
click at [882, 392] on button "Match 7 Groups" at bounding box center [855, 398] width 137 height 31
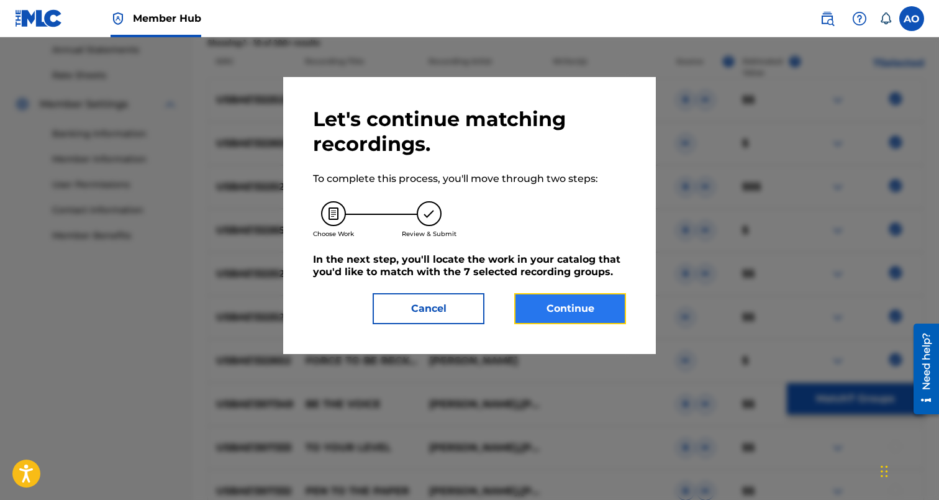
click at [577, 299] on button "Continue" at bounding box center [570, 308] width 112 height 31
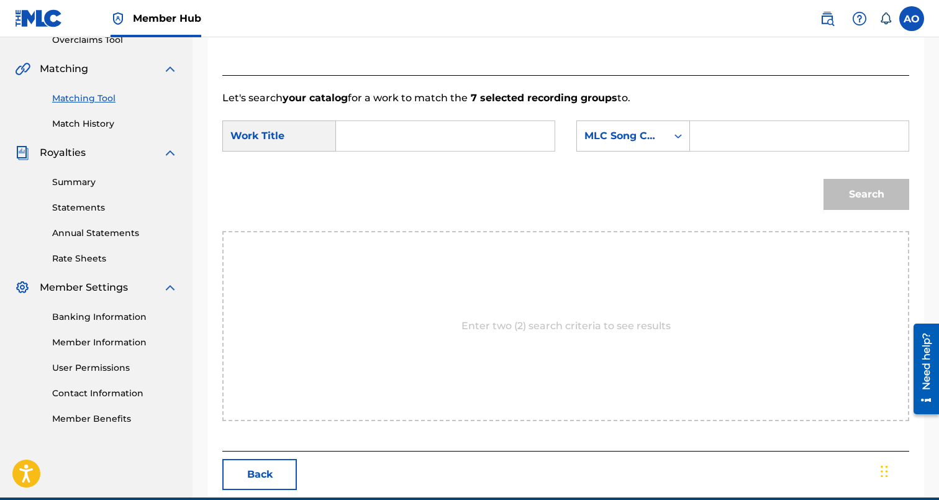
click at [447, 142] on input "Search Form" at bounding box center [444, 136] width 197 height 30
paste input "FORCE TO BE RECKONED WITH"
type input "FORCE TO BE RECKONED WITH"
click at [769, 125] on input "Search Form" at bounding box center [798, 136] width 197 height 30
paste input "FC1P3U"
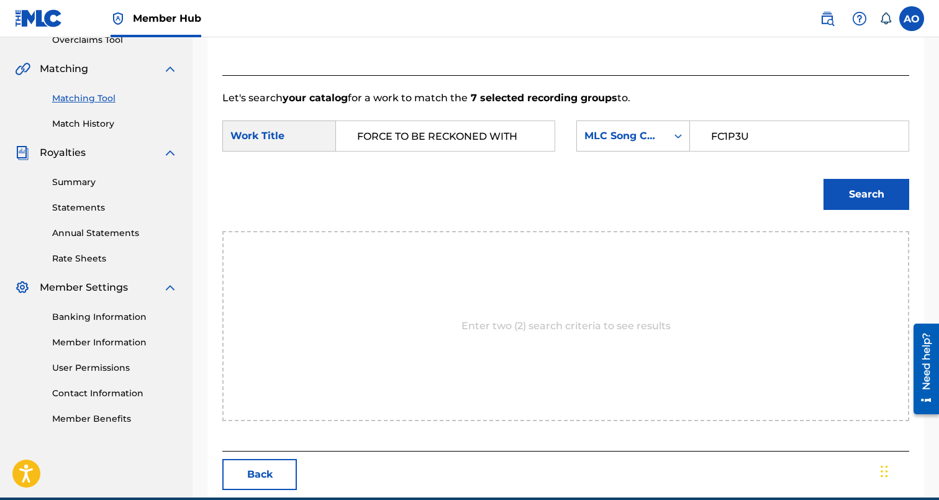
type input "FC1P3U"
click at [823, 179] on button "Search" at bounding box center [866, 194] width 86 height 31
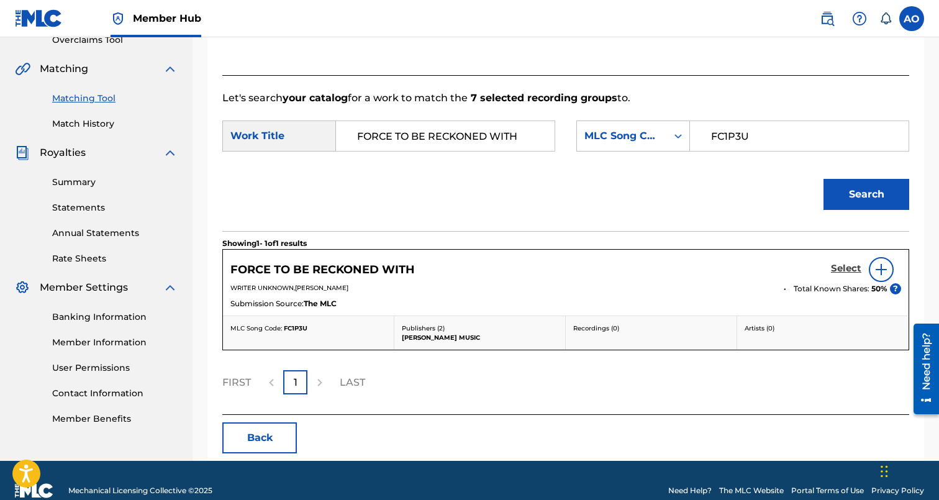
click at [852, 263] on h5 "Select" at bounding box center [846, 269] width 30 height 12
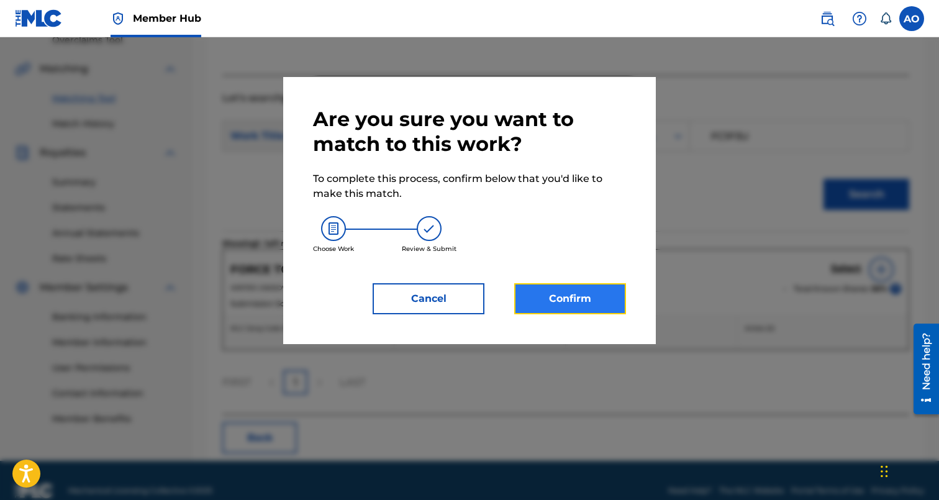
click at [594, 312] on button "Confirm" at bounding box center [570, 298] width 112 height 31
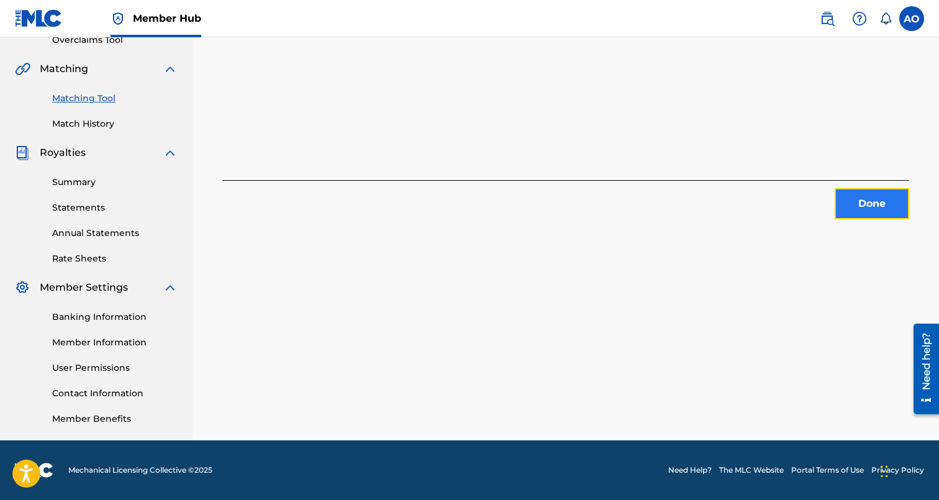
click at [846, 195] on button "Done" at bounding box center [872, 203] width 75 height 31
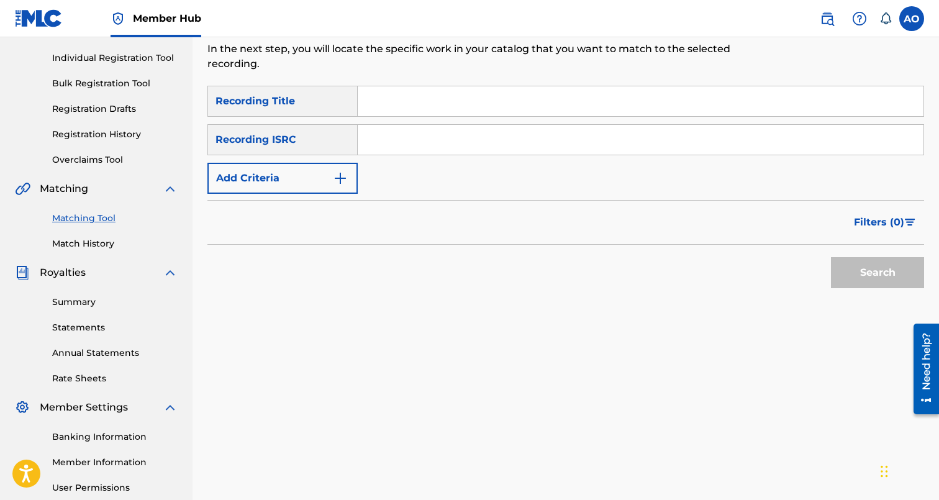
scroll to position [63, 0]
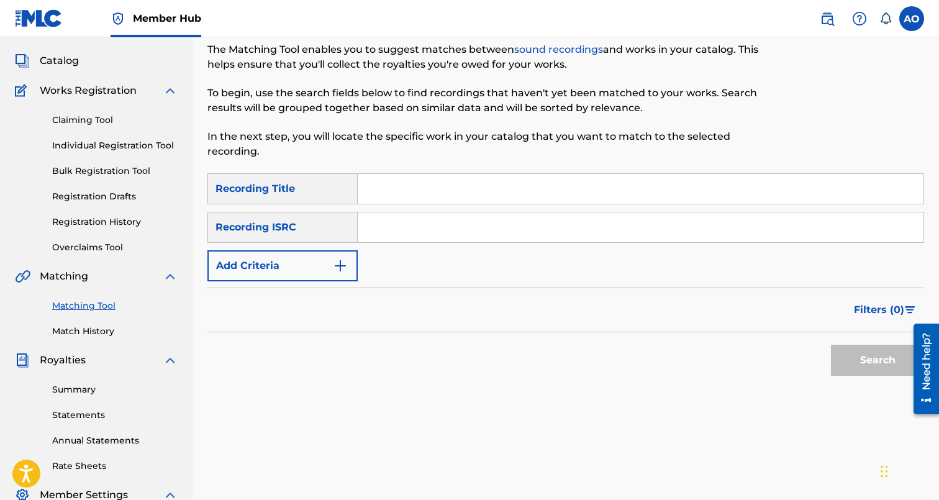
click at [469, 191] on input "Search Form" at bounding box center [641, 189] width 566 height 30
paste input "NOTHING ELSE MATTERS 2"
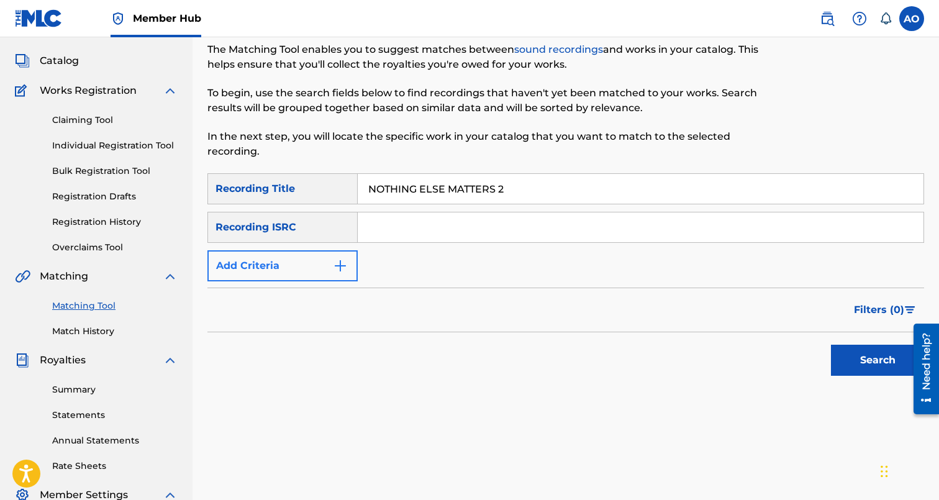
type input "NOTHING ELSE MATTERS 2"
click at [309, 251] on button "Add Criteria" at bounding box center [282, 265] width 150 height 31
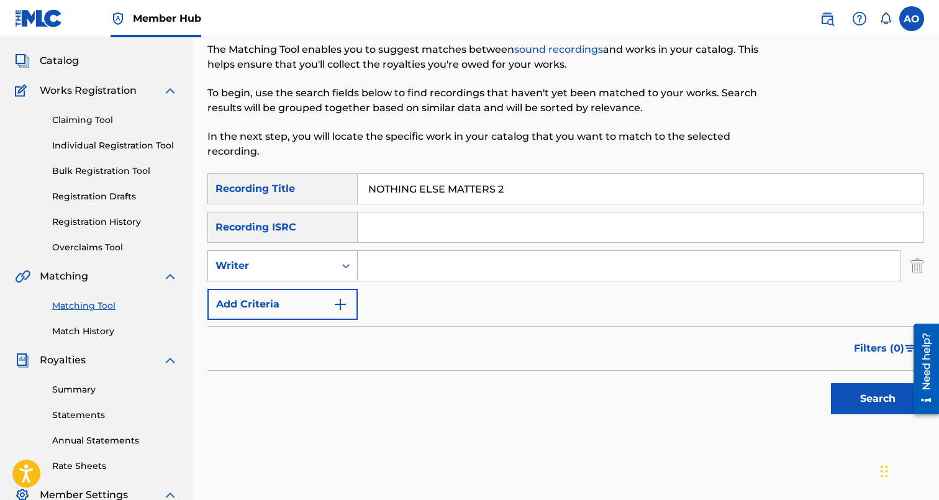
click at [306, 260] on div "Writer" at bounding box center [271, 265] width 112 height 15
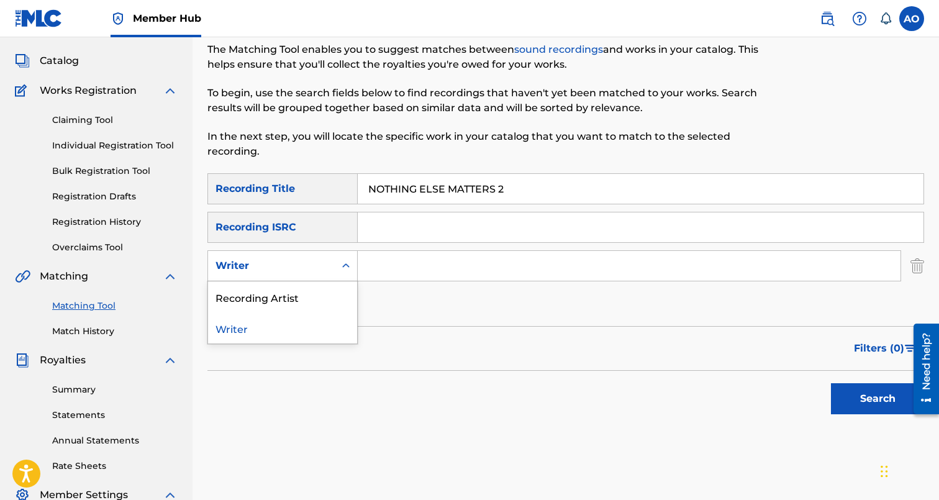
click at [313, 299] on div "Recording Artist" at bounding box center [282, 296] width 149 height 31
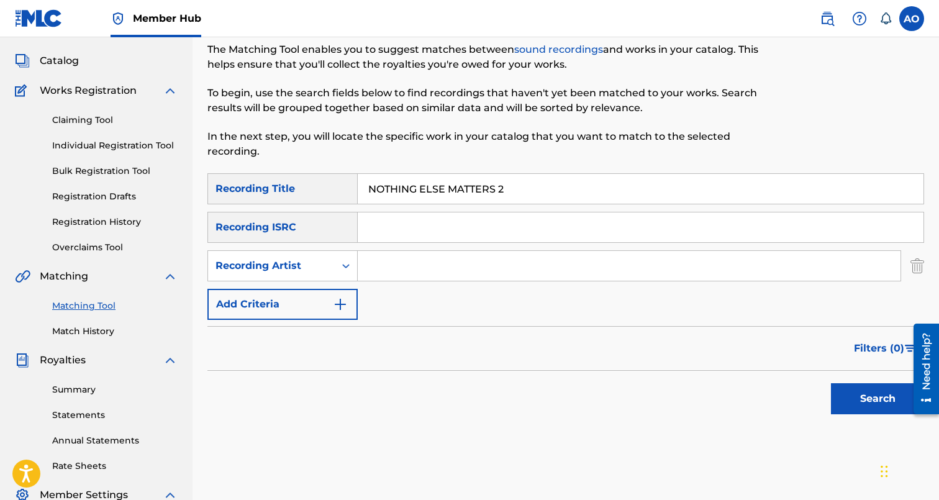
drag, startPoint x: 365, startPoint y: 281, endPoint x: 386, endPoint y: 274, distance: 22.4
click at [386, 274] on input "Search Form" at bounding box center [629, 266] width 543 height 30
type input "tink"
click at [831, 383] on button "Search" at bounding box center [877, 398] width 93 height 31
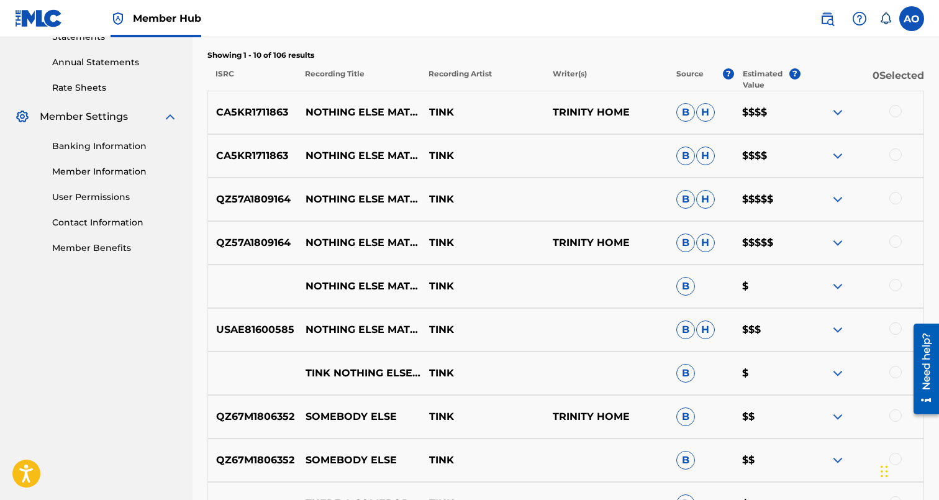
scroll to position [464, 0]
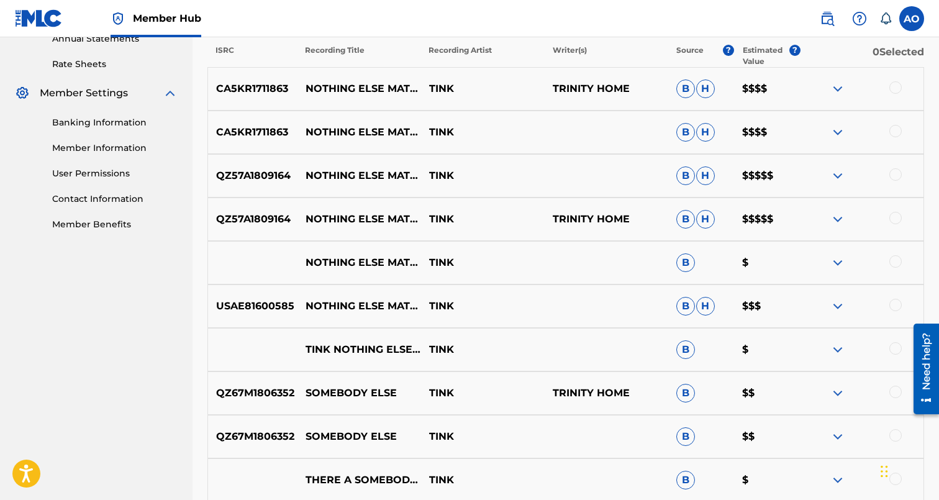
click at [890, 348] on div at bounding box center [895, 348] width 12 height 12
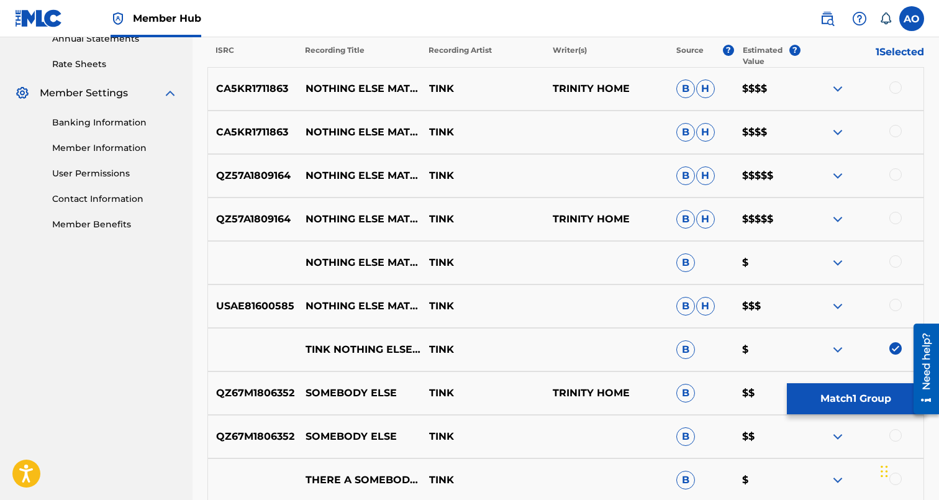
click at [899, 303] on div at bounding box center [895, 305] width 12 height 12
click at [897, 261] on div at bounding box center [895, 261] width 12 height 12
click at [896, 211] on div "QZ57A1809164 NOTHING ELSE MATTERS 2 TINK TRINITY HOME B H $$$$$" at bounding box center [565, 218] width 717 height 43
click at [896, 220] on div at bounding box center [895, 218] width 12 height 12
click at [896, 174] on div at bounding box center [895, 174] width 12 height 12
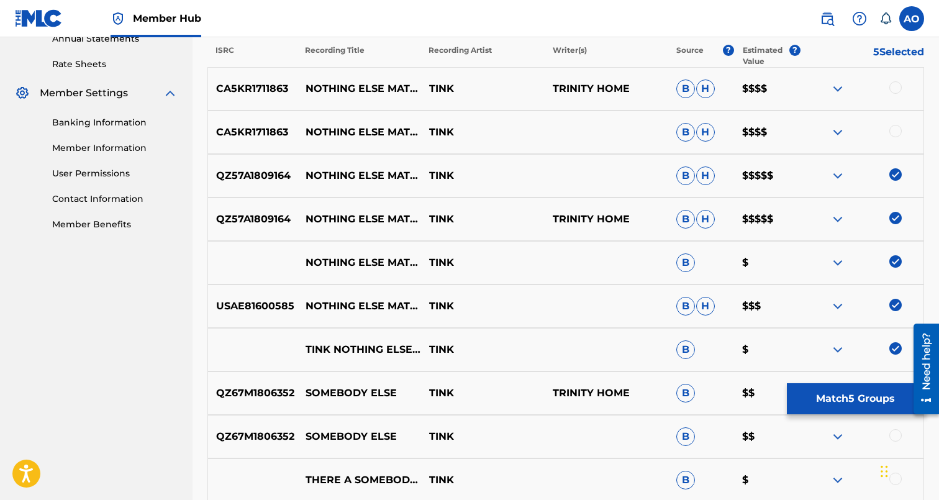
click at [894, 129] on div at bounding box center [895, 131] width 12 height 12
click at [894, 92] on div at bounding box center [895, 87] width 12 height 12
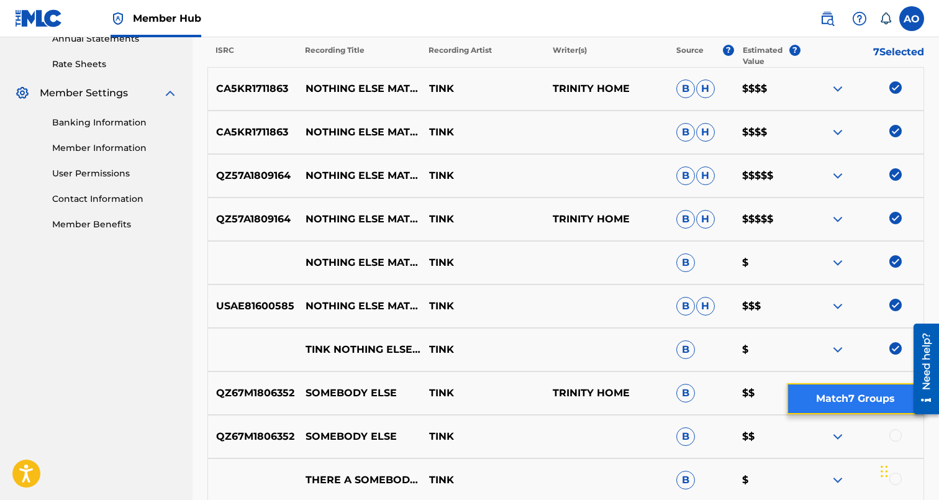
click at [864, 398] on button "Match 7 Groups" at bounding box center [855, 398] width 137 height 31
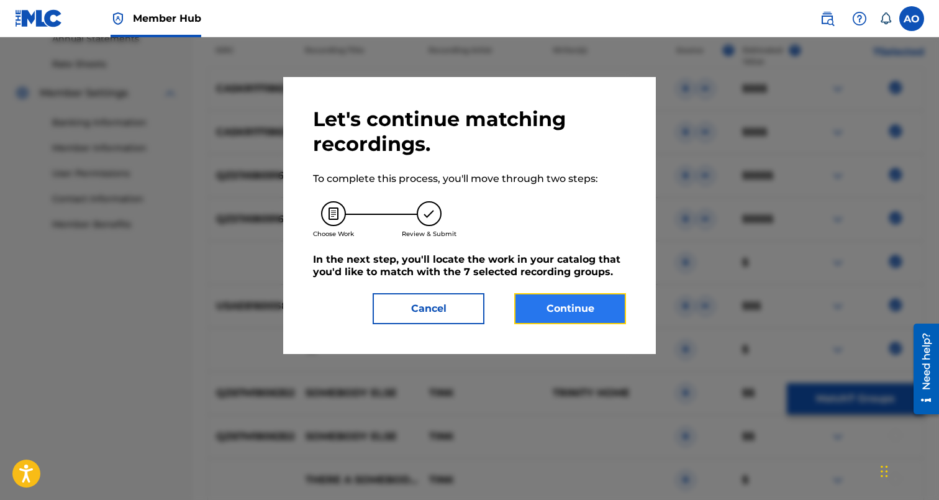
click at [618, 305] on button "Continue" at bounding box center [570, 308] width 112 height 31
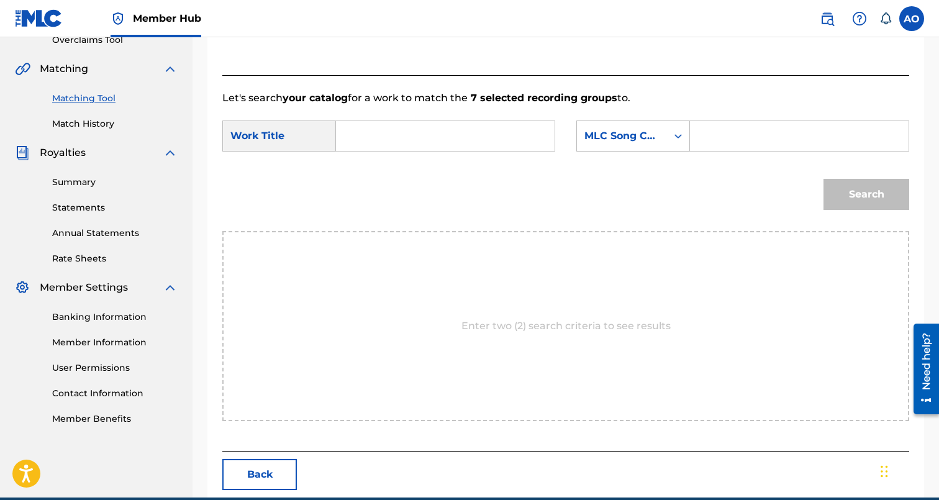
click at [500, 138] on input "Search Form" at bounding box center [444, 136] width 197 height 30
paste input "NOTHING ELSE MATTERS 2"
type input "NOTHING ELSE MATTERS 2"
click at [796, 145] on input "Search Form" at bounding box center [798, 136] width 197 height 30
paste input "N96IKL"
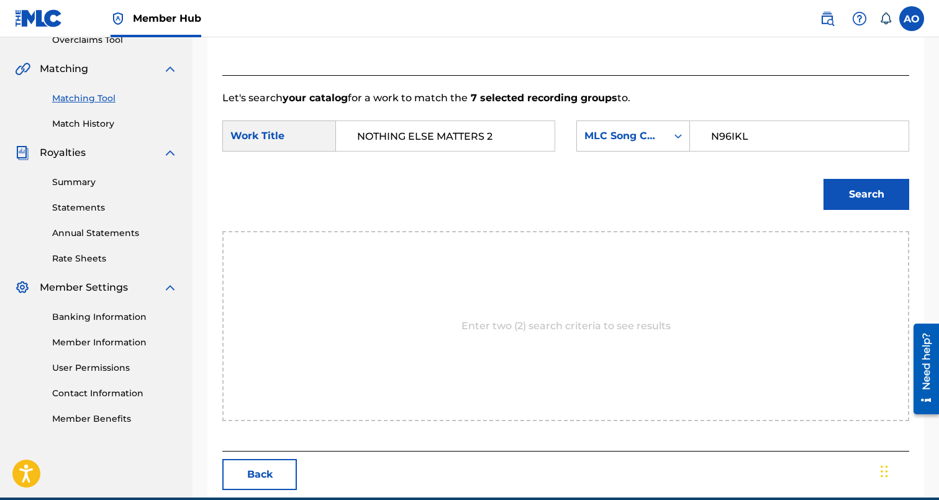
type input "N96IKL"
click at [823, 179] on button "Search" at bounding box center [866, 194] width 86 height 31
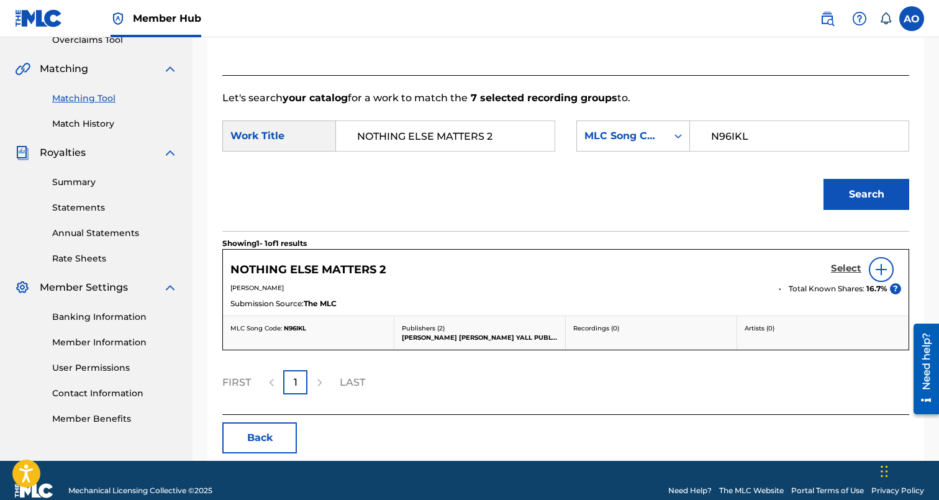
click at [843, 268] on h5 "Select" at bounding box center [846, 269] width 30 height 12
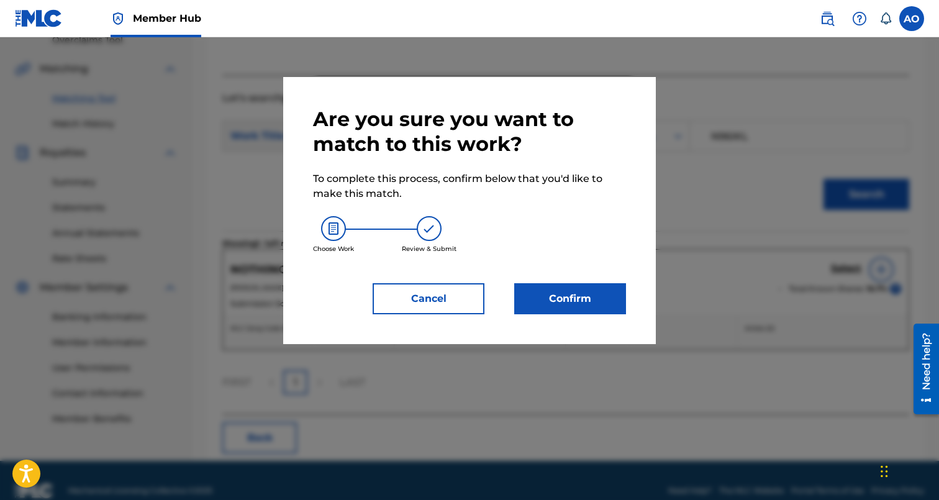
click at [581, 320] on div "Are you sure you want to match to this work? To complete this process, confirm …" at bounding box center [469, 210] width 373 height 267
click at [582, 313] on button "Confirm" at bounding box center [570, 298] width 112 height 31
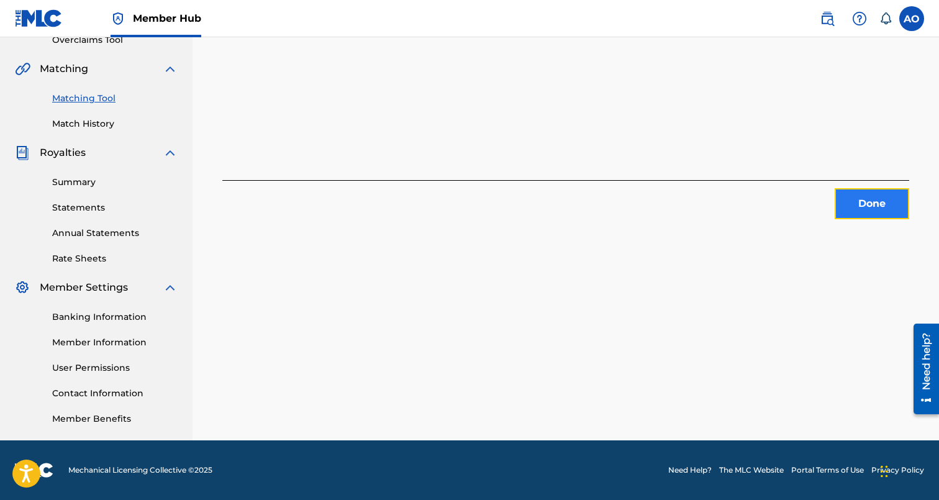
click at [856, 196] on button "Done" at bounding box center [872, 203] width 75 height 31
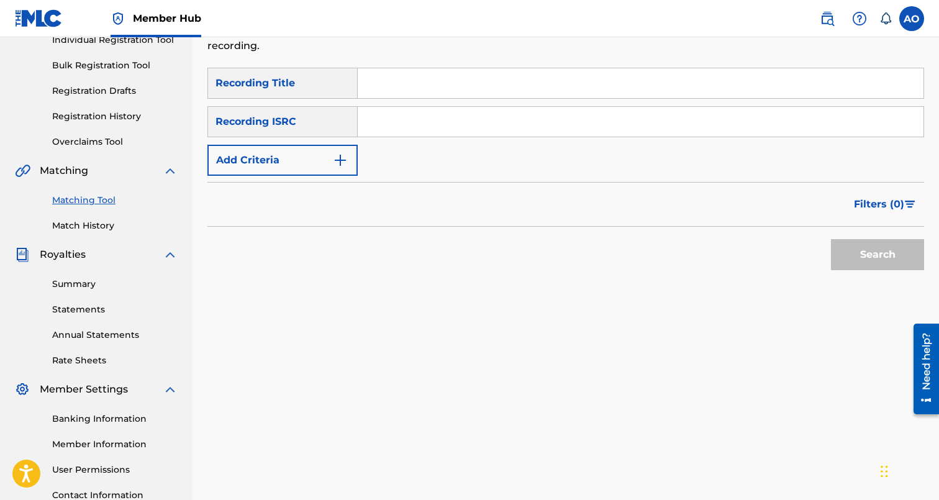
scroll to position [168, 0]
click at [413, 72] on input "Search Form" at bounding box center [641, 84] width 566 height 30
paste input "ME N YOU"
type input "ME N YOU"
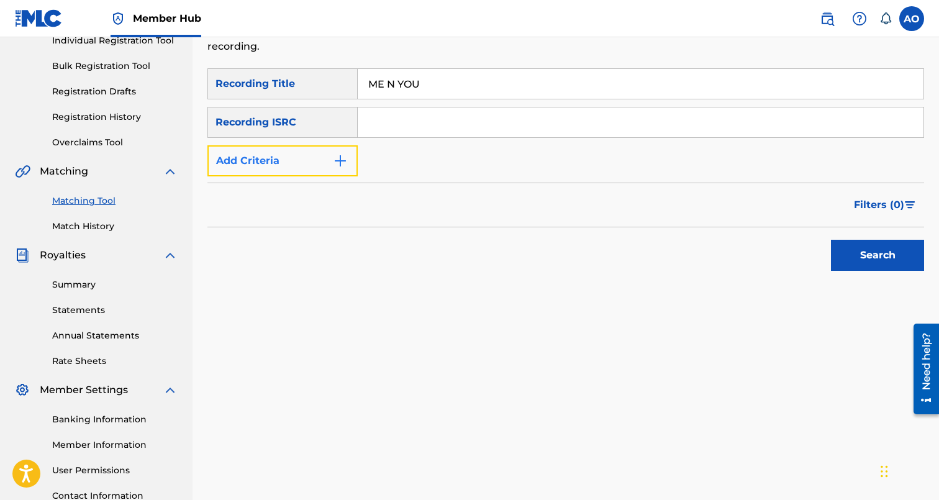
click at [295, 170] on button "Add Criteria" at bounding box center [282, 160] width 150 height 31
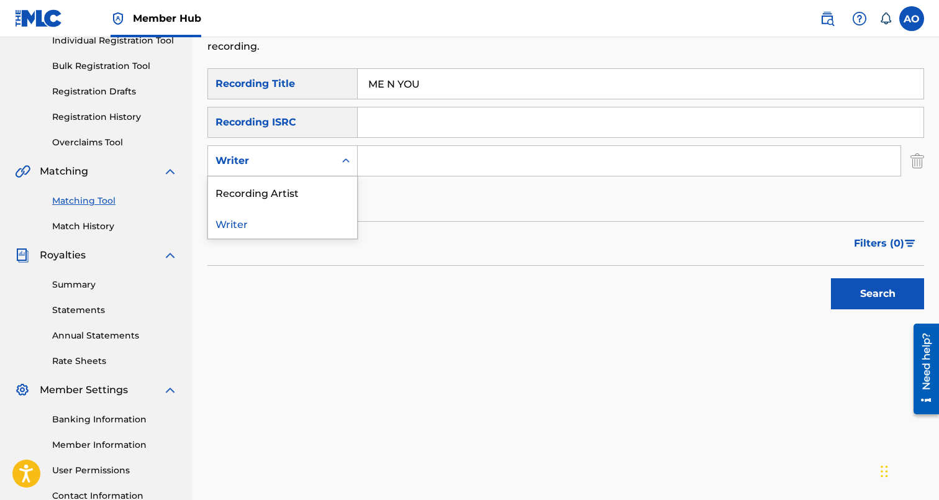
click at [295, 170] on div "Writer" at bounding box center [271, 161] width 127 height 24
click at [301, 196] on div "Recording Artist" at bounding box center [282, 191] width 149 height 31
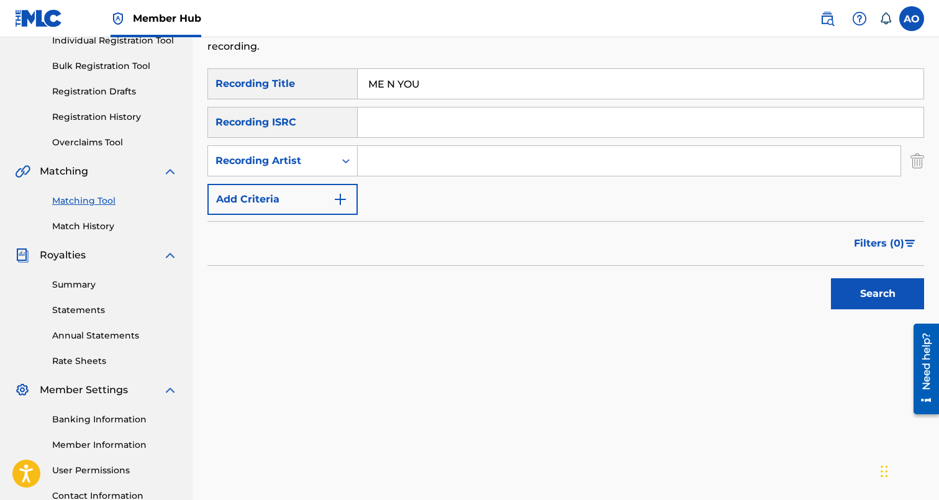
click at [395, 166] on input "Search Form" at bounding box center [629, 161] width 543 height 30
click at [831, 278] on button "Search" at bounding box center [877, 293] width 93 height 31
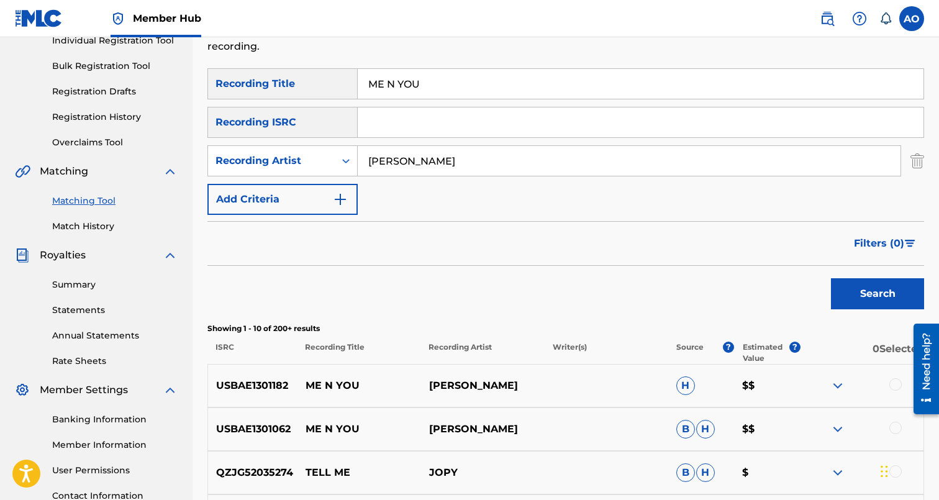
type input "davina joy"
click at [831, 278] on button "Search" at bounding box center [877, 293] width 93 height 31
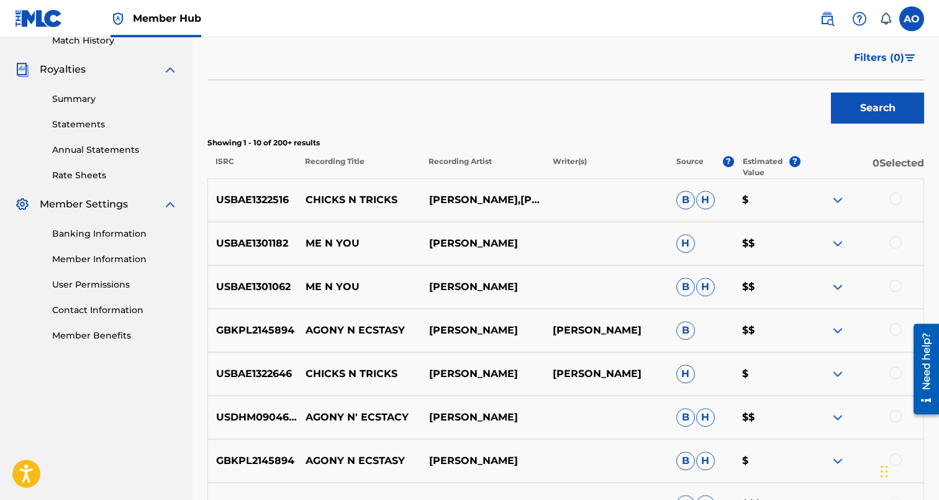
scroll to position [356, 0]
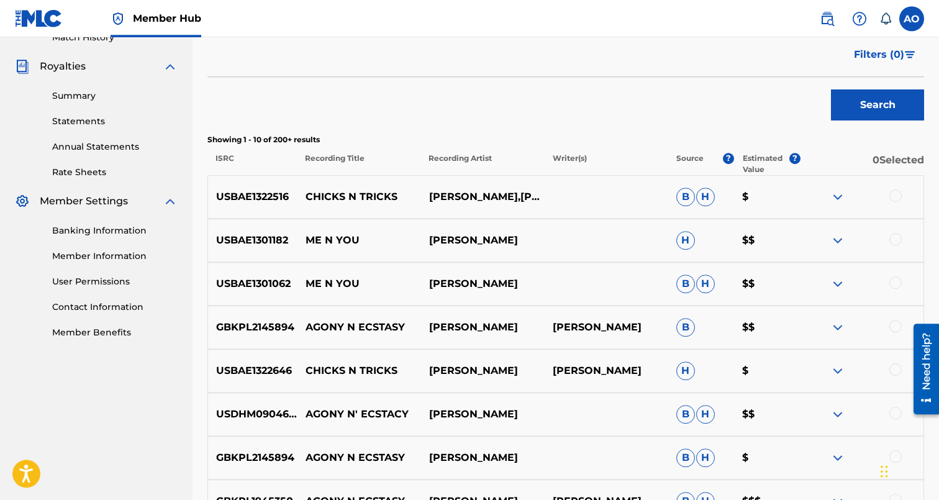
click at [894, 281] on div at bounding box center [895, 282] width 12 height 12
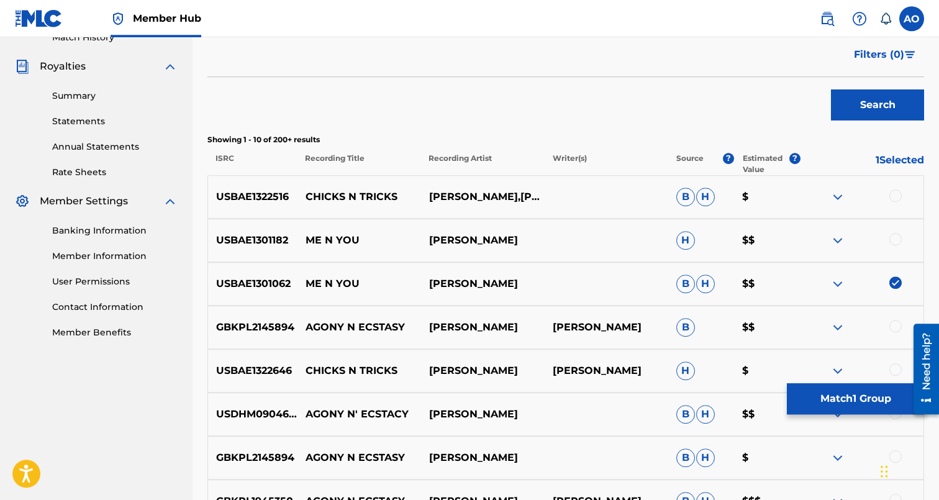
click at [895, 238] on div at bounding box center [895, 239] width 12 height 12
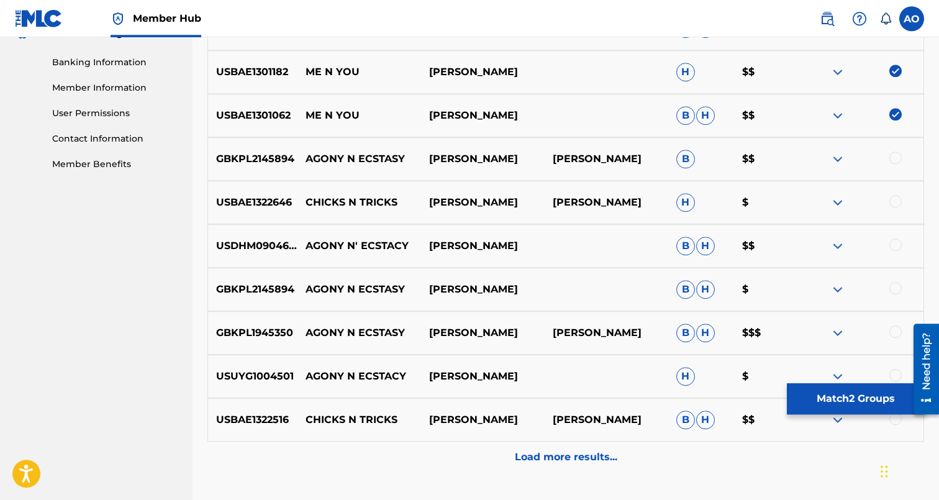
scroll to position [529, 0]
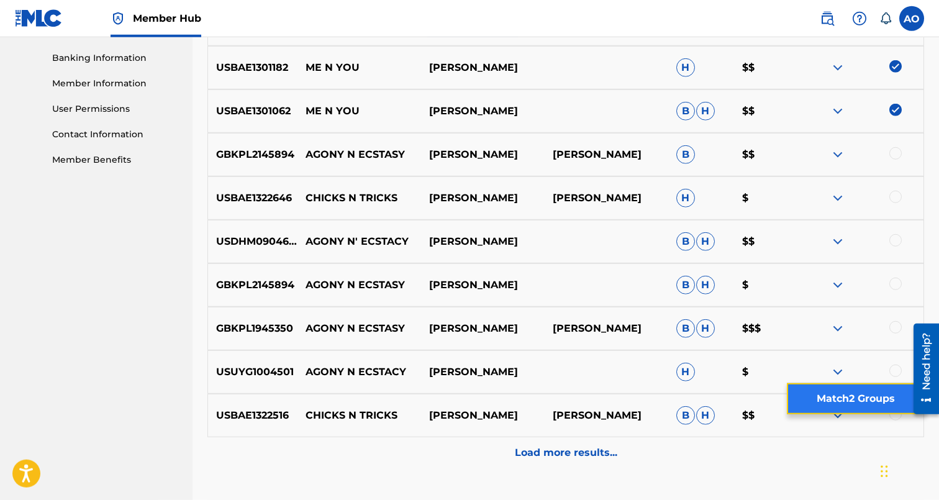
click at [865, 384] on button "Match 2 Groups" at bounding box center [855, 398] width 137 height 31
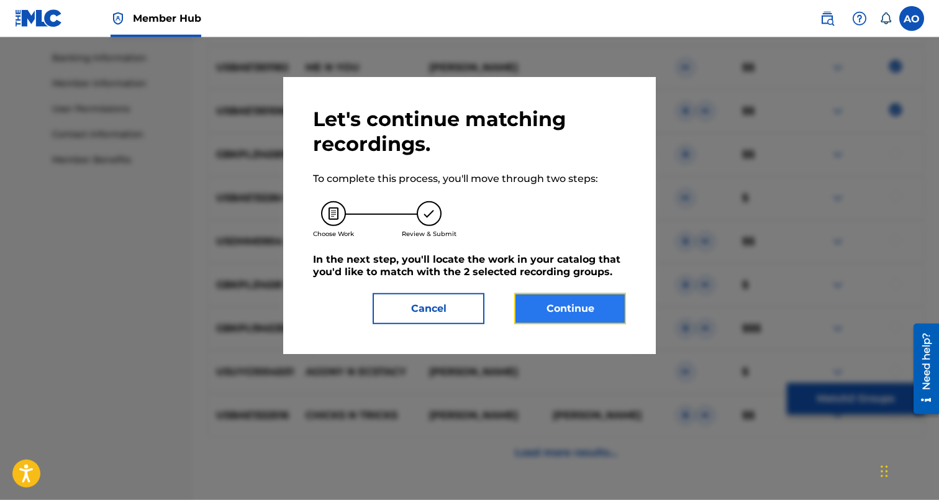
click at [582, 314] on button "Continue" at bounding box center [570, 308] width 112 height 31
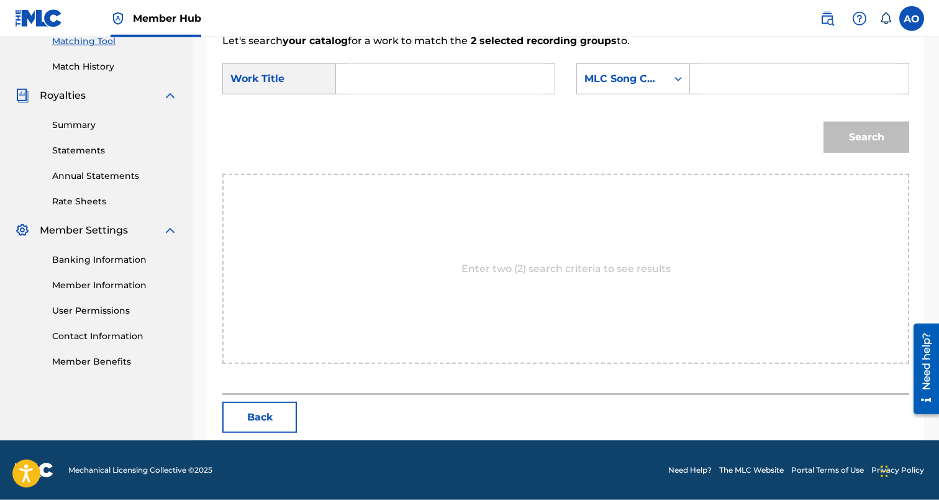
scroll to position [270, 0]
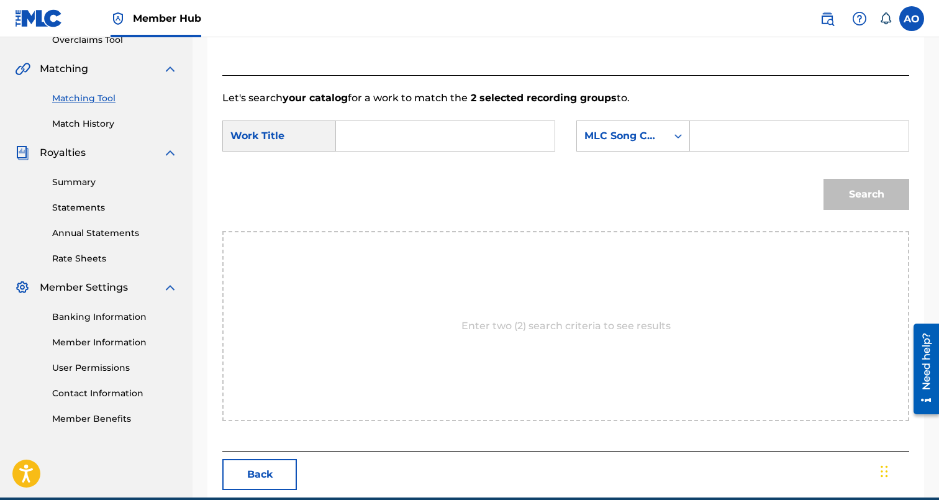
click at [469, 135] on input "Search Form" at bounding box center [444, 136] width 197 height 30
paste input "ME N YOU"
type input "ME N YOU"
click at [785, 126] on input "Search Form" at bounding box center [798, 136] width 197 height 30
paste input "MN7ACM"
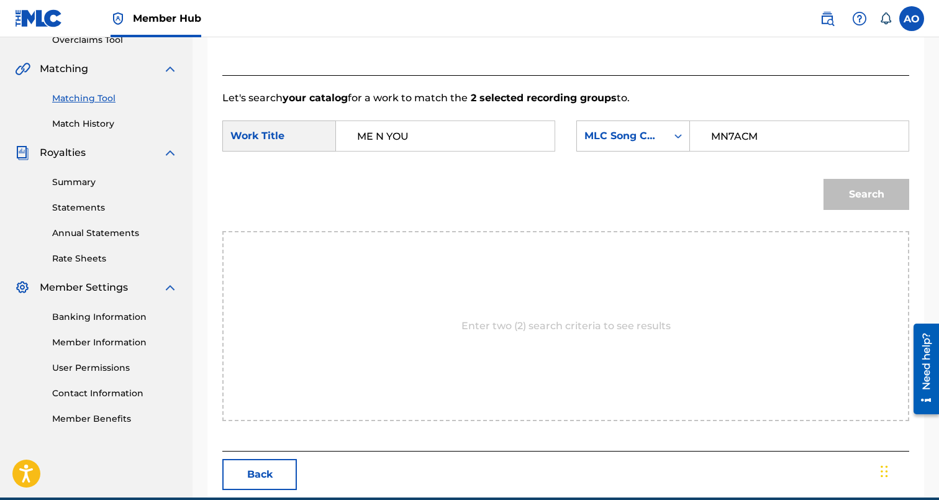
type input "MN7ACM"
click at [823, 179] on button "Search" at bounding box center [866, 194] width 86 height 31
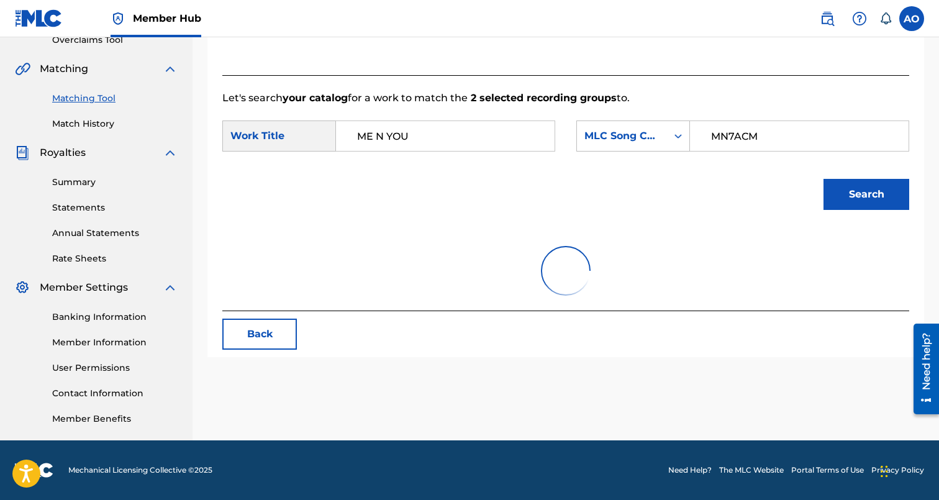
click at [823, 179] on button "Search" at bounding box center [866, 194] width 86 height 31
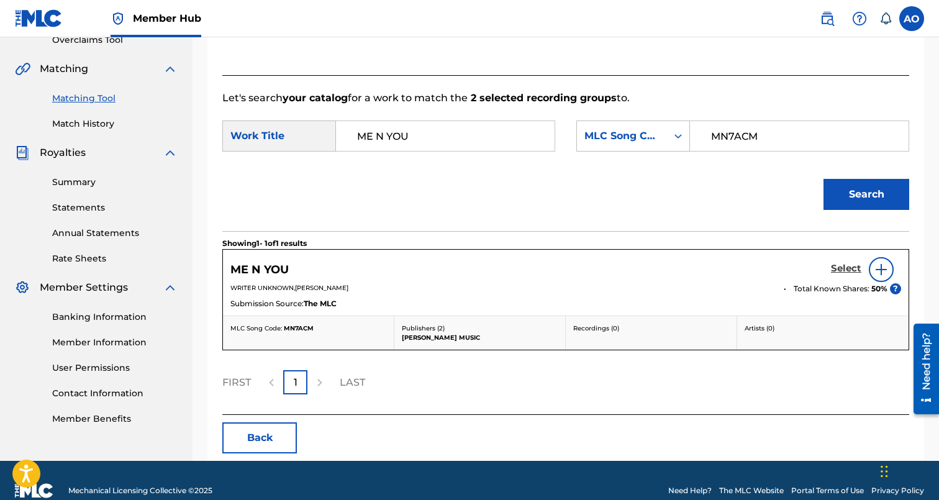
click at [845, 265] on h5 "Select" at bounding box center [846, 269] width 30 height 12
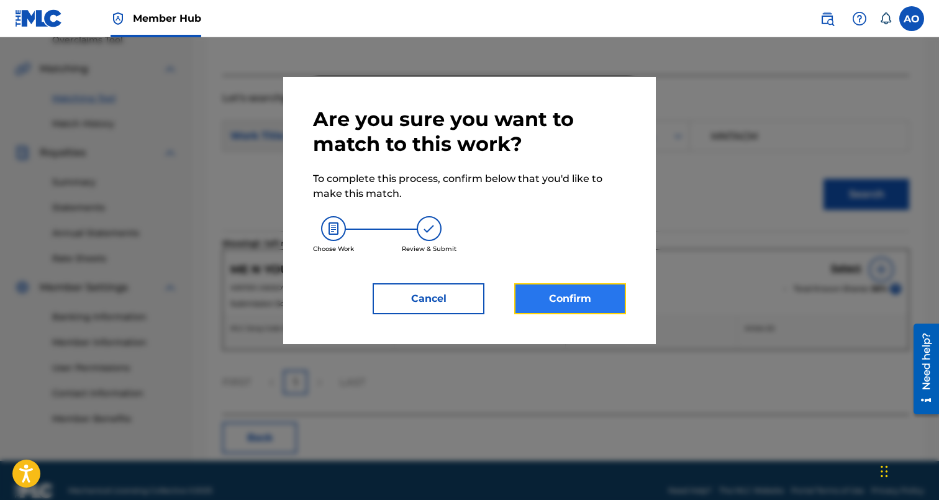
click at [595, 297] on button "Confirm" at bounding box center [570, 298] width 112 height 31
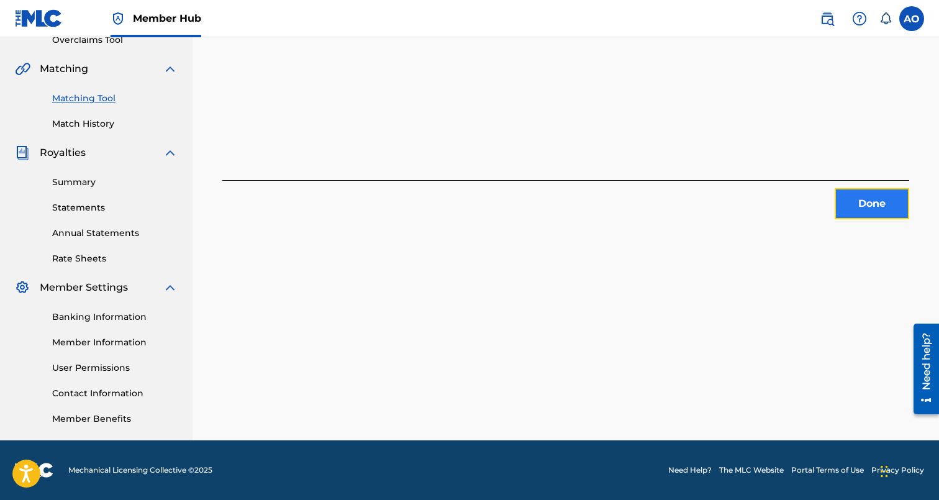
click at [874, 202] on button "Done" at bounding box center [872, 203] width 75 height 31
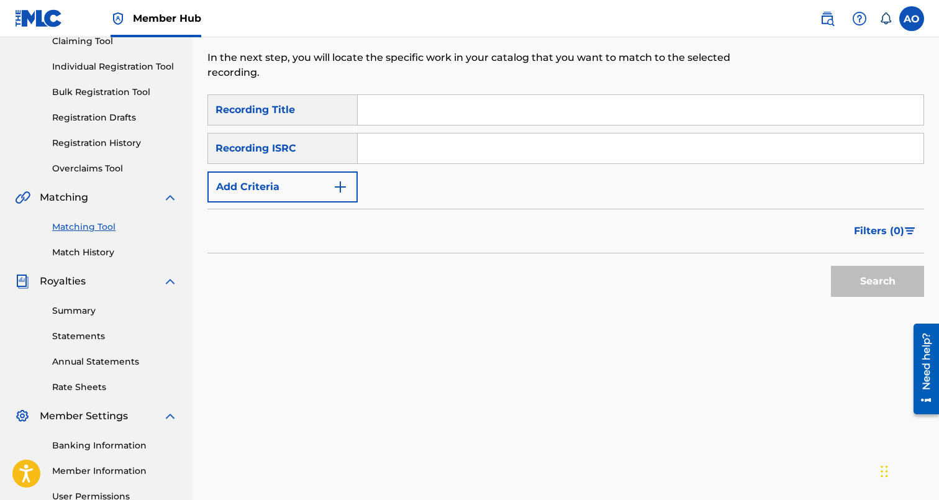
scroll to position [140, 0]
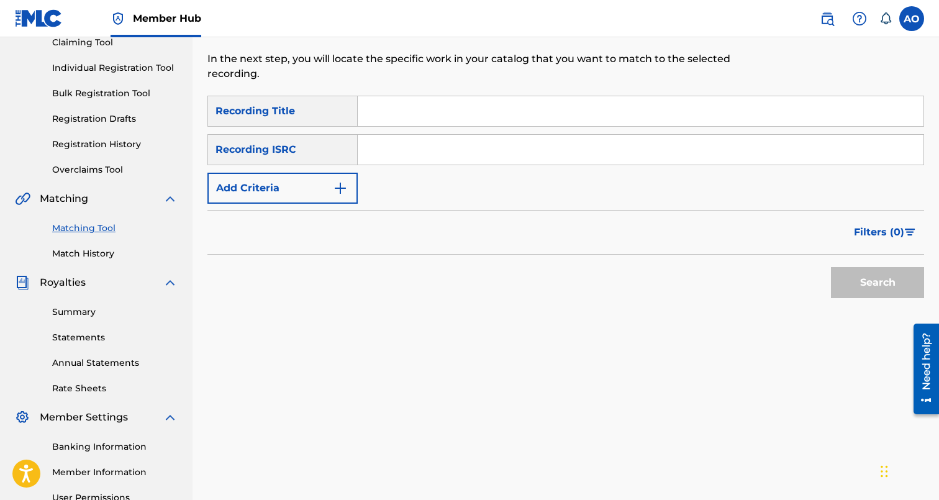
click at [527, 118] on input "Search Form" at bounding box center [641, 111] width 566 height 30
paste input "ILL BE YOUR LESSON LEARNED"
type input "ILL BE YOUR LESSON LEARNED"
click at [831, 267] on button "Search" at bounding box center [877, 282] width 93 height 31
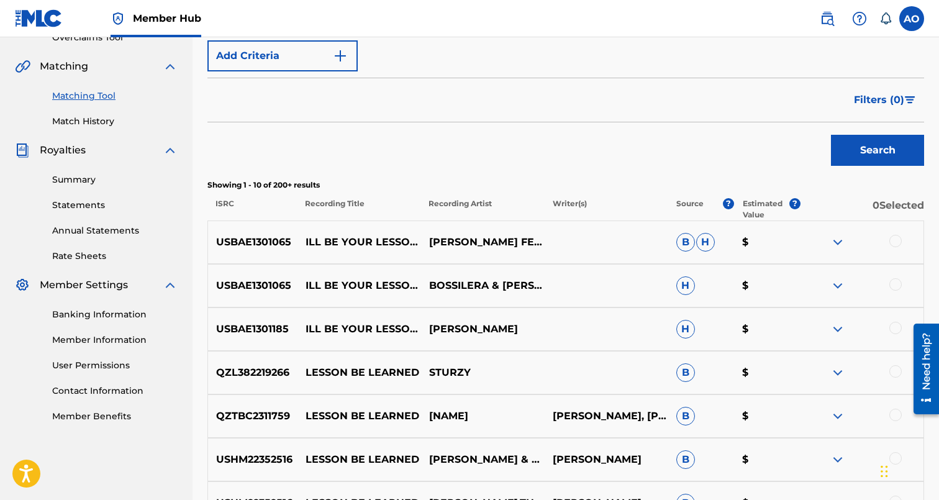
scroll to position [284, 0]
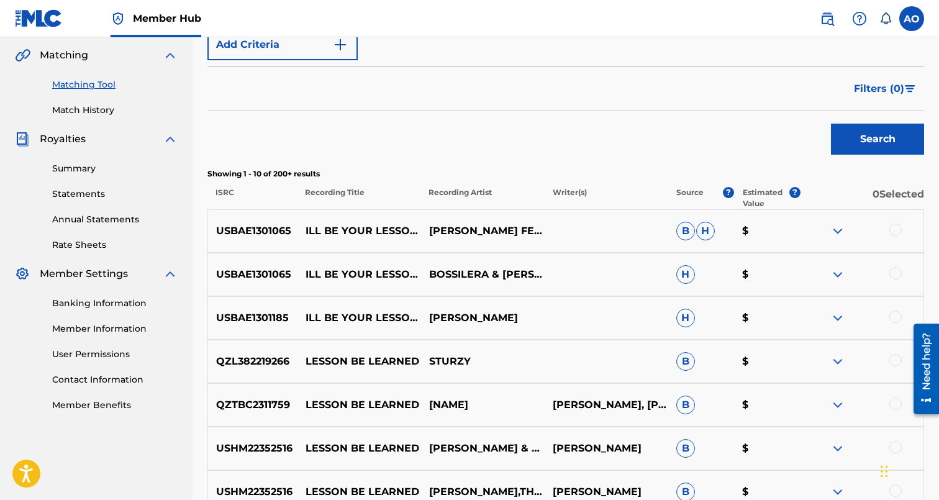
click at [902, 235] on div at bounding box center [862, 231] width 124 height 15
click at [895, 232] on div at bounding box center [895, 230] width 12 height 12
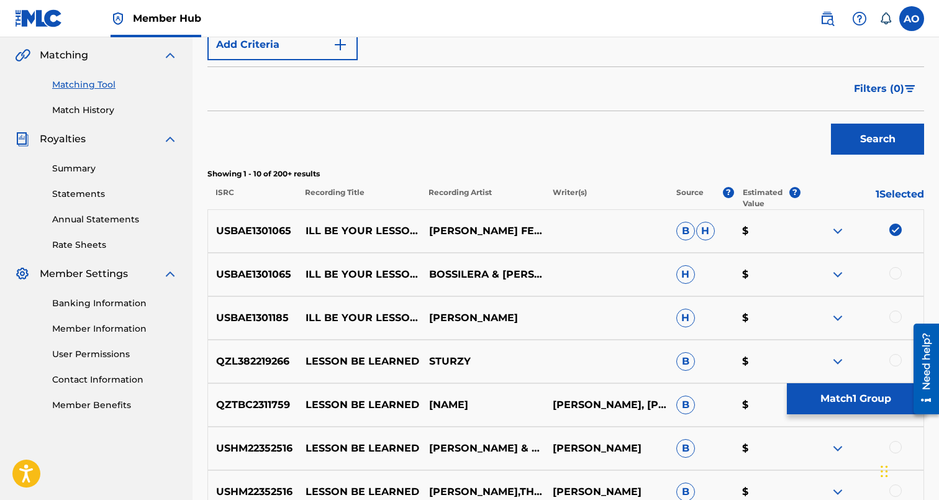
click at [895, 263] on div "USBAE1301065 ILL BE YOUR LESSON LEARNED (FEAT. BOSSILERA) BOSSILERA & DAVINA H $" at bounding box center [565, 274] width 717 height 43
click at [896, 274] on div at bounding box center [895, 273] width 12 height 12
click at [900, 340] on div "QZL382219266 LESSON BE LEARNED STURZY B $" at bounding box center [565, 361] width 717 height 43
click at [894, 315] on div at bounding box center [895, 316] width 12 height 12
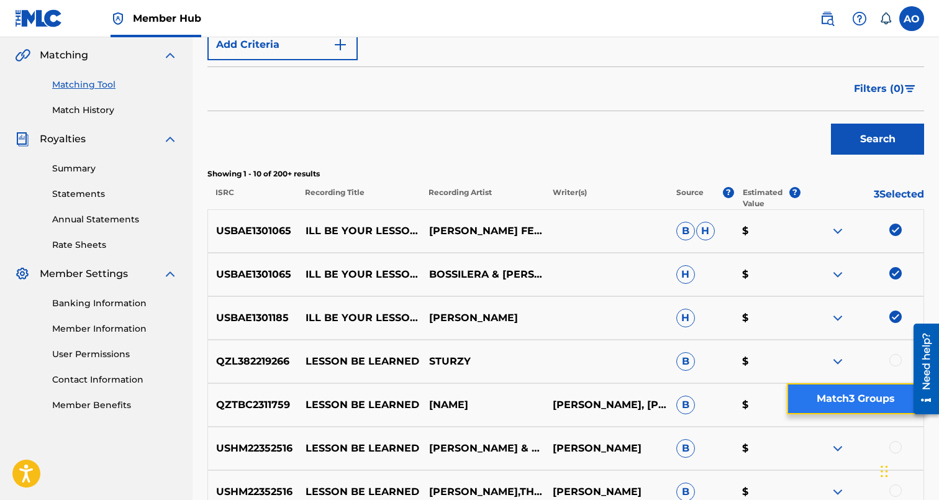
click at [861, 384] on button "Match 3 Groups" at bounding box center [855, 398] width 137 height 31
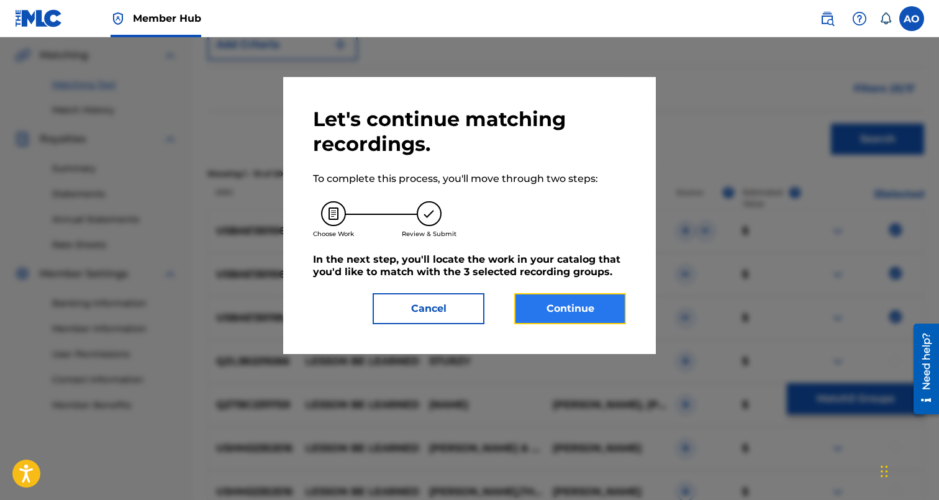
click at [595, 302] on button "Continue" at bounding box center [570, 308] width 112 height 31
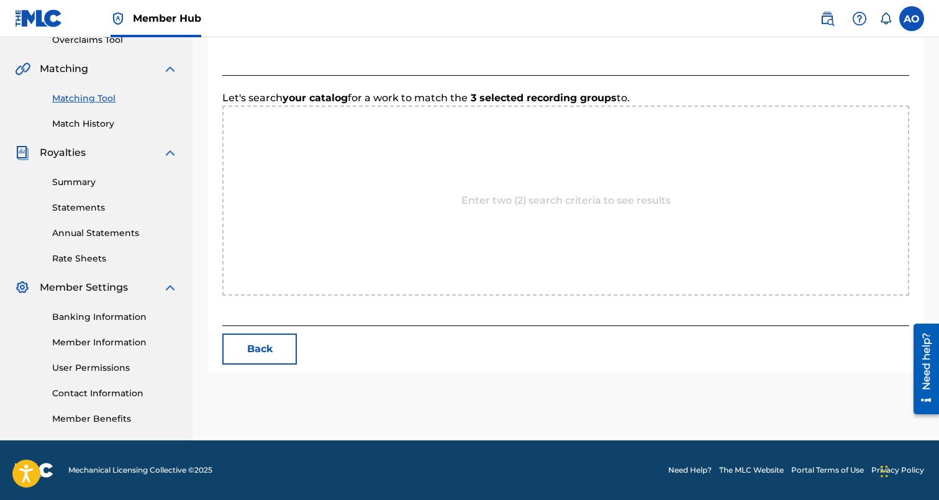
scroll to position [270, 0]
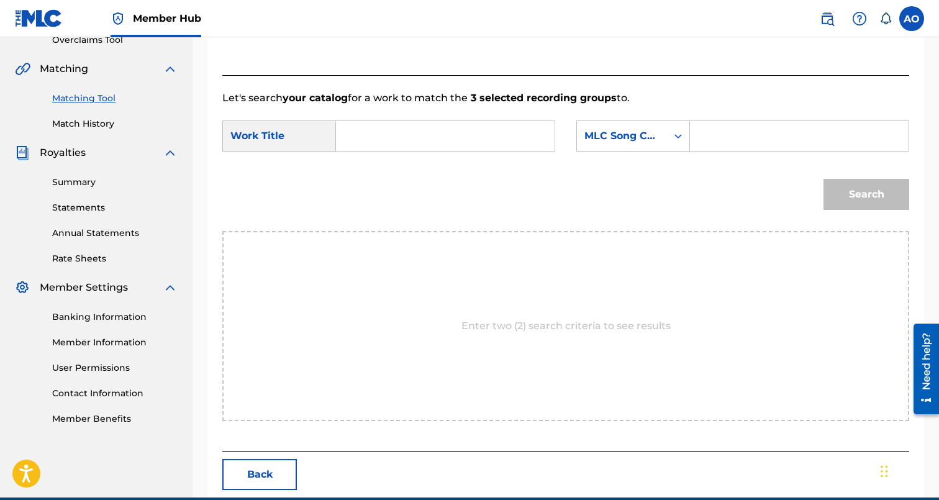
click at [536, 129] on input "Search Form" at bounding box center [444, 136] width 197 height 30
paste input "ILL BE YOUR LESSON LEARNED"
type input "ILL BE YOUR LESSON LEARNED"
click at [754, 144] on input "Search Form" at bounding box center [798, 136] width 197 height 30
paste input "IZ52I4"
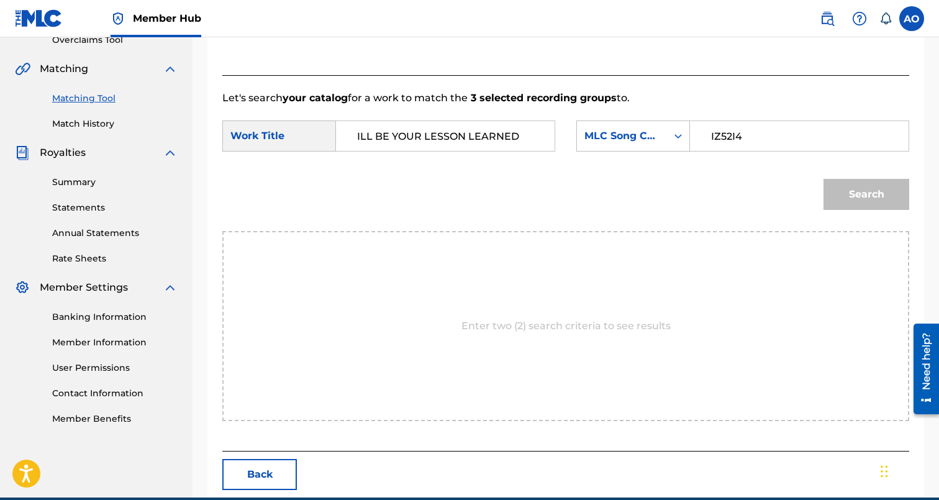
type input "IZ52I4"
click at [823, 179] on button "Search" at bounding box center [866, 194] width 86 height 31
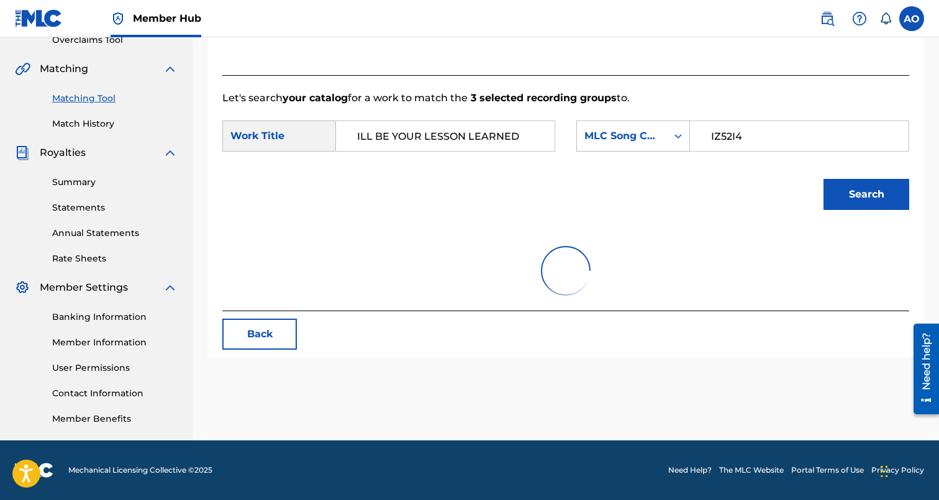
click at [823, 179] on button "Search" at bounding box center [866, 194] width 86 height 31
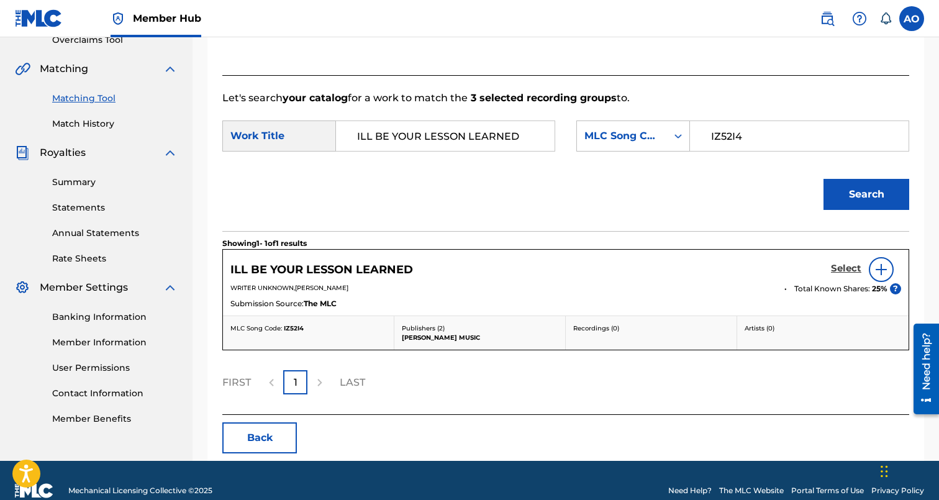
click at [844, 273] on h5 "Select" at bounding box center [846, 269] width 30 height 12
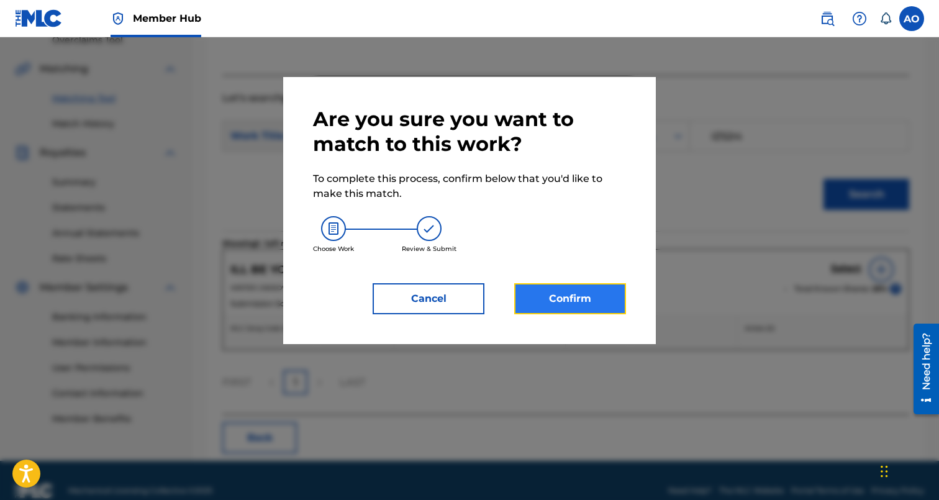
click at [591, 299] on button "Confirm" at bounding box center [570, 298] width 112 height 31
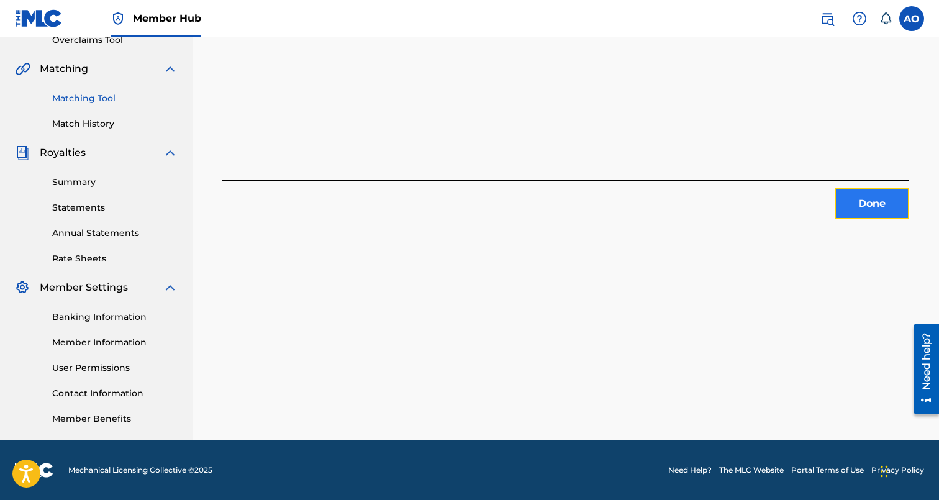
click at [872, 219] on button "Done" at bounding box center [872, 203] width 75 height 31
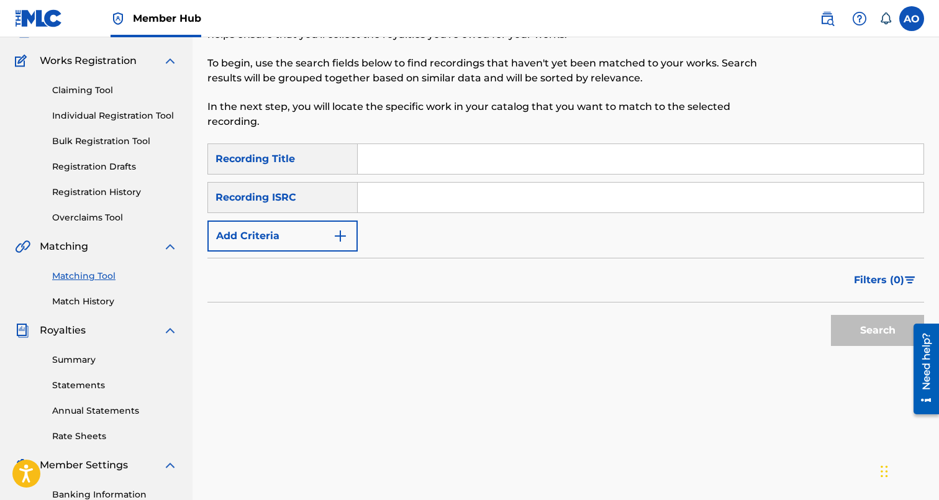
scroll to position [91, 0]
click at [460, 153] on input "Search Form" at bounding box center [641, 160] width 566 height 30
paste input "STRIPCLUB"
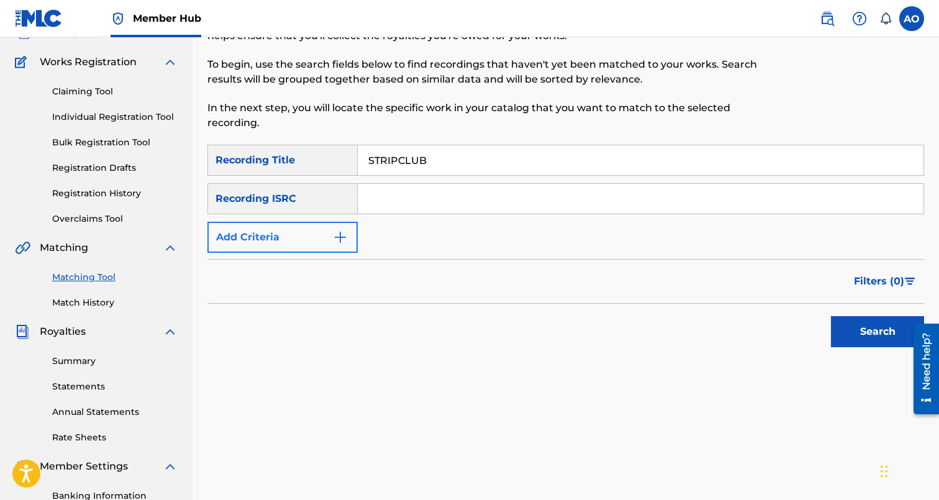
type input "STRIPCLUB"
click at [291, 234] on button "Add Criteria" at bounding box center [282, 237] width 150 height 31
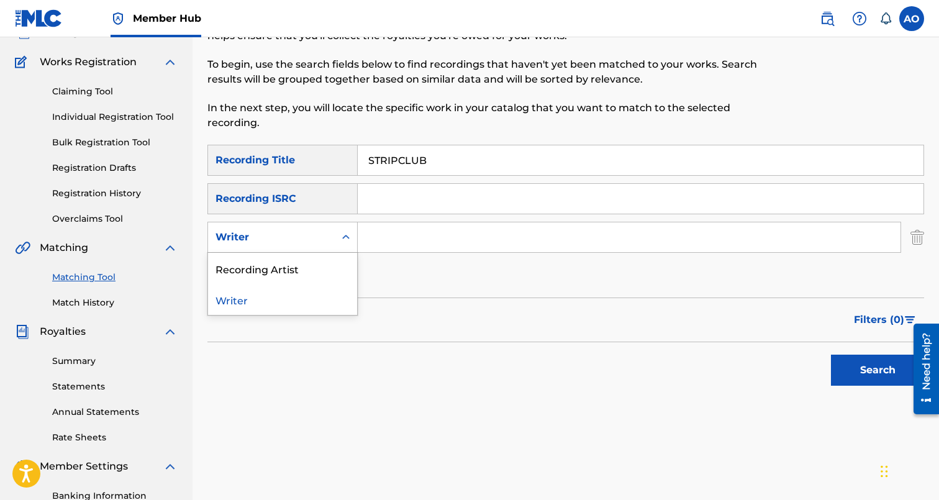
click at [295, 240] on div "Writer" at bounding box center [271, 237] width 112 height 15
click at [325, 257] on div "Recording Artist" at bounding box center [282, 268] width 149 height 31
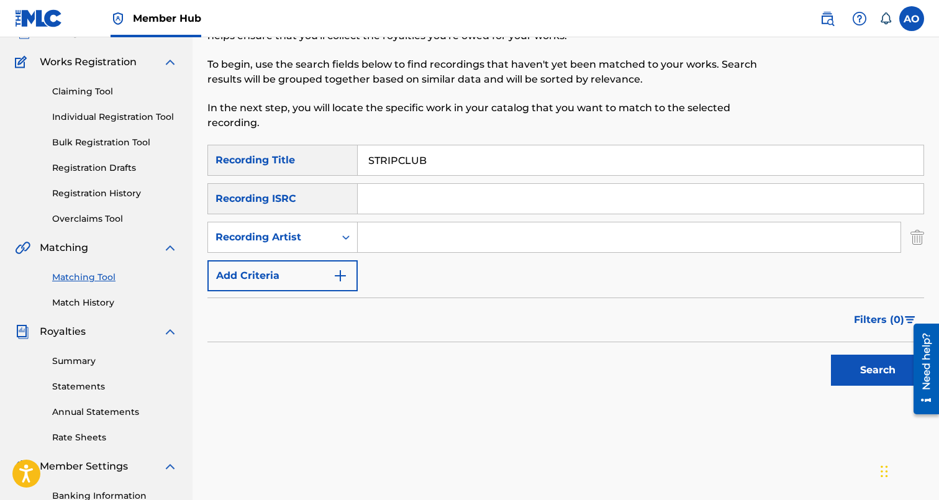
click at [397, 233] on input "Search Form" at bounding box center [629, 237] width 543 height 30
type input "tink"
click at [831, 355] on button "Search" at bounding box center [877, 370] width 93 height 31
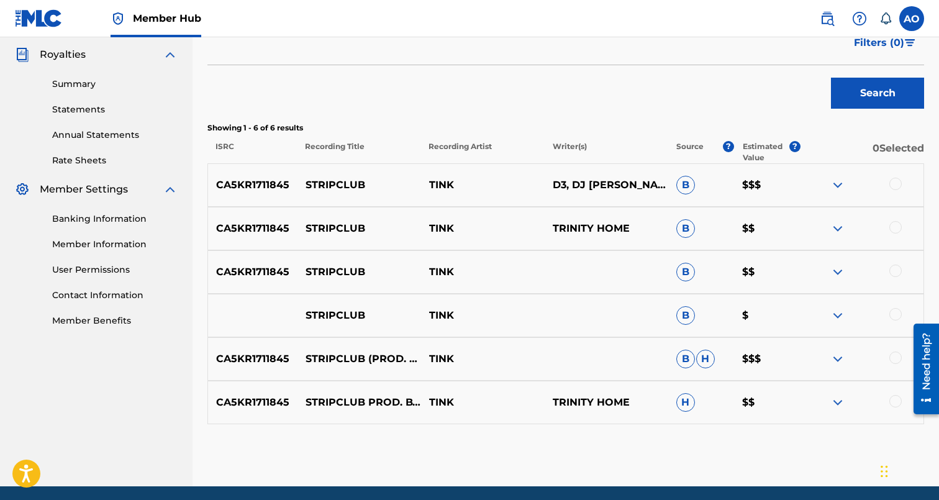
scroll to position [377, 0]
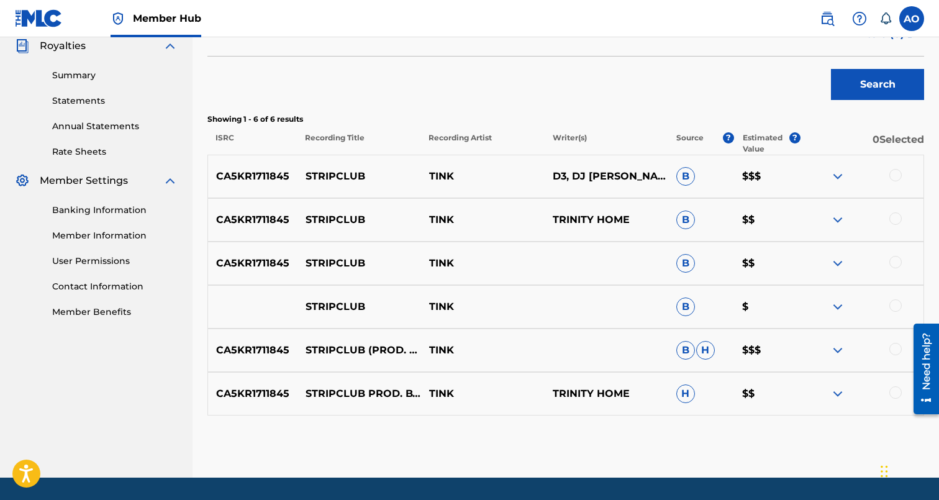
click at [891, 393] on div at bounding box center [895, 392] width 12 height 12
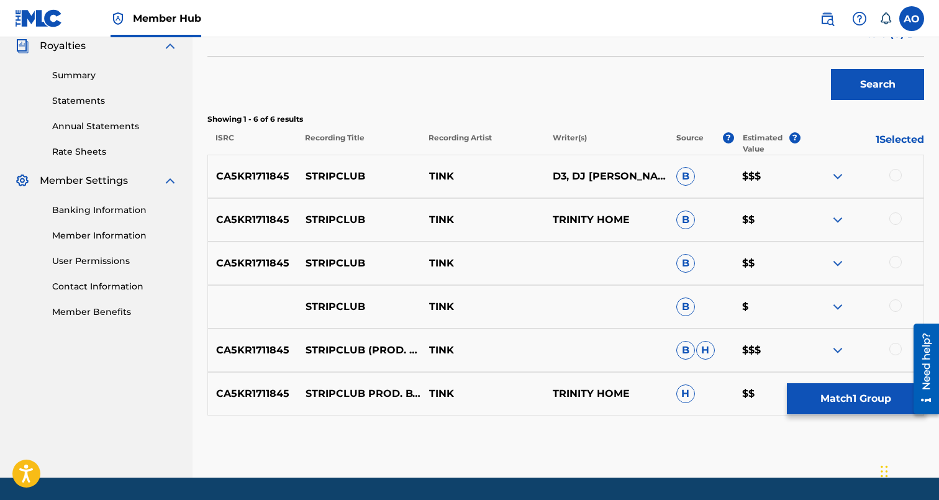
click at [892, 348] on div at bounding box center [895, 349] width 12 height 12
click at [892, 307] on div at bounding box center [895, 305] width 12 height 12
click at [894, 268] on div at bounding box center [895, 262] width 12 height 12
click at [894, 214] on div at bounding box center [895, 218] width 12 height 12
click at [895, 172] on div at bounding box center [895, 175] width 12 height 12
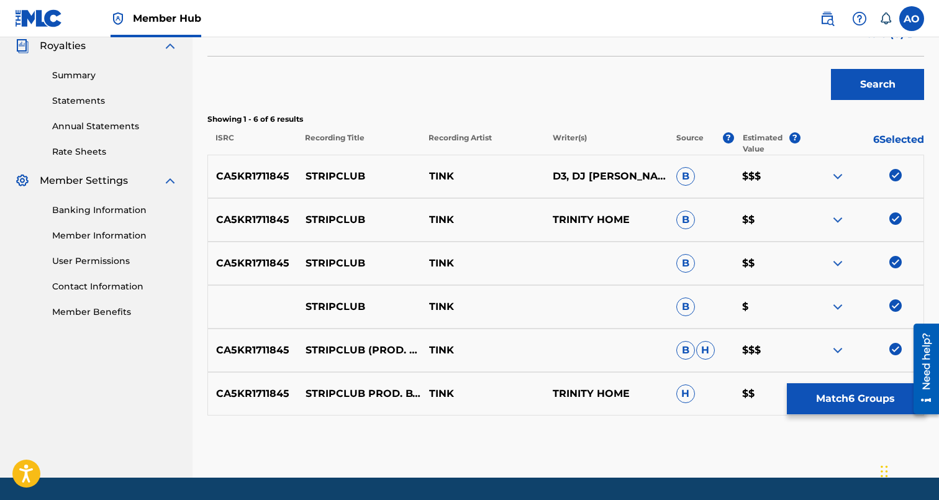
click at [877, 415] on div "Matching Tool The Matching Tool enables you to suggest matches between sound re…" at bounding box center [565, 84] width 717 height 786
click at [876, 404] on button "Match 6 Groups" at bounding box center [855, 398] width 137 height 31
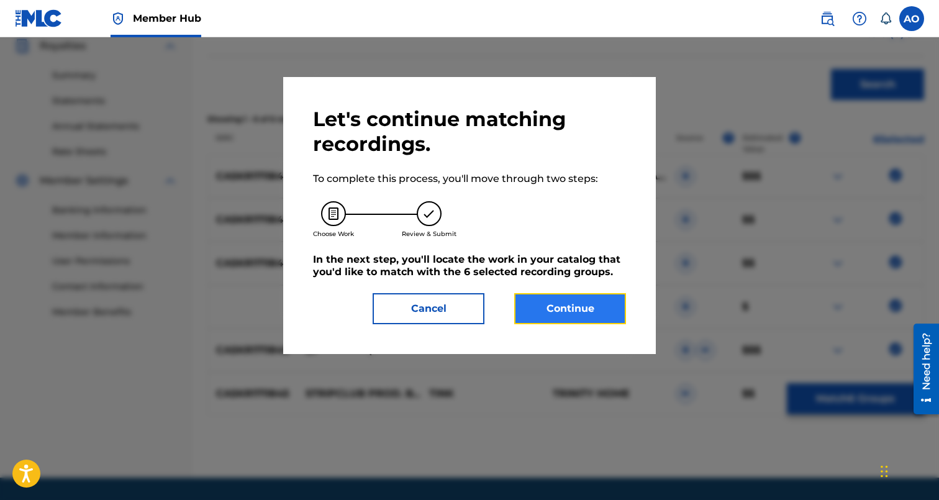
click at [587, 323] on button "Continue" at bounding box center [570, 308] width 112 height 31
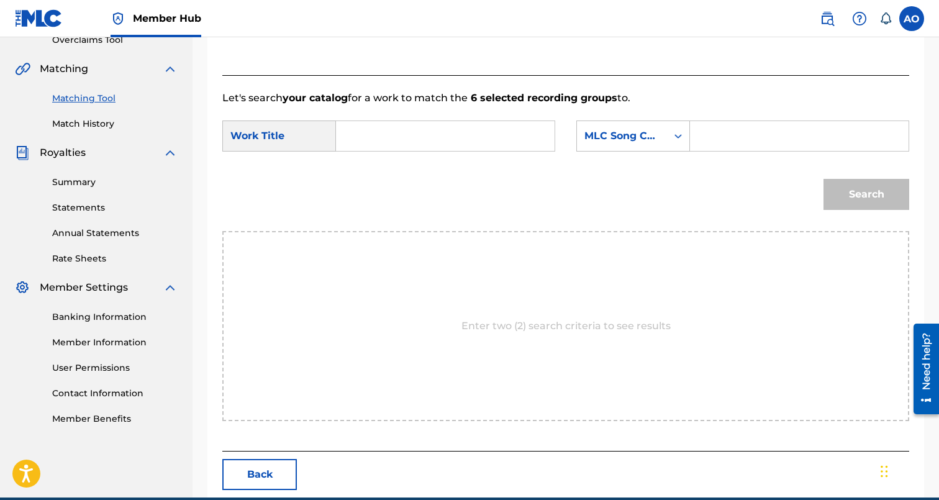
click at [493, 142] on input "Search Form" at bounding box center [444, 136] width 197 height 30
paste input "STRIPCLUB"
type input "STRIPCLUB"
click at [745, 136] on input "Search Form" at bounding box center [798, 136] width 197 height 30
paste input "S74MTY"
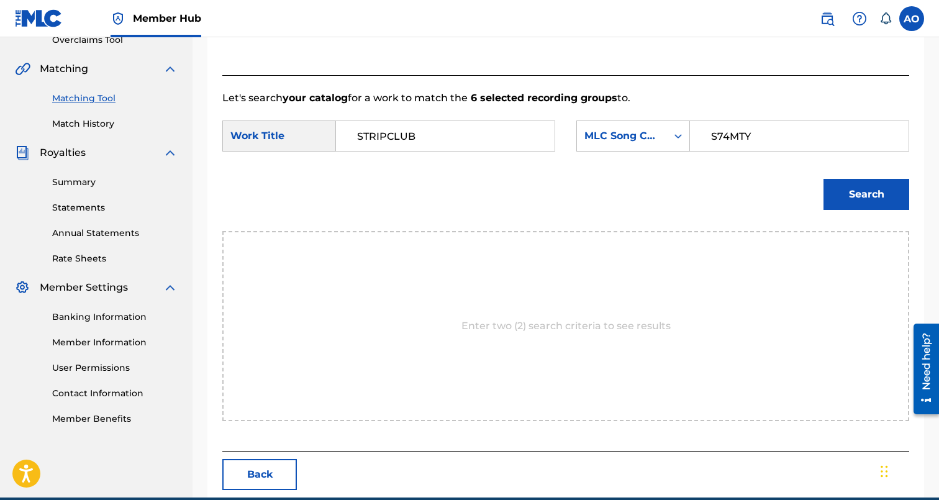
type input "S74MTY"
click at [823, 179] on button "Search" at bounding box center [866, 194] width 86 height 31
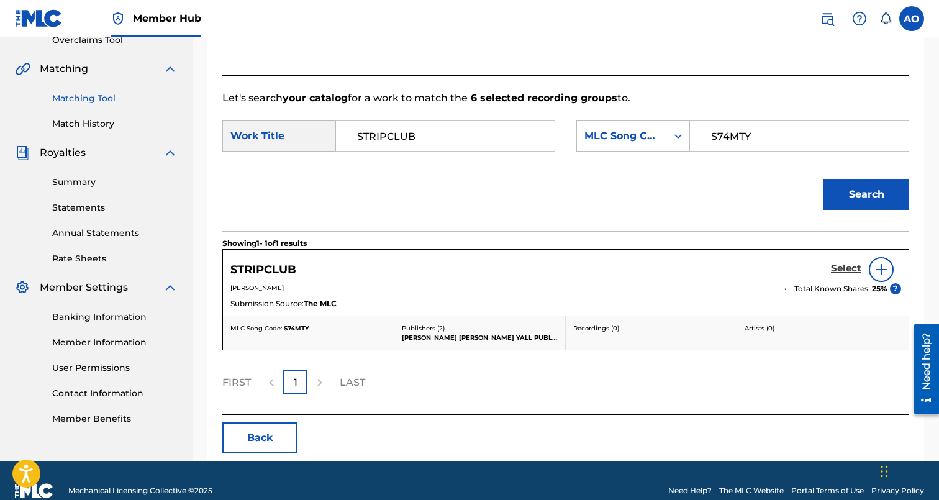
click at [838, 265] on h5 "Select" at bounding box center [846, 269] width 30 height 12
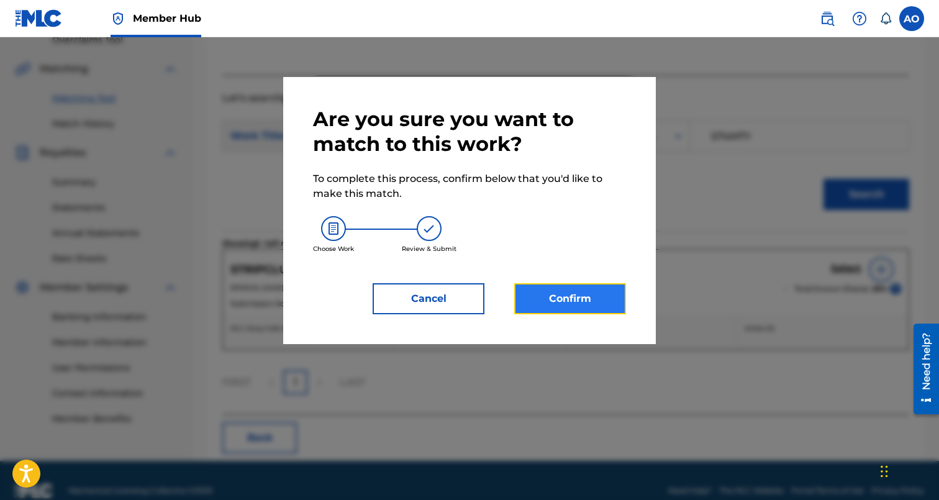
click at [614, 296] on button "Confirm" at bounding box center [570, 298] width 112 height 31
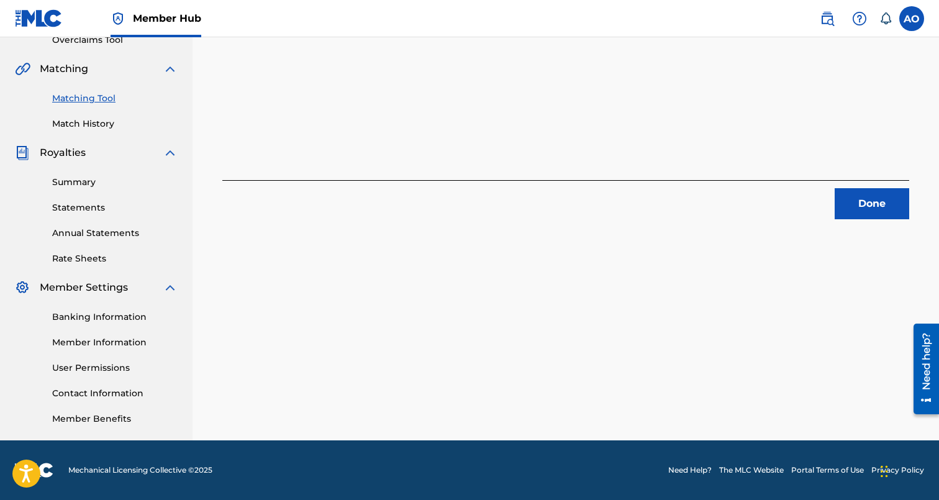
click at [873, 184] on div "Done" at bounding box center [565, 199] width 687 height 39
click at [873, 188] on button "Done" at bounding box center [872, 203] width 75 height 31
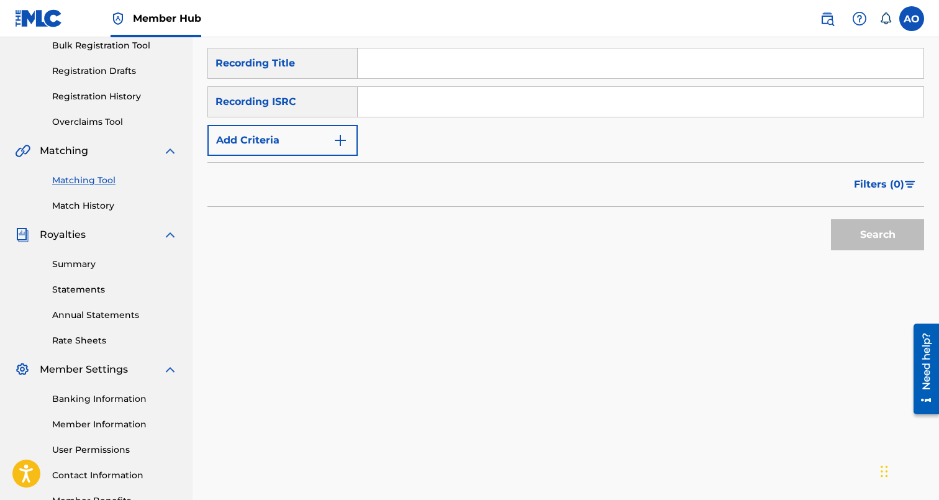
scroll to position [185, 0]
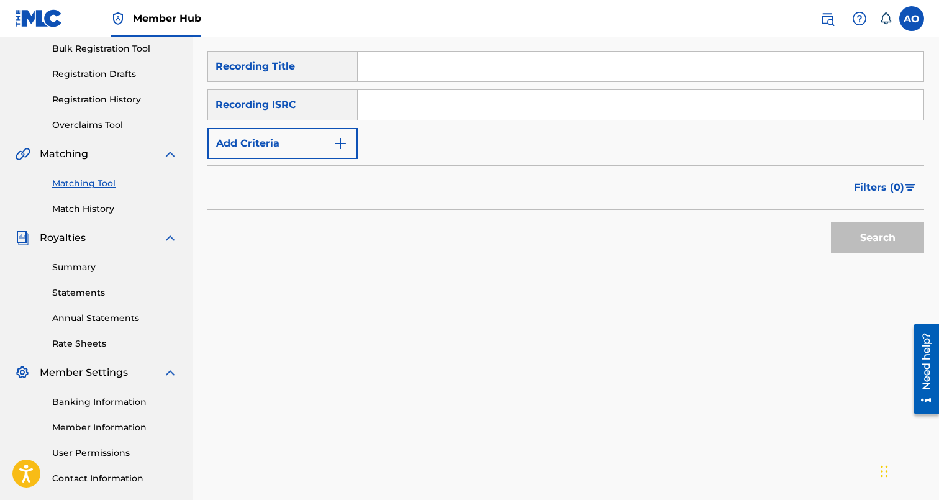
click at [440, 82] on div "SearchWithCriteria6baf87fb-e984-4033-aa16-72c7748ebd7b Recording Title SearchWi…" at bounding box center [565, 105] width 717 height 108
click at [442, 59] on input "Search Form" at bounding box center [641, 67] width 566 height 30
paste input "GOT NOTHIN ON ME"
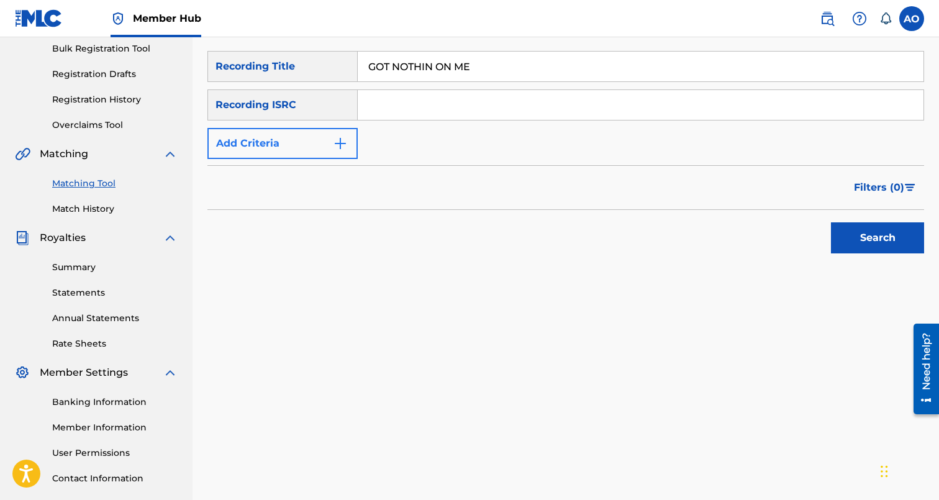
type input "GOT NOTHIN ON ME"
click at [276, 145] on button "Add Criteria" at bounding box center [282, 143] width 150 height 31
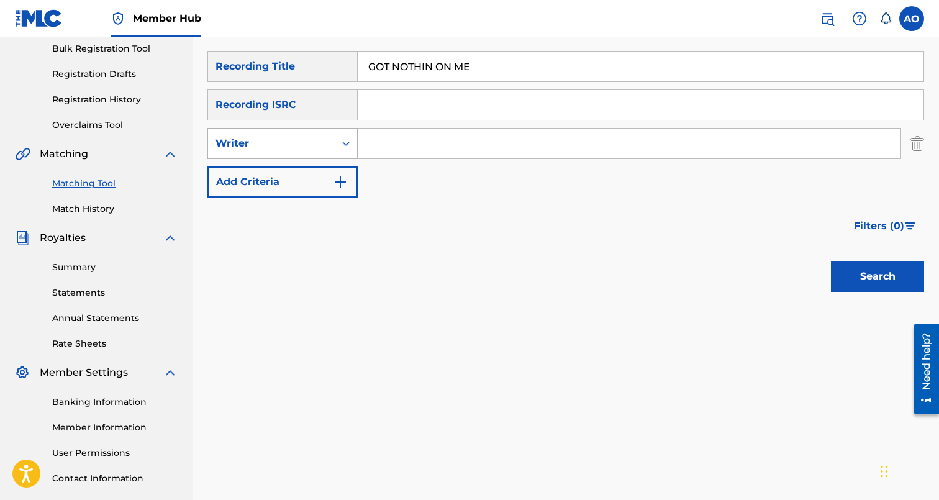
click at [301, 138] on div "Writer" at bounding box center [271, 143] width 112 height 15
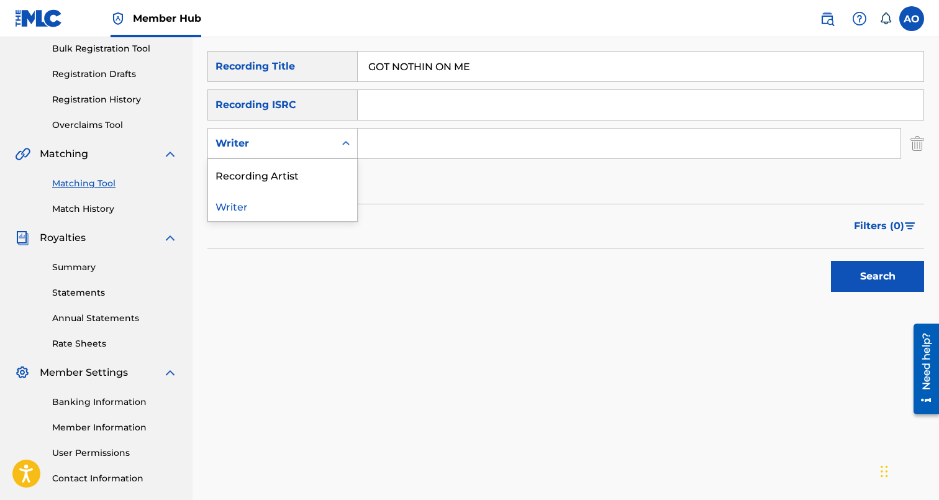
click at [301, 165] on div "Recording Artist" at bounding box center [282, 174] width 149 height 31
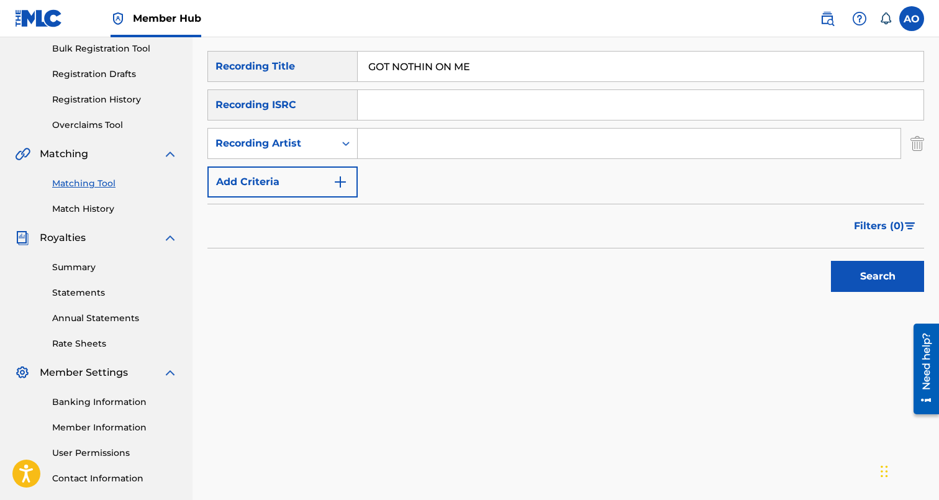
click at [412, 154] on input "Search Form" at bounding box center [629, 144] width 543 height 30
type input "davina"
click at [831, 261] on button "Search" at bounding box center [877, 276] width 93 height 31
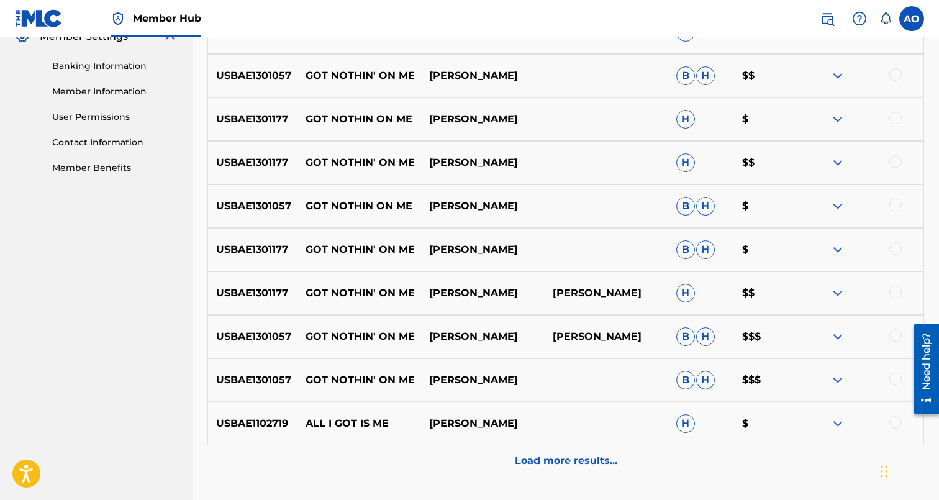
scroll to position [533, 0]
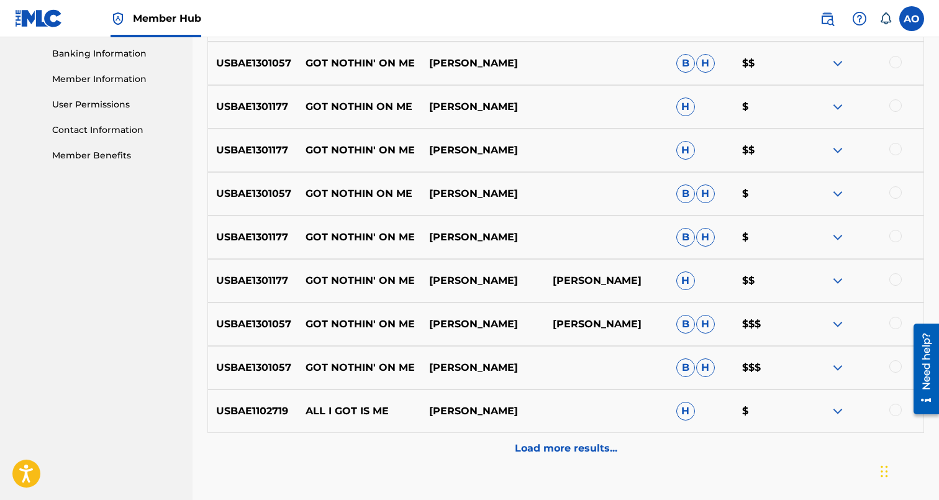
click at [900, 367] on div at bounding box center [895, 366] width 12 height 12
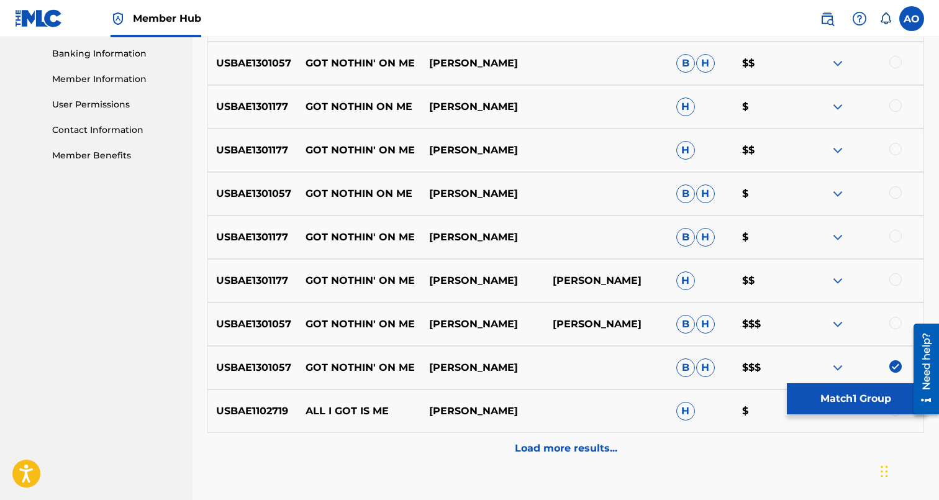
click at [900, 325] on div at bounding box center [895, 323] width 12 height 12
click at [895, 281] on div at bounding box center [895, 279] width 12 height 12
click at [896, 237] on div at bounding box center [895, 236] width 12 height 12
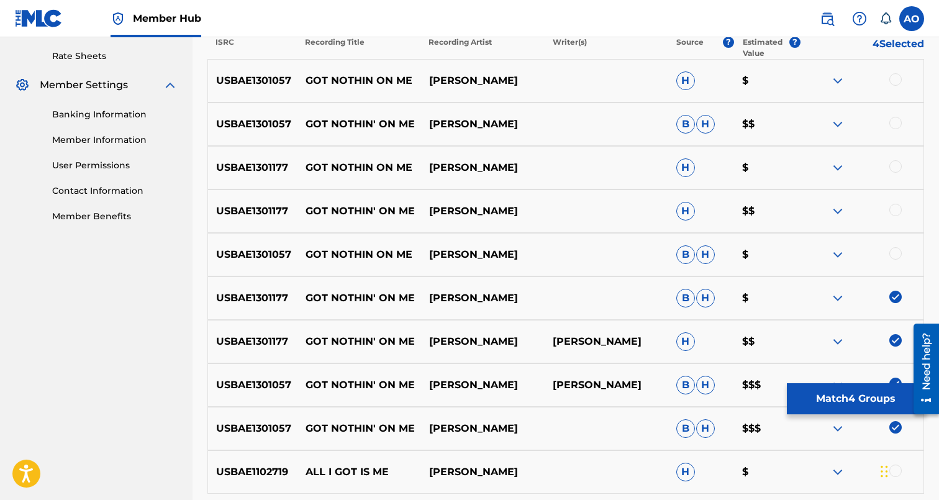
scroll to position [469, 0]
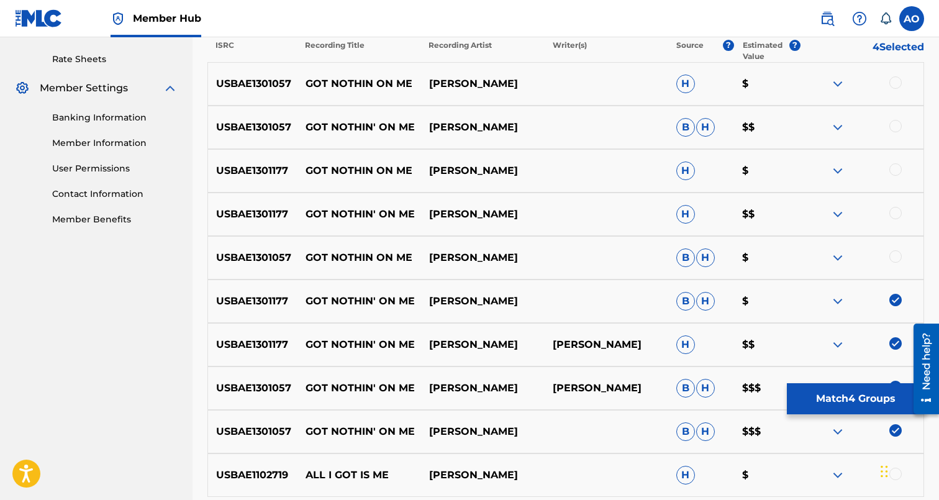
click at [896, 260] on div at bounding box center [895, 256] width 12 height 12
click at [896, 222] on div "USBAE1301177 GOT NOTHIN' ON ME DAVINA H $$" at bounding box center [565, 213] width 717 height 43
click at [896, 213] on div at bounding box center [895, 213] width 12 height 12
click at [896, 167] on div at bounding box center [895, 169] width 12 height 12
click at [896, 125] on div at bounding box center [895, 126] width 12 height 12
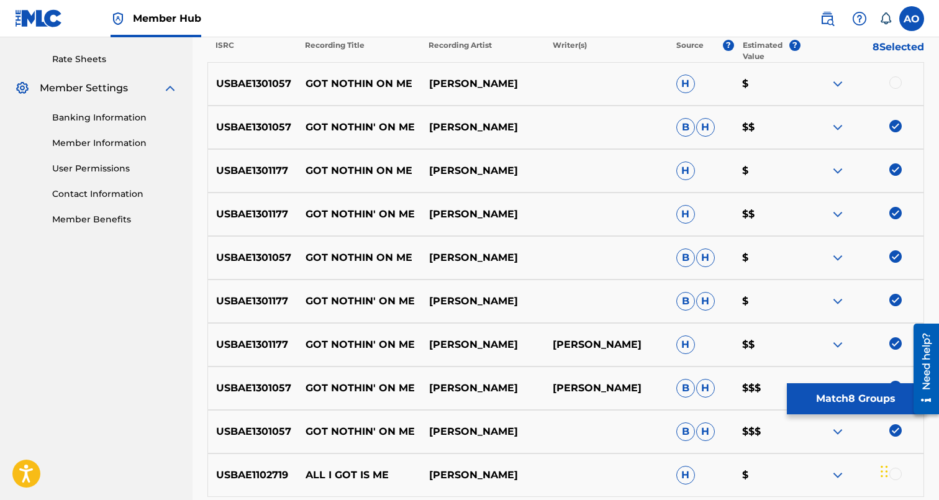
click at [894, 78] on div at bounding box center [895, 82] width 12 height 12
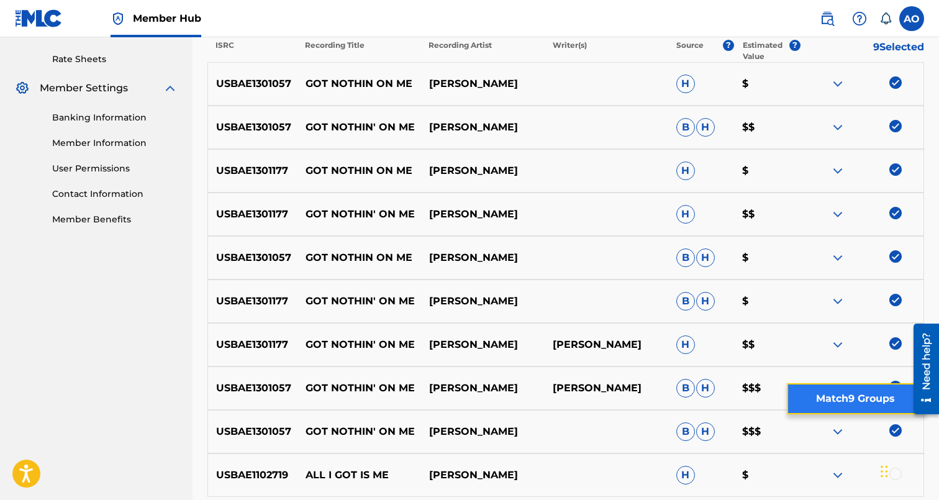
click at [863, 409] on button "Match 9 Groups" at bounding box center [855, 398] width 137 height 31
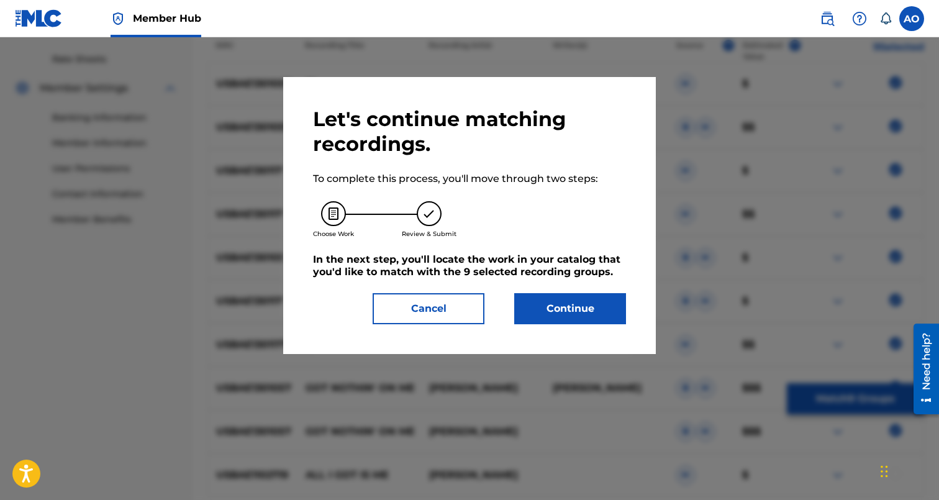
click at [561, 290] on div "Let's continue matching recordings. To complete this process, you'll move throu…" at bounding box center [469, 215] width 313 height 217
click at [559, 302] on button "Continue" at bounding box center [570, 308] width 112 height 31
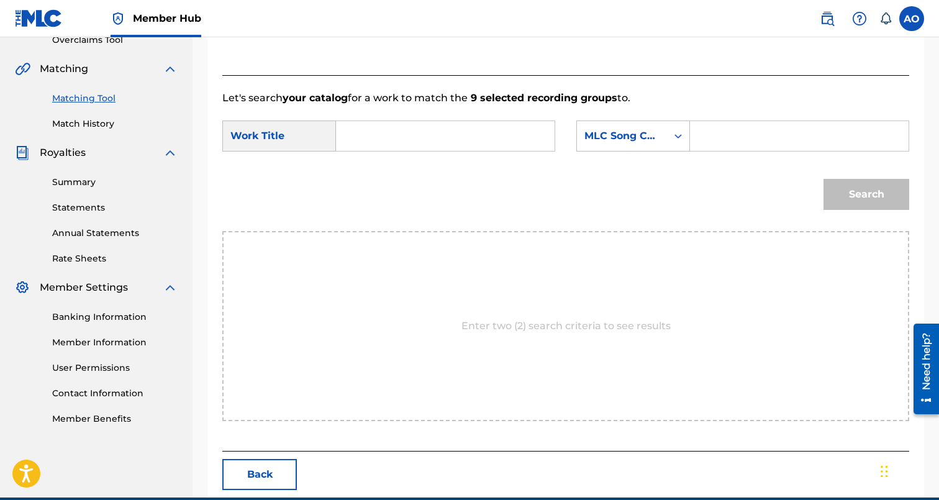
click at [466, 156] on div "SearchWithCriteria7282e1a1-208f-423b-b1db-c3d959bb7b24 Work Title SearchWithCri…" at bounding box center [565, 139] width 687 height 38
click at [473, 135] on input "Search Form" at bounding box center [444, 136] width 197 height 30
paste input "GOT NOTHIN ON ME"
type input "GOT NOTHIN ON ME"
click at [737, 123] on input "Search Form" at bounding box center [798, 136] width 197 height 30
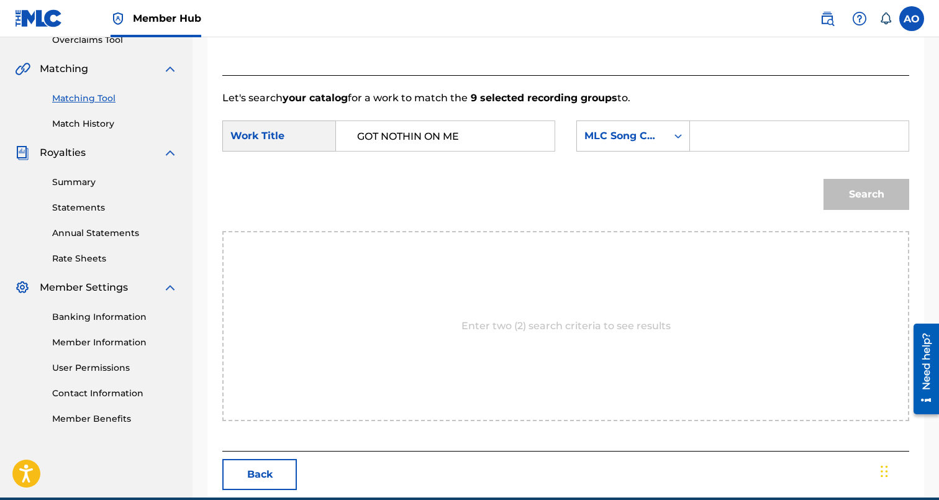
paste input "GC1P2B"
type input "GC1P2B"
click at [823, 179] on button "Search" at bounding box center [866, 194] width 86 height 31
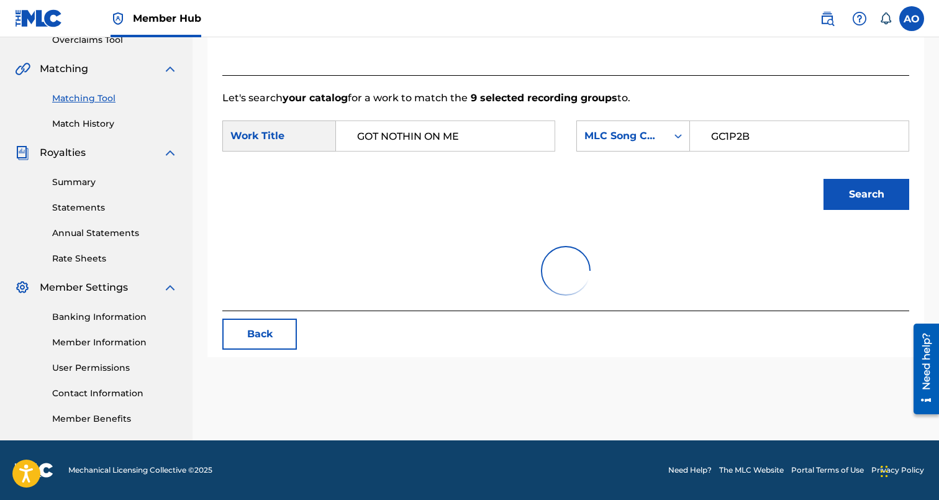
click at [823, 179] on button "Search" at bounding box center [866, 194] width 86 height 31
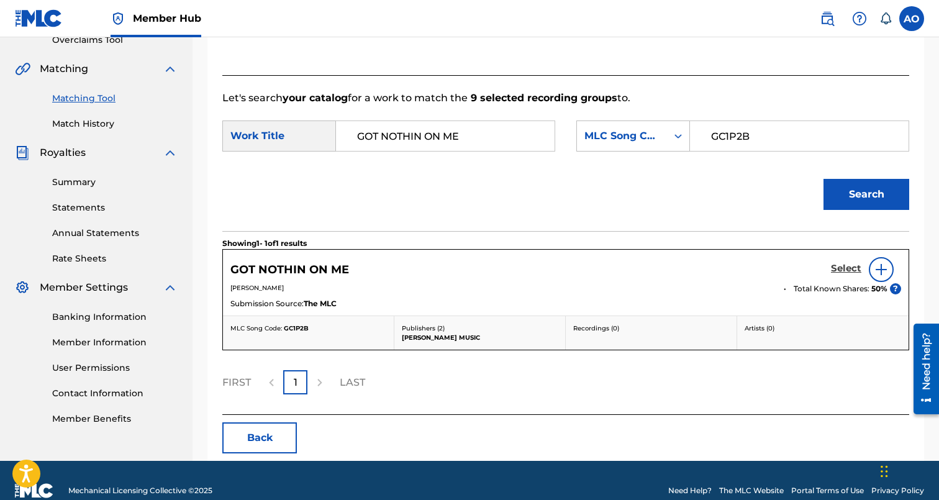
click at [843, 268] on h5 "Select" at bounding box center [846, 269] width 30 height 12
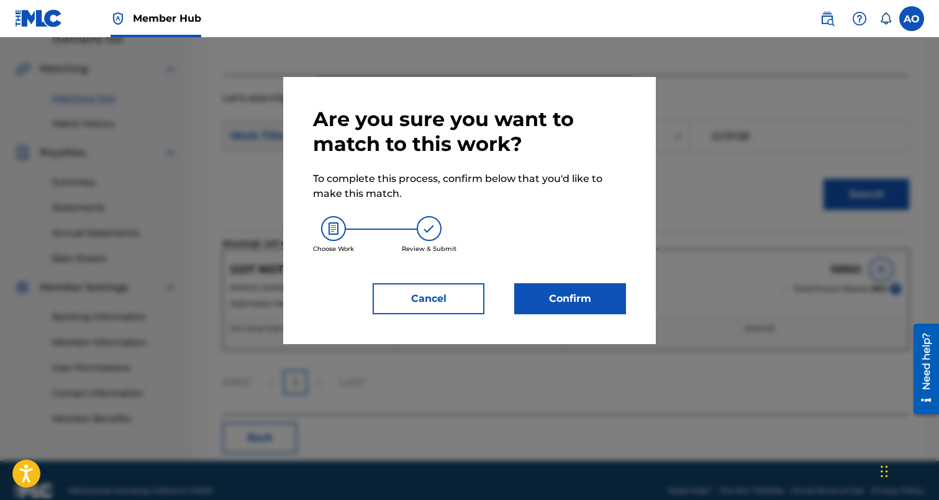
click at [549, 317] on div "Are you sure you want to match to this work? To complete this process, confirm …" at bounding box center [469, 210] width 373 height 267
click at [558, 304] on button "Confirm" at bounding box center [570, 298] width 112 height 31
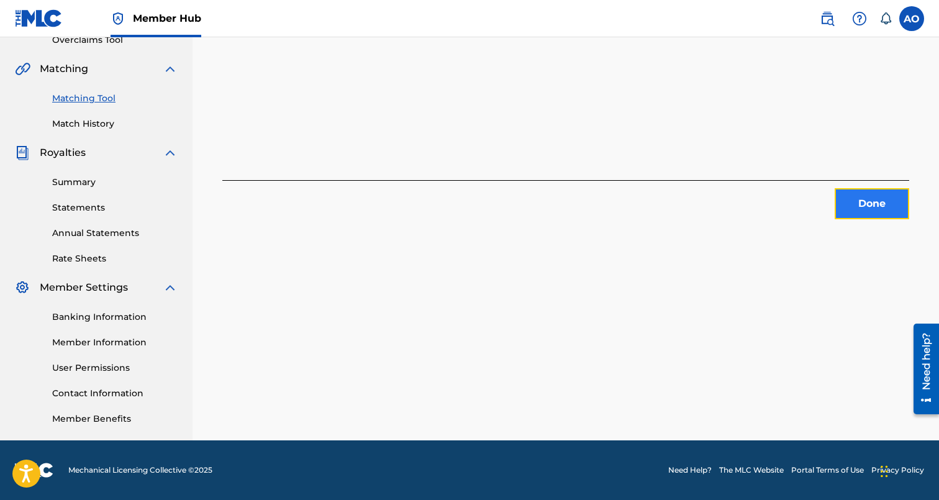
click at [858, 196] on button "Done" at bounding box center [872, 203] width 75 height 31
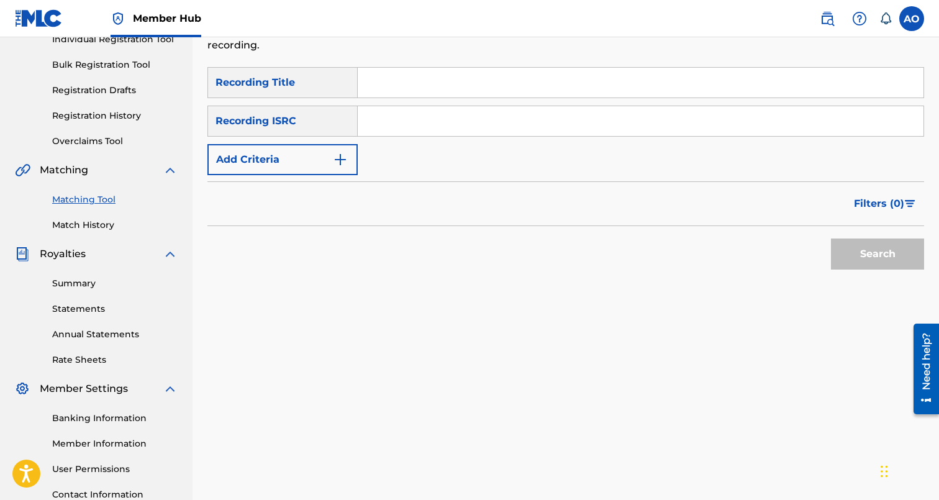
scroll to position [165, 0]
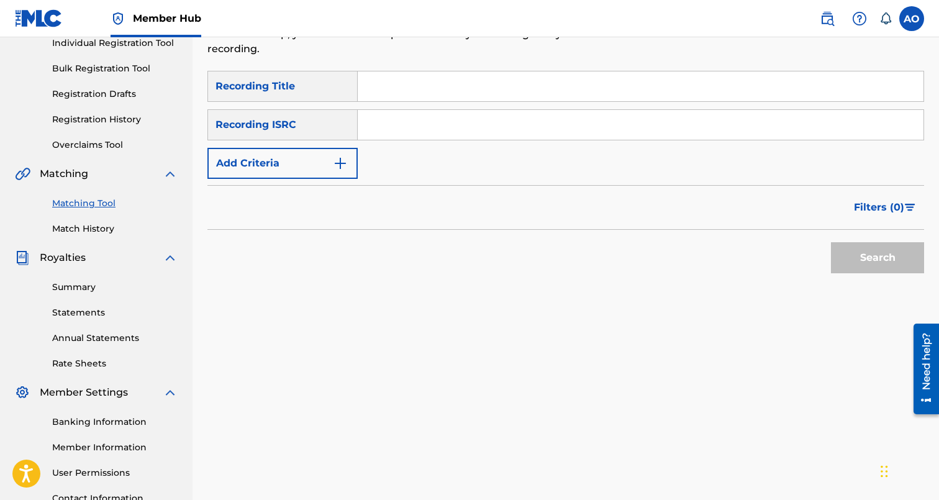
click at [399, 105] on div "SearchWithCriteria6baf87fb-e984-4033-aa16-72c7748ebd7b Recording Title SearchWi…" at bounding box center [565, 125] width 717 height 108
click at [405, 97] on input "Search Form" at bounding box center [641, 86] width 566 height 30
paste input "CHEAT CODES"
type input "CHEAT CODES"
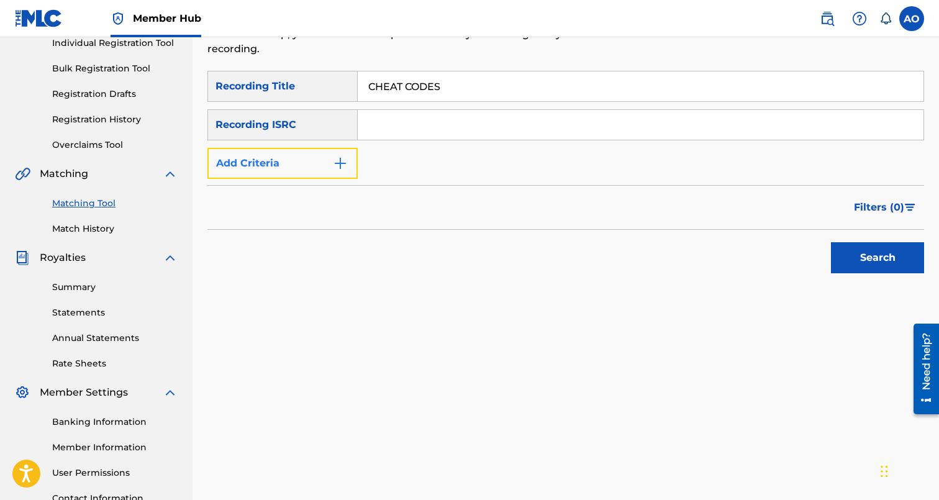
click at [325, 166] on button "Add Criteria" at bounding box center [282, 163] width 150 height 31
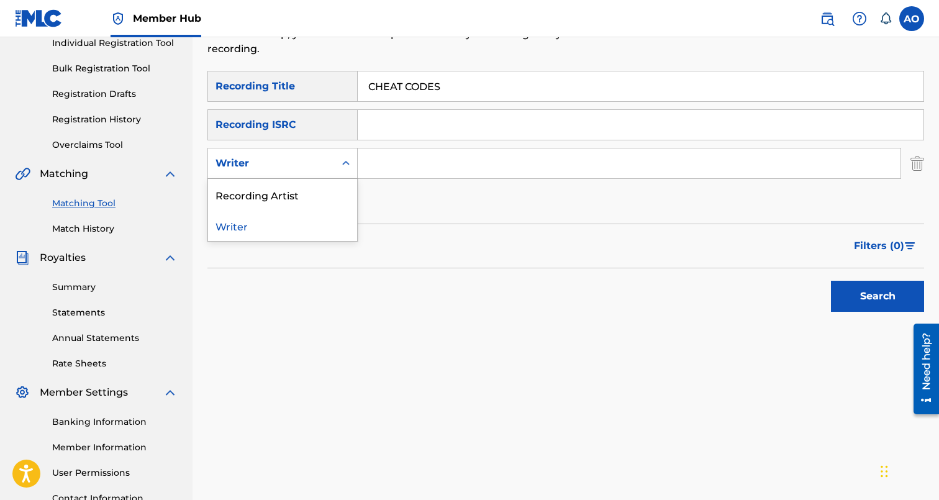
click at [322, 172] on div "Writer" at bounding box center [271, 164] width 127 height 24
click at [325, 197] on div "Recording Artist" at bounding box center [282, 194] width 149 height 31
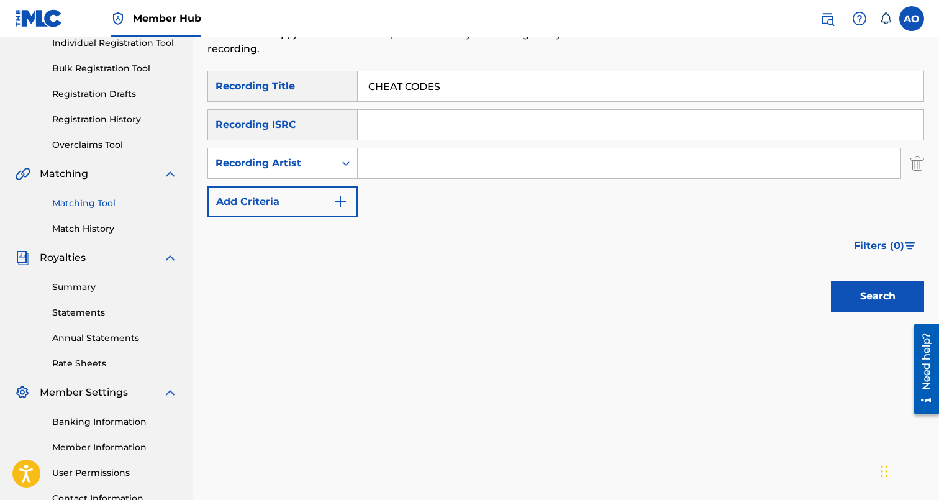
click at [379, 174] on input "Search Form" at bounding box center [629, 163] width 543 height 30
type input "steve lover"
click at [831, 281] on button "Search" at bounding box center [877, 296] width 93 height 31
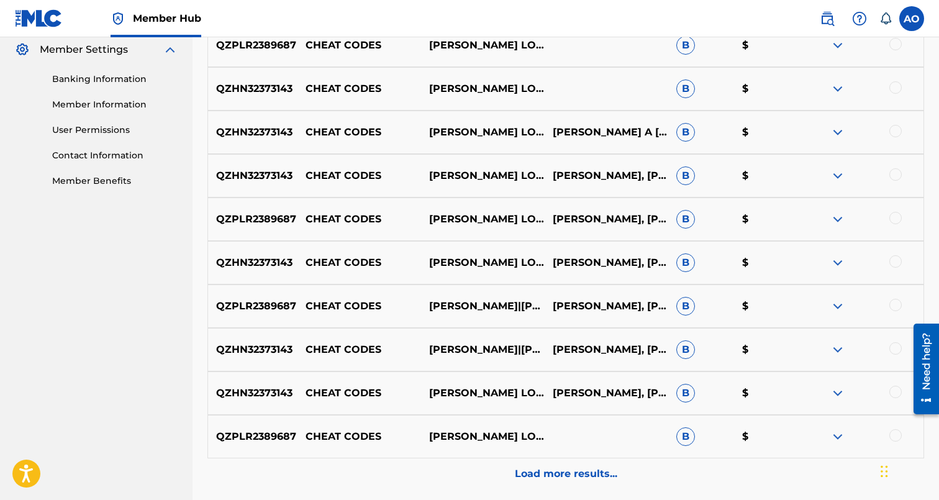
scroll to position [507, 0]
click at [895, 438] on div at bounding box center [895, 436] width 12 height 12
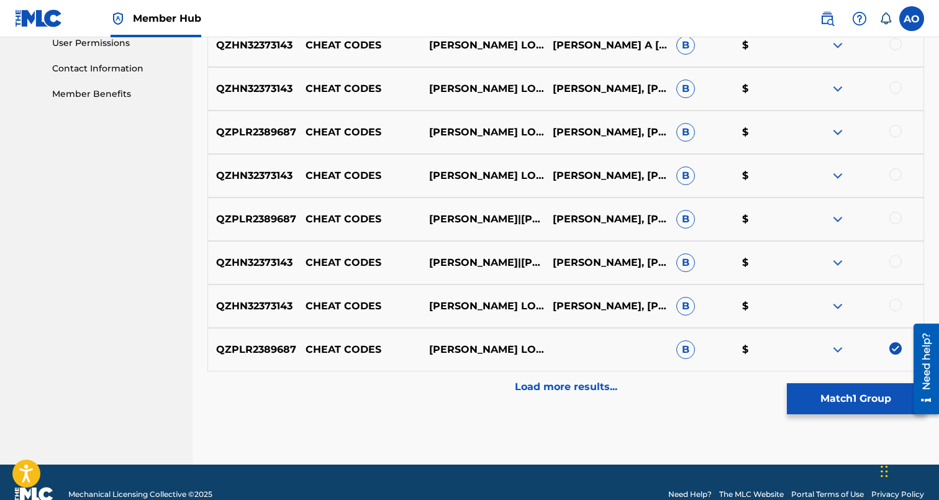
scroll to position [597, 0]
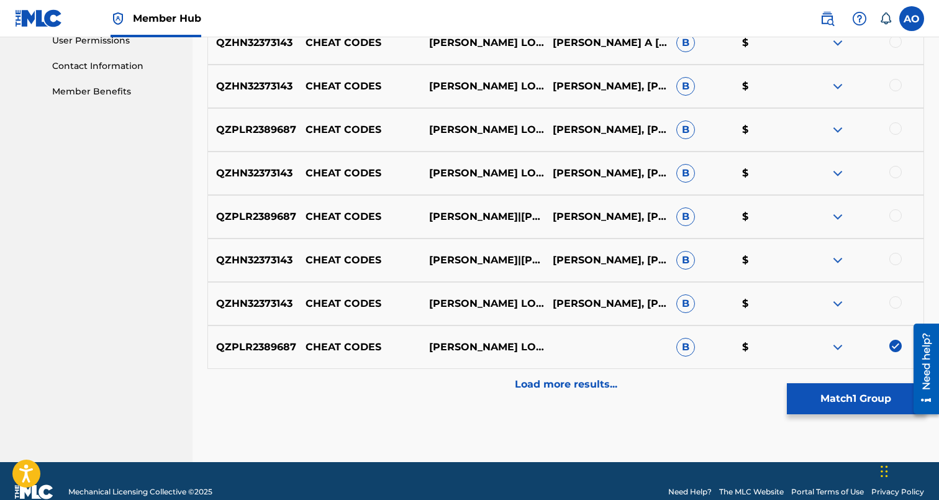
click at [893, 308] on div at bounding box center [862, 303] width 124 height 15
click at [894, 302] on div at bounding box center [895, 302] width 12 height 12
click at [896, 258] on div at bounding box center [895, 259] width 12 height 12
click at [898, 220] on div at bounding box center [895, 215] width 12 height 12
click at [898, 168] on div at bounding box center [895, 172] width 12 height 12
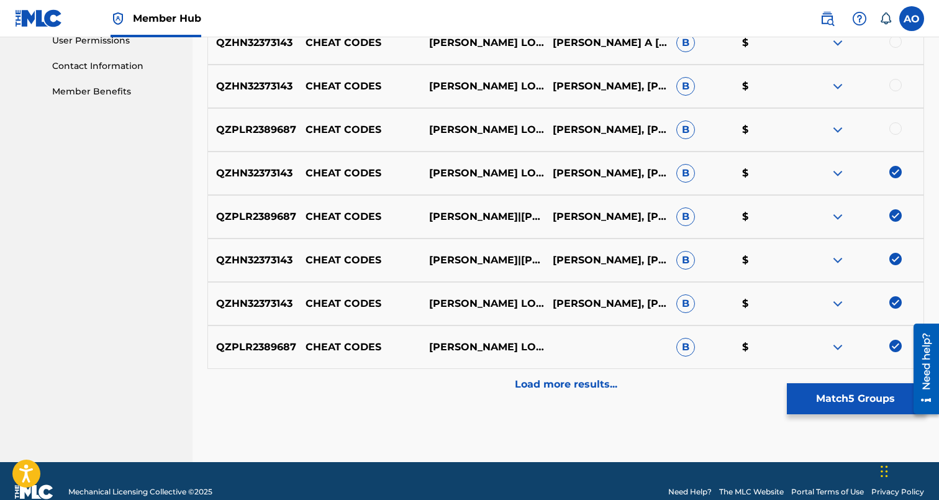
click at [895, 128] on div at bounding box center [895, 128] width 12 height 12
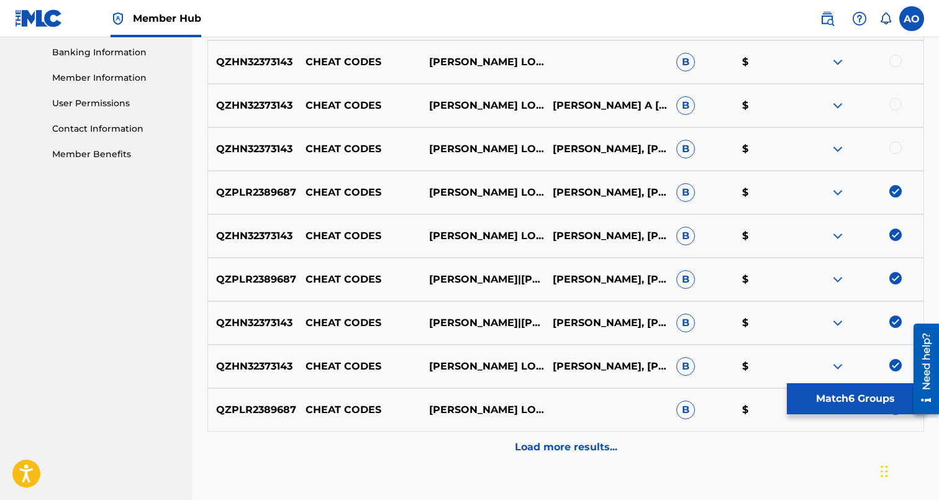
scroll to position [531, 0]
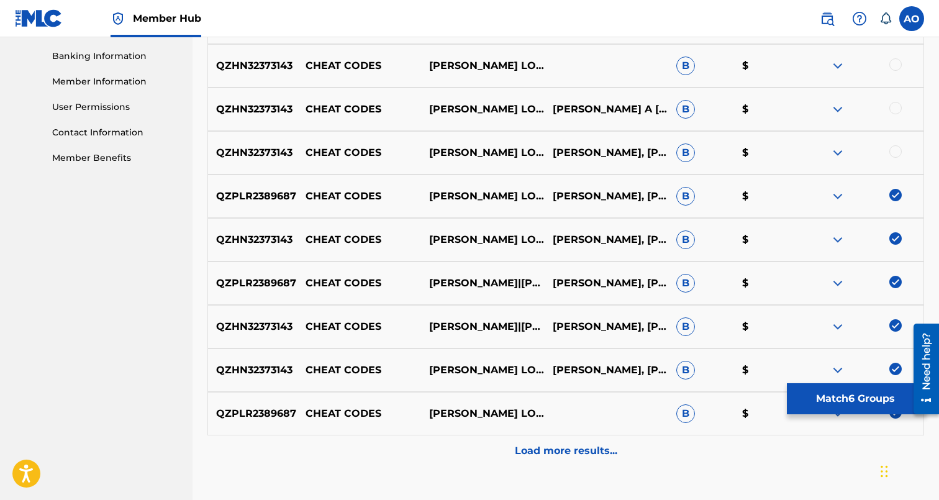
click at [895, 148] on div at bounding box center [895, 151] width 12 height 12
click at [895, 122] on div "QZHN32373143 CHEAT CODES STEVE G. LOVER III & DJ-WES STEPHEN GLOVERWESLEY A DEE…" at bounding box center [565, 109] width 717 height 43
click at [896, 108] on div at bounding box center [895, 108] width 12 height 12
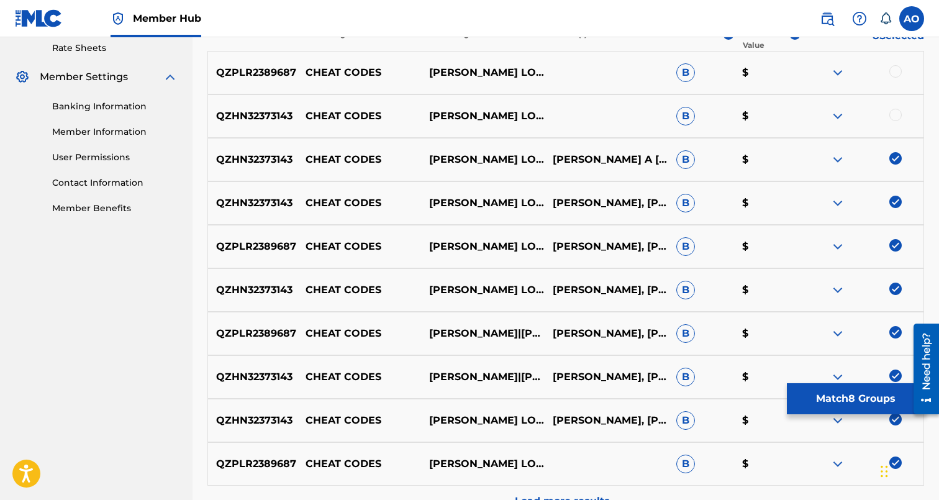
click at [895, 112] on div at bounding box center [895, 115] width 12 height 12
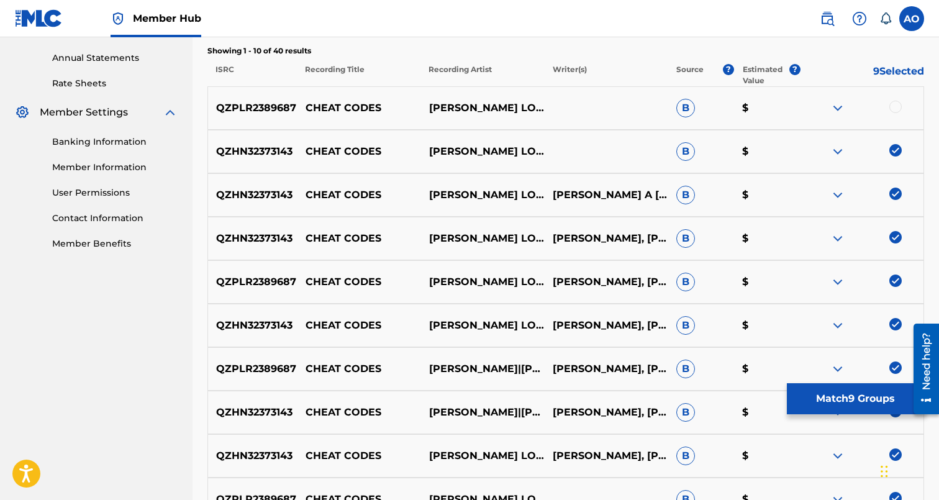
scroll to position [439, 0]
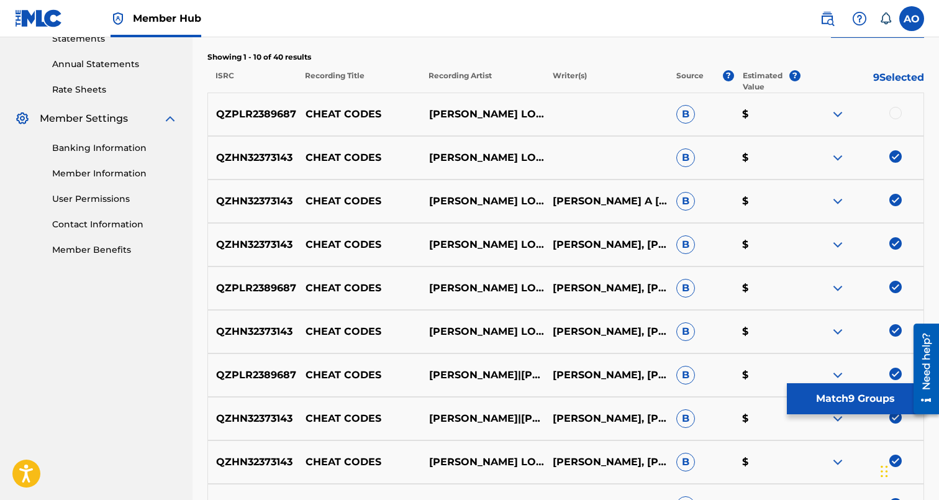
click at [895, 112] on div at bounding box center [895, 113] width 12 height 12
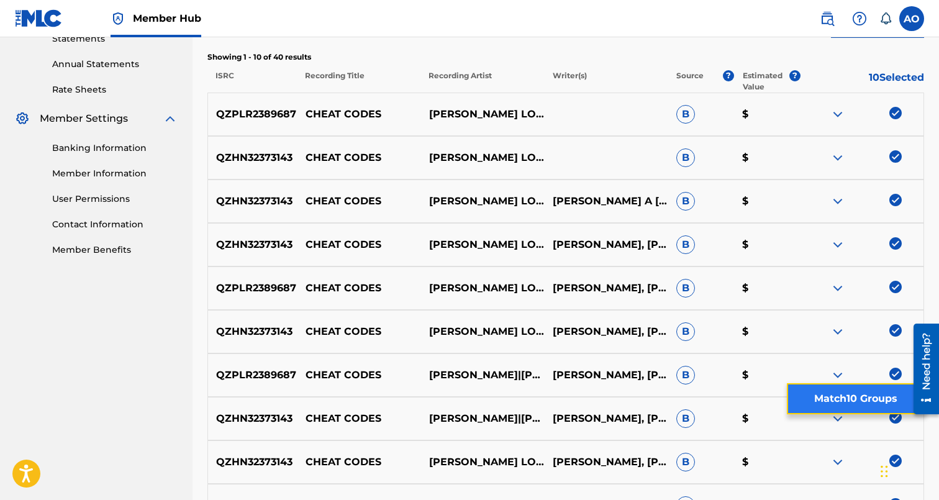
click at [890, 402] on button "Match 10 Groups" at bounding box center [855, 398] width 137 height 31
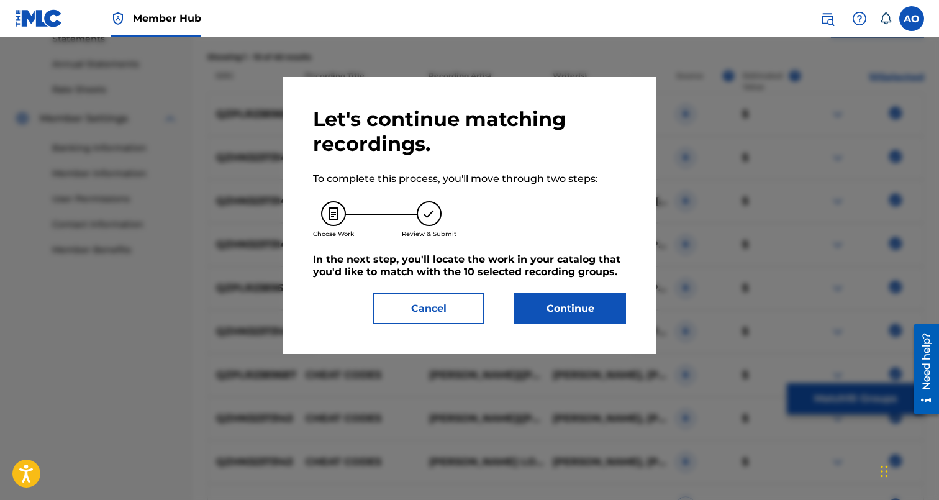
click at [558, 288] on div "Let's continue matching recordings. To complete this process, you'll move throu…" at bounding box center [469, 215] width 313 height 217
click at [557, 305] on button "Continue" at bounding box center [570, 308] width 112 height 31
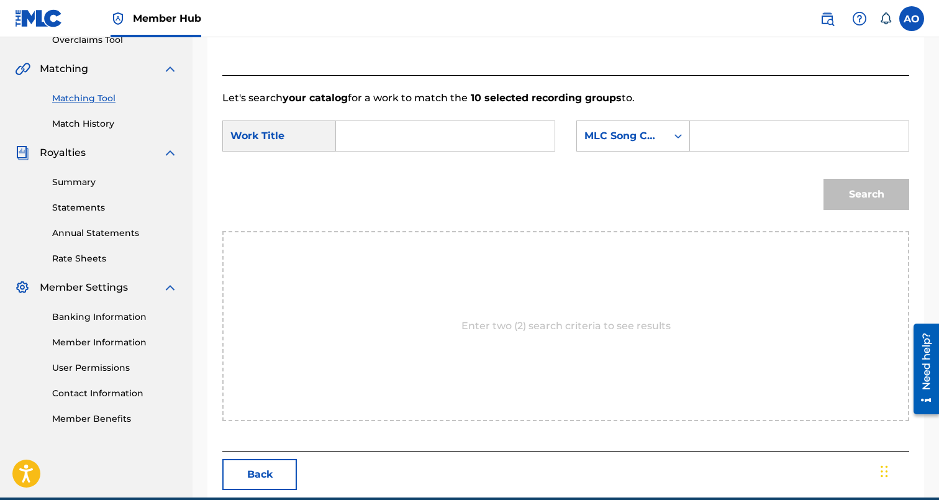
click at [433, 132] on input "Search Form" at bounding box center [444, 136] width 197 height 30
paste input "CHEAT CODES"
type input "CHEAT CODES"
click at [764, 136] on input "Search Form" at bounding box center [798, 136] width 197 height 30
paste input "CL1N06"
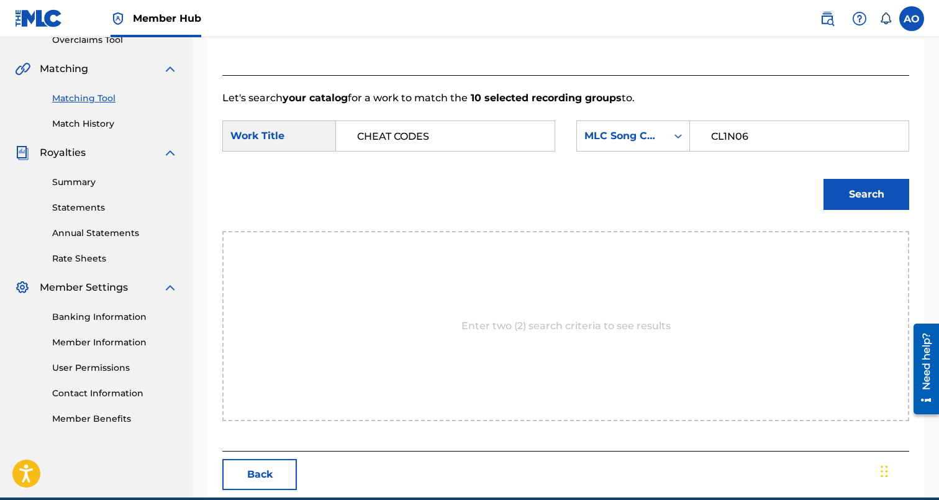
type input "CL1N06"
click at [823, 179] on button "Search" at bounding box center [866, 194] width 86 height 31
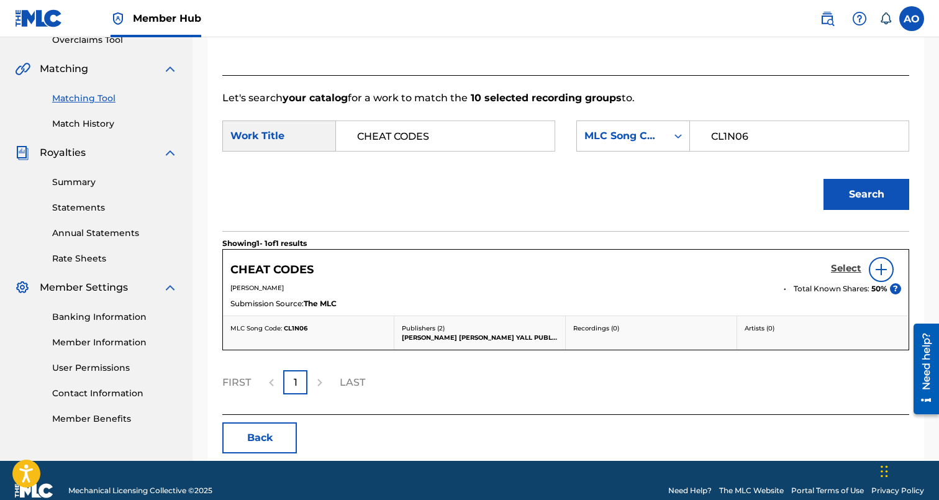
click at [842, 270] on h5 "Select" at bounding box center [846, 269] width 30 height 12
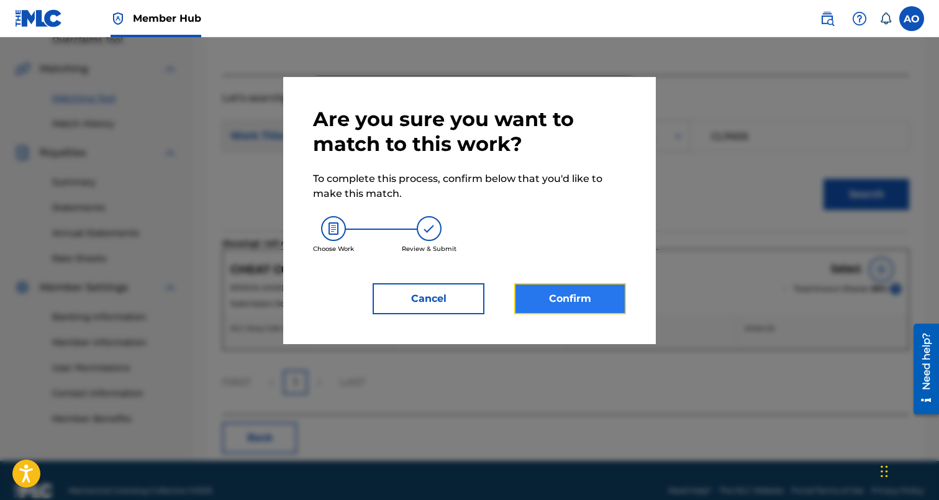
click at [578, 290] on button "Confirm" at bounding box center [570, 298] width 112 height 31
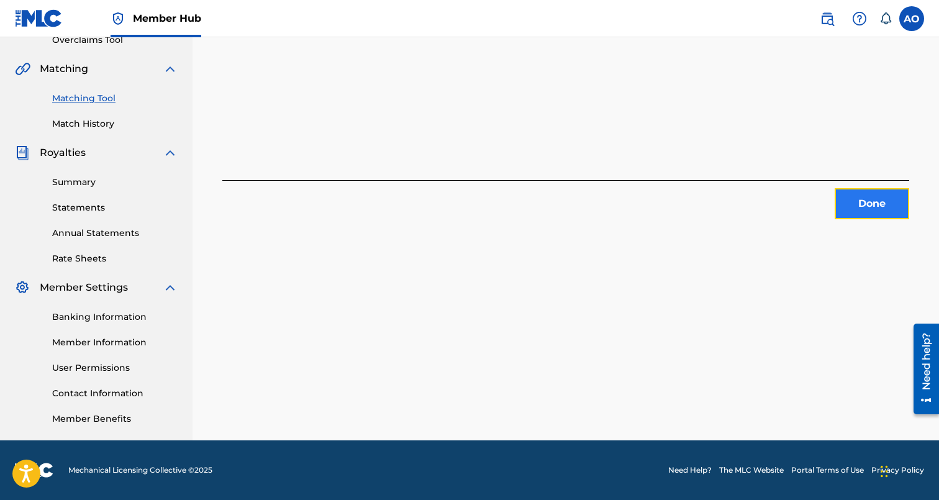
click at [879, 211] on button "Done" at bounding box center [872, 203] width 75 height 31
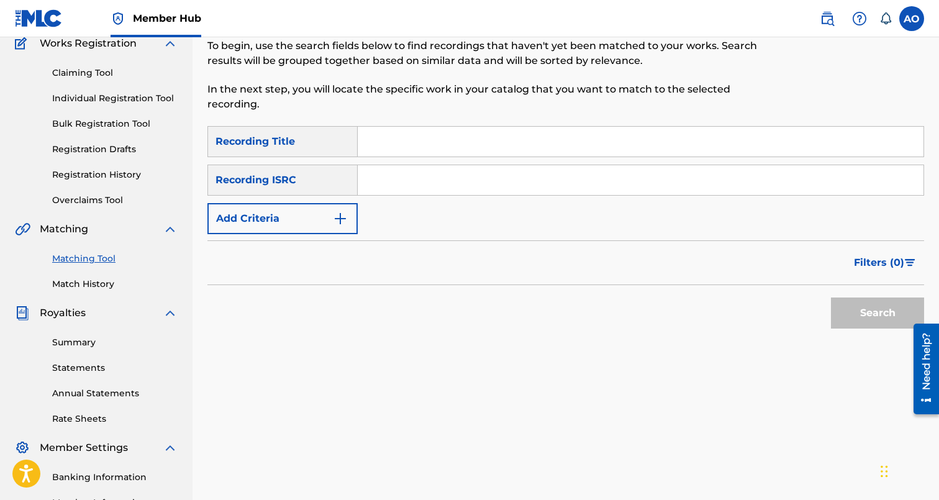
scroll to position [106, 0]
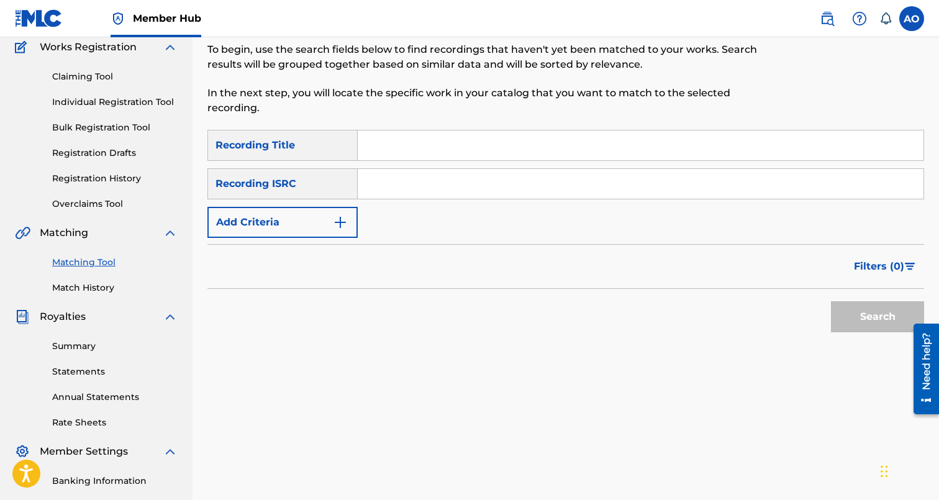
click at [449, 164] on div "SearchWithCriteria6baf87fb-e984-4033-aa16-72c7748ebd7b Recording Title SearchWi…" at bounding box center [565, 184] width 717 height 108
click at [446, 150] on input "Search Form" at bounding box center [641, 145] width 566 height 30
paste input "CYCLE"
type input "CYCLE"
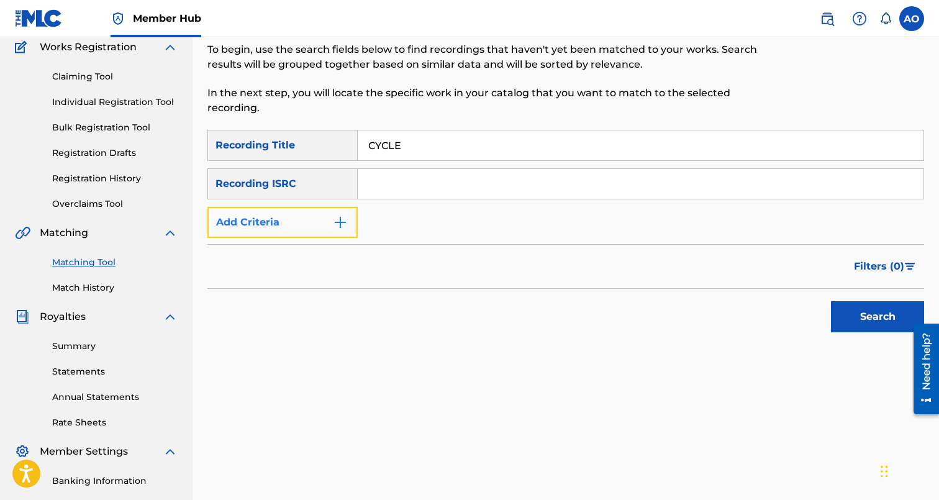
click at [304, 217] on button "Add Criteria" at bounding box center [282, 222] width 150 height 31
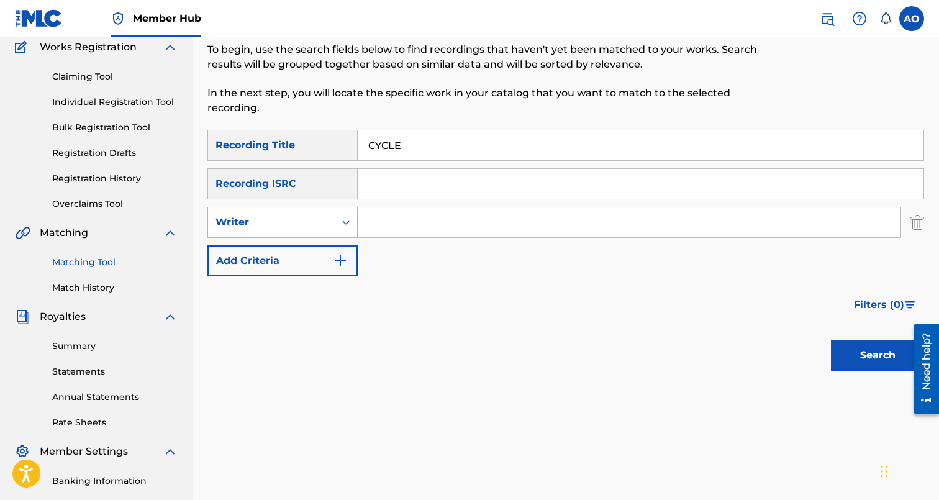
click at [302, 230] on div "Writer" at bounding box center [271, 222] width 127 height 24
click at [303, 248] on div "Recording Artist" at bounding box center [282, 253] width 149 height 31
click at [392, 219] on input "Search Form" at bounding box center [629, 222] width 543 height 30
click at [831, 340] on button "Search" at bounding box center [877, 355] width 93 height 31
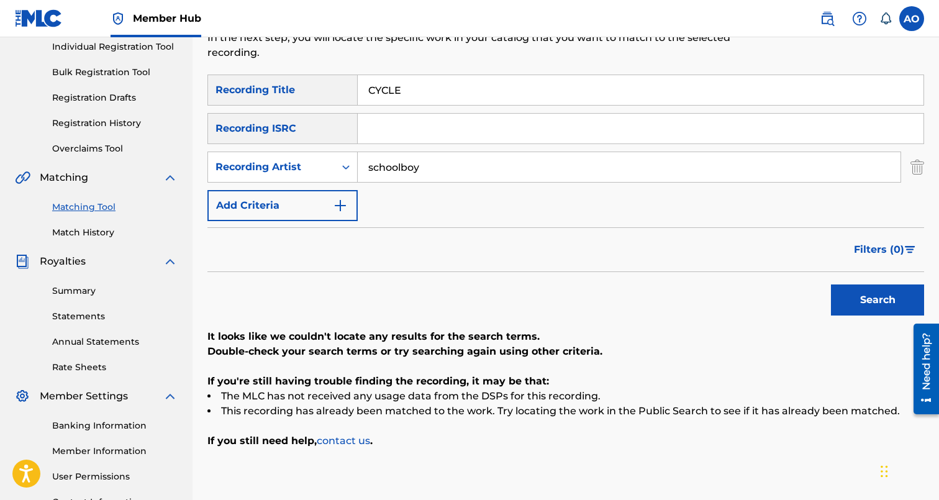
scroll to position [158, 0]
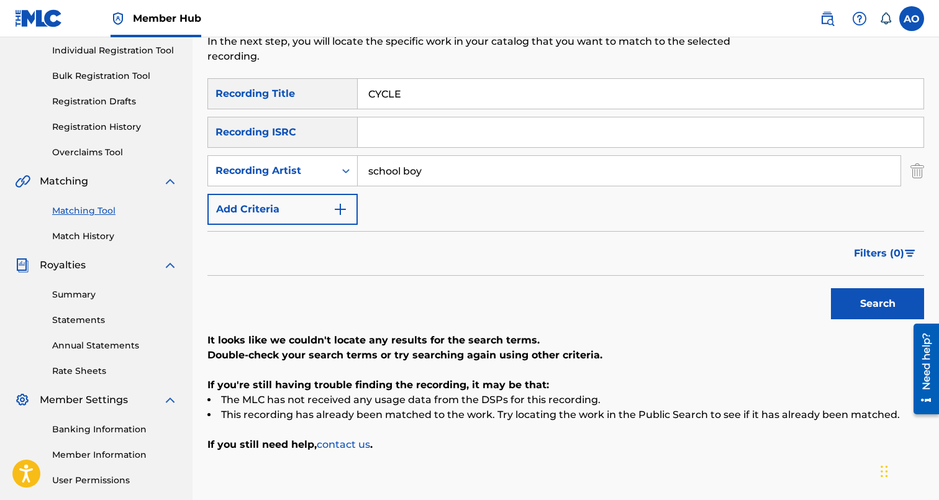
type input "school boy"
click at [831, 288] on button "Search" at bounding box center [877, 303] width 93 height 31
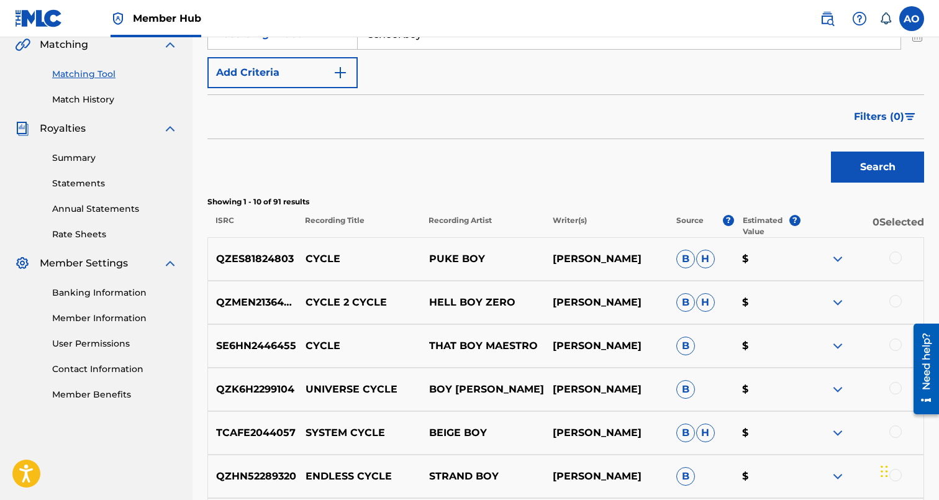
scroll to position [0, 0]
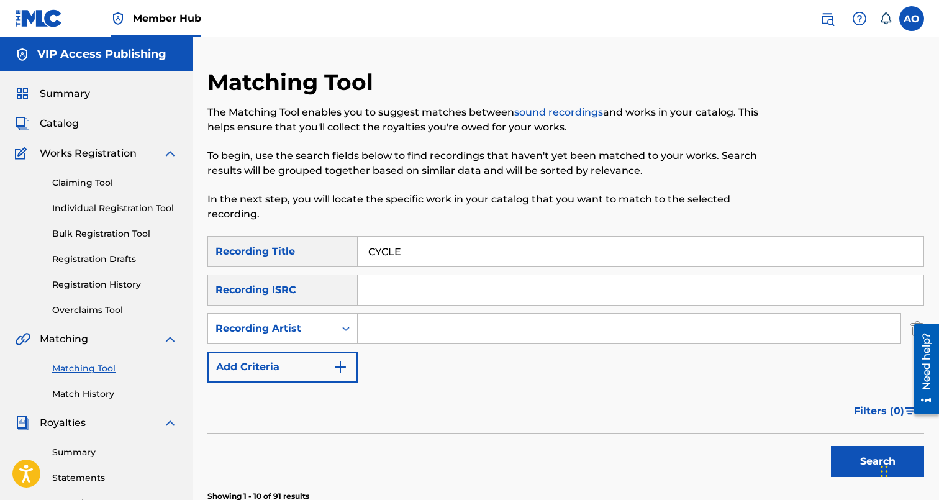
click at [426, 233] on div "Matching Tool The Matching Tool enables you to suggest matches between sound re…" at bounding box center [483, 152] width 552 height 168
click at [425, 242] on input "CYCLE" at bounding box center [641, 252] width 566 height 30
paste input "HERISH YOUR LIF"
type input "CHERISH YOUR LIFE"
click at [412, 340] on input "Search Form" at bounding box center [629, 329] width 543 height 30
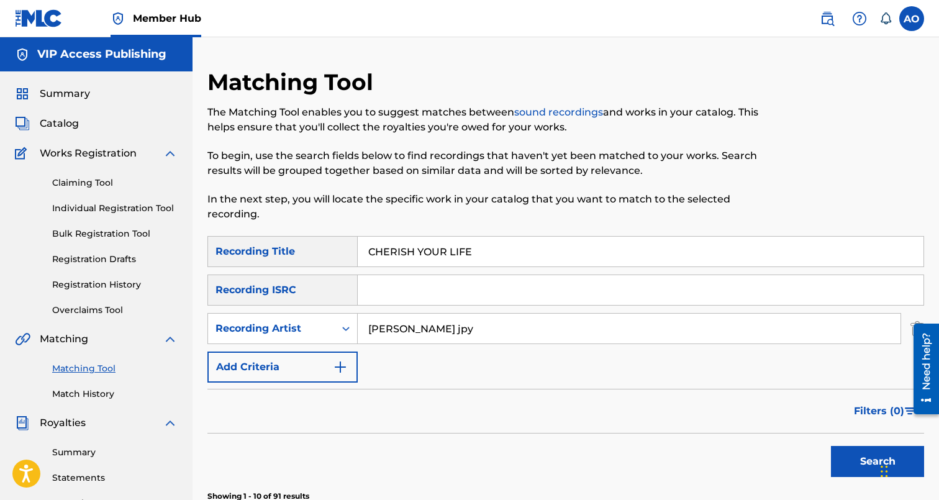
click at [831, 446] on button "Search" at bounding box center [877, 461] width 93 height 31
type input "davina joy"
click at [831, 446] on button "Search" at bounding box center [877, 461] width 93 height 31
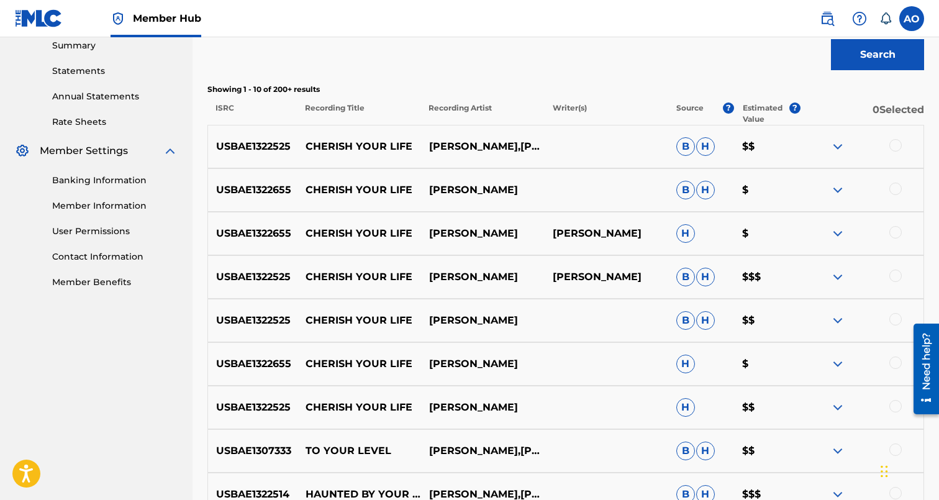
scroll to position [414, 0]
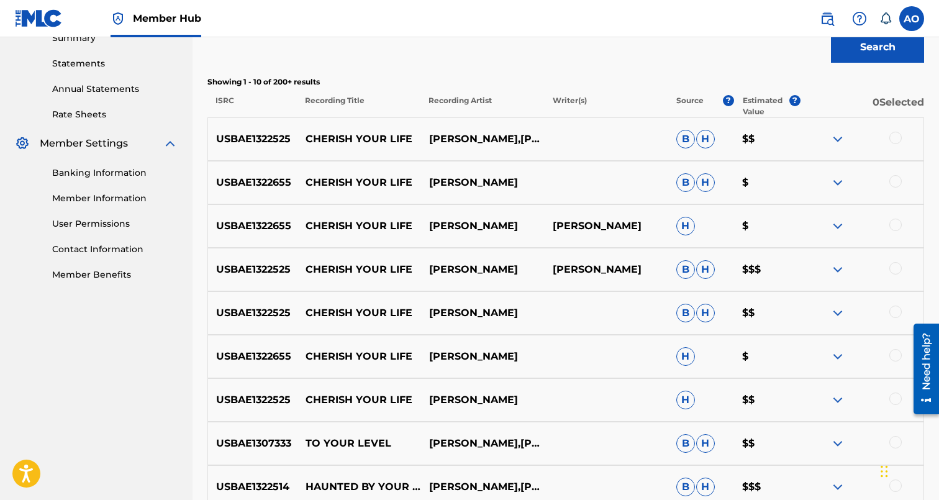
click at [894, 395] on div at bounding box center [895, 398] width 12 height 12
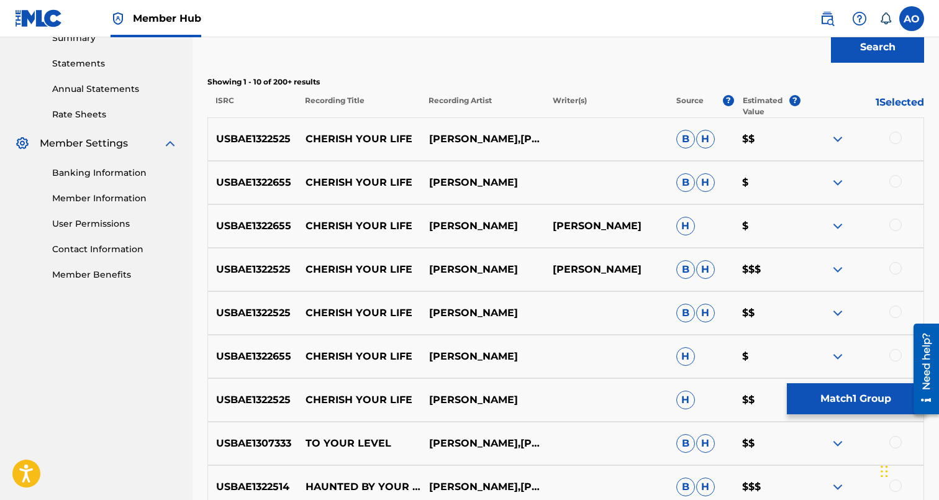
click at [896, 356] on div at bounding box center [895, 355] width 12 height 12
click at [897, 311] on div at bounding box center [895, 312] width 12 height 12
click at [897, 265] on div at bounding box center [895, 268] width 12 height 12
click at [897, 227] on div at bounding box center [895, 225] width 12 height 12
click at [897, 186] on div at bounding box center [895, 181] width 12 height 12
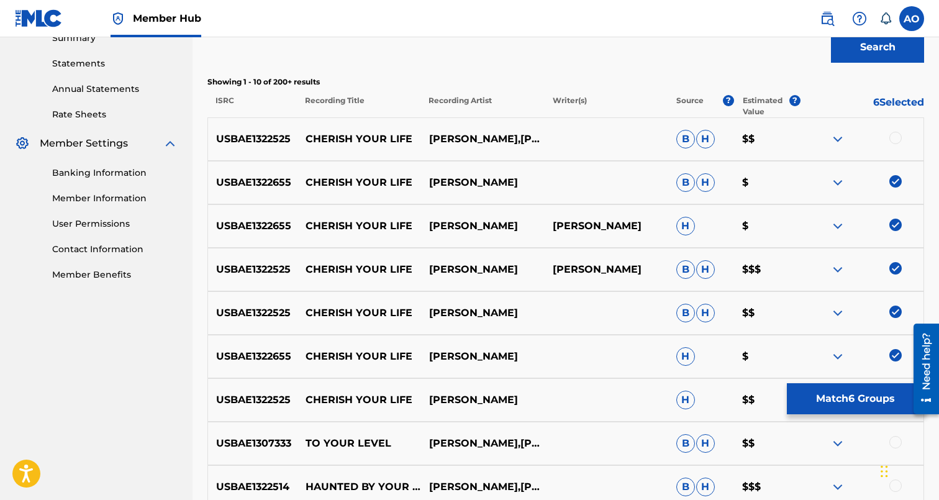
click at [892, 137] on div at bounding box center [895, 138] width 12 height 12
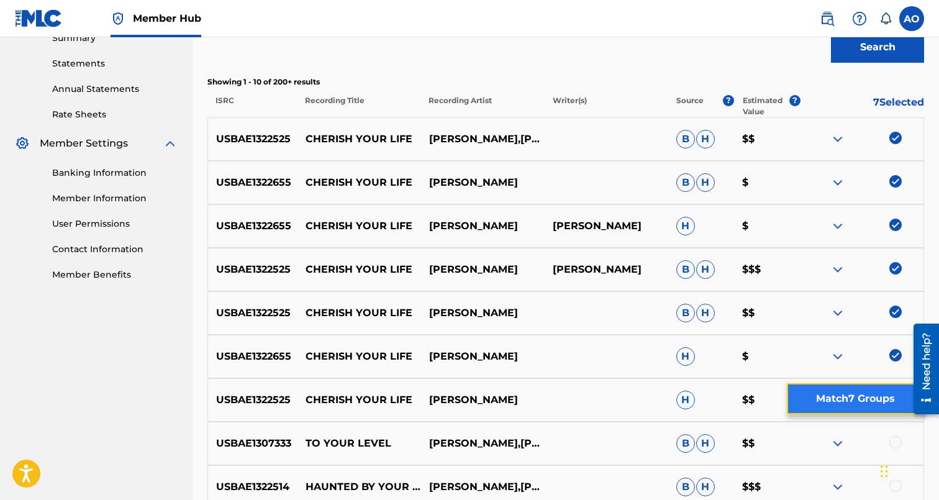
click at [861, 398] on button "Match 7 Groups" at bounding box center [855, 398] width 137 height 31
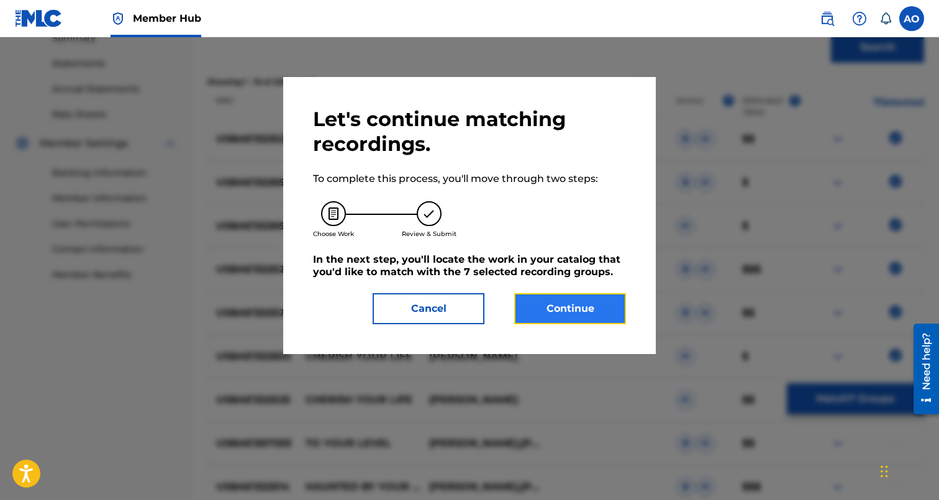
click at [595, 311] on button "Continue" at bounding box center [570, 308] width 112 height 31
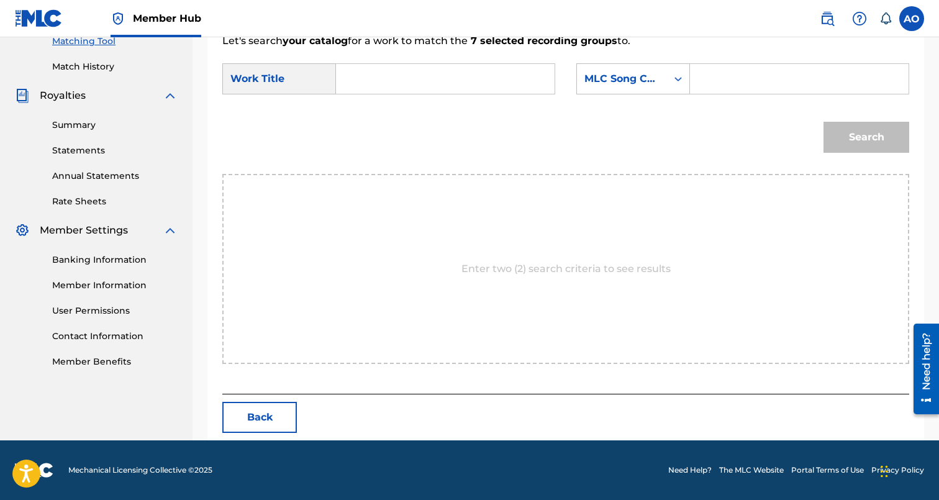
scroll to position [270, 0]
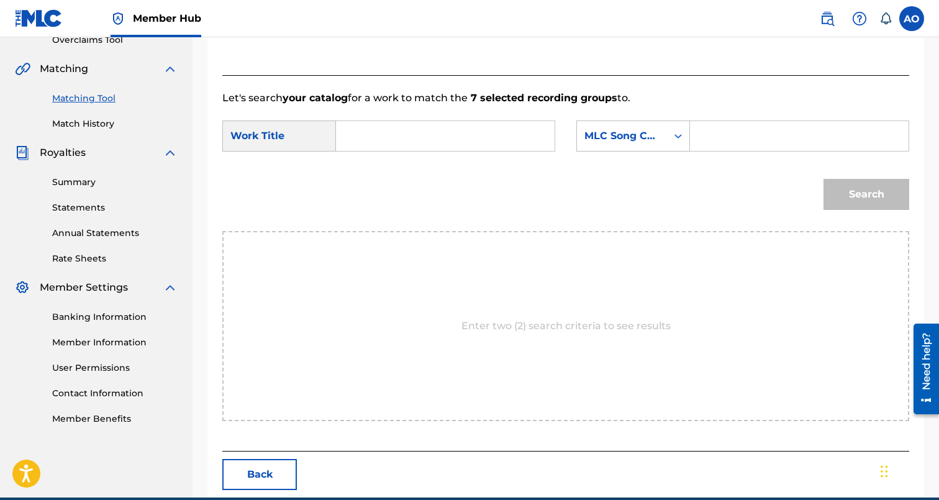
click at [520, 125] on input "Search Form" at bounding box center [444, 136] width 197 height 30
paste input "CHERISH YOUR LIFE"
type input "CHERISH YOUR LIFE"
click at [778, 140] on input "Search Form" at bounding box center [798, 136] width 197 height 30
paste input "CL1N08"
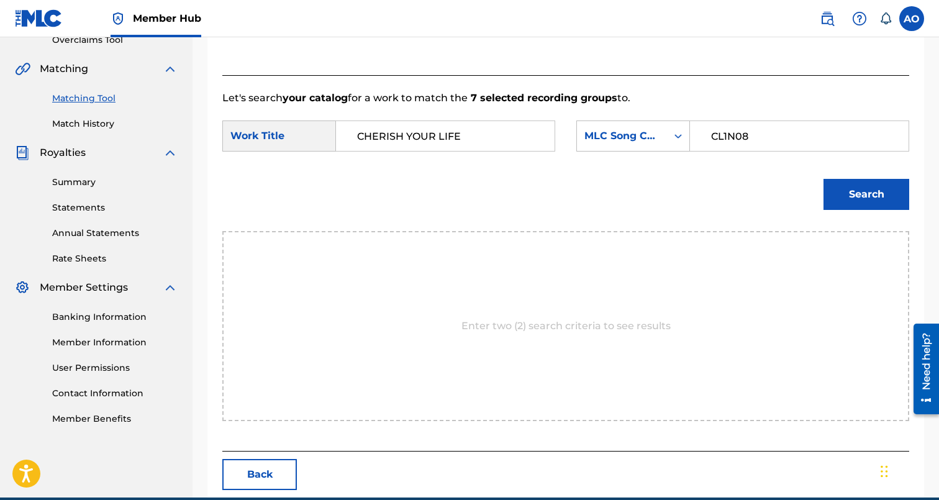
type input "CL1N08"
click at [823, 179] on button "Search" at bounding box center [866, 194] width 86 height 31
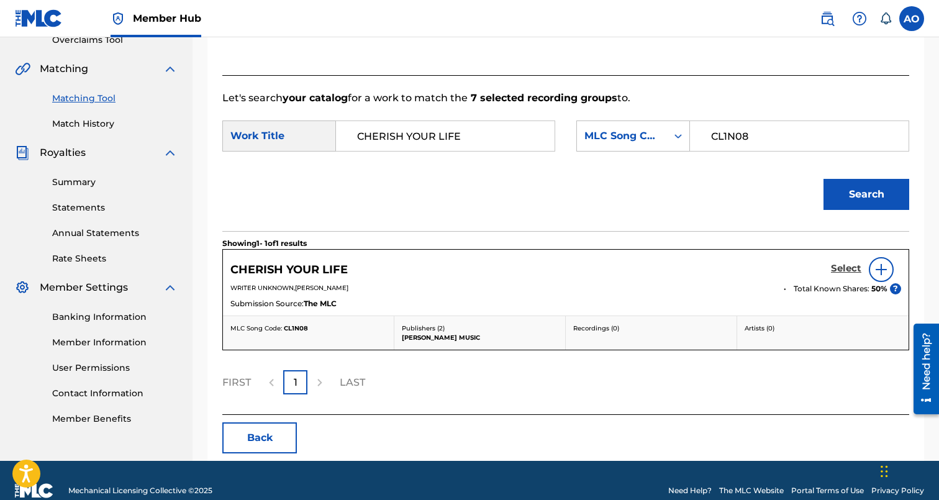
click at [847, 269] on h5 "Select" at bounding box center [846, 269] width 30 height 12
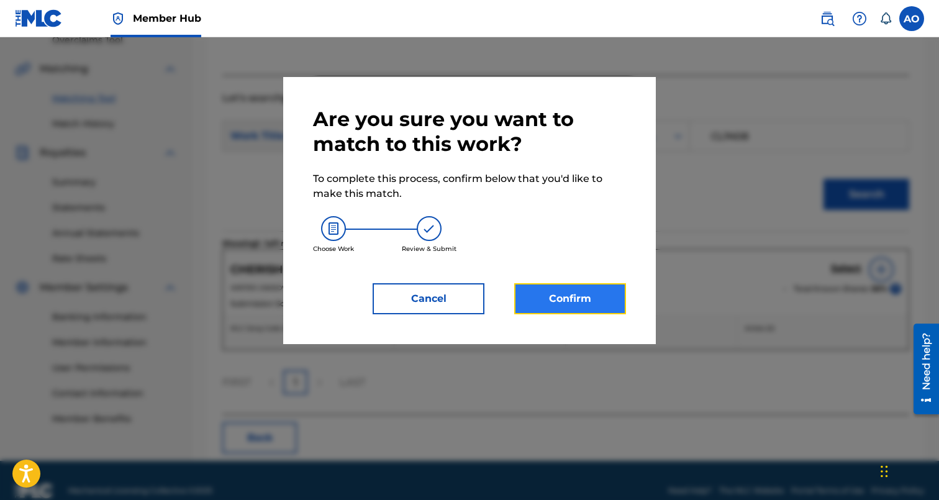
click at [573, 306] on button "Confirm" at bounding box center [570, 298] width 112 height 31
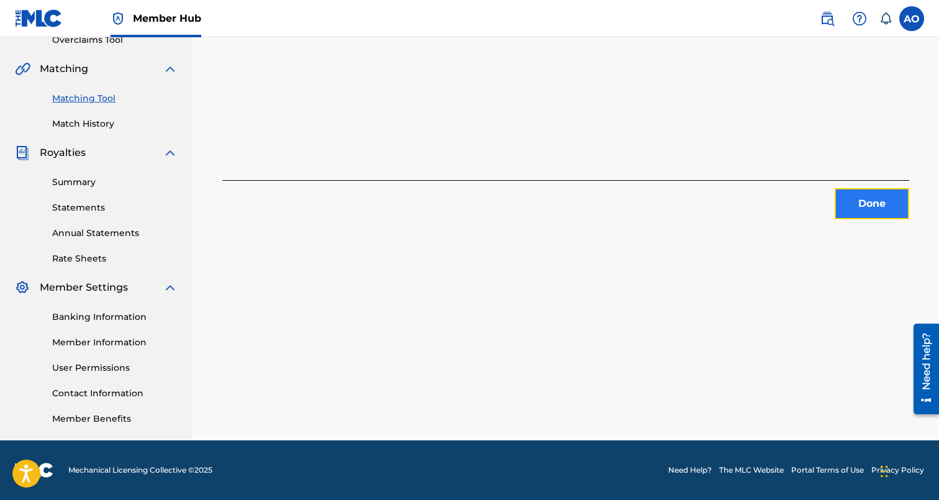
click at [864, 196] on button "Done" at bounding box center [872, 203] width 75 height 31
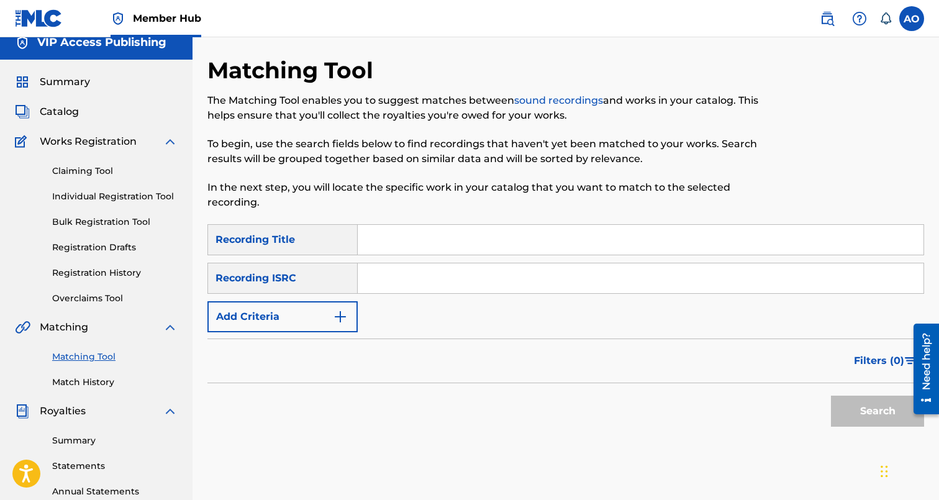
scroll to position [0, 0]
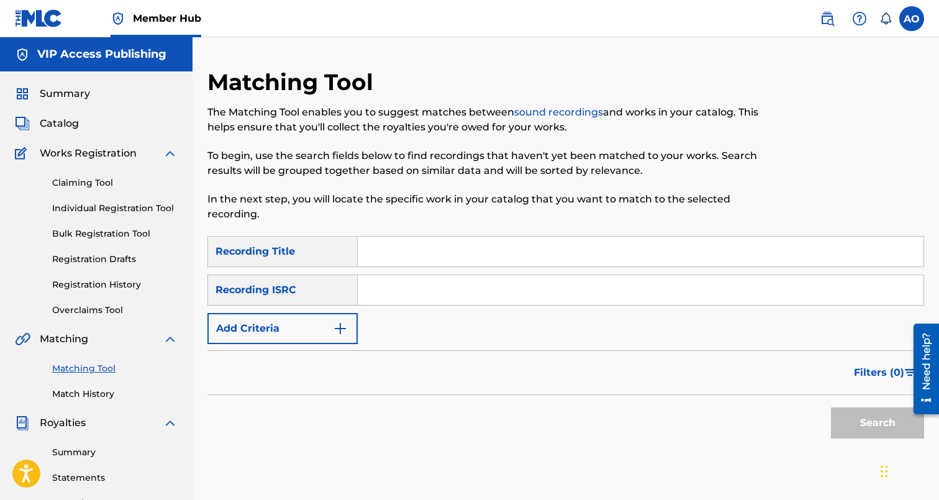
click at [484, 231] on div "Matching Tool The Matching Tool enables you to suggest matches between sound re…" at bounding box center [483, 152] width 552 height 168
click at [476, 250] on input "Search Form" at bounding box center [641, 252] width 566 height 30
paste input "COKE WHITES"
type input "COKE WHITES"
click at [310, 355] on div "Filters ( 0 )" at bounding box center [565, 372] width 717 height 45
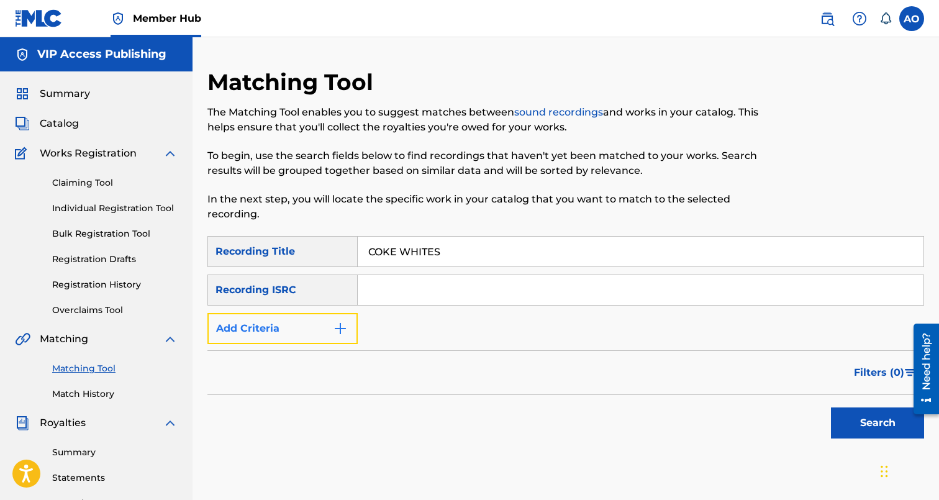
click at [312, 342] on button "Add Criteria" at bounding box center [282, 328] width 150 height 31
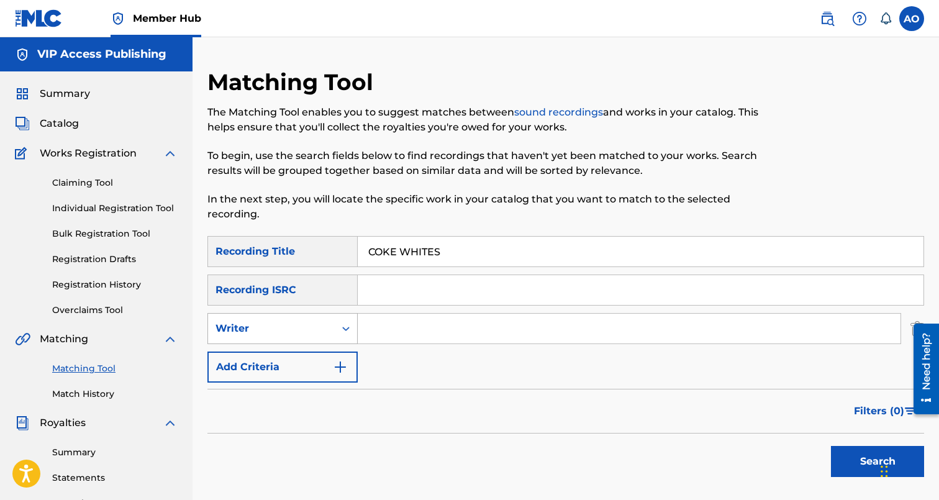
click at [314, 339] on div "Writer" at bounding box center [271, 329] width 127 height 24
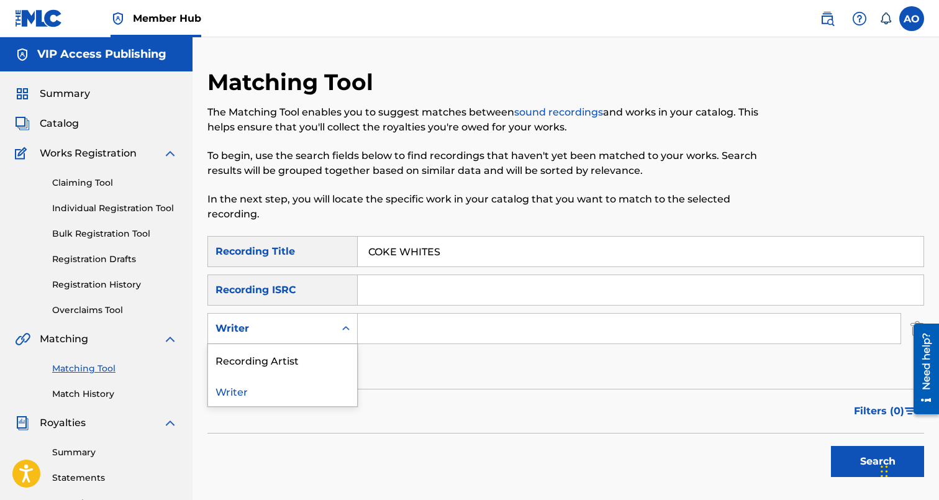
click at [314, 353] on div "Recording Artist" at bounding box center [282, 359] width 149 height 31
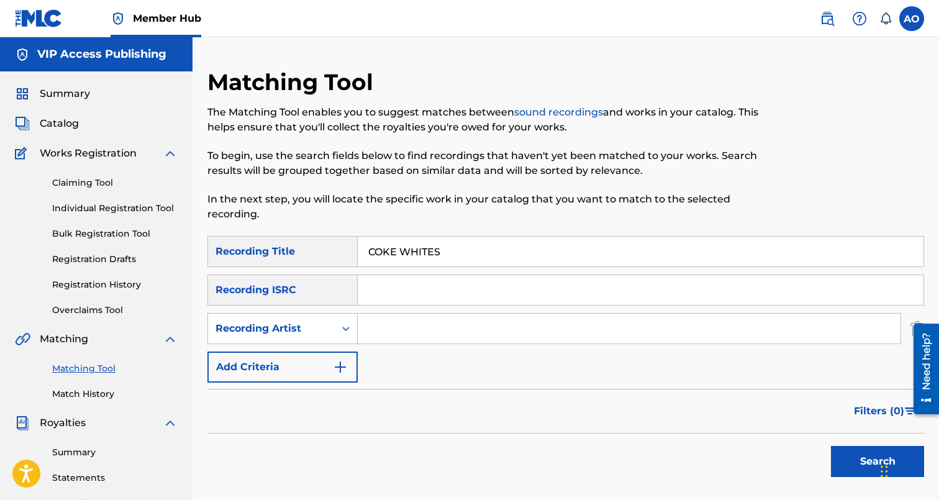
click at [395, 320] on input "Search Form" at bounding box center [629, 329] width 543 height 30
type input "chris o bannon"
click at [831, 446] on button "Search" at bounding box center [877, 461] width 93 height 31
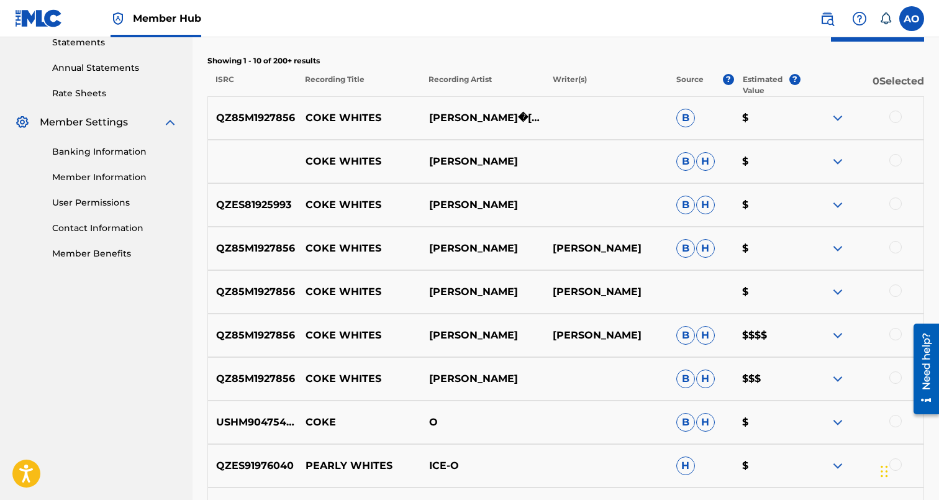
scroll to position [446, 0]
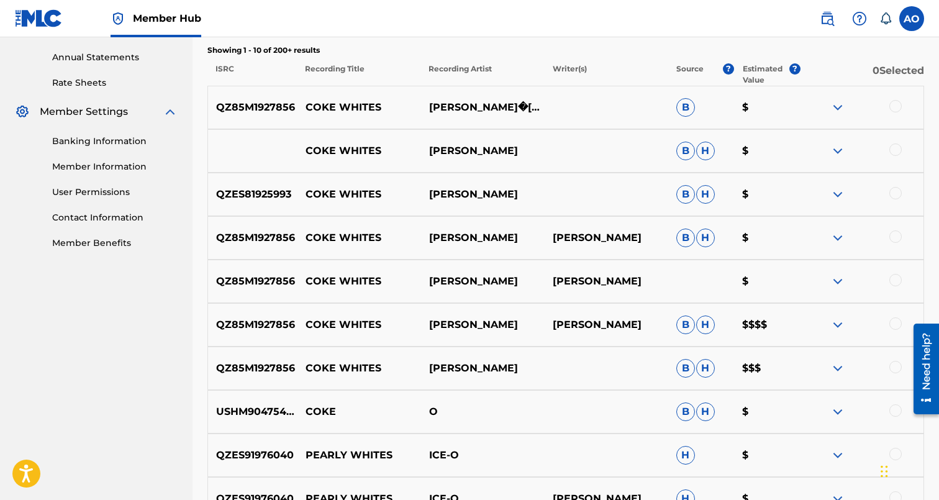
click at [899, 365] on div at bounding box center [895, 367] width 12 height 12
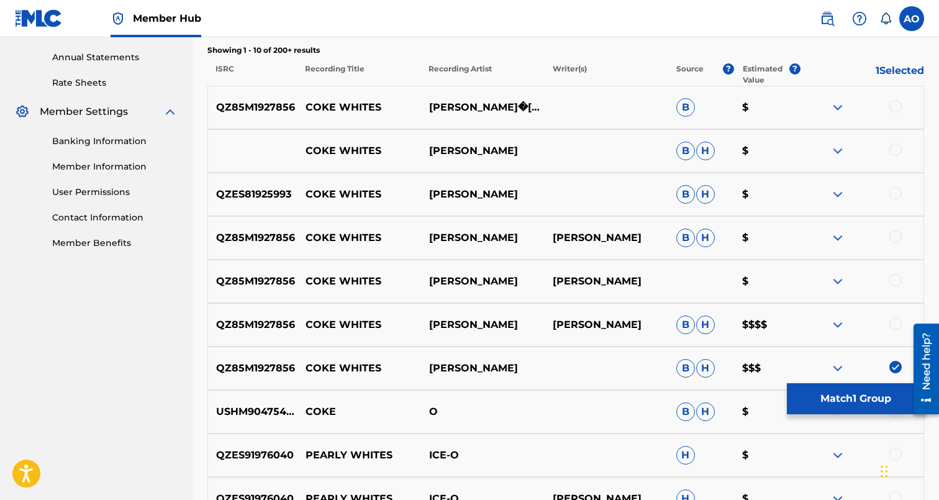
click at [897, 323] on div at bounding box center [895, 323] width 12 height 12
click at [897, 279] on div at bounding box center [895, 280] width 12 height 12
click at [897, 239] on div at bounding box center [895, 236] width 12 height 12
click at [897, 193] on div at bounding box center [895, 193] width 12 height 12
click at [895, 147] on div at bounding box center [895, 149] width 12 height 12
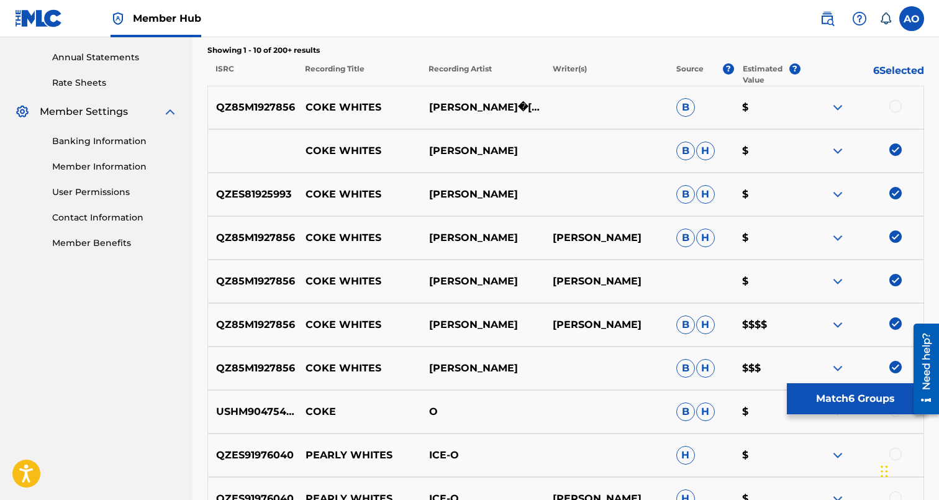
click at [897, 102] on div at bounding box center [895, 106] width 12 height 12
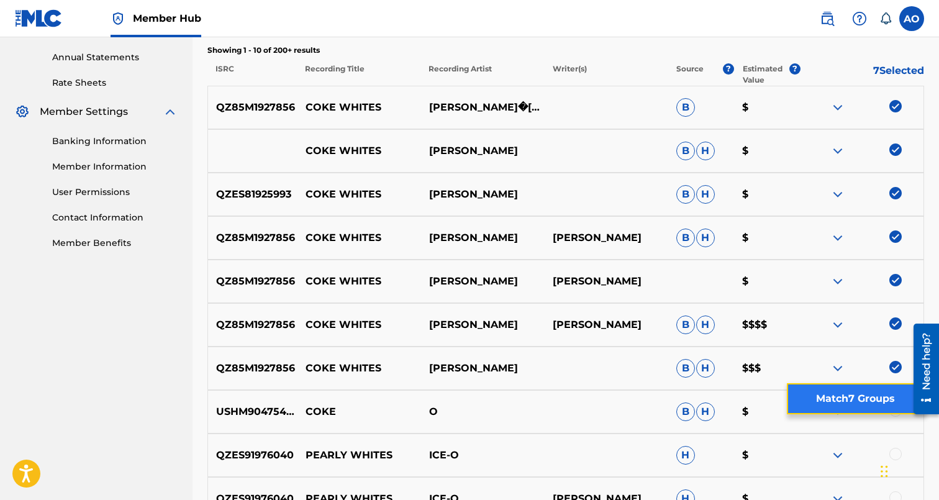
click at [874, 401] on button "Match 7 Groups" at bounding box center [855, 398] width 137 height 31
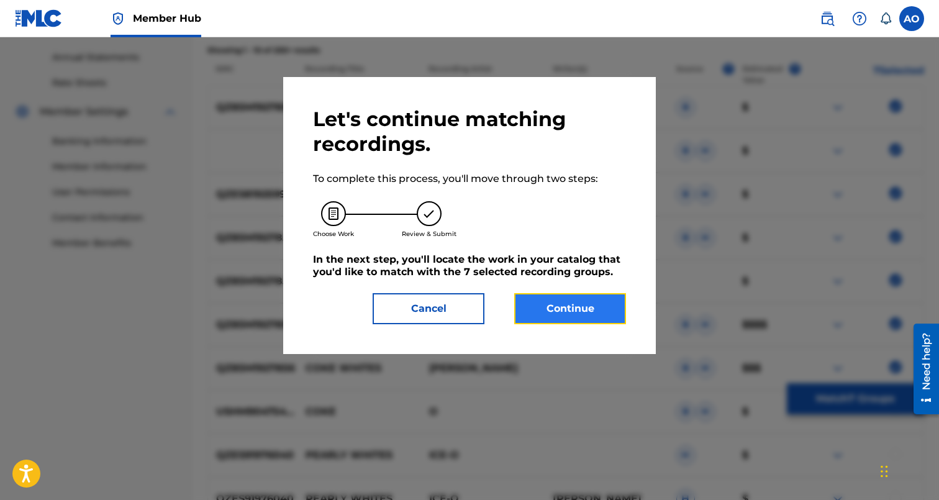
click at [541, 306] on button "Continue" at bounding box center [570, 308] width 112 height 31
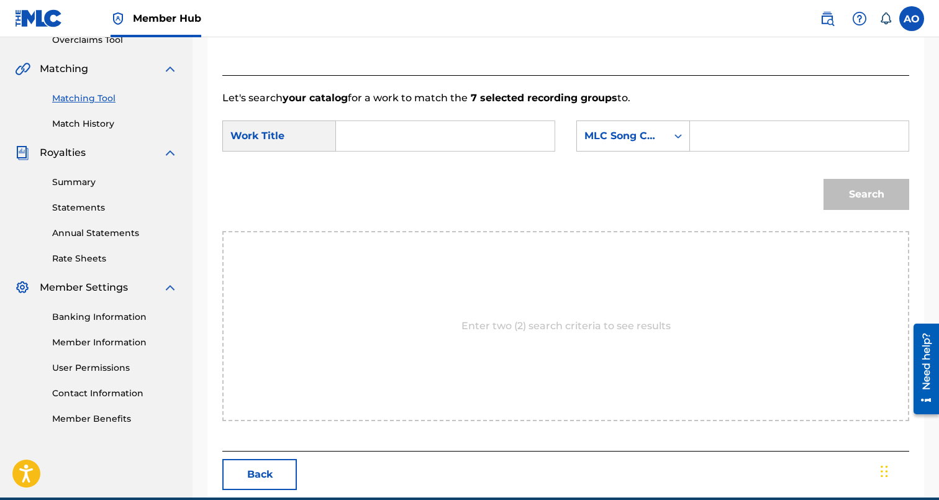
click at [506, 135] on input "Search Form" at bounding box center [444, 136] width 197 height 30
paste input "COKE WHITES"
type input "COKE WHITES"
click at [773, 134] on input "Search Form" at bounding box center [798, 136] width 197 height 30
paste input "CL1N09"
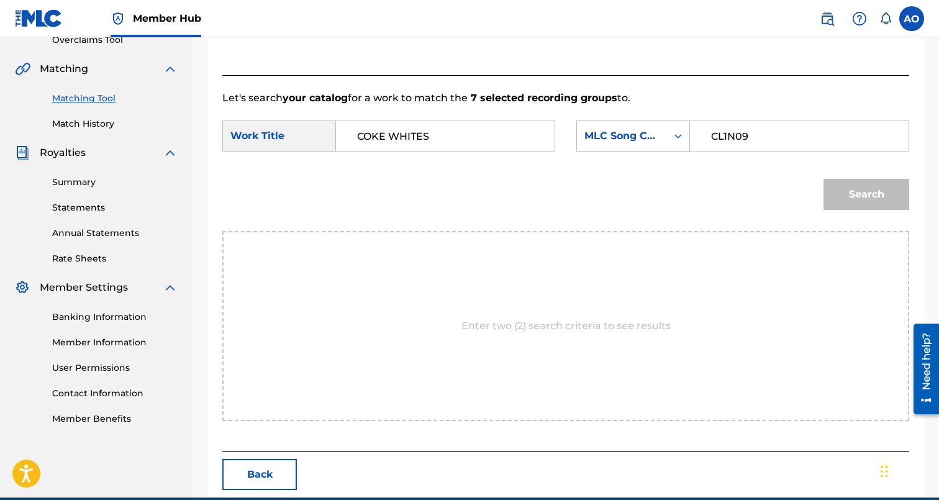
type input "CL1N09"
click at [823, 179] on button "Search" at bounding box center [866, 194] width 86 height 31
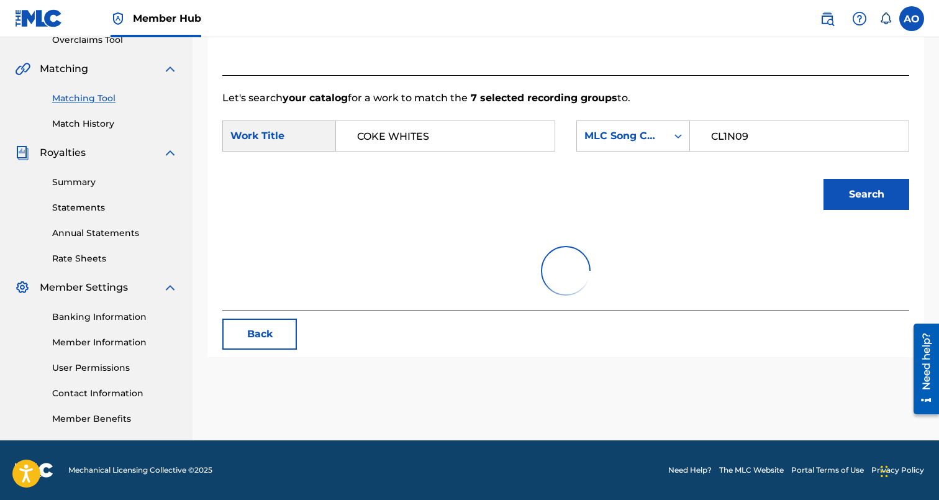
click at [823, 179] on button "Search" at bounding box center [866, 194] width 86 height 31
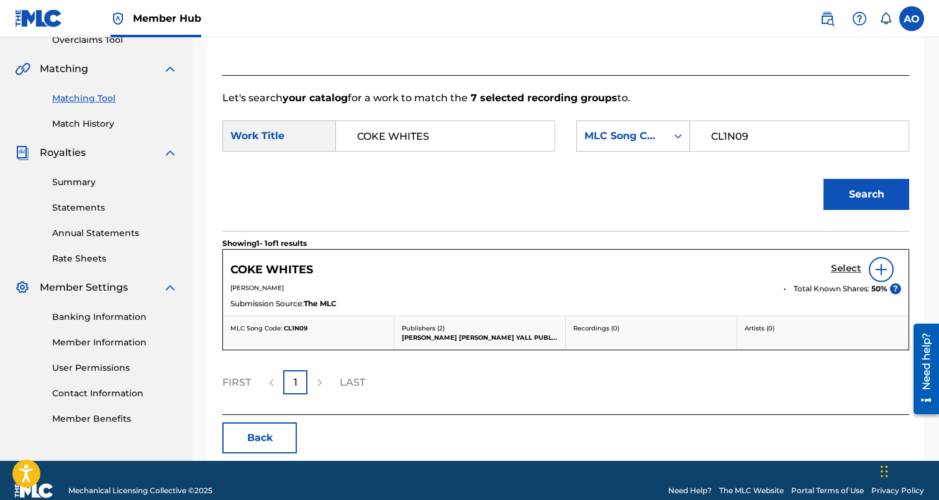
drag, startPoint x: 832, startPoint y: 290, endPoint x: 832, endPoint y: 273, distance: 16.8
click at [832, 289] on span "Total Known Shares:" at bounding box center [833, 288] width 78 height 11
click at [832, 273] on h5 "Select" at bounding box center [846, 269] width 30 height 12
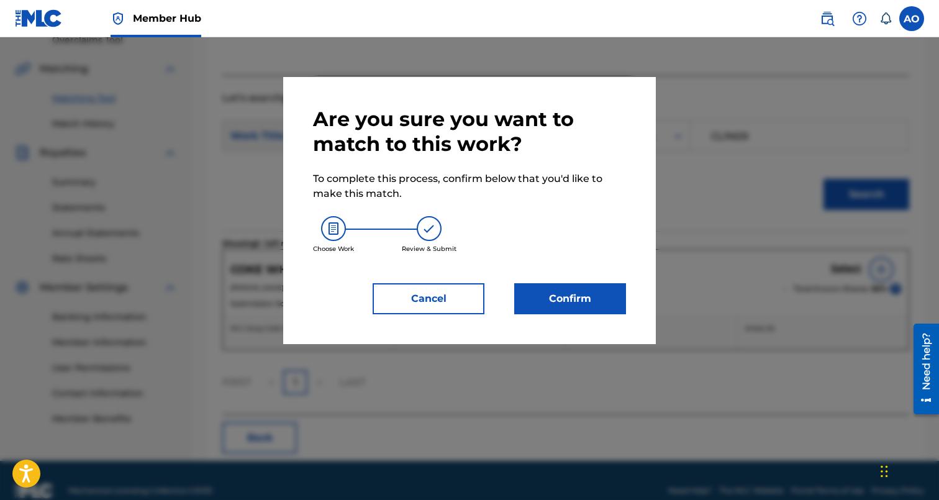
click at [565, 316] on div "Are you sure you want to match to this work? To complete this process, confirm …" at bounding box center [469, 210] width 373 height 267
click at [573, 293] on button "Confirm" at bounding box center [570, 298] width 112 height 31
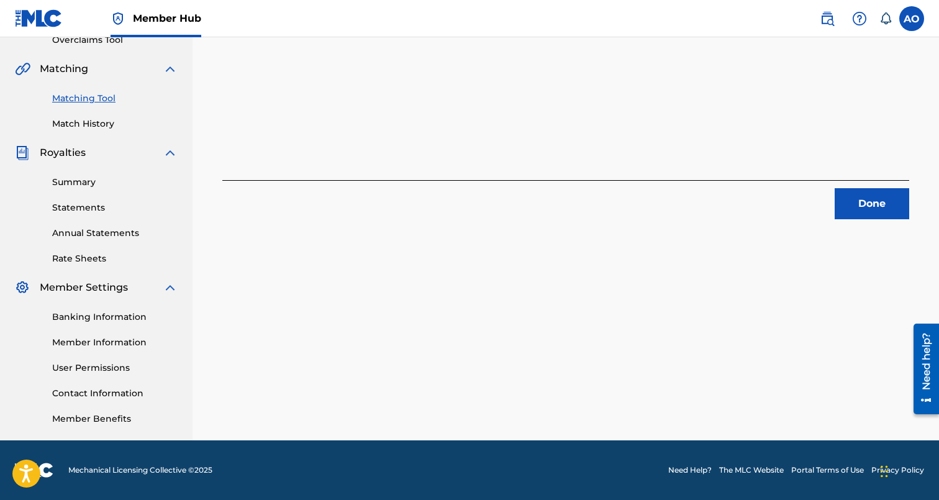
click at [877, 229] on div "7 Recording Groups are pending usage match to the work COKE WHITES . Congratula…" at bounding box center [565, 119] width 746 height 642
click at [877, 217] on button "Done" at bounding box center [872, 203] width 75 height 31
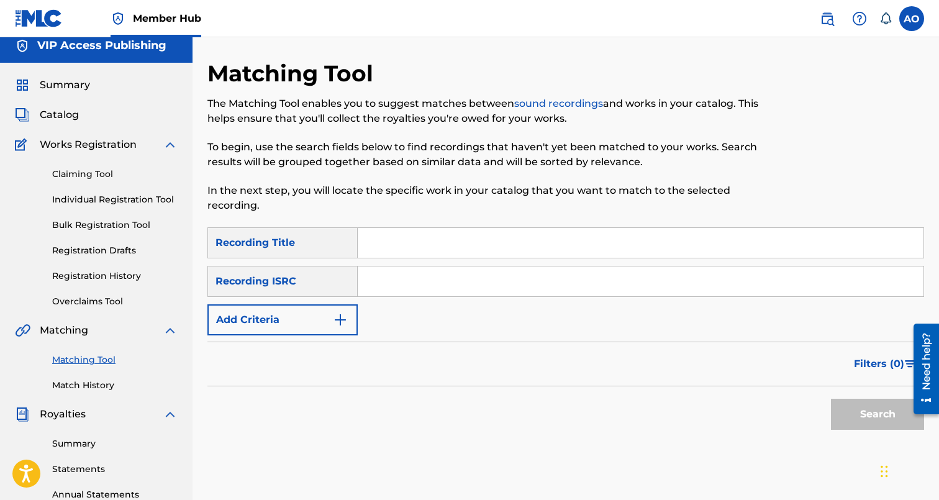
scroll to position [0, 0]
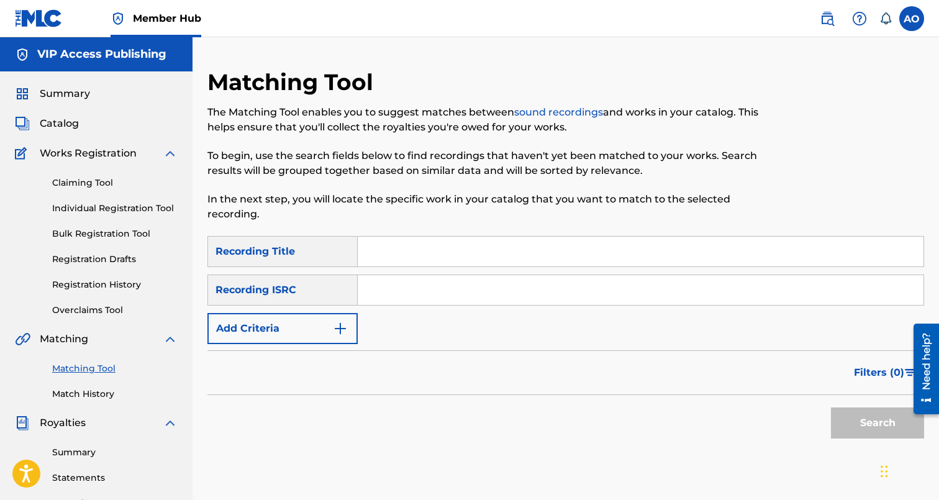
click at [413, 246] on input "Search Form" at bounding box center [641, 252] width 566 height 30
paste input "EVERYDAY"
type input "EVERYDAY"
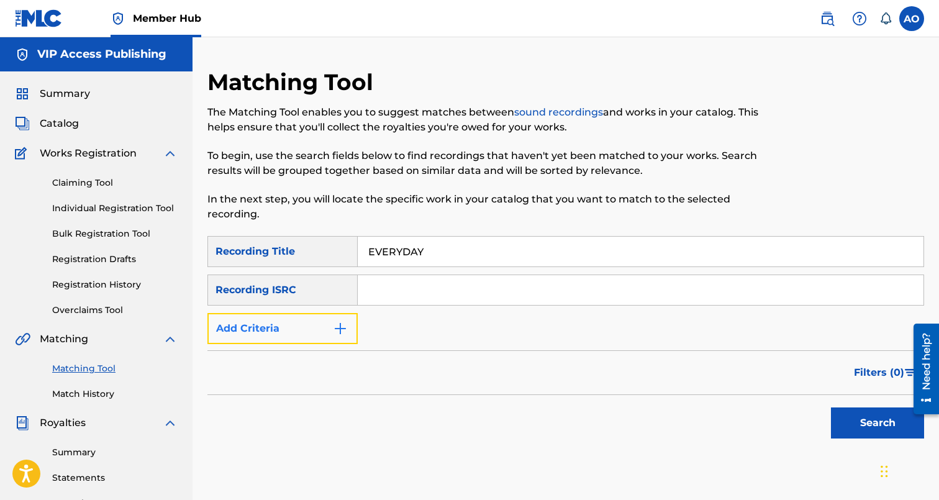
click at [287, 343] on button "Add Criteria" at bounding box center [282, 328] width 150 height 31
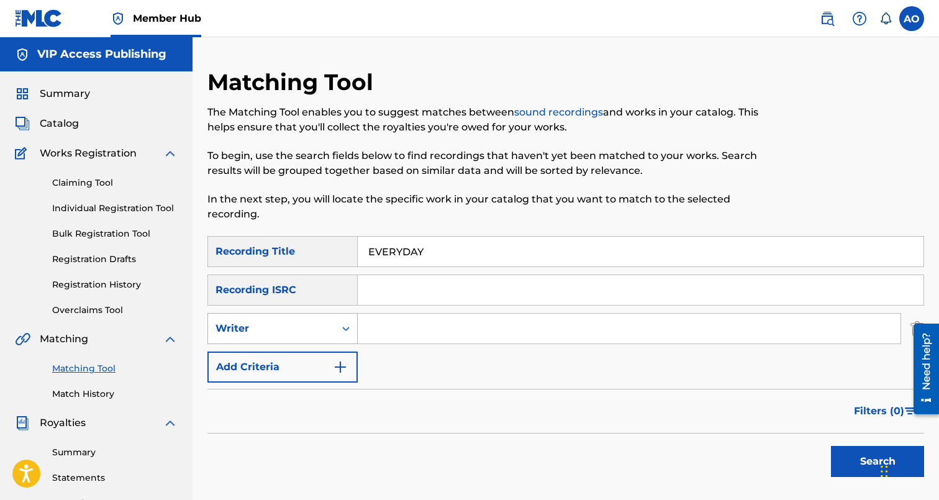
click at [296, 340] on div "Writer" at bounding box center [271, 329] width 127 height 24
click at [302, 358] on div "Recording Artist" at bounding box center [282, 359] width 149 height 31
click at [410, 331] on input "Search Form" at bounding box center [629, 329] width 543 height 30
type input "blocboy"
click at [831, 446] on button "Search" at bounding box center [877, 461] width 93 height 31
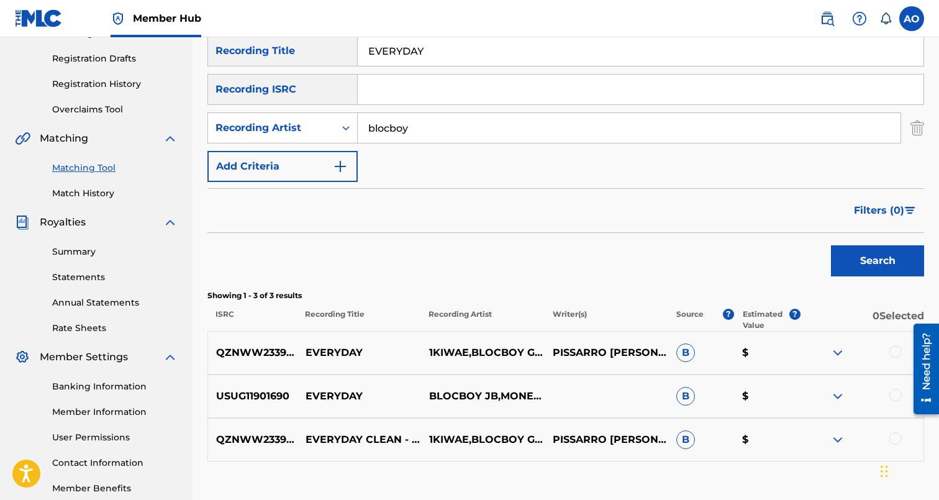
scroll to position [207, 0]
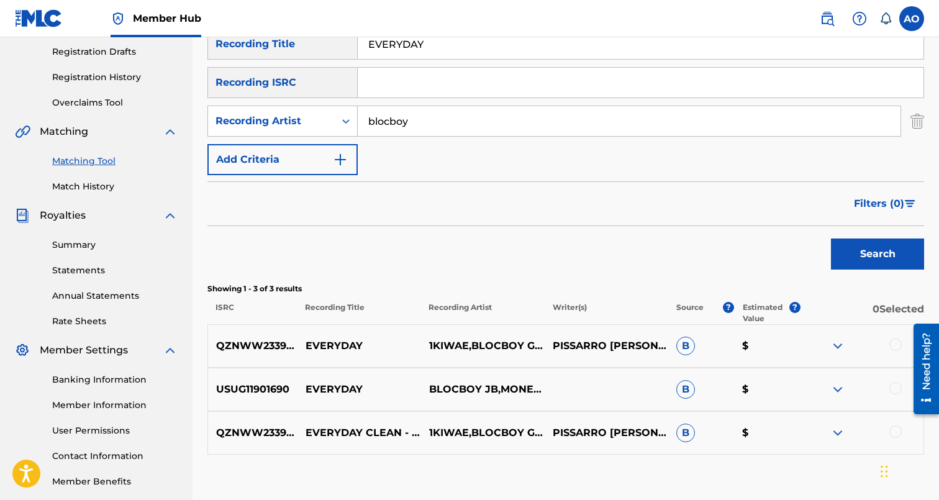
click at [890, 428] on div at bounding box center [862, 432] width 124 height 15
click at [895, 397] on div at bounding box center [862, 389] width 124 height 15
click at [897, 386] on div at bounding box center [895, 388] width 12 height 12
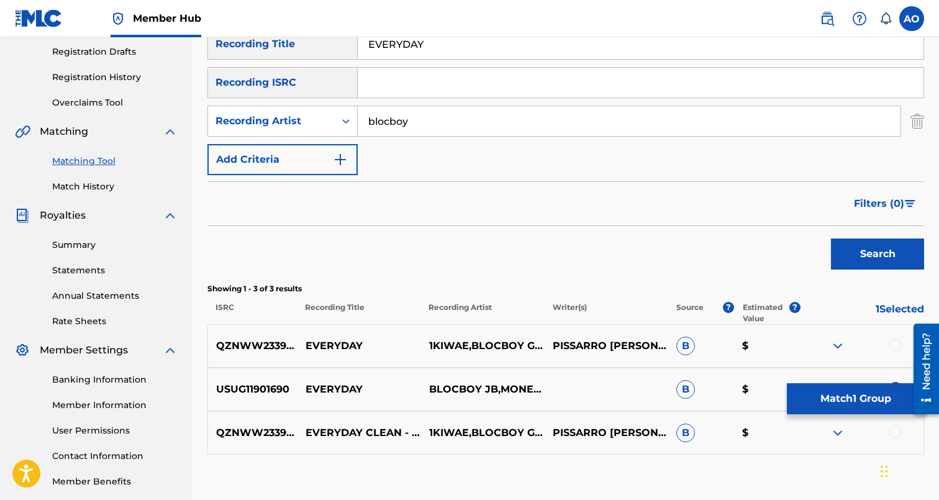
click at [897, 431] on div at bounding box center [895, 431] width 12 height 12
click at [897, 346] on div at bounding box center [895, 344] width 12 height 12
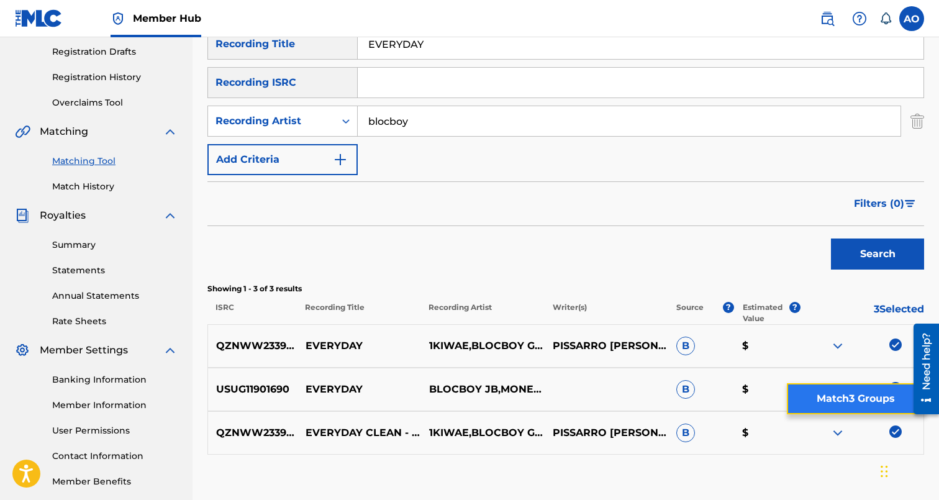
click at [882, 391] on button "Match 3 Groups" at bounding box center [855, 398] width 137 height 31
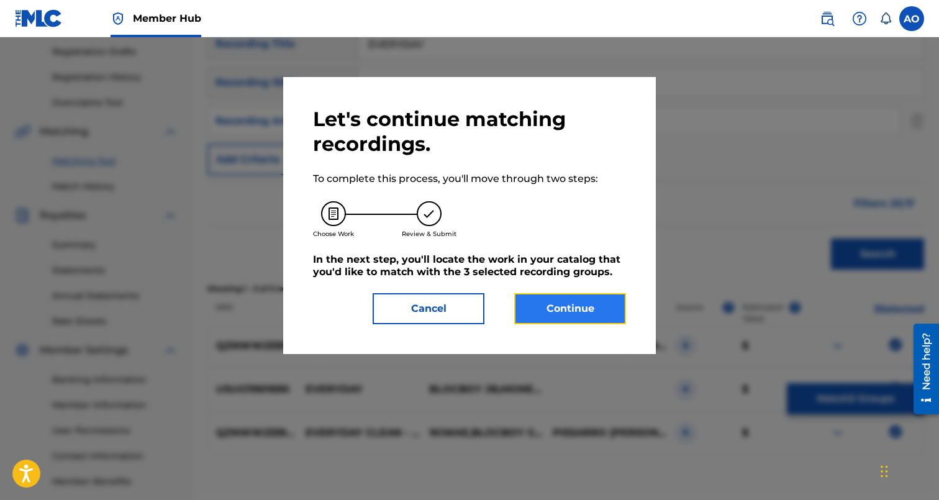
click at [578, 319] on button "Continue" at bounding box center [570, 308] width 112 height 31
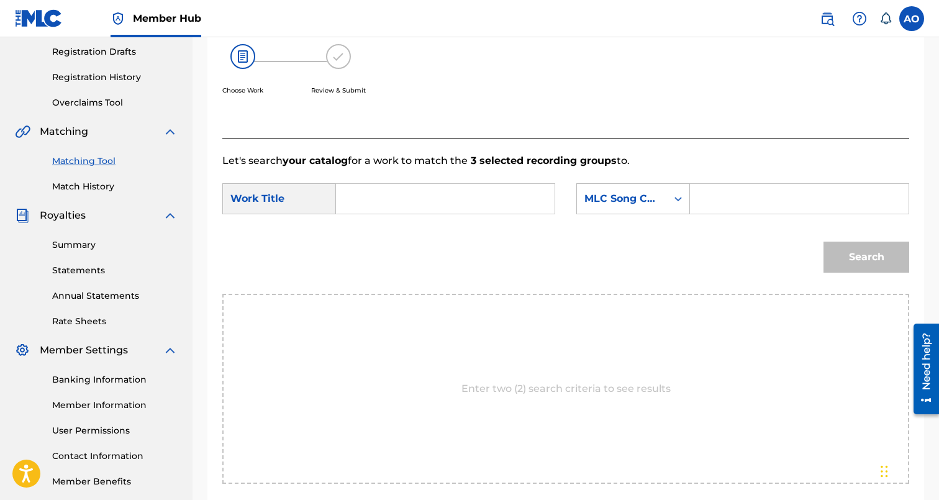
click at [491, 193] on input "Search Form" at bounding box center [444, 199] width 197 height 30
paste input "EVERYDAY"
type input "EVERYDAY"
click at [745, 194] on input "Search Form" at bounding box center [798, 199] width 197 height 30
paste input "E98HQ1"
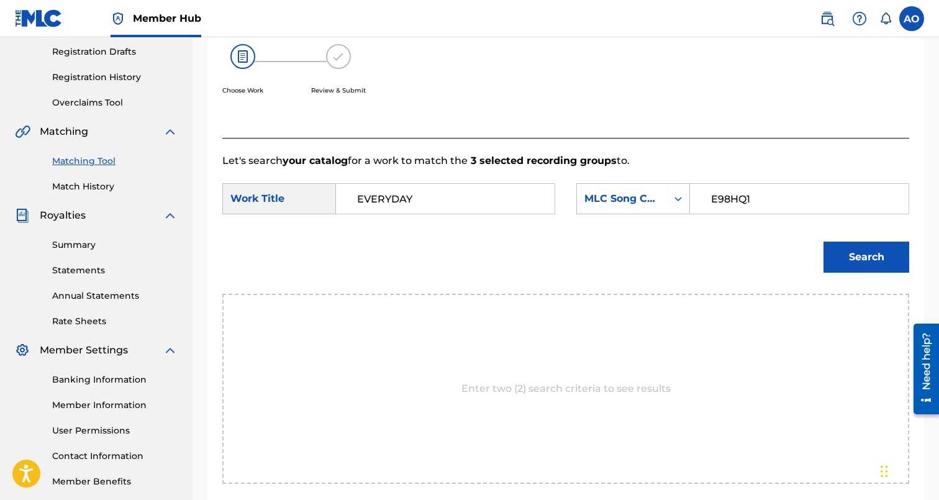
type input "E98HQ1"
click at [823, 242] on button "Search" at bounding box center [866, 257] width 86 height 31
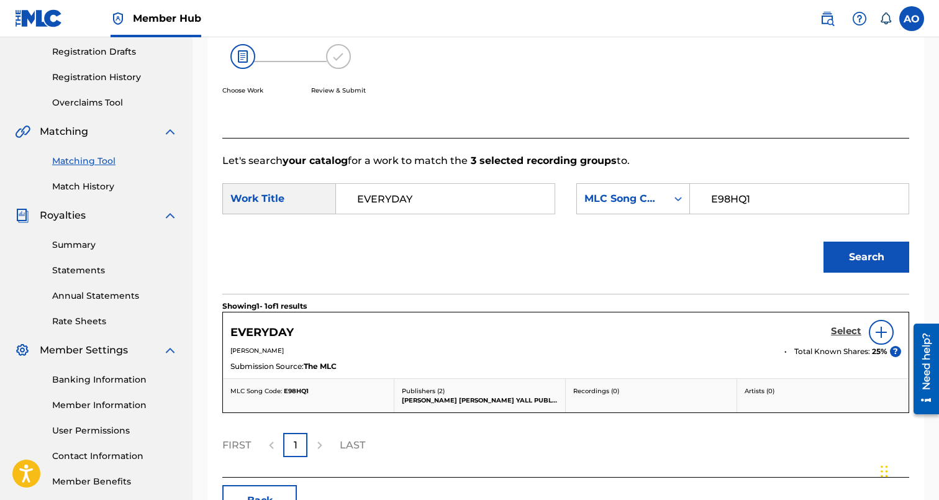
click at [845, 327] on h5 "Select" at bounding box center [846, 331] width 30 height 12
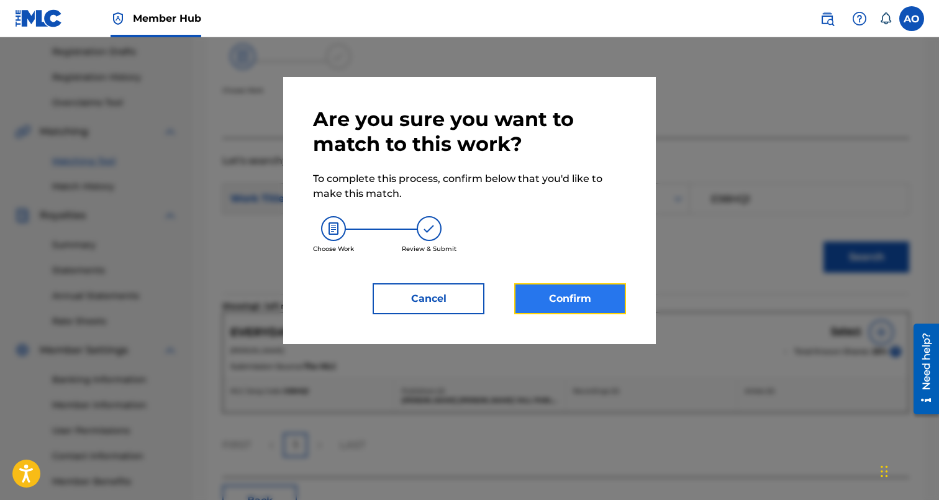
click at [549, 288] on button "Confirm" at bounding box center [570, 298] width 112 height 31
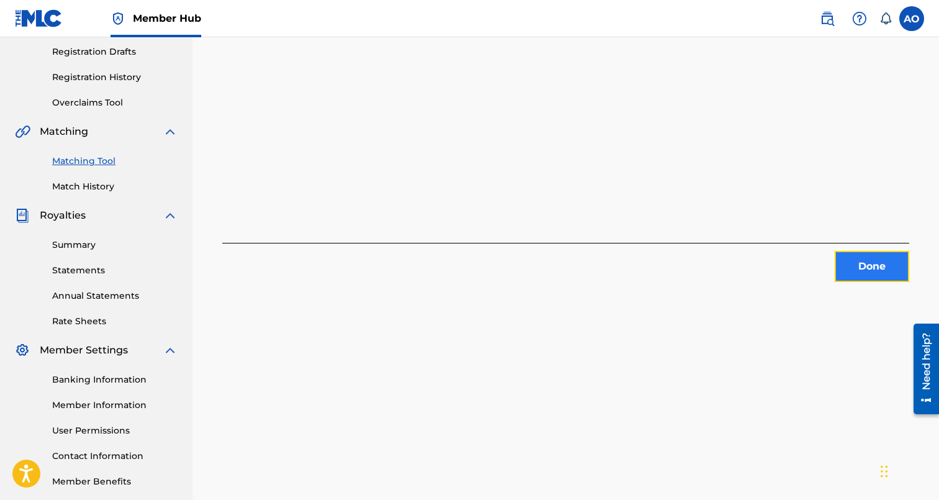
click at [893, 251] on button "Done" at bounding box center [872, 266] width 75 height 31
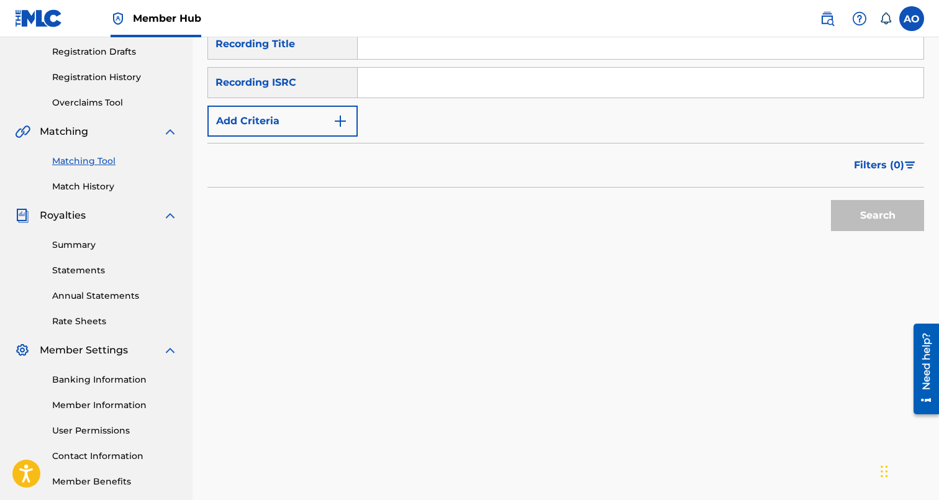
scroll to position [174, 0]
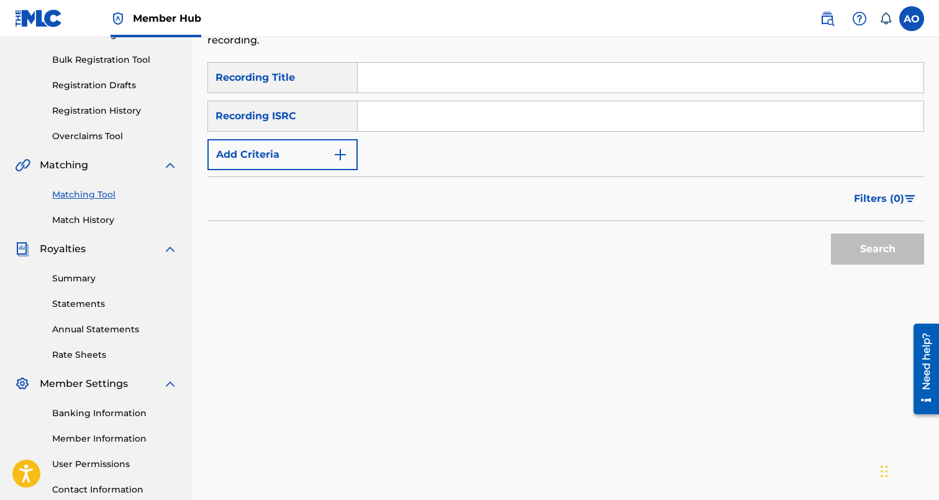
click at [682, 93] on input "Search Form" at bounding box center [641, 78] width 566 height 30
paste input "SUPRIZES"
type input "SUPRIZES"
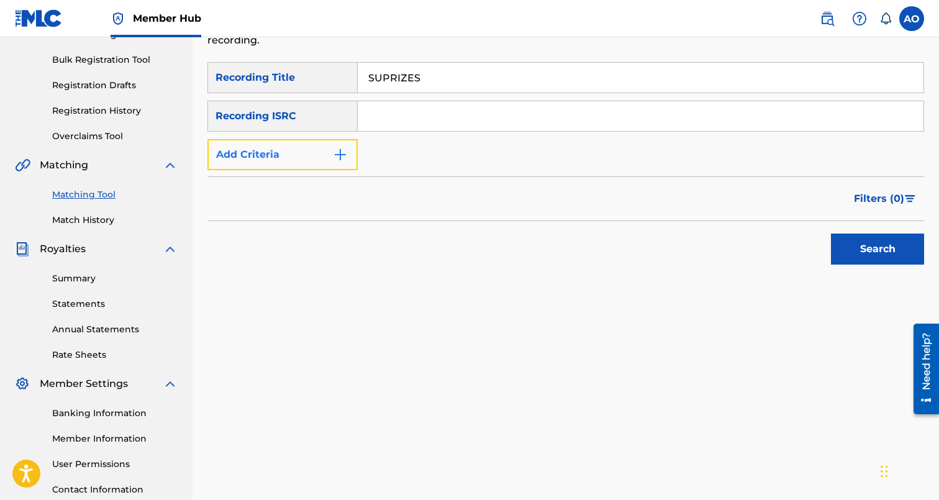
click at [340, 140] on button "Add Criteria" at bounding box center [282, 154] width 150 height 31
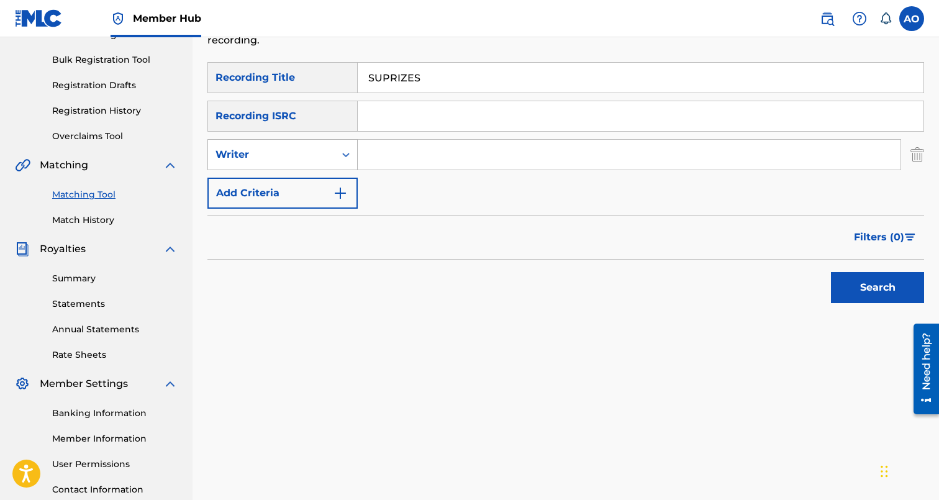
click at [337, 161] on div "Search Form" at bounding box center [346, 154] width 22 height 22
click at [337, 180] on div "Recording Artist" at bounding box center [282, 185] width 149 height 31
click at [403, 156] on input "Search Form" at bounding box center [629, 155] width 543 height 30
type input "tink"
click at [831, 272] on button "Search" at bounding box center [877, 287] width 93 height 31
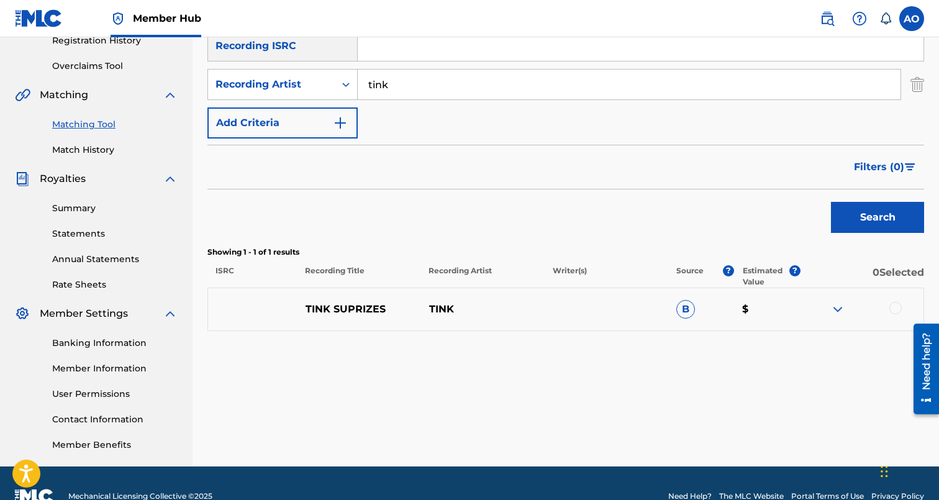
scroll to position [237, 0]
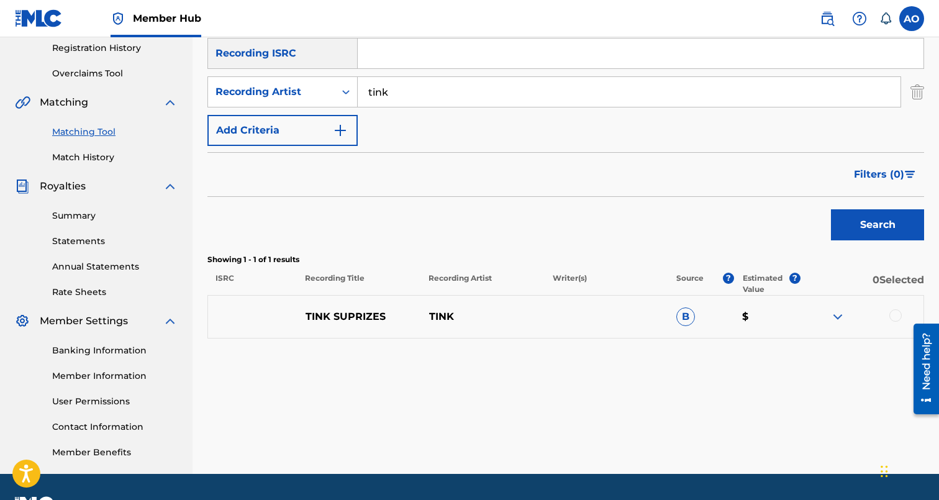
click at [895, 310] on div at bounding box center [895, 315] width 12 height 12
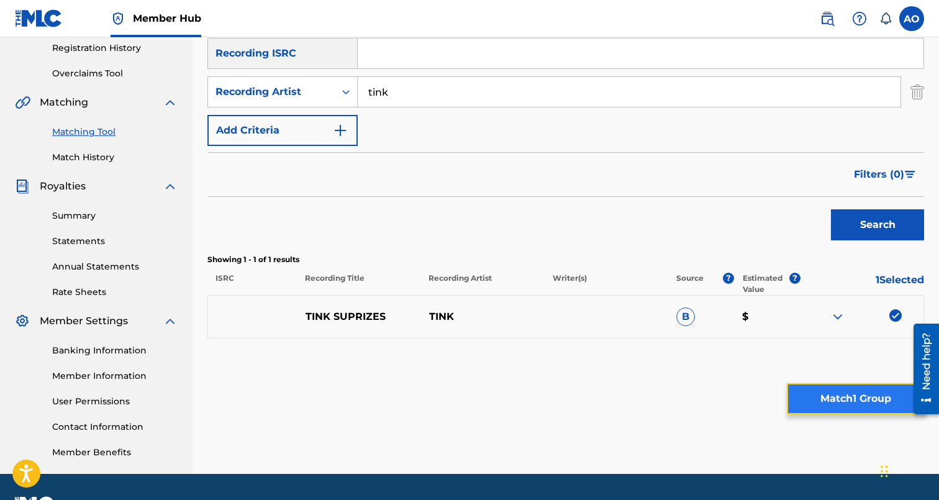
click at [815, 396] on button "Match 1 Group" at bounding box center [855, 398] width 137 height 31
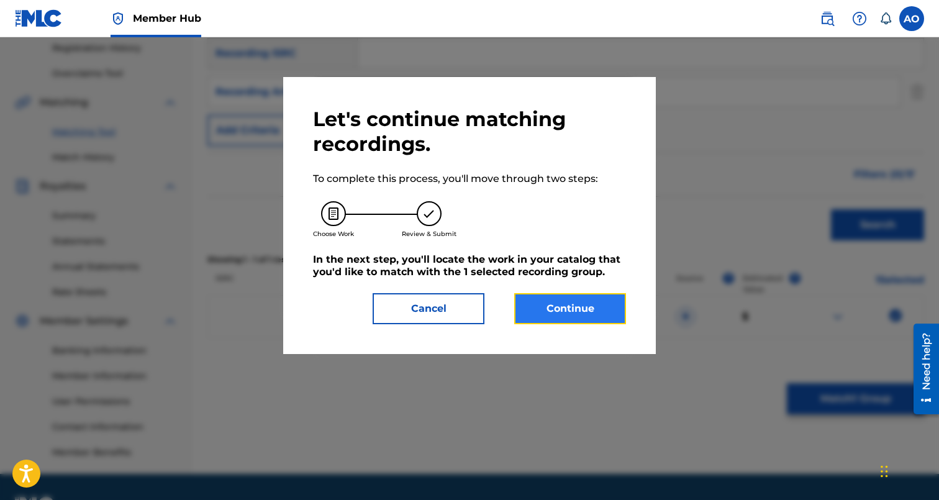
click at [598, 314] on button "Continue" at bounding box center [570, 308] width 112 height 31
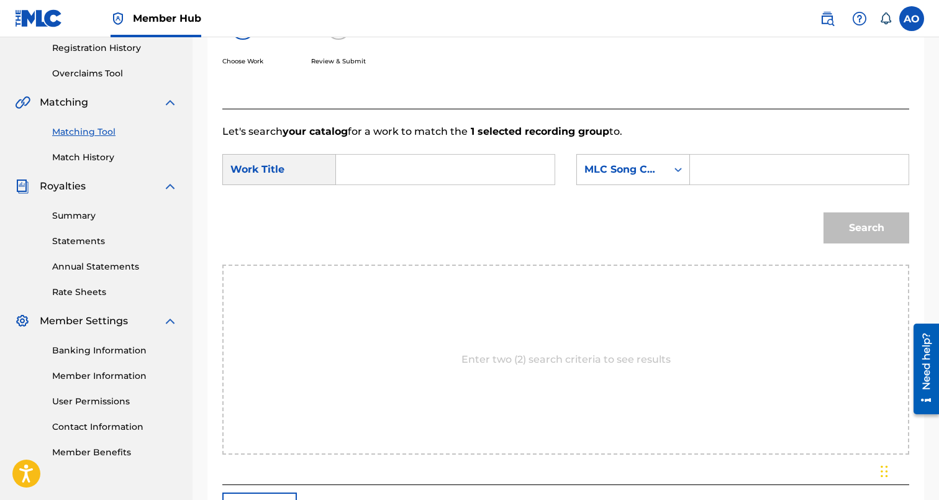
click at [532, 175] on input "Search Form" at bounding box center [444, 170] width 197 height 30
paste input "SUPRIZES"
type input "SUPRIZES"
click at [741, 161] on input "Search Form" at bounding box center [798, 170] width 197 height 30
paste input "S74MRA"
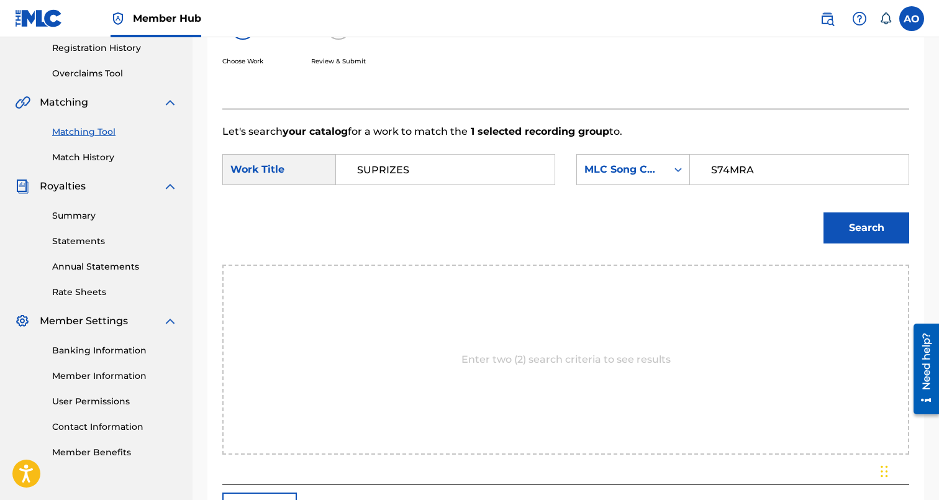
type input "S74MRA"
click at [823, 212] on button "Search" at bounding box center [866, 227] width 86 height 31
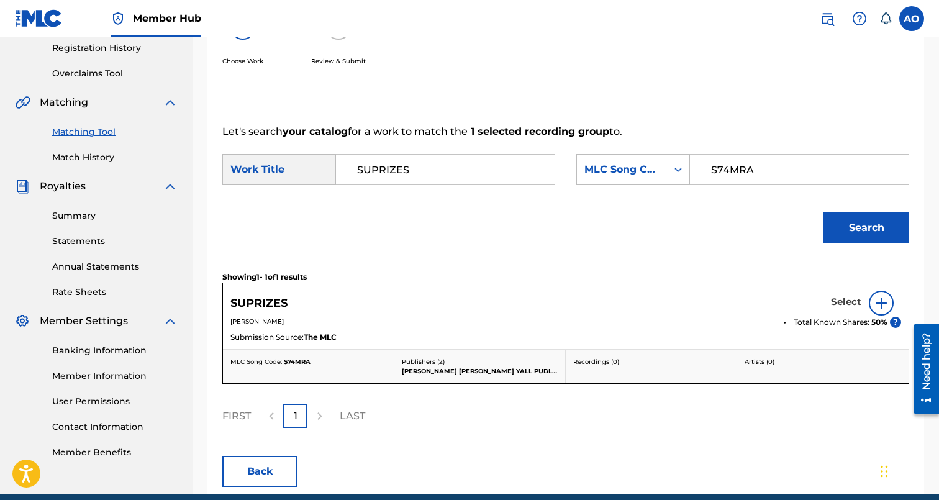
click at [859, 306] on h5 "Select" at bounding box center [846, 302] width 30 height 12
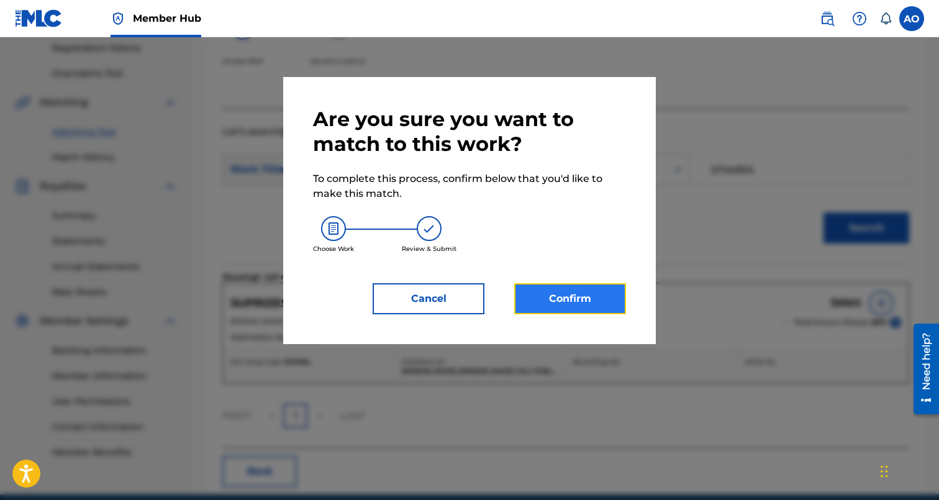
click at [548, 311] on button "Confirm" at bounding box center [570, 298] width 112 height 31
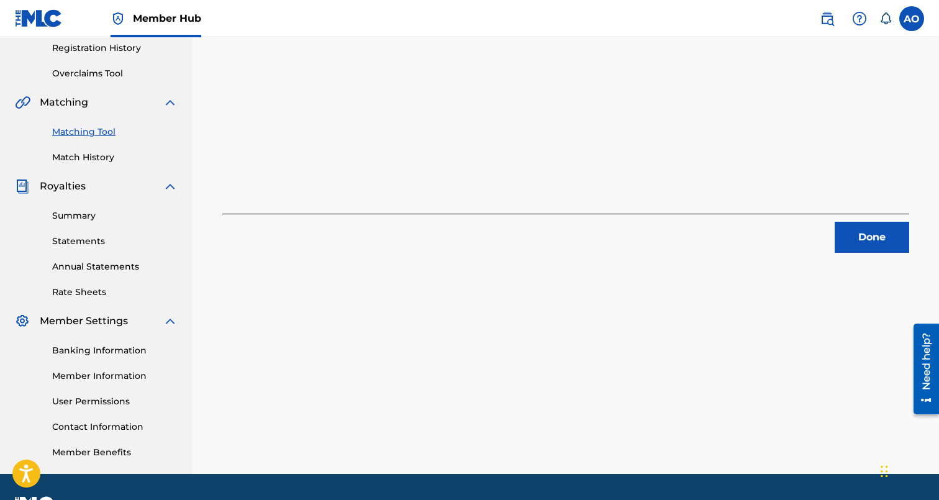
click at [866, 220] on div "Done" at bounding box center [565, 233] width 687 height 39
click at [865, 227] on button "Done" at bounding box center [872, 237] width 75 height 31
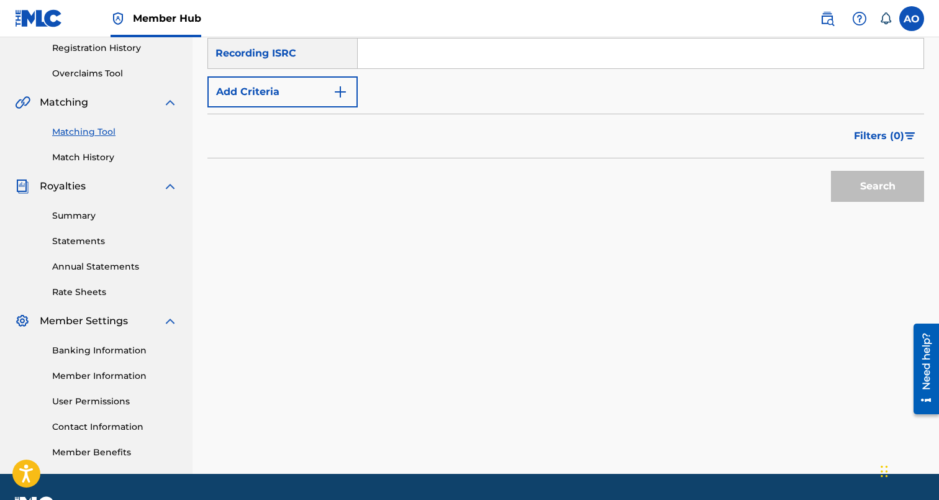
scroll to position [0, 0]
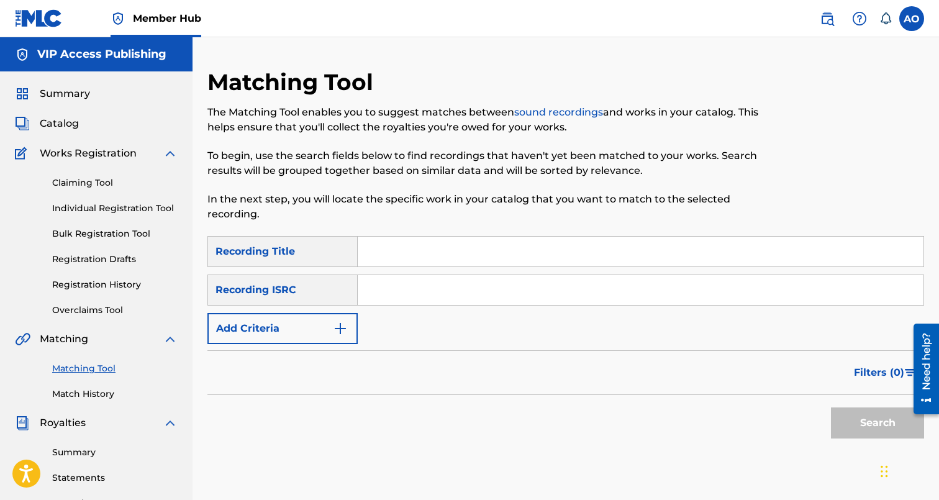
click at [428, 243] on input "Search Form" at bounding box center [641, 252] width 566 height 30
paste input "S74MRA"
type input "S74MRA"
paste input "HIGH OFF THE MUSIC"
type input "HIGH OFF THE MUSIC"
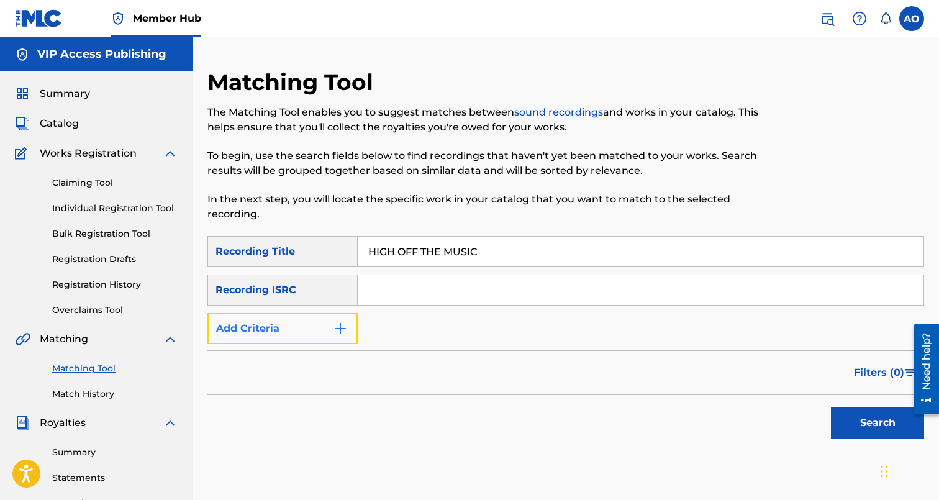
click at [319, 328] on button "Add Criteria" at bounding box center [282, 328] width 150 height 31
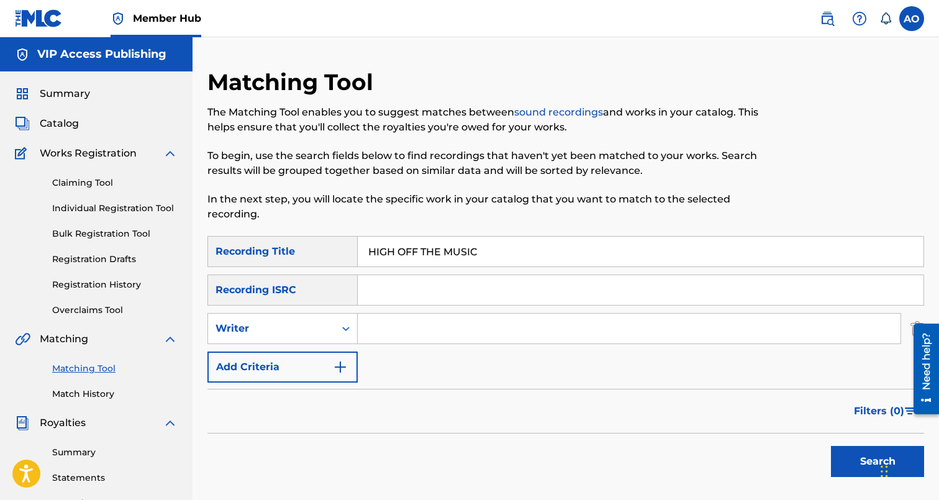
click at [317, 350] on div "SearchWithCriteria6baf87fb-e984-4033-aa16-72c7748ebd7b Recording Title HIGH OFF…" at bounding box center [565, 309] width 717 height 147
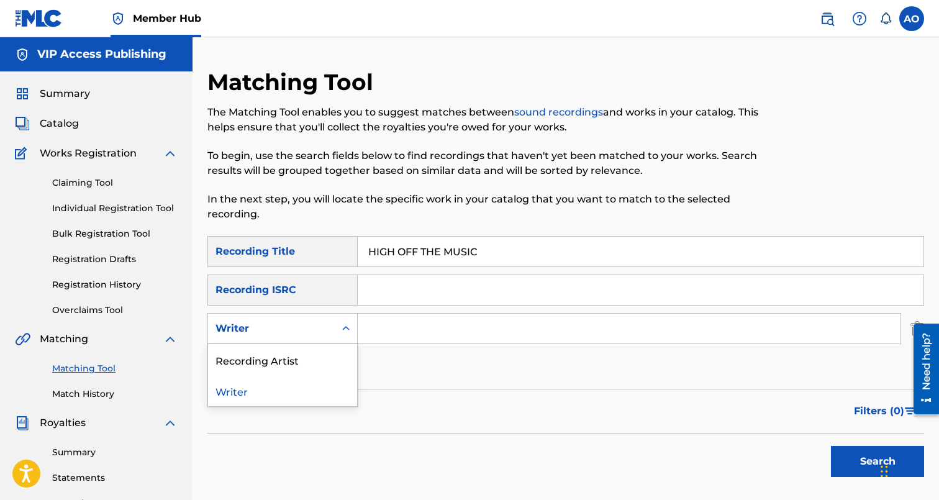
click at [327, 338] on div "Writer" at bounding box center [271, 329] width 127 height 24
click at [327, 356] on div "Recording Artist" at bounding box center [282, 359] width 149 height 31
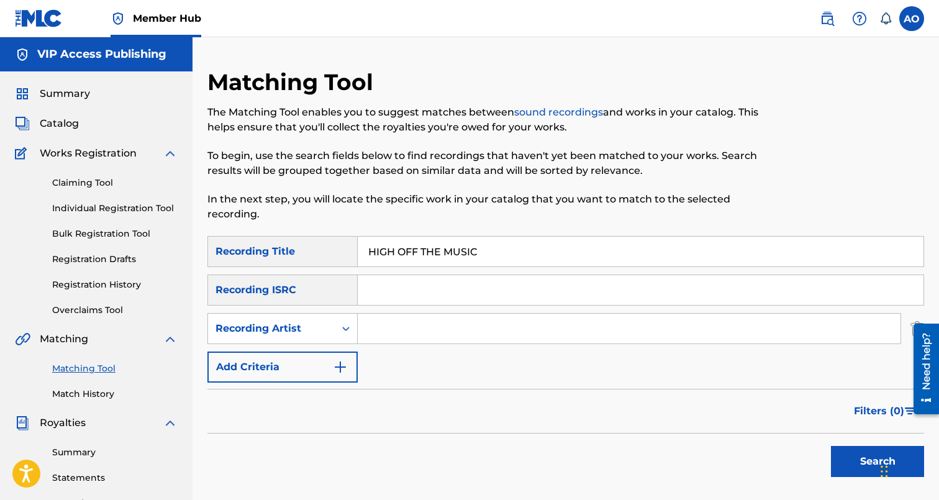
click at [411, 332] on input "Search Form" at bounding box center [629, 329] width 543 height 30
type input "davina"
click at [831, 446] on button "Search" at bounding box center [877, 461] width 93 height 31
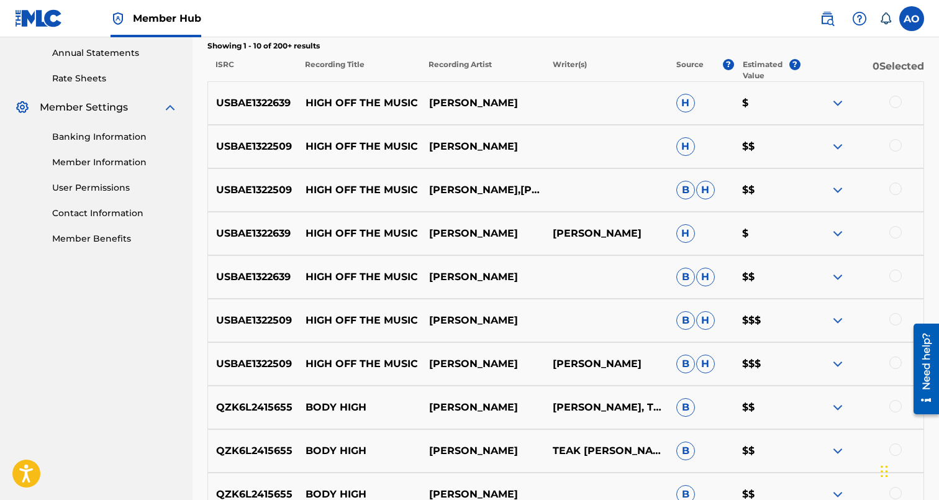
scroll to position [483, 0]
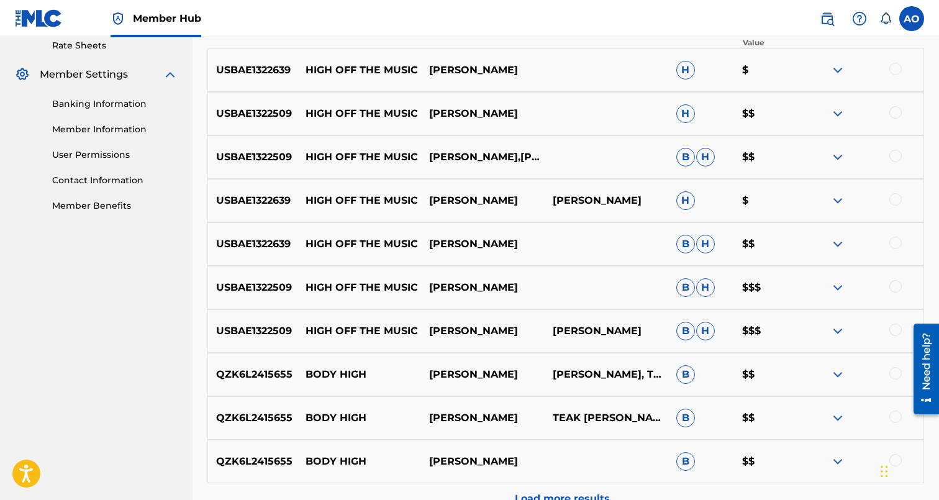
click at [896, 330] on div at bounding box center [895, 330] width 12 height 12
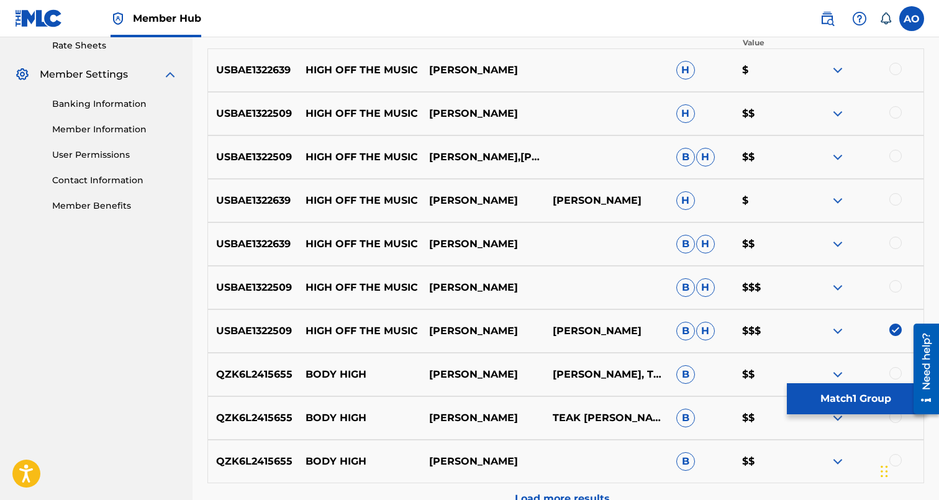
click at [895, 287] on div at bounding box center [895, 286] width 12 height 12
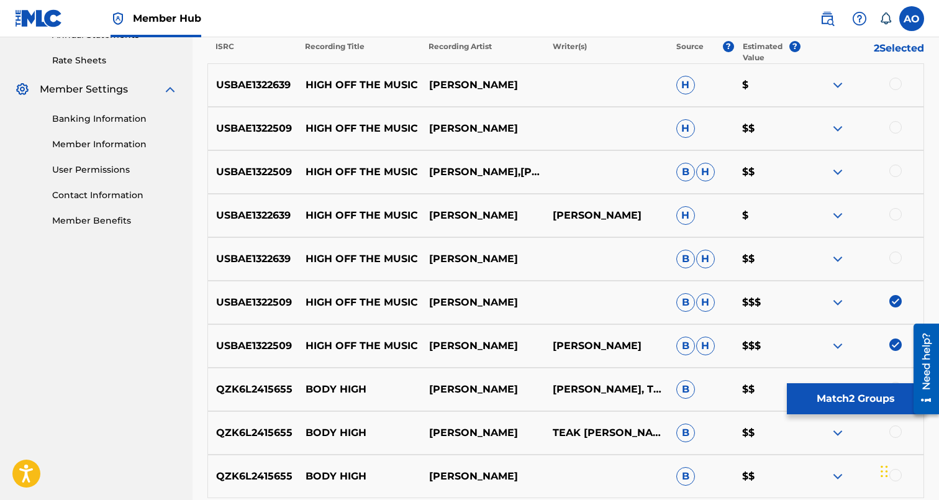
scroll to position [462, 0]
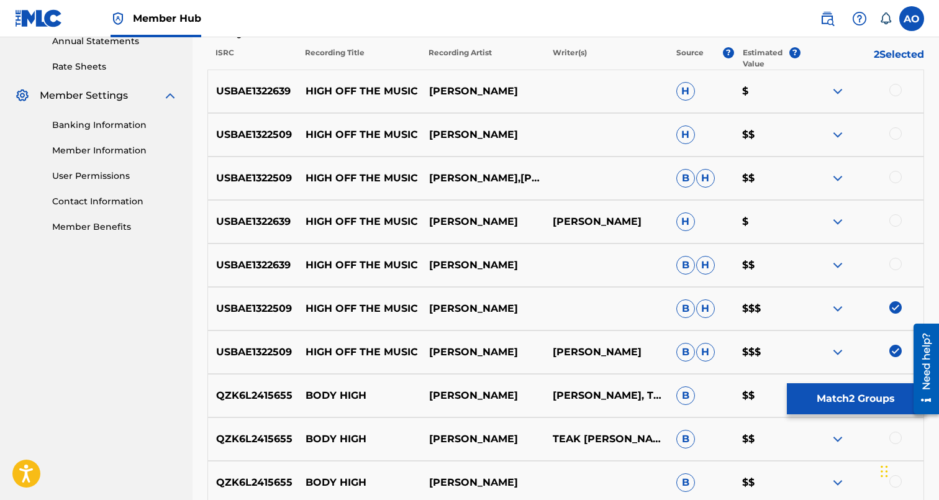
click at [892, 256] on div "USBAE1322639 HIGH OFF THE MUSIC DAVINA JOY B H $$" at bounding box center [565, 264] width 717 height 43
click at [892, 265] on div at bounding box center [895, 264] width 12 height 12
click at [896, 222] on div at bounding box center [895, 220] width 12 height 12
click at [900, 183] on div at bounding box center [862, 178] width 124 height 15
click at [899, 179] on div at bounding box center [895, 177] width 12 height 12
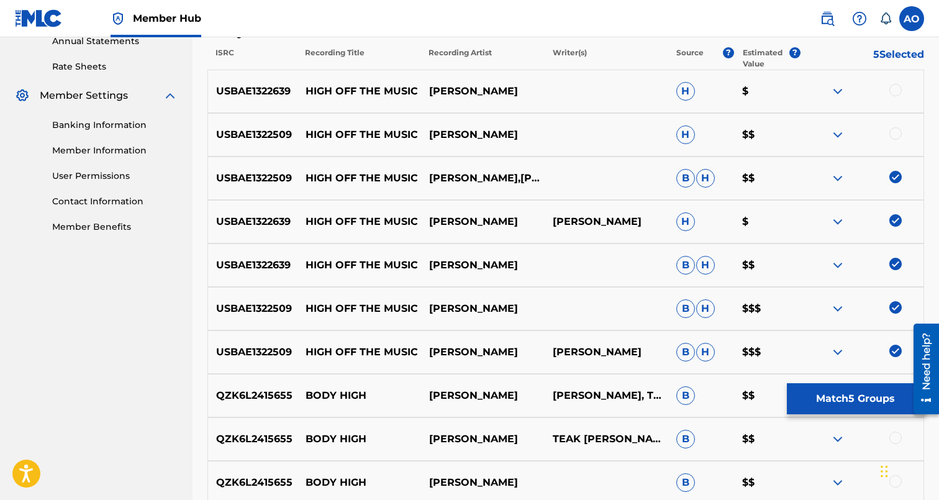
click at [899, 129] on div at bounding box center [895, 133] width 12 height 12
click at [895, 86] on div at bounding box center [895, 90] width 12 height 12
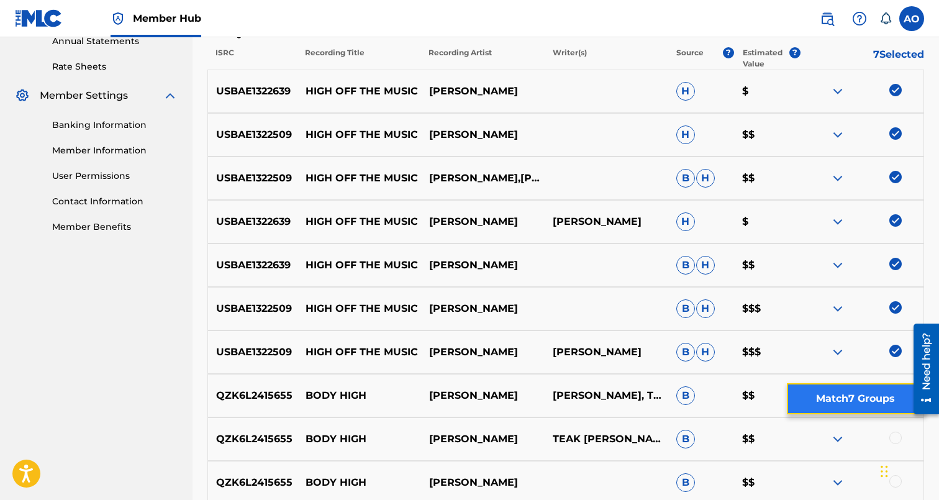
click at [841, 391] on button "Match 7 Groups" at bounding box center [855, 398] width 137 height 31
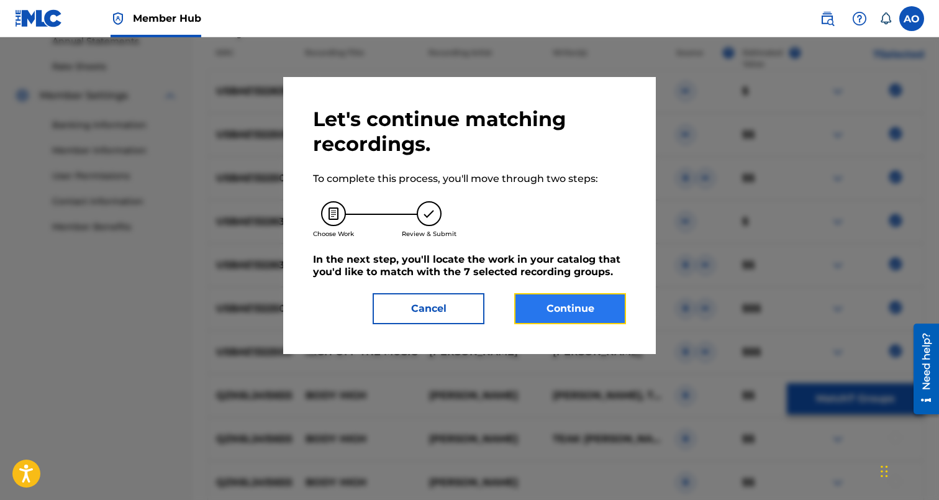
click at [543, 296] on button "Continue" at bounding box center [570, 308] width 112 height 31
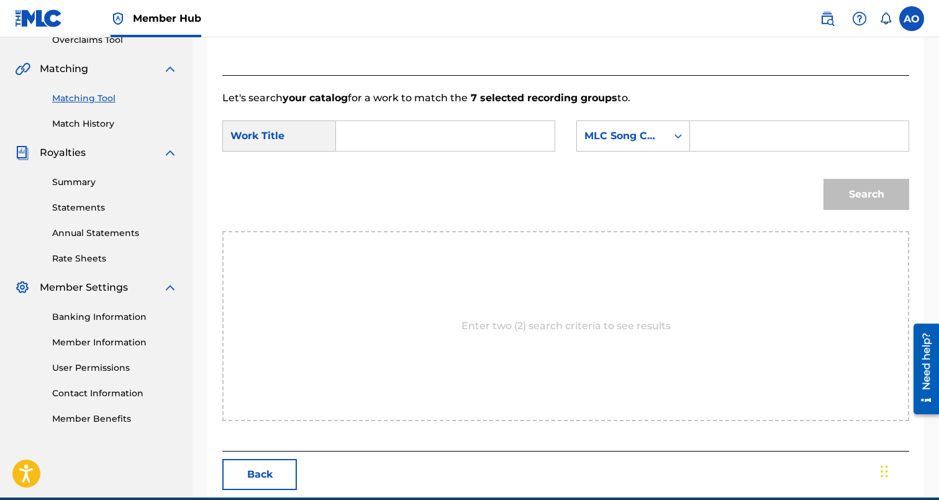
click at [491, 140] on input "Search Form" at bounding box center [444, 136] width 197 height 30
paste input "HIGH OFF THE MUSIC"
type input "HIGH OFF THE MUSIC"
click at [752, 132] on input "Search Form" at bounding box center [798, 136] width 197 height 30
paste input "HQ6LWV"
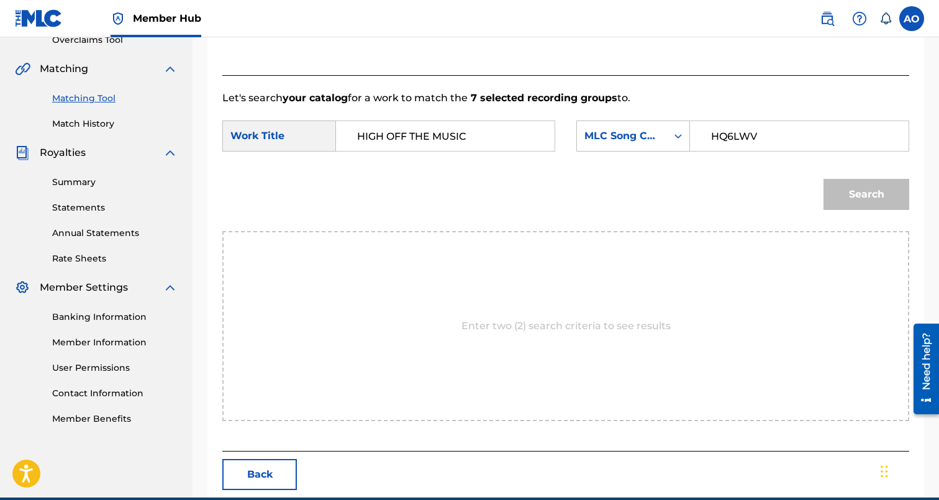
type input "HQ6LWV"
click at [823, 179] on button "Search" at bounding box center [866, 194] width 86 height 31
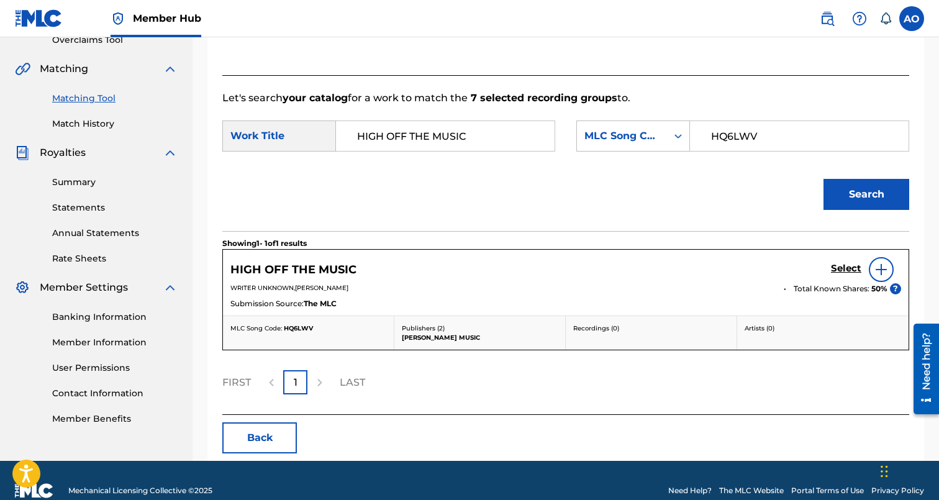
click at [849, 277] on div "Select" at bounding box center [866, 269] width 70 height 25
click at [848, 272] on h5 "Select" at bounding box center [846, 269] width 30 height 12
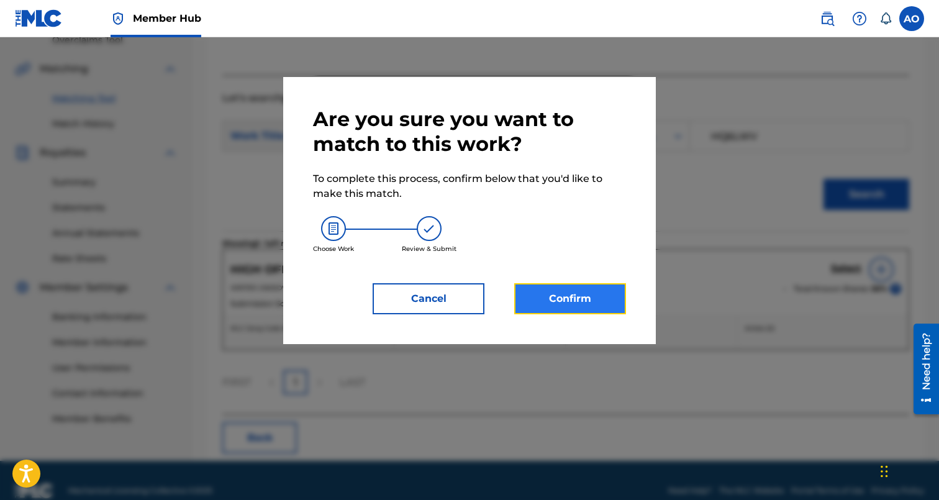
click at [566, 300] on button "Confirm" at bounding box center [570, 298] width 112 height 31
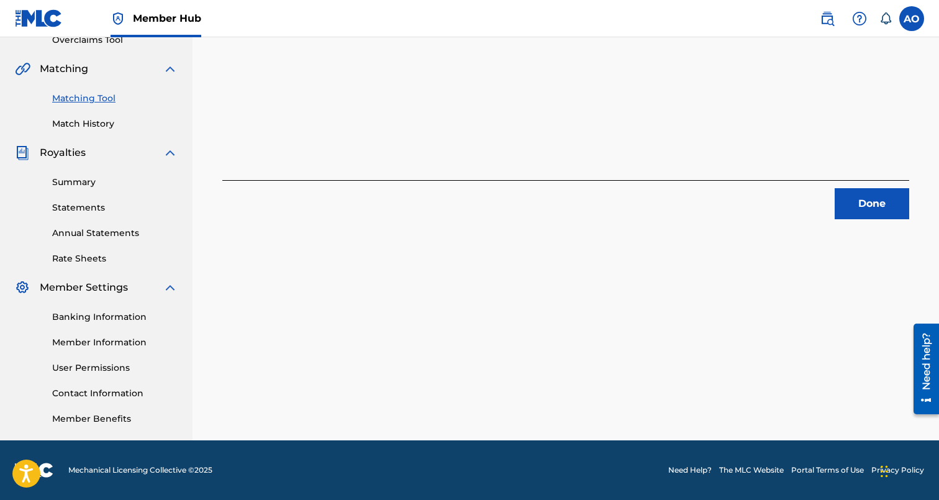
click at [874, 186] on div "Done" at bounding box center [565, 199] width 687 height 39
click at [873, 199] on button "Done" at bounding box center [872, 203] width 75 height 31
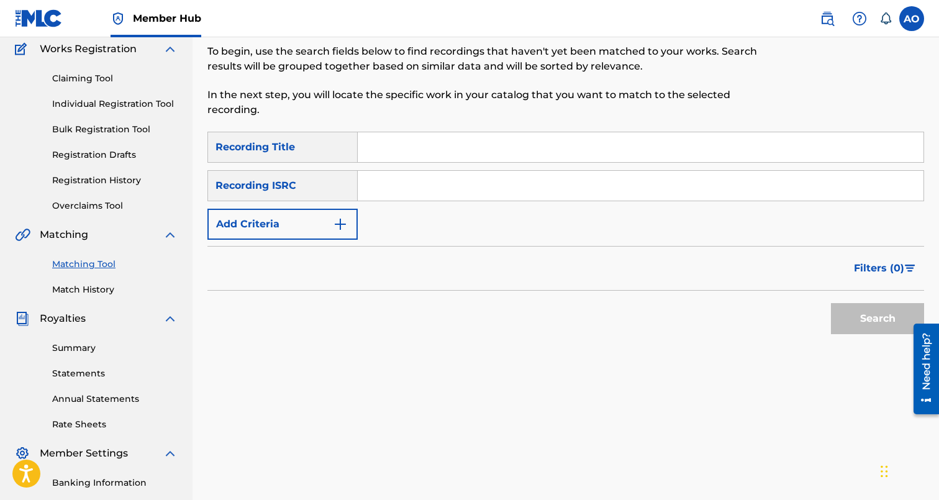
scroll to position [52, 0]
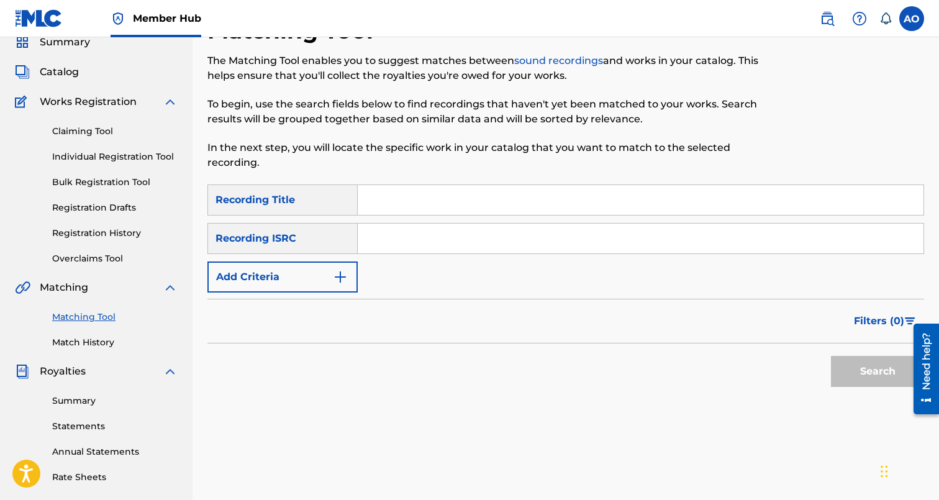
click at [440, 202] on input "Search Form" at bounding box center [641, 200] width 566 height 30
paste input "AFTERPARTY"
type input "AFTERPARTY"
click at [274, 303] on div "Filters ( 0 )" at bounding box center [565, 321] width 717 height 45
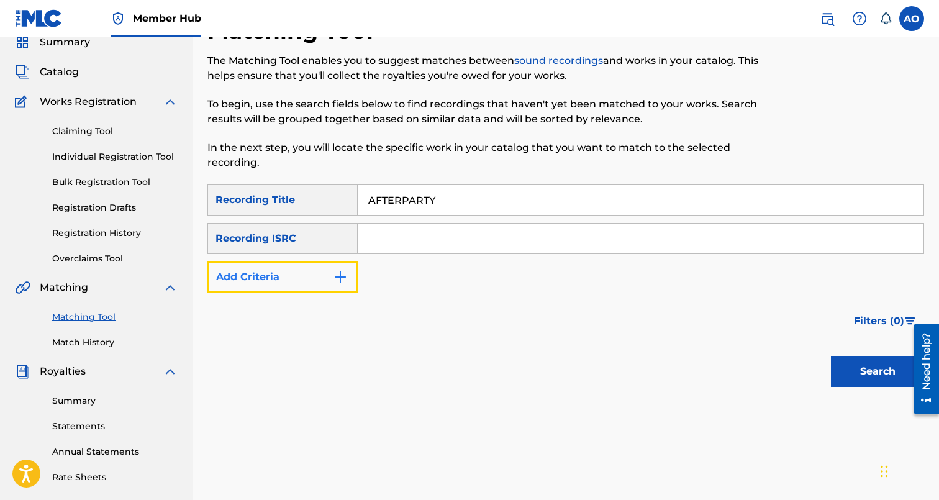
click at [294, 283] on button "Add Criteria" at bounding box center [282, 276] width 150 height 31
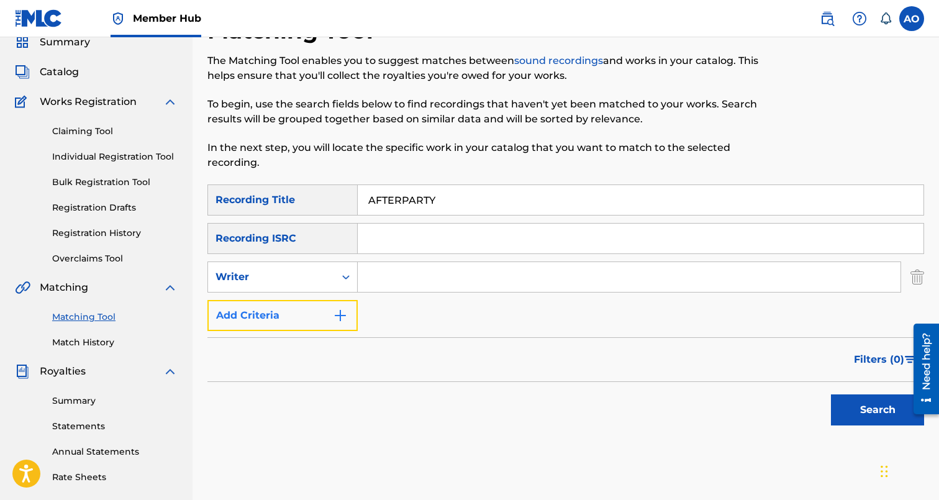
click at [294, 301] on button "Add Criteria" at bounding box center [282, 315] width 150 height 31
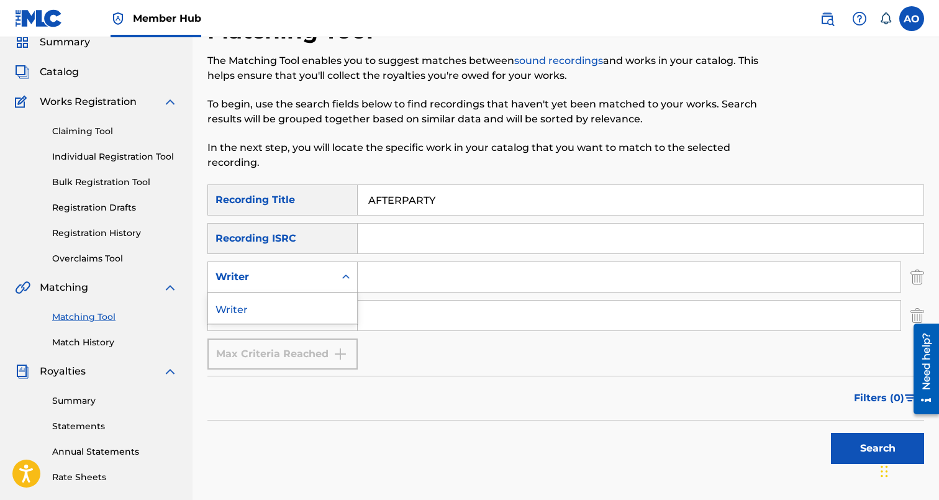
click at [300, 288] on div "Writer" at bounding box center [271, 277] width 127 height 24
click at [304, 291] on div "Writer" at bounding box center [282, 276] width 150 height 31
click at [412, 317] on input "Search Form" at bounding box center [629, 316] width 543 height 30
type input "Tink"
click at [831, 433] on button "Search" at bounding box center [877, 448] width 93 height 31
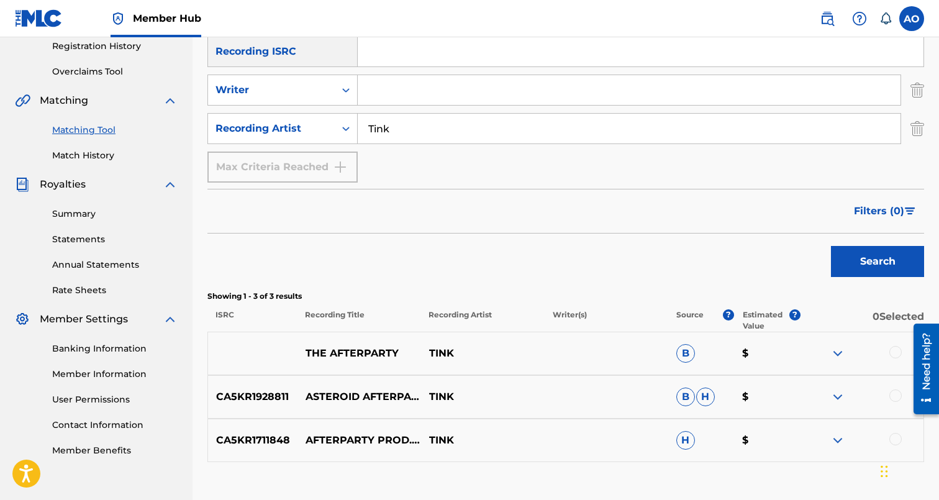
scroll to position [322, 0]
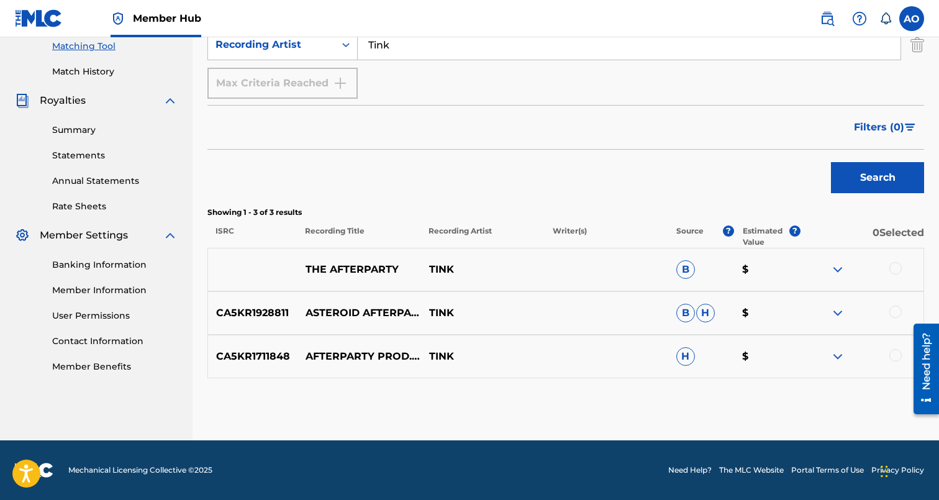
click at [900, 358] on div at bounding box center [895, 355] width 12 height 12
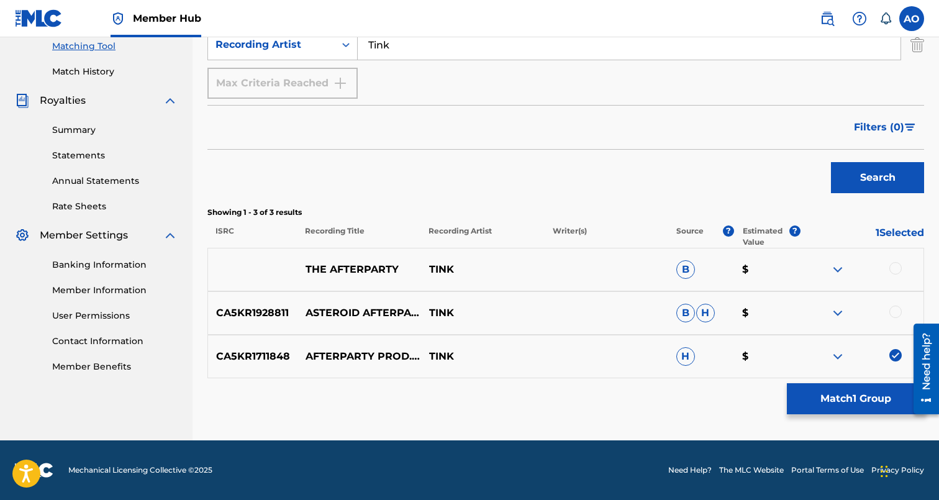
click at [895, 315] on div at bounding box center [895, 312] width 12 height 12
click at [895, 272] on div at bounding box center [895, 268] width 12 height 12
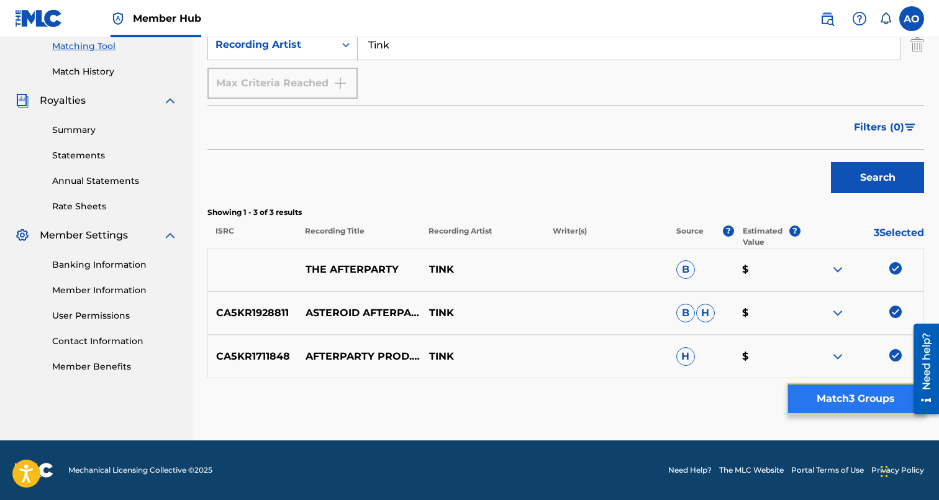
click at [855, 397] on button "Match 3 Groups" at bounding box center [855, 398] width 137 height 31
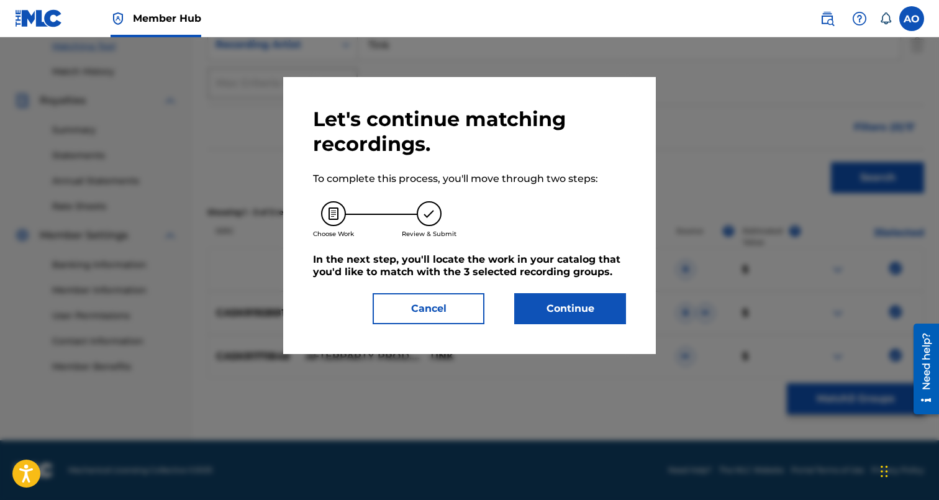
click at [629, 316] on div "Let's continue matching recordings. To complete this process, you'll move throu…" at bounding box center [469, 215] width 373 height 277
click at [610, 317] on button "Continue" at bounding box center [570, 308] width 112 height 31
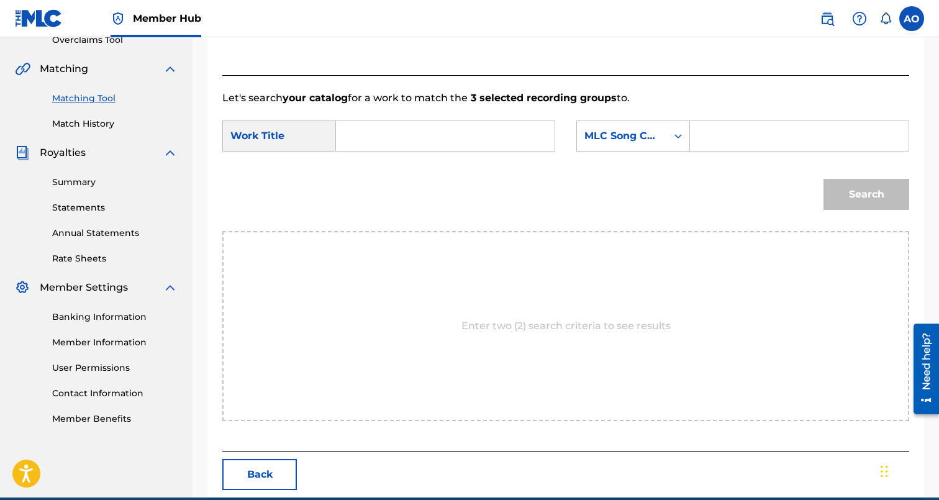
click at [465, 118] on form "SearchWithCriteria7282e1a1-208f-423b-b1db-c3d959bb7b24 Work Title SearchWithCri…" at bounding box center [565, 168] width 687 height 125
click at [465, 137] on input "Search Form" at bounding box center [444, 136] width 197 height 30
paste input "AFTERPARTY"
type input "AFTERPARTY"
click at [743, 130] on input "Search Form" at bounding box center [798, 136] width 197 height 30
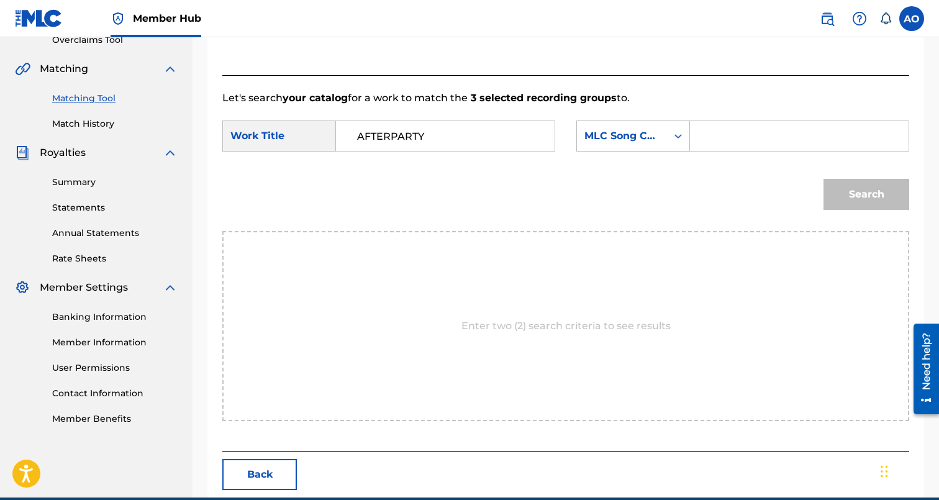
paste input "A99SYY"
type input "A99SYY"
click at [823, 179] on button "Search" at bounding box center [866, 194] width 86 height 31
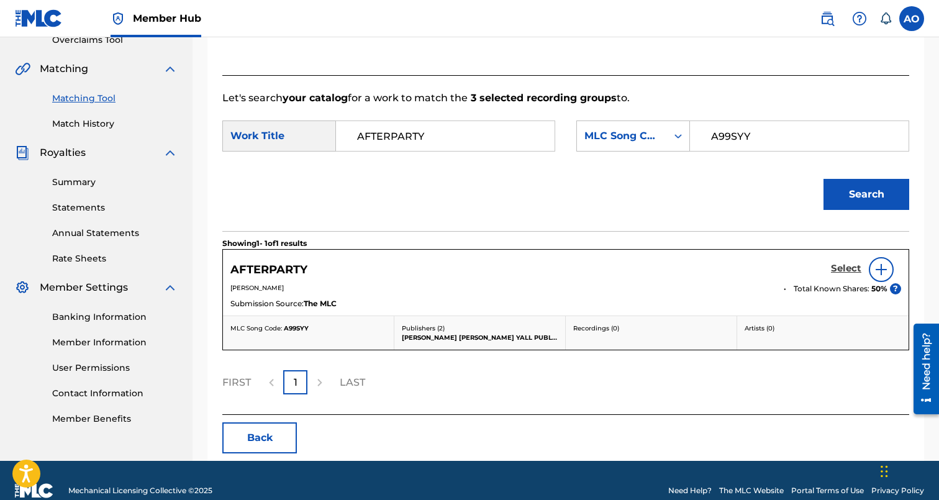
click at [831, 269] on h5 "Select" at bounding box center [846, 269] width 30 height 12
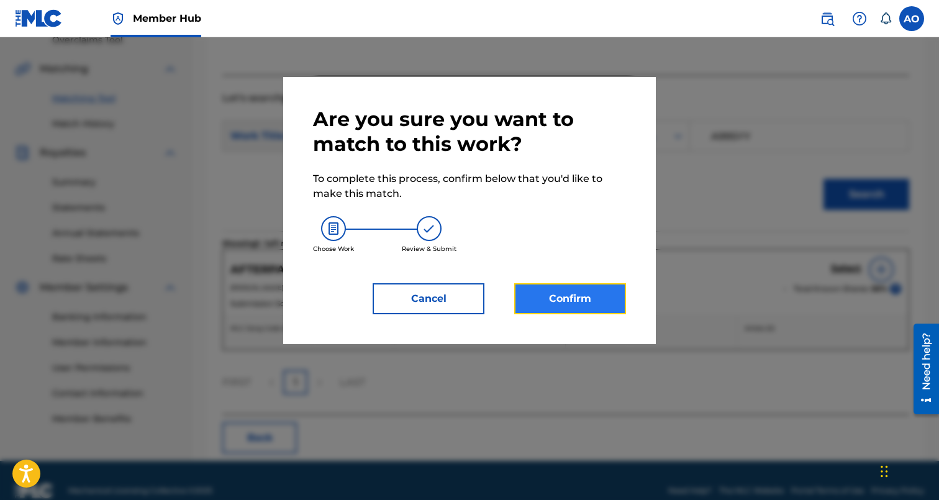
click at [588, 299] on button "Confirm" at bounding box center [570, 298] width 112 height 31
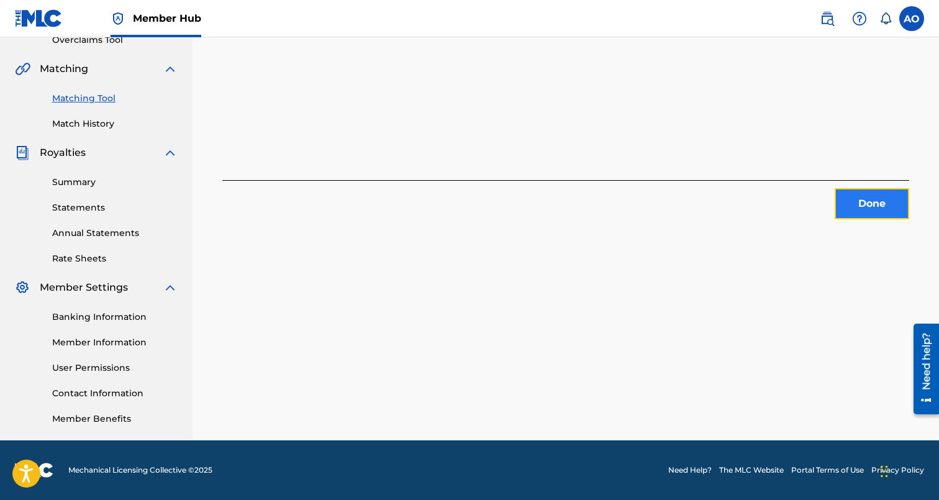
click at [897, 210] on button "Done" at bounding box center [872, 203] width 75 height 31
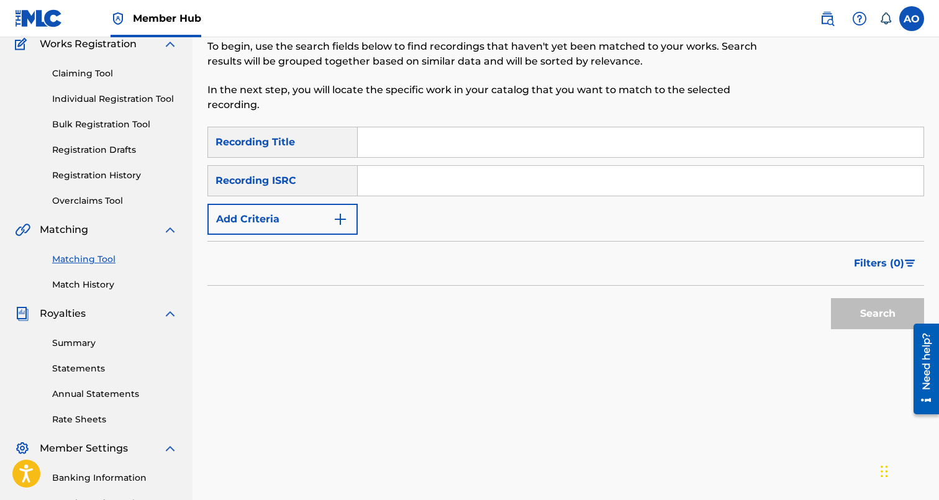
scroll to position [43, 0]
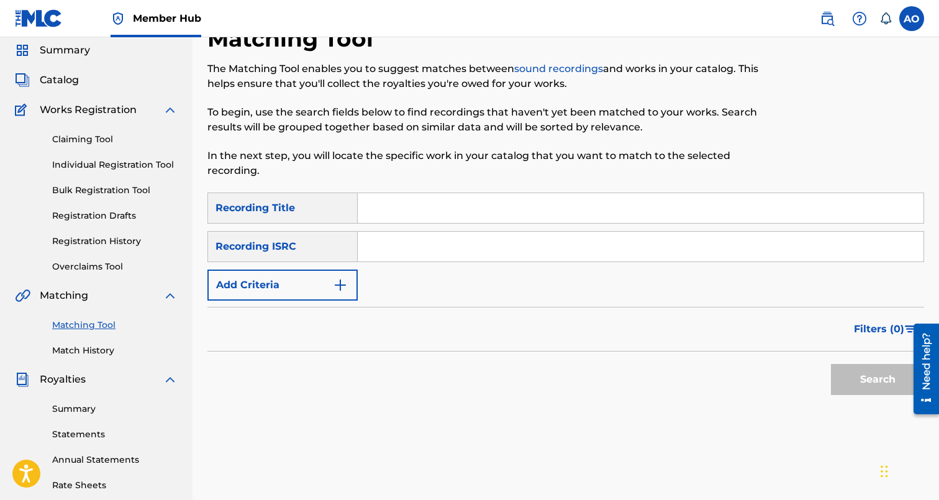
click at [438, 202] on input "Search Form" at bounding box center [641, 208] width 566 height 30
paste input "BATTLE CALL"
type input "BATTLE CALL"
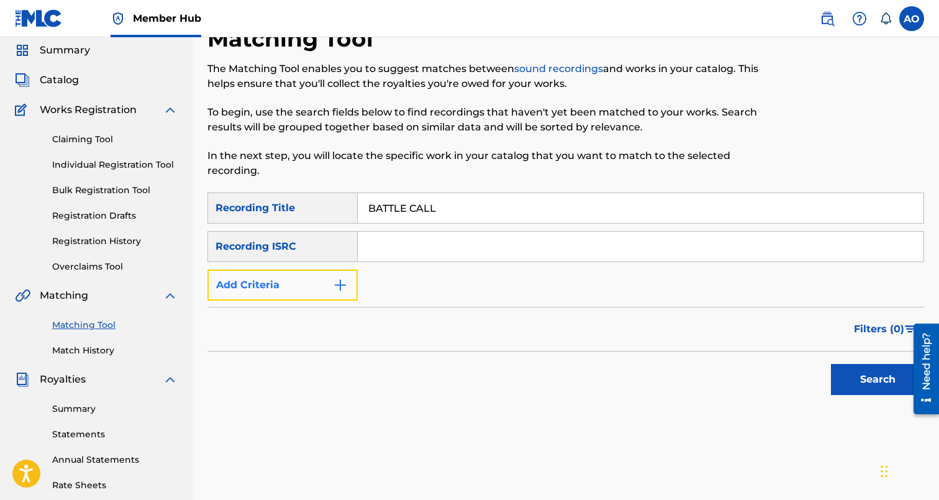
click at [318, 269] on button "Add Criteria" at bounding box center [282, 284] width 150 height 31
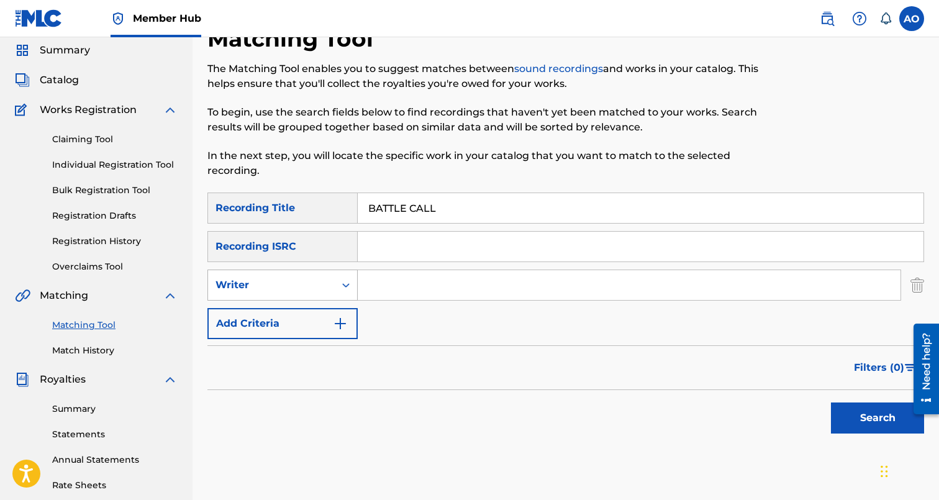
click at [313, 292] on div "Writer" at bounding box center [271, 285] width 112 height 15
click at [328, 313] on div "Recording Artist" at bounding box center [282, 316] width 149 height 31
click at [391, 282] on input "Search Form" at bounding box center [629, 285] width 543 height 30
click at [831, 402] on button "Search" at bounding box center [877, 417] width 93 height 31
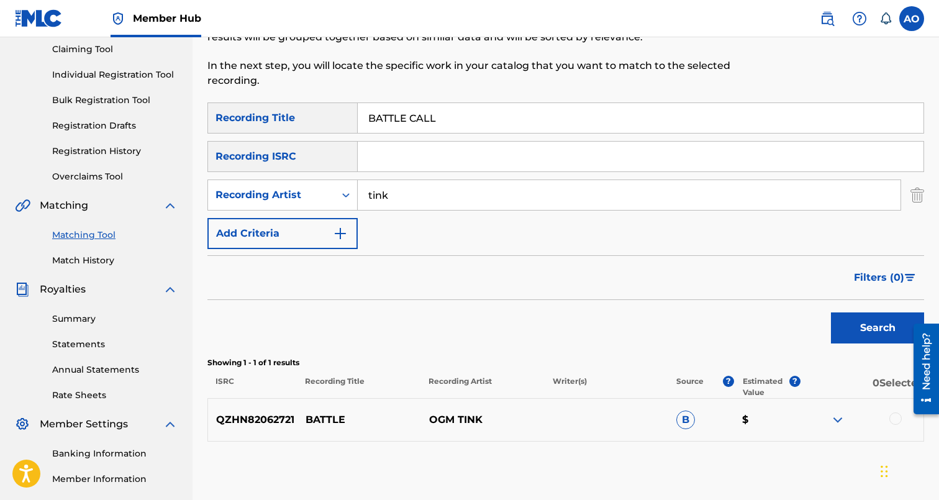
scroll to position [138, 0]
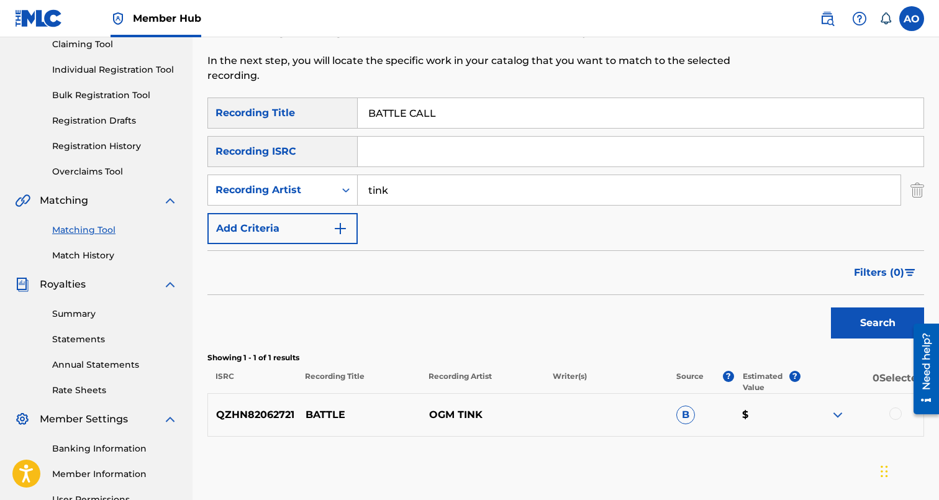
click at [586, 192] on input "tink" at bounding box center [629, 190] width 543 height 30
type input "davina"
click at [831, 307] on button "Search" at bounding box center [877, 322] width 93 height 31
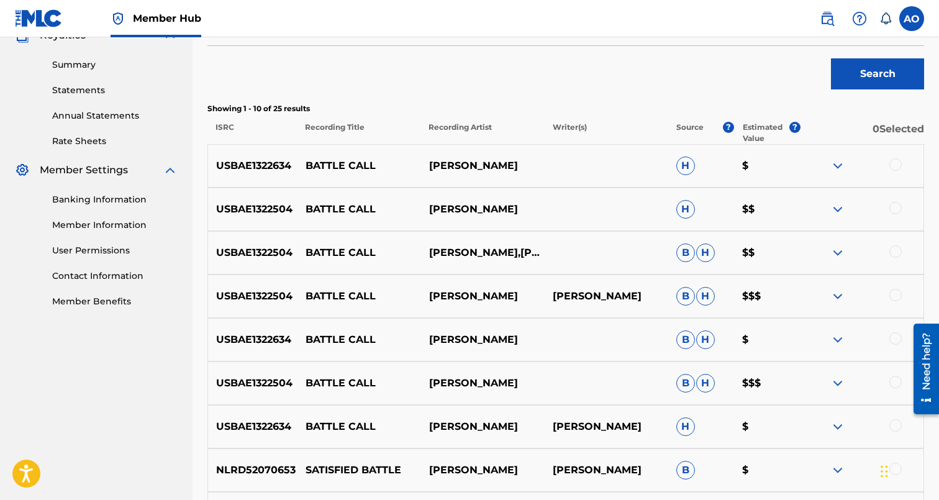
scroll to position [383, 0]
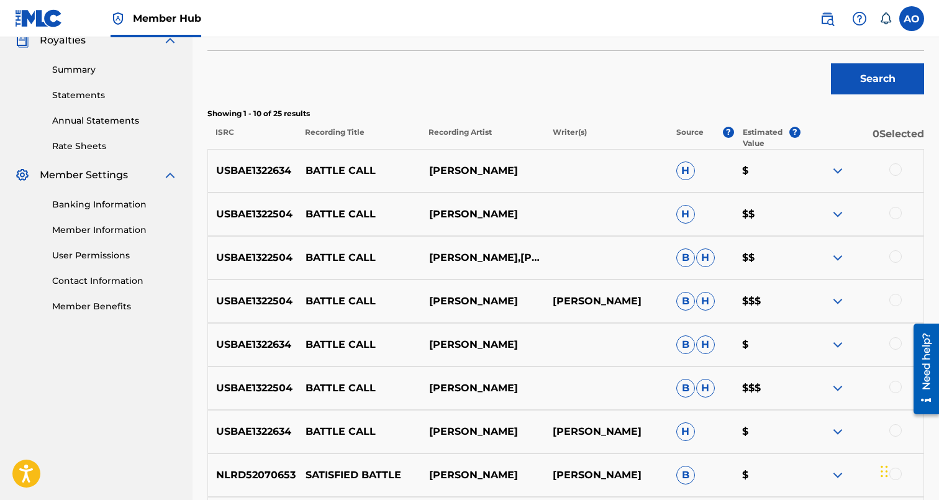
click at [898, 433] on div at bounding box center [895, 430] width 12 height 12
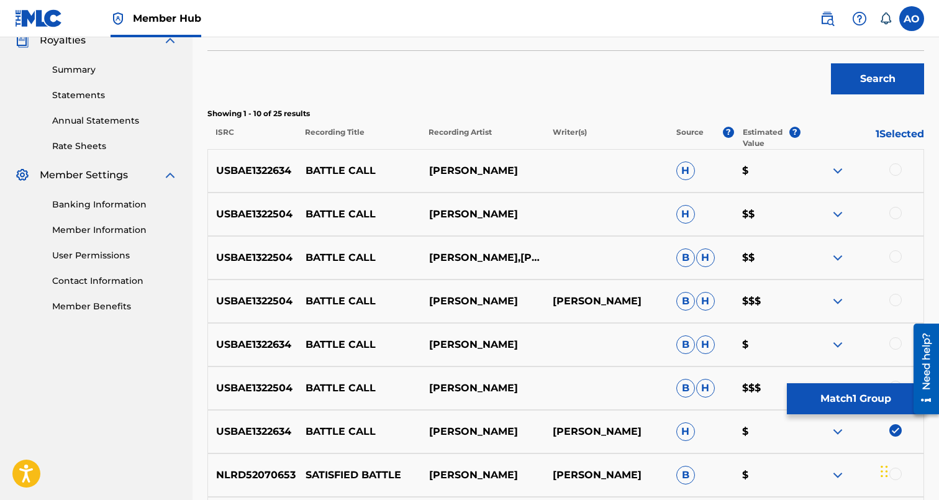
scroll to position [404, 0]
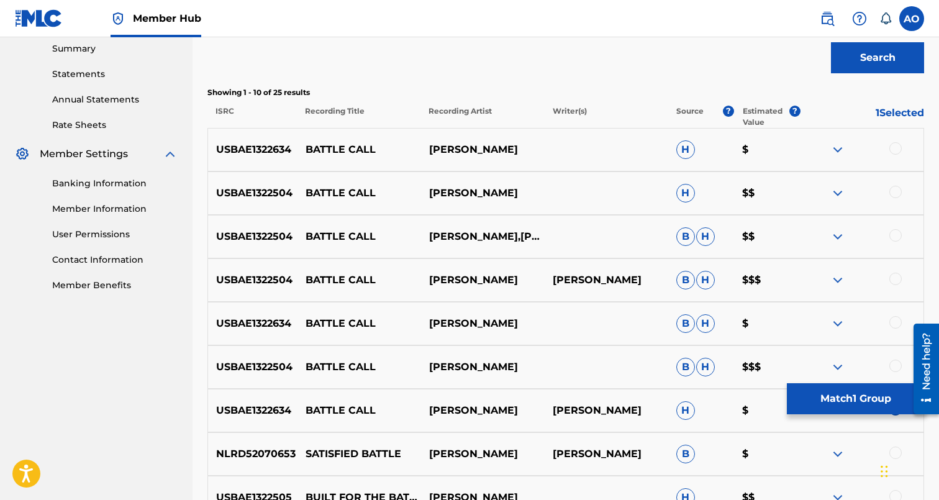
click at [897, 365] on div at bounding box center [895, 366] width 12 height 12
click at [897, 322] on div at bounding box center [895, 322] width 12 height 12
click at [899, 269] on div "USBAE1322504 BATTLE CALL DAVINA JOY DAVINA JOY B H $$$" at bounding box center [565, 279] width 717 height 43
click at [893, 279] on div at bounding box center [895, 279] width 12 height 12
click at [893, 236] on div at bounding box center [895, 235] width 12 height 12
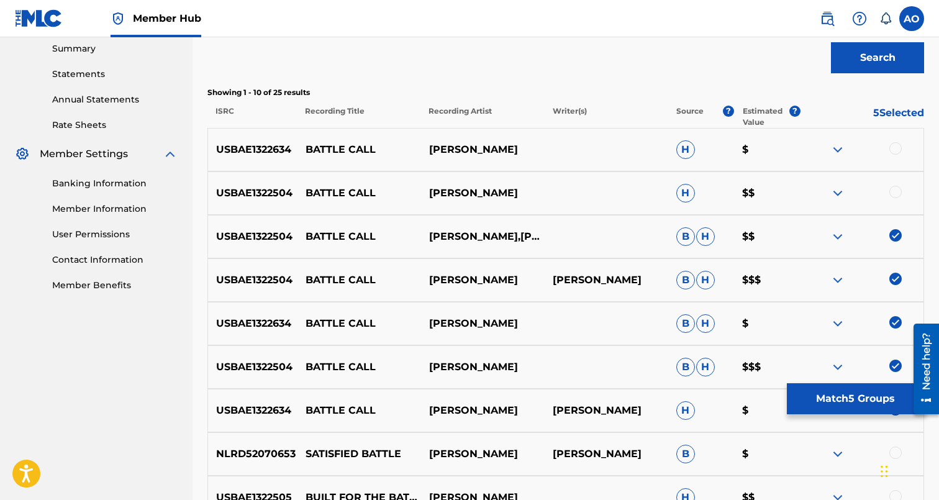
click at [897, 196] on div at bounding box center [895, 192] width 12 height 12
click at [897, 152] on div at bounding box center [895, 148] width 12 height 12
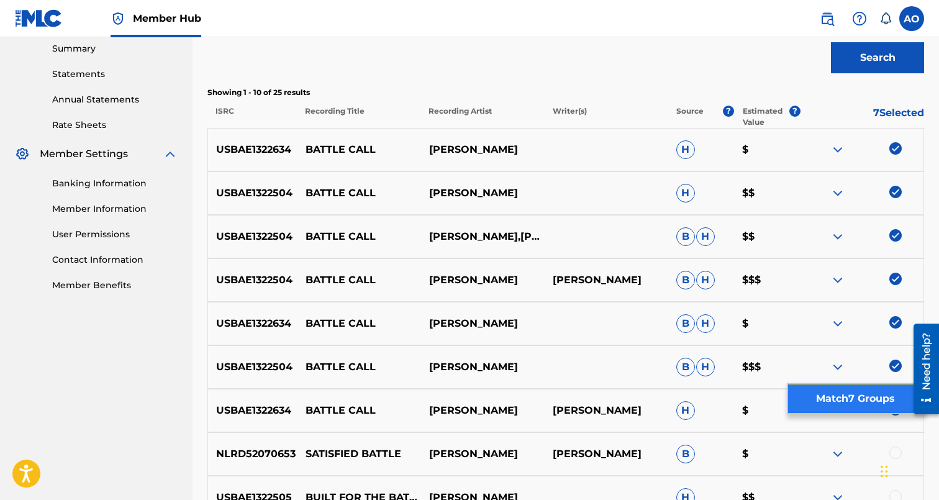
click at [870, 399] on button "Match 7 Groups" at bounding box center [855, 398] width 137 height 31
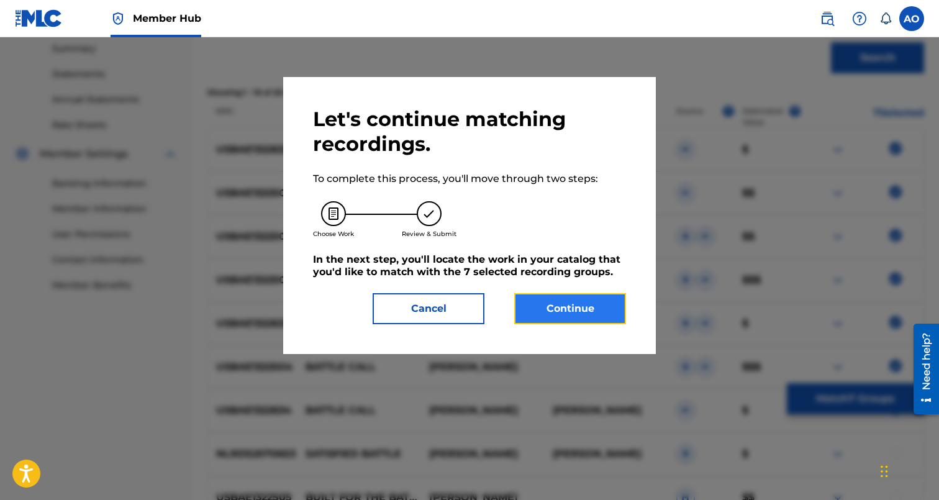
click at [613, 303] on button "Continue" at bounding box center [570, 308] width 112 height 31
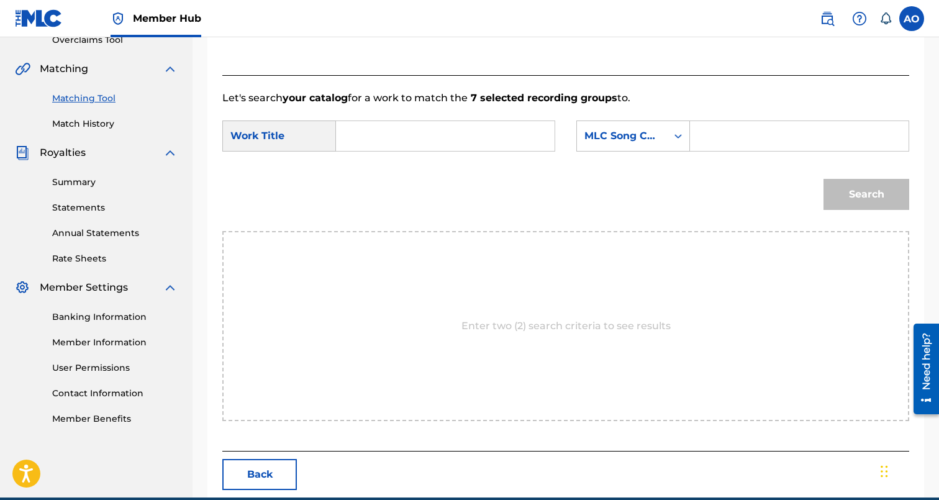
click at [493, 140] on input "Search Form" at bounding box center [444, 136] width 197 height 30
paste input "BATTLE CALL"
type input "BATTLE CALL"
click at [804, 130] on input "Search Form" at bounding box center [798, 136] width 197 height 30
paste input "BF6LXI"
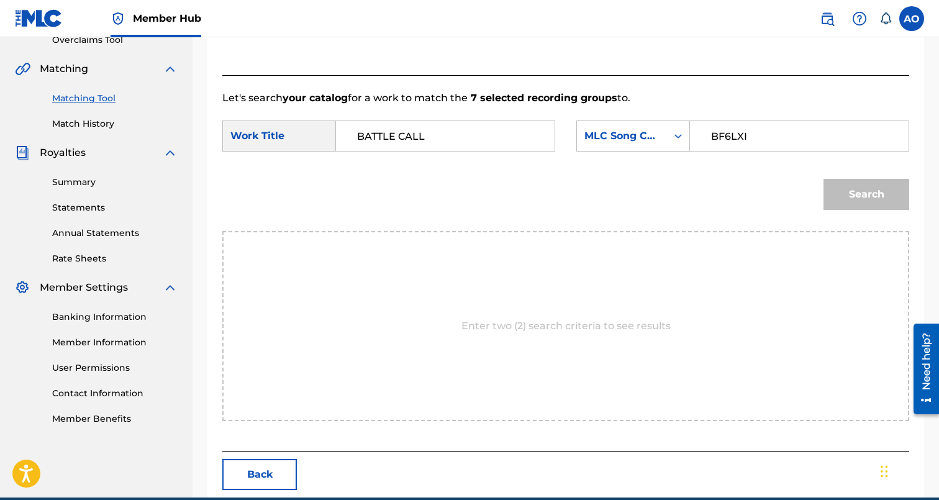
type input "BF6LXI"
click at [823, 179] on button "Search" at bounding box center [866, 194] width 86 height 31
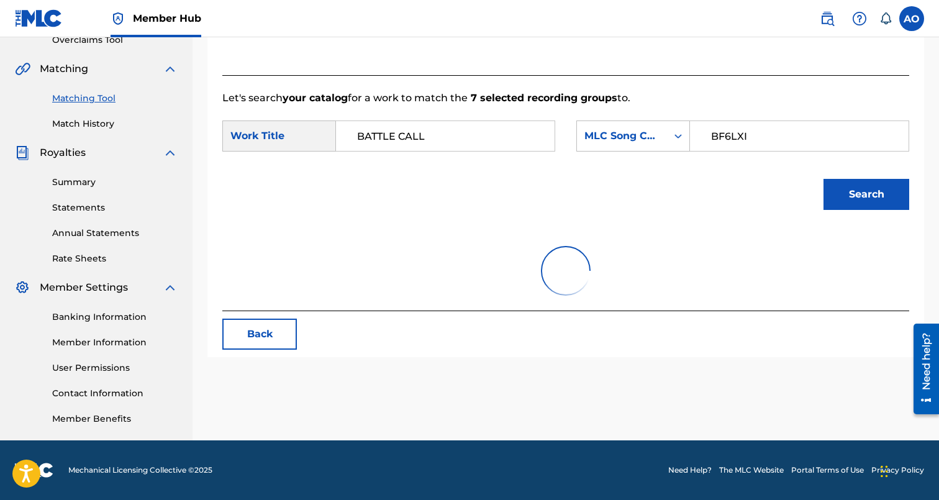
click at [823, 179] on button "Search" at bounding box center [866, 194] width 86 height 31
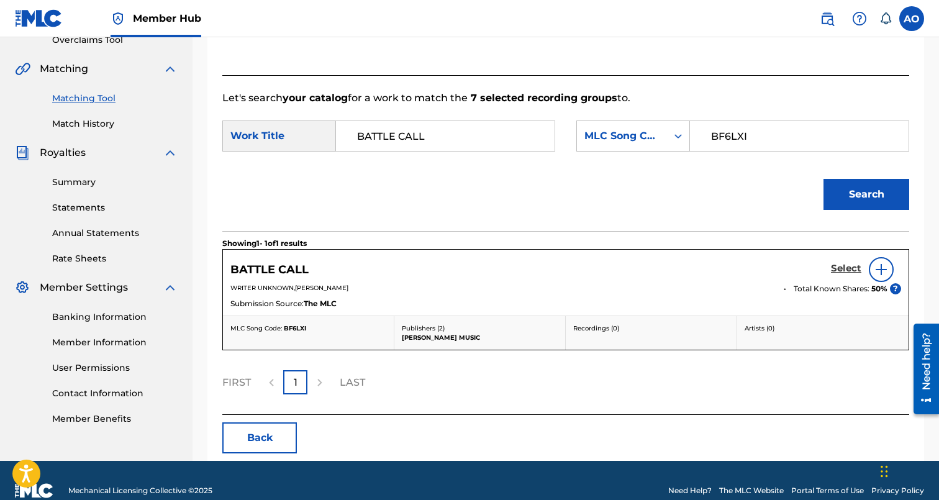
click at [852, 273] on h5 "Select" at bounding box center [846, 269] width 30 height 12
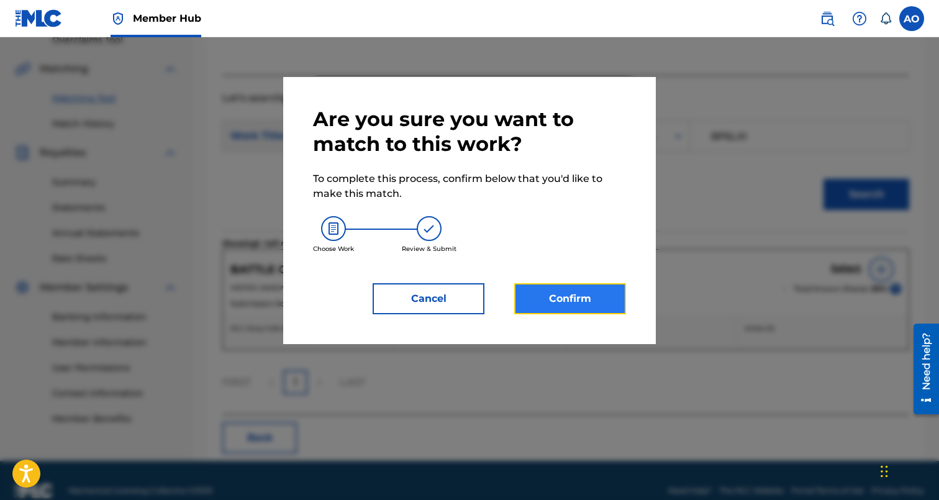
click at [597, 311] on button "Confirm" at bounding box center [570, 298] width 112 height 31
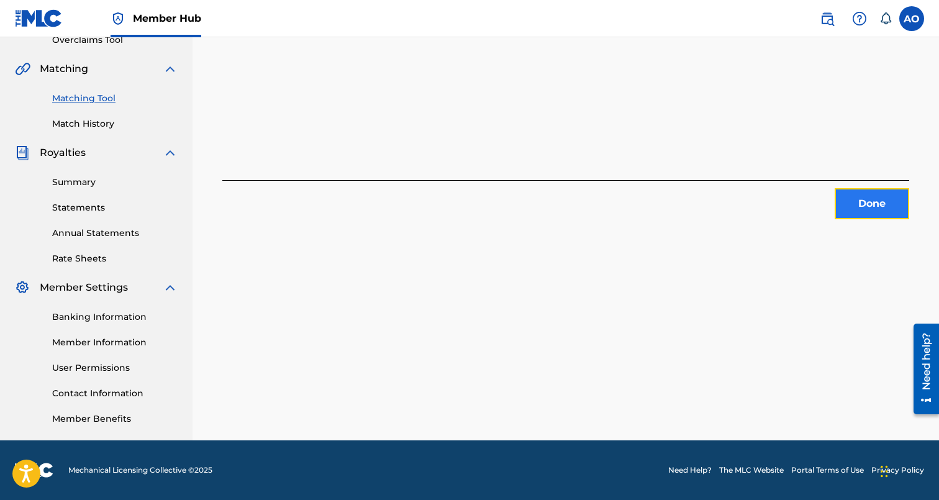
click at [838, 212] on button "Done" at bounding box center [872, 203] width 75 height 31
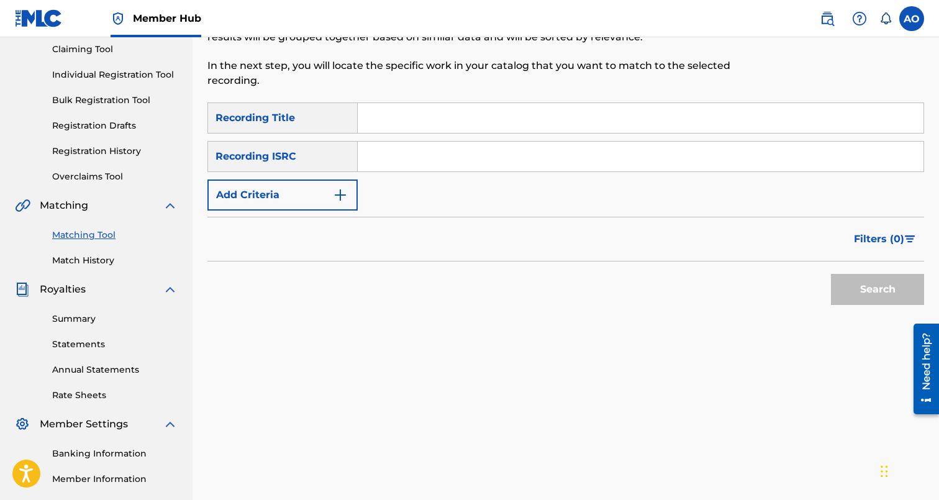
scroll to position [0, 0]
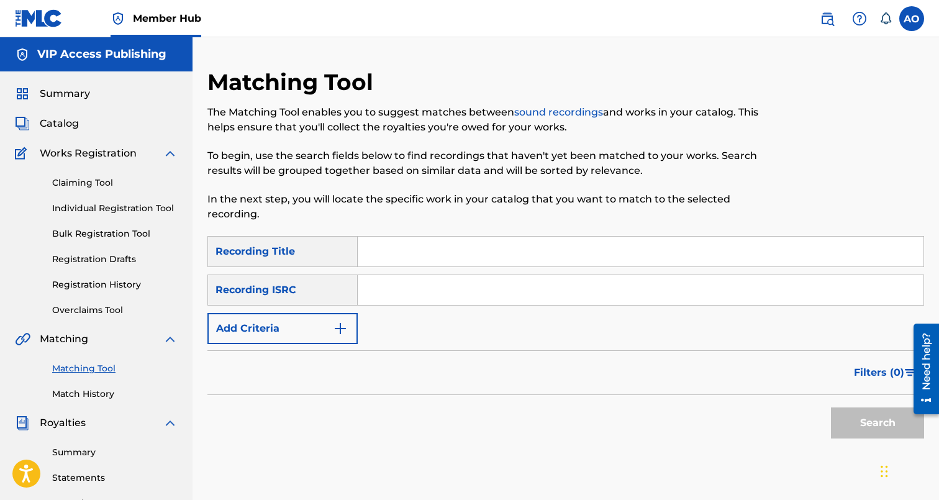
click at [415, 244] on input "Search Form" at bounding box center [641, 252] width 566 height 30
paste input "COMMITMENT"
type input "COMMITMENT"
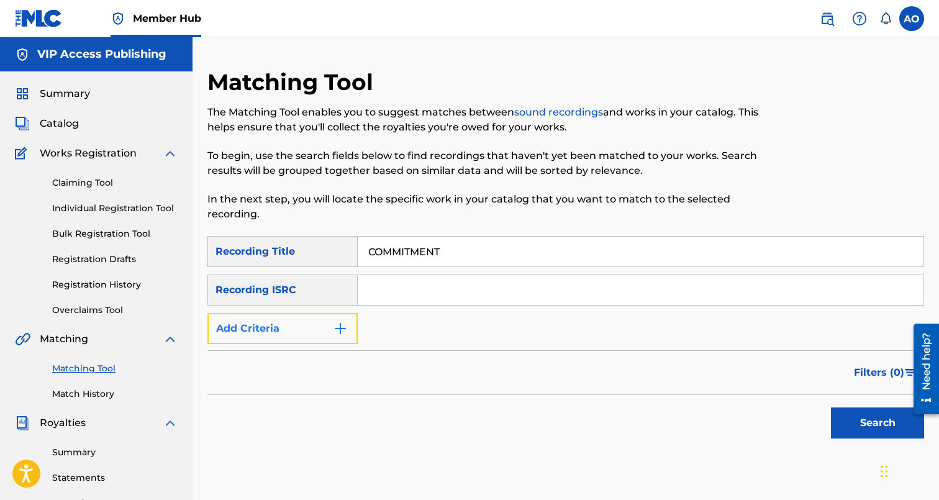
click at [272, 341] on button "Add Criteria" at bounding box center [282, 328] width 150 height 31
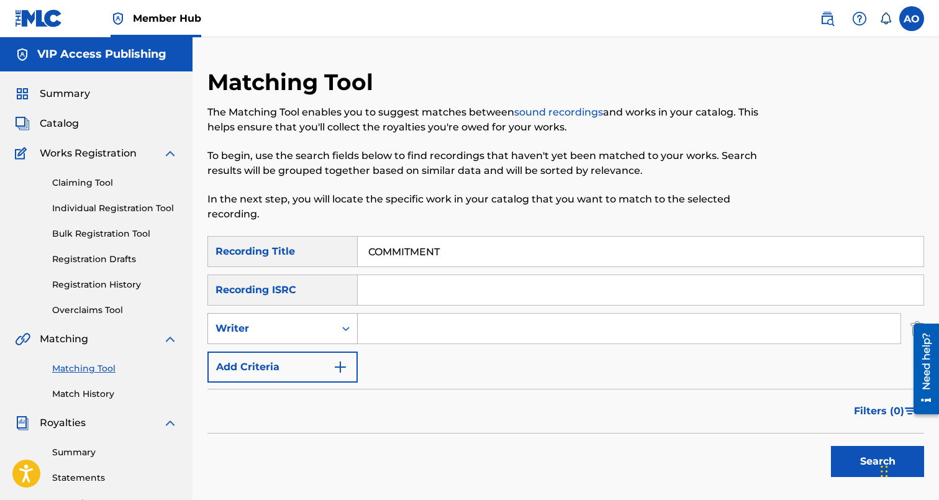
click at [277, 343] on div "Writer" at bounding box center [282, 328] width 150 height 31
click at [288, 352] on div "Recording Artist" at bounding box center [282, 359] width 149 height 31
click at [381, 322] on input "Search Form" at bounding box center [629, 329] width 543 height 30
type input "tINK"
click at [831, 446] on button "Search" at bounding box center [877, 461] width 93 height 31
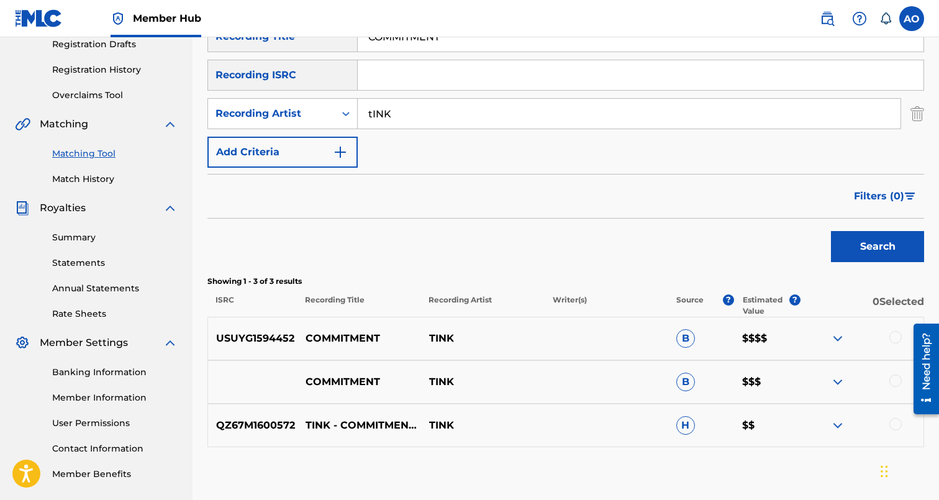
scroll to position [224, 0]
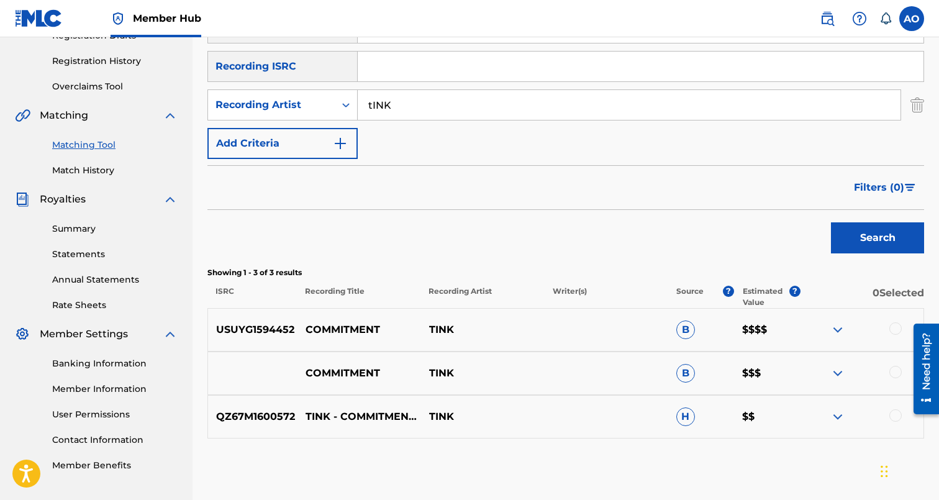
click at [898, 423] on div at bounding box center [862, 416] width 124 height 15
click at [897, 407] on div "QZ67M1600572 TINK - COMMITMENT (PROD. DJ WES) TINK H $$" at bounding box center [565, 416] width 717 height 43
click at [895, 413] on div at bounding box center [895, 415] width 12 height 12
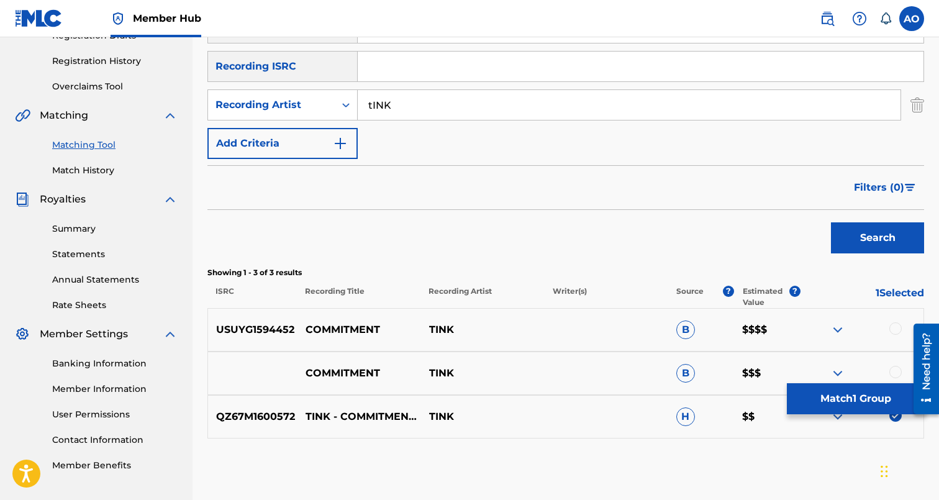
click at [895, 369] on div at bounding box center [895, 372] width 12 height 12
click at [895, 330] on div at bounding box center [895, 328] width 12 height 12
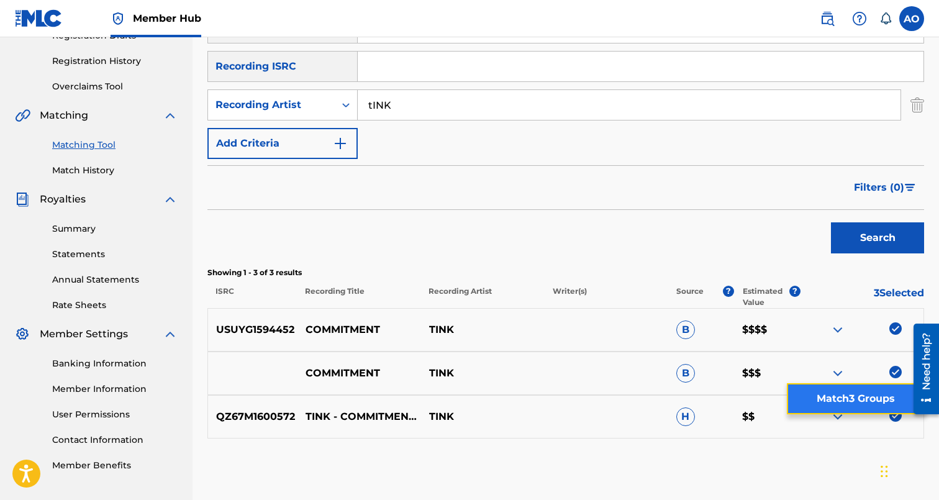
click at [881, 386] on button "Match 3 Groups" at bounding box center [855, 398] width 137 height 31
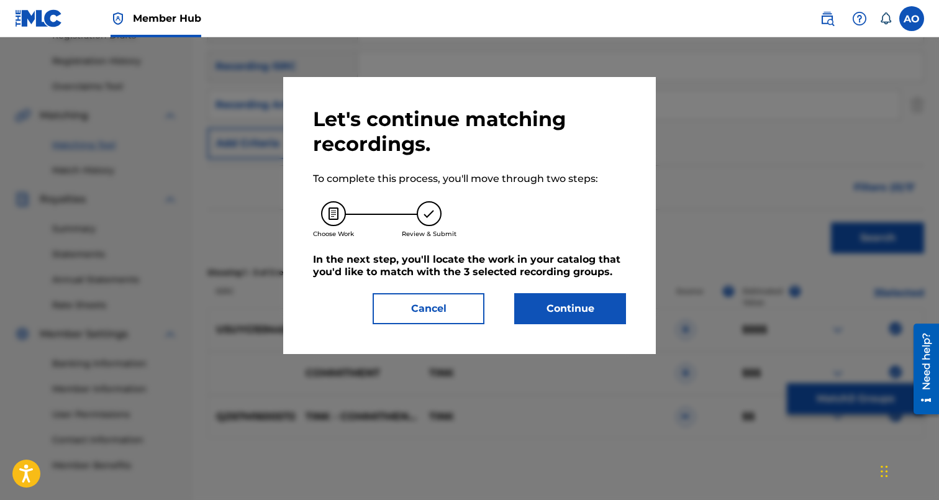
click at [548, 325] on div "Let's continue matching recordings. To complete this process, you'll move throu…" at bounding box center [469, 215] width 373 height 277
click at [557, 312] on button "Continue" at bounding box center [570, 308] width 112 height 31
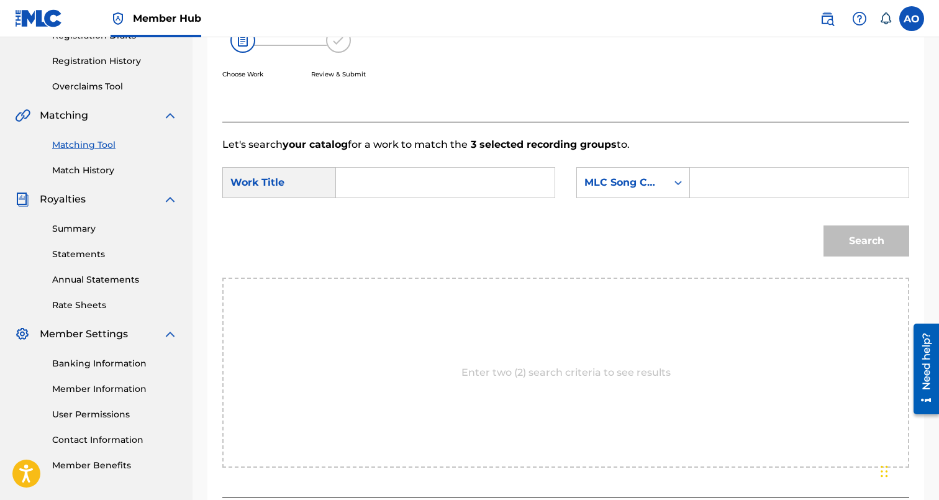
click at [494, 198] on div "Search Form" at bounding box center [445, 182] width 219 height 31
paste input "COMMITMENT"
click at [496, 191] on input "Search Form" at bounding box center [444, 183] width 197 height 30
type input "COMMITMENT"
click at [792, 173] on input "Search Form" at bounding box center [798, 183] width 197 height 30
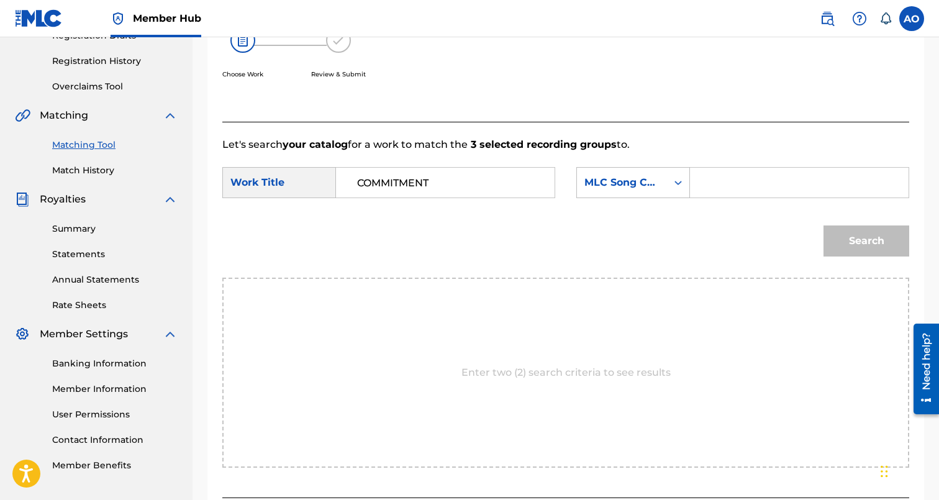
paste input "CL1NYE"
type input "CL1NYE"
click at [823, 225] on button "Search" at bounding box center [866, 240] width 86 height 31
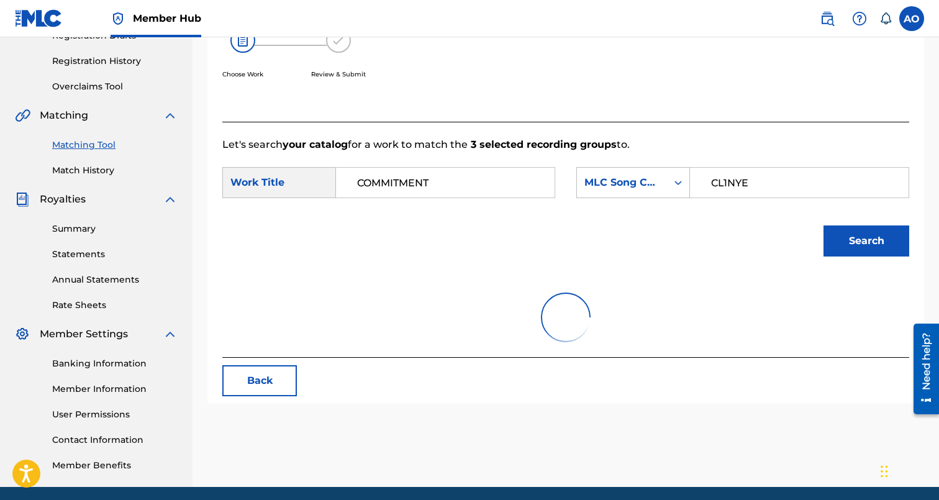
click at [823, 225] on button "Search" at bounding box center [866, 240] width 86 height 31
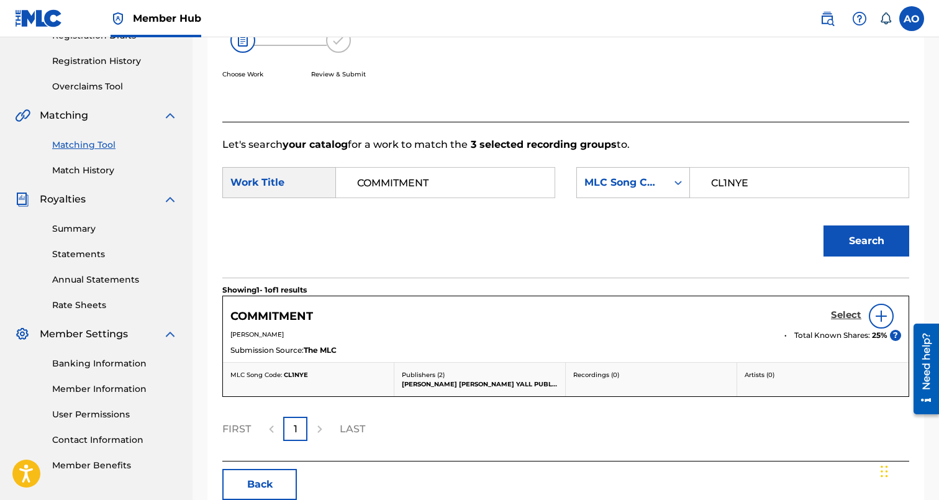
click at [841, 319] on h5 "Select" at bounding box center [846, 315] width 30 height 12
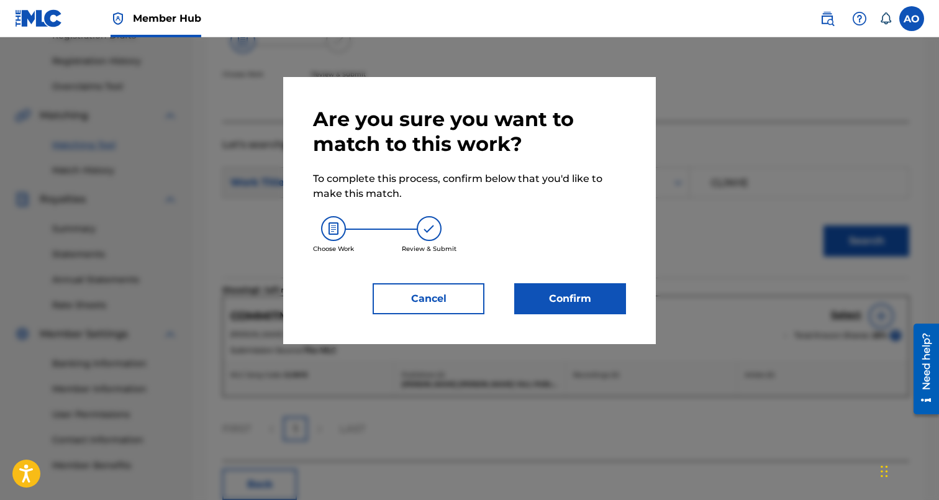
click at [489, 303] on div "Cancel Confirm" at bounding box center [469, 298] width 313 height 31
click at [564, 297] on button "Confirm" at bounding box center [570, 298] width 112 height 31
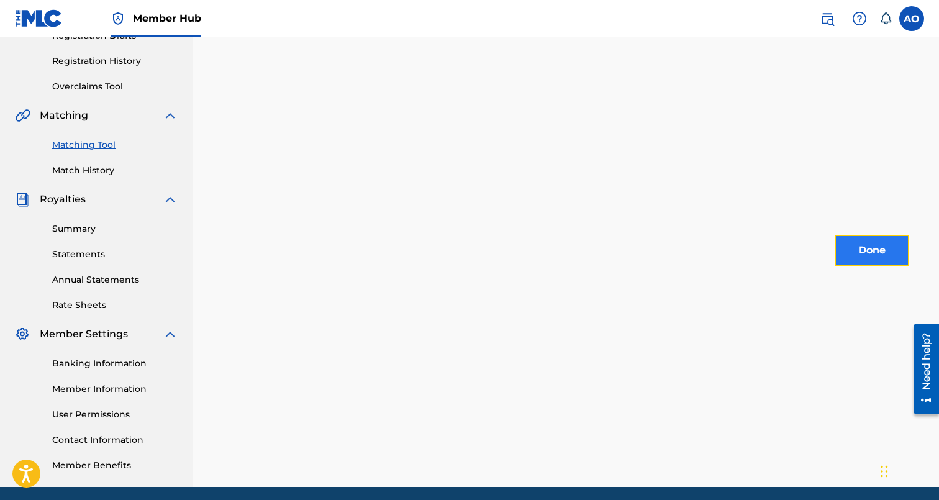
click at [853, 251] on button "Done" at bounding box center [872, 250] width 75 height 31
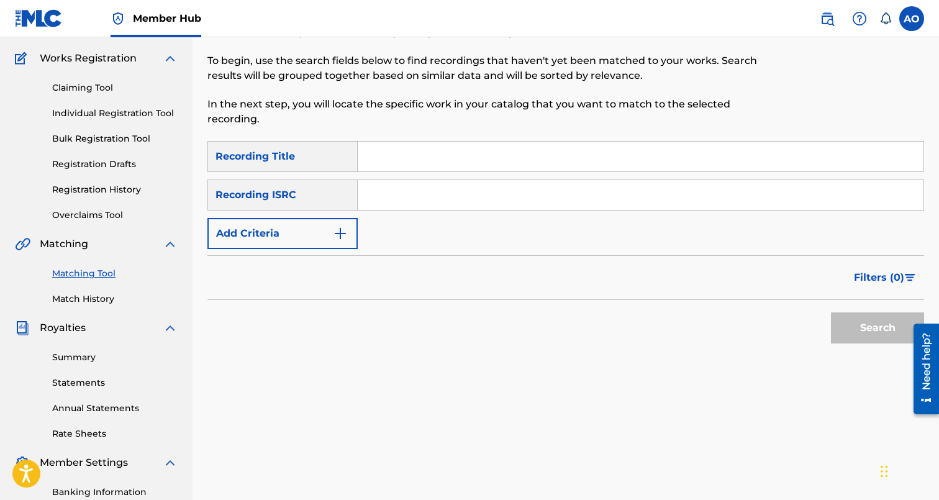
scroll to position [94, 0]
click at [559, 162] on input "Search Form" at bounding box center [641, 158] width 566 height 30
paste input "NOW YOUVE BEEN SEDUCED"
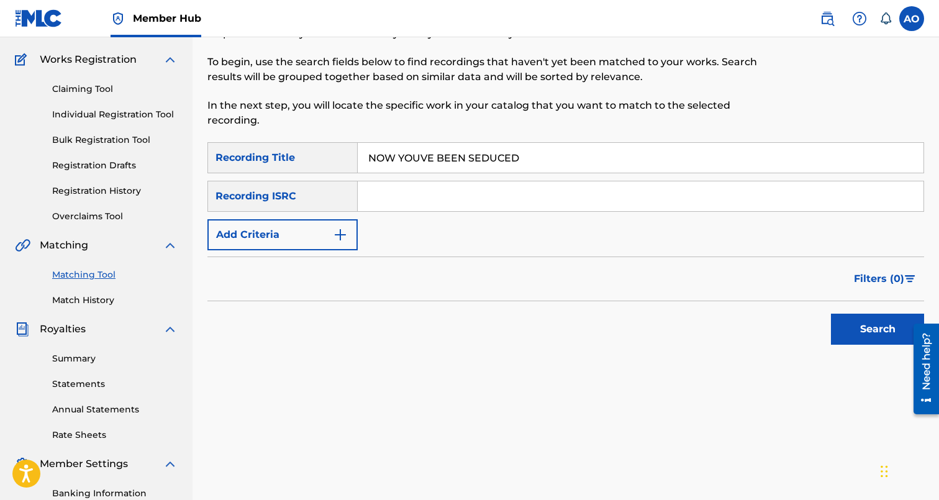
type input "NOW YOUVE BEEN SEDUCED"
click at [316, 272] on div "Filters ( 0 )" at bounding box center [565, 278] width 717 height 45
click at [324, 241] on button "Add Criteria" at bounding box center [282, 234] width 150 height 31
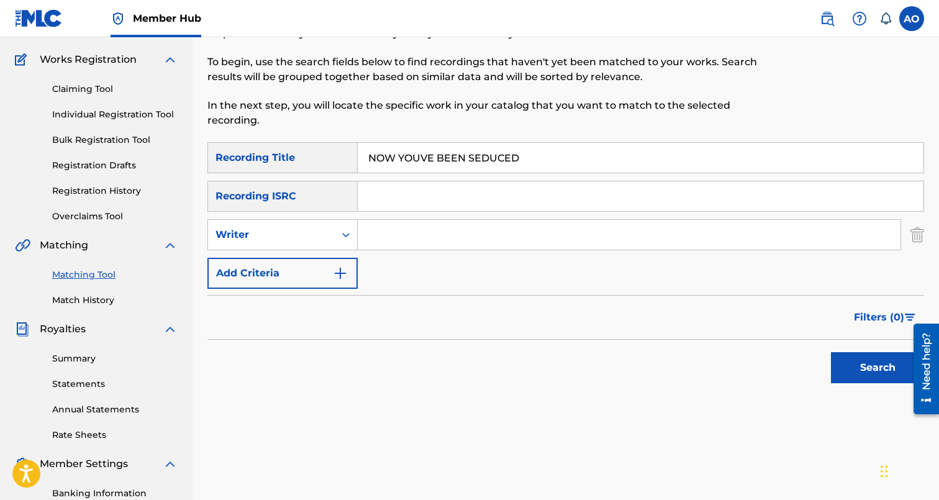
click at [325, 255] on div "SearchWithCriteria6baf87fb-e984-4033-aa16-72c7748ebd7b Recording Title NOW YOUV…" at bounding box center [565, 215] width 717 height 147
click at [330, 238] on div "Writer" at bounding box center [271, 235] width 127 height 24
click at [330, 258] on div "Recording Artist" at bounding box center [282, 265] width 149 height 31
click at [437, 233] on input "Search Form" at bounding box center [629, 235] width 543 height 30
type input "Davina Joy"
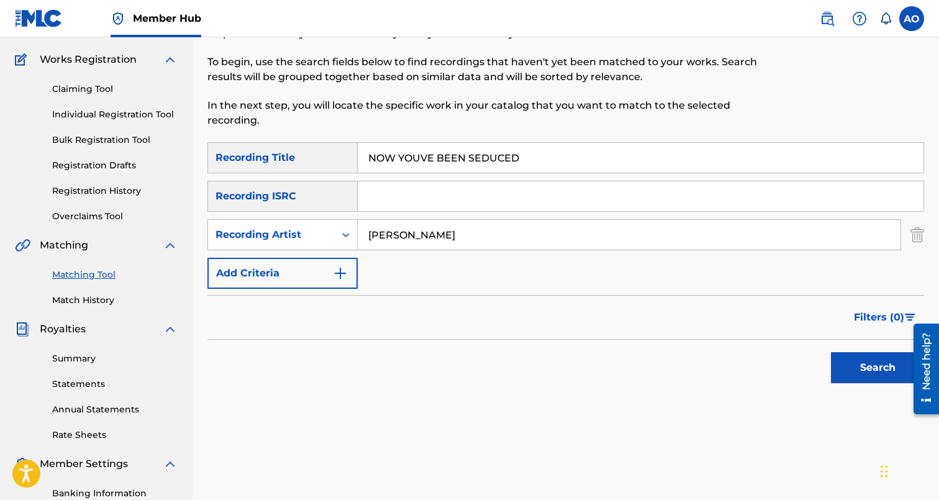
click at [831, 352] on button "Search" at bounding box center [877, 367] width 93 height 31
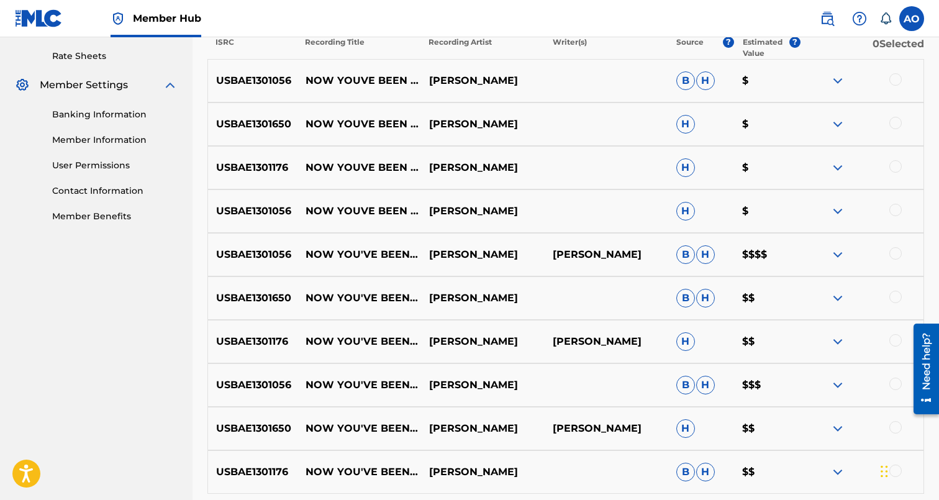
scroll to position [469, 0]
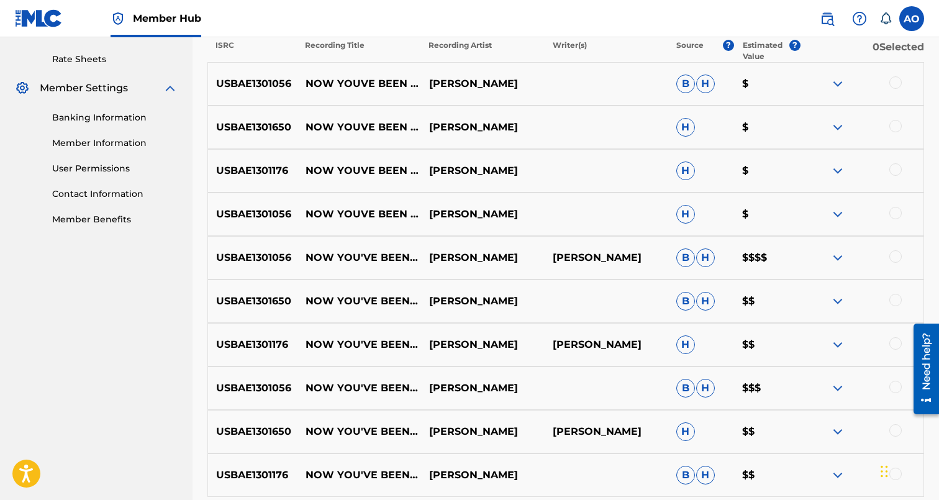
click at [641, 299] on div "USBAE1301650 NOW YOU'VE BEEN SEDUCED DAVINA JOY B H $$" at bounding box center [565, 300] width 717 height 43
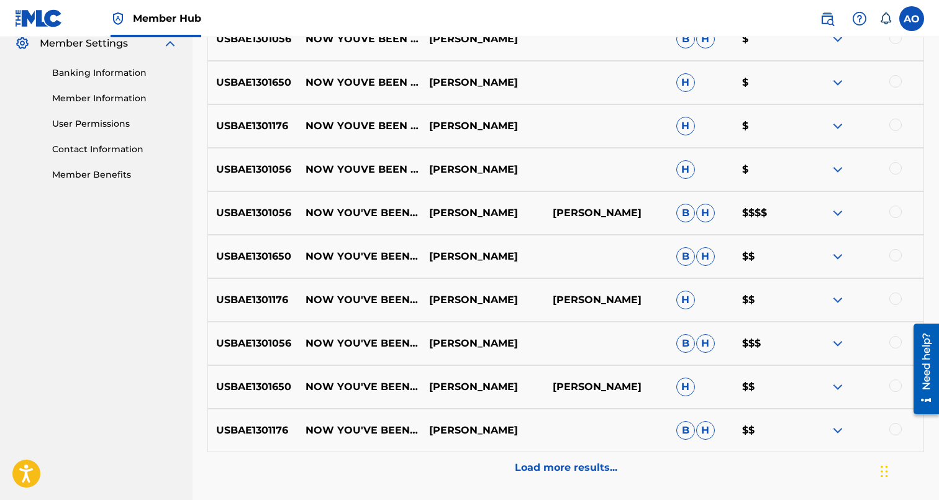
scroll to position [522, 0]
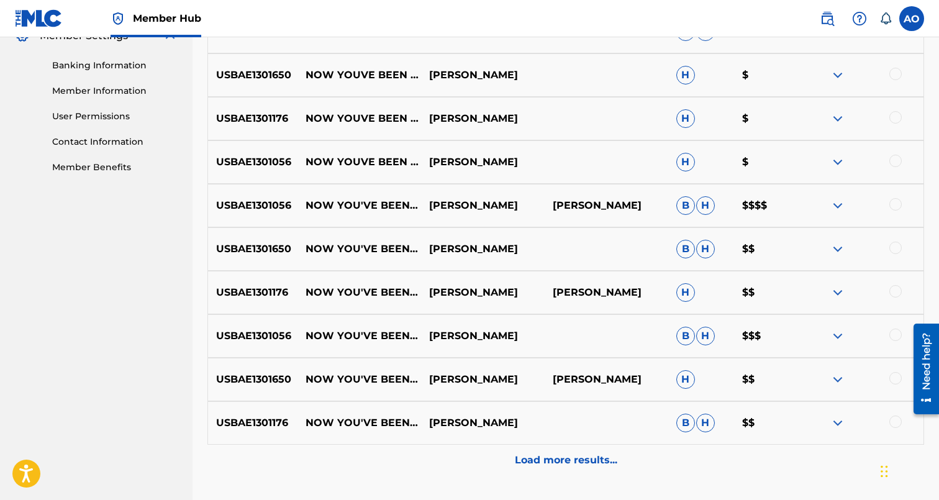
click at [892, 423] on div at bounding box center [895, 421] width 12 height 12
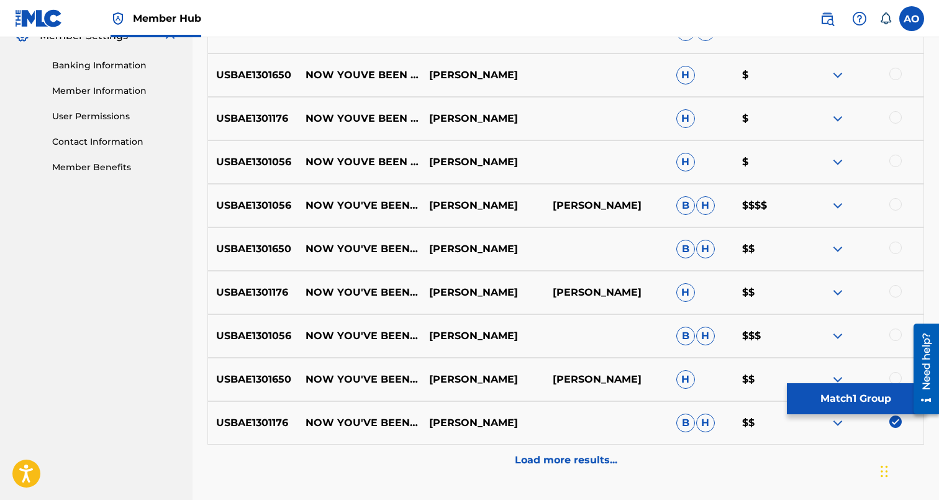
click at [895, 375] on div at bounding box center [895, 378] width 12 height 12
click at [898, 334] on div at bounding box center [895, 334] width 12 height 12
click at [899, 292] on div at bounding box center [895, 291] width 12 height 12
click at [901, 250] on div at bounding box center [895, 248] width 12 height 12
click at [895, 213] on div "USBAE1301056 NOW YOU'VE BEEN SEDUCED DAVINA JOY DAVINA JOY B H $$$$" at bounding box center [565, 205] width 717 height 43
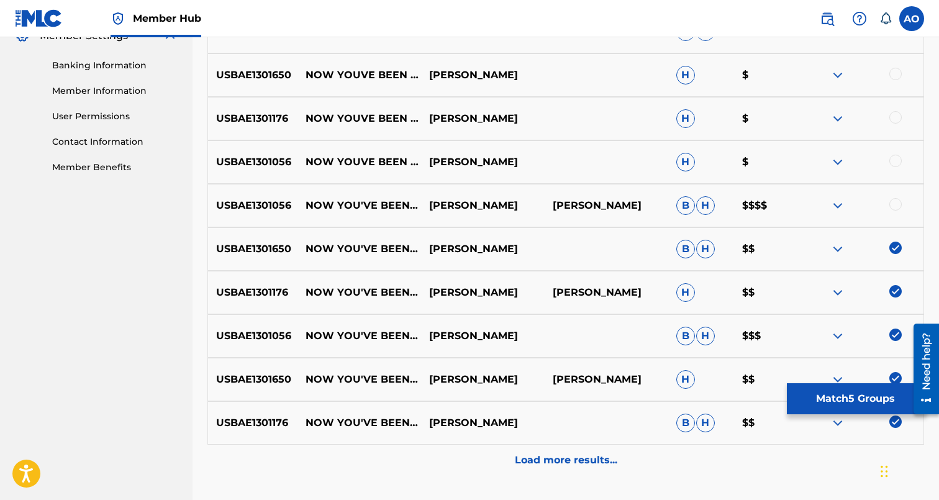
click at [895, 207] on div at bounding box center [895, 204] width 12 height 12
click at [894, 160] on div at bounding box center [895, 161] width 12 height 12
click at [895, 121] on div at bounding box center [895, 117] width 12 height 12
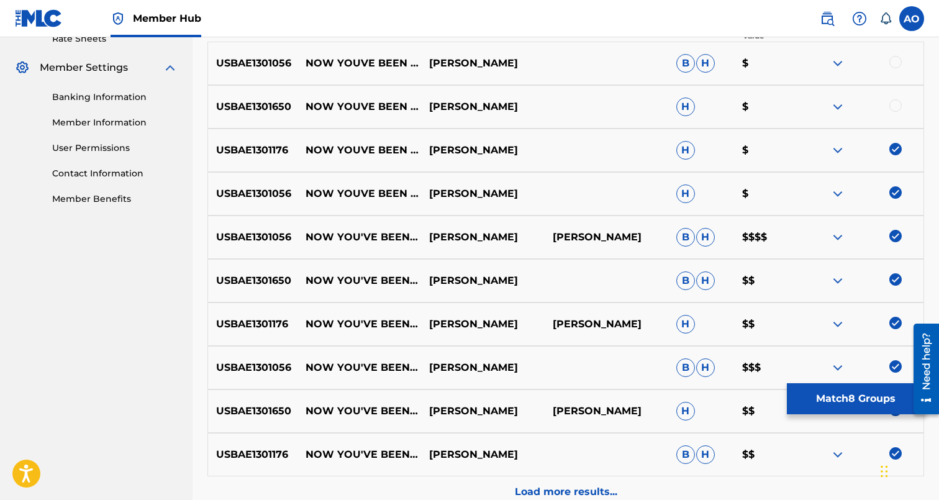
click at [898, 102] on div at bounding box center [895, 105] width 12 height 12
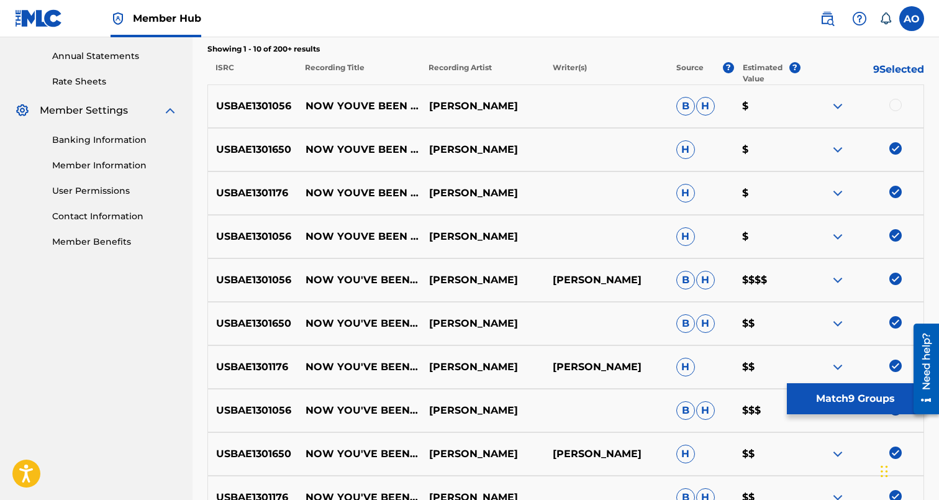
scroll to position [446, 0]
click at [898, 102] on div at bounding box center [895, 105] width 12 height 12
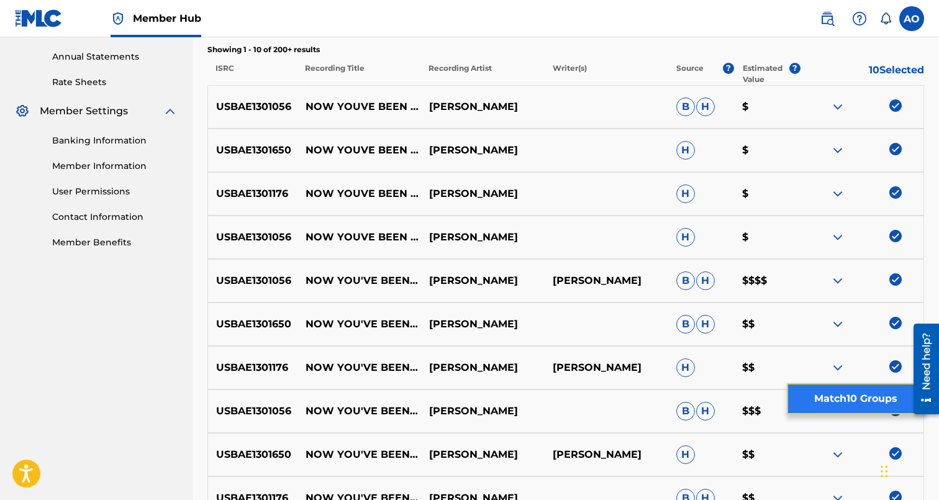
click at [874, 397] on button "Match 10 Groups" at bounding box center [855, 398] width 137 height 31
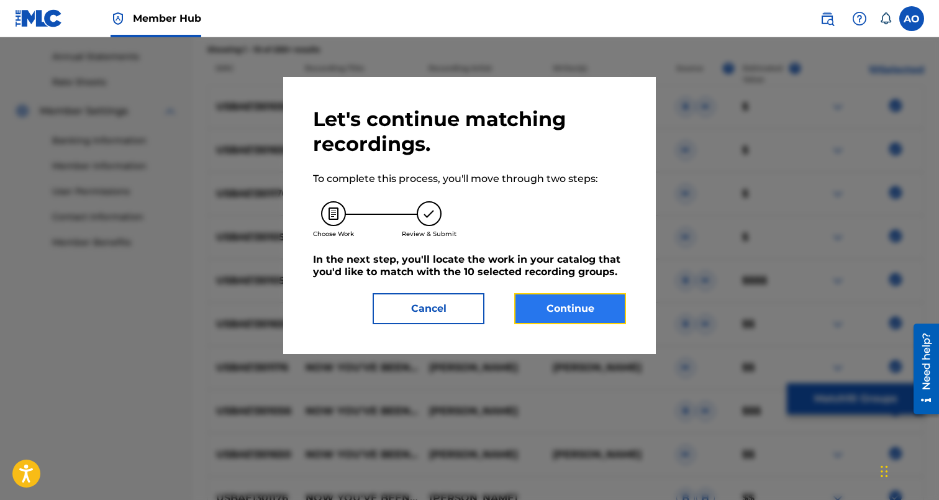
click at [607, 318] on button "Continue" at bounding box center [570, 308] width 112 height 31
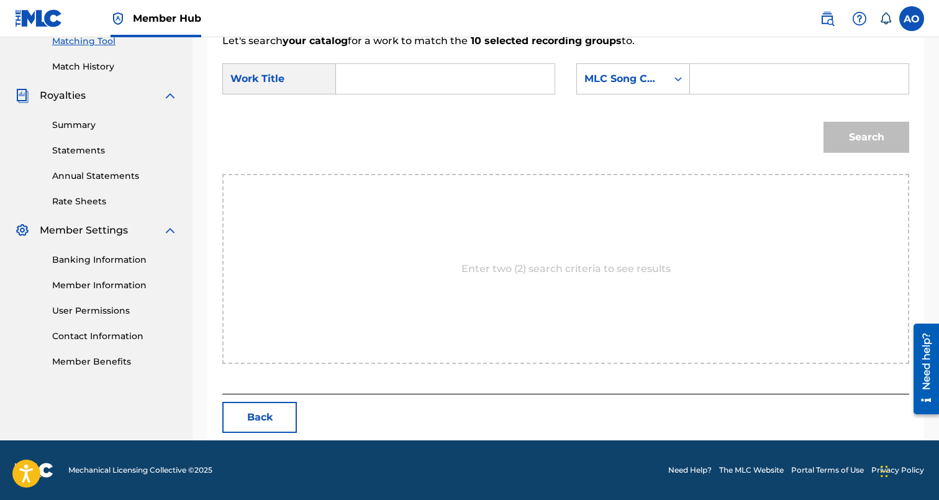
scroll to position [270, 0]
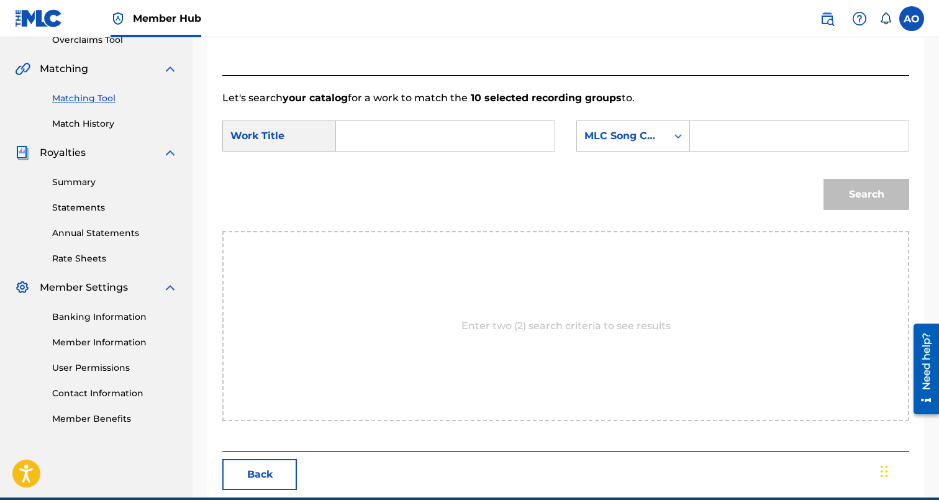
click at [496, 143] on input "Search Form" at bounding box center [444, 136] width 197 height 30
paste input "NOW YOUVE BEEN SEDUCED"
type input "NOW YOUVE BEEN SEDUCED"
click at [718, 118] on form "SearchWithCriteria7282e1a1-208f-423b-b1db-c3d959bb7b24 Work Title NOW YOUVE BEE…" at bounding box center [565, 168] width 687 height 125
click at [718, 130] on input "Search Form" at bounding box center [798, 136] width 197 height 30
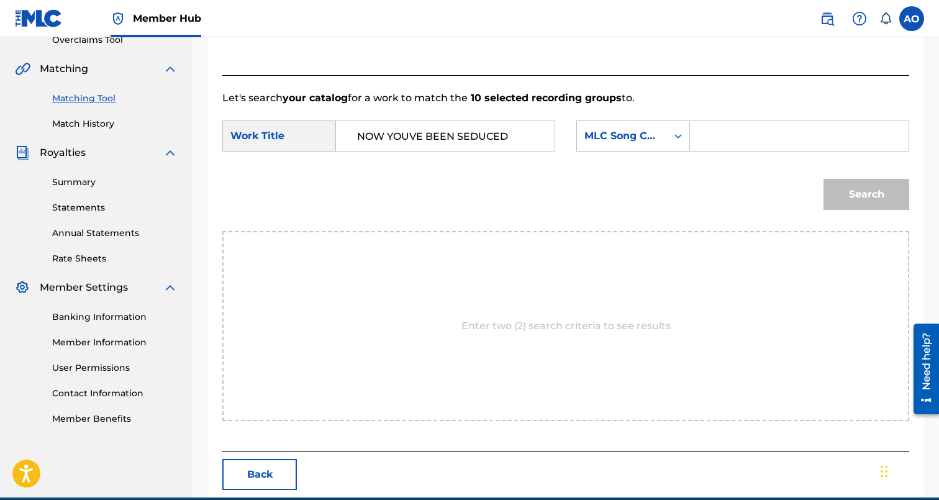
paste input "N96IH1"
type input "N96IH1"
click at [823, 179] on button "Search" at bounding box center [866, 194] width 86 height 31
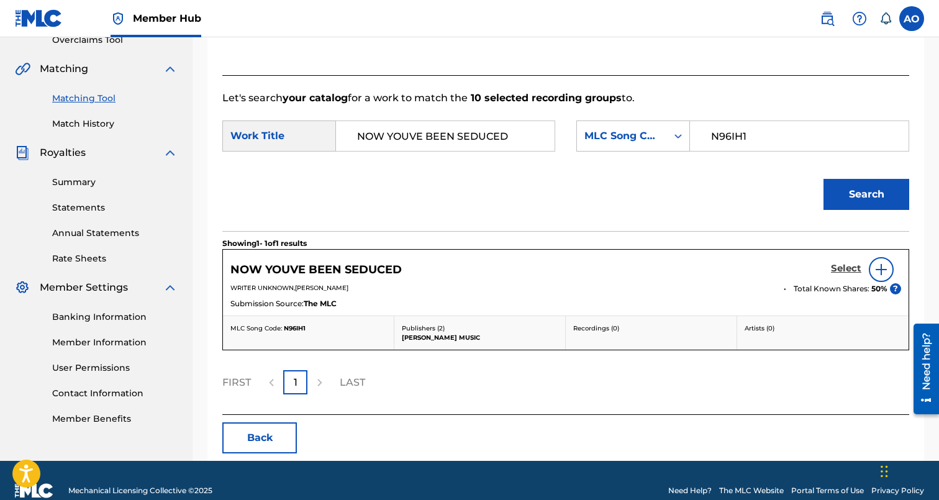
click at [843, 272] on h5 "Select" at bounding box center [846, 269] width 30 height 12
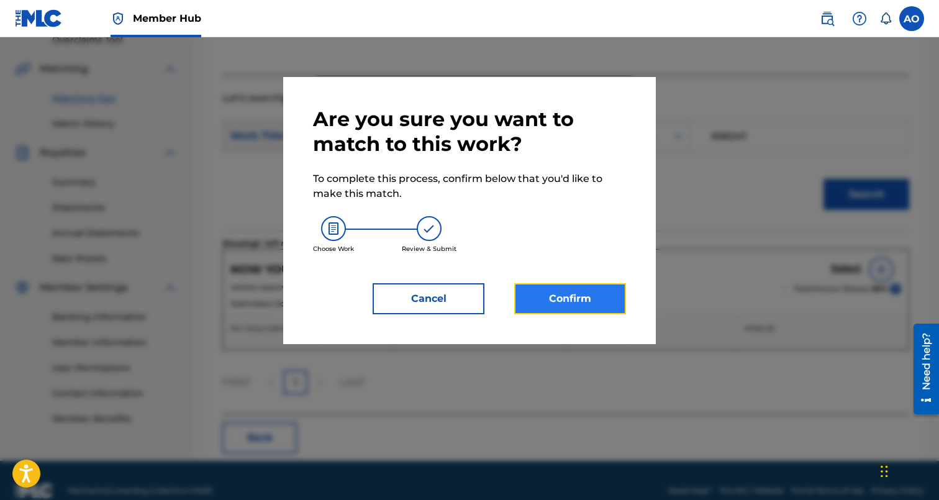
click at [541, 286] on button "Confirm" at bounding box center [570, 298] width 112 height 31
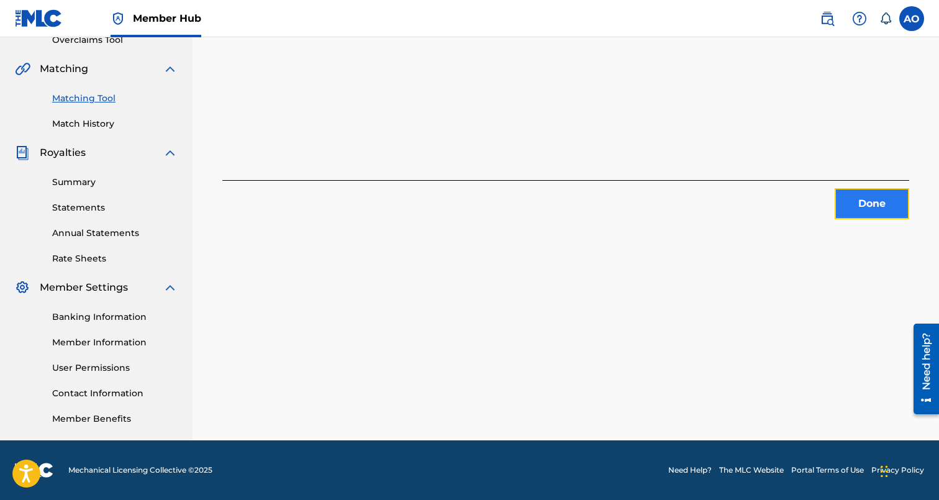
click at [868, 217] on button "Done" at bounding box center [872, 203] width 75 height 31
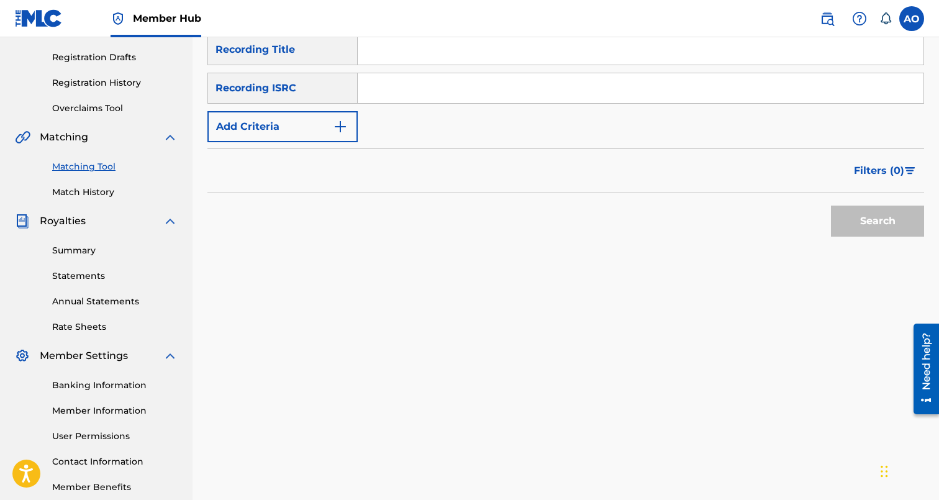
scroll to position [173, 0]
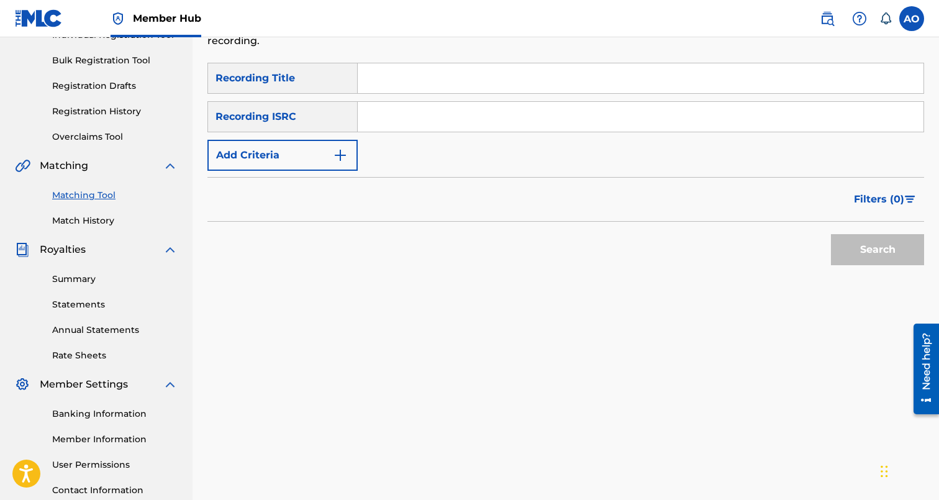
click at [435, 88] on input "Search Form" at bounding box center [641, 78] width 566 height 30
paste input "F Y I"
type input "F Y I"
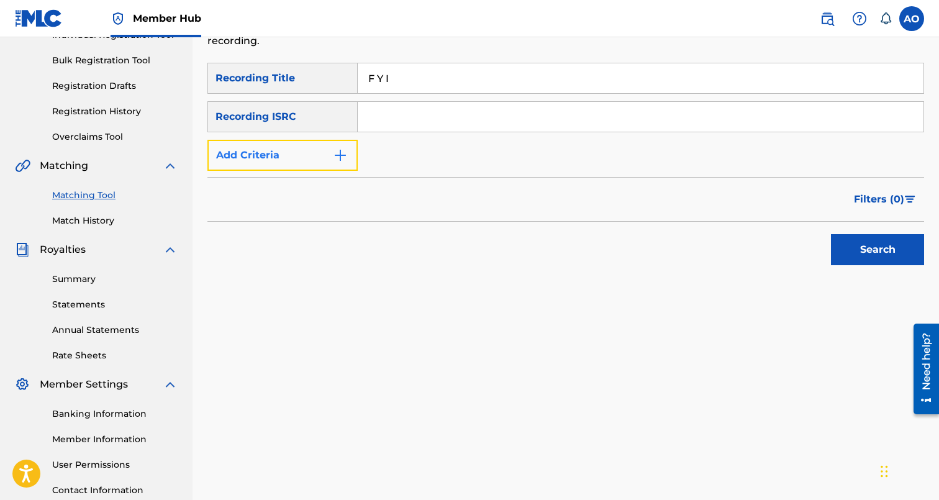
click at [312, 146] on button "Add Criteria" at bounding box center [282, 155] width 150 height 31
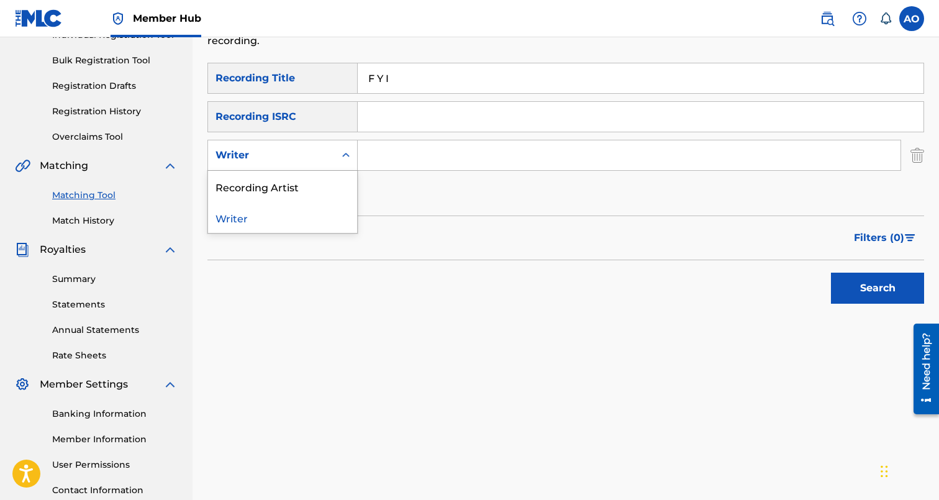
click at [308, 157] on div "Writer" at bounding box center [271, 155] width 112 height 15
click at [309, 179] on div "Recording Artist" at bounding box center [282, 186] width 149 height 31
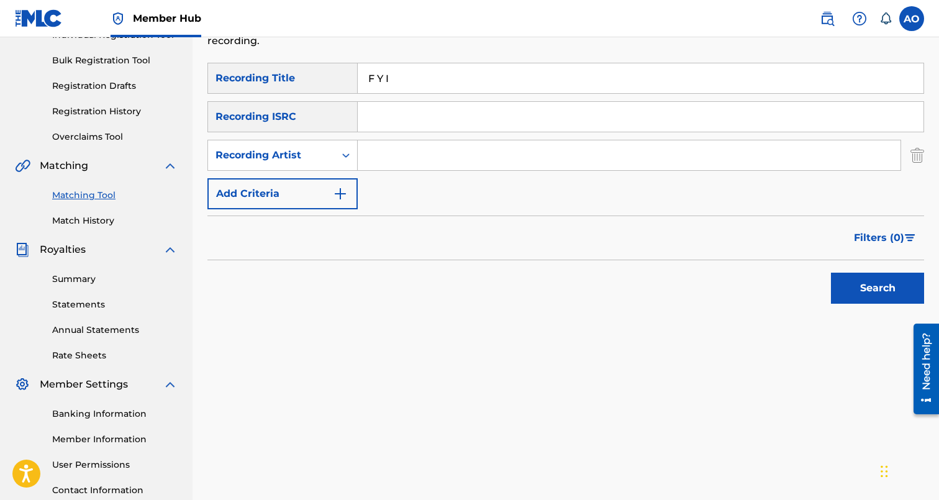
click at [412, 157] on input "Search Form" at bounding box center [629, 155] width 543 height 30
type input "Steven G"
click at [831, 273] on button "Search" at bounding box center [877, 288] width 93 height 31
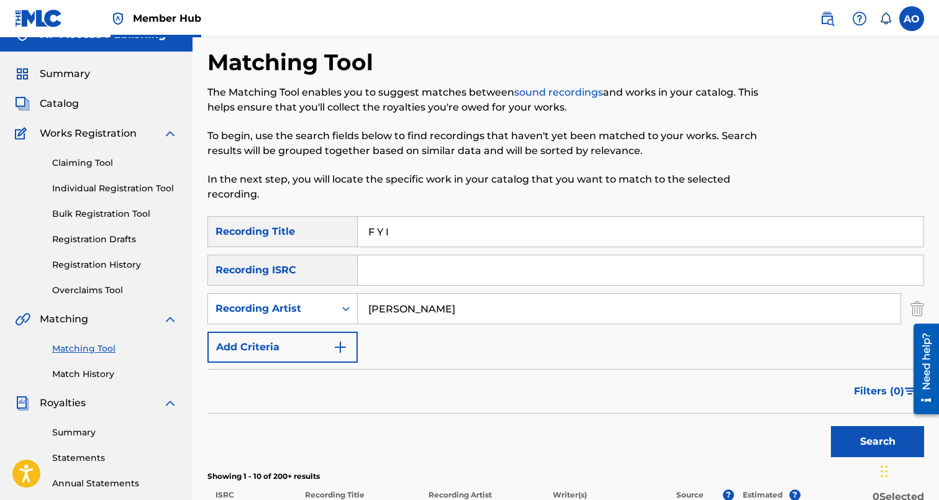
scroll to position [16, 0]
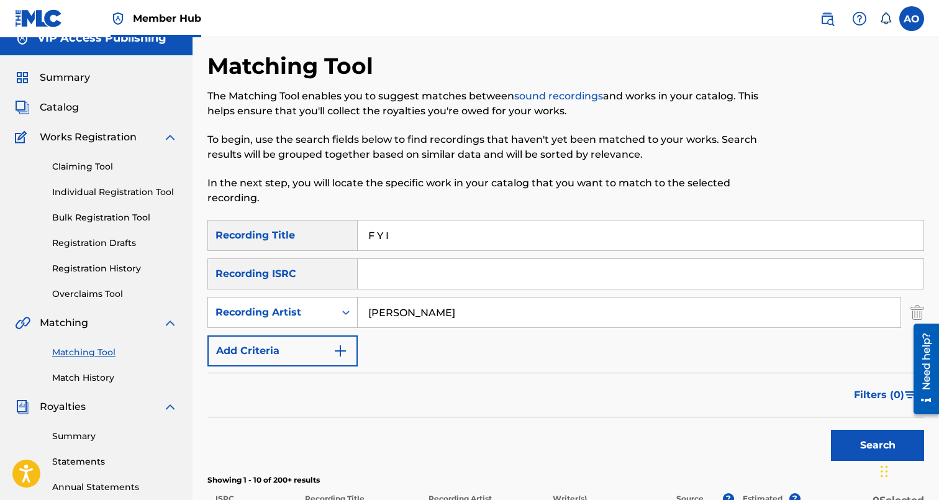
click at [449, 213] on div "Matching Tool The Matching Tool enables you to suggest matches between sound re…" at bounding box center [483, 136] width 552 height 168
click at [440, 235] on input "F Y I" at bounding box center [641, 235] width 566 height 30
paste input "SOUNDS GOOD"
type input "SOUNDS GOOD"
click at [831, 430] on button "Search" at bounding box center [877, 445] width 93 height 31
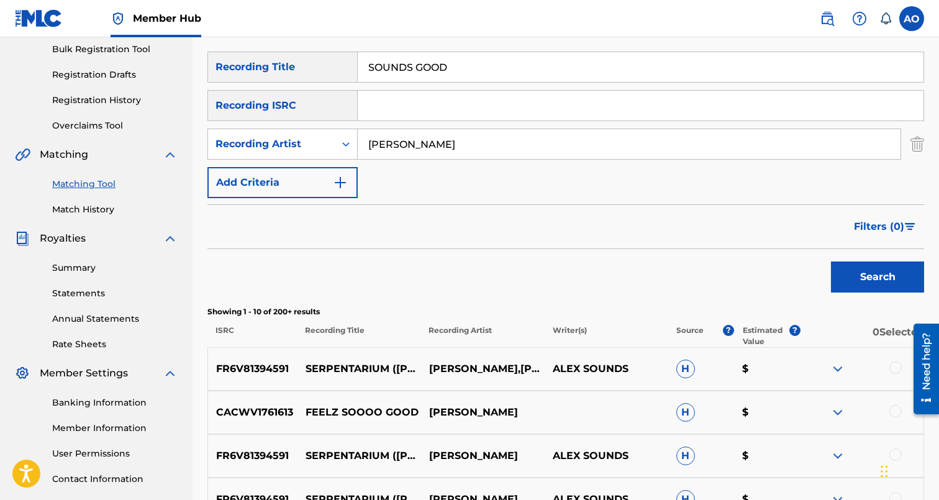
scroll to position [183, 0]
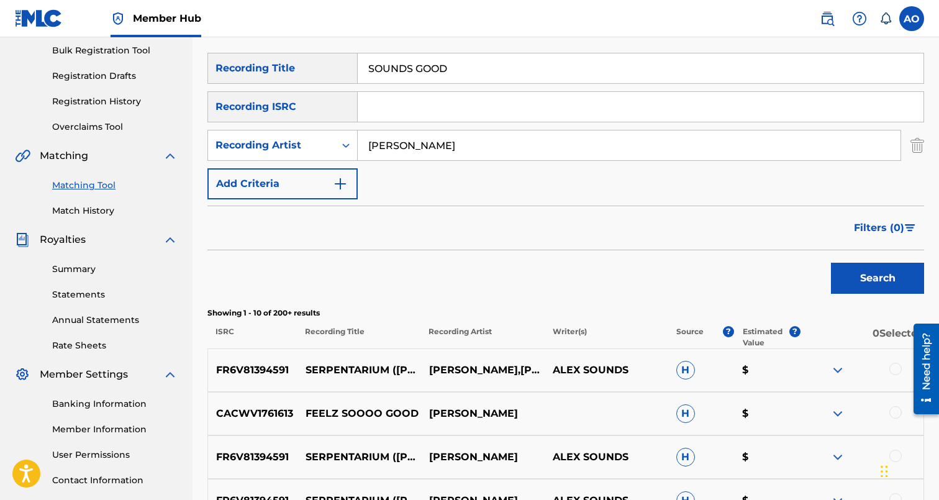
click at [461, 69] on input "SOUNDS GOOD" at bounding box center [641, 68] width 566 height 30
paste input "CHICKS N TRICKS"
click at [831, 263] on button "Search" at bounding box center [877, 278] width 93 height 31
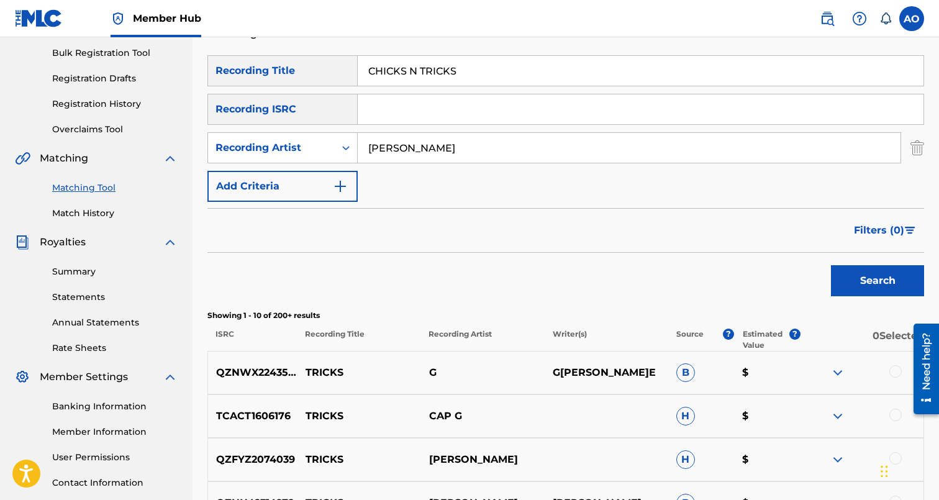
scroll to position [179, 0]
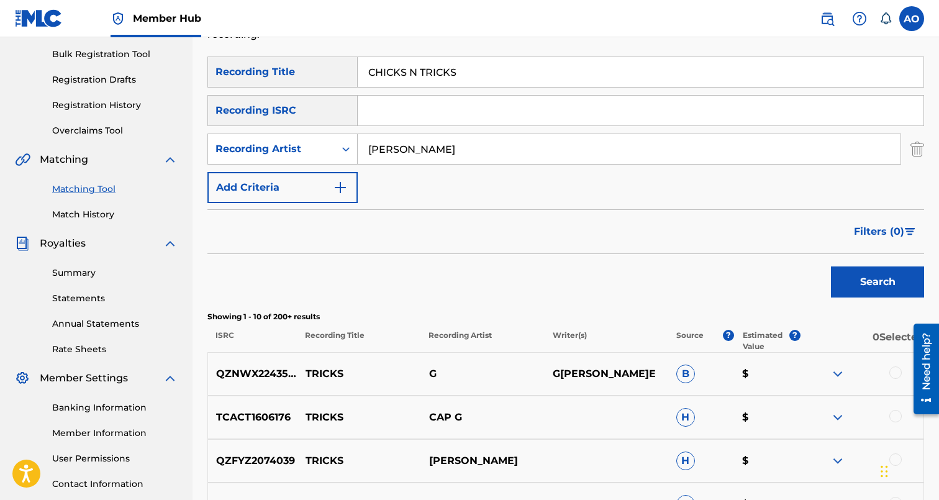
click at [426, 83] on input "CHICKS N TRICKS" at bounding box center [641, 72] width 566 height 30
paste input "KEEP YOUR NAME ALIVE"
type input "KEEP YOUR NAME ALIVE"
click at [432, 147] on input "Steven G" at bounding box center [629, 149] width 543 height 30
type input "davina"
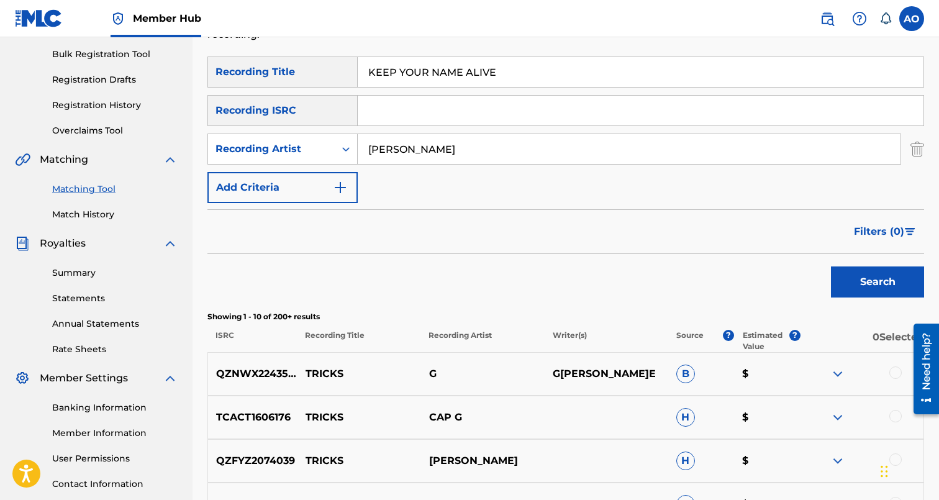
click at [831, 266] on button "Search" at bounding box center [877, 281] width 93 height 31
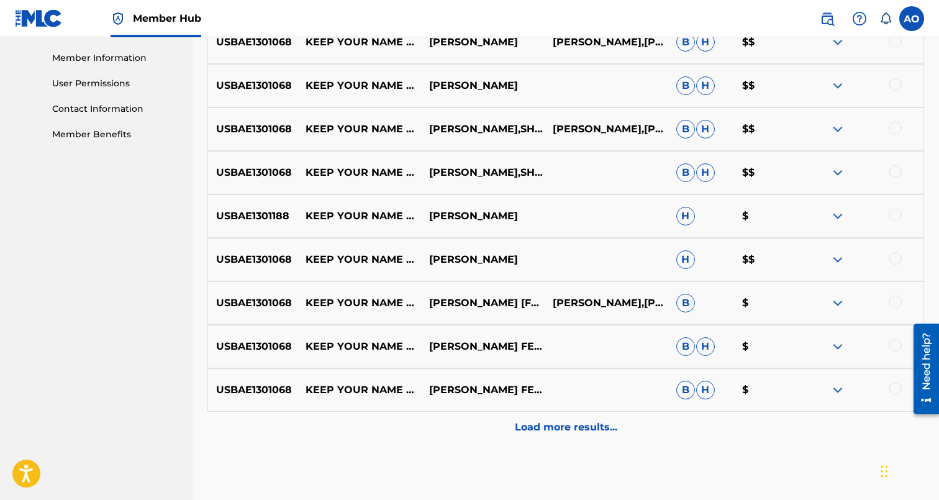
scroll to position [579, 0]
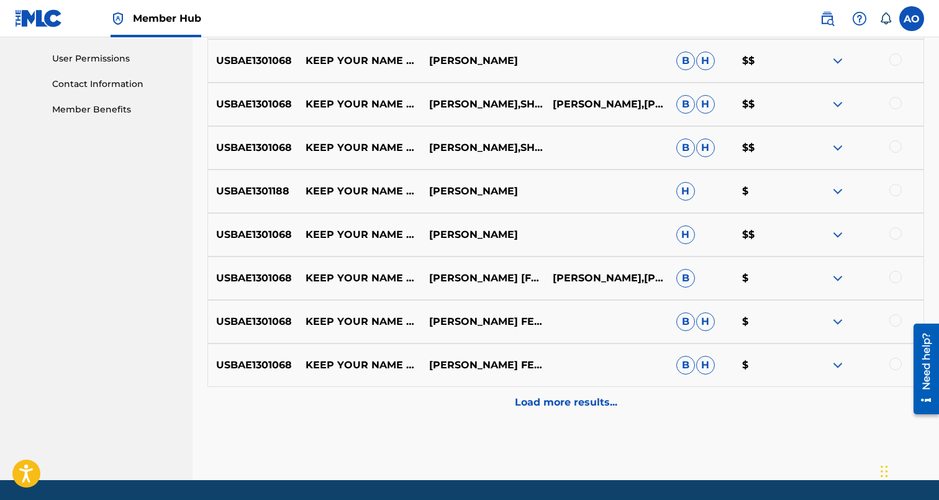
click at [894, 361] on div at bounding box center [895, 364] width 12 height 12
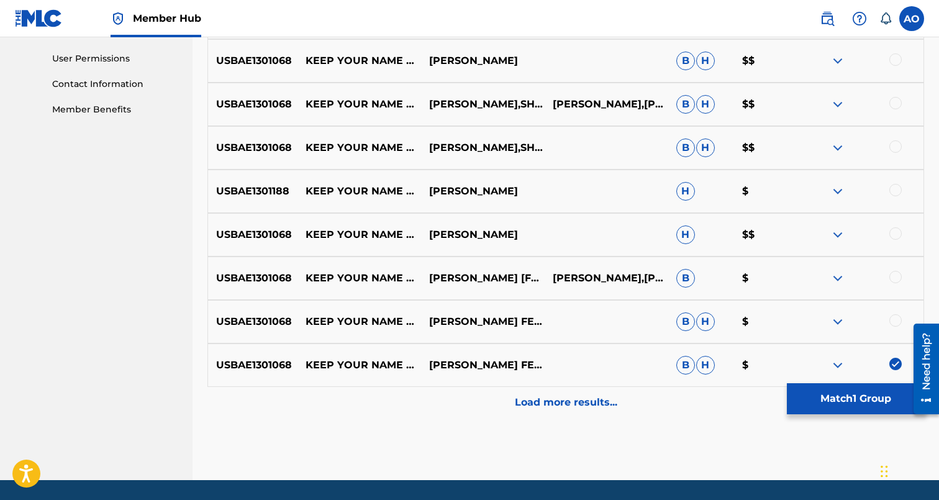
click at [894, 315] on div at bounding box center [895, 320] width 12 height 12
click at [891, 269] on div "USBAE1301068 KEEP YOUR NAME ALIVE DAVINA JOY [FEAT. SHADOW] ADAM ARIAS, DAVINA …" at bounding box center [565, 277] width 717 height 43
click at [895, 276] on div at bounding box center [895, 277] width 12 height 12
click at [895, 231] on div at bounding box center [895, 233] width 12 height 12
click at [896, 189] on div at bounding box center [895, 190] width 12 height 12
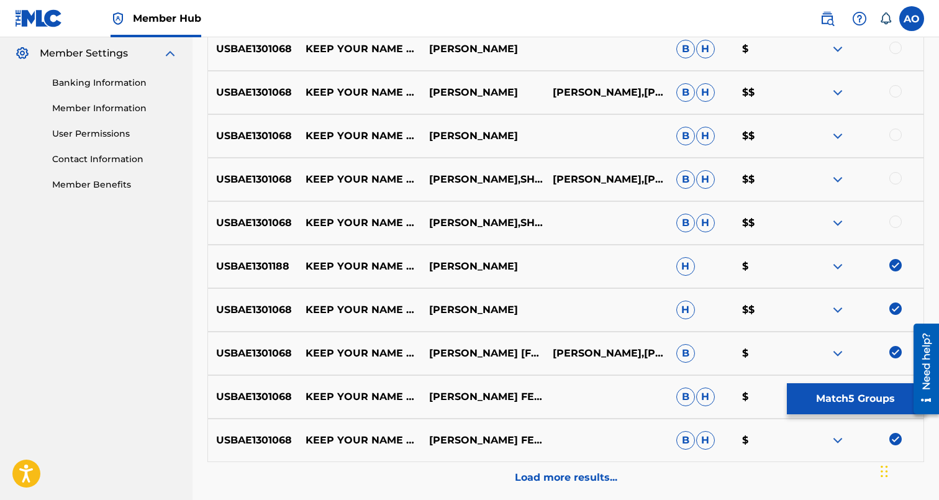
scroll to position [502, 0]
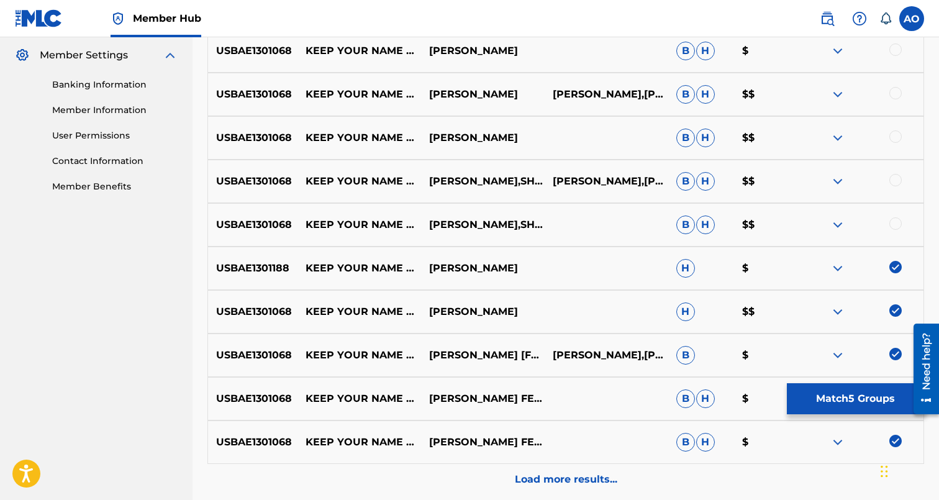
click at [896, 228] on div at bounding box center [895, 223] width 12 height 12
click at [897, 180] on div at bounding box center [895, 180] width 12 height 12
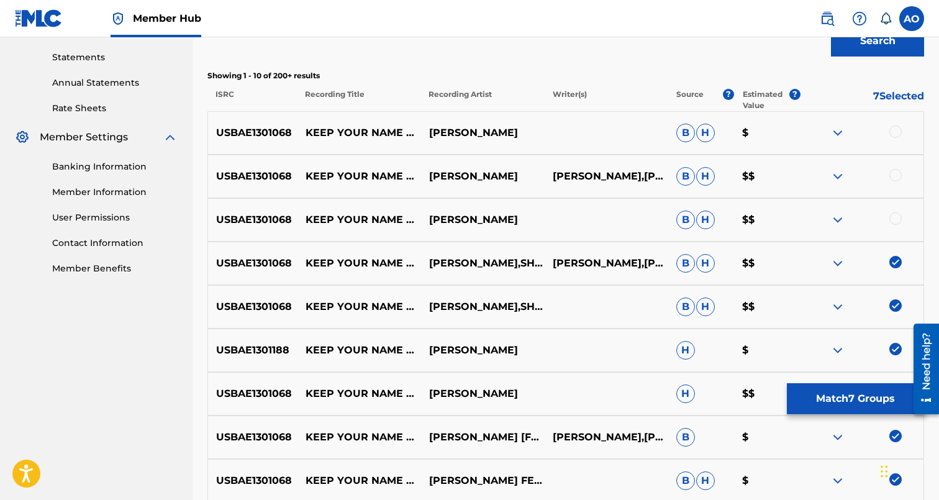
scroll to position [414, 0]
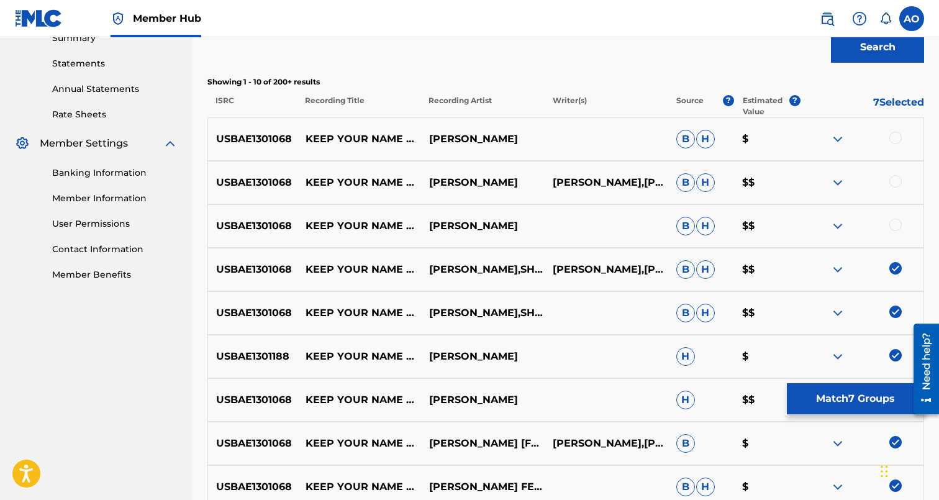
click at [896, 176] on div at bounding box center [895, 181] width 12 height 12
click at [899, 222] on div at bounding box center [895, 225] width 12 height 12
click at [897, 135] on div at bounding box center [895, 138] width 12 height 12
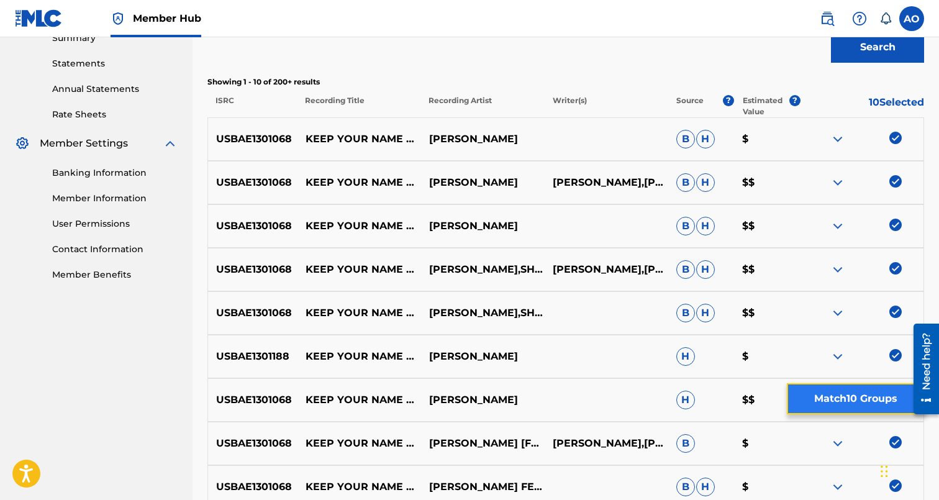
click at [853, 387] on button "Match 10 Groups" at bounding box center [855, 398] width 137 height 31
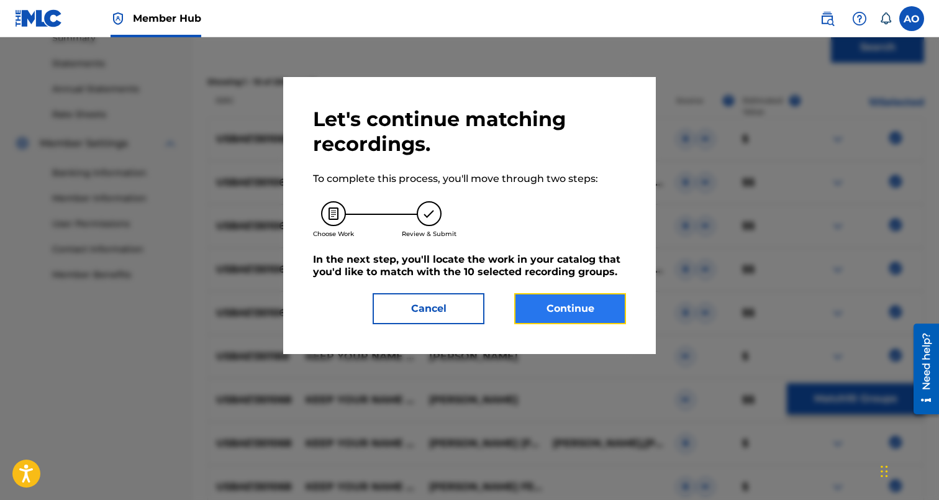
click at [576, 319] on button "Continue" at bounding box center [570, 308] width 112 height 31
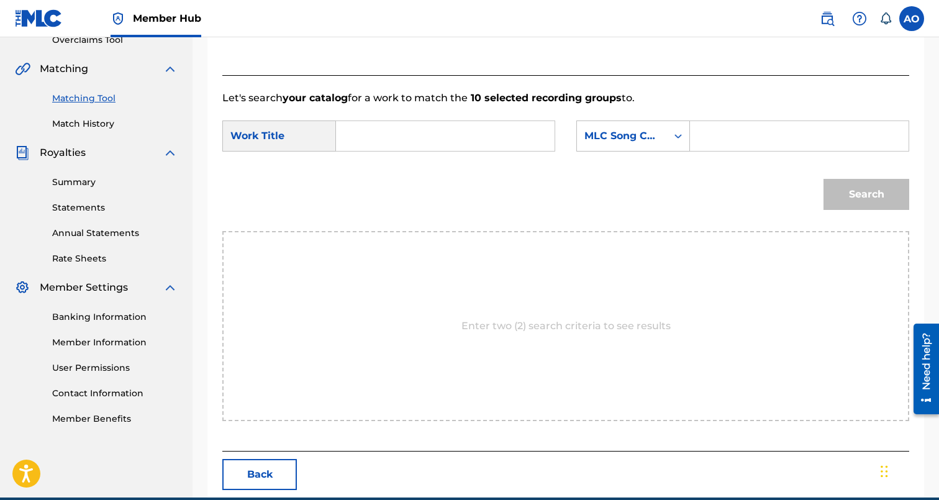
click at [435, 125] on input "Search Form" at bounding box center [444, 136] width 197 height 30
paste input "KEEP YOUR NAME ALIVE"
type input "KEEP YOUR NAME ALIVE"
click at [785, 130] on input "Search Form" at bounding box center [798, 136] width 197 height 30
paste input "KJ0682"
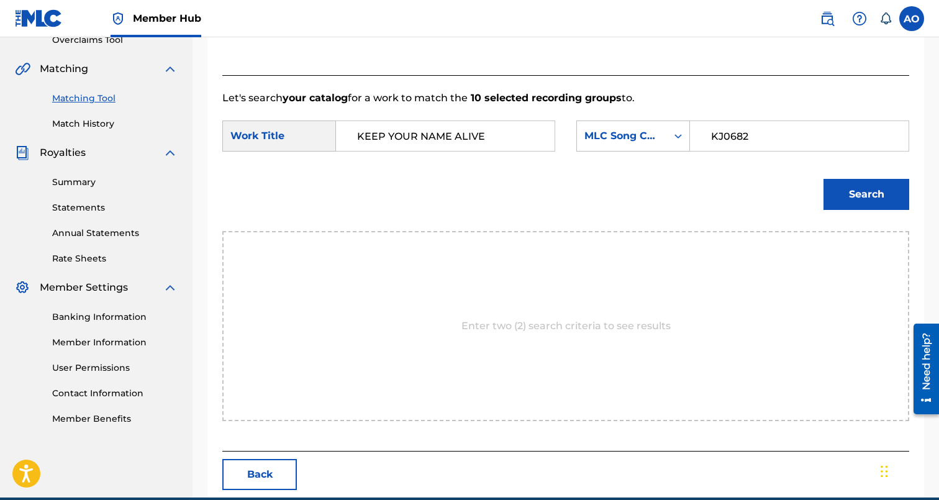
type input "KJ0682"
click at [823, 179] on button "Search" at bounding box center [866, 194] width 86 height 31
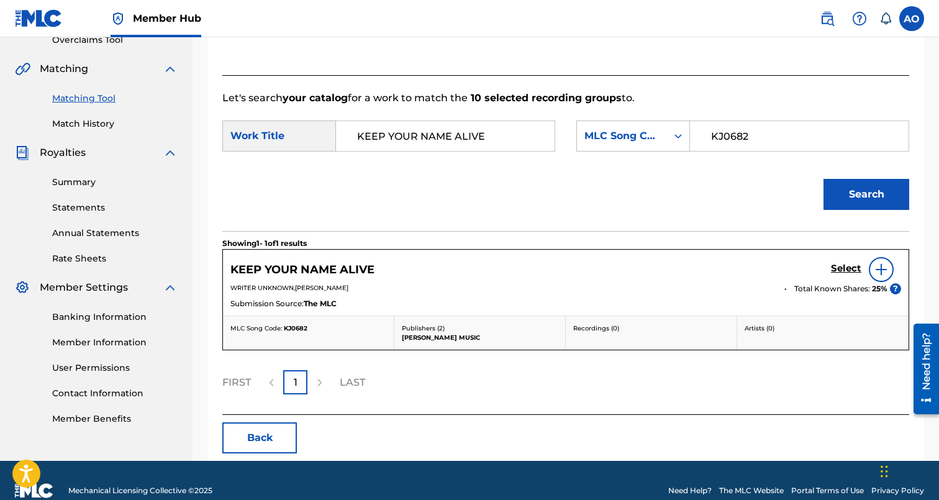
click at [856, 261] on div "Select" at bounding box center [866, 269] width 70 height 25
click at [851, 271] on h5 "Select" at bounding box center [846, 269] width 30 height 12
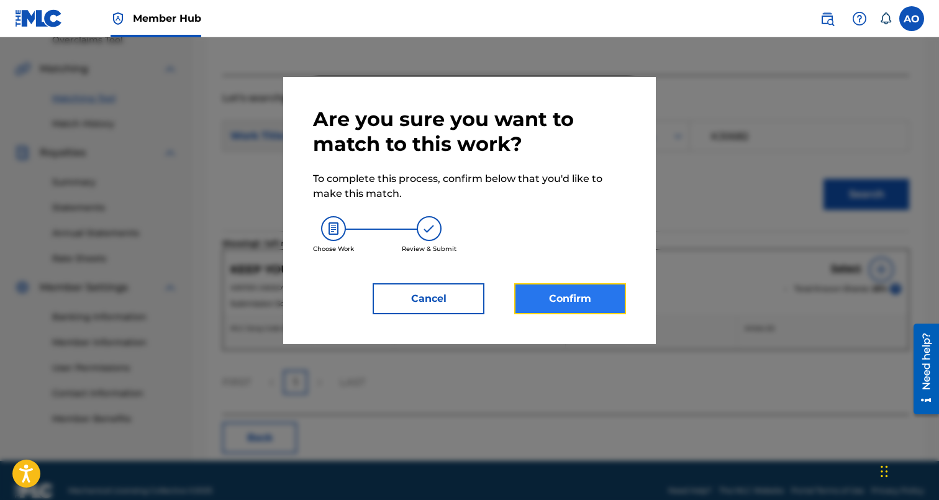
click at [600, 310] on button "Confirm" at bounding box center [570, 298] width 112 height 31
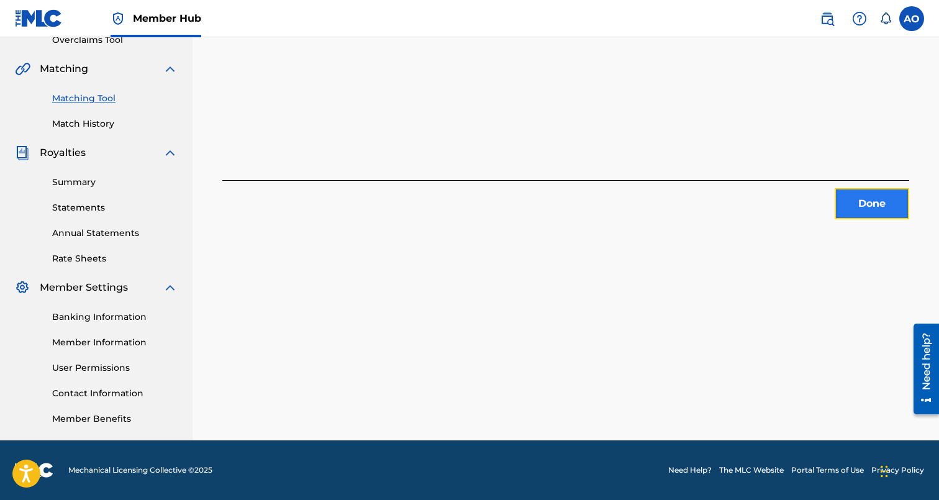
click at [857, 207] on button "Done" at bounding box center [872, 203] width 75 height 31
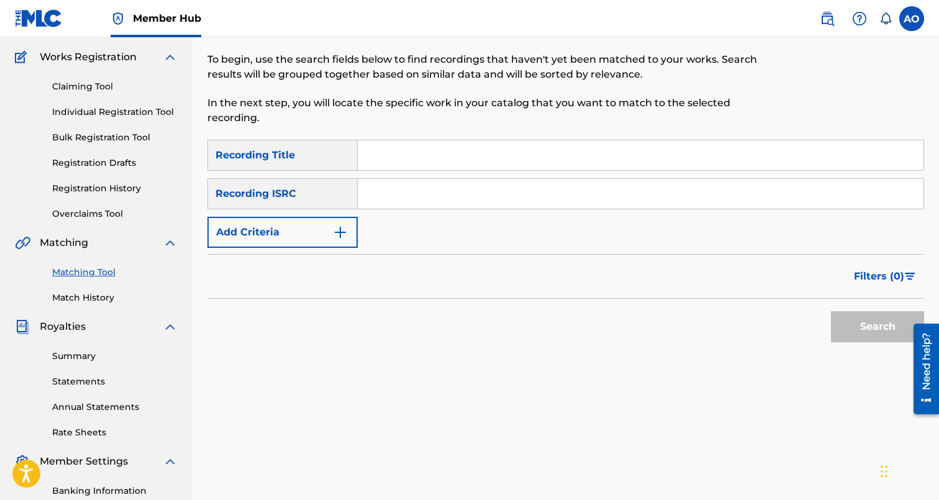
scroll to position [92, 0]
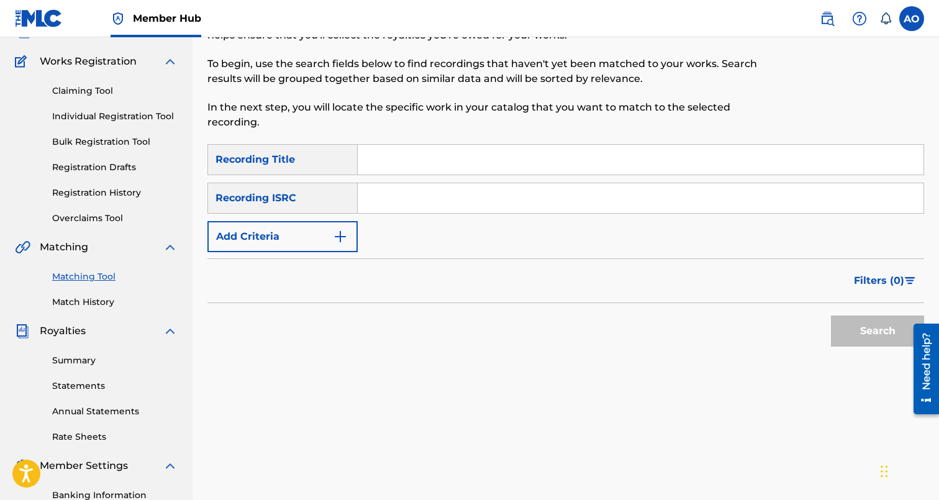
click at [520, 160] on input "Search Form" at bounding box center [641, 160] width 566 height 30
paste input "KJ0682"
type input "KJ0682"
paste input "H I D D E N AGENDAS"
type input "H I D D E N AGENDAS"
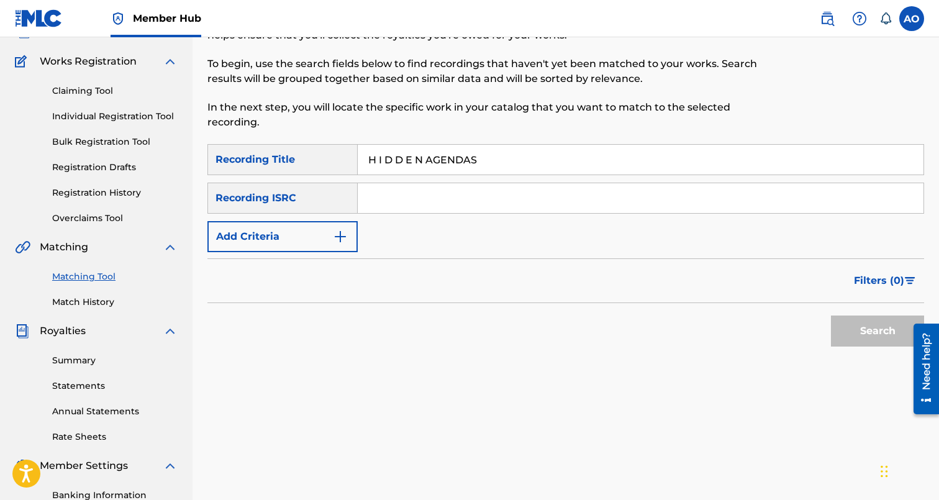
click at [831, 315] on button "Search" at bounding box center [877, 330] width 93 height 31
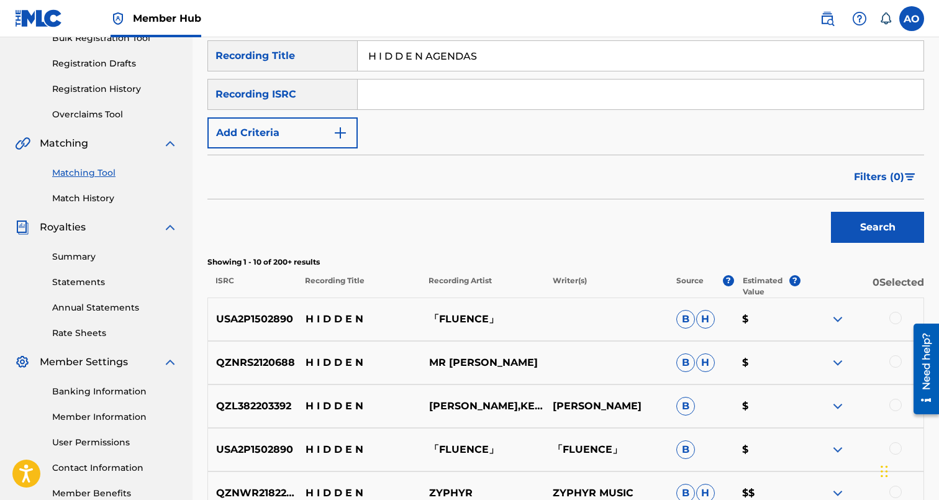
scroll to position [160, 0]
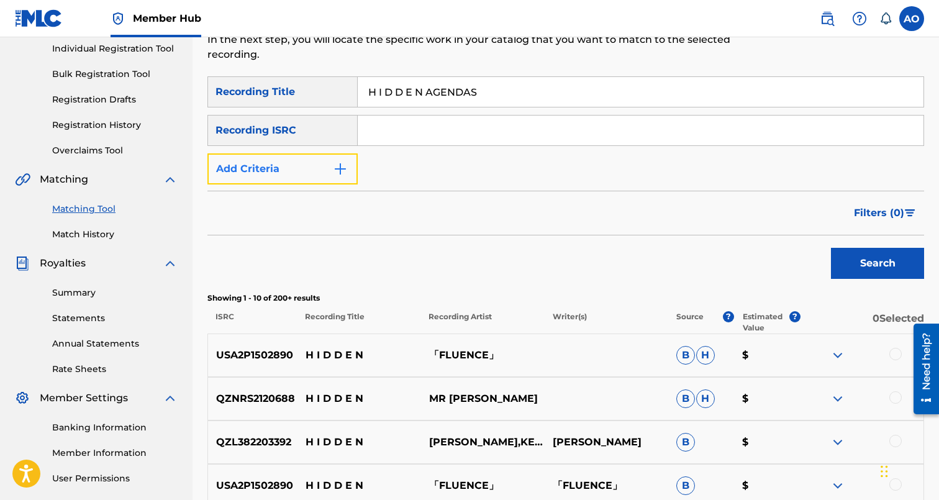
click at [332, 165] on button "Add Criteria" at bounding box center [282, 168] width 150 height 31
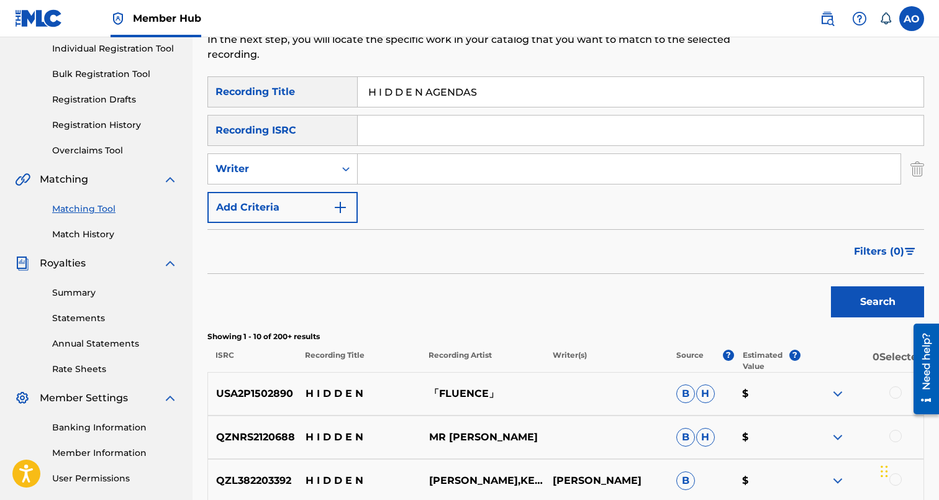
click at [332, 186] on div "SearchWithCriteria6baf87fb-e984-4033-aa16-72c7748ebd7b Recording Title H I D D …" at bounding box center [565, 149] width 717 height 147
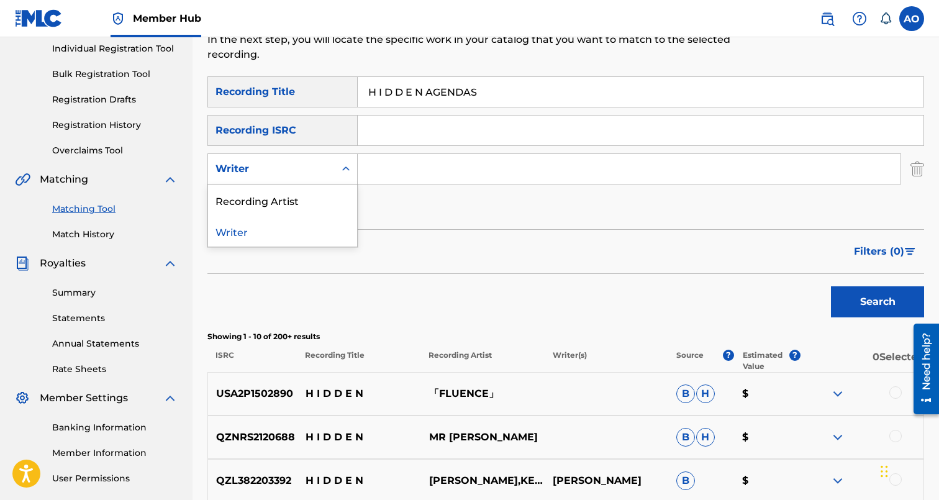
click at [333, 179] on div "Writer" at bounding box center [271, 169] width 127 height 24
click at [333, 194] on div "Recording Artist" at bounding box center [282, 199] width 149 height 31
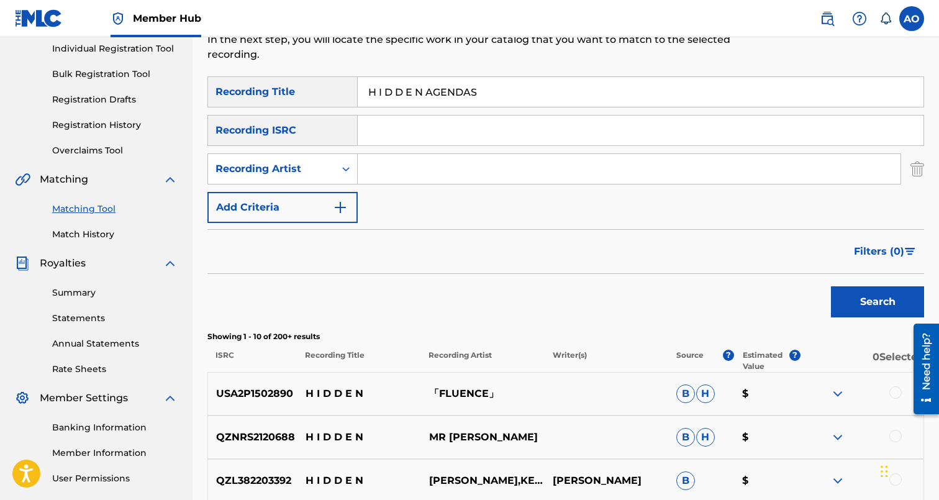
drag, startPoint x: 343, startPoint y: 187, endPoint x: 407, endPoint y: 170, distance: 66.1
click at [407, 170] on input "Search Form" at bounding box center [629, 169] width 543 height 30
type input "Davina"
click at [831, 286] on button "Search" at bounding box center [877, 301] width 93 height 31
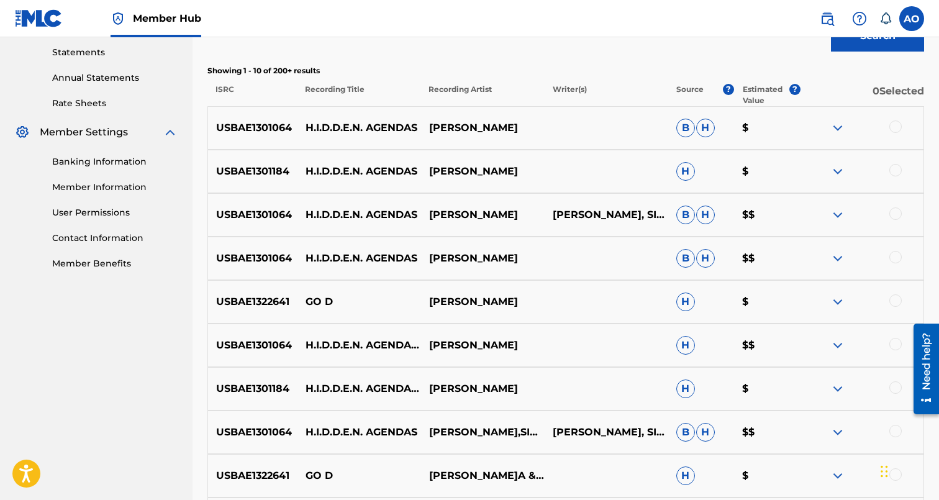
scroll to position [426, 0]
click at [892, 251] on div at bounding box center [862, 257] width 124 height 15
click at [897, 253] on div at bounding box center [895, 256] width 12 height 12
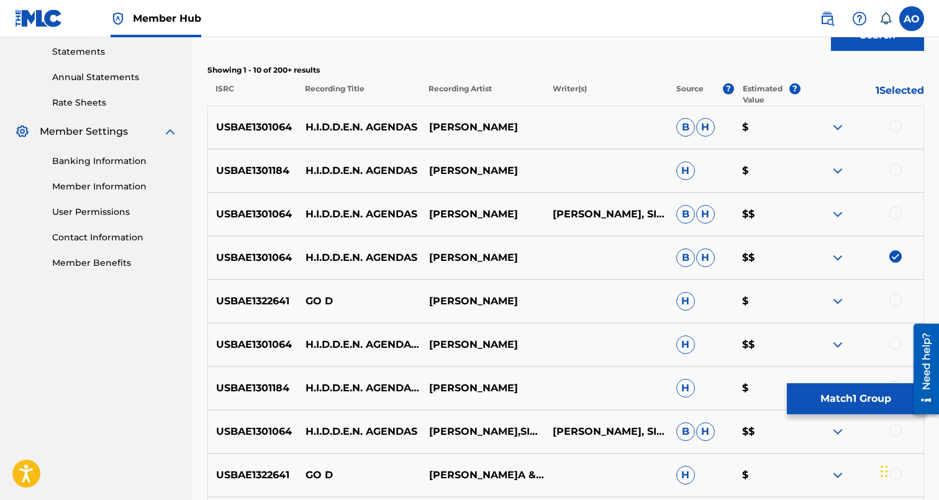
click at [892, 212] on div at bounding box center [895, 213] width 12 height 12
click at [896, 167] on div at bounding box center [895, 169] width 12 height 12
click at [899, 129] on div at bounding box center [895, 126] width 12 height 12
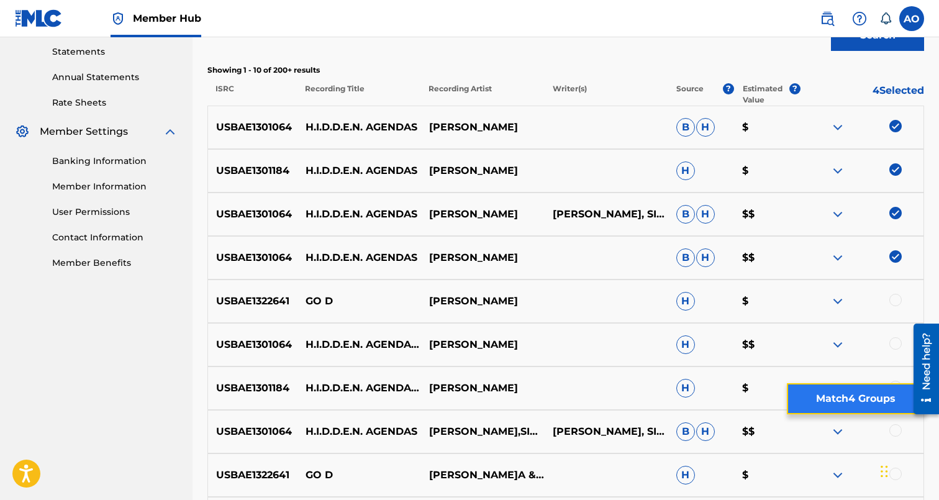
click at [880, 396] on button "Match 4 Groups" at bounding box center [855, 398] width 137 height 31
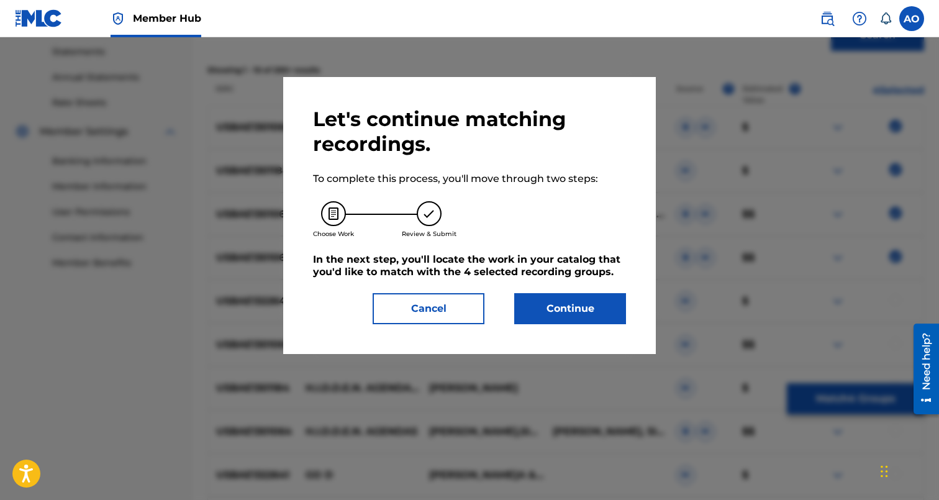
click at [552, 291] on div "Let's continue matching recordings. To complete this process, you'll move throu…" at bounding box center [469, 215] width 313 height 217
click at [551, 304] on button "Continue" at bounding box center [570, 308] width 112 height 31
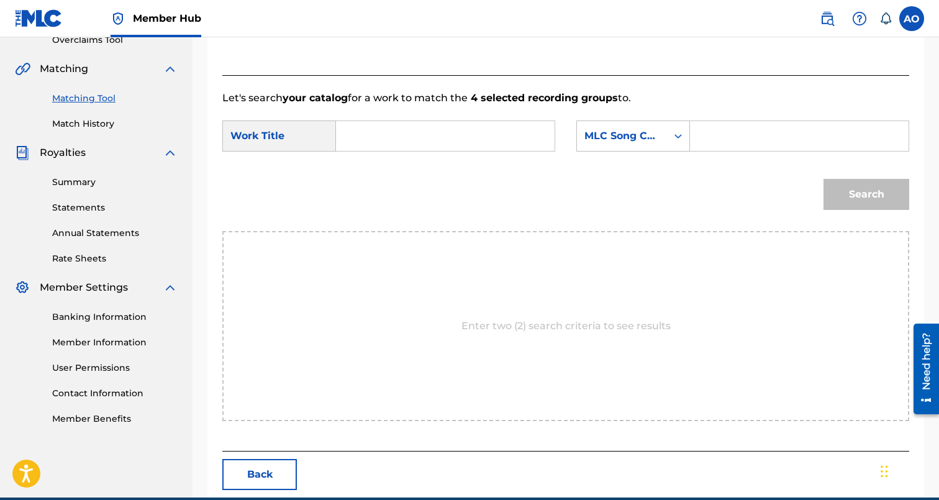
click at [443, 160] on form "SearchWithCriteria7282e1a1-208f-423b-b1db-c3d959bb7b24 Work Title SearchWithCri…" at bounding box center [565, 168] width 687 height 125
click at [462, 134] on input "Search Form" at bounding box center [444, 136] width 197 height 30
paste input "H I D D E N AGENDAS"
type input "H I D D E N AGENDAS"
click at [732, 127] on input "Search Form" at bounding box center [798, 136] width 197 height 30
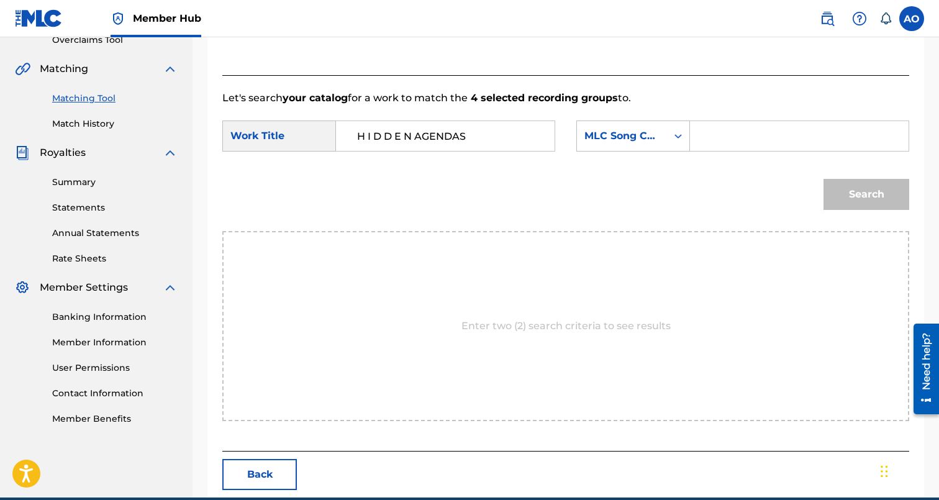
paste input "HQ6L0A"
type input "HQ6L0A"
click at [823, 179] on button "Search" at bounding box center [866, 194] width 86 height 31
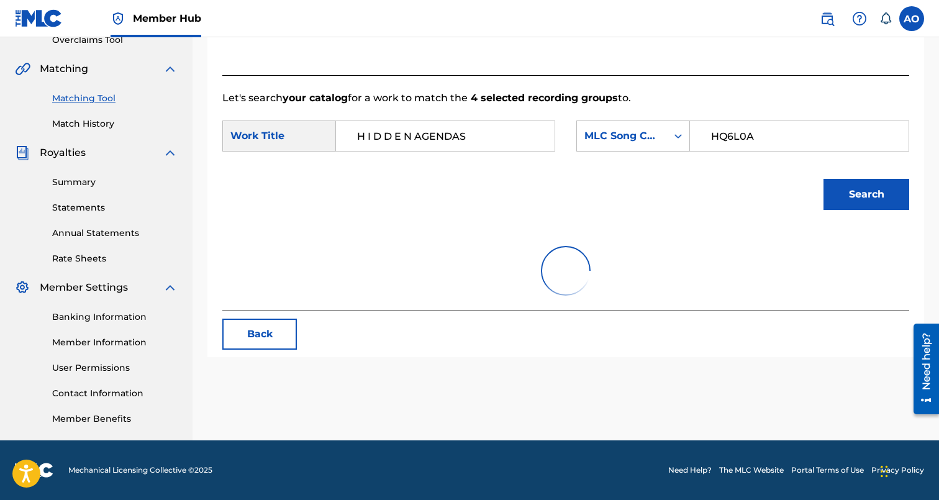
click at [823, 179] on button "Search" at bounding box center [866, 194] width 86 height 31
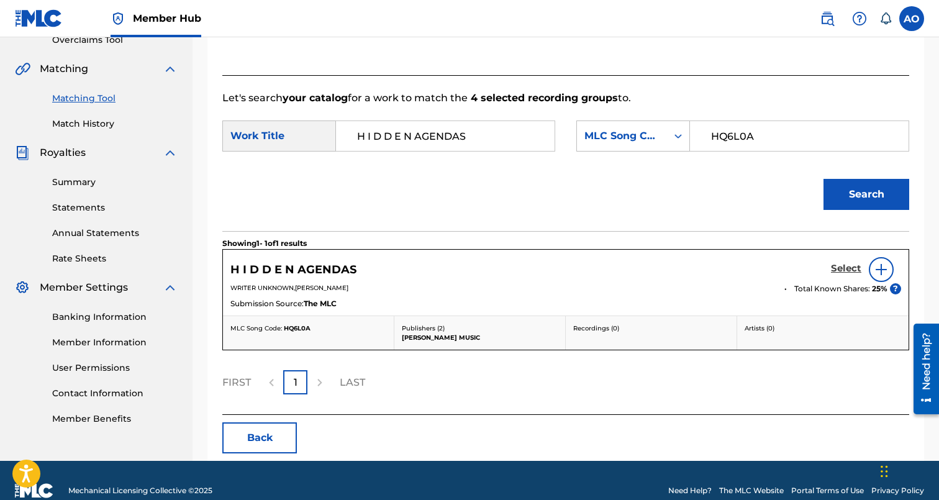
click at [838, 271] on h5 "Select" at bounding box center [846, 269] width 30 height 12
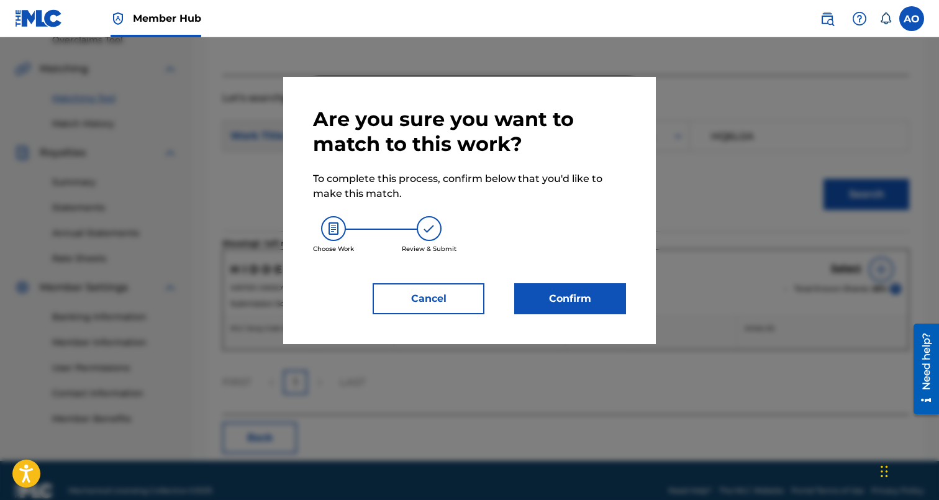
click at [574, 321] on div "Are you sure you want to match to this work? To complete this process, confirm …" at bounding box center [469, 210] width 373 height 267
click at [581, 304] on button "Confirm" at bounding box center [570, 298] width 112 height 31
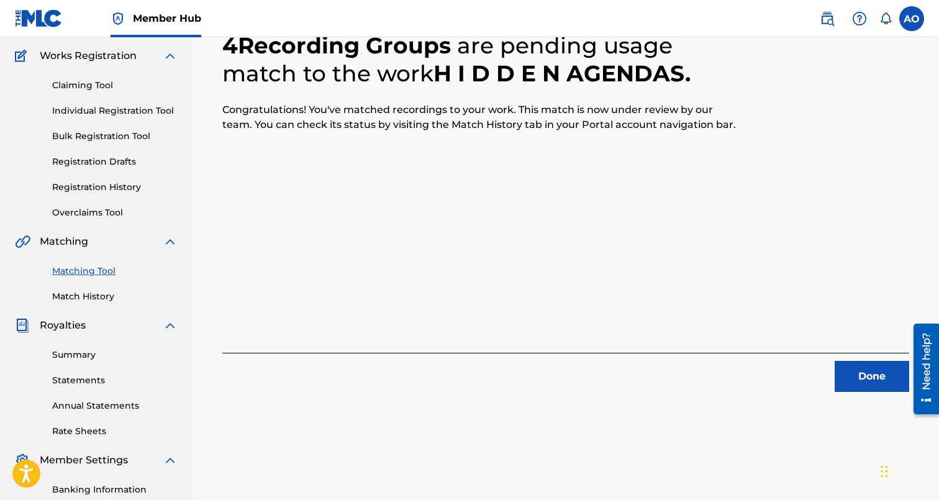
scroll to position [71, 0]
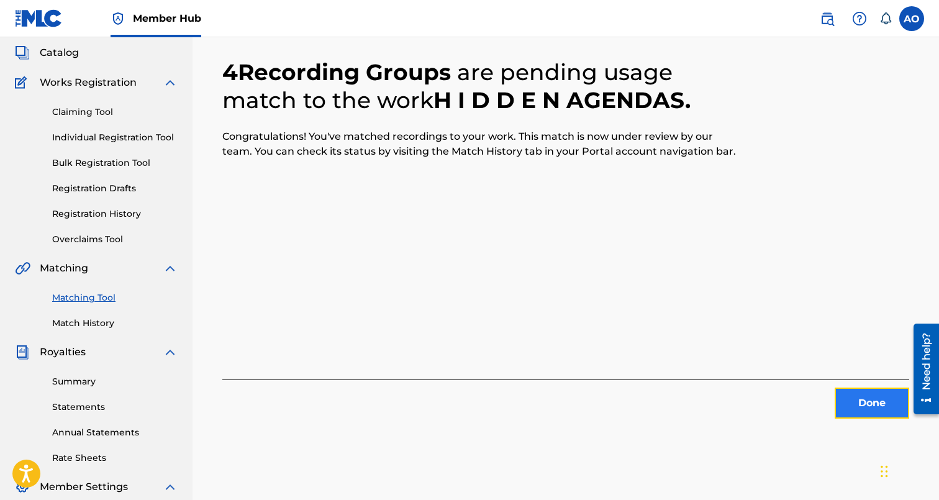
click at [859, 401] on button "Done" at bounding box center [872, 402] width 75 height 31
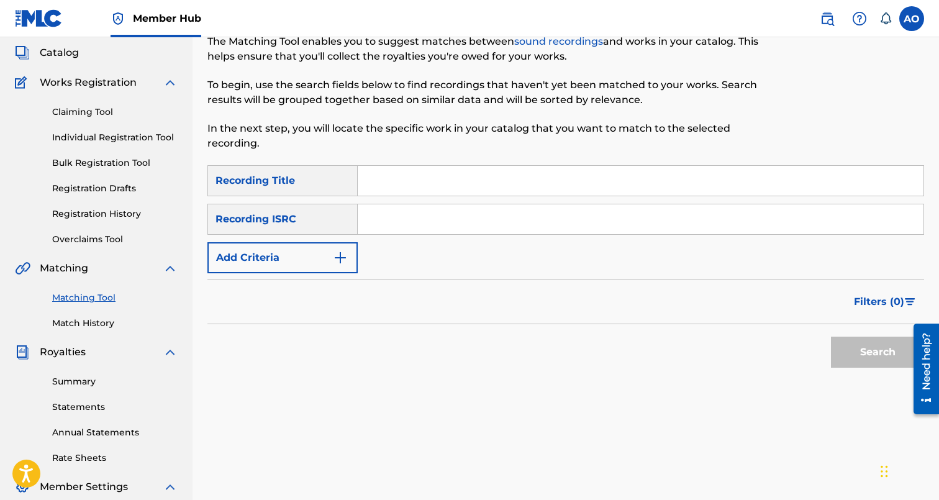
click at [649, 173] on input "Search Form" at bounding box center [641, 181] width 566 height 30
paste input "AINT THAT TYPE"
type input "AINT THAT TYPE"
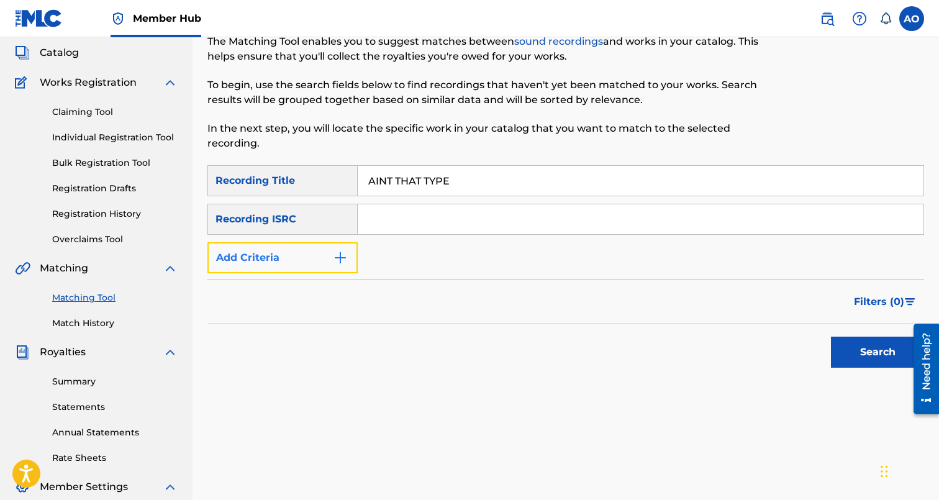
click at [297, 260] on button "Add Criteria" at bounding box center [282, 257] width 150 height 31
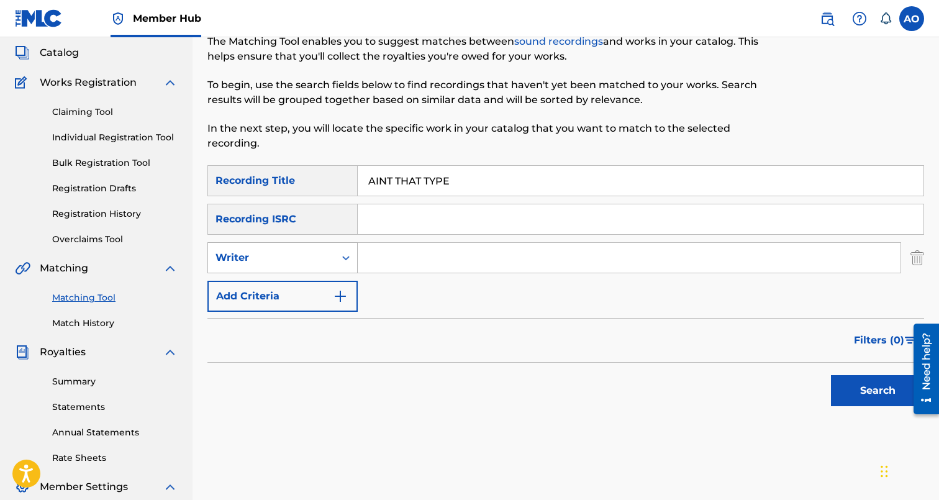
click at [297, 263] on div "Writer" at bounding box center [271, 257] width 112 height 15
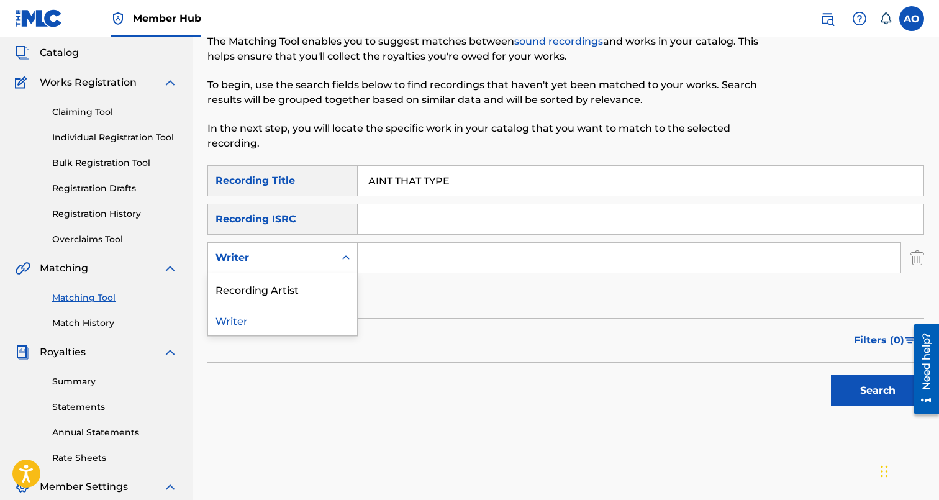
click at [298, 286] on div "Recording Artist" at bounding box center [282, 288] width 149 height 31
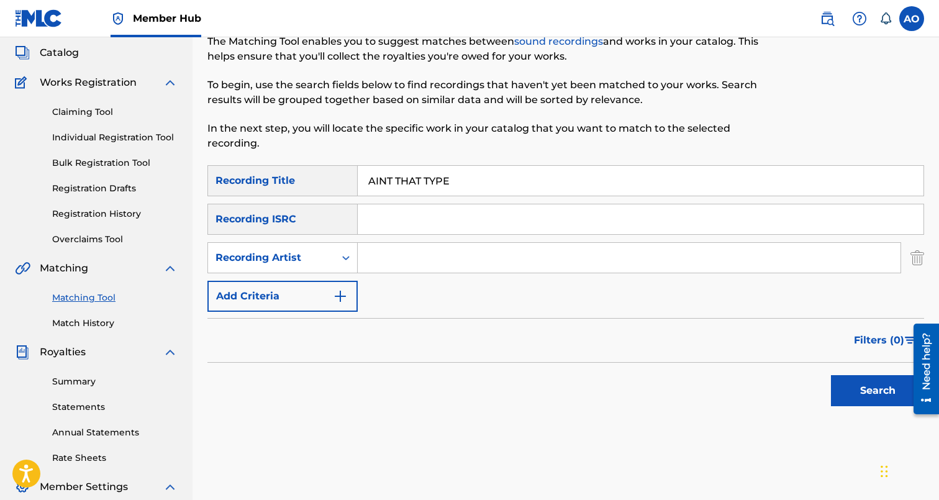
click at [407, 263] on input "Search Form" at bounding box center [629, 258] width 543 height 30
type input "Davina"
click at [831, 375] on button "Search" at bounding box center [877, 390] width 93 height 31
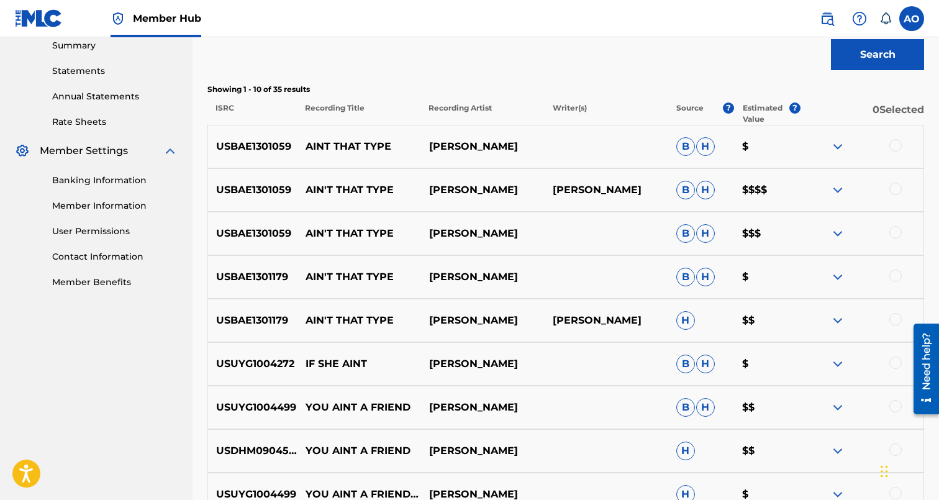
scroll to position [405, 0]
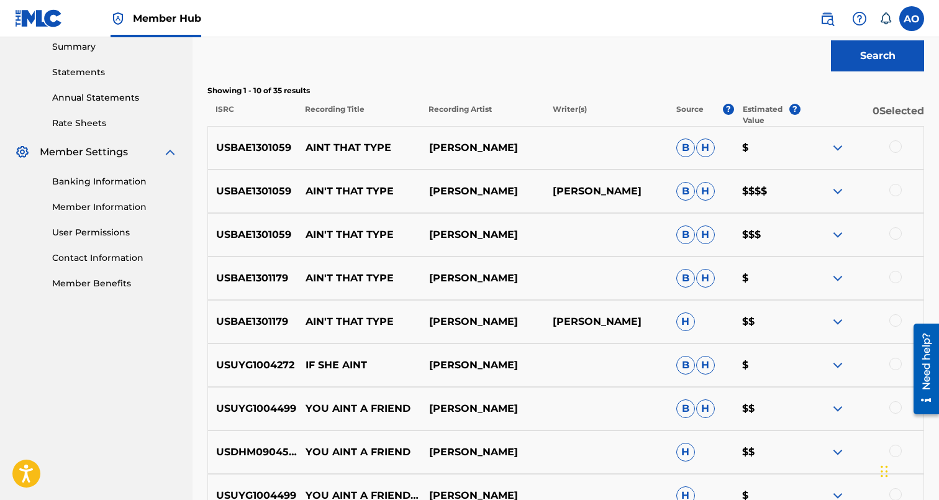
click at [893, 358] on div at bounding box center [862, 365] width 124 height 15
click at [894, 363] on div at bounding box center [895, 364] width 12 height 12
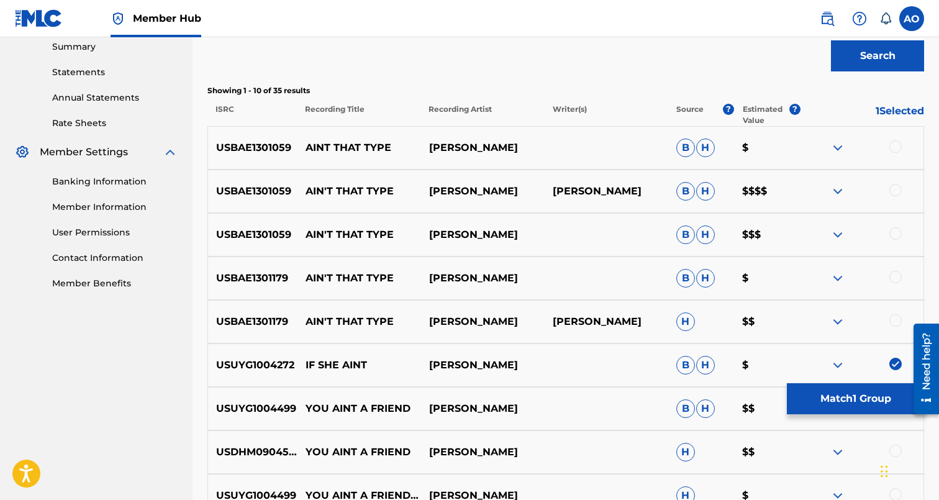
click at [899, 320] on div at bounding box center [895, 320] width 12 height 12
click at [897, 276] on div at bounding box center [895, 277] width 12 height 12
click at [900, 234] on div at bounding box center [895, 233] width 12 height 12
click at [901, 186] on div at bounding box center [862, 191] width 124 height 15
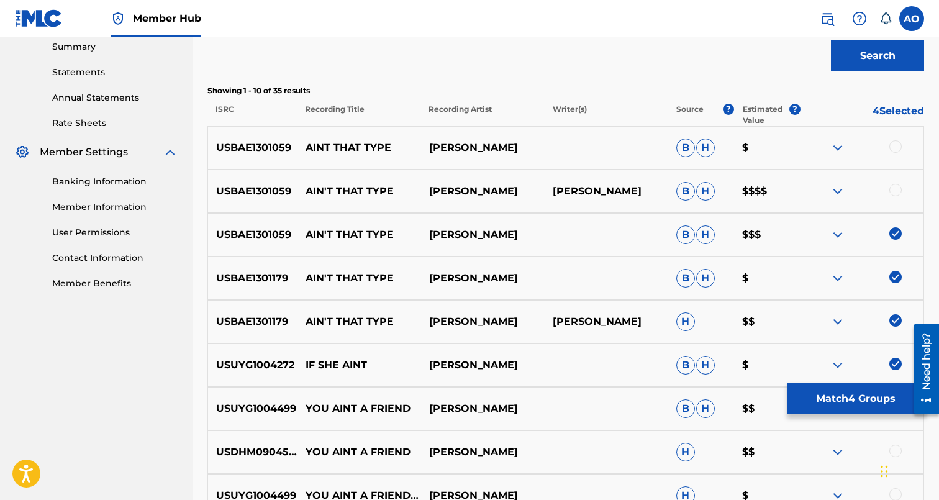
click at [897, 191] on div at bounding box center [895, 190] width 12 height 12
click at [896, 152] on div at bounding box center [895, 146] width 12 height 12
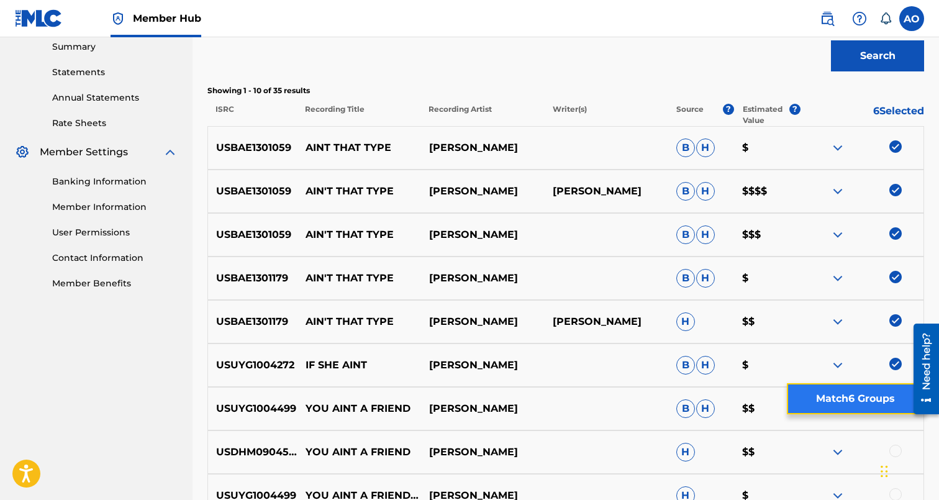
click at [870, 404] on button "Match 6 Groups" at bounding box center [855, 398] width 137 height 31
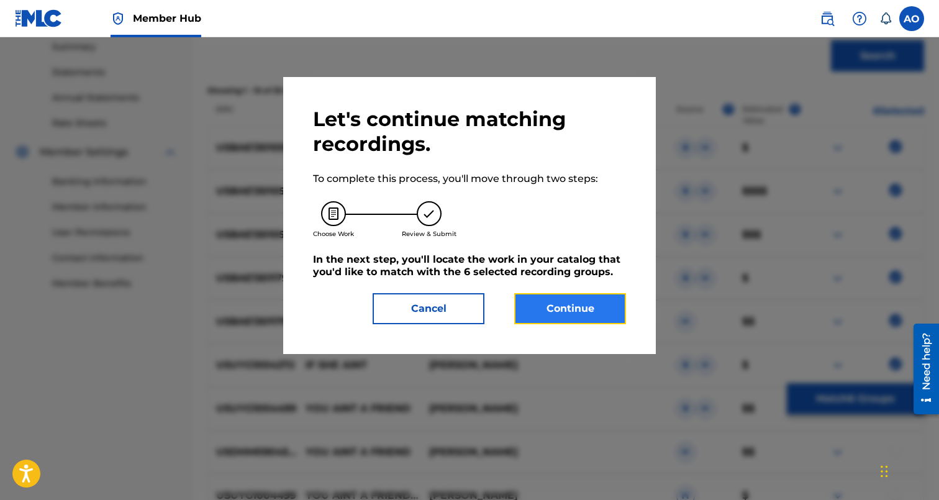
click at [614, 306] on button "Continue" at bounding box center [570, 308] width 112 height 31
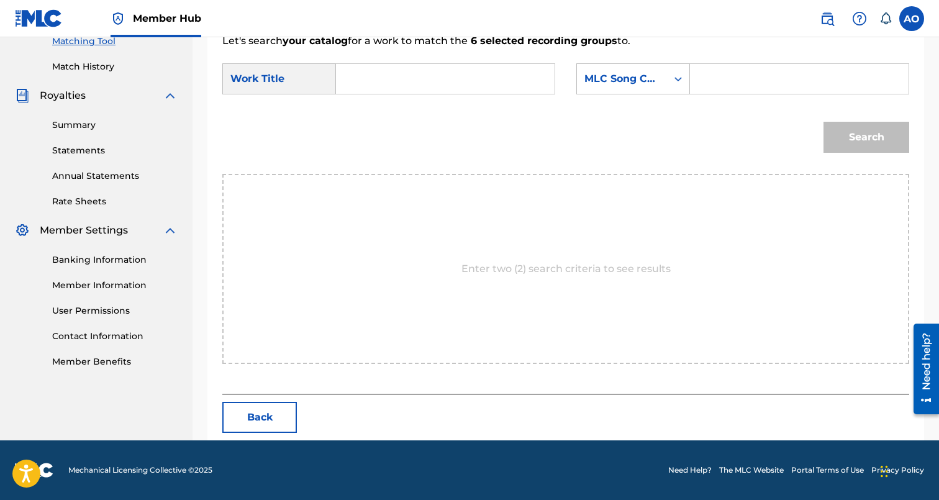
scroll to position [270, 0]
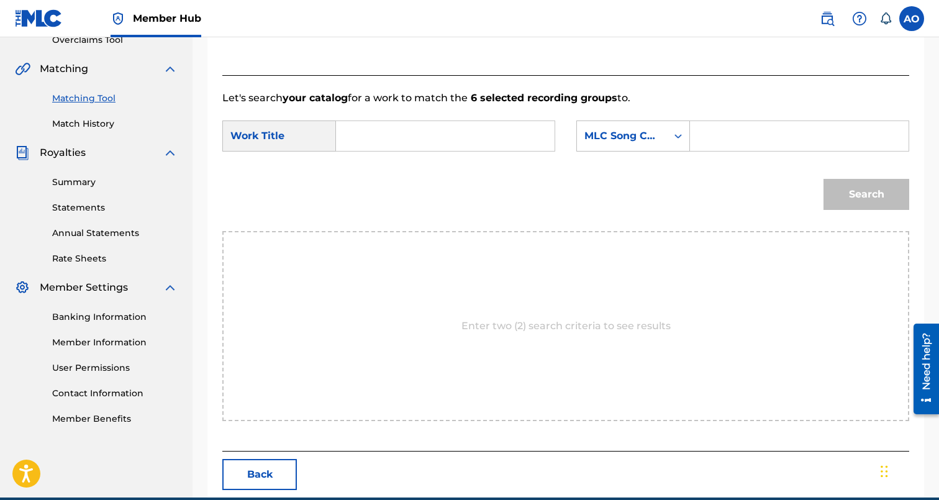
click at [476, 101] on strong "6 selected recording groups" at bounding box center [543, 98] width 150 height 12
click at [469, 149] on input "Search Form" at bounding box center [444, 136] width 197 height 30
paste input "AINT THAT TYPE"
type input "AINT THAT TYPE"
click at [769, 120] on div "Search Form" at bounding box center [799, 135] width 219 height 31
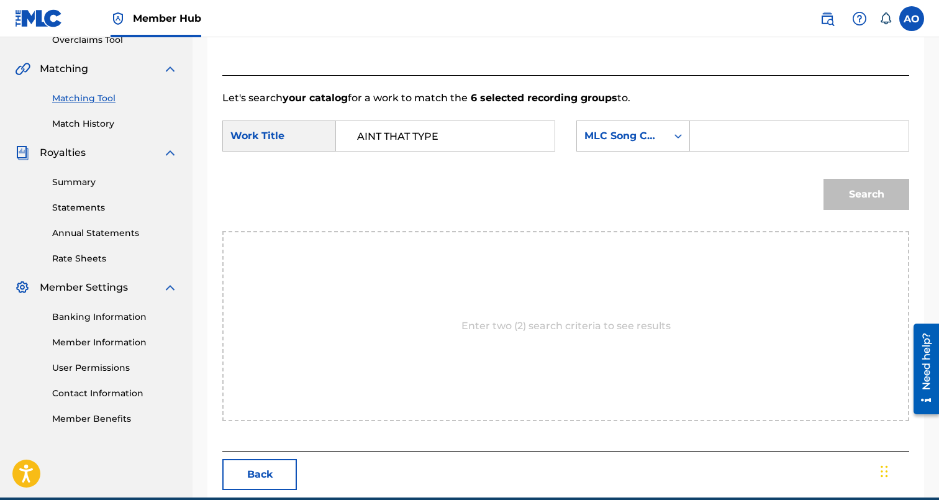
click at [767, 127] on input "Search Form" at bounding box center [798, 136] width 197 height 30
paste input "A997OG"
type input "A997OG"
click at [823, 179] on button "Search" at bounding box center [866, 194] width 86 height 31
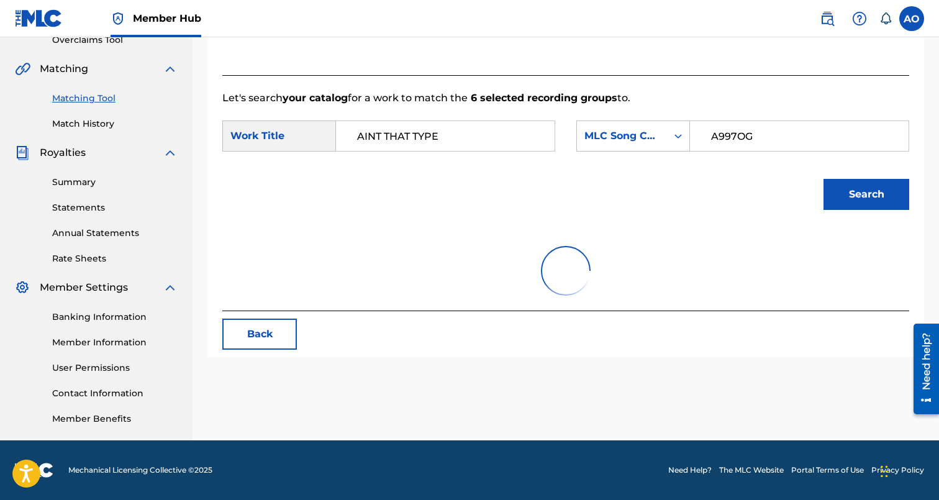
click at [823, 179] on button "Search" at bounding box center [866, 194] width 86 height 31
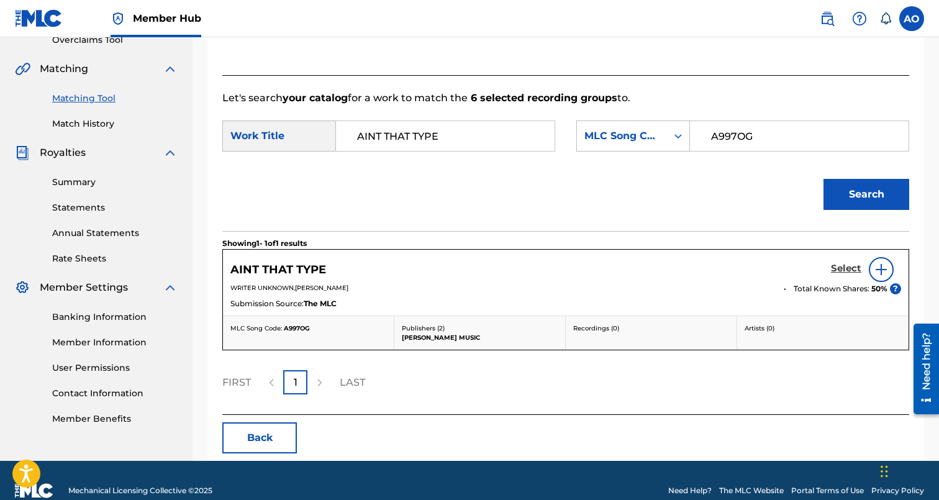
click at [836, 266] on h5 "Select" at bounding box center [846, 269] width 30 height 12
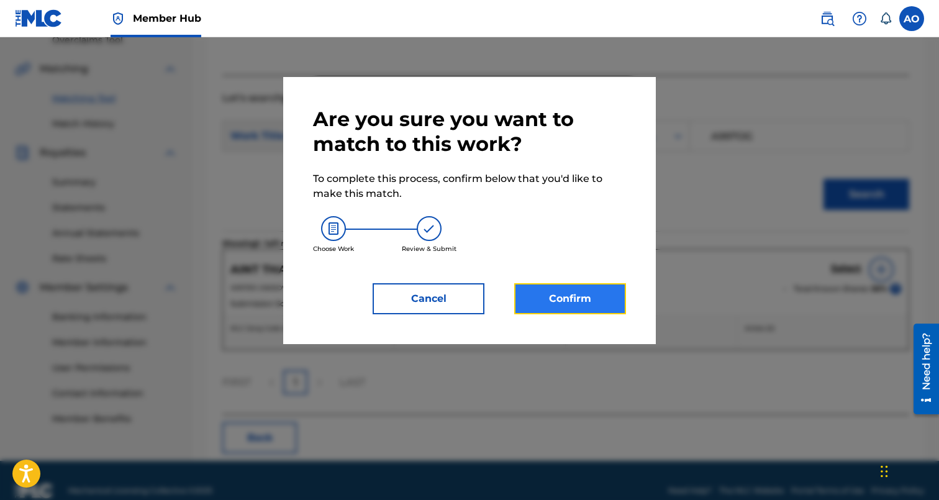
click at [546, 302] on button "Confirm" at bounding box center [570, 298] width 112 height 31
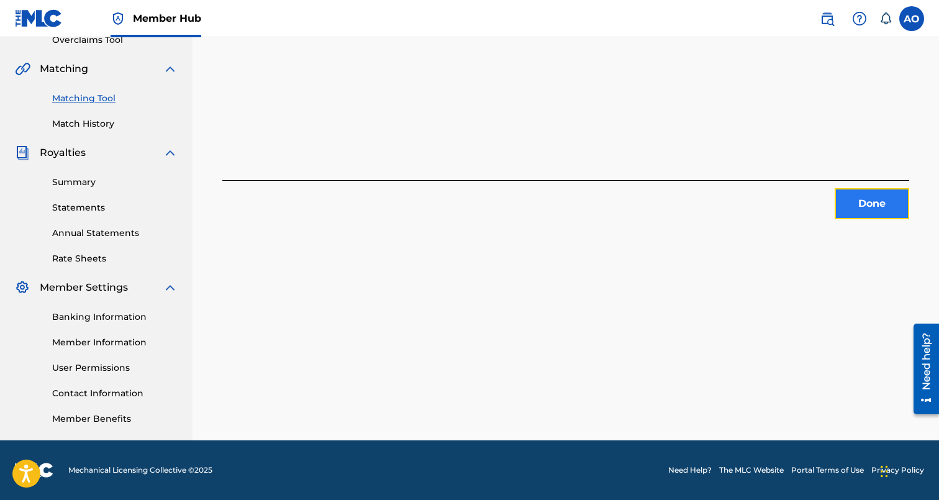
click at [867, 202] on button "Done" at bounding box center [872, 203] width 75 height 31
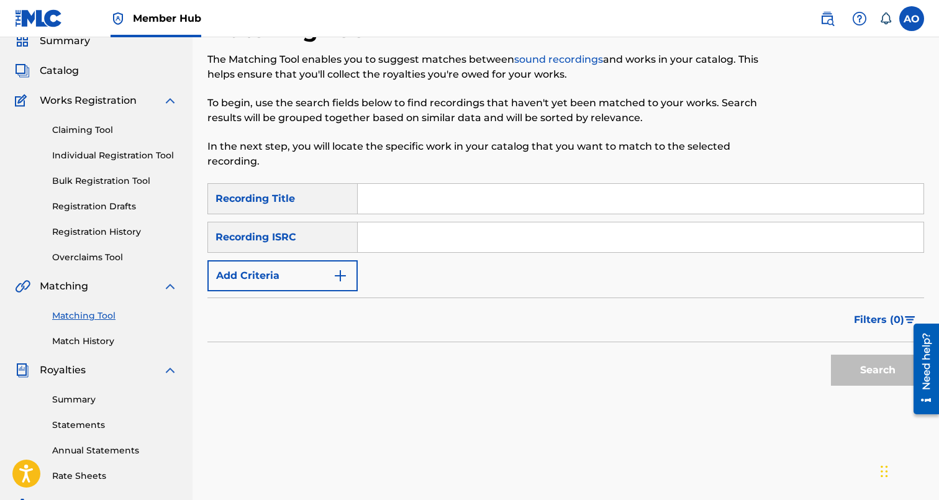
scroll to position [48, 0]
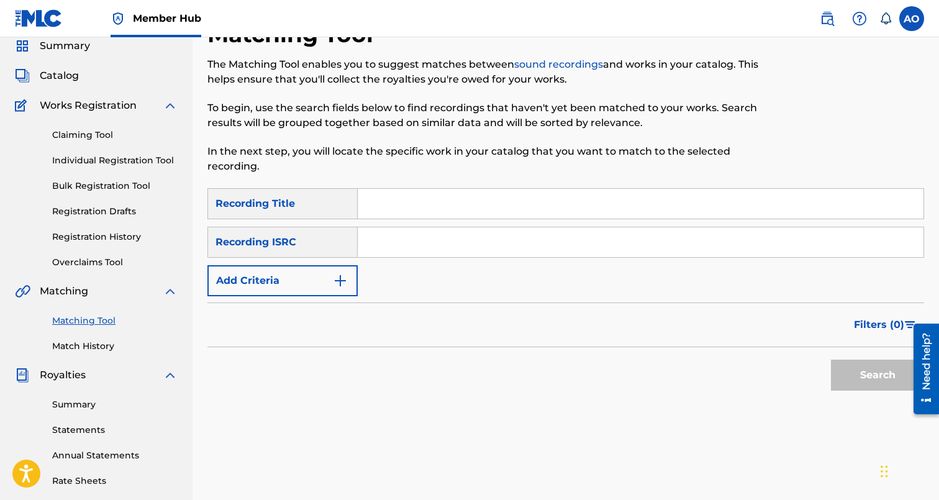
click at [404, 184] on div "Matching Tool The Matching Tool enables you to suggest matches between sound re…" at bounding box center [483, 104] width 552 height 168
click at [400, 191] on input "Search Form" at bounding box center [641, 204] width 566 height 30
paste input "BEAUTY IN THE BEAST"
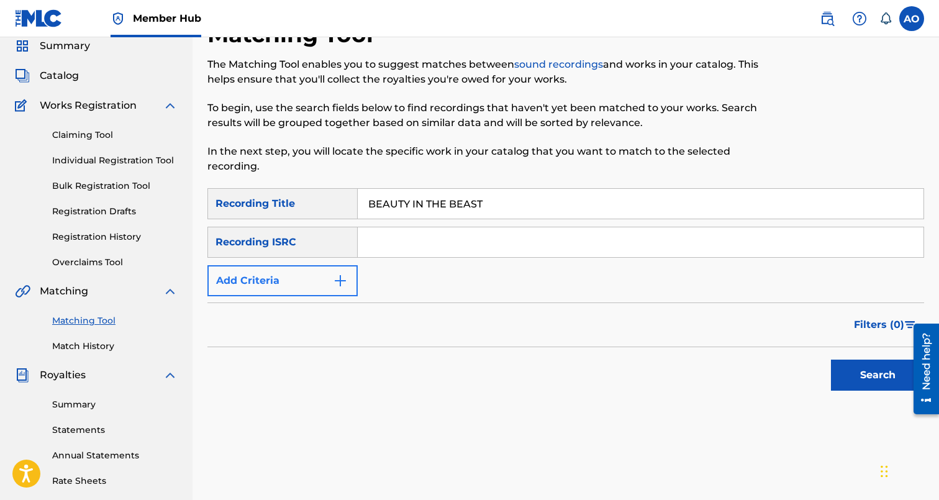
type input "BEAUTY IN THE BEAST"
click at [304, 287] on button "Add Criteria" at bounding box center [282, 280] width 150 height 31
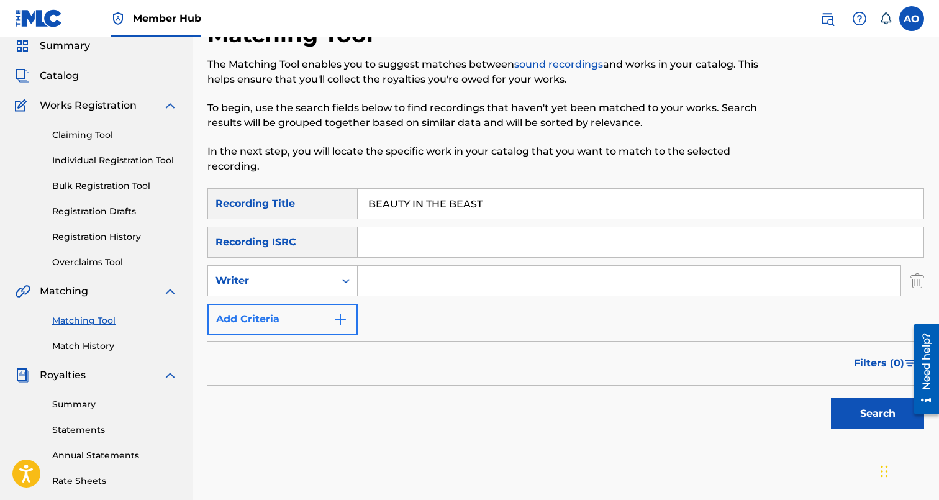
click at [304, 287] on div "Writer" at bounding box center [271, 280] width 112 height 15
click at [312, 310] on div "Recording Artist" at bounding box center [282, 311] width 149 height 31
click at [390, 287] on input "Search Form" at bounding box center [629, 281] width 543 height 30
type input "davina"
click at [831, 398] on button "Search" at bounding box center [877, 413] width 93 height 31
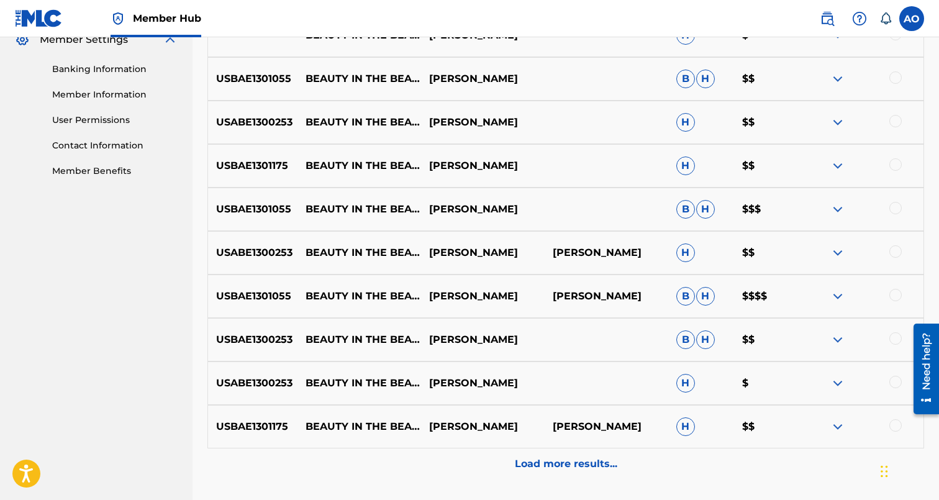
scroll to position [528, 0]
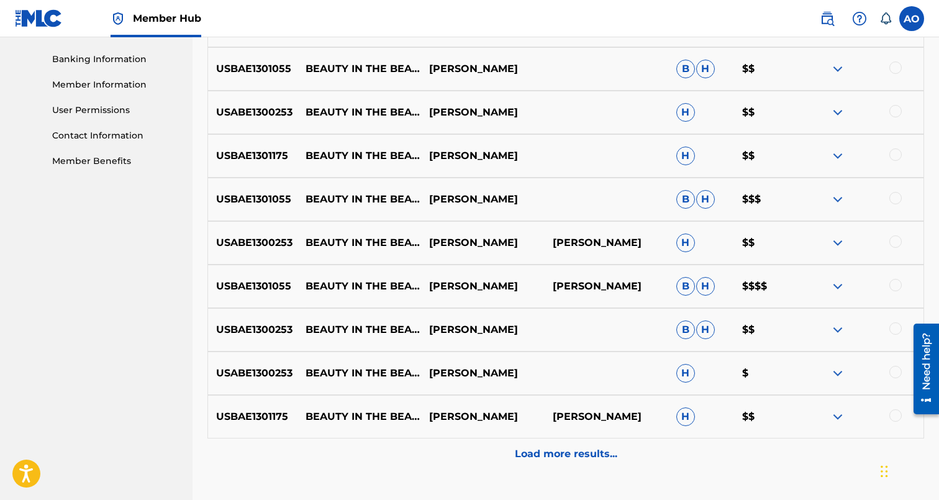
click at [898, 416] on div at bounding box center [895, 415] width 12 height 12
click at [899, 368] on div at bounding box center [895, 372] width 12 height 12
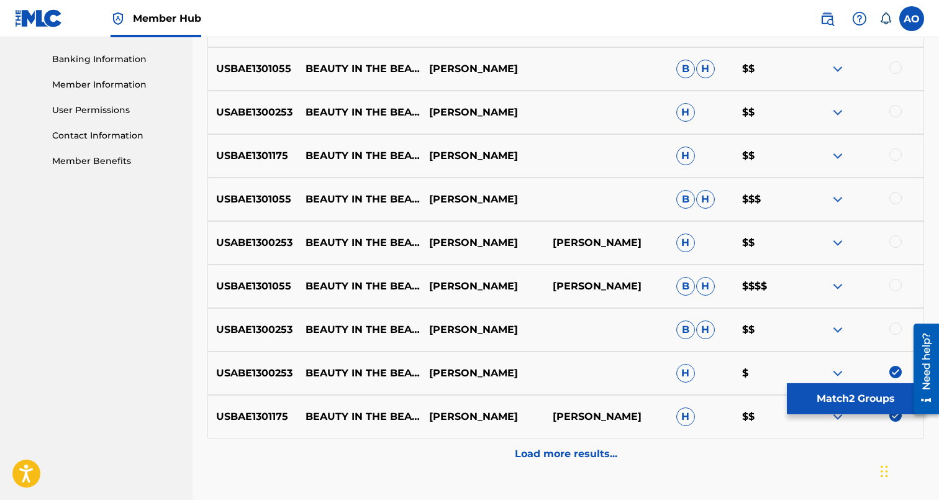
click at [896, 324] on div at bounding box center [895, 328] width 12 height 12
click at [898, 277] on div "USBAE1301055 BEAUTY IN THE BEAST DAVINA JOY DAVINA JOY B H $$$$" at bounding box center [565, 286] width 717 height 43
click at [895, 284] on div at bounding box center [895, 285] width 12 height 12
click at [897, 240] on div at bounding box center [895, 241] width 12 height 12
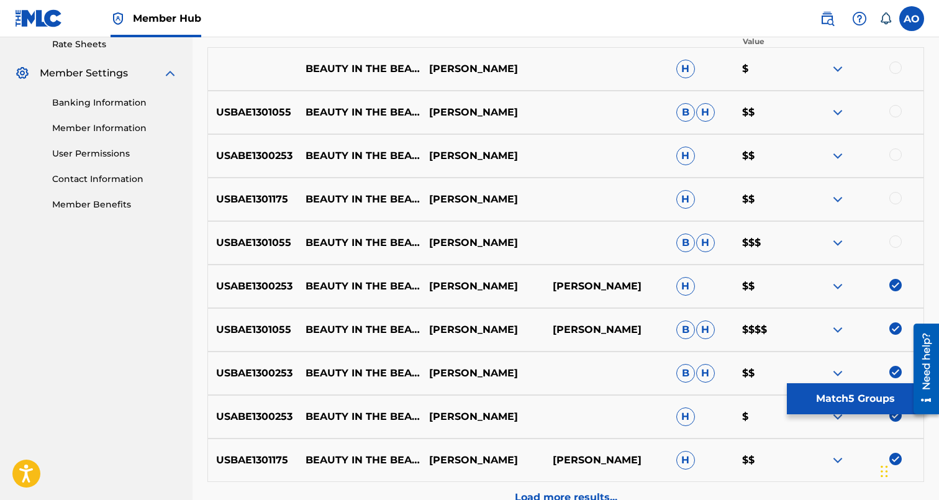
scroll to position [481, 0]
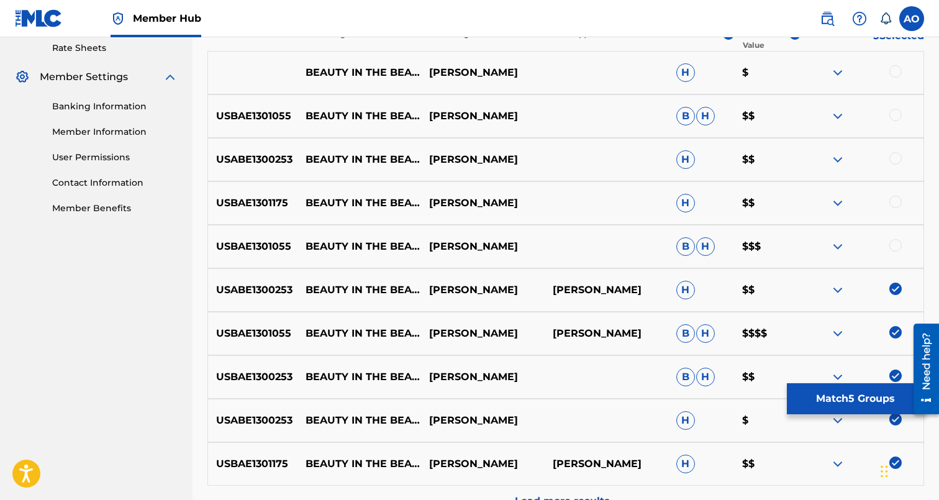
click at [897, 240] on div at bounding box center [895, 245] width 12 height 12
click at [895, 196] on div at bounding box center [895, 202] width 12 height 12
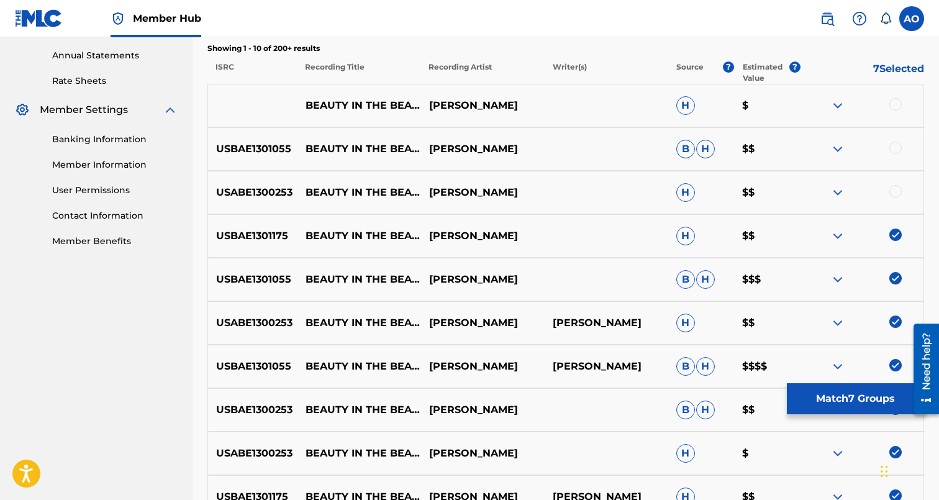
scroll to position [443, 0]
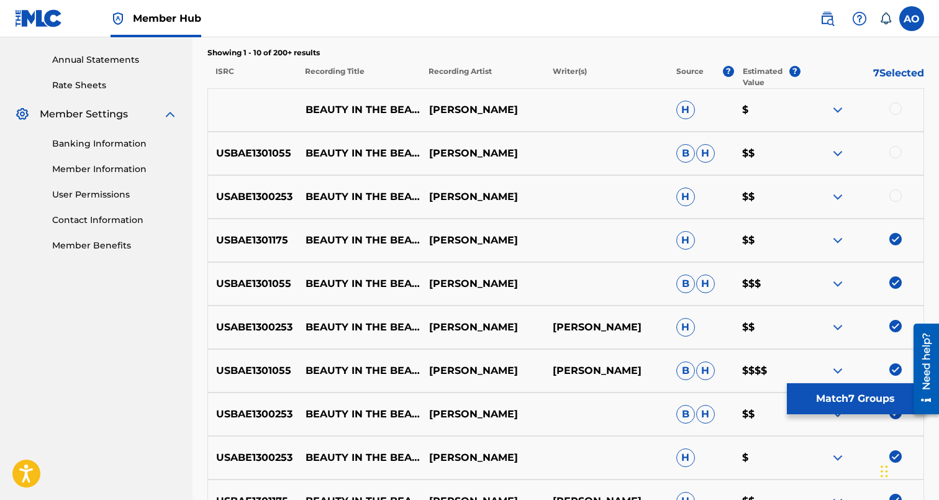
click at [895, 196] on div at bounding box center [895, 195] width 12 height 12
click at [897, 146] on div at bounding box center [895, 152] width 12 height 12
click at [897, 112] on div at bounding box center [895, 108] width 12 height 12
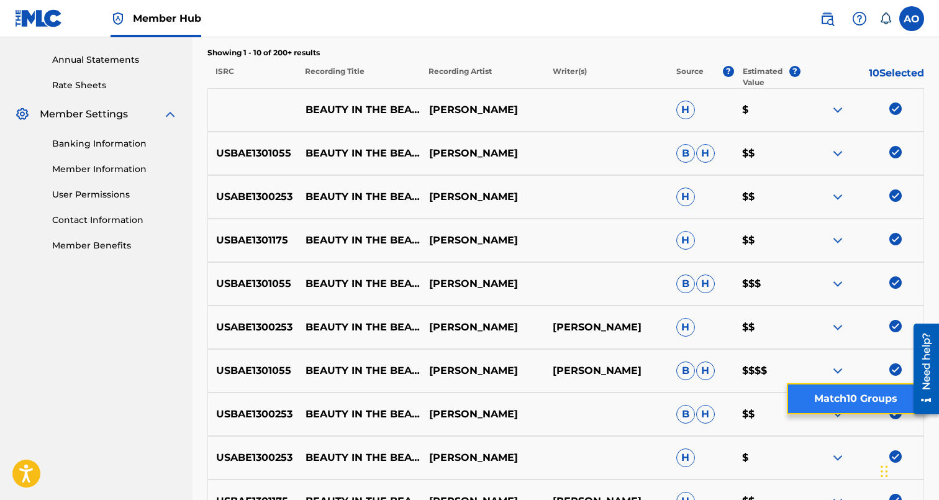
click at [845, 394] on button "Match 10 Groups" at bounding box center [855, 398] width 137 height 31
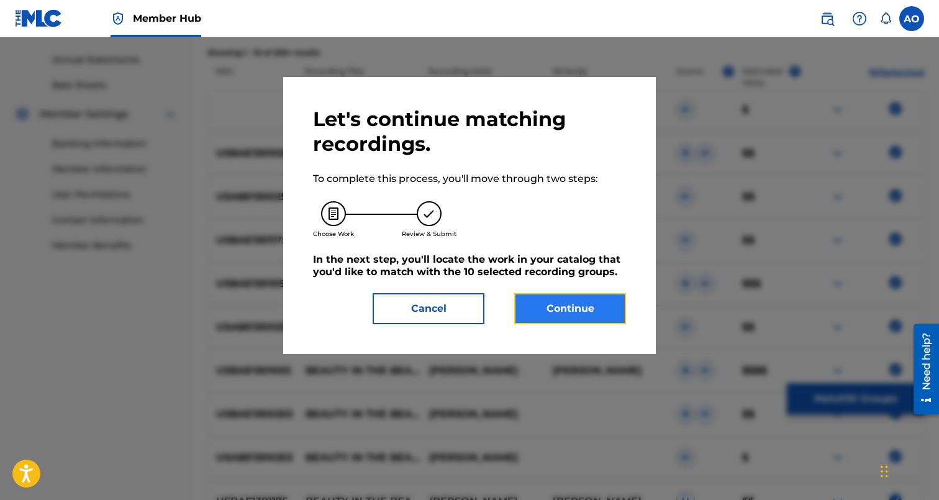
click at [586, 310] on button "Continue" at bounding box center [570, 308] width 112 height 31
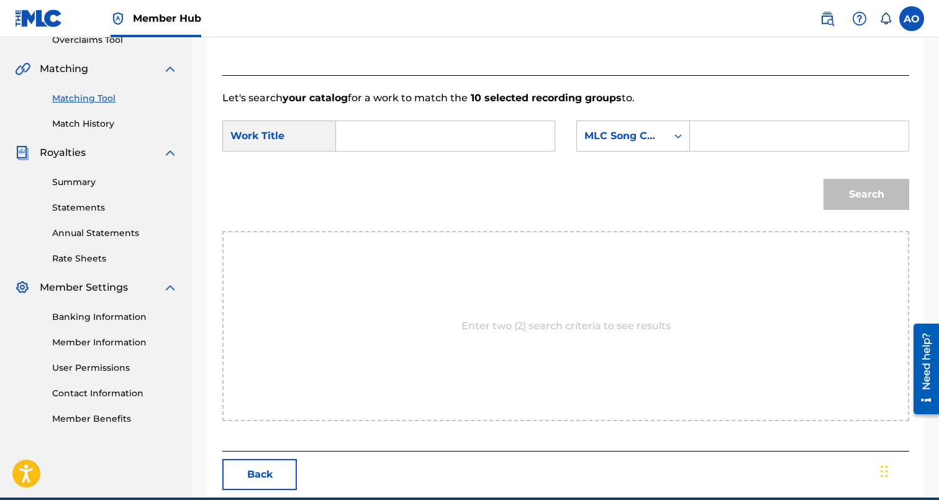
click at [504, 146] on input "Search Form" at bounding box center [444, 136] width 197 height 30
paste input "BEAUTY IN THE BEAST"
type input "BEAUTY IN THE BEAST"
click at [771, 143] on input "Search Form" at bounding box center [798, 136] width 197 height 30
paste input "BF57S0"
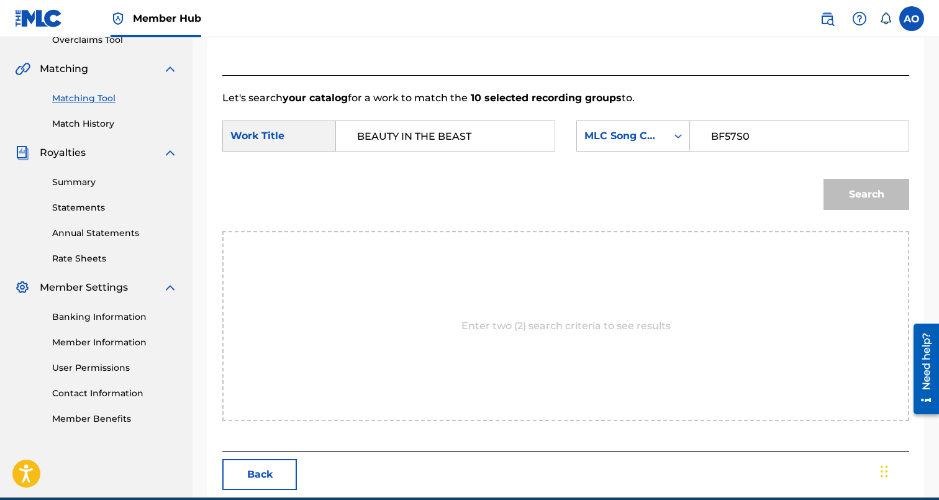
type input "BF57S0"
click at [823, 179] on button "Search" at bounding box center [866, 194] width 86 height 31
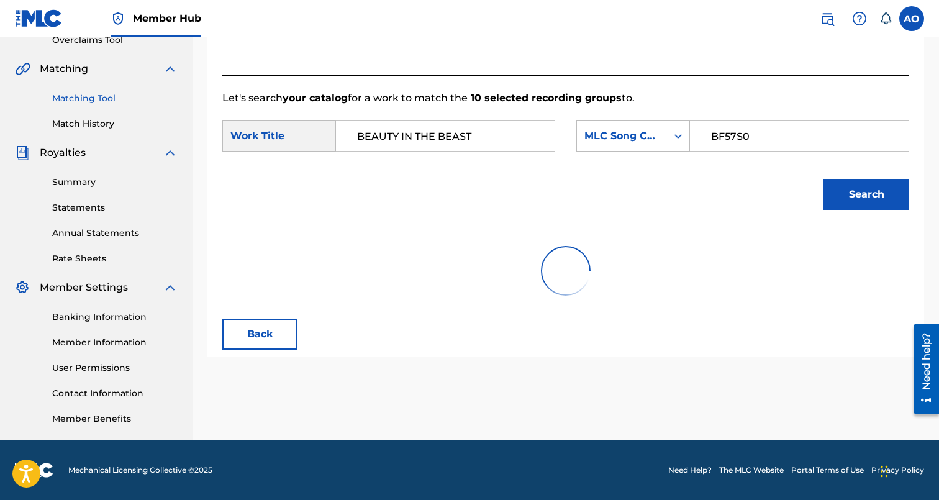
click at [823, 179] on button "Search" at bounding box center [866, 194] width 86 height 31
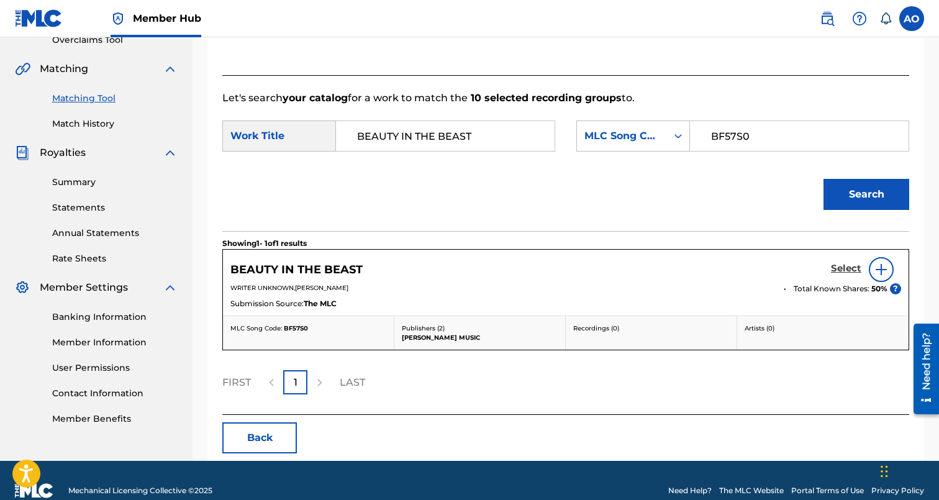
click at [840, 266] on h5 "Select" at bounding box center [846, 269] width 30 height 12
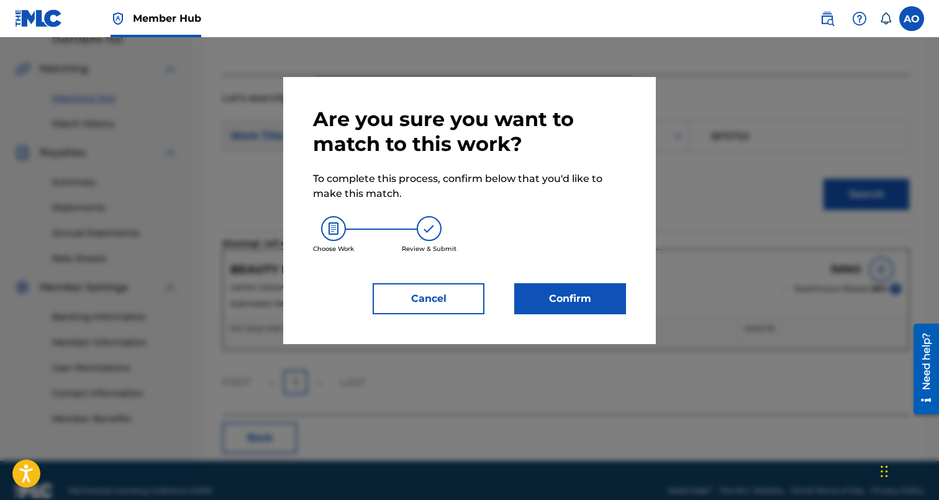
click at [589, 268] on div "Choose Work Review & Submit" at bounding box center [469, 234] width 313 height 67
click at [576, 294] on button "Confirm" at bounding box center [570, 298] width 112 height 31
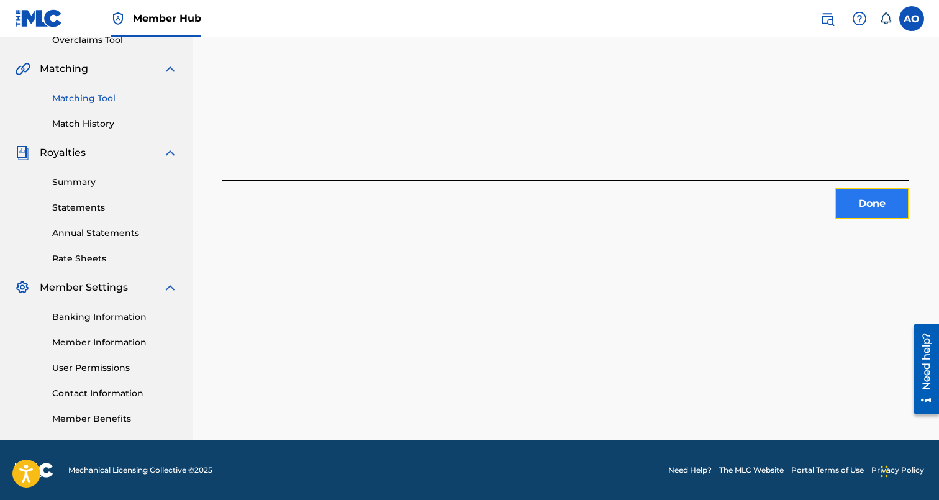
click at [864, 206] on button "Done" at bounding box center [872, 203] width 75 height 31
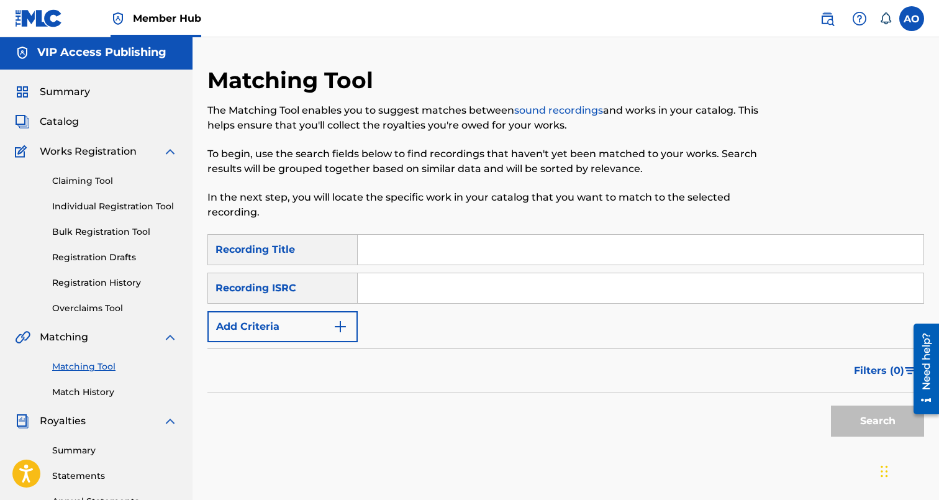
scroll to position [0, 0]
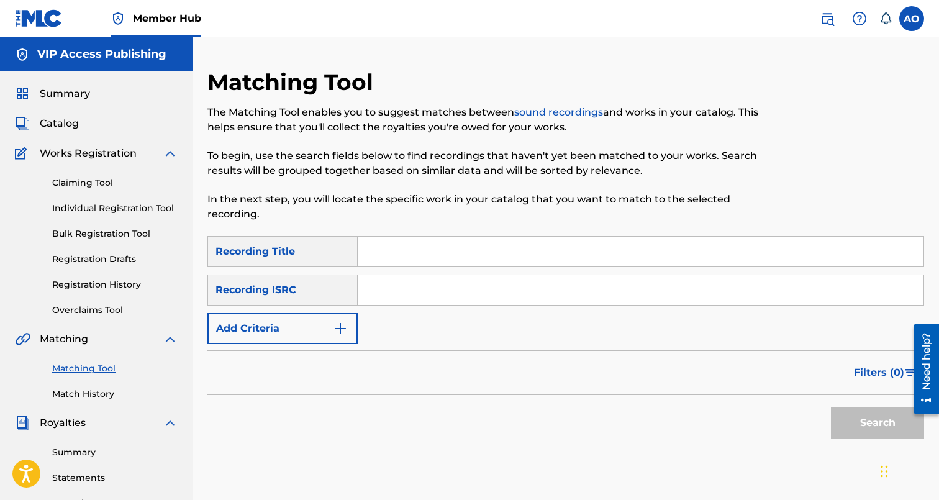
click at [476, 243] on input "Search Form" at bounding box center [641, 252] width 566 height 30
paste input "TELL HIM"
type input "TELL HIM"
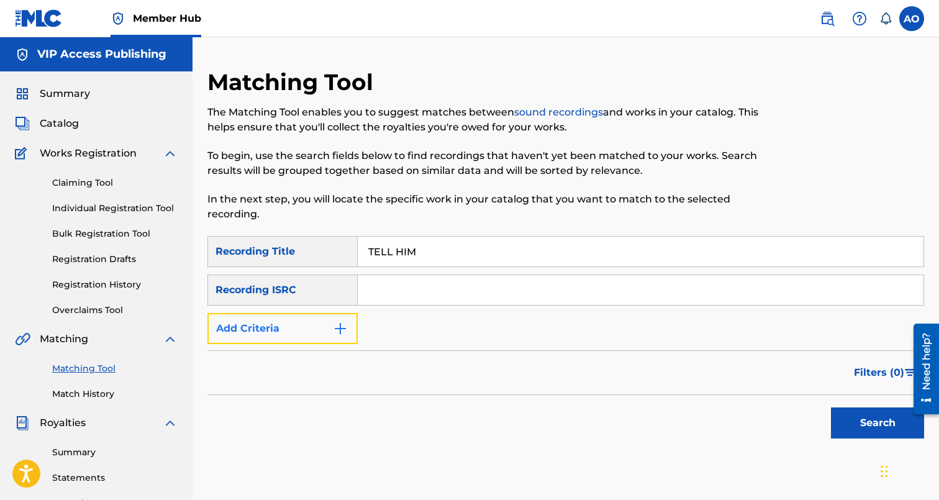
drag, startPoint x: 308, startPoint y: 315, endPoint x: 300, endPoint y: 317, distance: 8.3
click at [300, 317] on button "Add Criteria" at bounding box center [282, 328] width 150 height 31
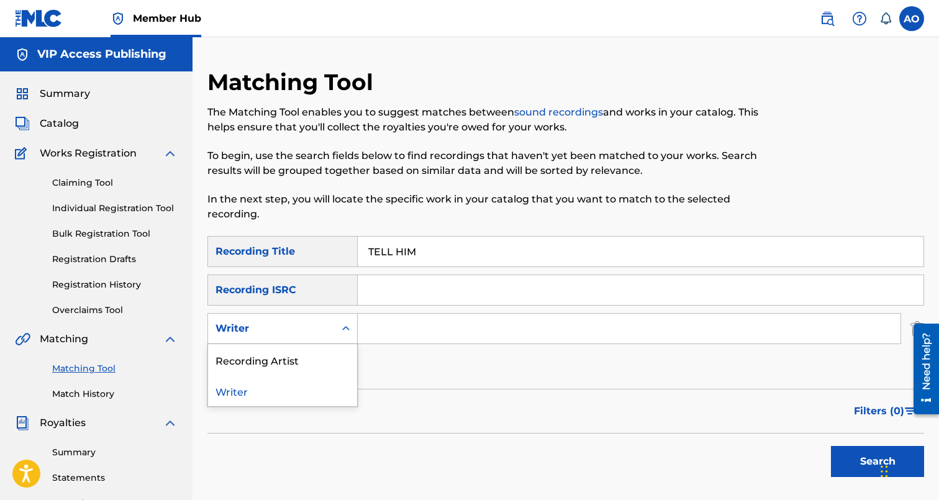
click at [297, 324] on div "Writer" at bounding box center [271, 328] width 112 height 15
click at [297, 357] on div "Recording Artist" at bounding box center [282, 359] width 149 height 31
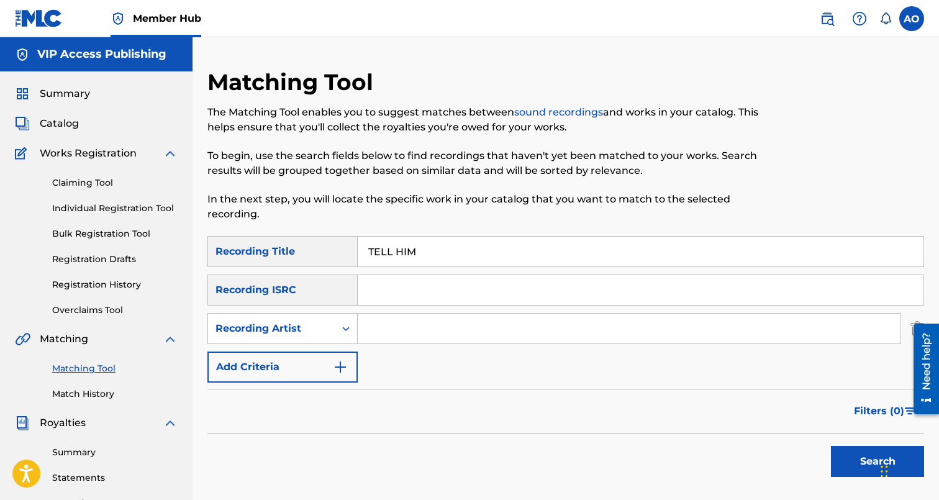
click at [405, 330] on input "Search Form" at bounding box center [629, 329] width 543 height 30
type input "Davina"
click at [831, 446] on button "Search" at bounding box center [877, 461] width 93 height 31
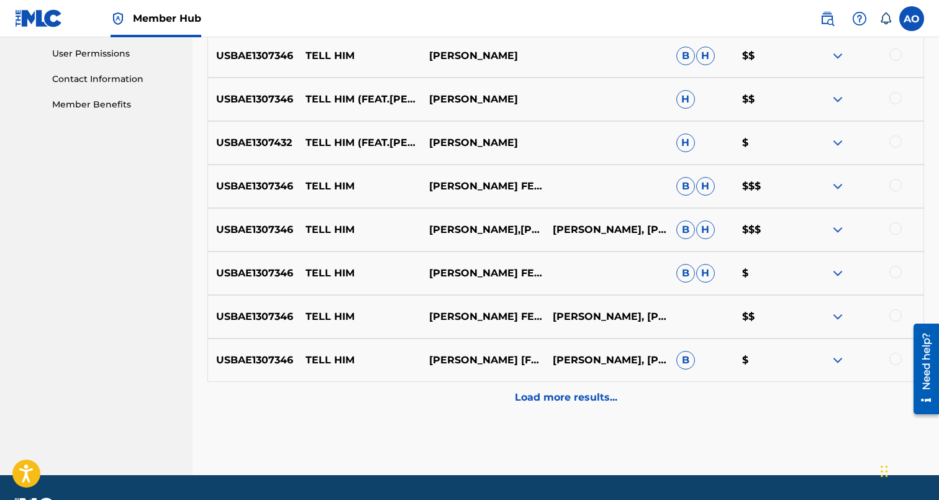
scroll to position [582, 0]
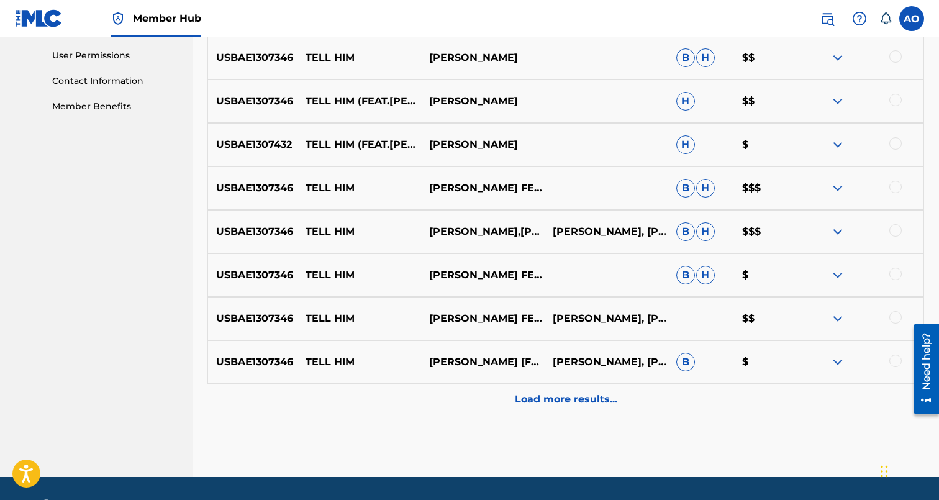
click at [885, 356] on div at bounding box center [862, 362] width 124 height 15
click at [892, 357] on div at bounding box center [895, 361] width 12 height 12
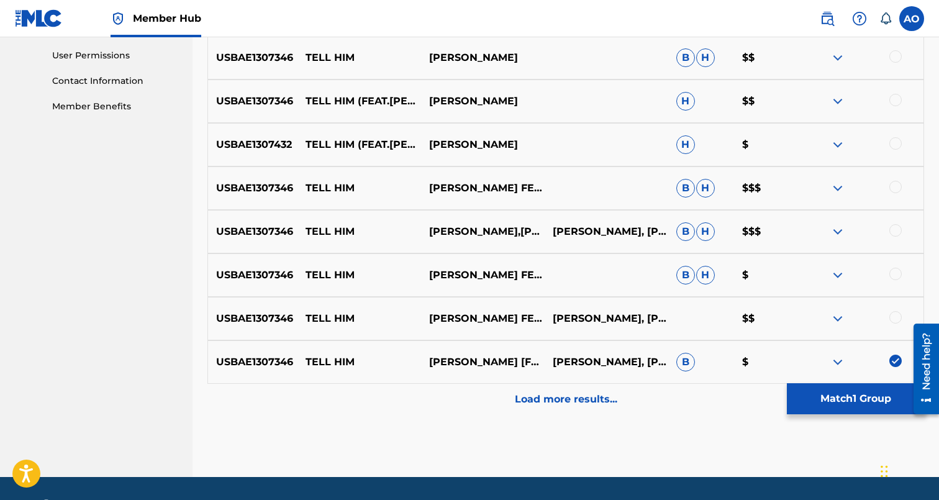
click at [894, 321] on div at bounding box center [895, 317] width 12 height 12
click at [898, 275] on div at bounding box center [895, 274] width 12 height 12
click at [900, 232] on div at bounding box center [895, 230] width 12 height 12
click at [899, 190] on div at bounding box center [895, 187] width 12 height 12
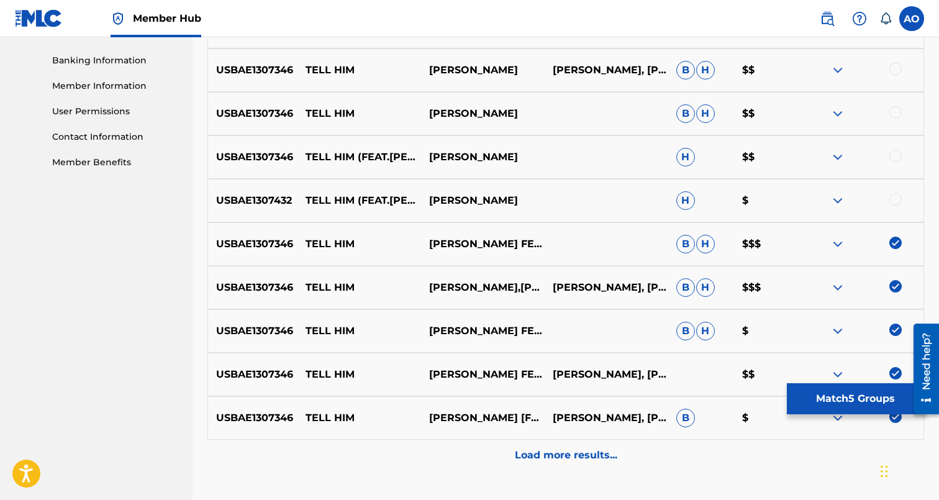
click at [895, 204] on div at bounding box center [895, 199] width 12 height 12
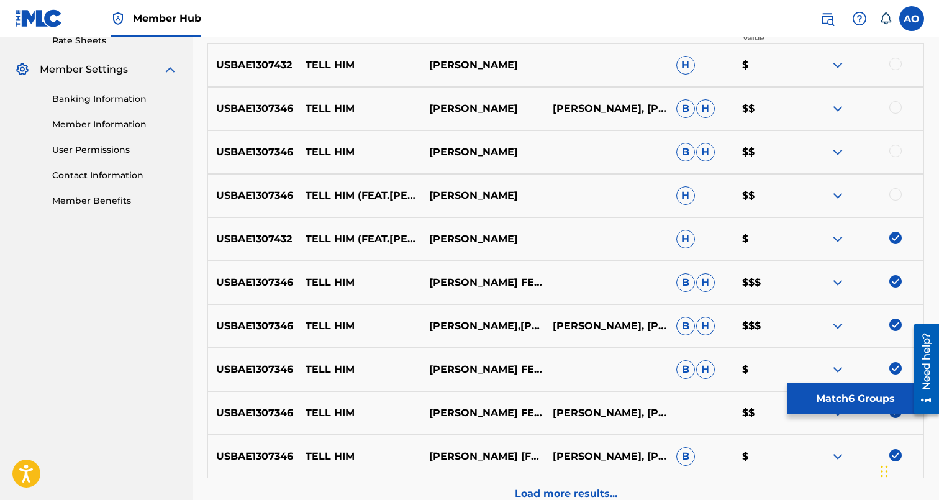
click at [897, 189] on div at bounding box center [895, 194] width 12 height 12
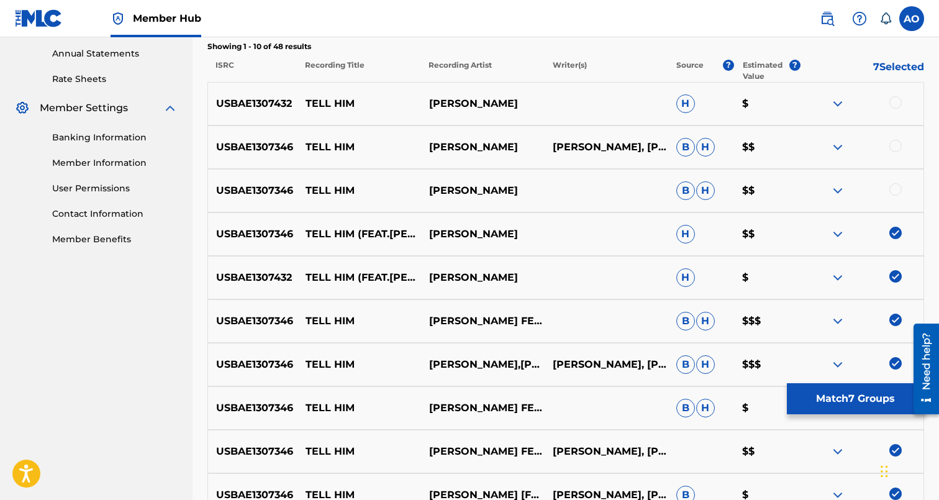
scroll to position [448, 0]
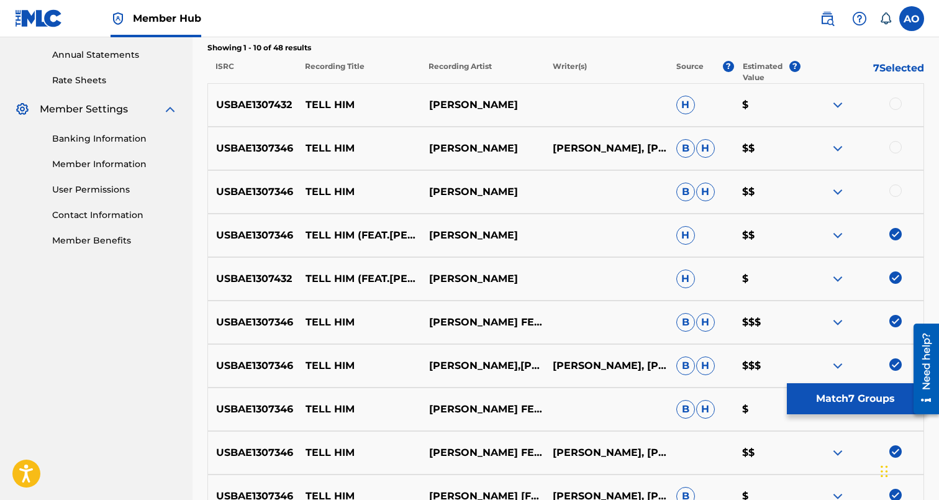
click at [897, 189] on div at bounding box center [895, 190] width 12 height 12
click at [897, 151] on div at bounding box center [895, 147] width 12 height 12
click at [900, 102] on div at bounding box center [895, 103] width 12 height 12
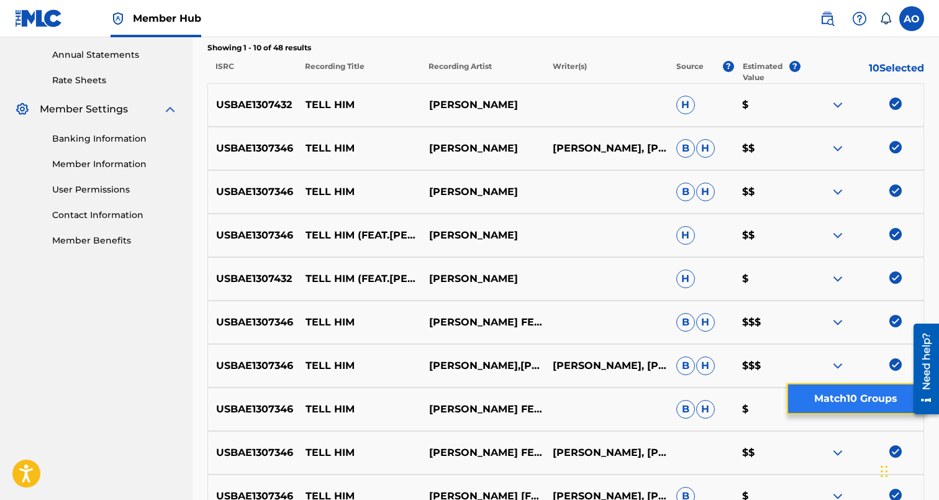
click at [870, 389] on button "Match 10 Groups" at bounding box center [855, 398] width 137 height 31
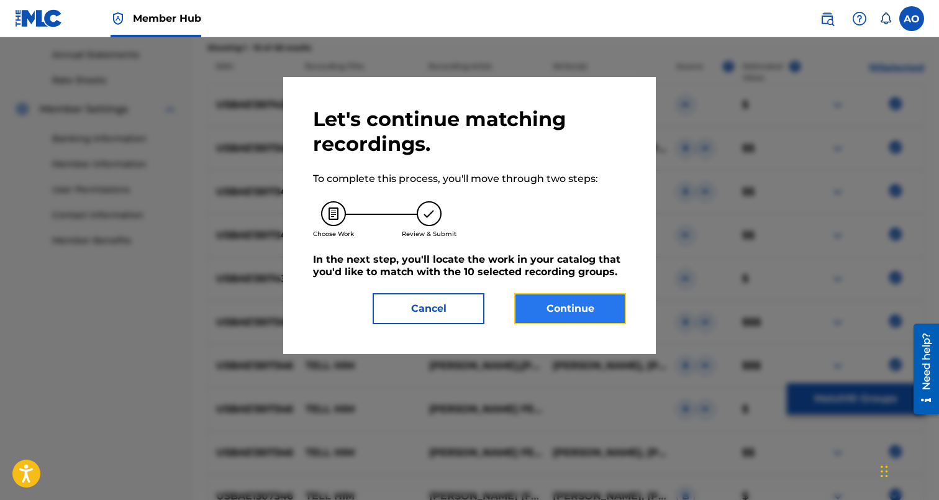
click at [609, 321] on button "Continue" at bounding box center [570, 308] width 112 height 31
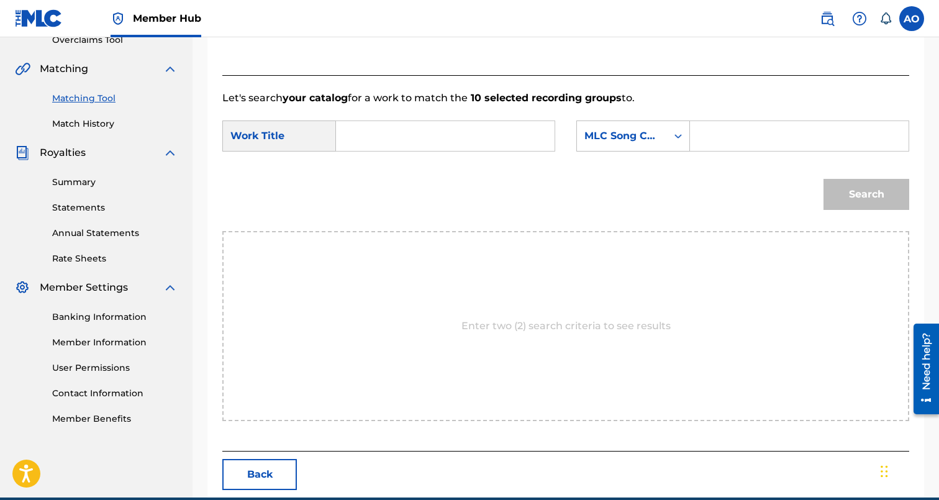
click at [510, 133] on input "Search Form" at bounding box center [444, 136] width 197 height 30
paste input "TELL HIM"
type input "TELL HIM"
click at [767, 150] on input "Search Form" at bounding box center [798, 136] width 197 height 30
paste input "T50JCY"
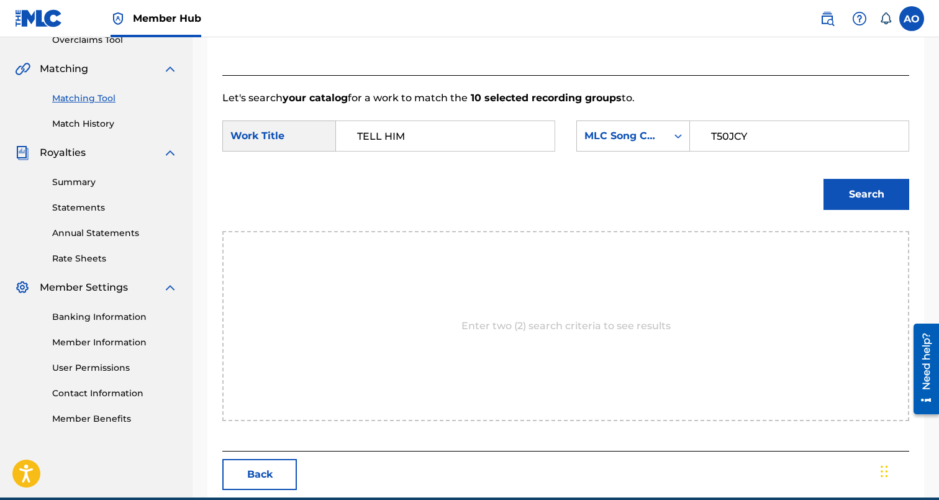
type input "T50JCY"
click at [823, 179] on button "Search" at bounding box center [866, 194] width 86 height 31
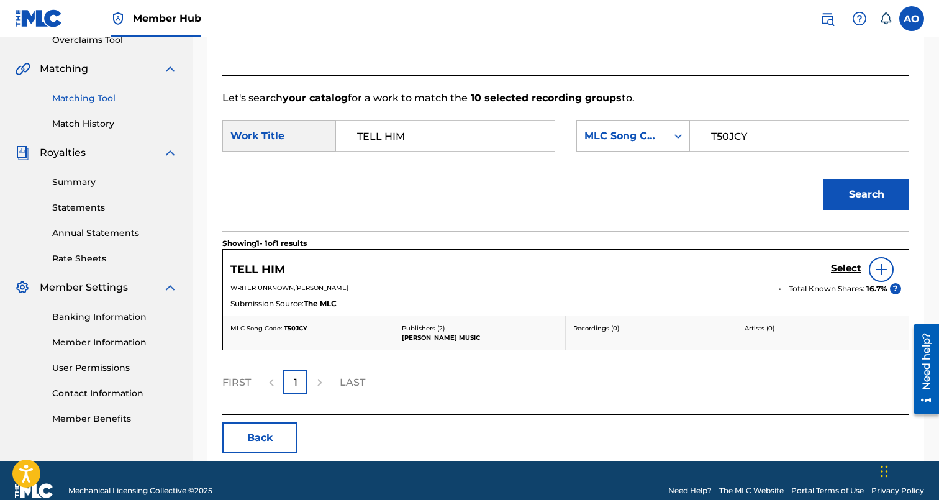
click at [847, 277] on div "Select" at bounding box center [866, 269] width 70 height 25
click at [853, 266] on h5 "Select" at bounding box center [846, 269] width 30 height 12
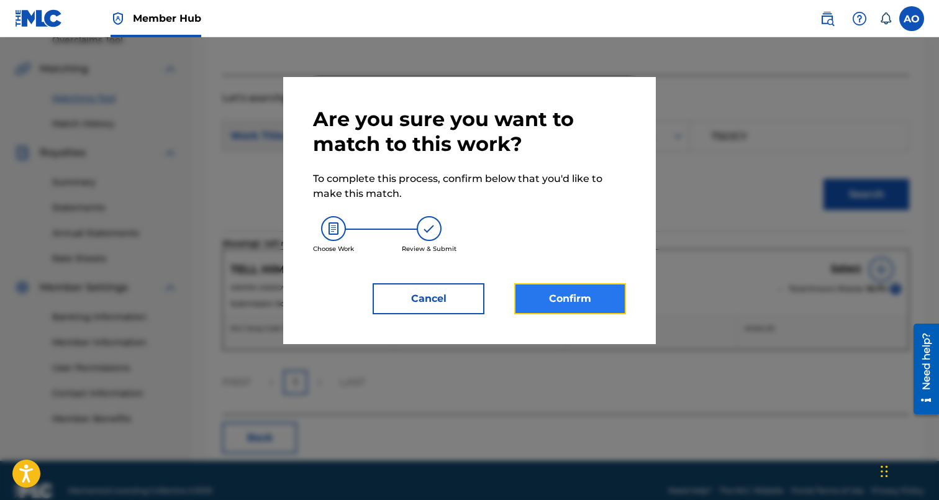
click at [542, 305] on button "Confirm" at bounding box center [570, 298] width 112 height 31
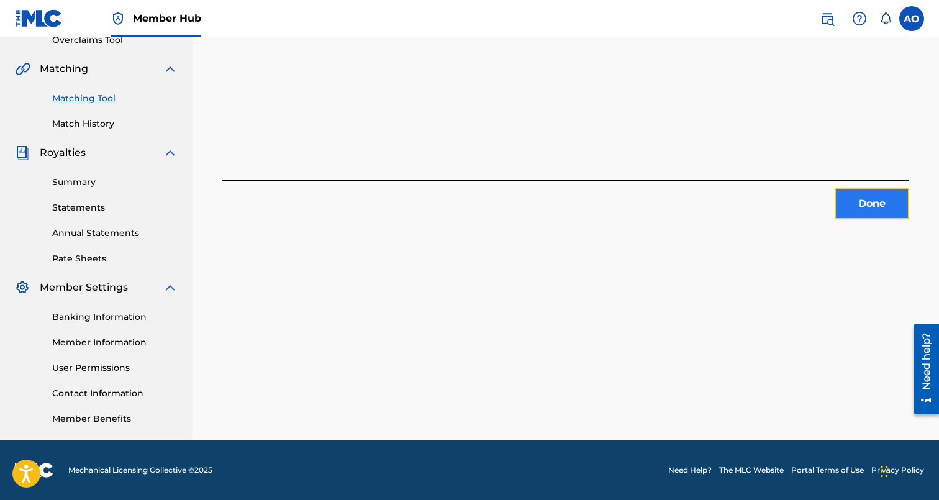
click at [861, 204] on button "Done" at bounding box center [872, 203] width 75 height 31
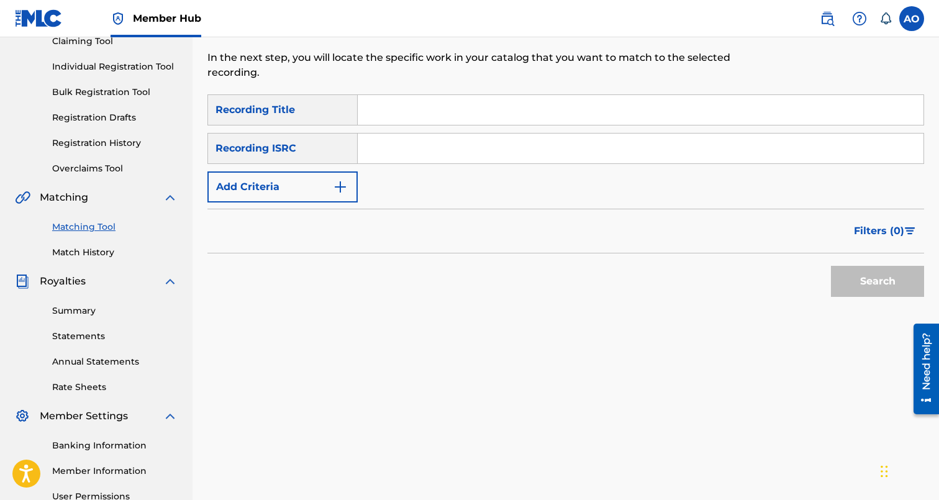
scroll to position [140, 0]
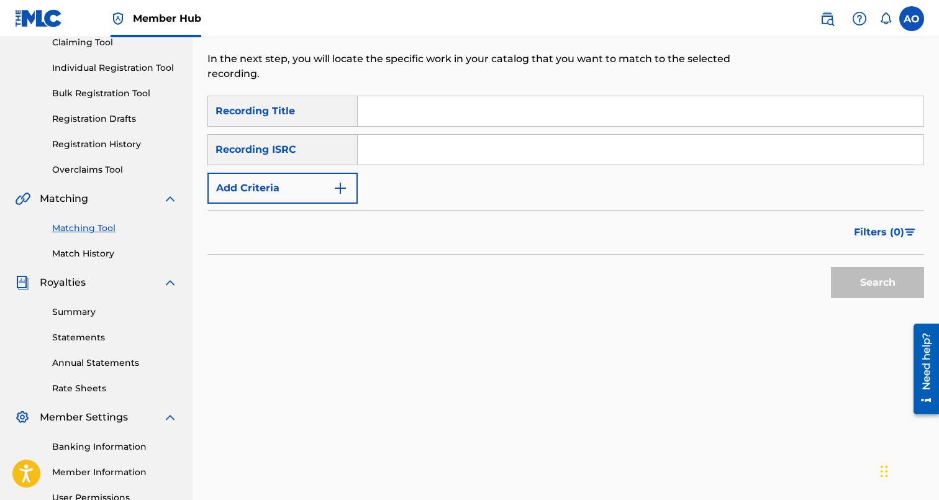
click at [715, 134] on div "SearchWithCriteria6baf87fb-e984-4033-aa16-72c7748ebd7b Recording Title SearchWi…" at bounding box center [565, 150] width 717 height 108
click at [715, 120] on input "Search Form" at bounding box center [641, 111] width 566 height 30
paste input "THE BEAT MADE ME DO IT"
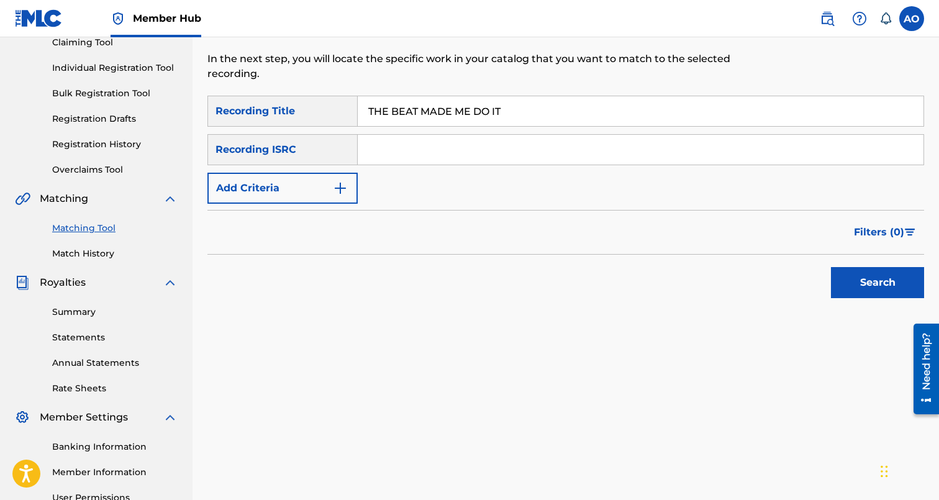
type input "THE BEAT MADE ME DO IT"
click at [280, 208] on form "SearchWithCriteria6baf87fb-e984-4033-aa16-72c7748ebd7b Recording Title THE BEAT…" at bounding box center [565, 200] width 717 height 209
click at [291, 183] on button "Add Criteria" at bounding box center [282, 188] width 150 height 31
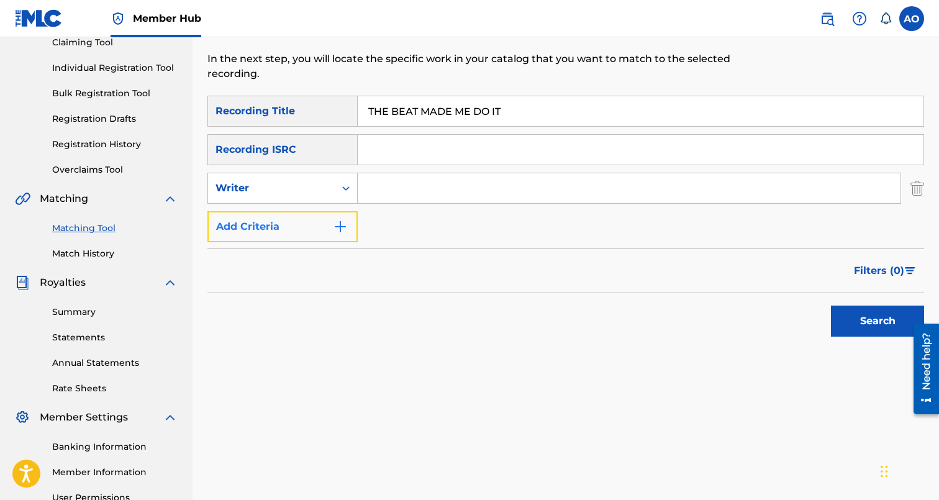
click at [299, 219] on button "Add Criteria" at bounding box center [282, 226] width 150 height 31
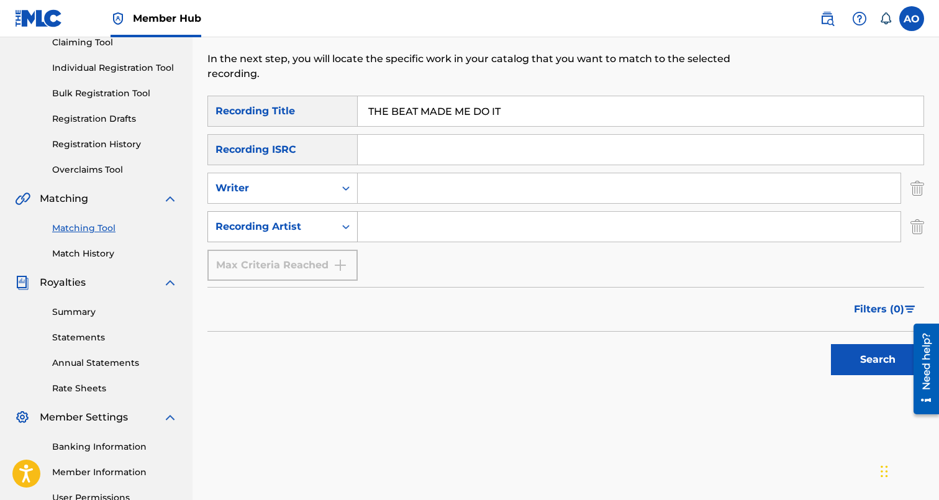
click at [291, 218] on div "Recording Artist" at bounding box center [271, 227] width 127 height 24
click at [401, 215] on input "Search Form" at bounding box center [629, 227] width 543 height 30
type input "Davina"
click at [831, 344] on button "Search" at bounding box center [877, 359] width 93 height 31
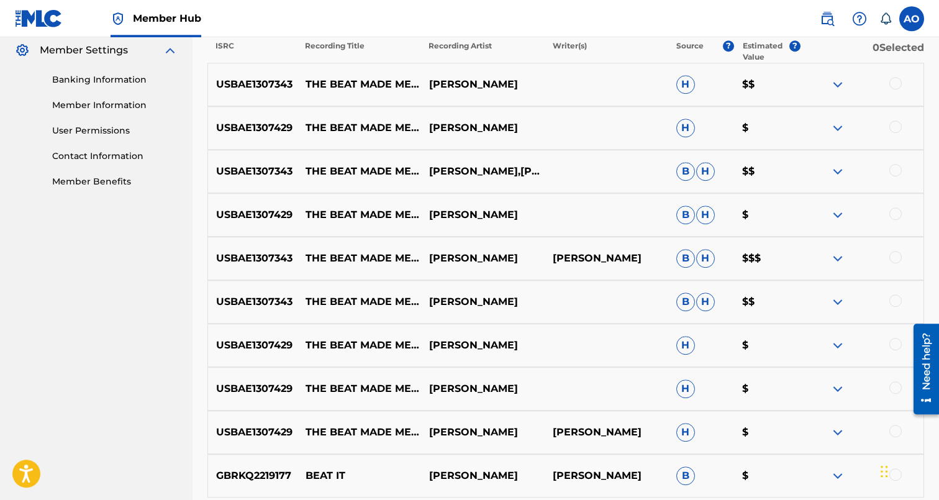
scroll to position [513, 0]
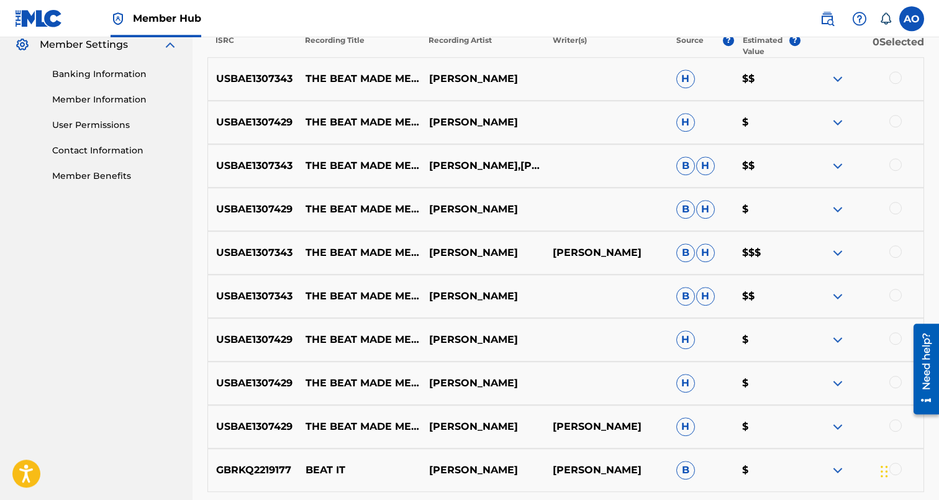
click at [896, 425] on div at bounding box center [895, 425] width 12 height 12
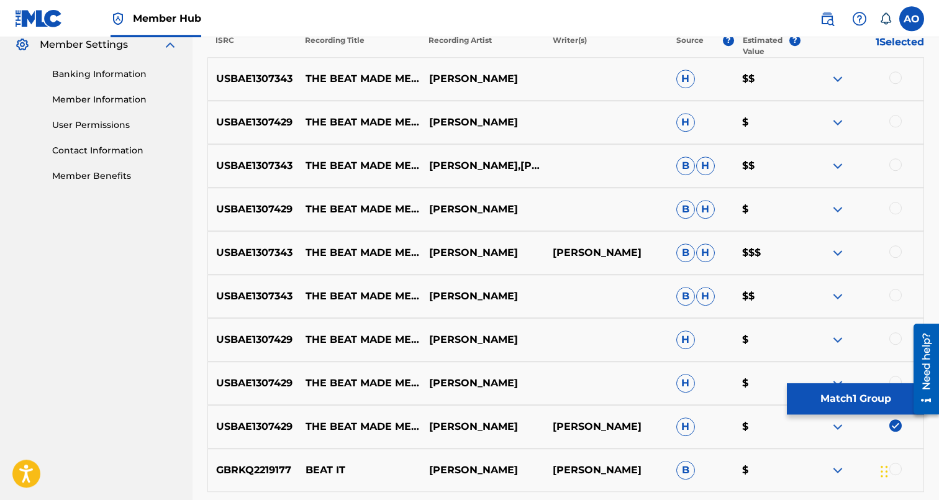
click at [895, 381] on div at bounding box center [895, 382] width 12 height 12
click at [895, 330] on div "USBAE1307429 THE BEAT MADE ME DO IT (RADIO EDIT) DAVINA H $" at bounding box center [565, 339] width 717 height 43
click at [897, 331] on div "USBAE1307429 THE BEAT MADE ME DO IT (RADIO EDIT) DAVINA H $" at bounding box center [565, 339] width 717 height 43
click at [897, 333] on div at bounding box center [895, 338] width 12 height 12
click at [897, 293] on div at bounding box center [895, 295] width 12 height 12
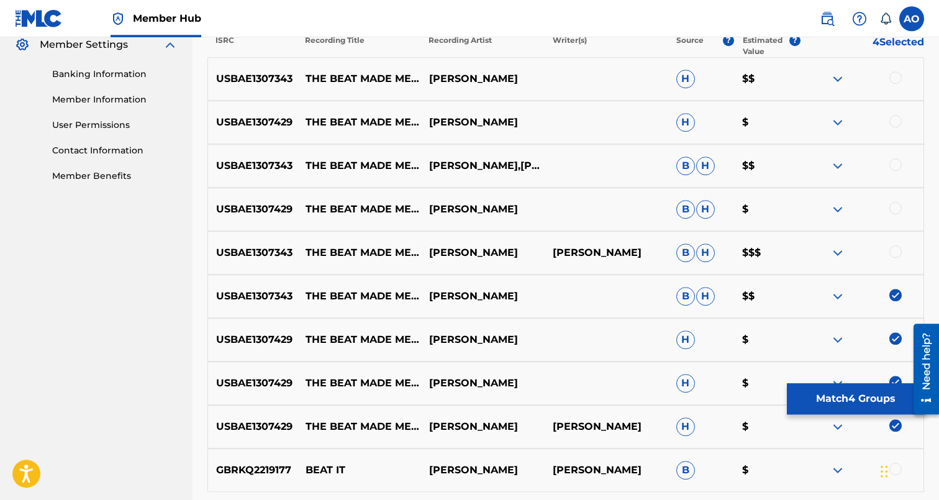
click at [897, 250] on div at bounding box center [895, 251] width 12 height 12
click at [896, 214] on div at bounding box center [895, 208] width 12 height 12
click at [893, 167] on div at bounding box center [895, 164] width 12 height 12
click at [895, 122] on div at bounding box center [895, 121] width 12 height 12
click at [895, 74] on div at bounding box center [895, 77] width 12 height 12
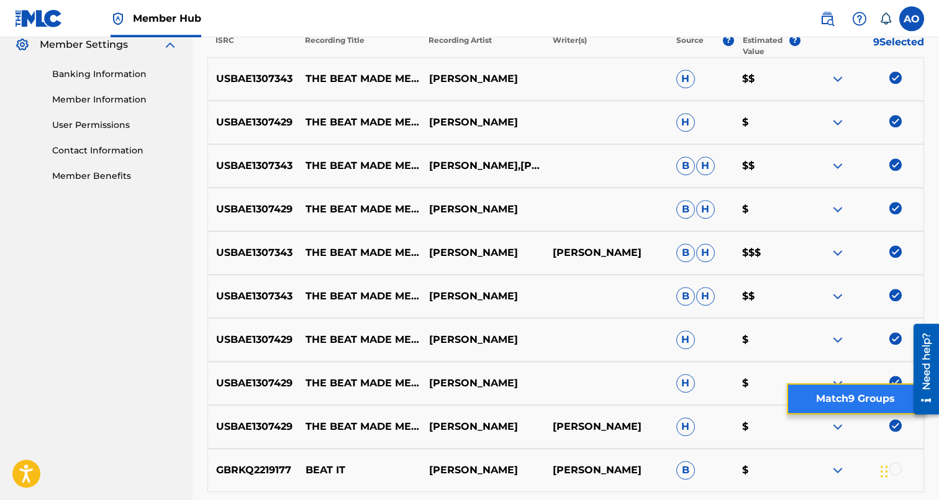
click
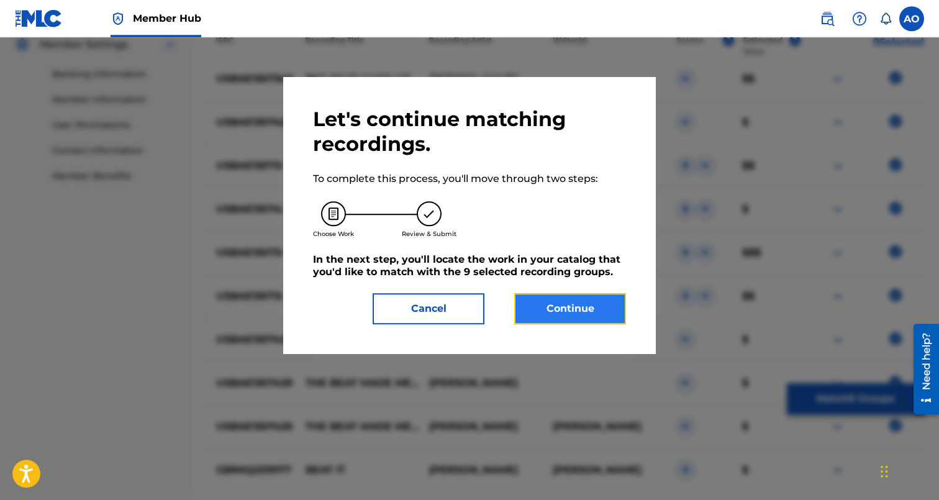
scroll to position [270, 0]
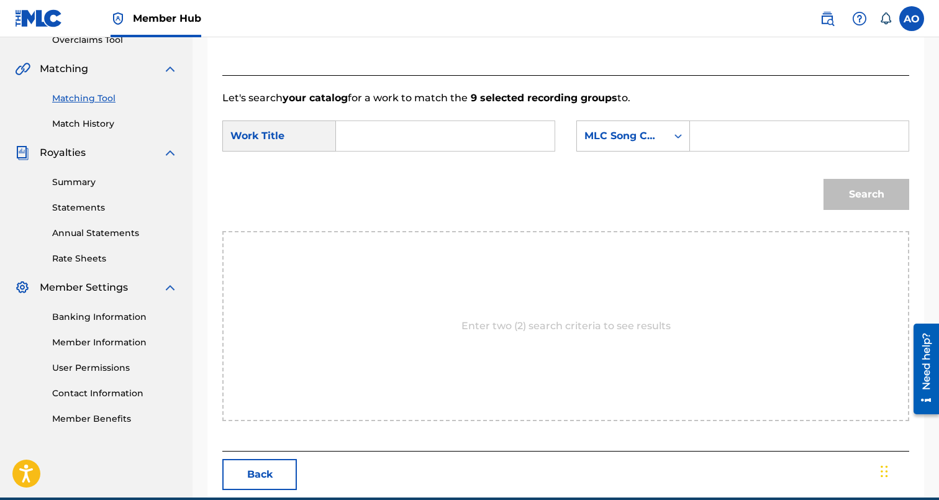
paste input "THE BEAT MADE ME DO IT"
type input "THE BEAT MADE ME DO IT"
paste input "T50JFK"
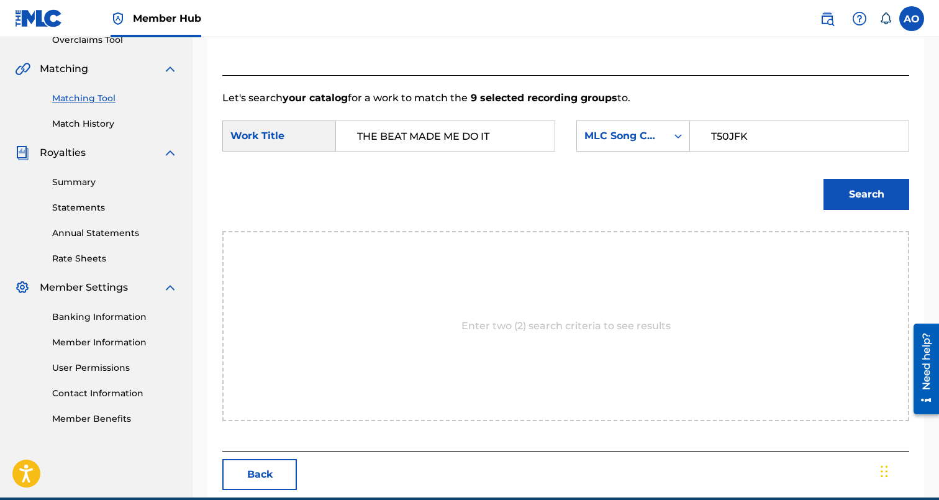
type input "T50JFK"
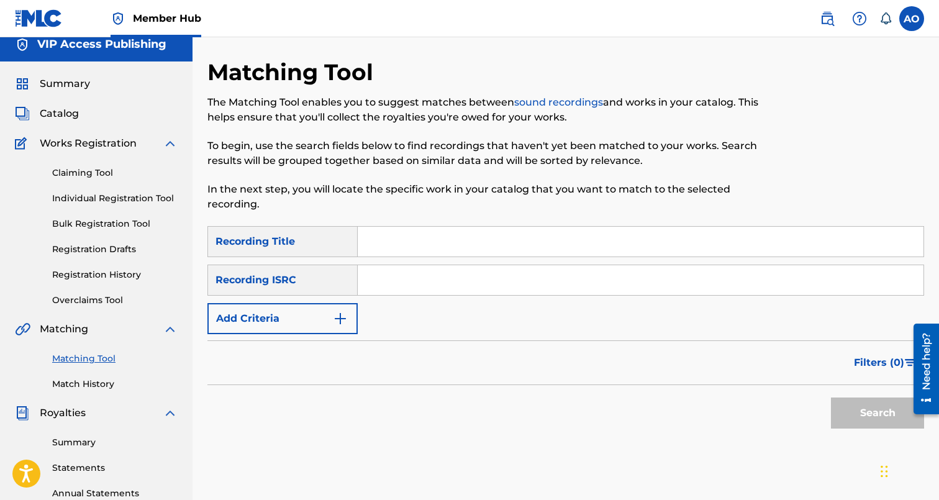
scroll to position [0, 0]
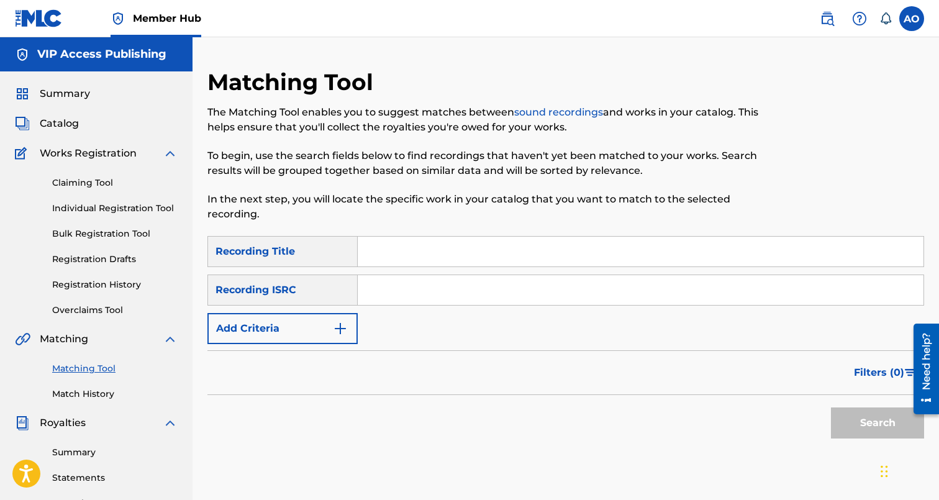
paste input "YOU NEVER KNOW WITH ME"
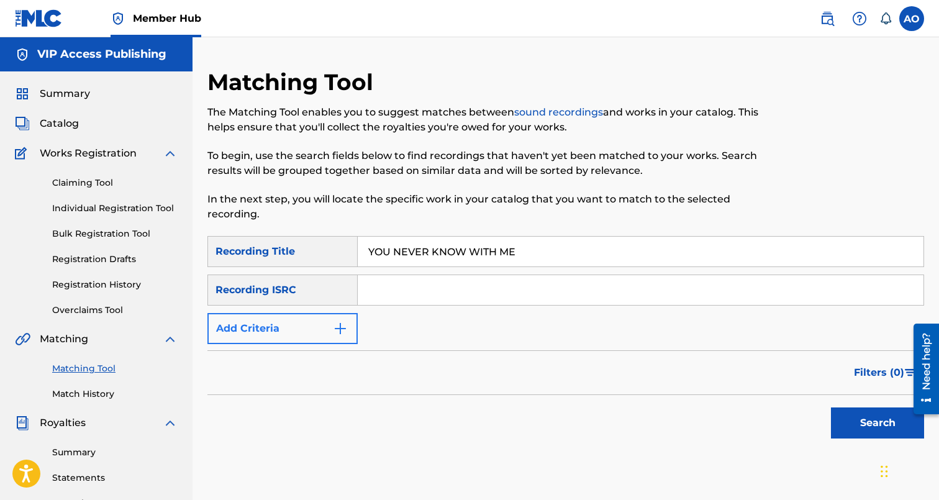
type input "YOU NEVER KNOW WITH ME"
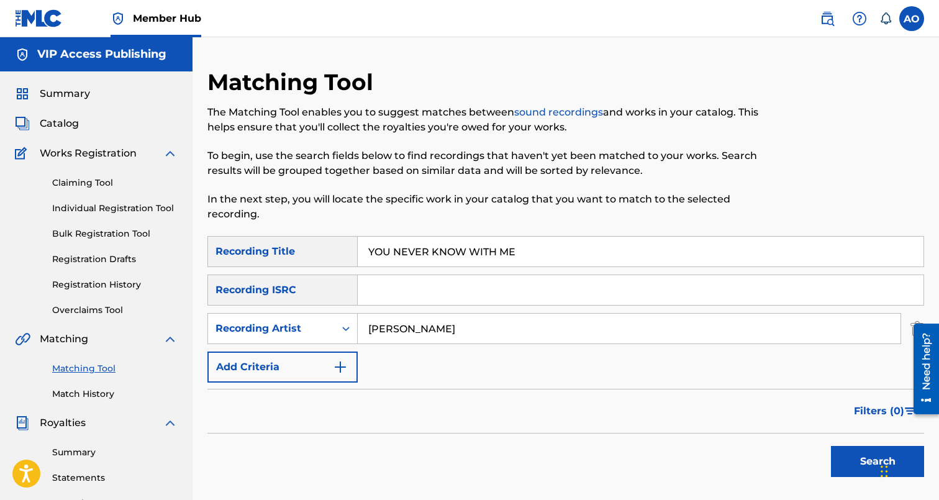
type input "Davina Joy"
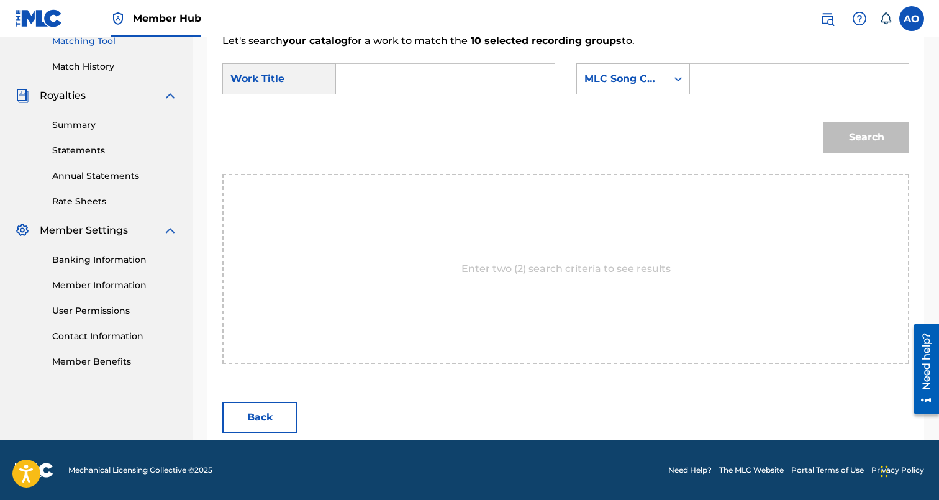
scroll to position [270, 0]
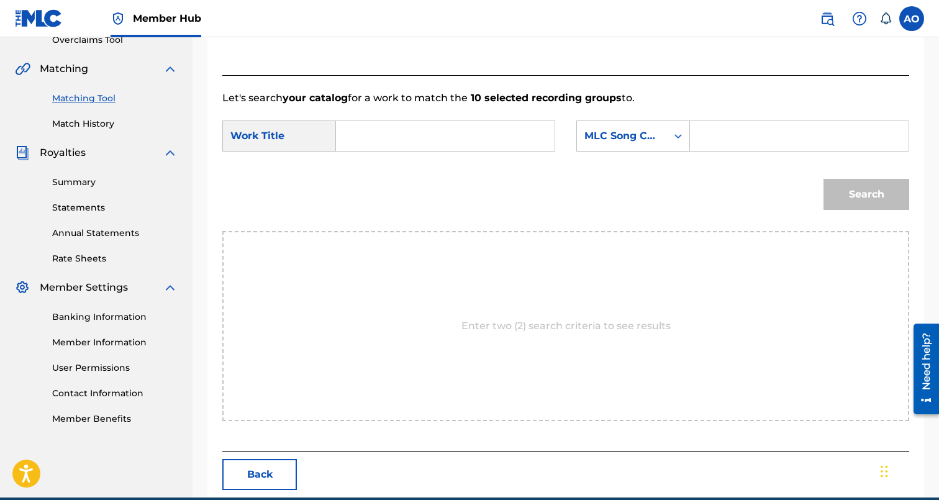
paste input "YOU NEVER KNOW WITH ME"
type input "YOU NEVER KNOW WITH ME"
paste input "YP8EM7"
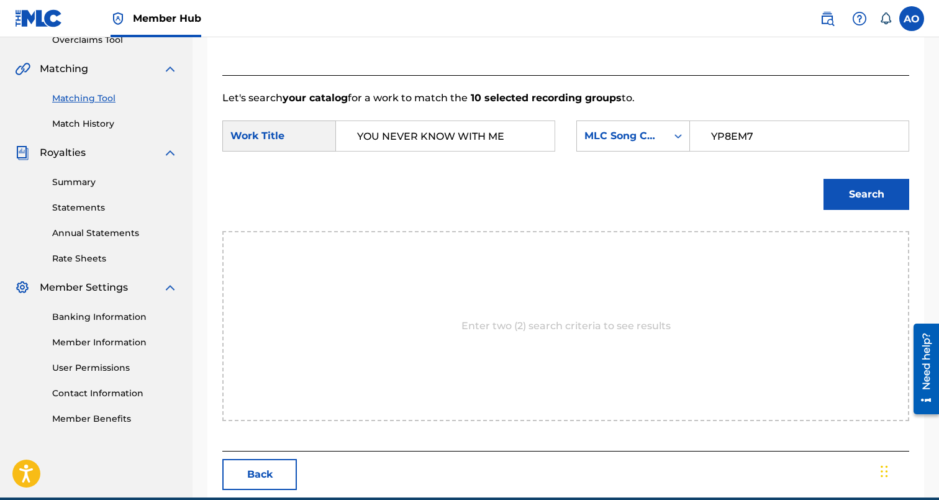
type input "YP8EM7"
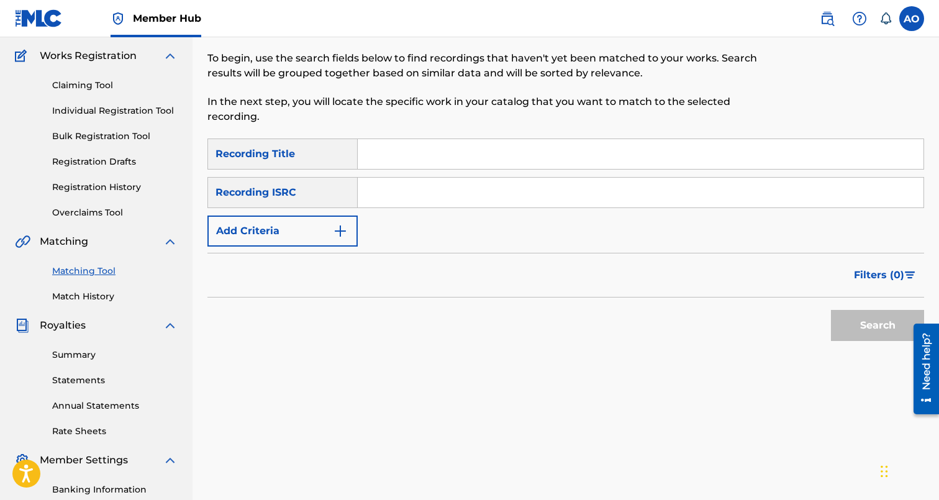
scroll to position [86, 0]
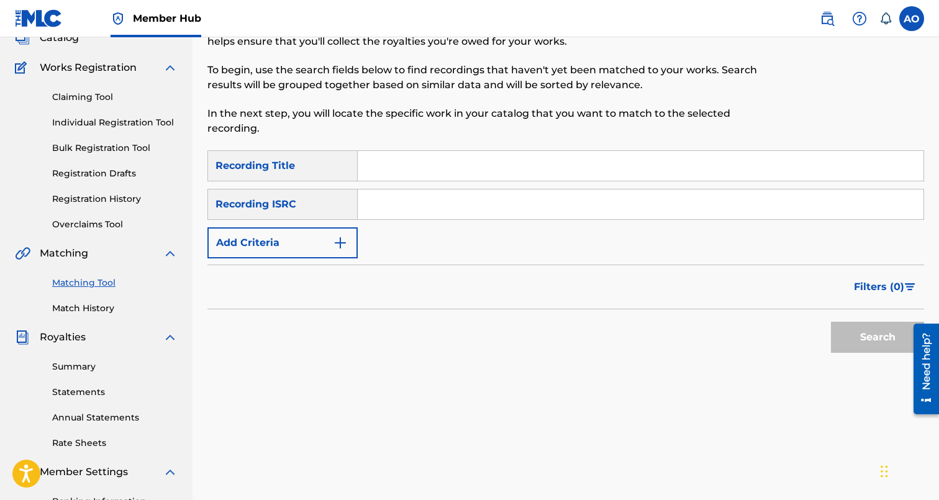
paste
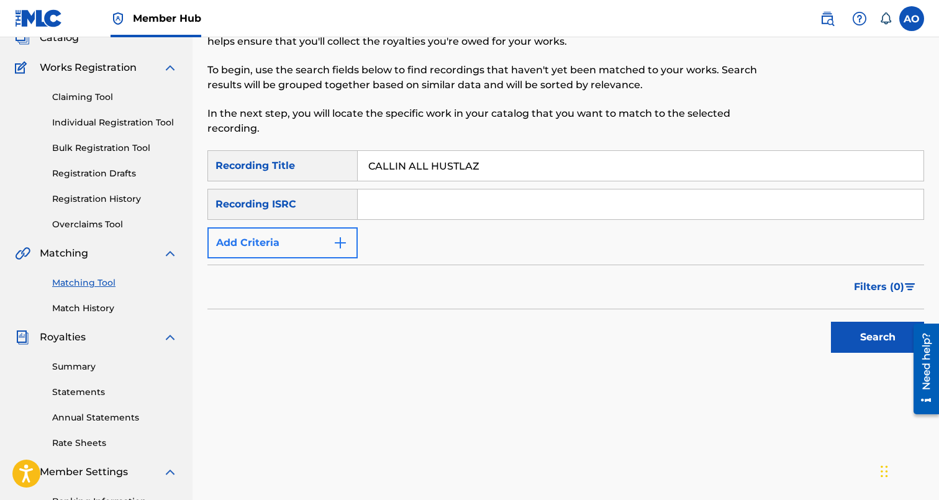
type input "CALLIN ALL HUSTLAZ"
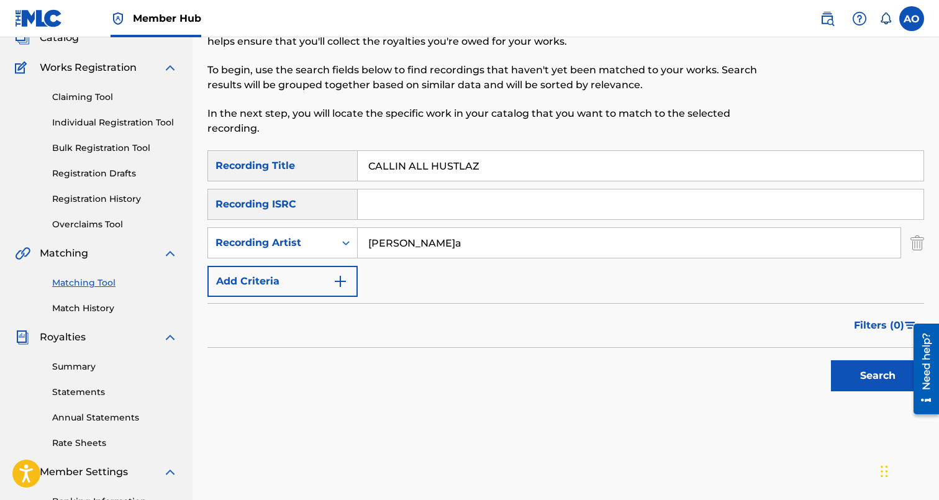
type input "Davina"
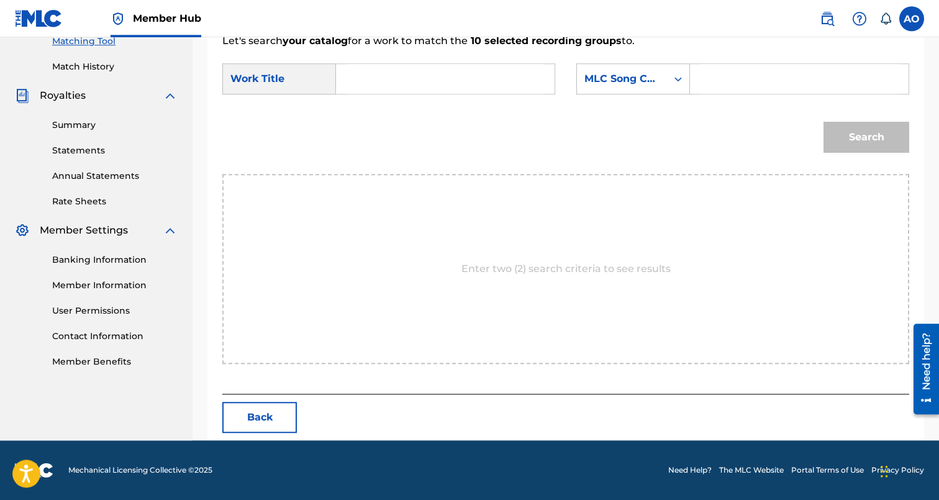
scroll to position [270, 0]
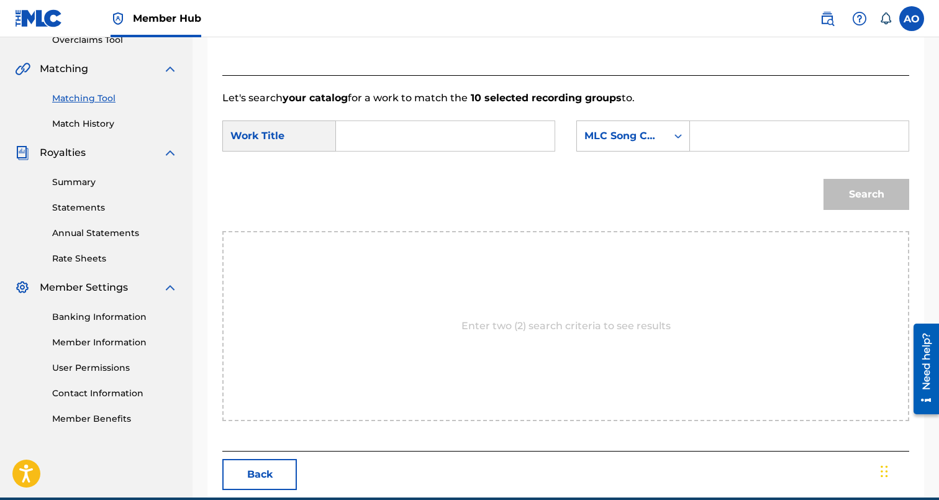
drag, startPoint x: 473, startPoint y: 155, endPoint x: 473, endPoint y: 145, distance: 10.6
type input "CALLIN ALL HUSTLAZ"
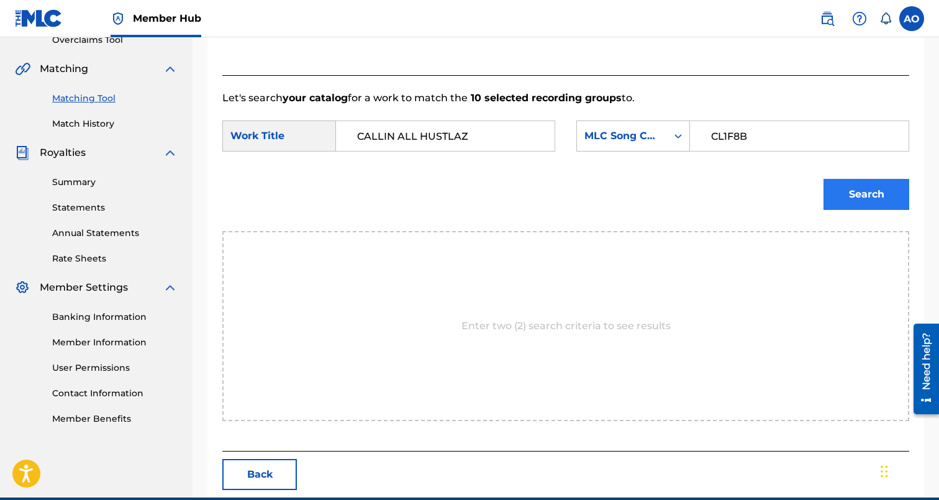
type input "CL1F8B"
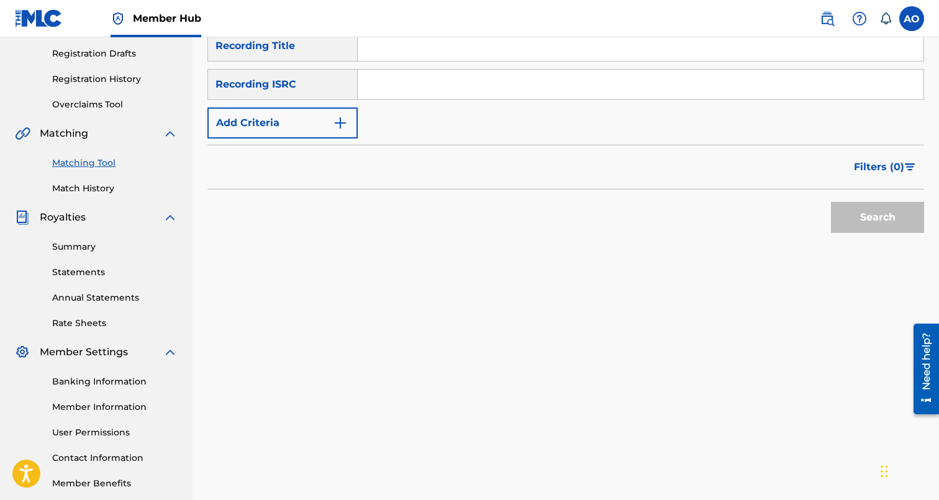
scroll to position [0, 0]
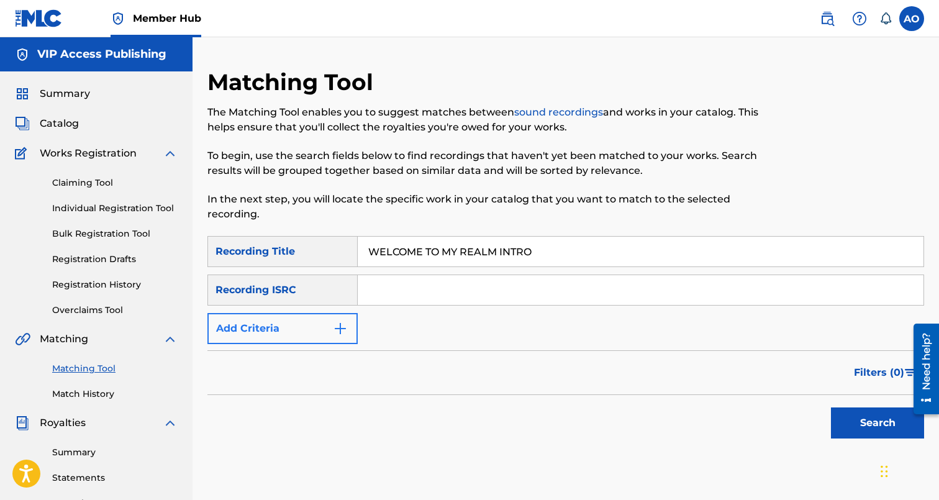
type input "WELCOME TO MY REALM INTRO"
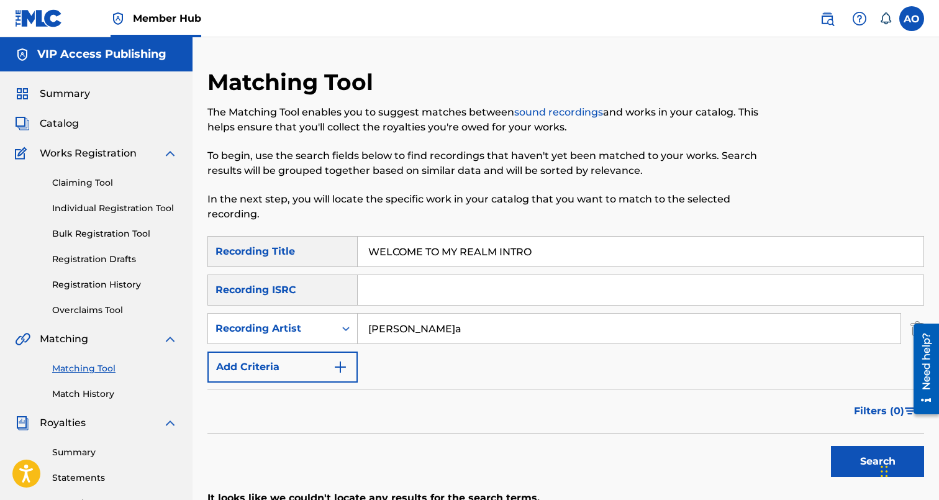
type input "Davina"
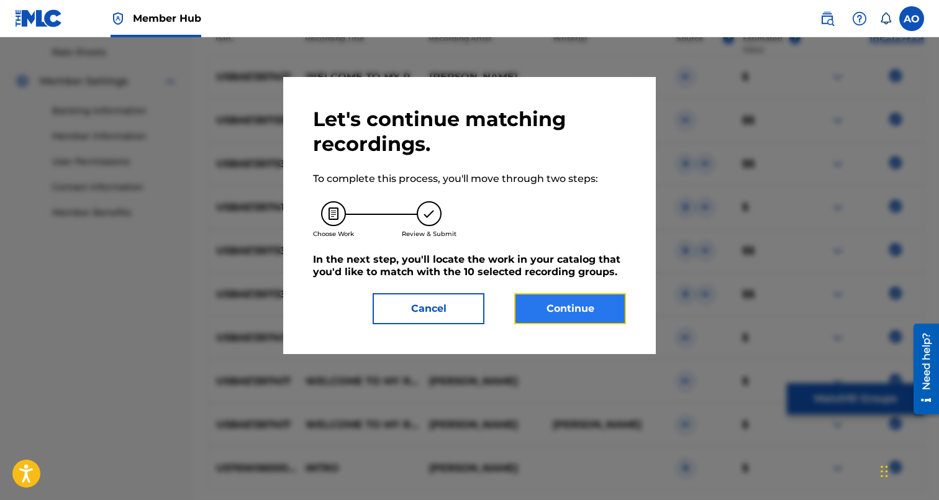
scroll to position [270, 0]
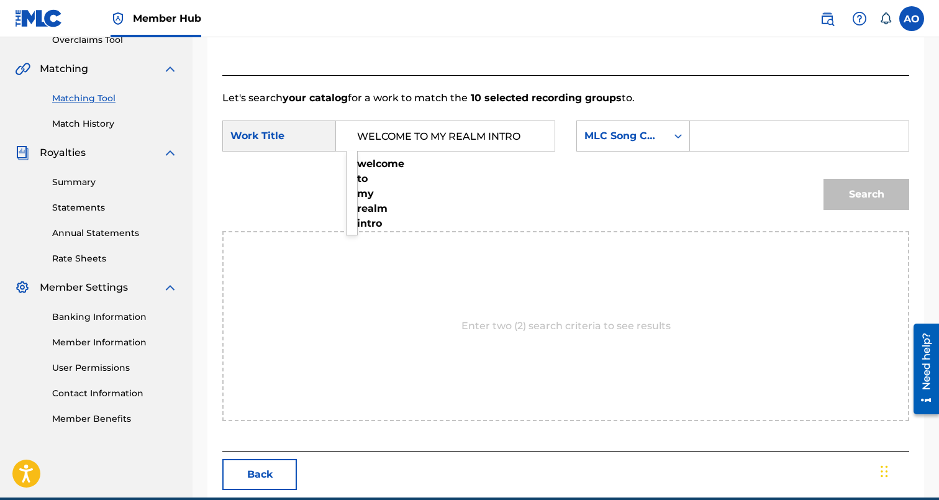
type input "WELCOME TO MY REALM INTRO"
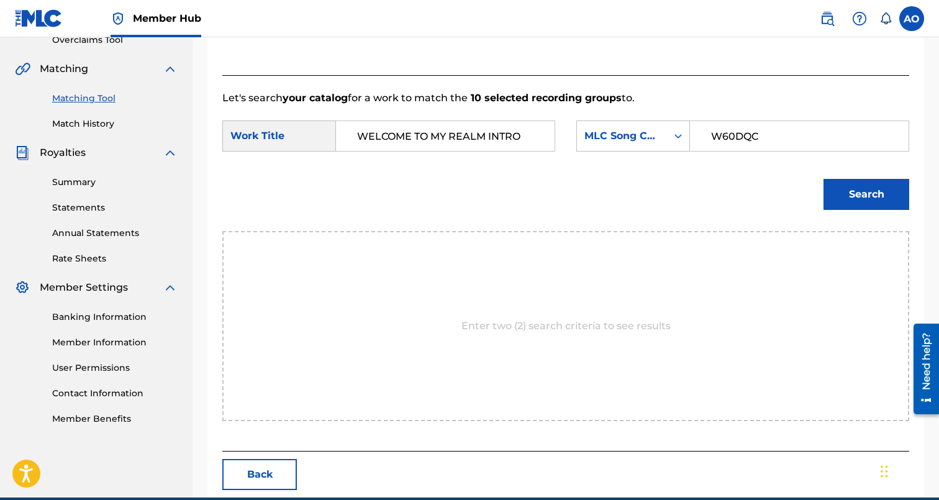
type input "W60DQC"
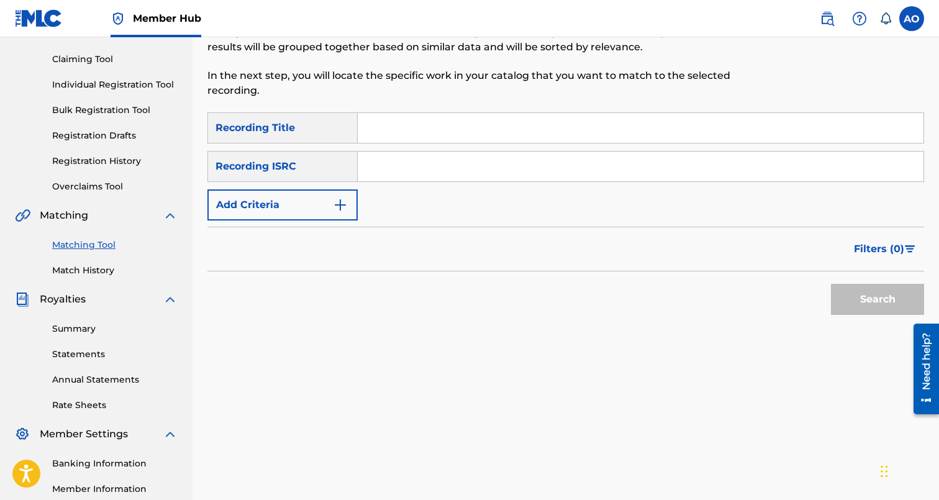
scroll to position [120, 0]
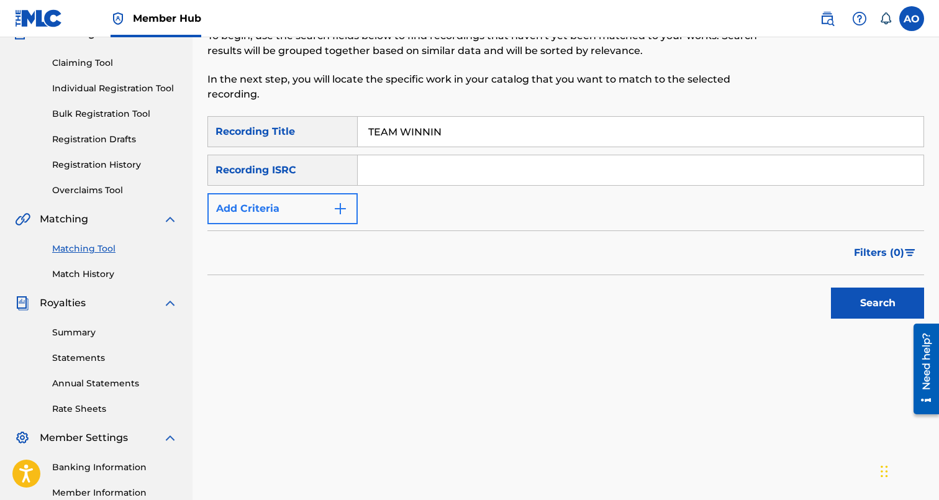
type input "TEAM WINNIN"
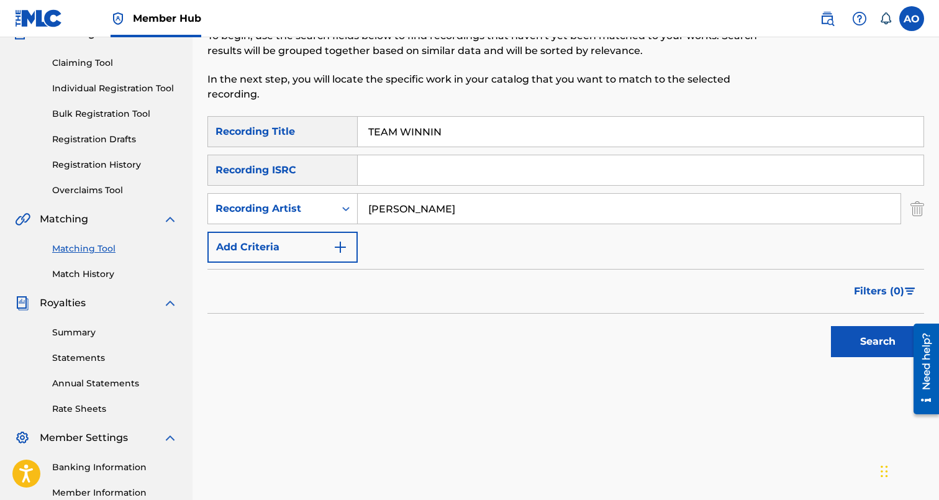
type input "davina"
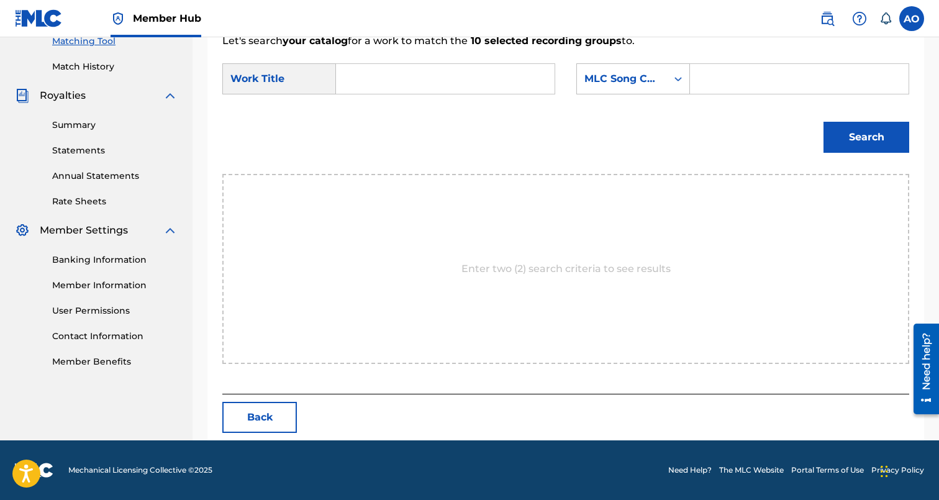
scroll to position [270, 0]
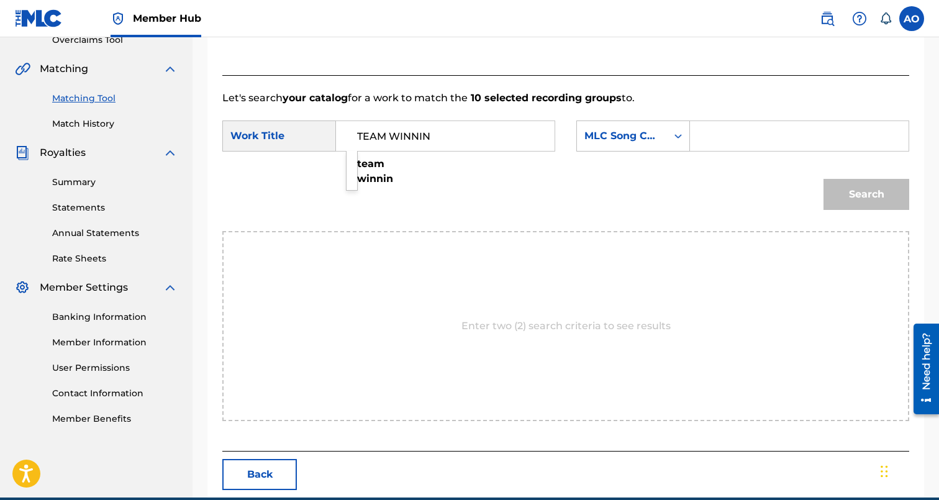
type input "TEAM WINNIN"
type input "T50B22"
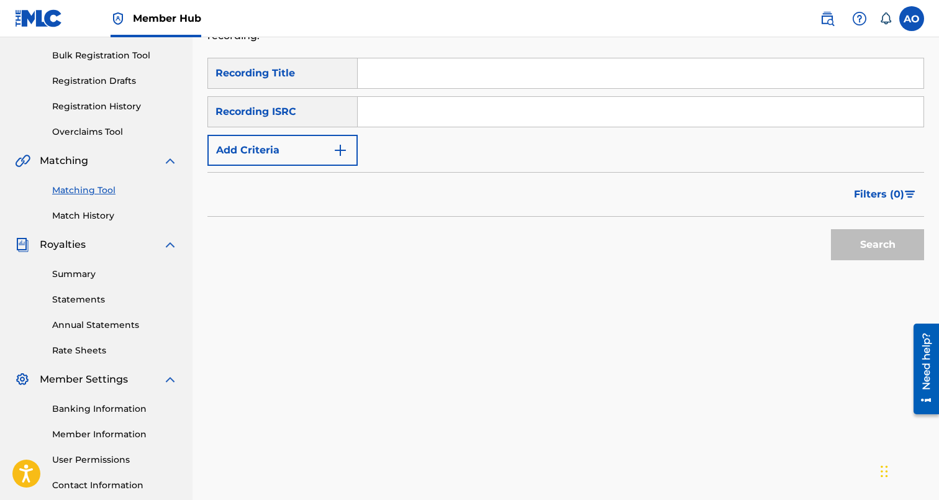
scroll to position [177, 0]
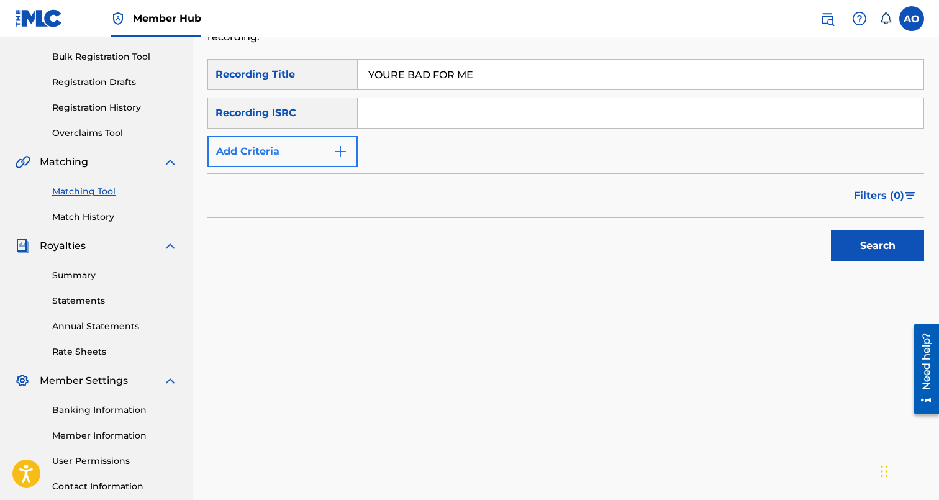
type input "YOURE BAD FOR ME"
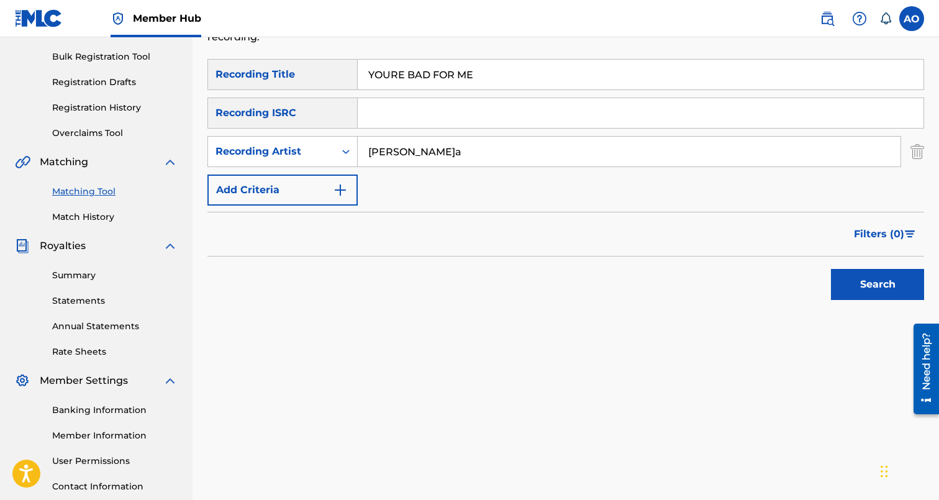
type input "Davina"
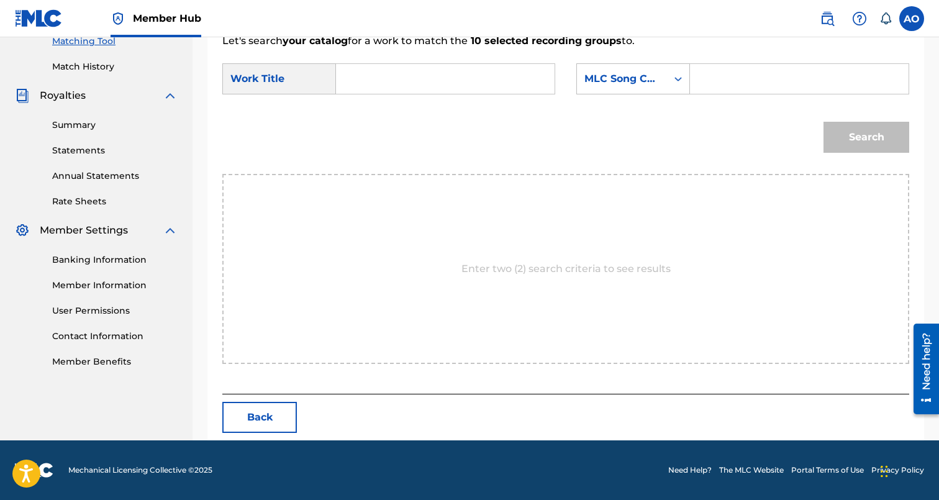
scroll to position [270, 0]
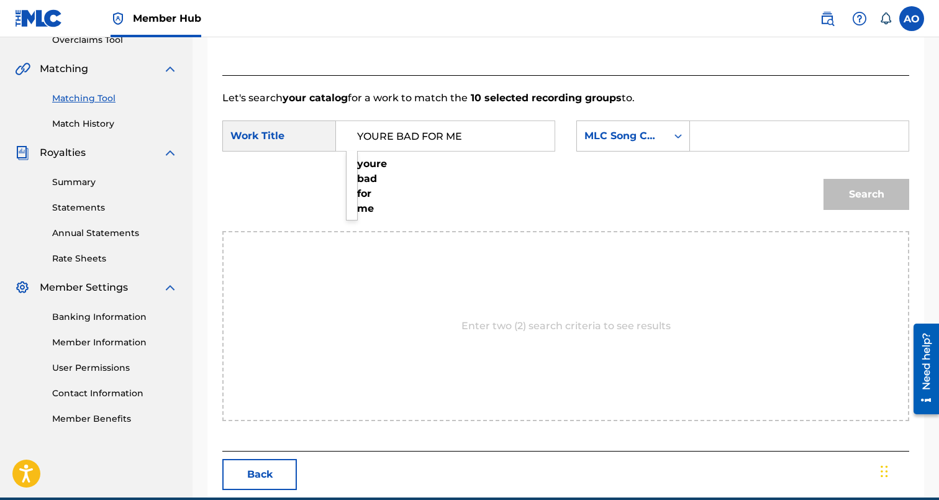
type input "YOURE BAD FOR ME"
type input "YP8EOA"
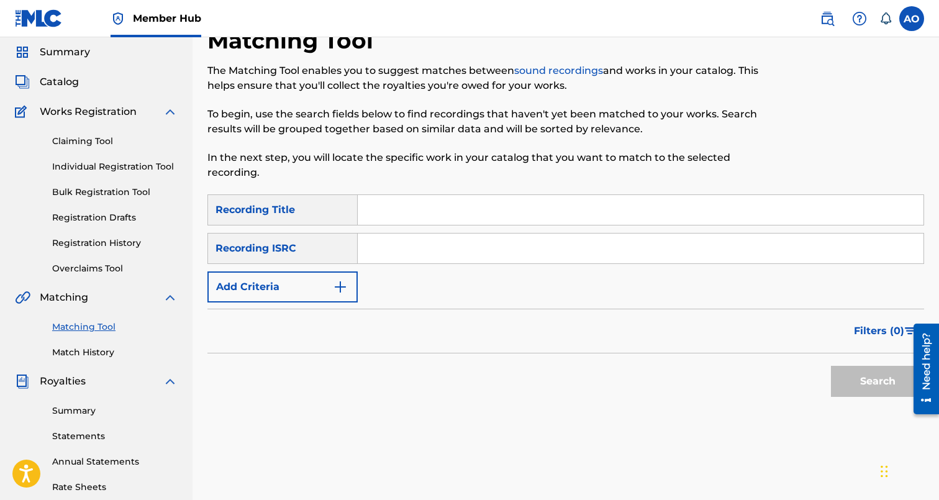
scroll to position [40, 0]
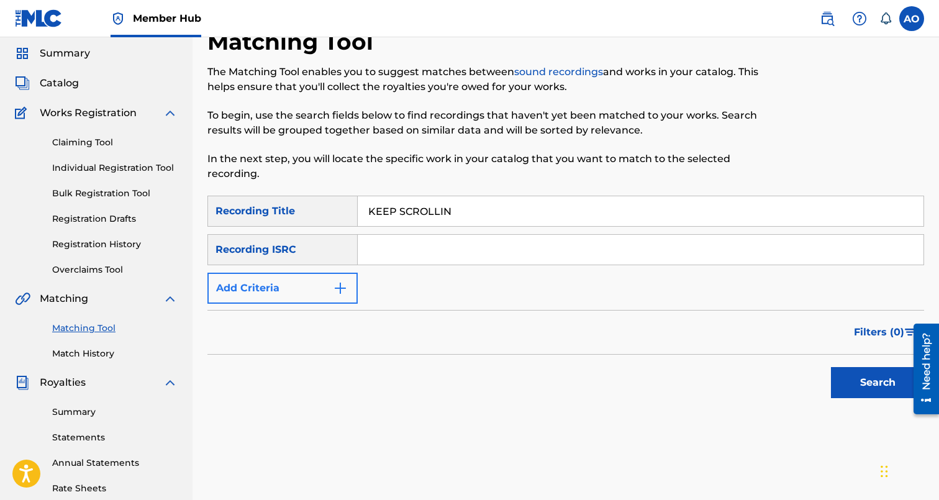
type input "KEEP SCROLLIN"
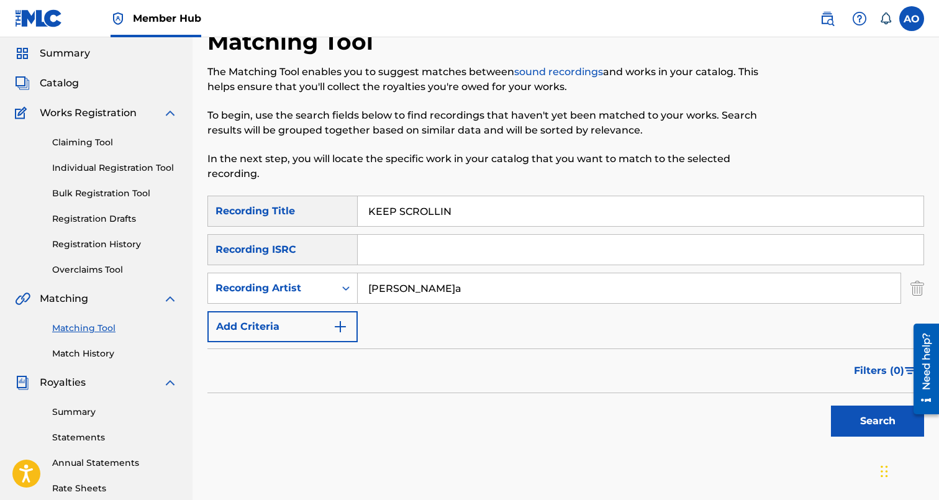
type input "Davina"
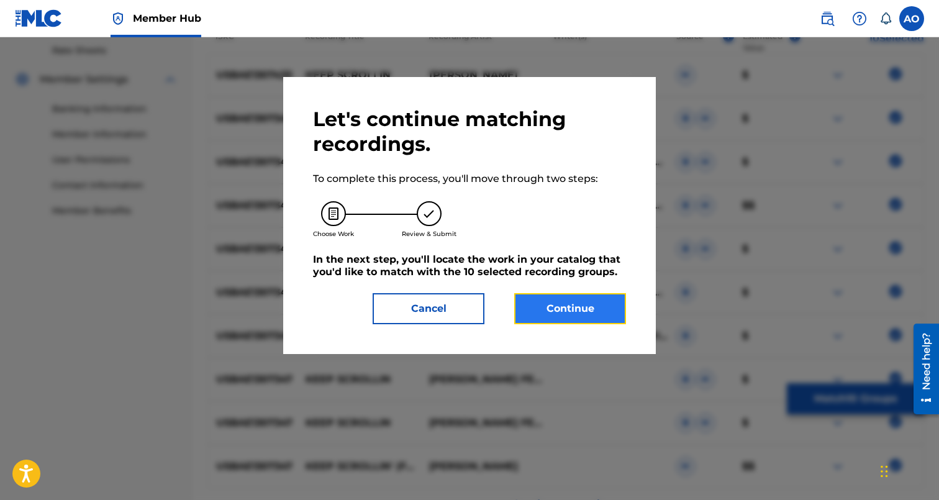
scroll to position [270, 0]
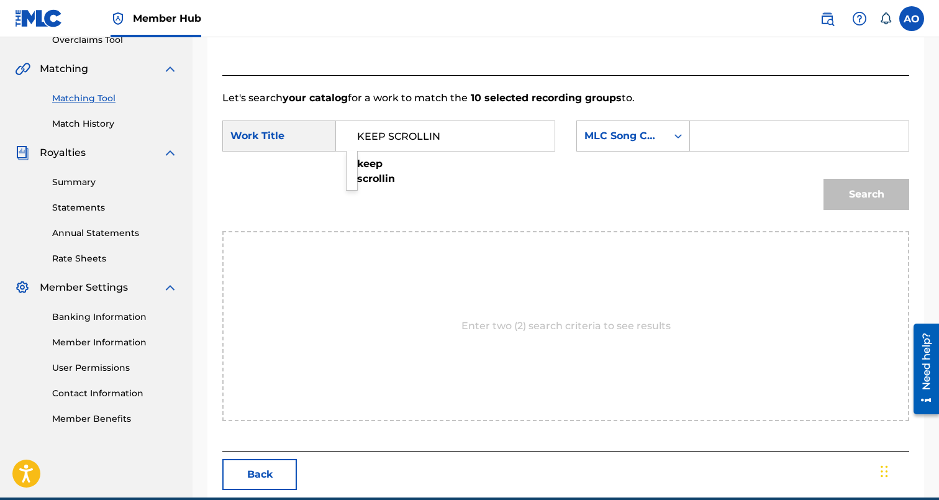
type input "KEEP SCROLLIN"
type input "KJ03NB"
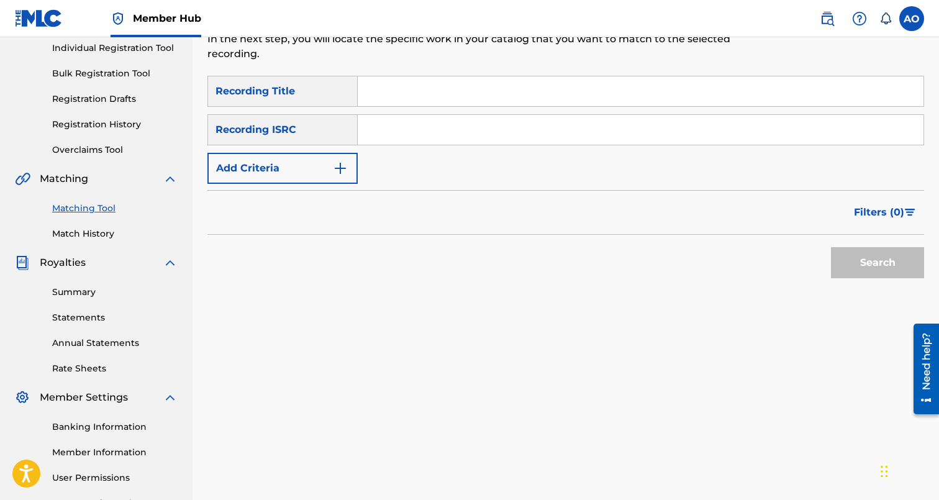
scroll to position [103, 0]
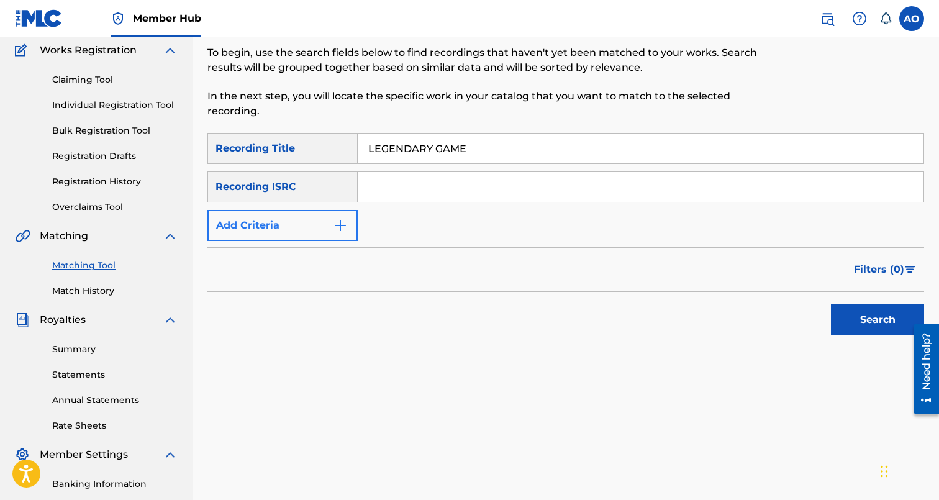
type input "LEGENDARY GAME"
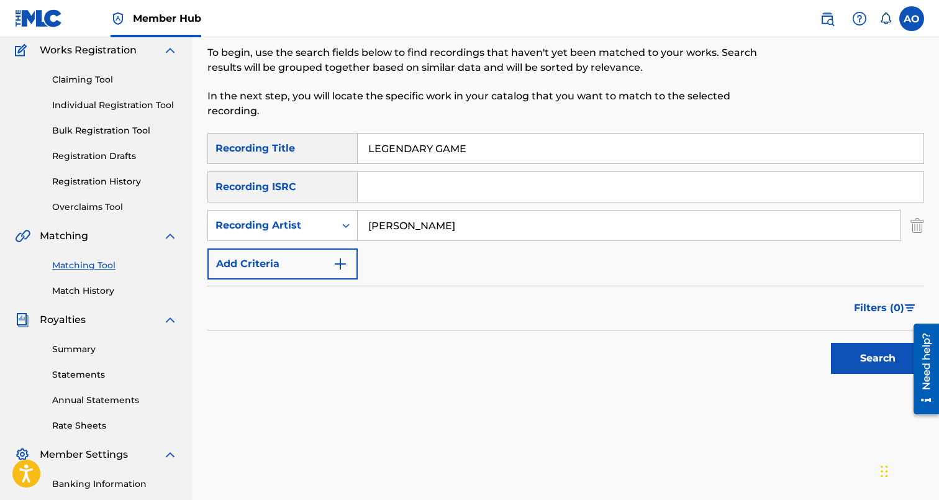
type input "davina"
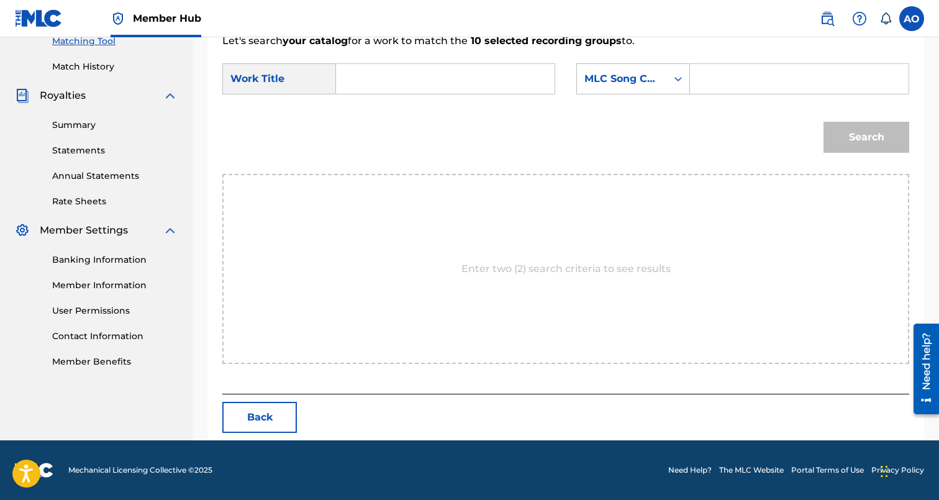
scroll to position [270, 0]
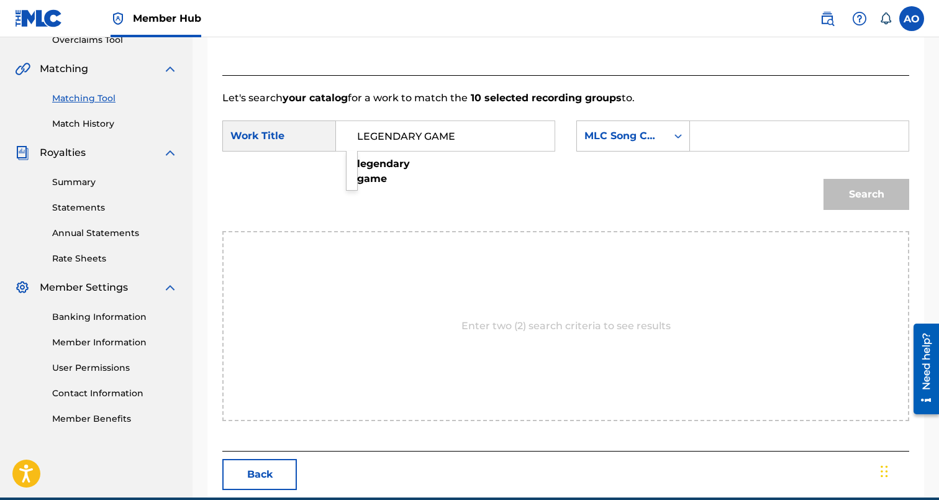
type input "LEGENDARY GAME"
type input "LT7B3B"
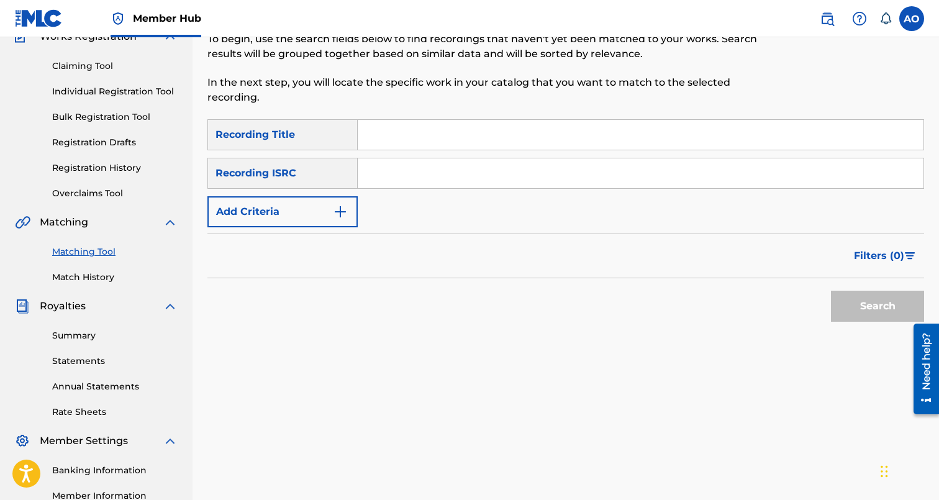
scroll to position [115, 0]
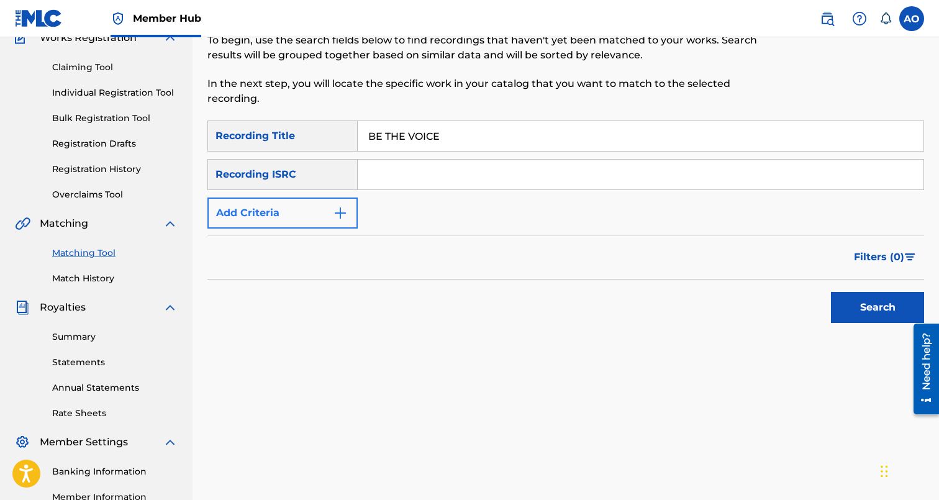
type input "BE THE VOICE"
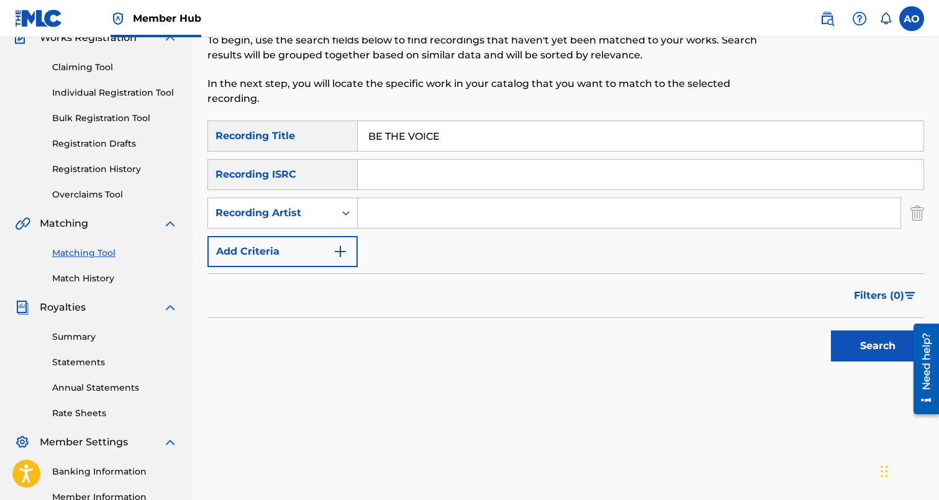
type input "a"
type input "davina"
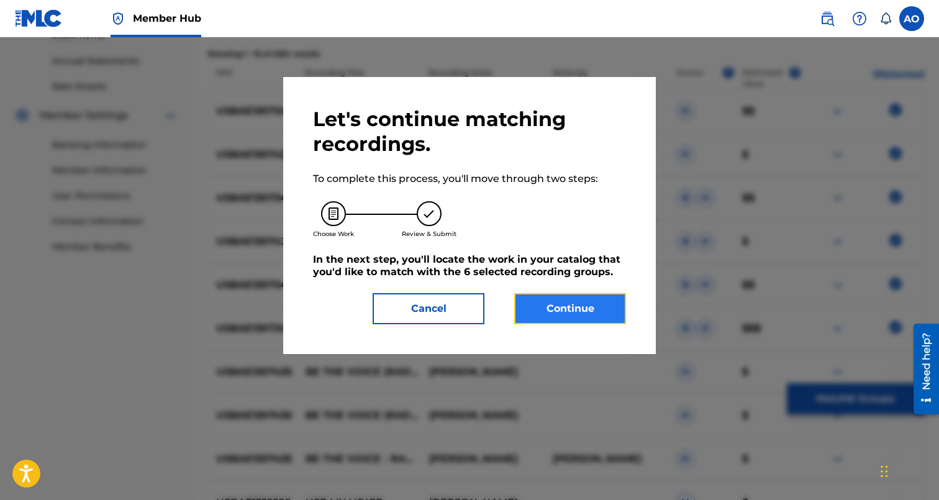
scroll to position [270, 0]
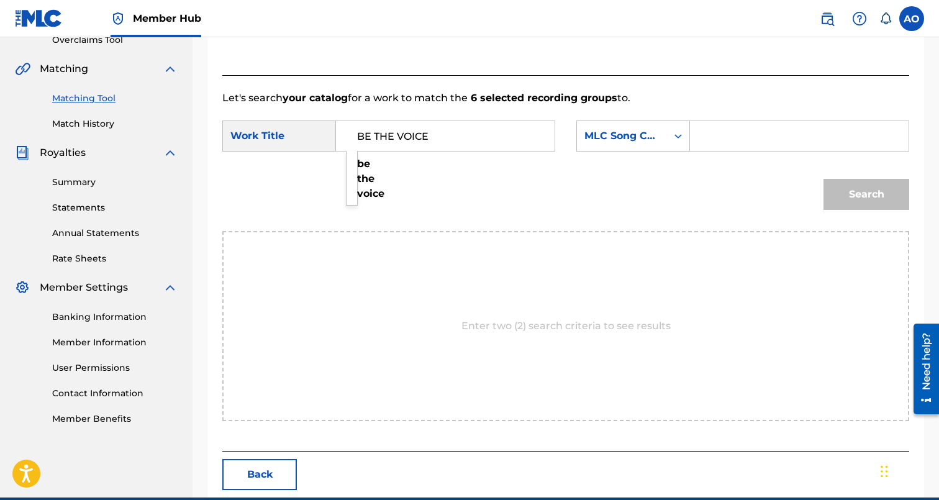
type input "BE THE VOICE"
type input "BF50WW"
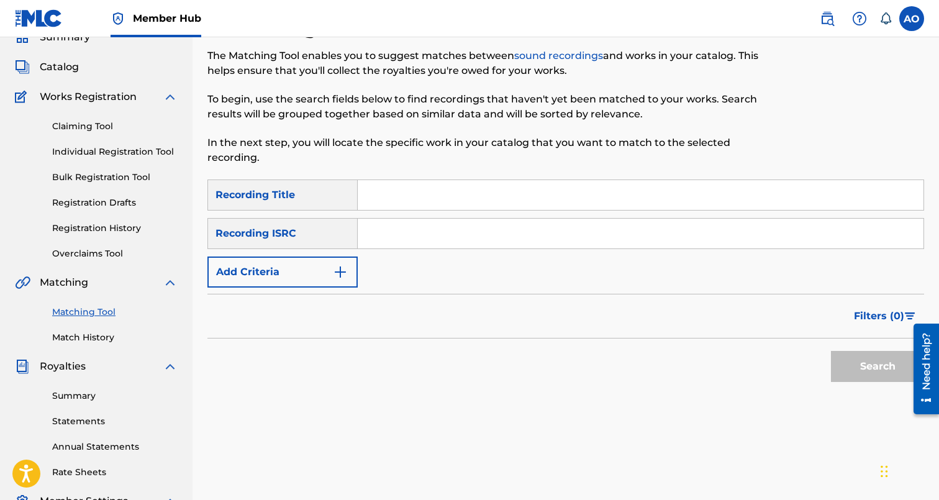
scroll to position [37, 0]
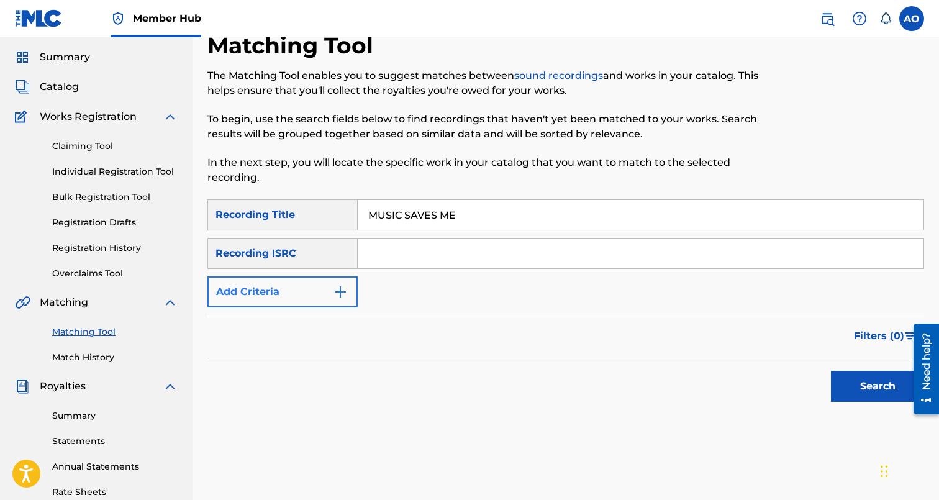
type input "MUSIC SAVES ME"
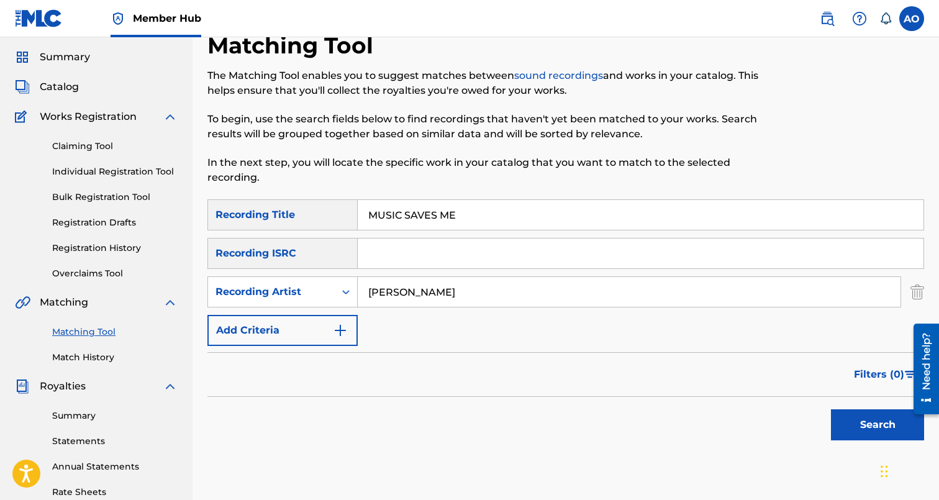
type input "davina"
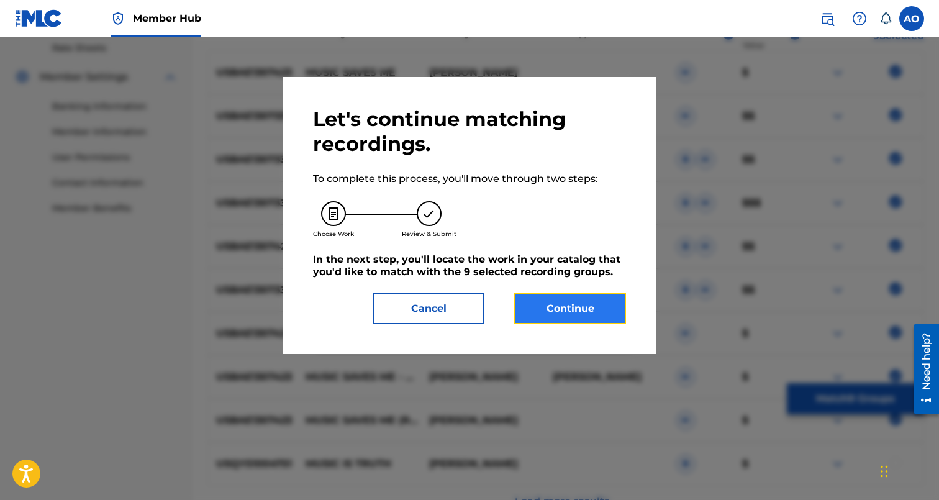
scroll to position [270, 0]
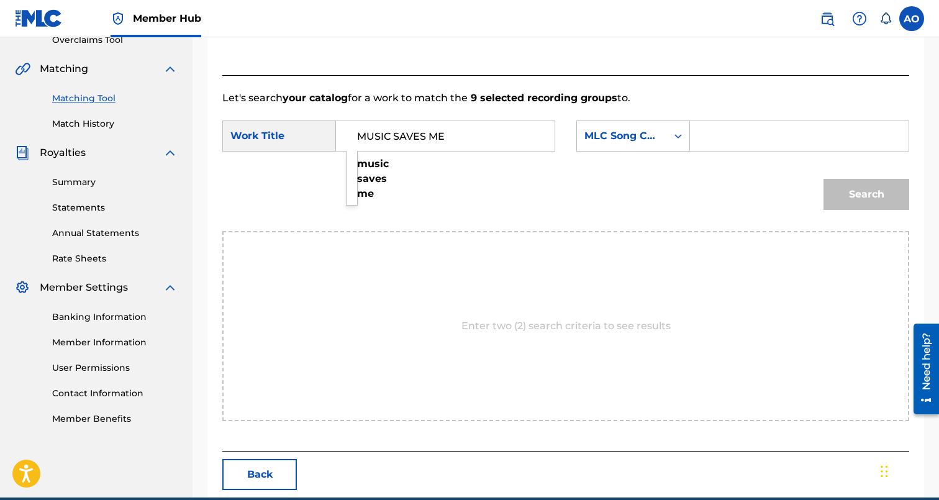
type input "MUSIC SAVES ME"
type input "MN6GQ8"
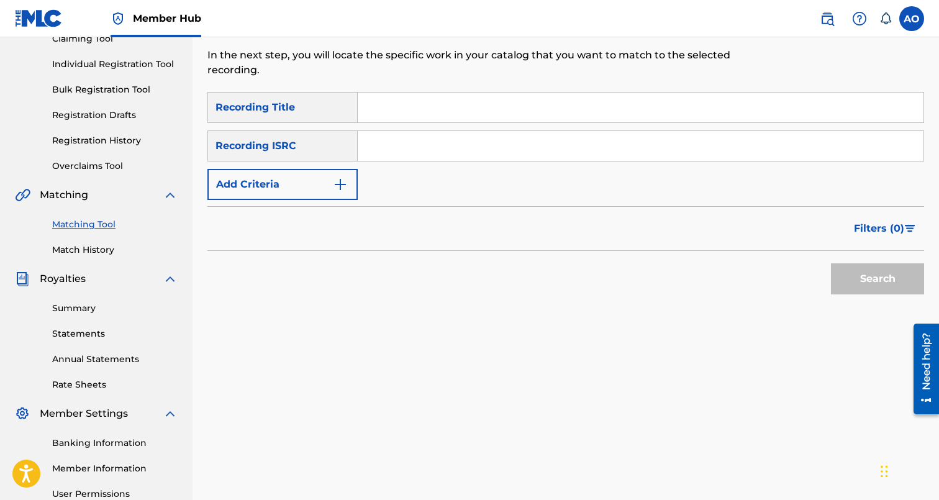
scroll to position [140, 0]
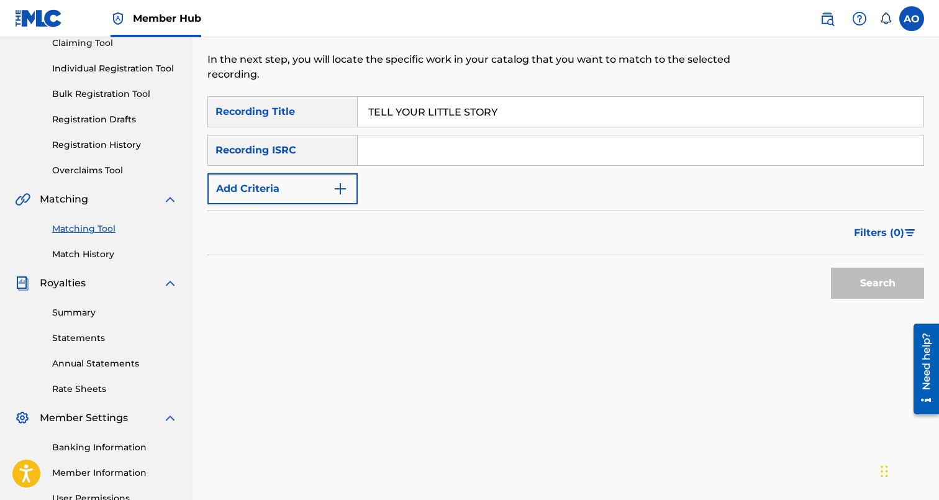
type input "TELL YOUR LITTLE STORY"
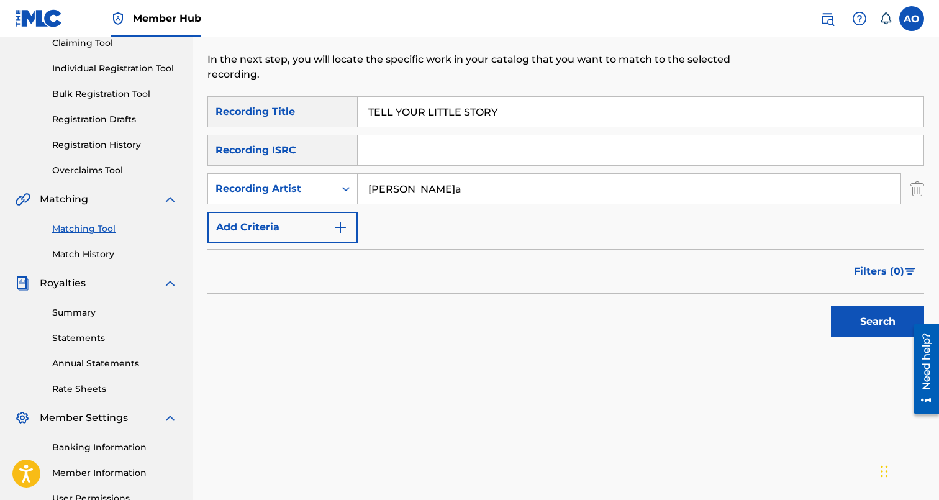
type input "Davina"
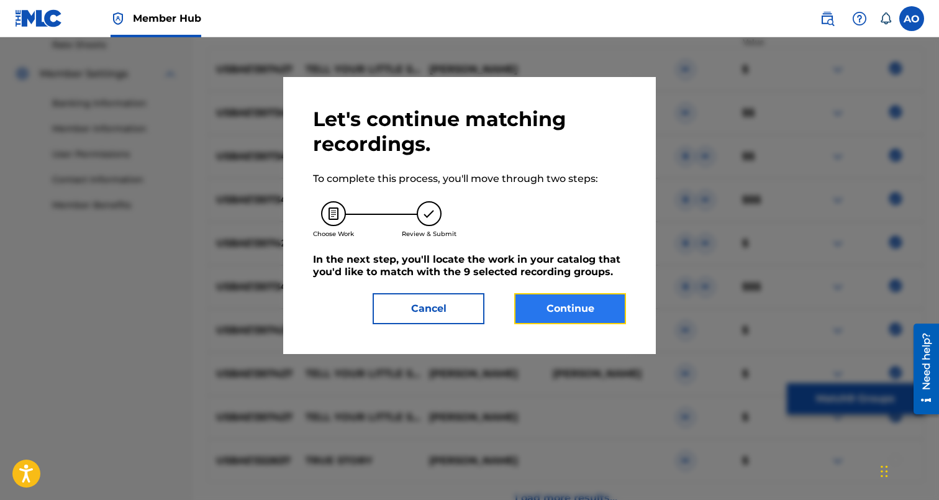
scroll to position [270, 0]
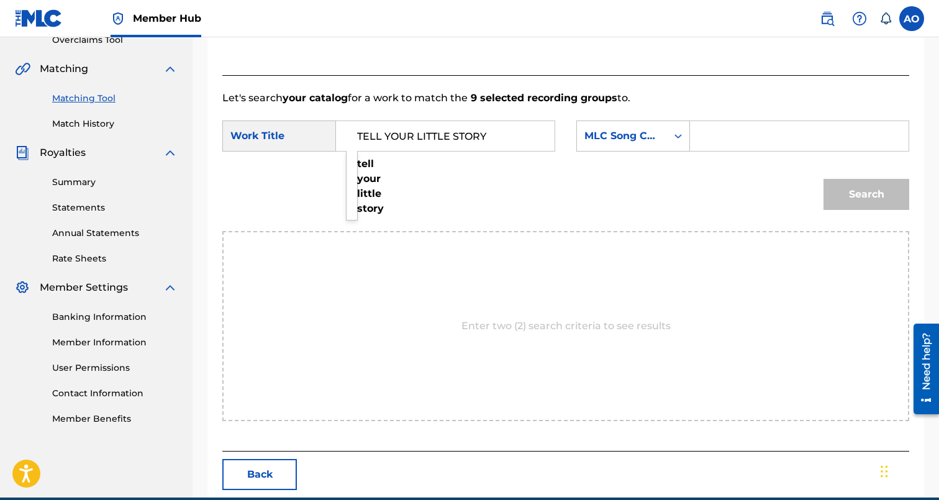
type input "TELL YOUR LITTLE STORY"
type input "T50BOD"
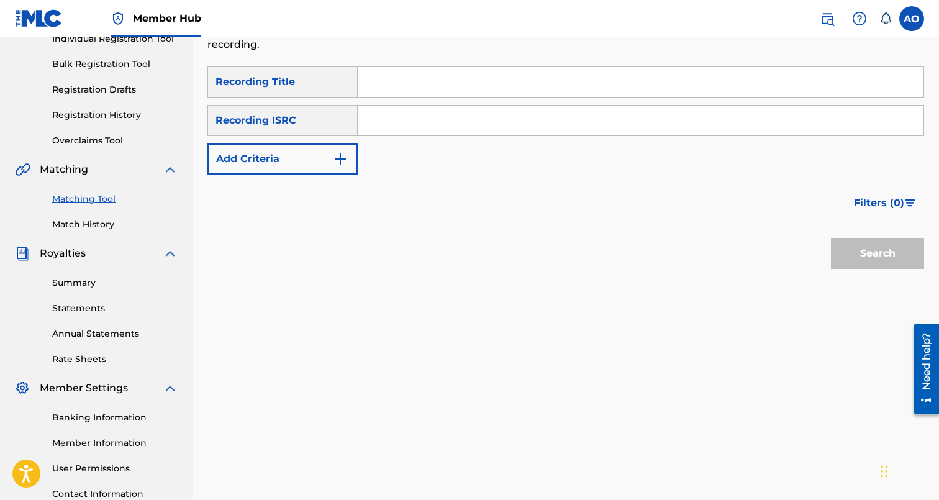
scroll to position [168, 0]
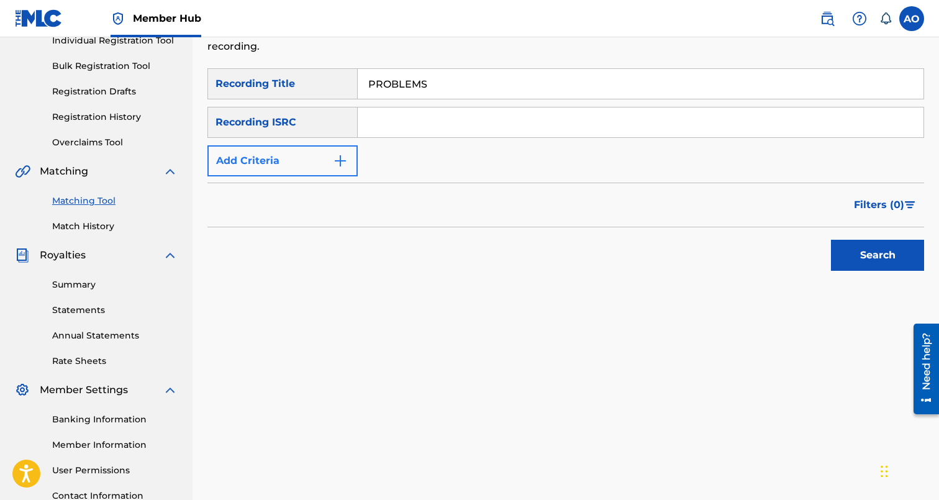
type input "PROBLEMS"
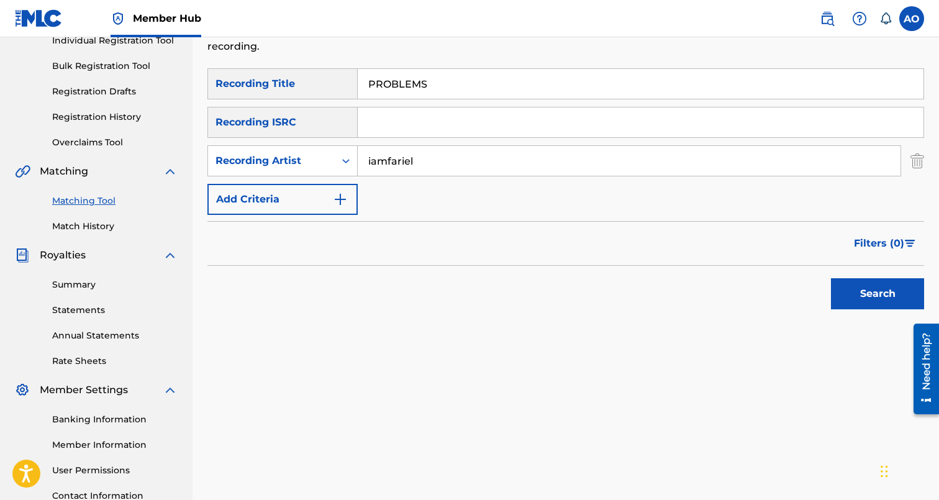
type input "iamfariel"
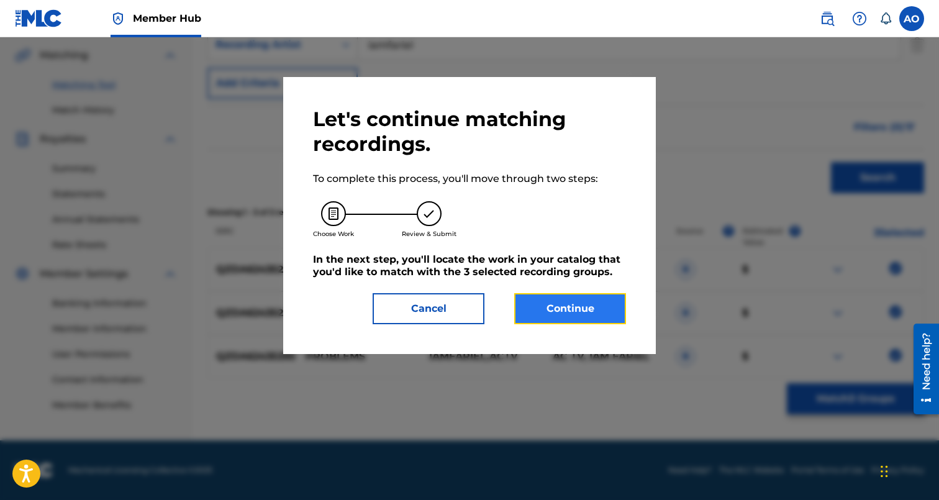
scroll to position [270, 0]
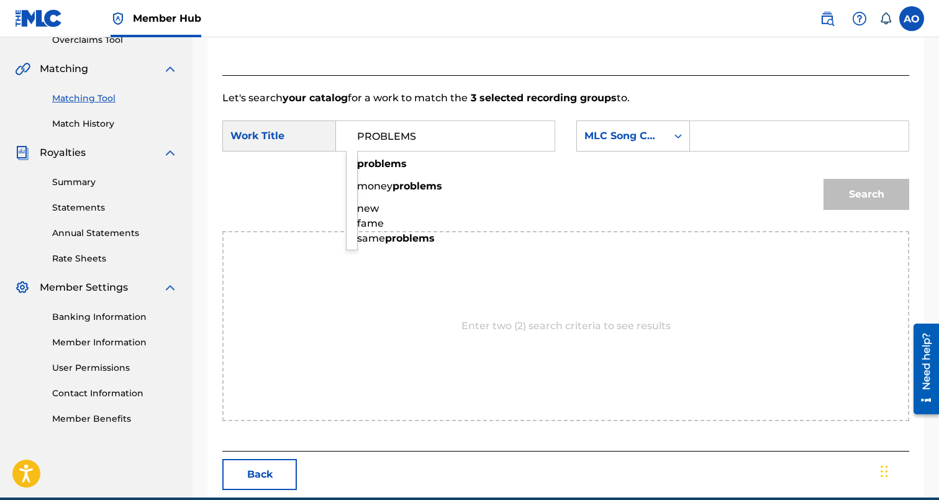
type input "PROBLEMS"
type input "PO7KFY"
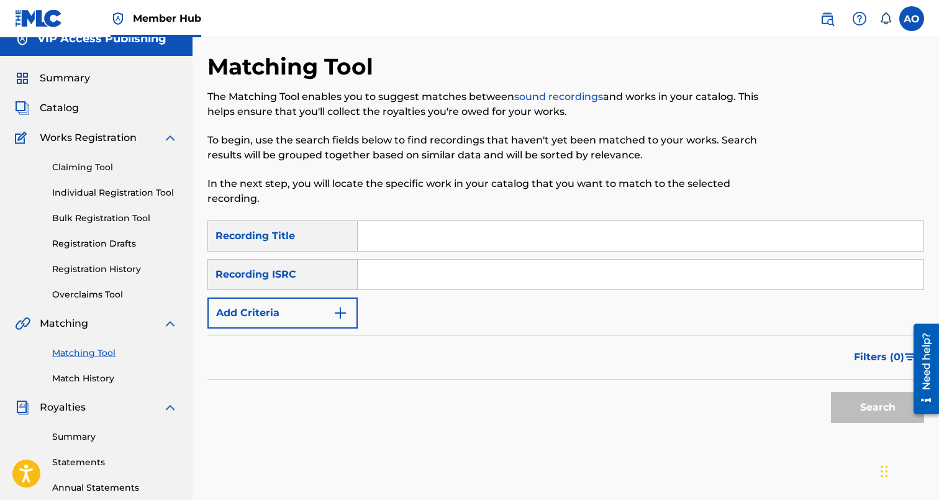
scroll to position [0, 0]
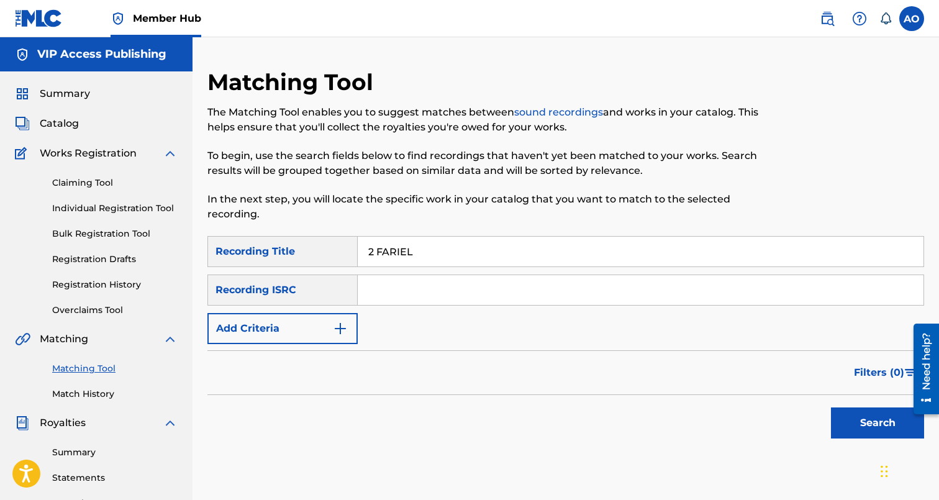
type input "2 FARIEL"
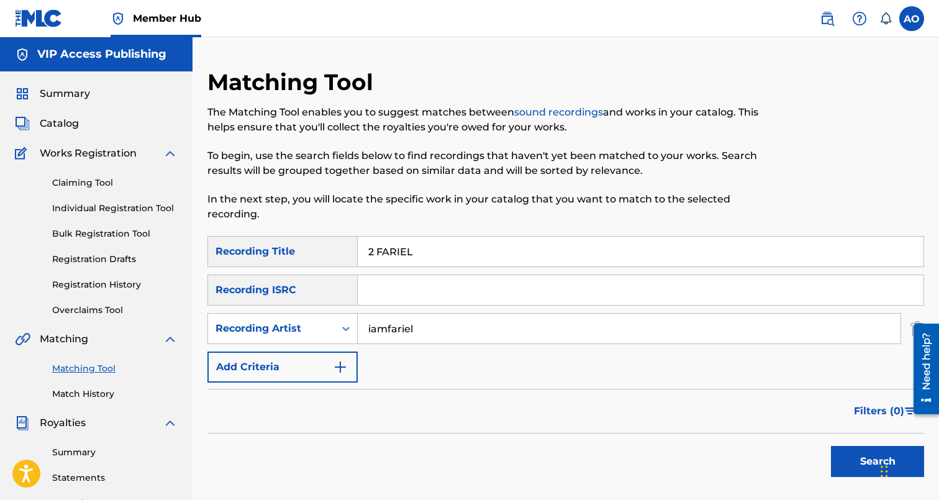
type input "iamfariel"
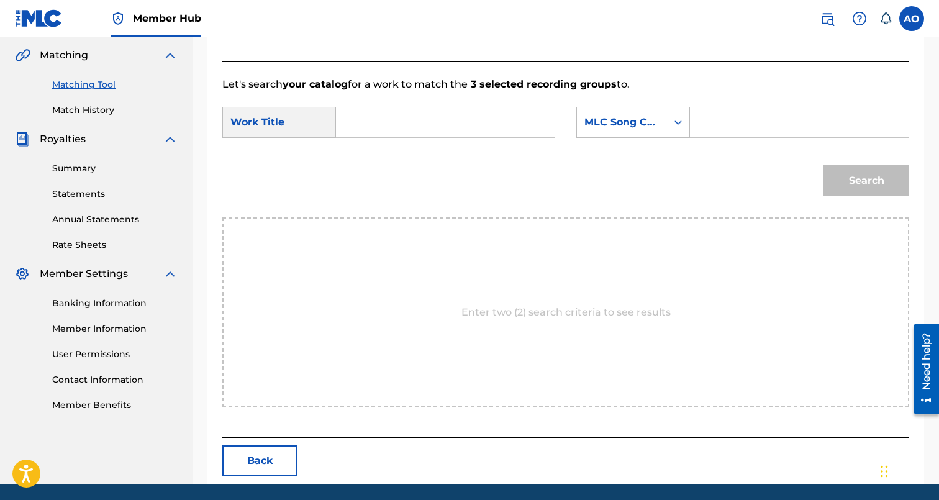
scroll to position [270, 0]
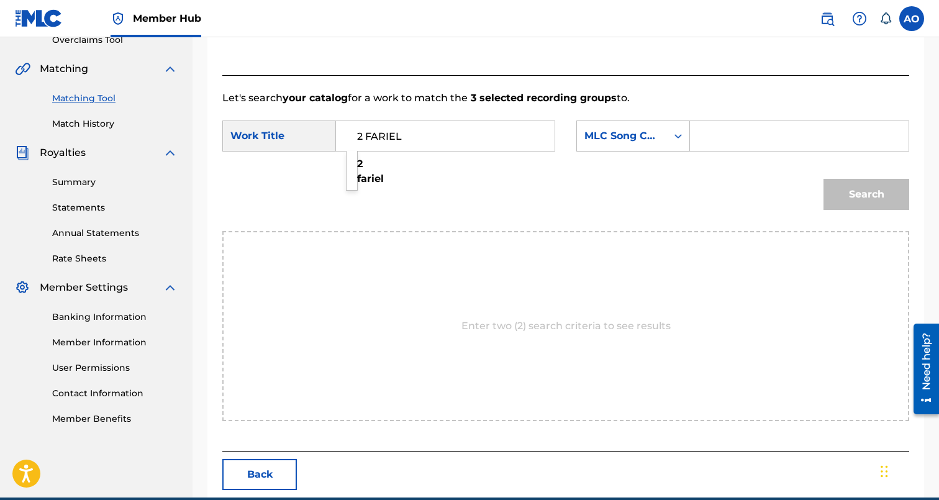
type input "2 FARIEL"
type input "2M4LG1"
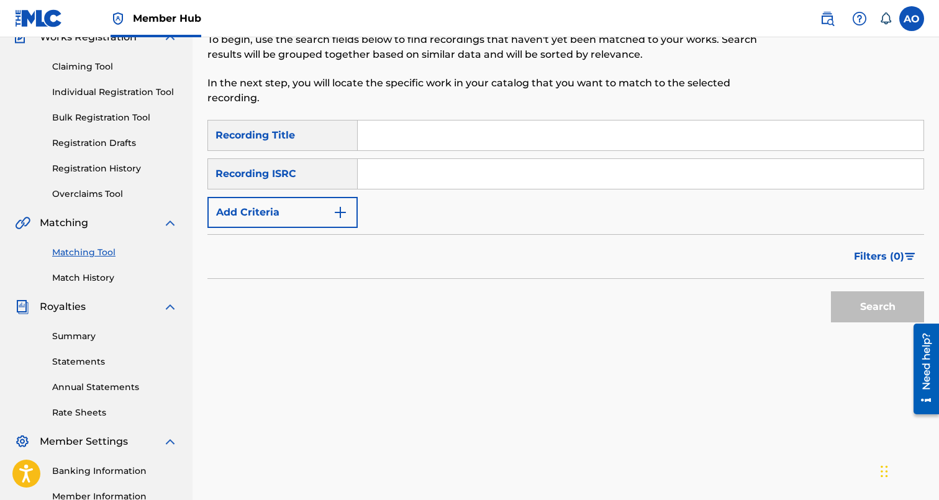
scroll to position [115, 0]
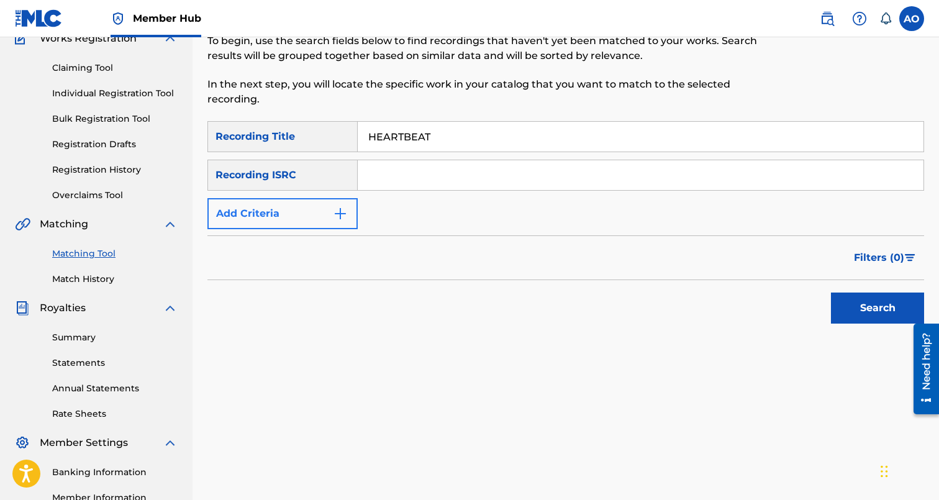
type input "HEARTBEAT"
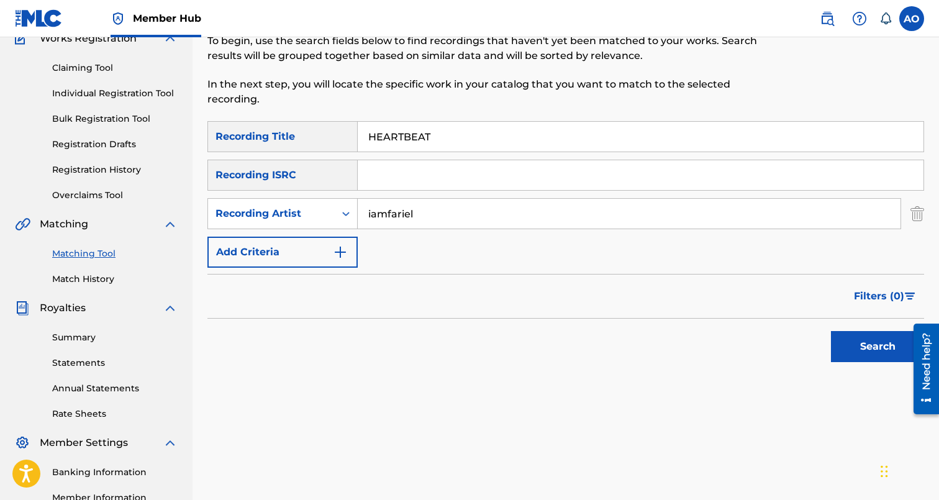
type input "iamfariel"
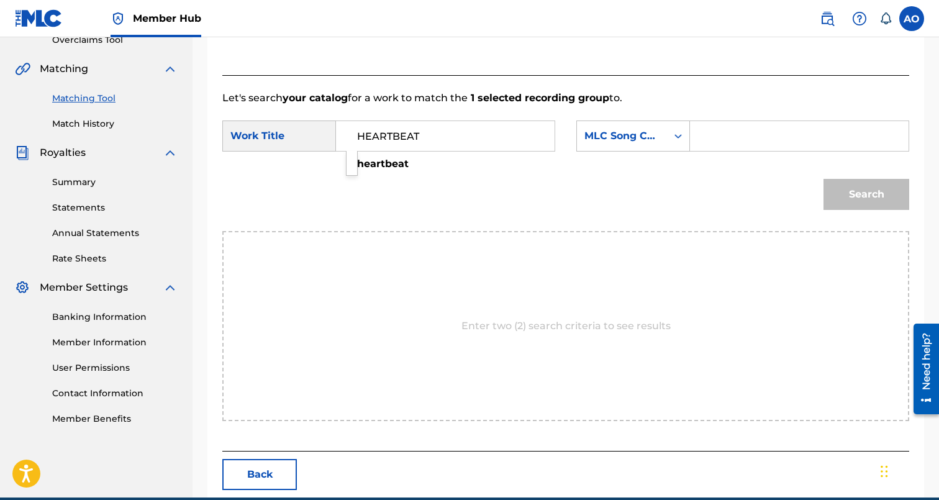
type input "HEARTBEAT"
type input "HQ6KAX"
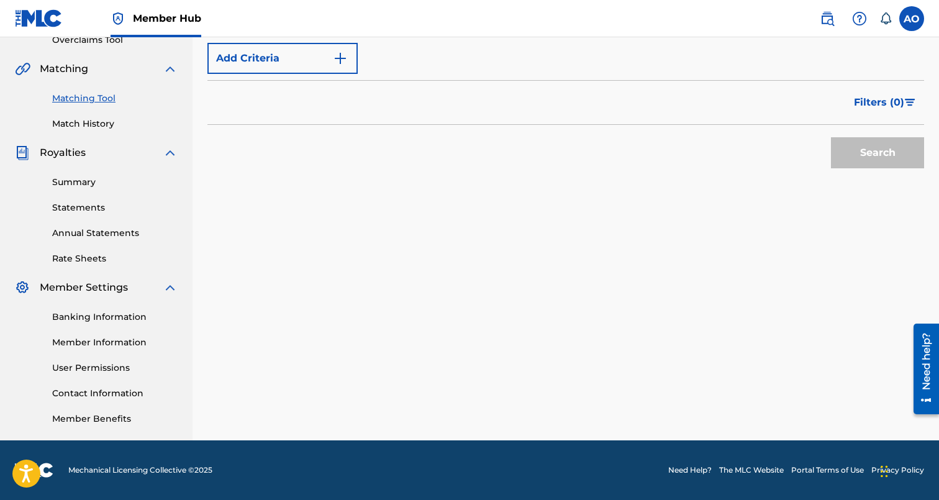
scroll to position [0, 0]
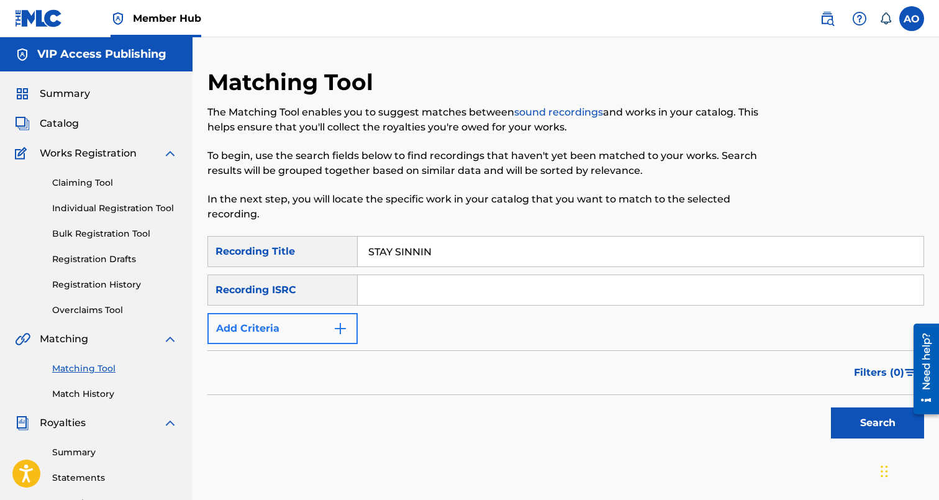
type input "STAY SINNIN"
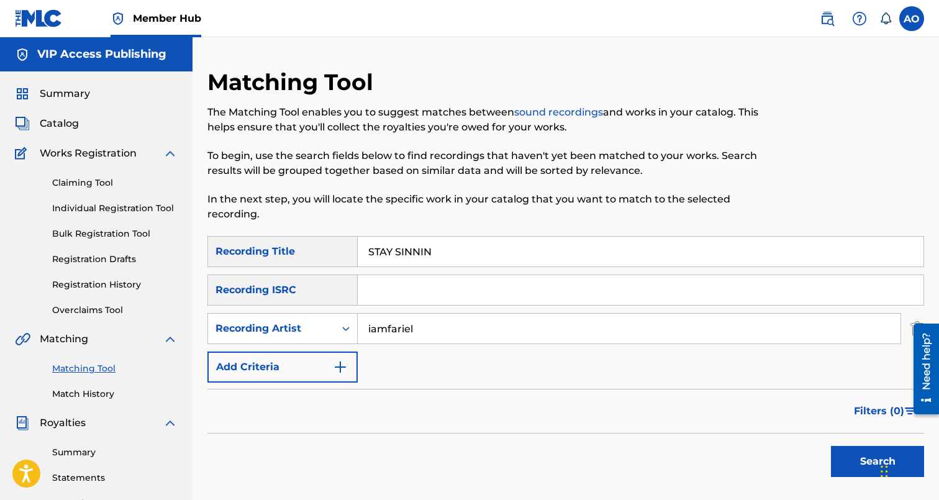
type input "iamfariel"
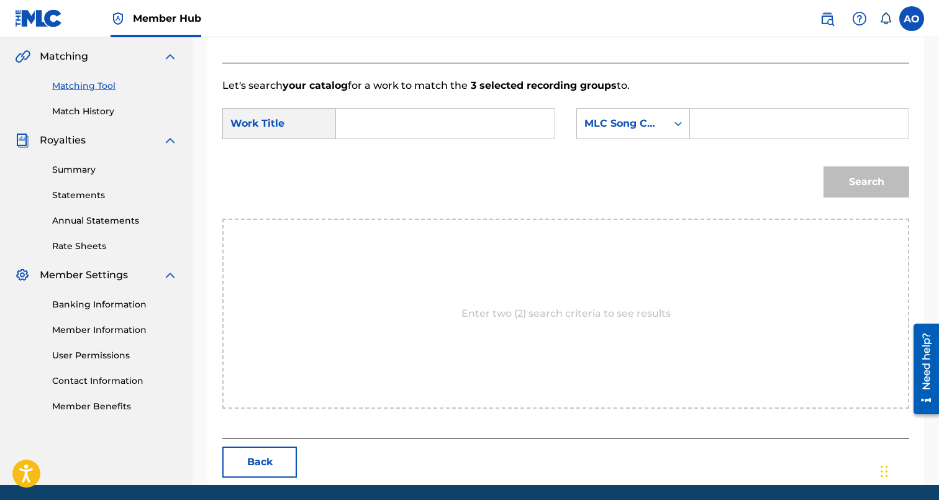
scroll to position [270, 0]
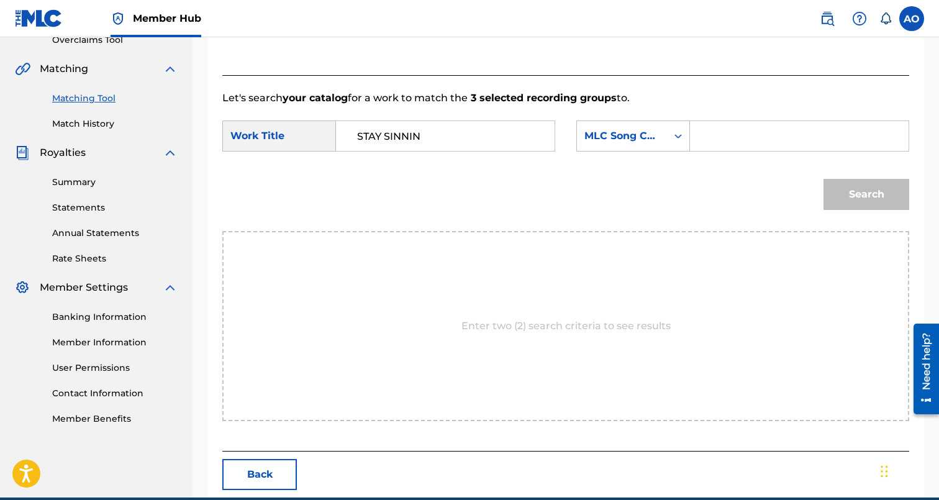
type input "STAY SINNIN"
type input "S726H1"
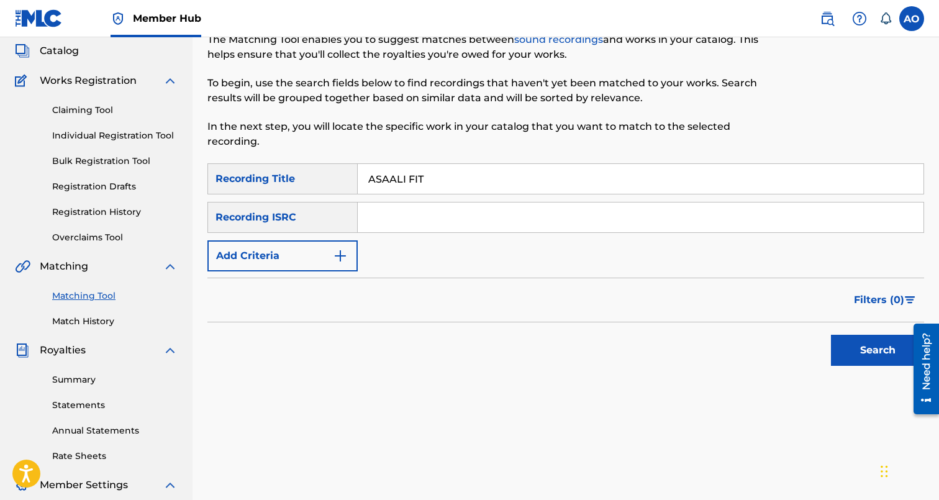
type input "ASAALI FIT"
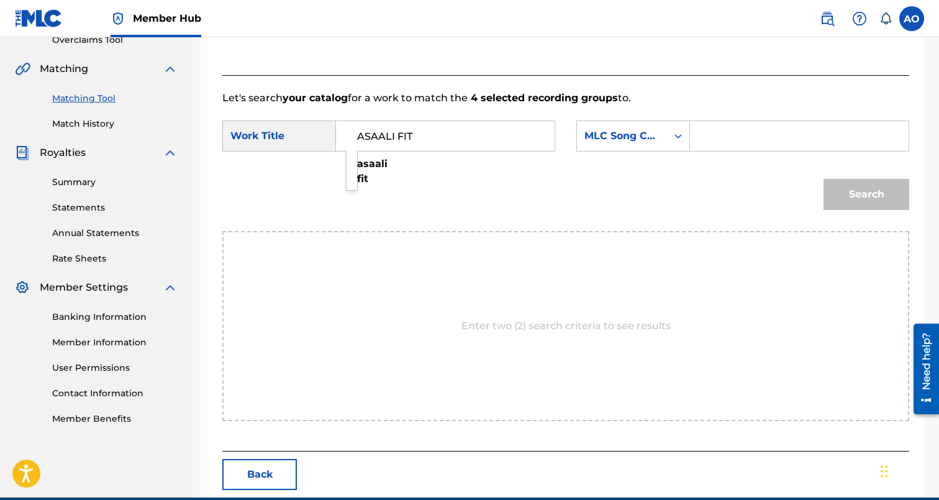
type input "ASAALI FIT"
type input "A99Z2R"
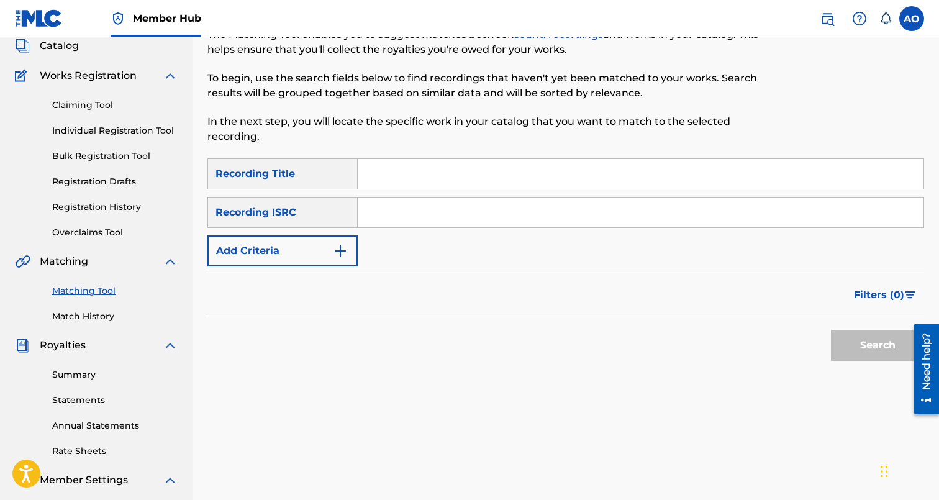
scroll to position [76, 0]
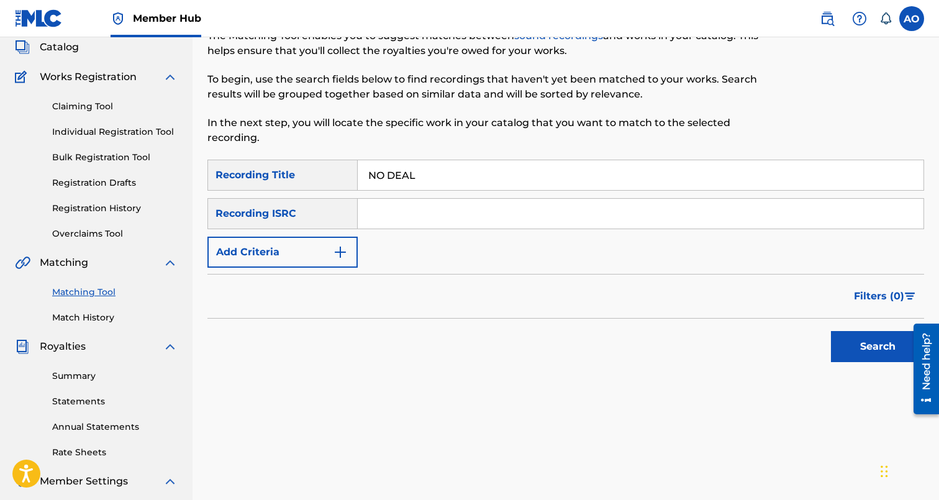
type input "NO DEAL"
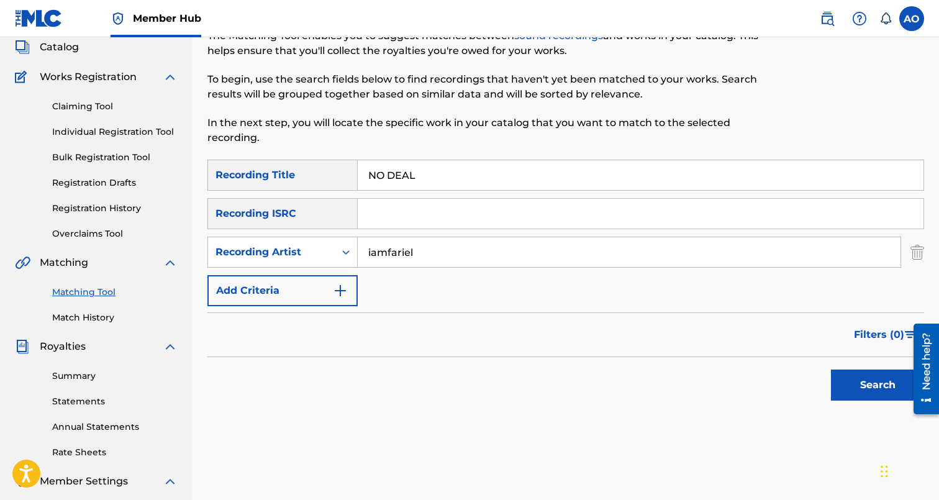
type input "iamfariel"
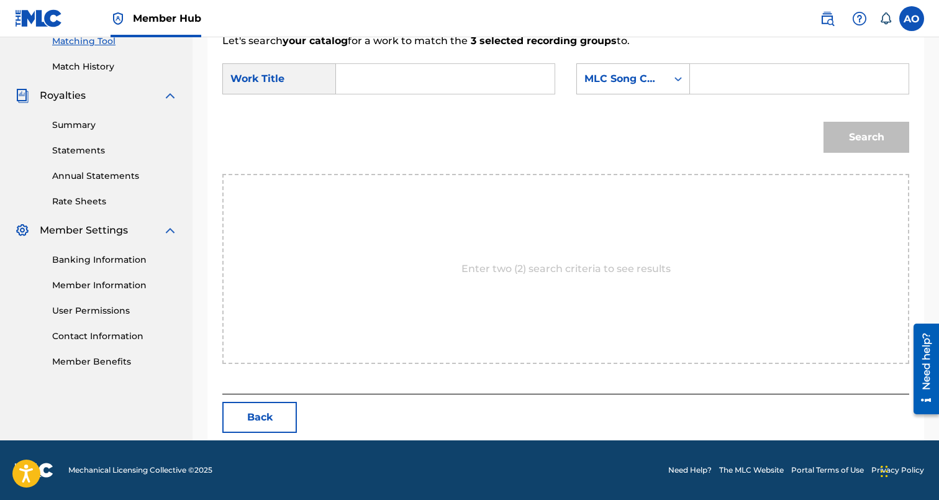
scroll to position [270, 0]
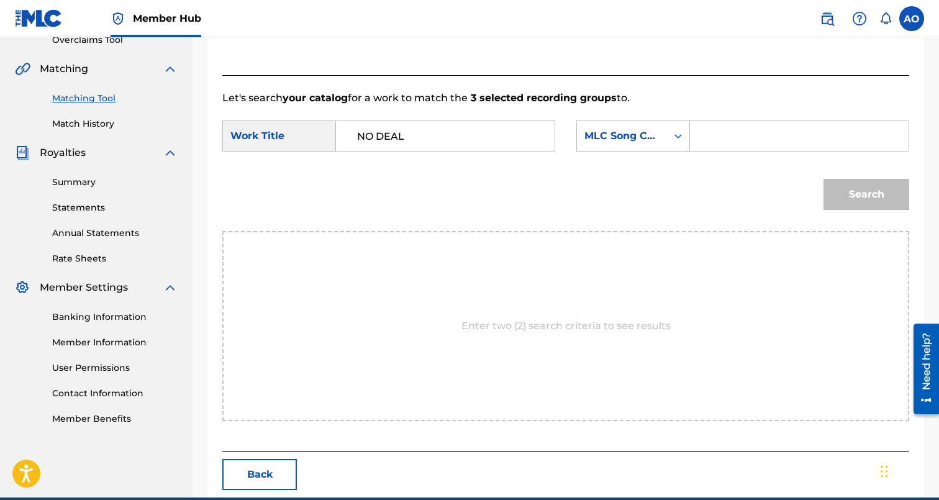
type input "NO DEAL"
type input "N96AUS"
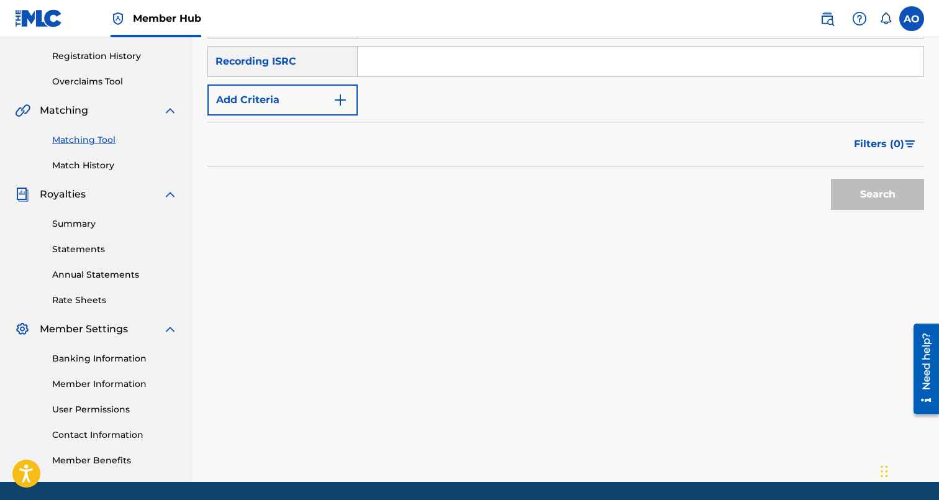
scroll to position [217, 0]
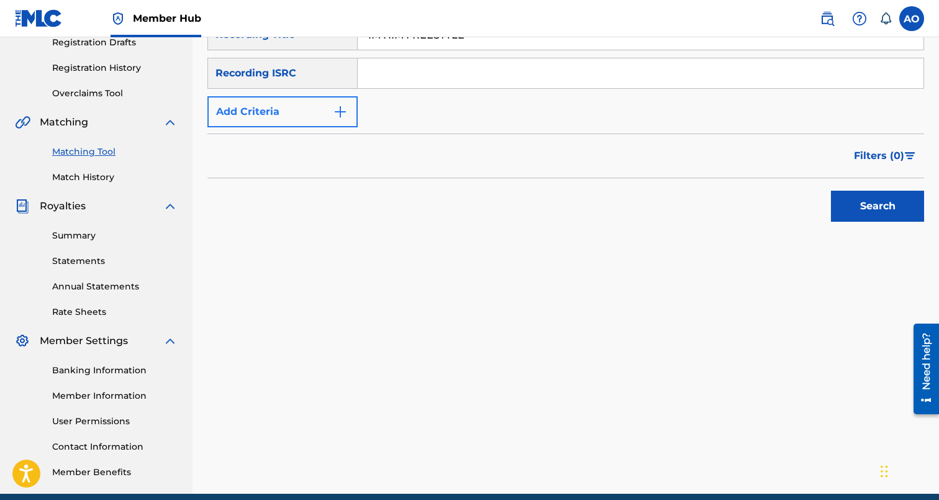
type input "IM HIM FREESTYLE"
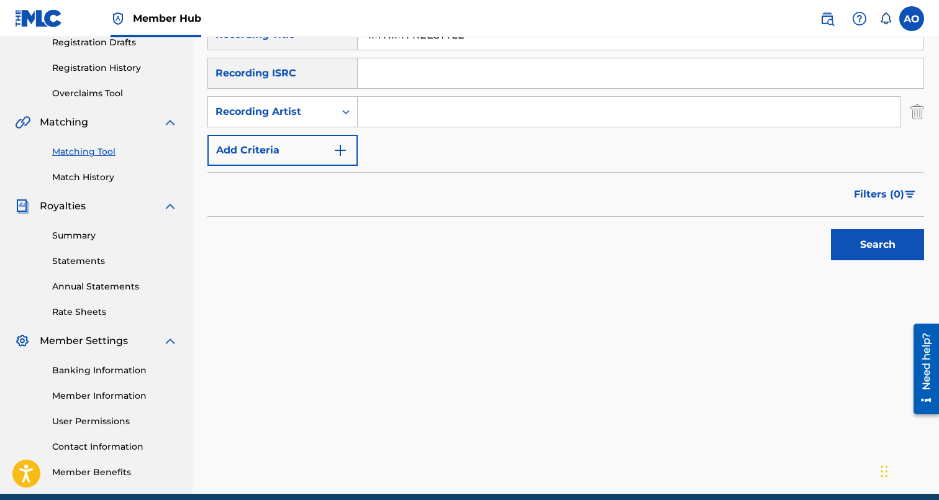
drag, startPoint x: 383, startPoint y: 128, endPoint x: 399, endPoint y: 122, distance: 17.7
type input "iamfariel"
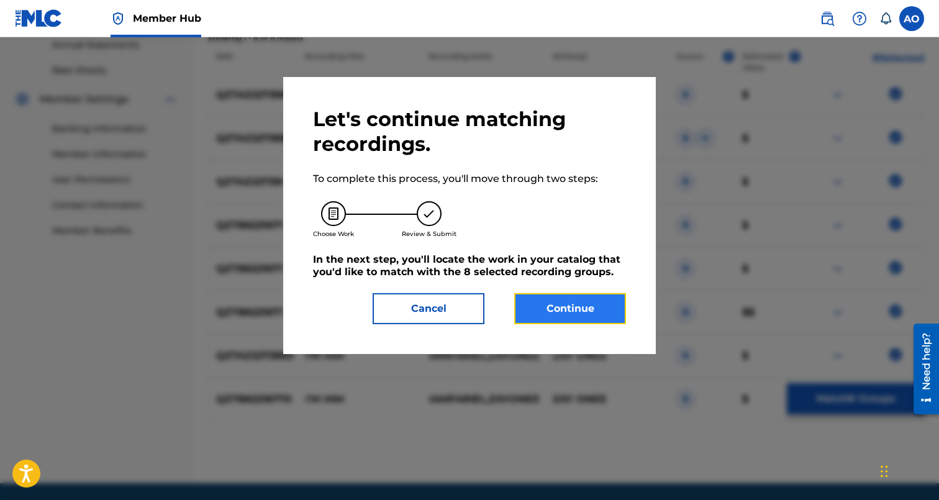
scroll to position [270, 0]
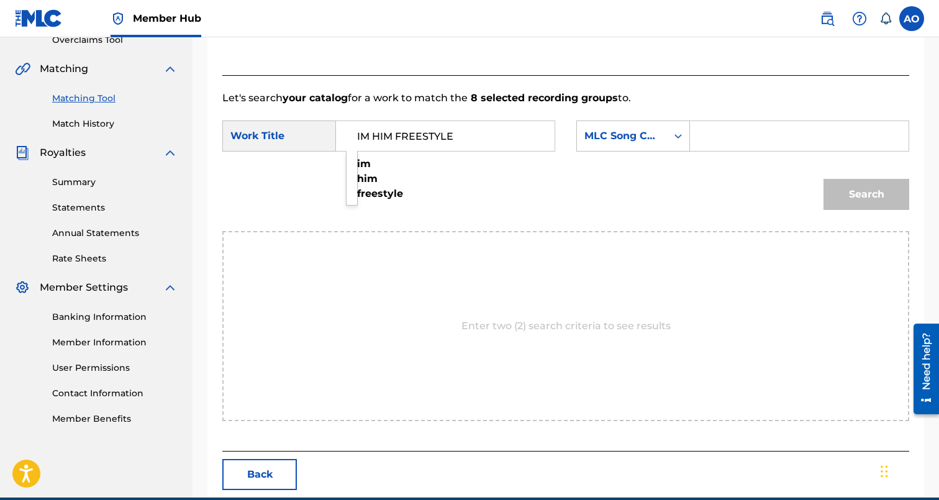
type input "IM HIM FREESTYLE"
type input "IZ5VZG"
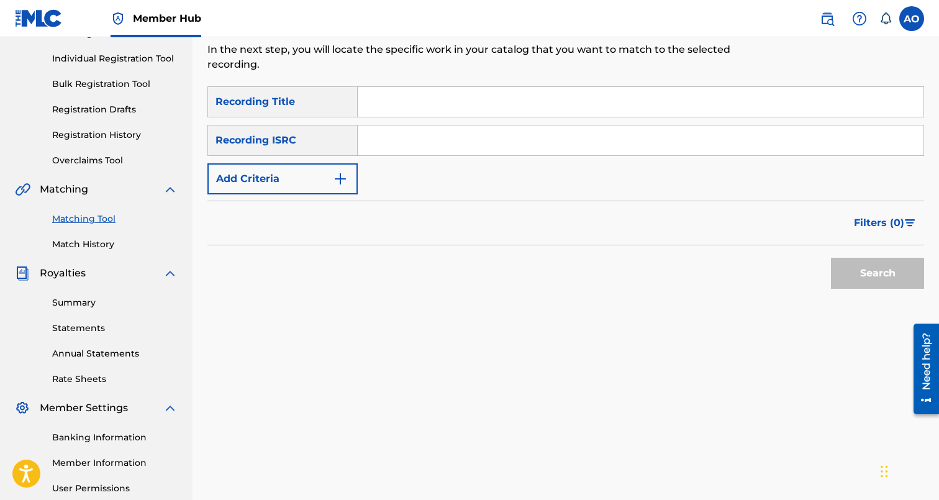
scroll to position [41, 0]
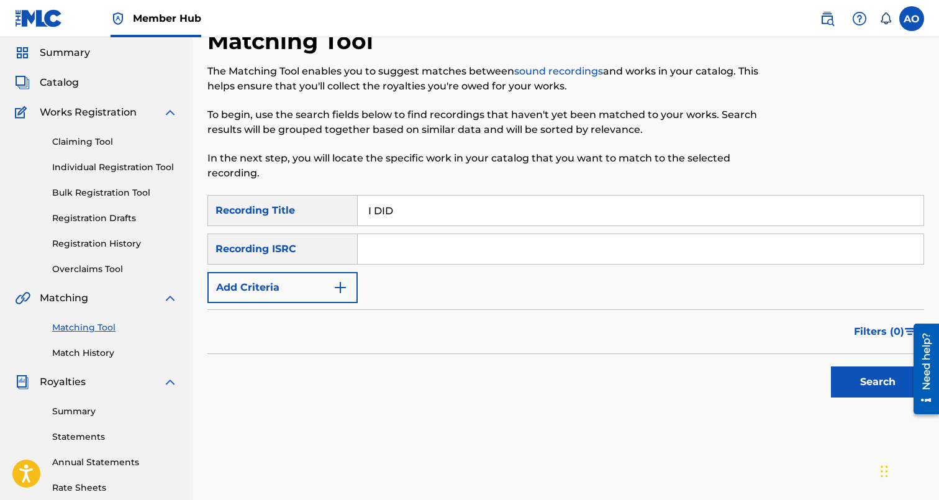
type input "I DID"
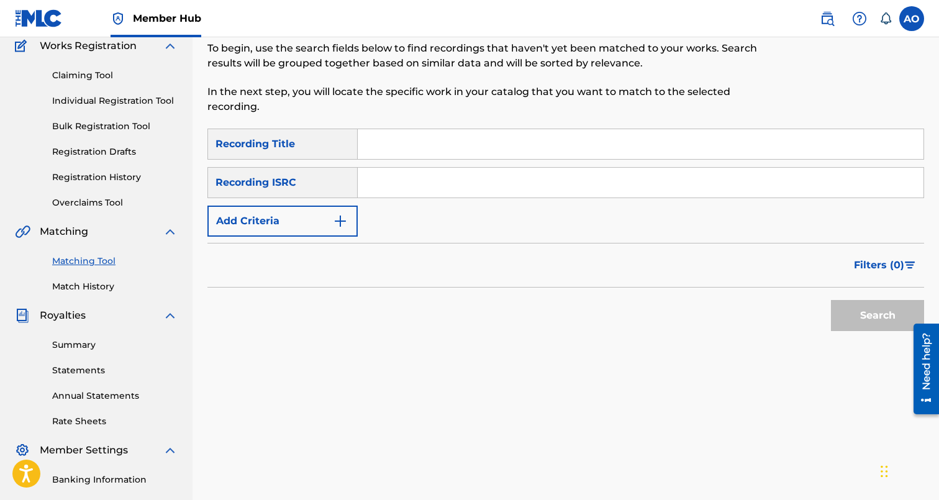
scroll to position [0, 0]
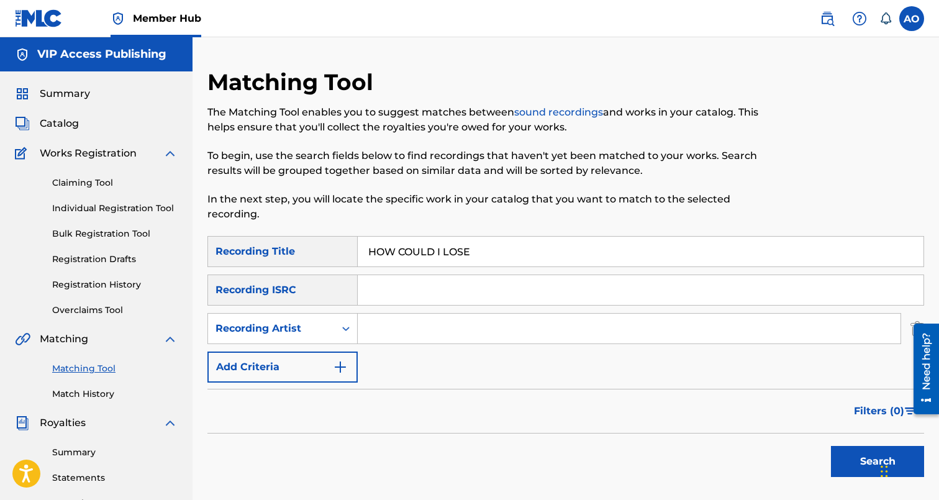
drag, startPoint x: 355, startPoint y: 346, endPoint x: 414, endPoint y: 339, distance: 59.4
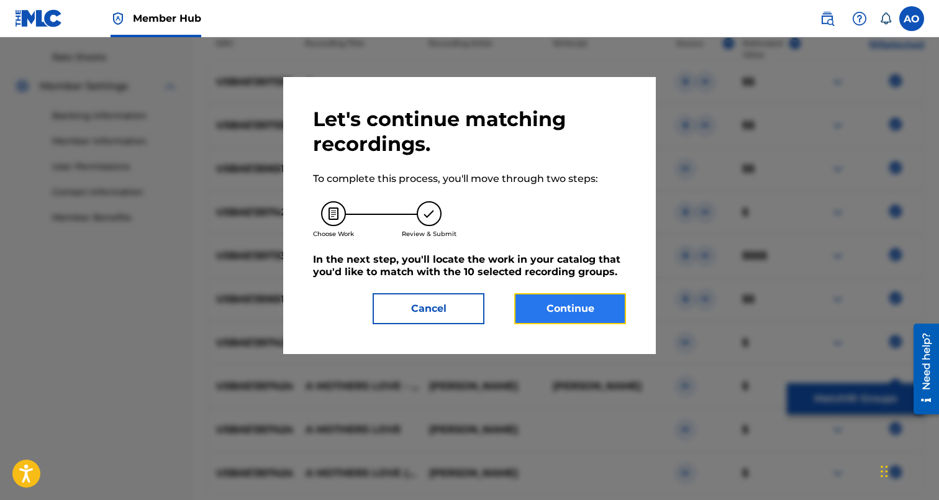
scroll to position [270, 0]
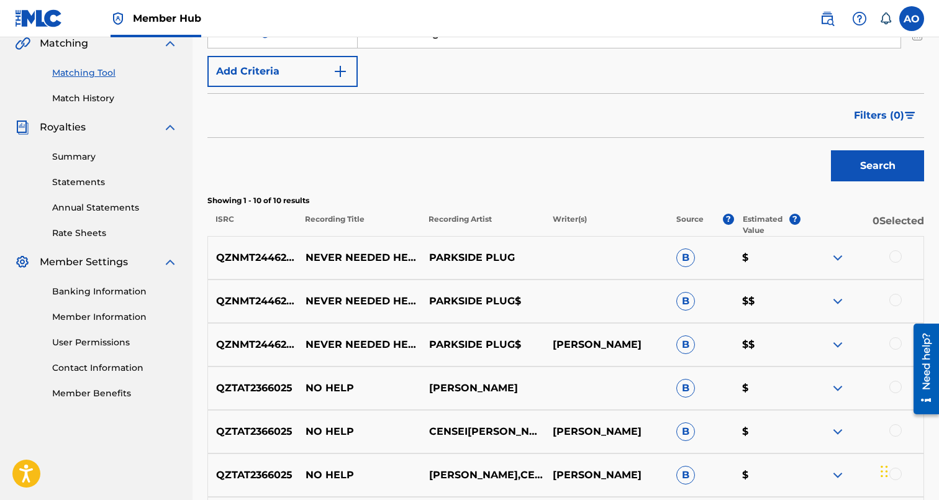
scroll to position [296, 0]
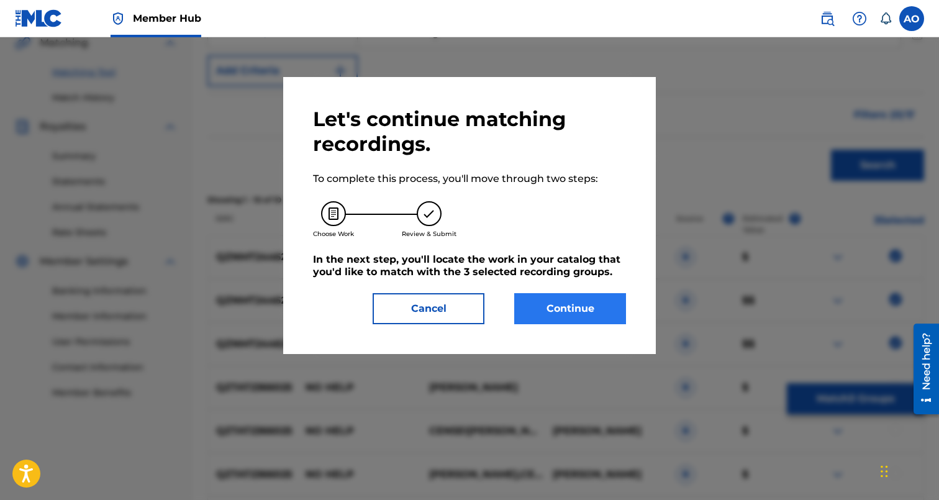
drag, startPoint x: 618, startPoint y: 327, endPoint x: 618, endPoint y: 320, distance: 7.5
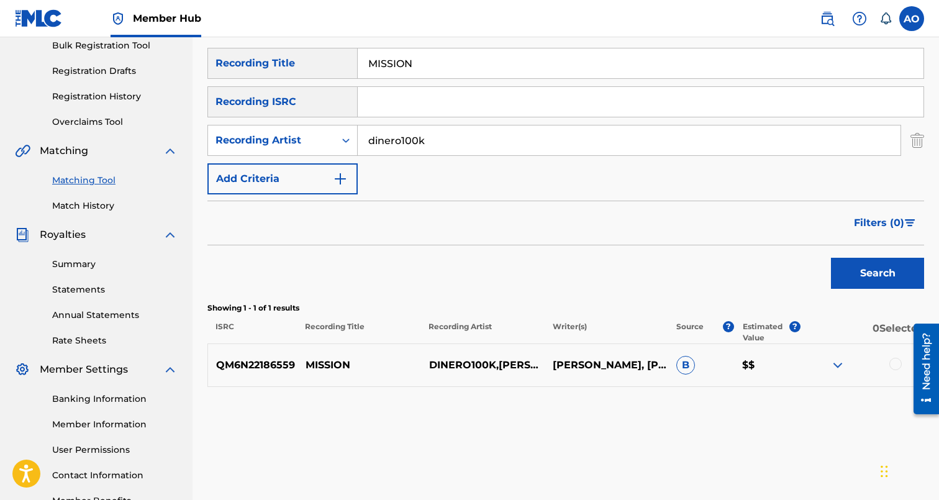
scroll to position [197, 0]
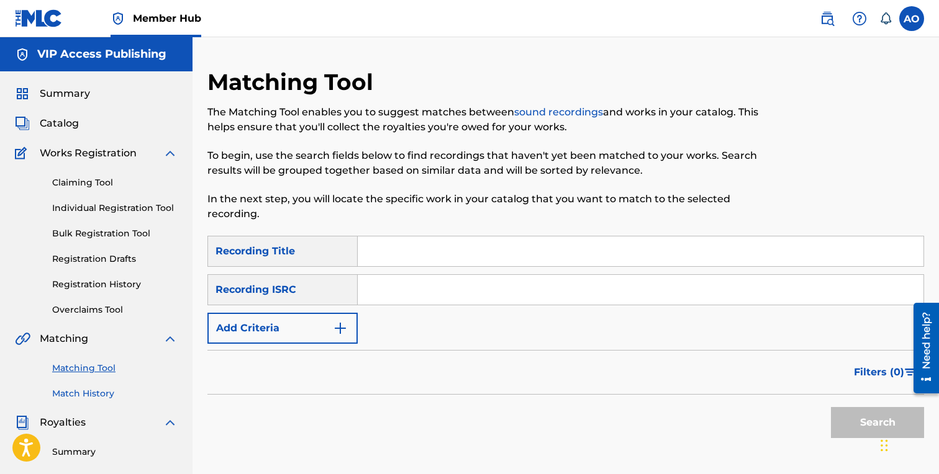
click at [94, 396] on link "Match History" at bounding box center [114, 393] width 125 height 13
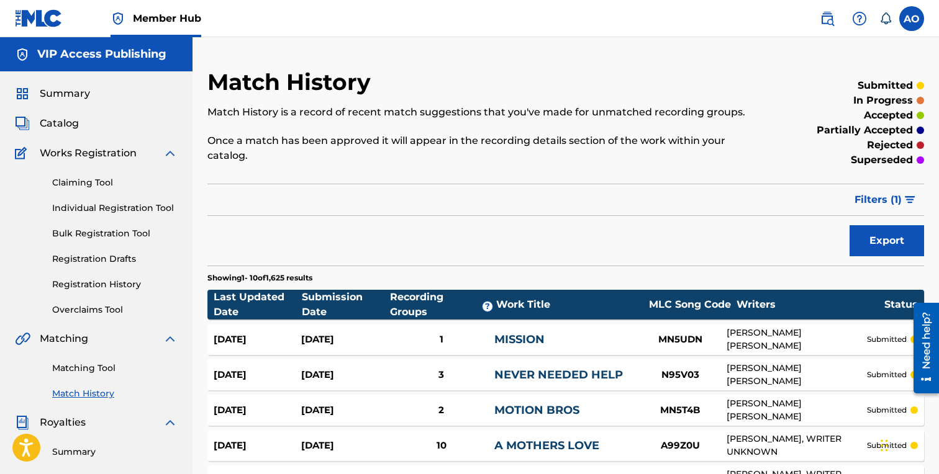
click at [224, 404] on div "Sep 28, 2025 Sep 28, 2025 2 MOTION BROS MN5T4B FABYAN AZRIE CARRILLO submitted" at bounding box center [565, 410] width 717 height 31
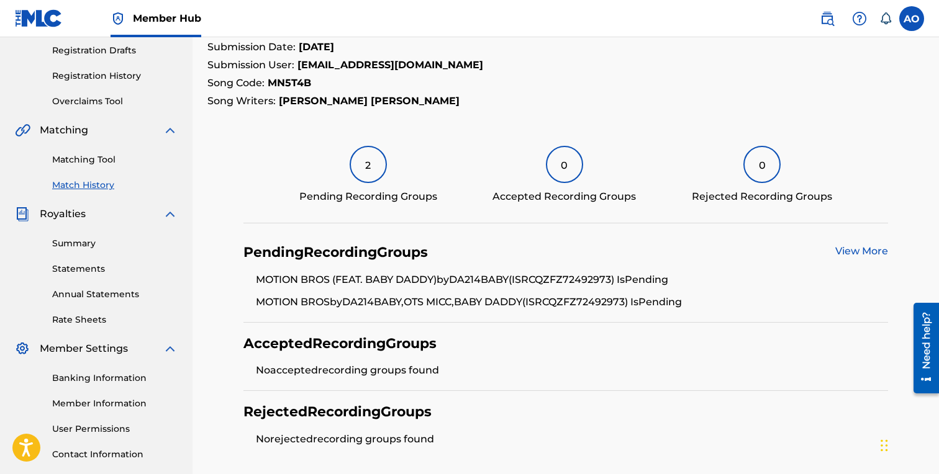
scroll to position [205, 0]
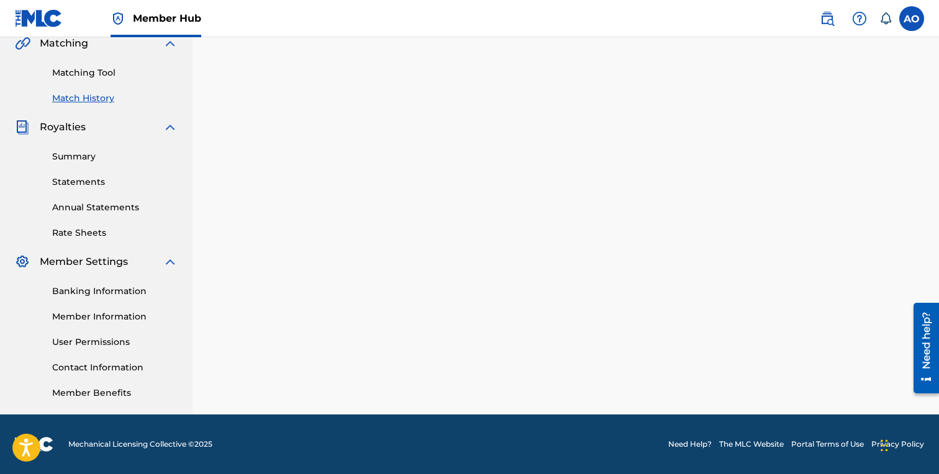
scroll to position [323, 0]
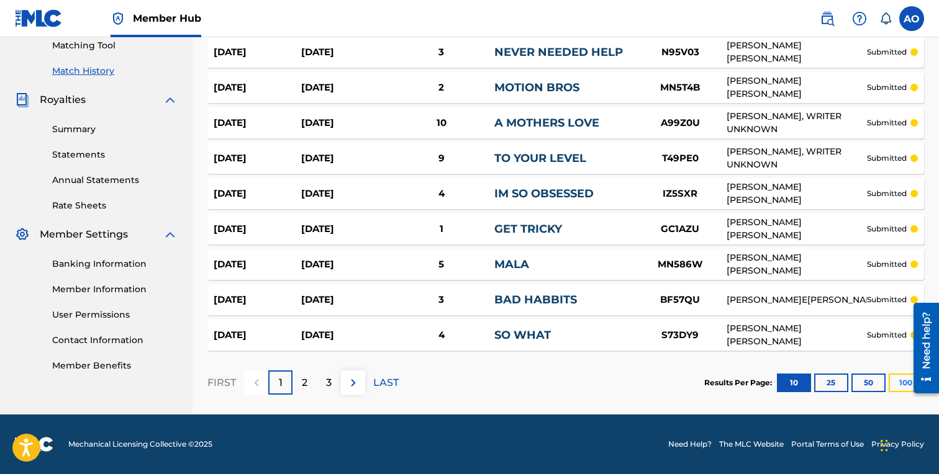
click at [890, 384] on button "100" at bounding box center [906, 383] width 34 height 19
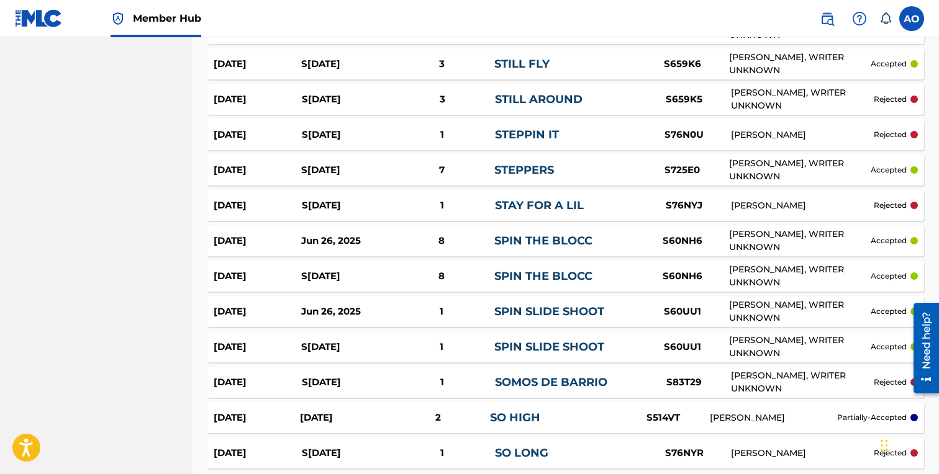
scroll to position [3538, 0]
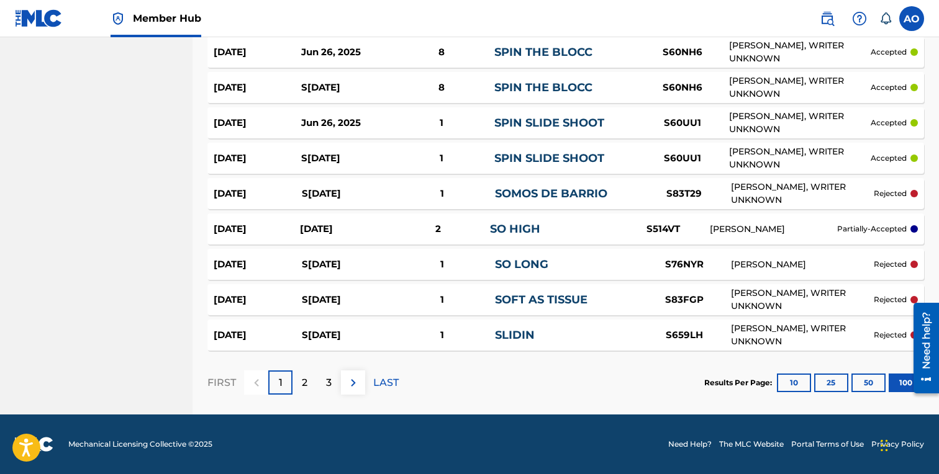
click at [307, 396] on div "FIRST 1 2 3 LAST" at bounding box center [302, 383] width 191 height 64
click at [303, 381] on p "2" at bounding box center [305, 383] width 6 height 15
click at [325, 387] on div "3" at bounding box center [329, 383] width 24 height 24
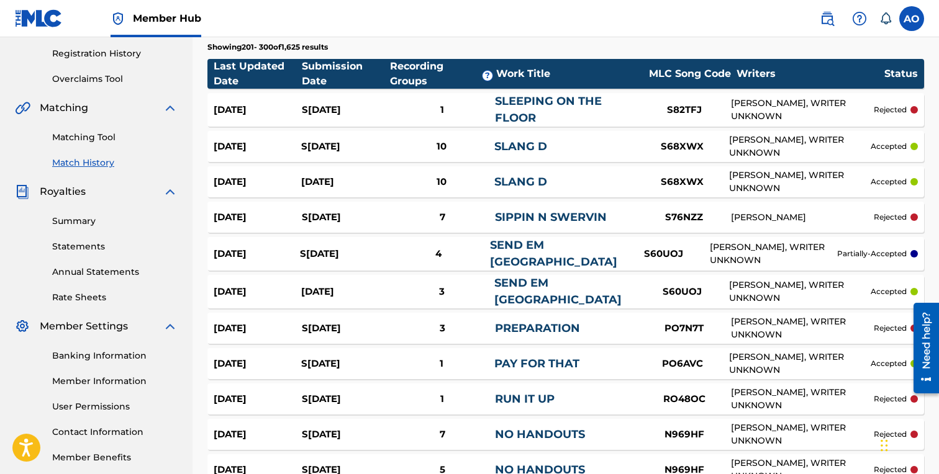
scroll to position [0, 0]
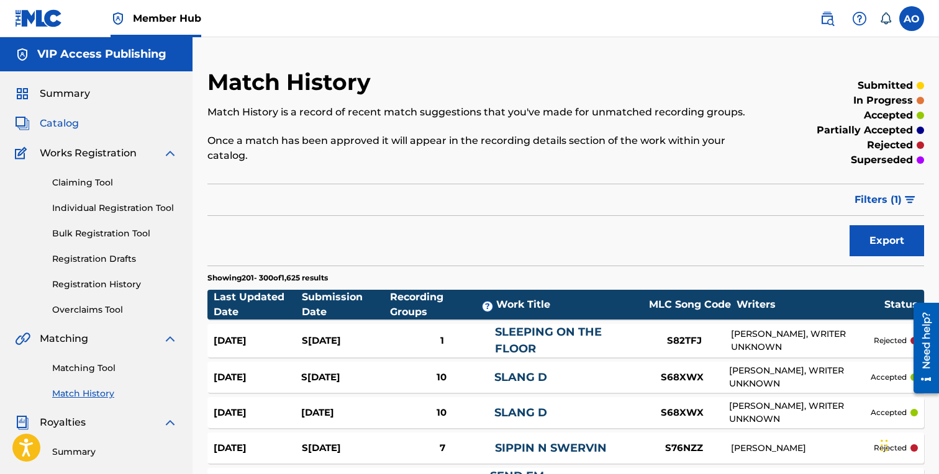
click at [52, 122] on span "Catalog" at bounding box center [59, 123] width 39 height 15
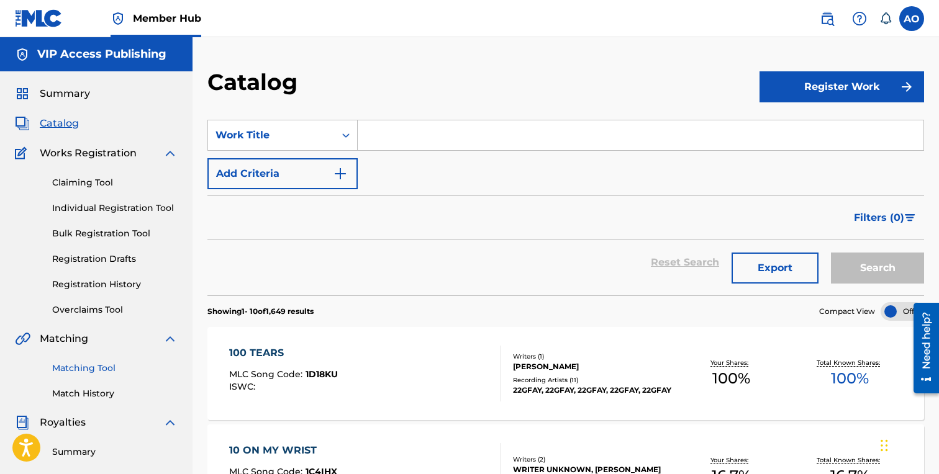
click at [102, 363] on link "Matching Tool" at bounding box center [114, 368] width 125 height 13
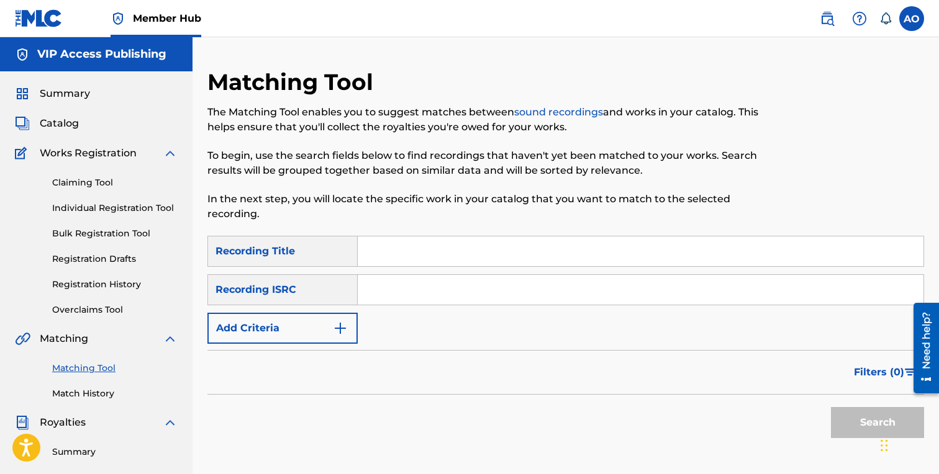
click at [417, 262] on input "Search Form" at bounding box center [641, 252] width 566 height 30
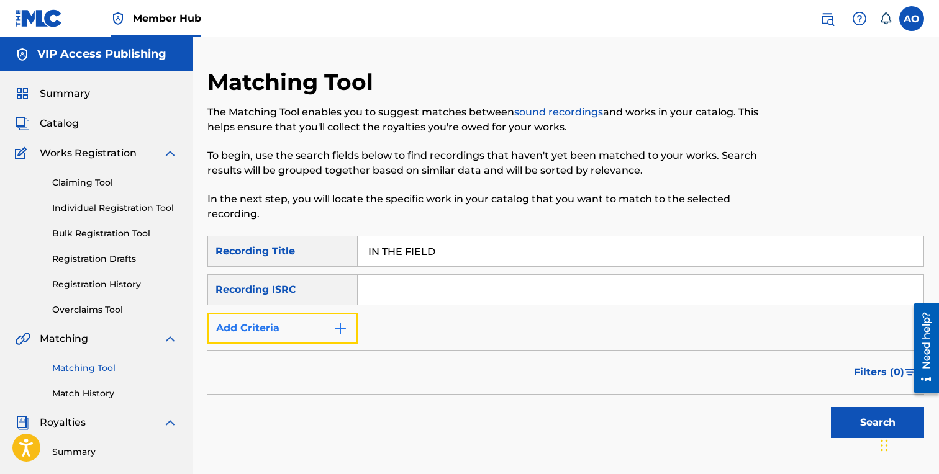
click at [288, 335] on button "Add Criteria" at bounding box center [282, 328] width 150 height 31
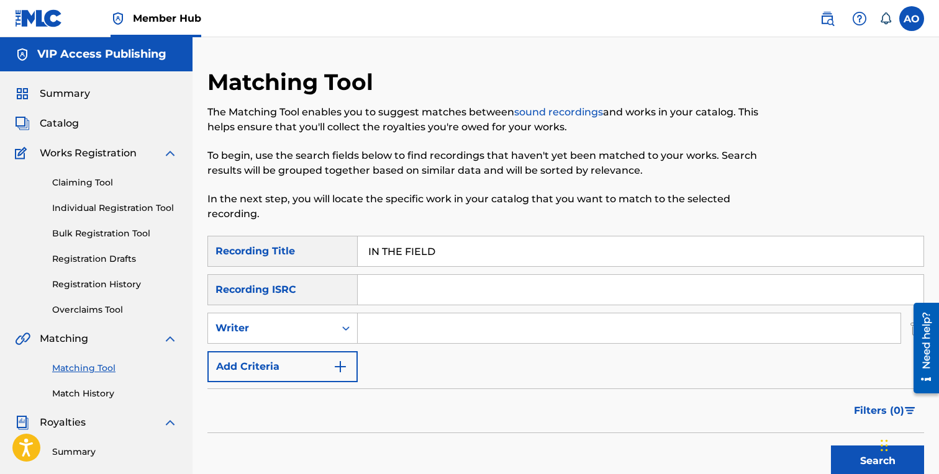
click at [293, 344] on div "SearchWithCriteria6baf87fb-e984-4033-aa16-72c7748ebd7b Recording Title IN THE F…" at bounding box center [565, 309] width 717 height 147
click at [300, 344] on div "SearchWithCriteria6baf87fb-e984-4033-aa16-72c7748ebd7b Recording Title IN THE F…" at bounding box center [565, 309] width 717 height 147
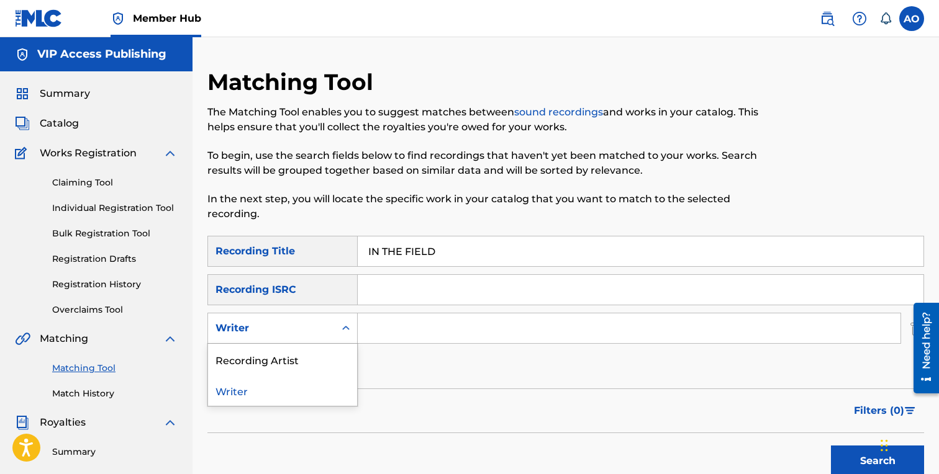
click at [302, 335] on div "Writer" at bounding box center [271, 328] width 112 height 15
click at [302, 352] on div "Recording Artist" at bounding box center [282, 359] width 149 height 31
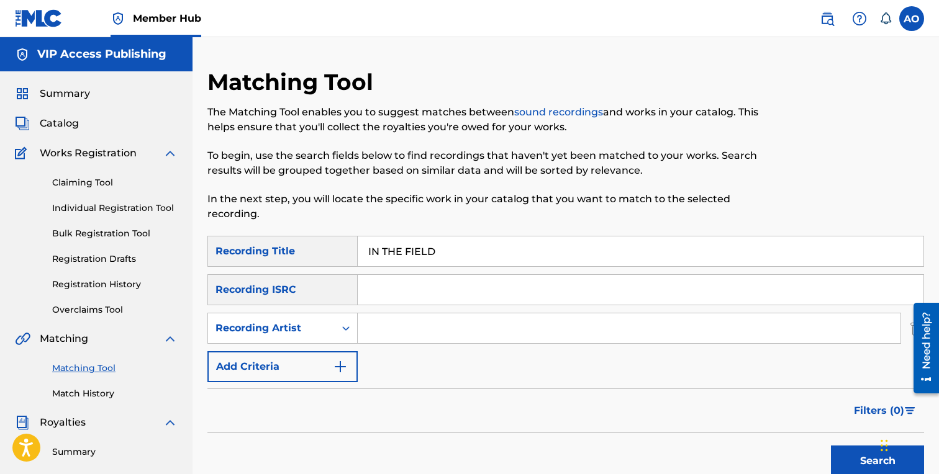
click at [382, 324] on input "Search Form" at bounding box center [629, 329] width 543 height 30
click at [831, 446] on button "Search" at bounding box center [877, 461] width 93 height 31
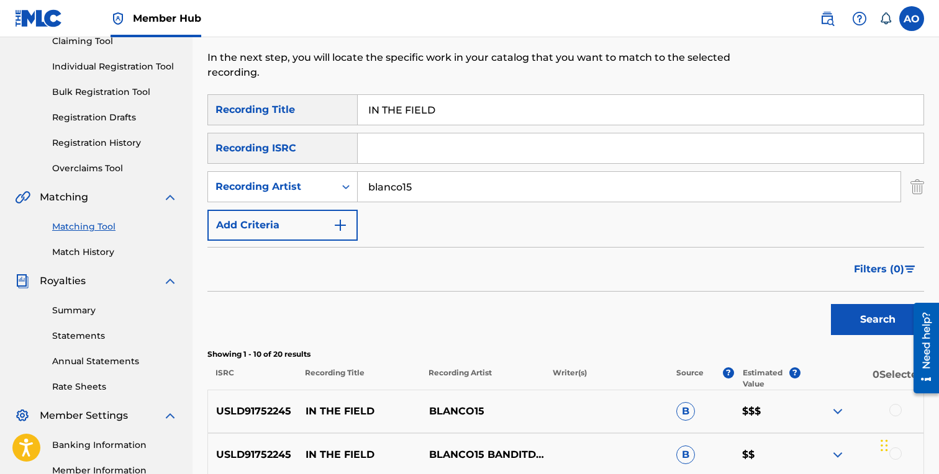
scroll to position [150, 0]
